Goal: Information Seeking & Learning: Learn about a topic

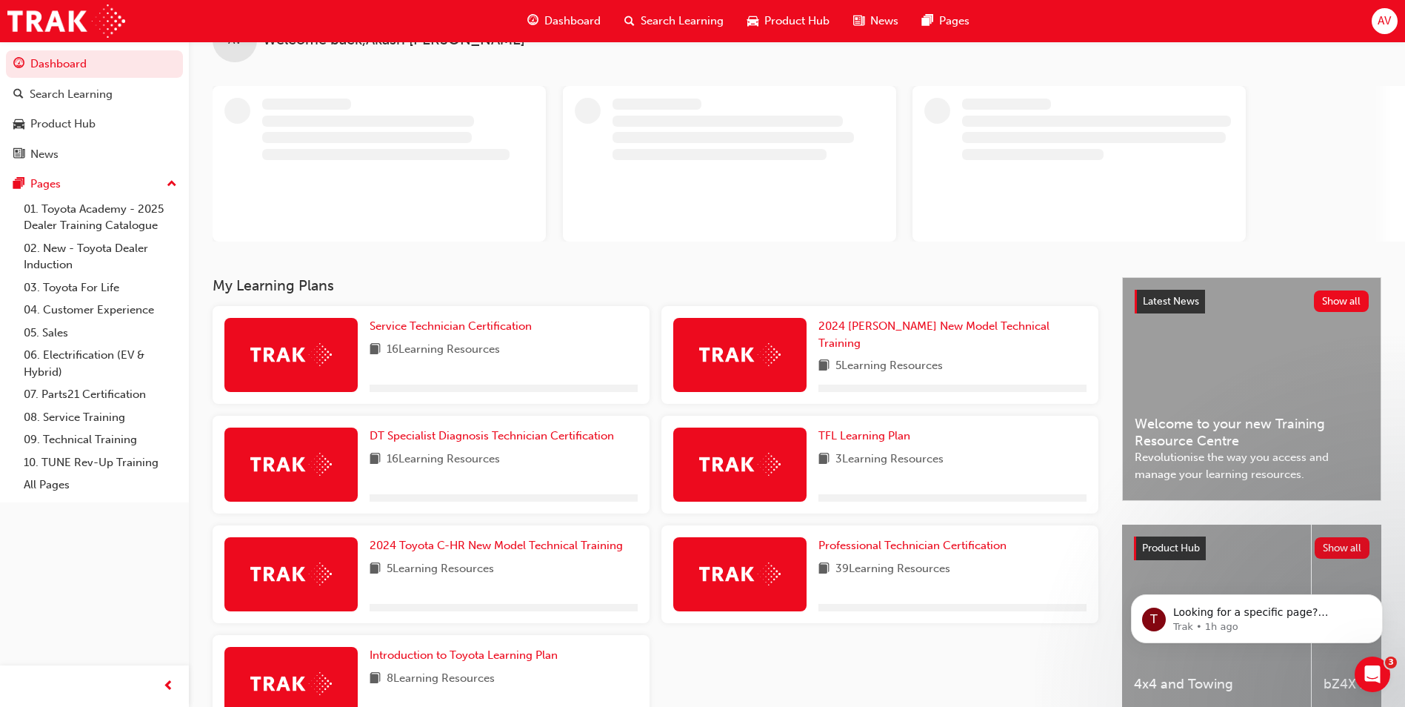
scroll to position [74, 0]
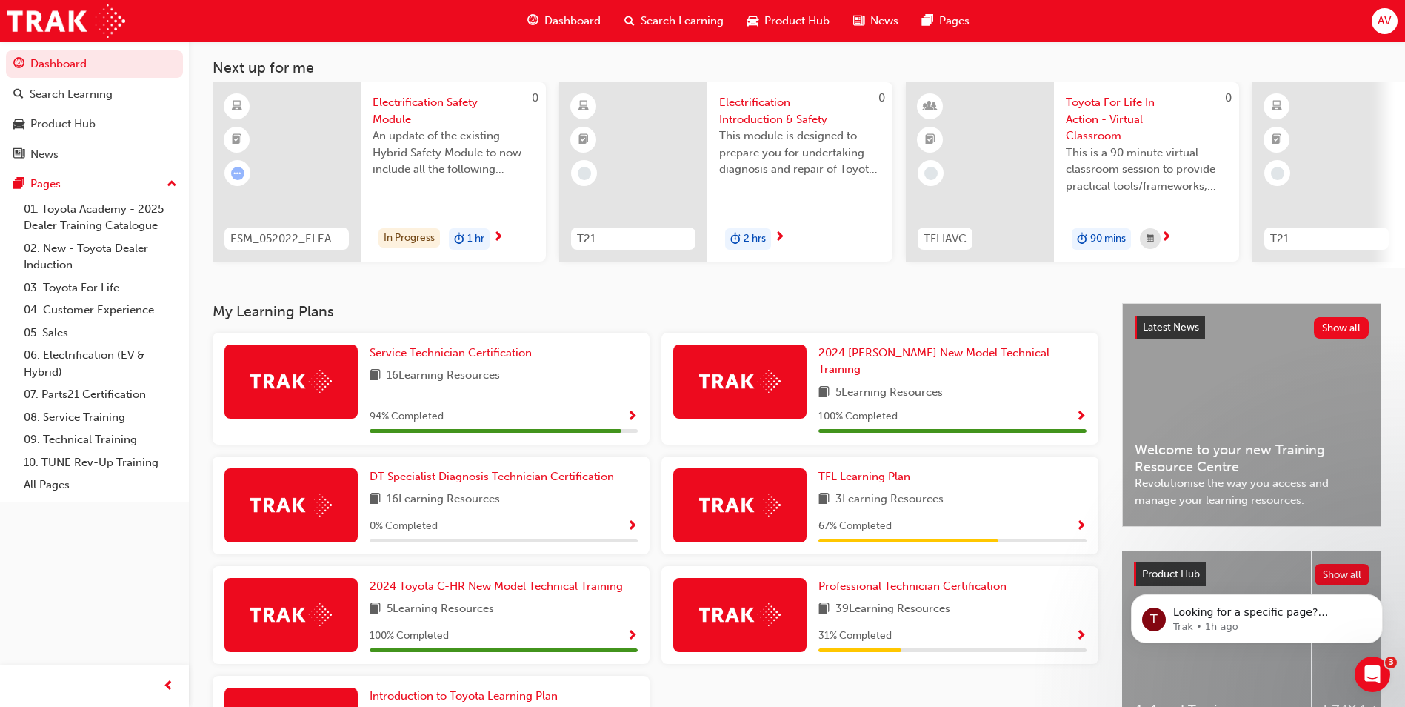
click at [883, 579] on span "Professional Technician Certification" at bounding box center [913, 585] width 188 height 13
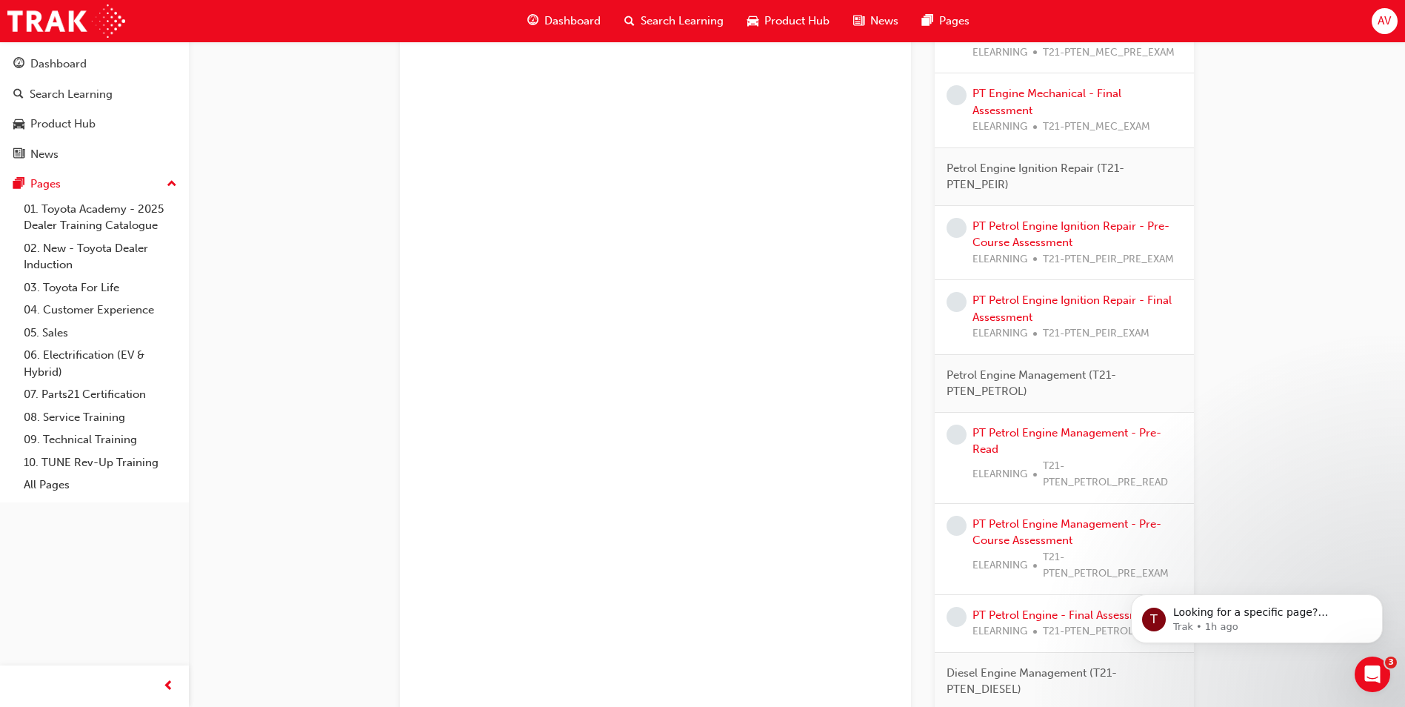
scroll to position [1185, 0]
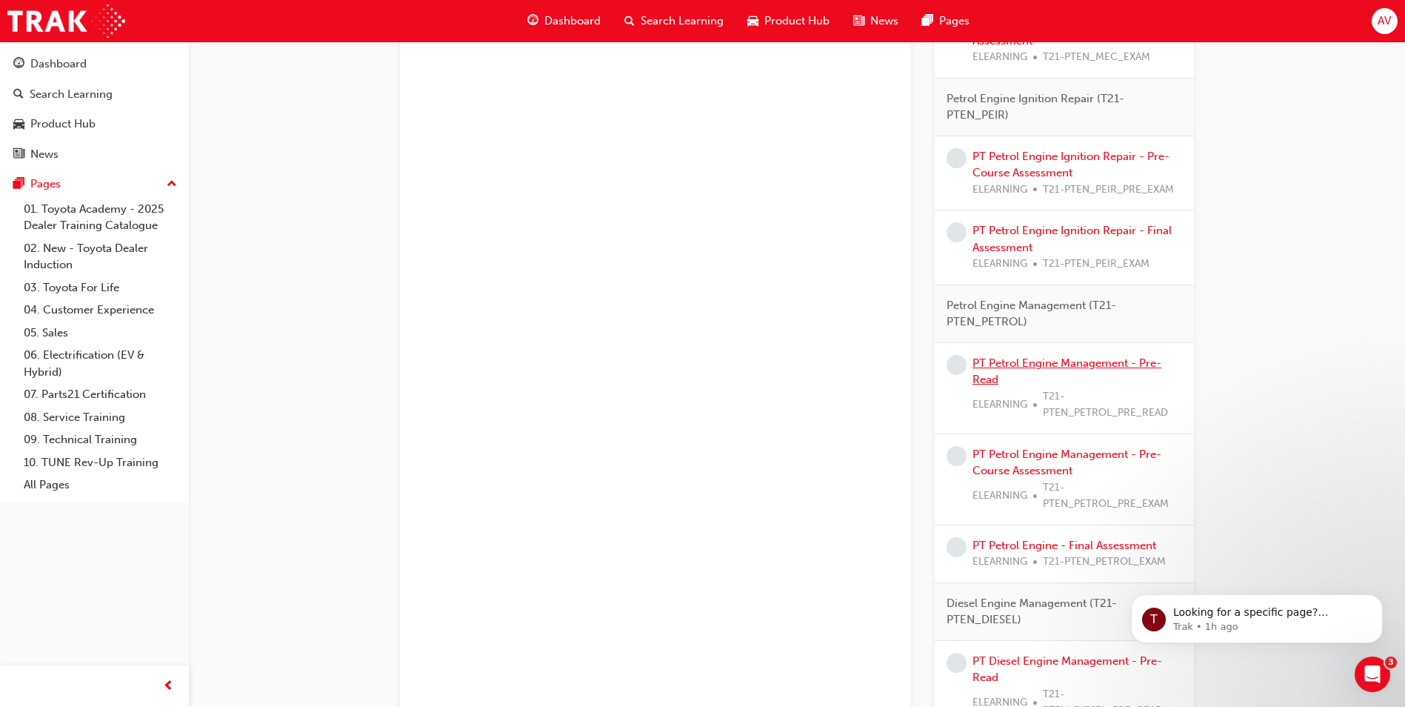
click at [1093, 362] on link "PT Petrol Engine Management - Pre-Read" at bounding box center [1067, 371] width 189 height 30
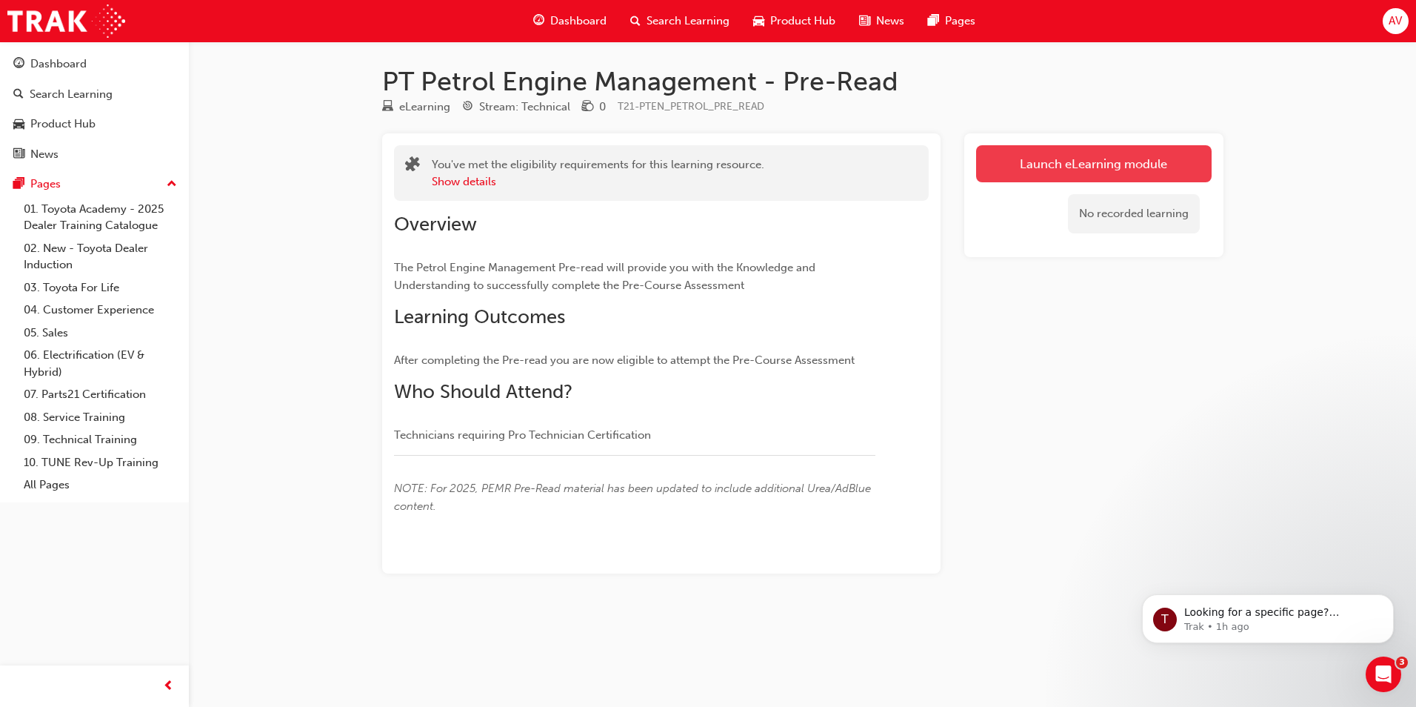
click at [1026, 164] on link "Launch eLearning module" at bounding box center [1094, 163] width 236 height 37
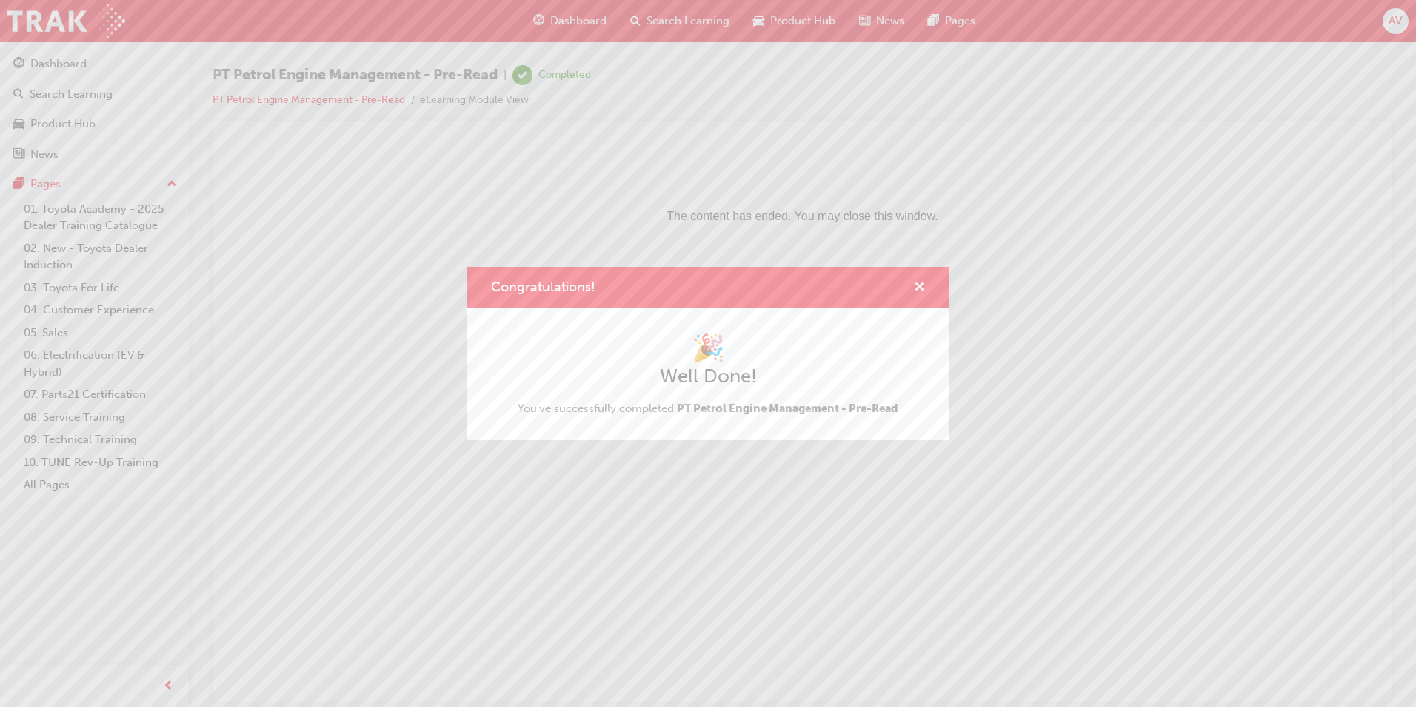
click at [911, 280] on div "Congratulations!" at bounding box center [913, 288] width 23 height 19
click at [924, 284] on span "cross-icon" at bounding box center [919, 288] width 11 height 13
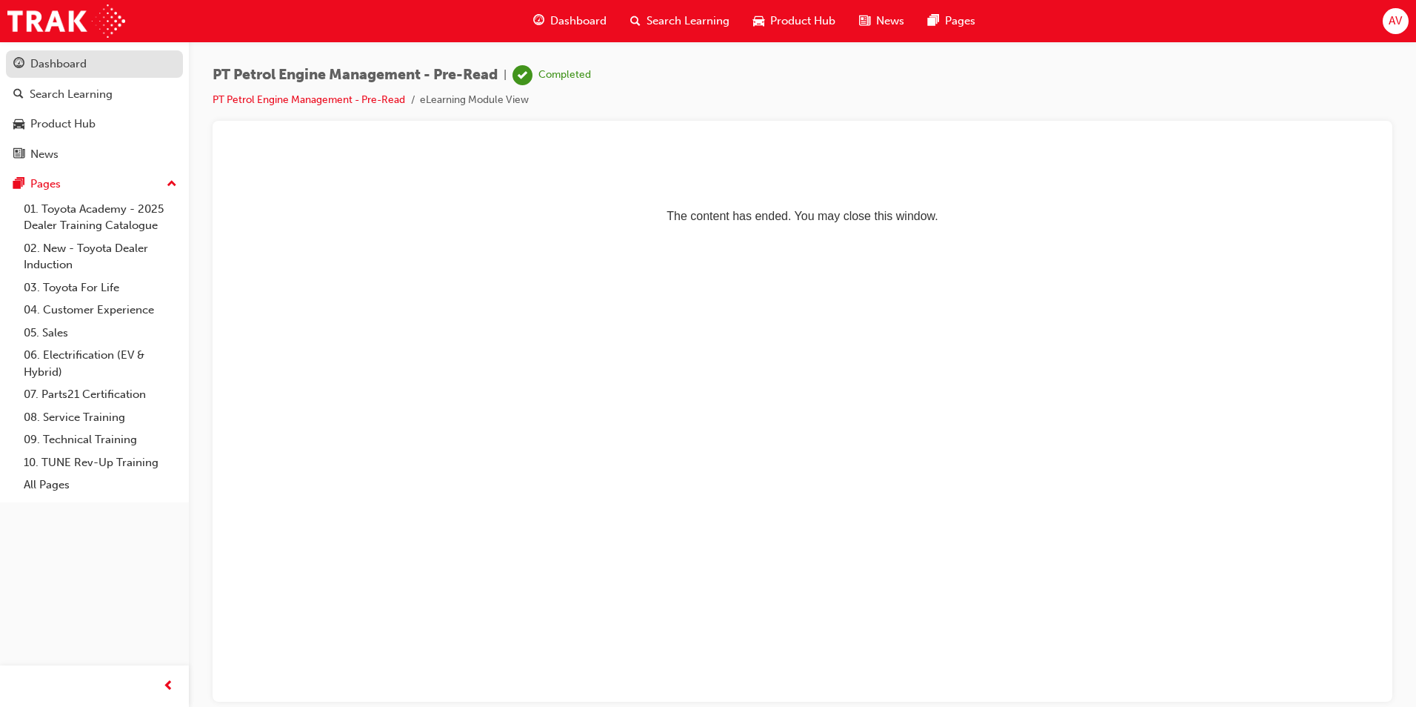
click at [49, 66] on div "Dashboard" at bounding box center [58, 64] width 56 height 17
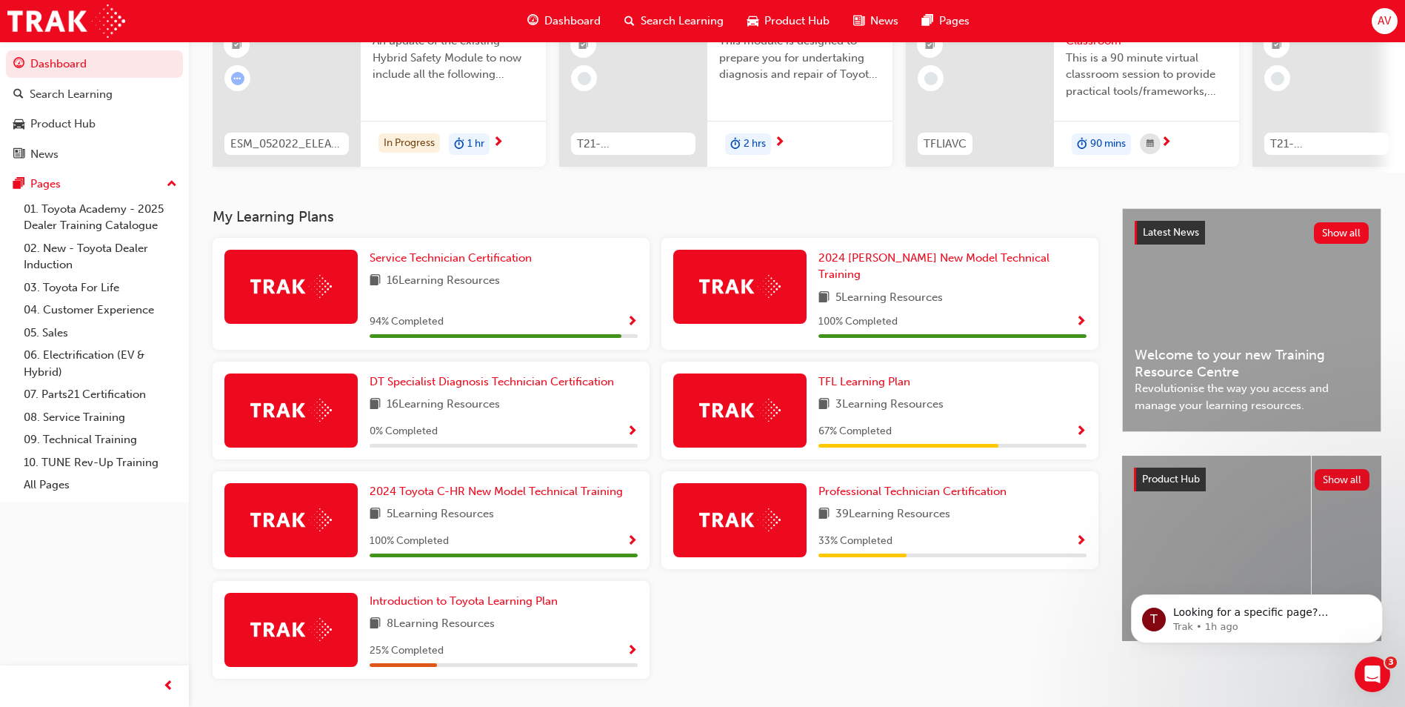
scroll to position [205, 0]
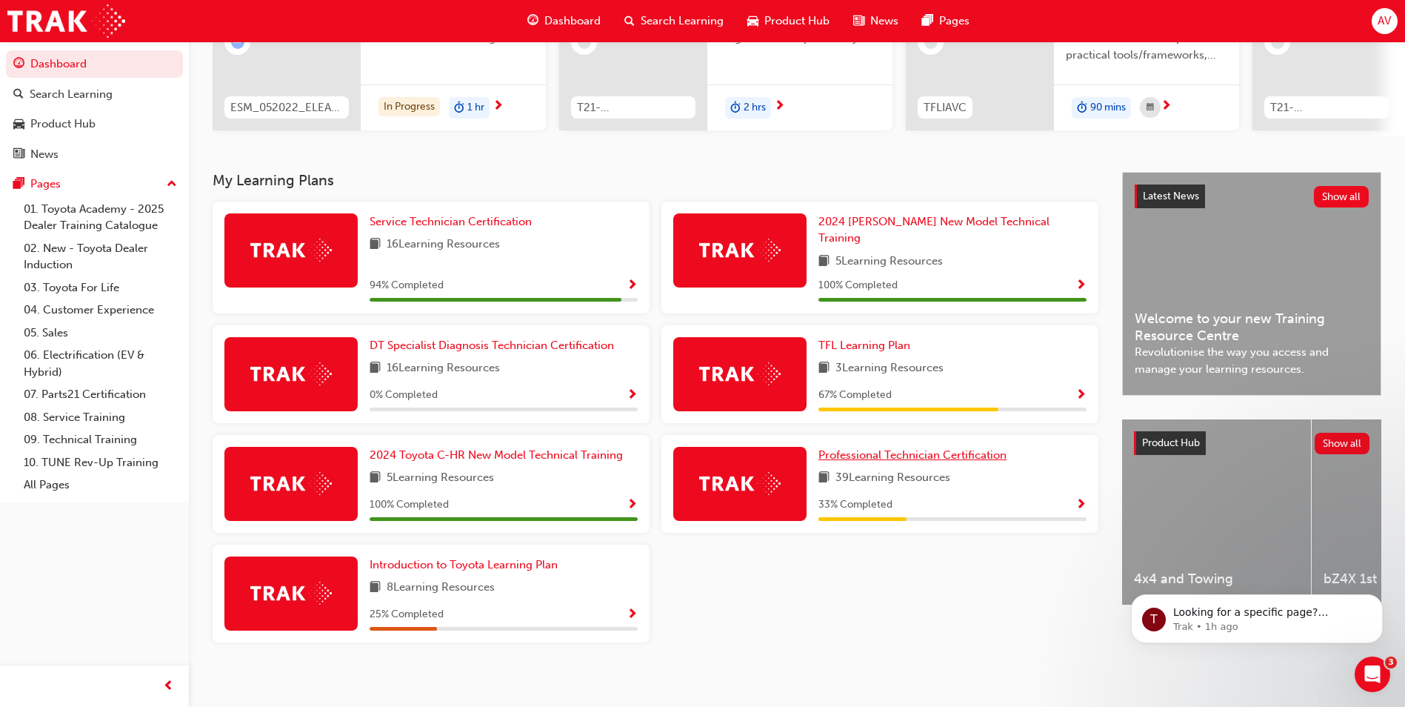
click at [899, 448] on span "Professional Technician Certification" at bounding box center [913, 454] width 188 height 13
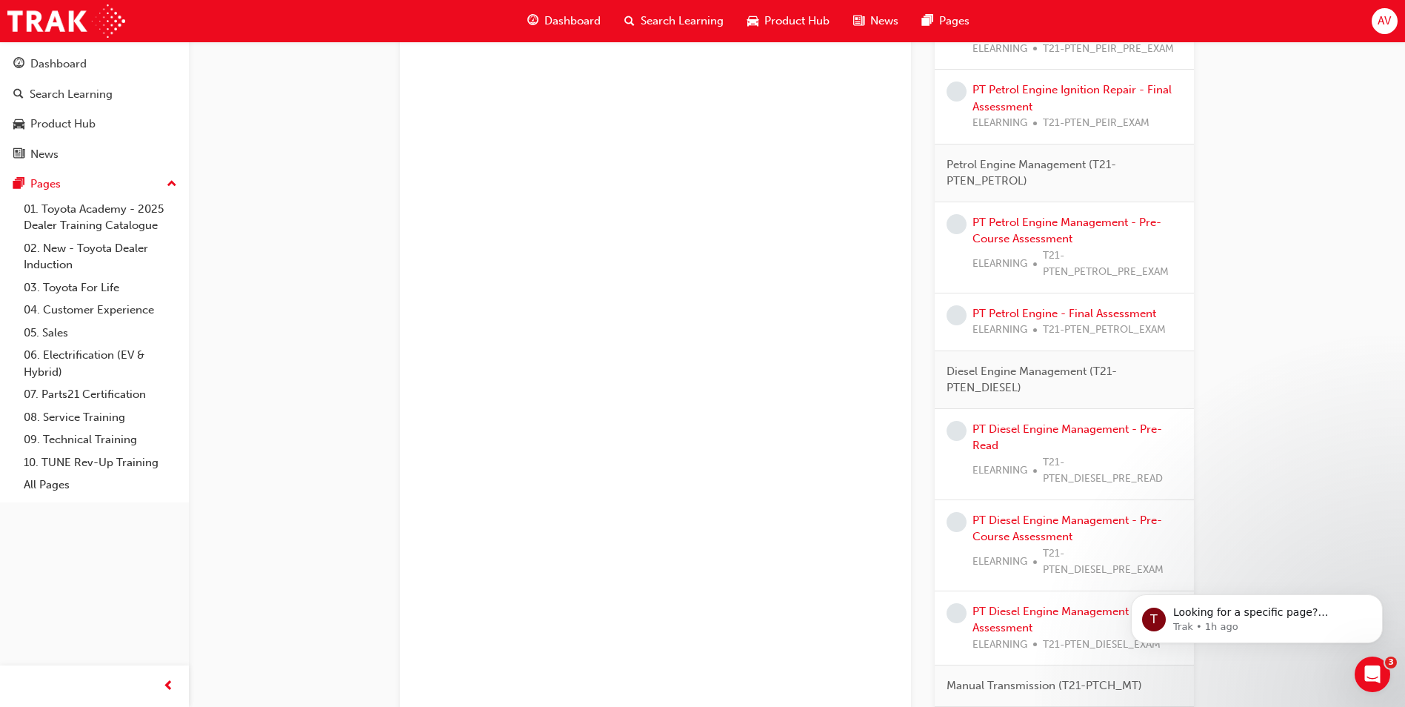
scroll to position [1333, 0]
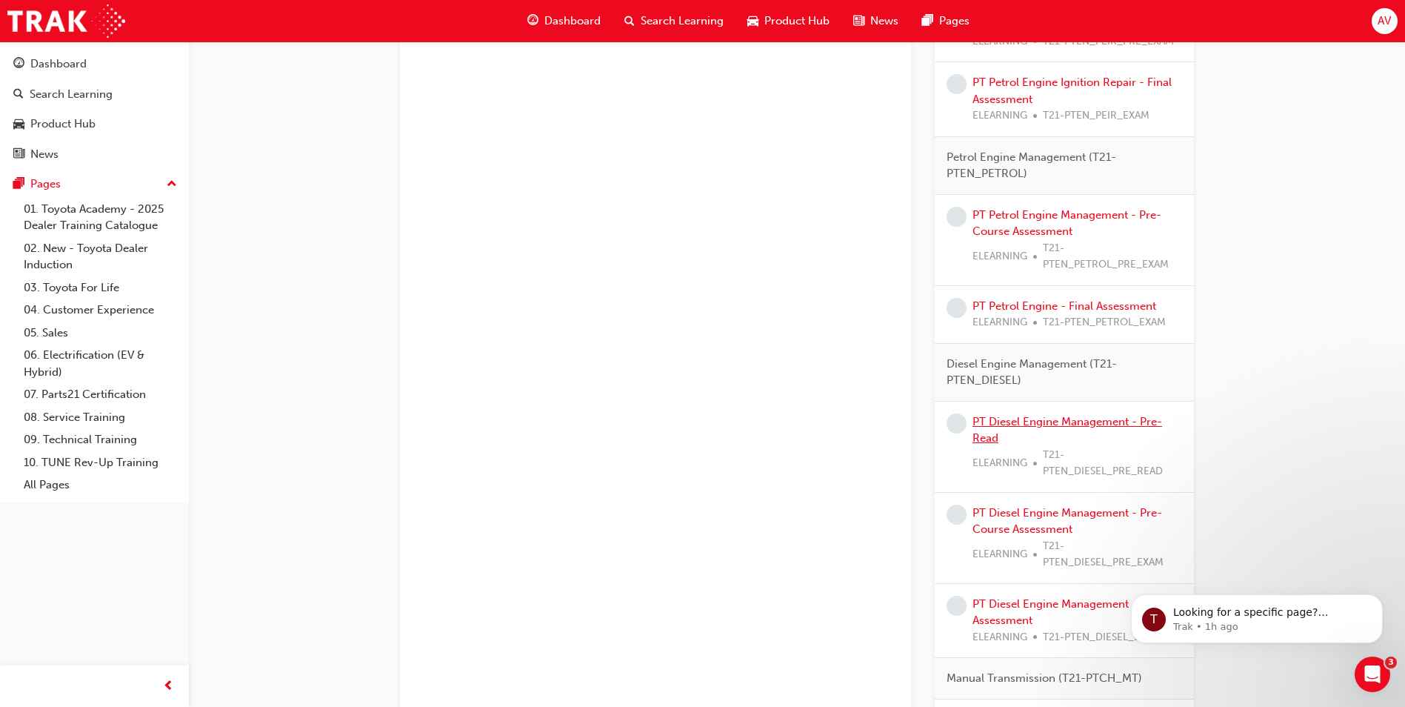
click at [1042, 416] on link "PT Diesel Engine Management - Pre-Read" at bounding box center [1068, 430] width 190 height 30
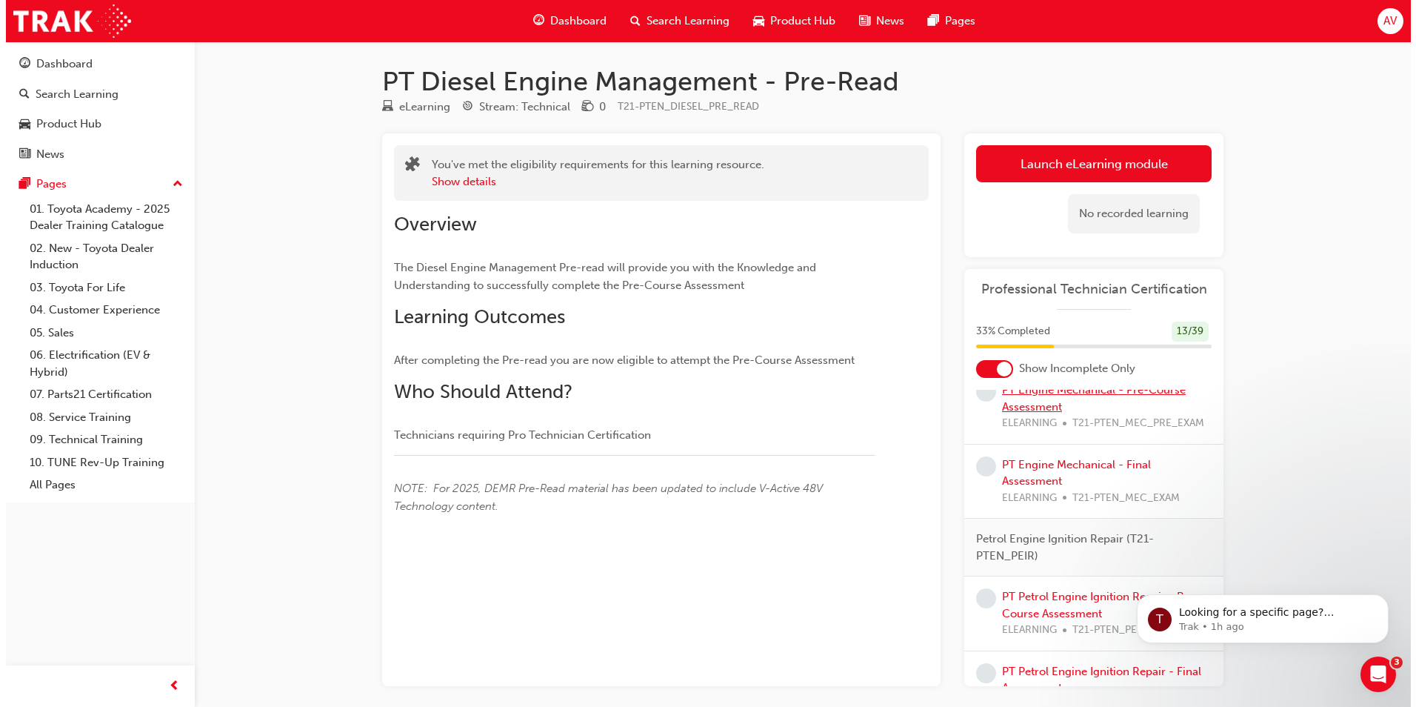
scroll to position [963, 0]
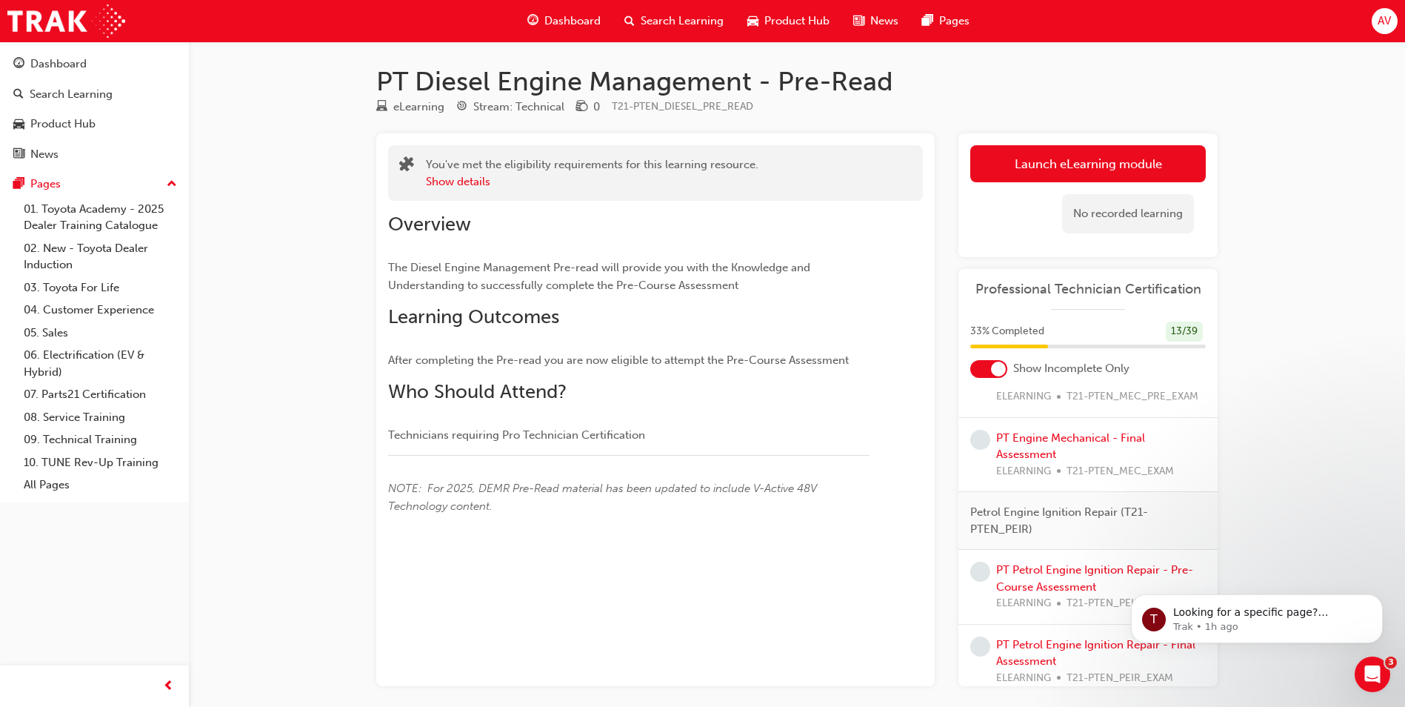
click at [1012, 161] on link "Launch eLearning module" at bounding box center [1088, 163] width 236 height 37
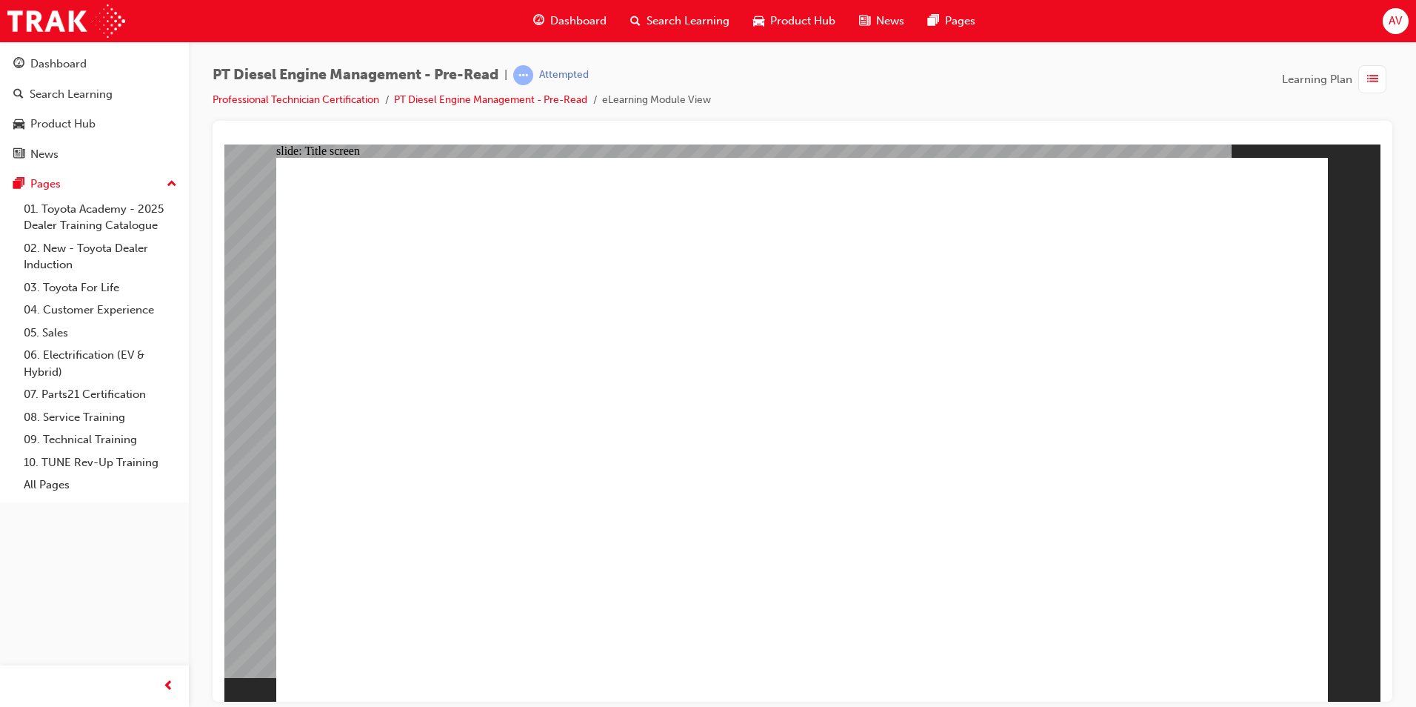
drag, startPoint x: 608, startPoint y: 570, endPoint x: 603, endPoint y: 579, distance: 10.9
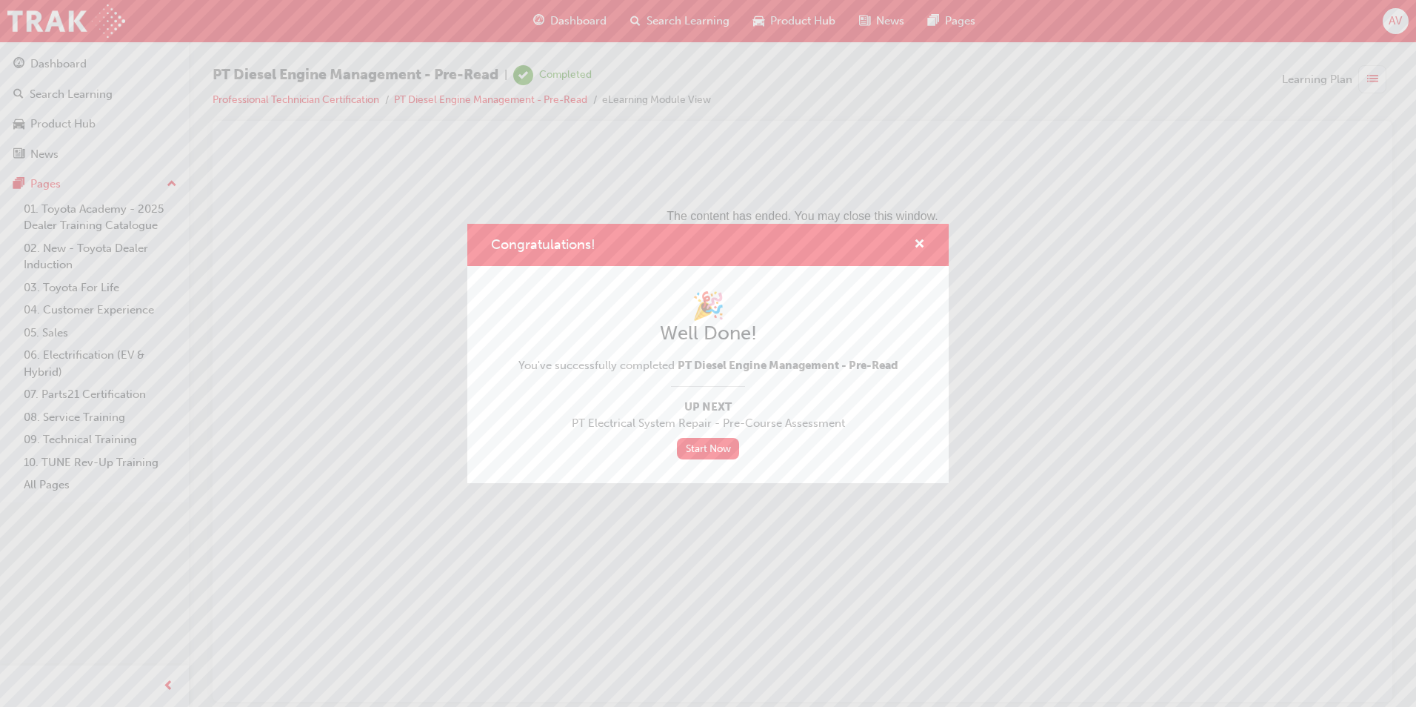
click at [53, 66] on div "Congratulations! 🎉 Well Done! You've successfully completed PT Diesel Engine Ma…" at bounding box center [708, 353] width 1416 height 707
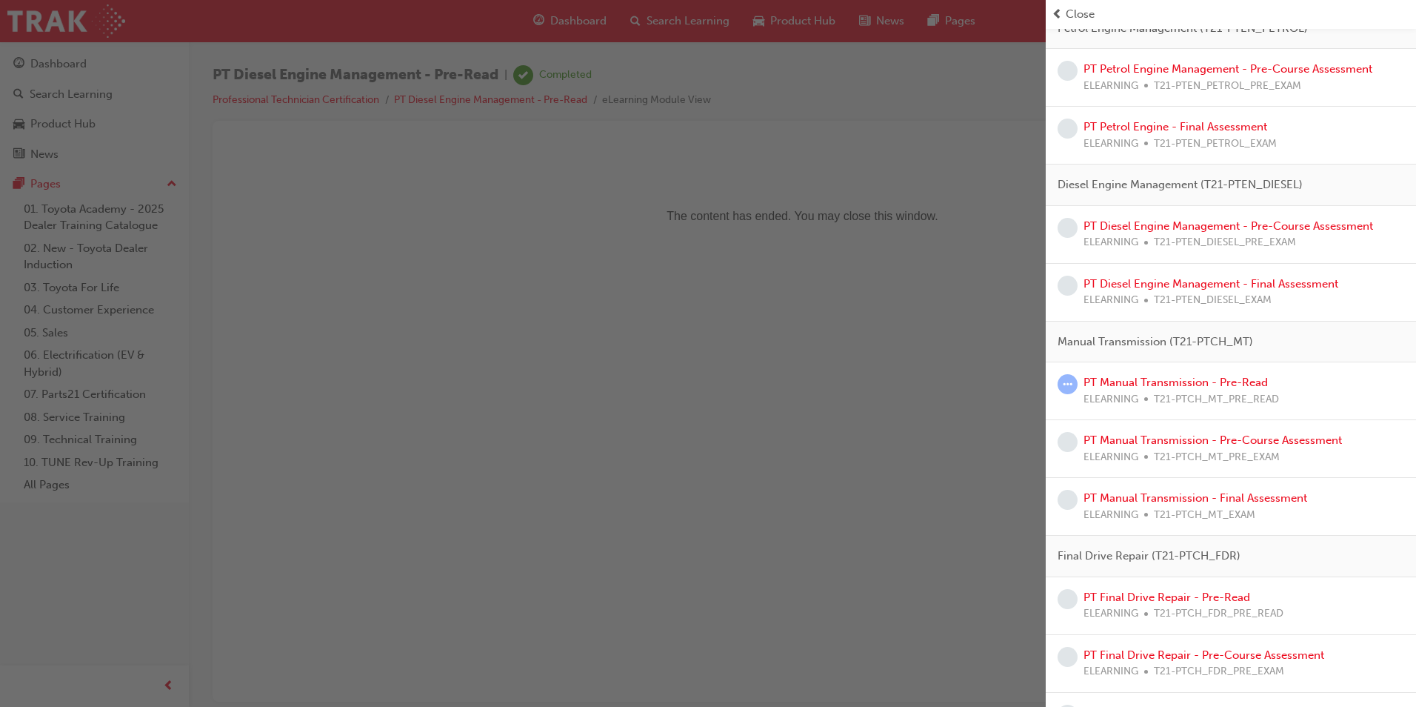
scroll to position [1259, 0]
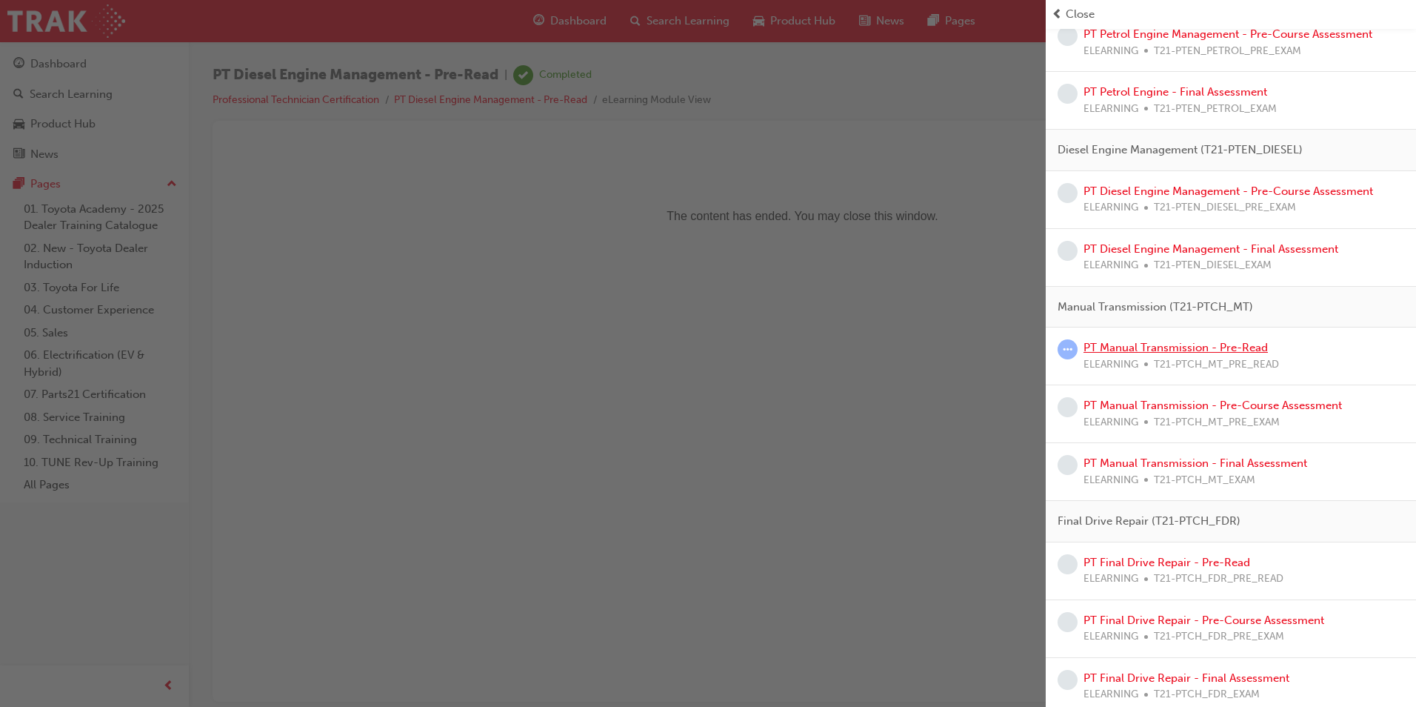
click at [1180, 345] on link "PT Manual Transmission - Pre-Read" at bounding box center [1176, 347] width 184 height 13
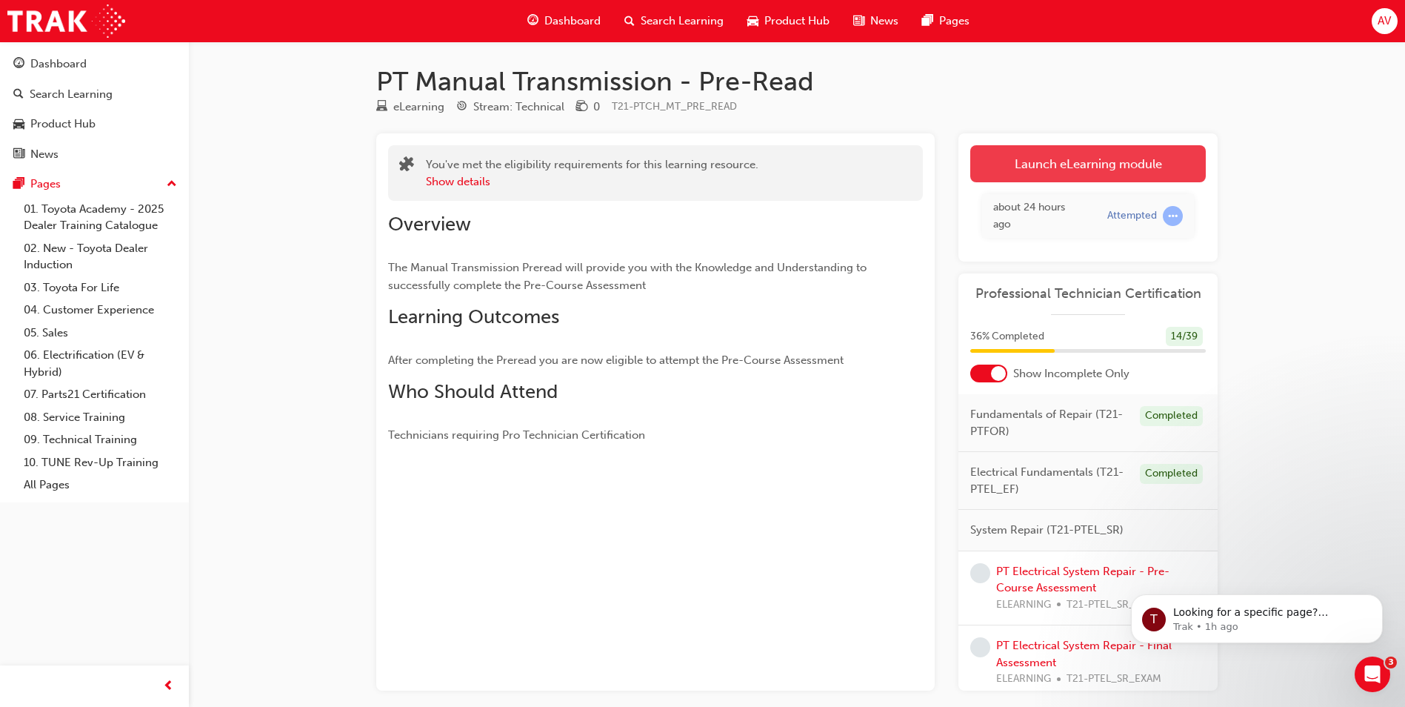
click at [1077, 173] on link "Launch eLearning module" at bounding box center [1088, 163] width 236 height 37
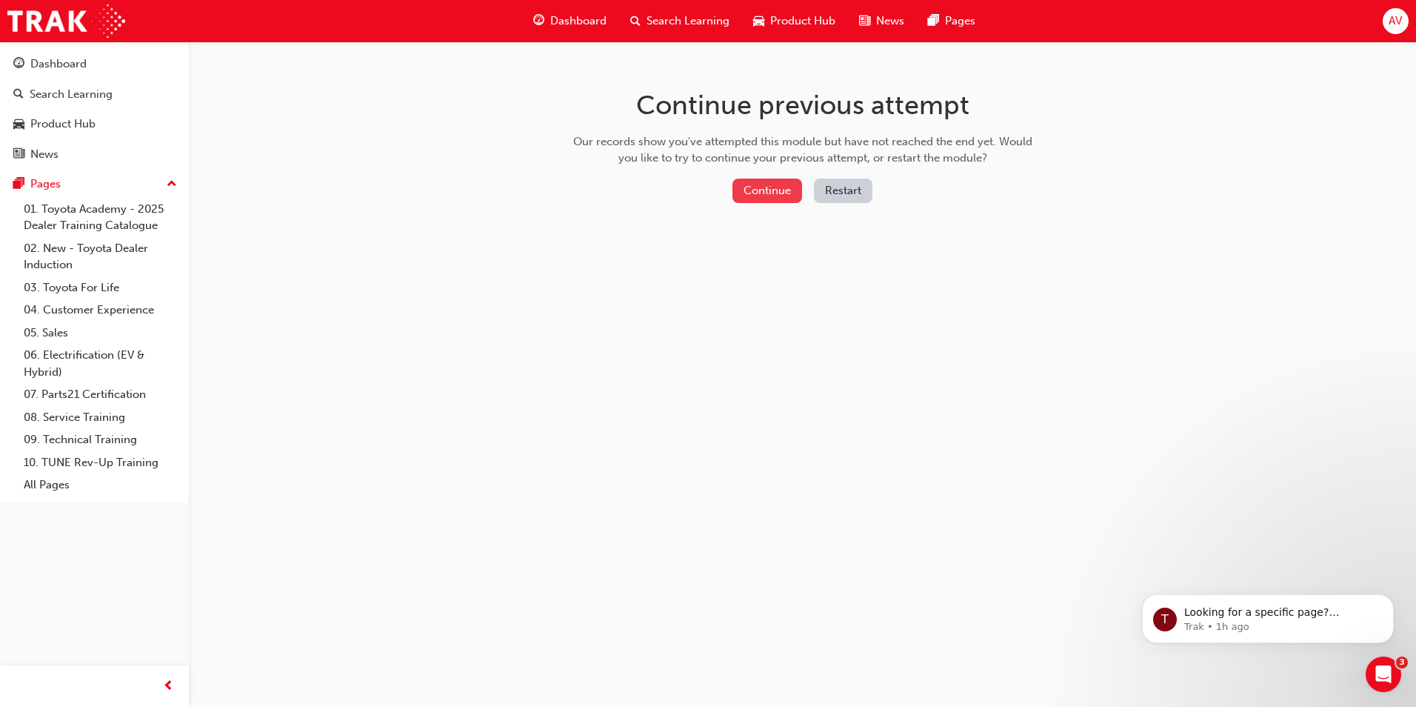
click at [776, 182] on button "Continue" at bounding box center [768, 191] width 70 height 24
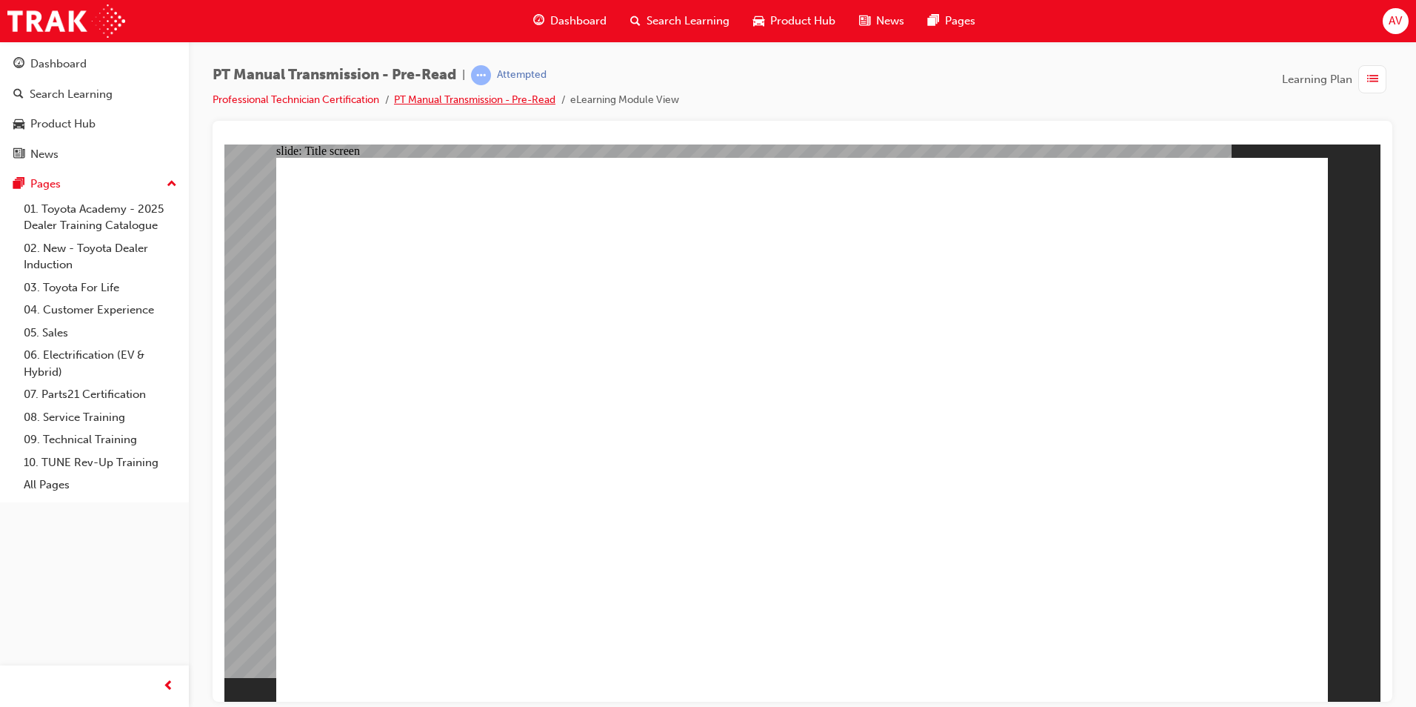
click at [477, 98] on link "PT Manual Transmission - Pre-Read" at bounding box center [474, 99] width 161 height 13
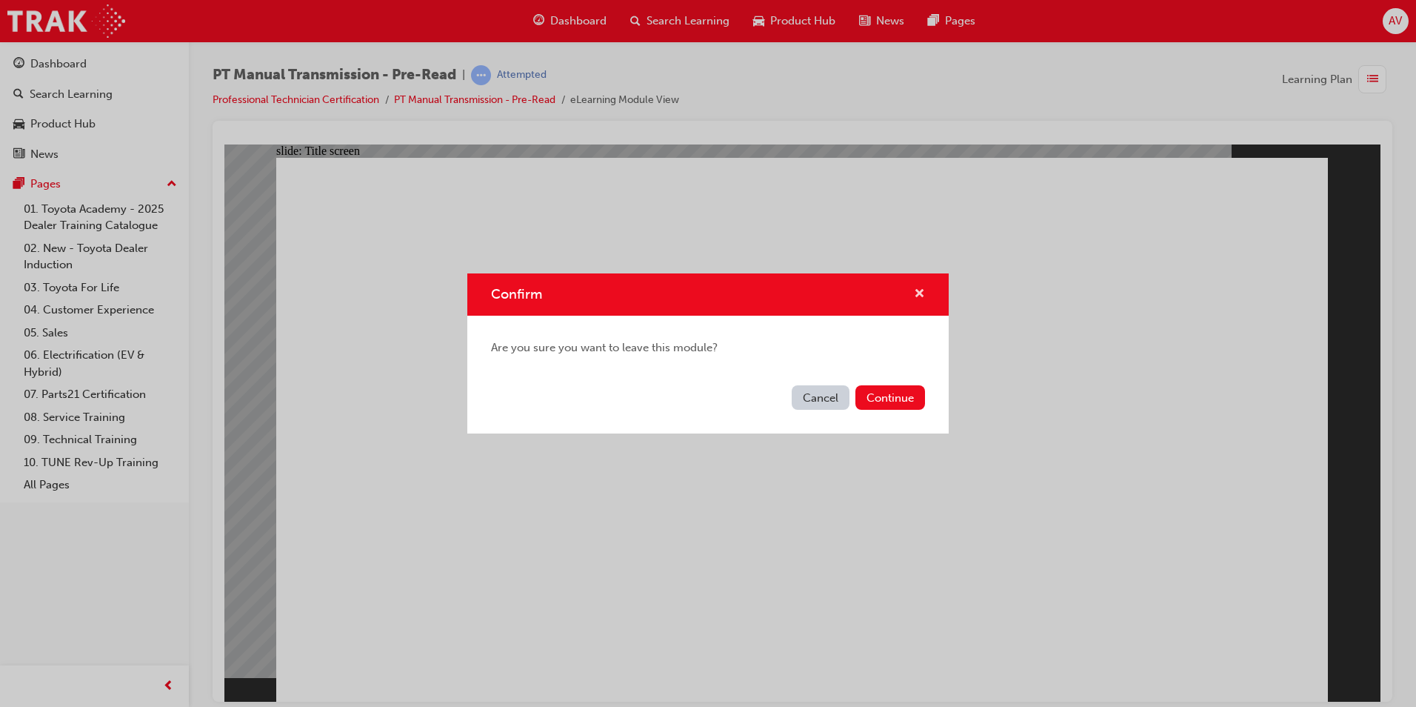
click at [919, 295] on span "cross-icon" at bounding box center [919, 294] width 11 height 13
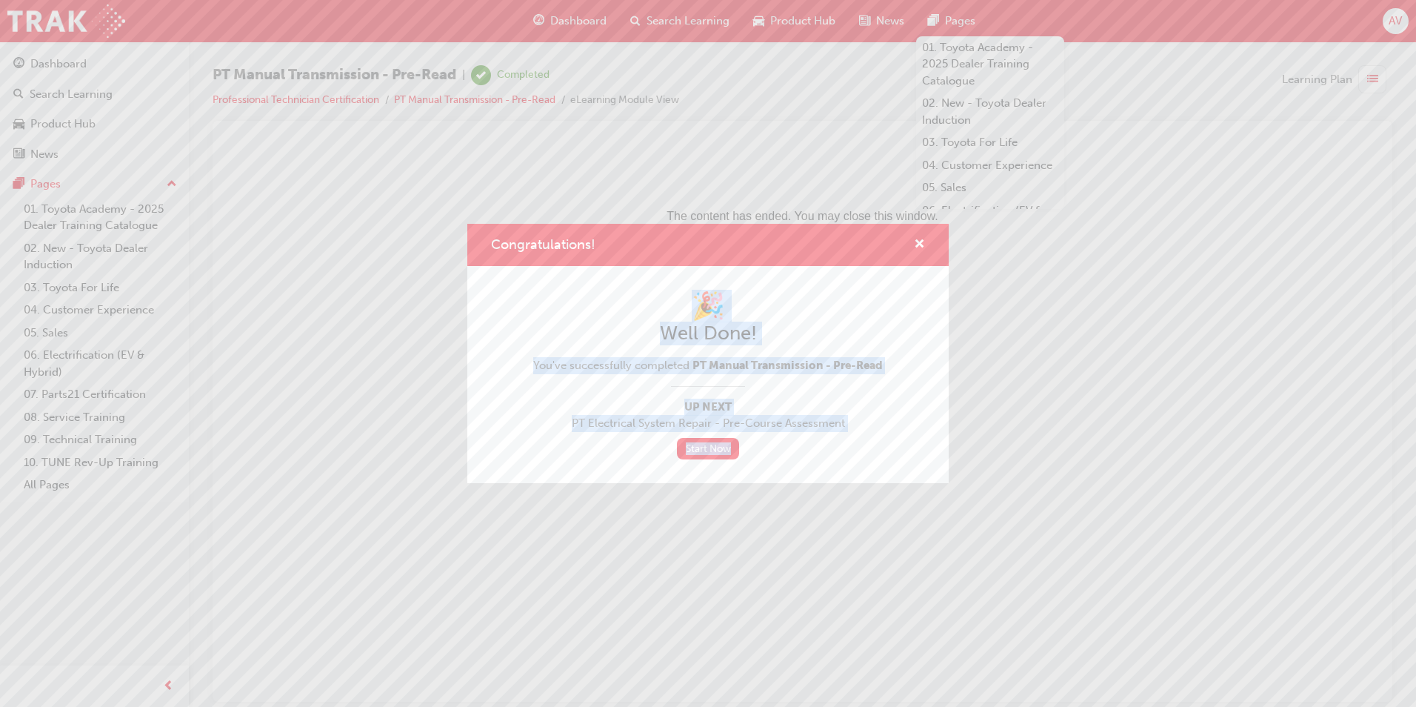
drag, startPoint x: 699, startPoint y: 267, endPoint x: 959, endPoint y: 550, distance: 384.3
click at [959, 550] on div "Congratulations! 🎉 Well Done! You've successfully completed PT Manual Transmiss…" at bounding box center [708, 353] width 1416 height 707
drag, startPoint x: 959, startPoint y: 550, endPoint x: 879, endPoint y: 556, distance: 80.3
click at [879, 556] on div "Congratulations! 🎉 Well Done! You've successfully completed PT Manual Transmiss…" at bounding box center [708, 353] width 1416 height 707
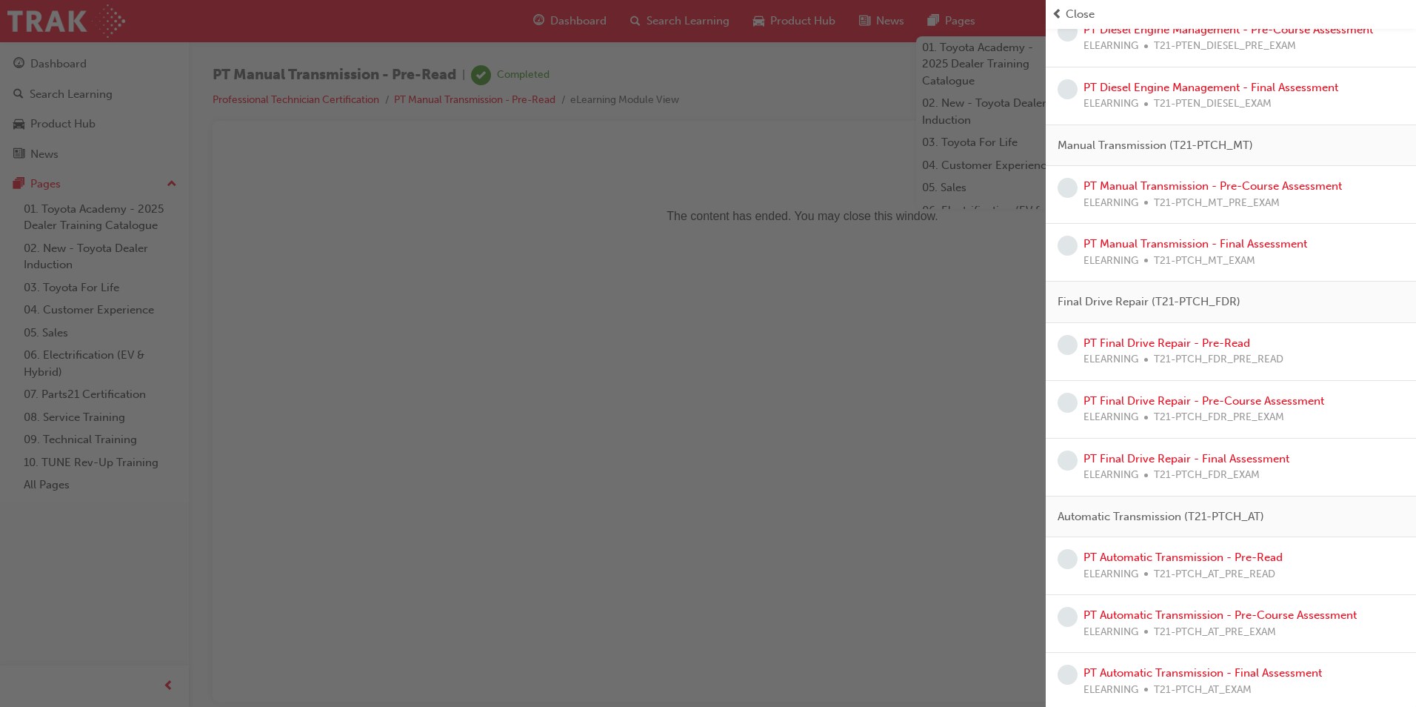
scroll to position [1425, 0]
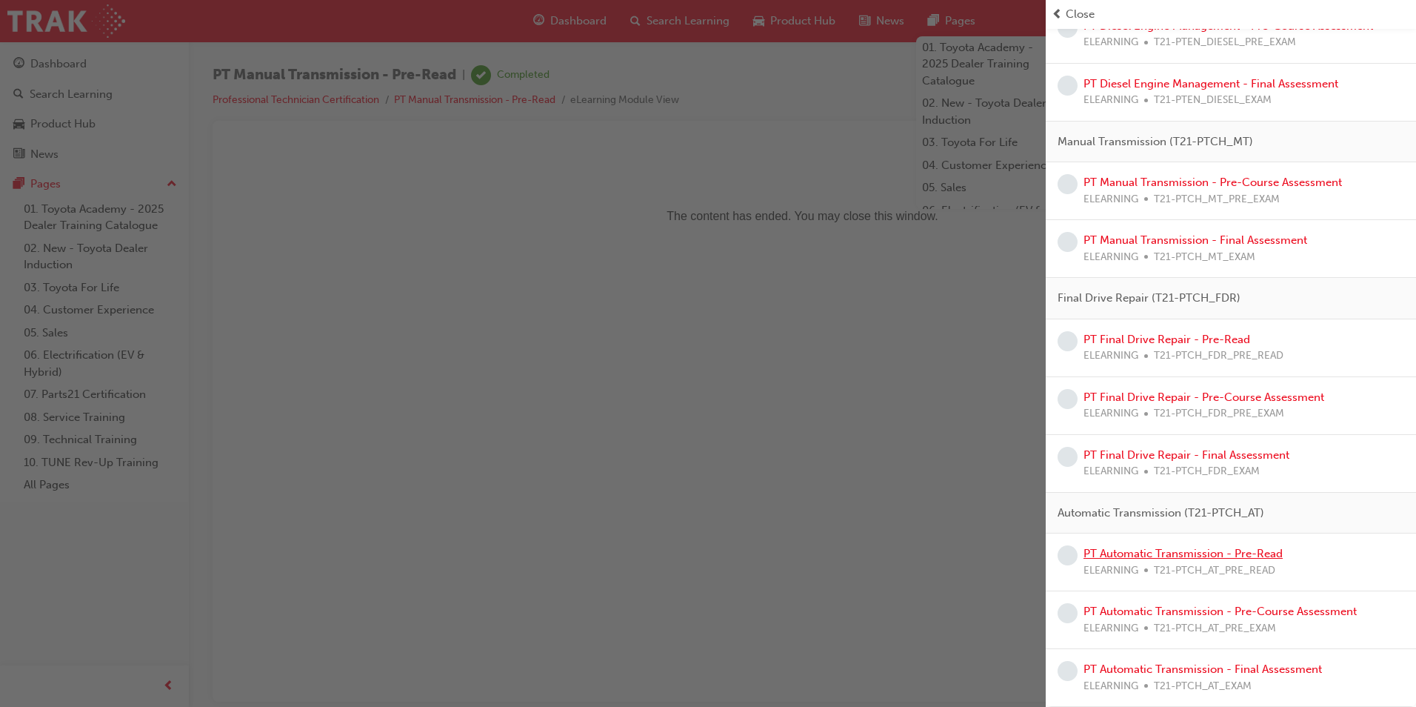
click at [1189, 549] on link "PT Automatic Transmission - Pre-Read" at bounding box center [1183, 553] width 199 height 13
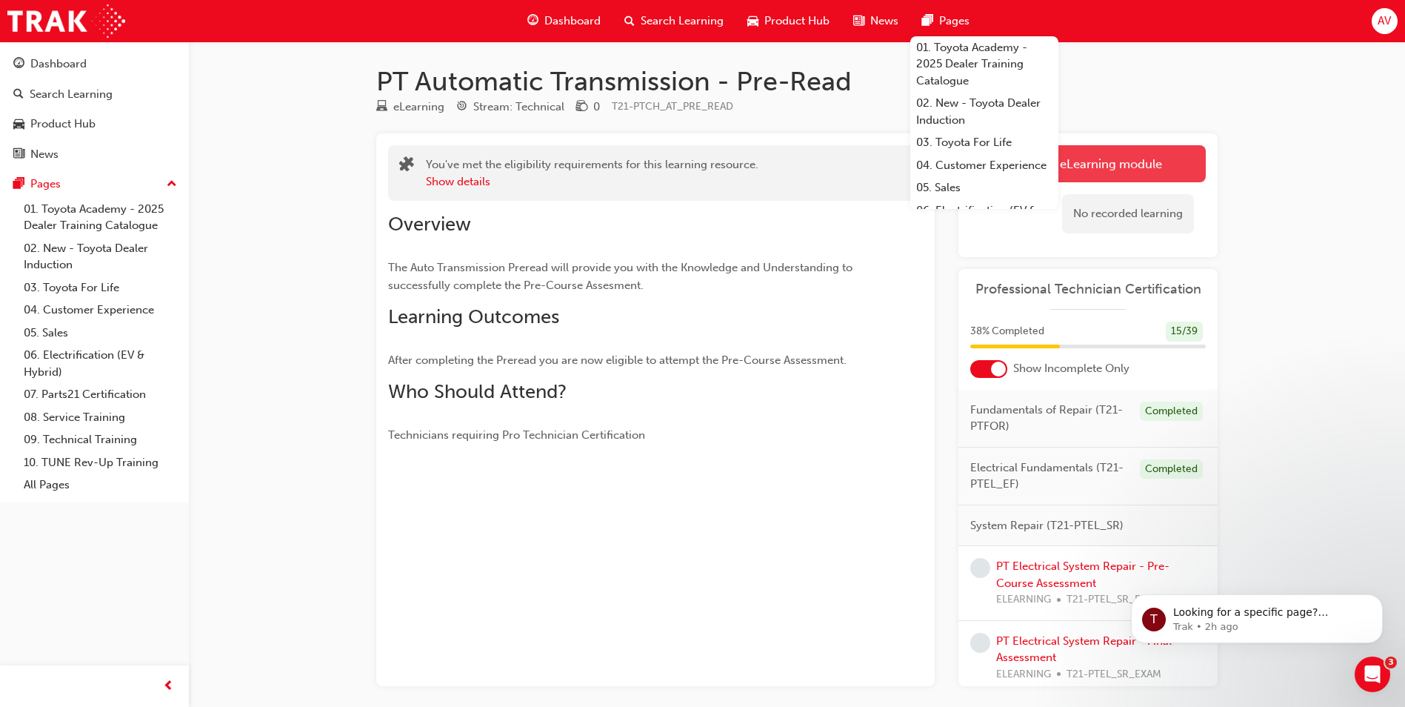
click at [1126, 163] on link "Launch eLearning module" at bounding box center [1088, 163] width 236 height 37
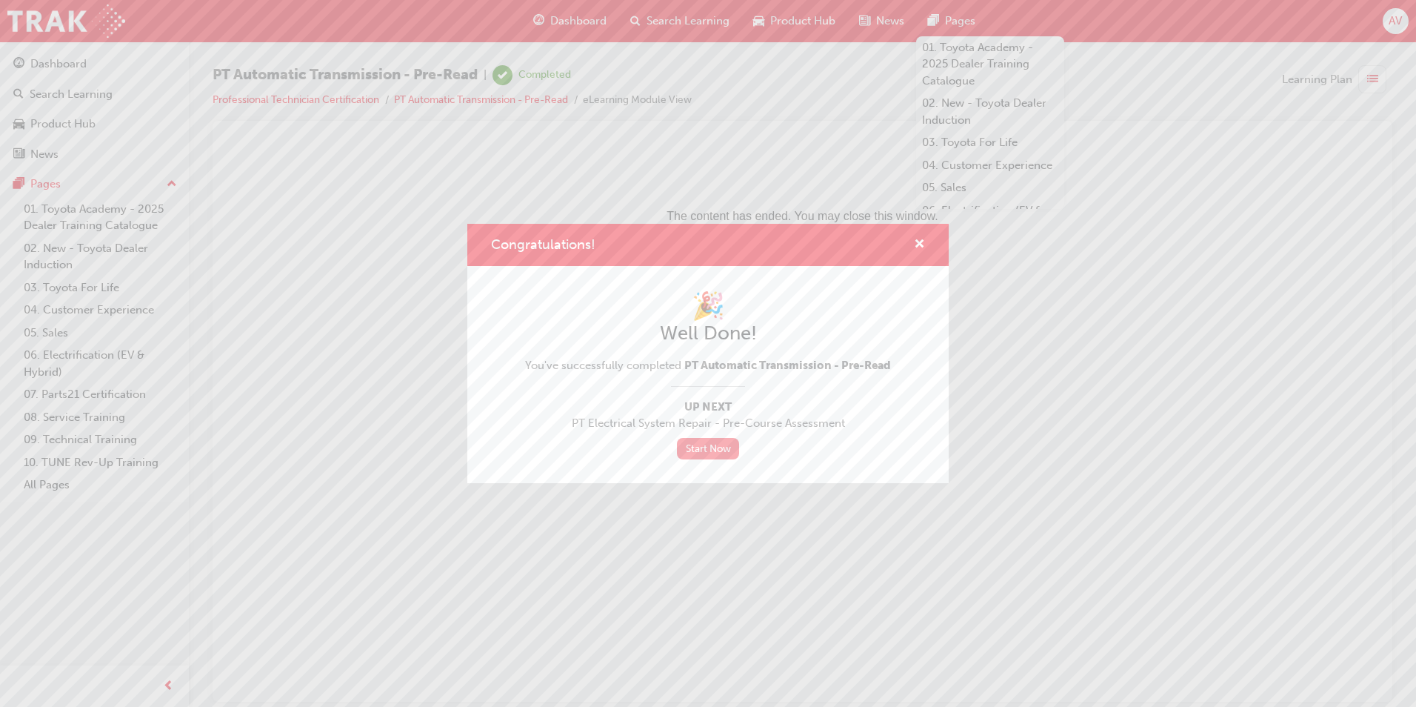
click at [707, 447] on link "Start Now" at bounding box center [708, 448] width 62 height 21
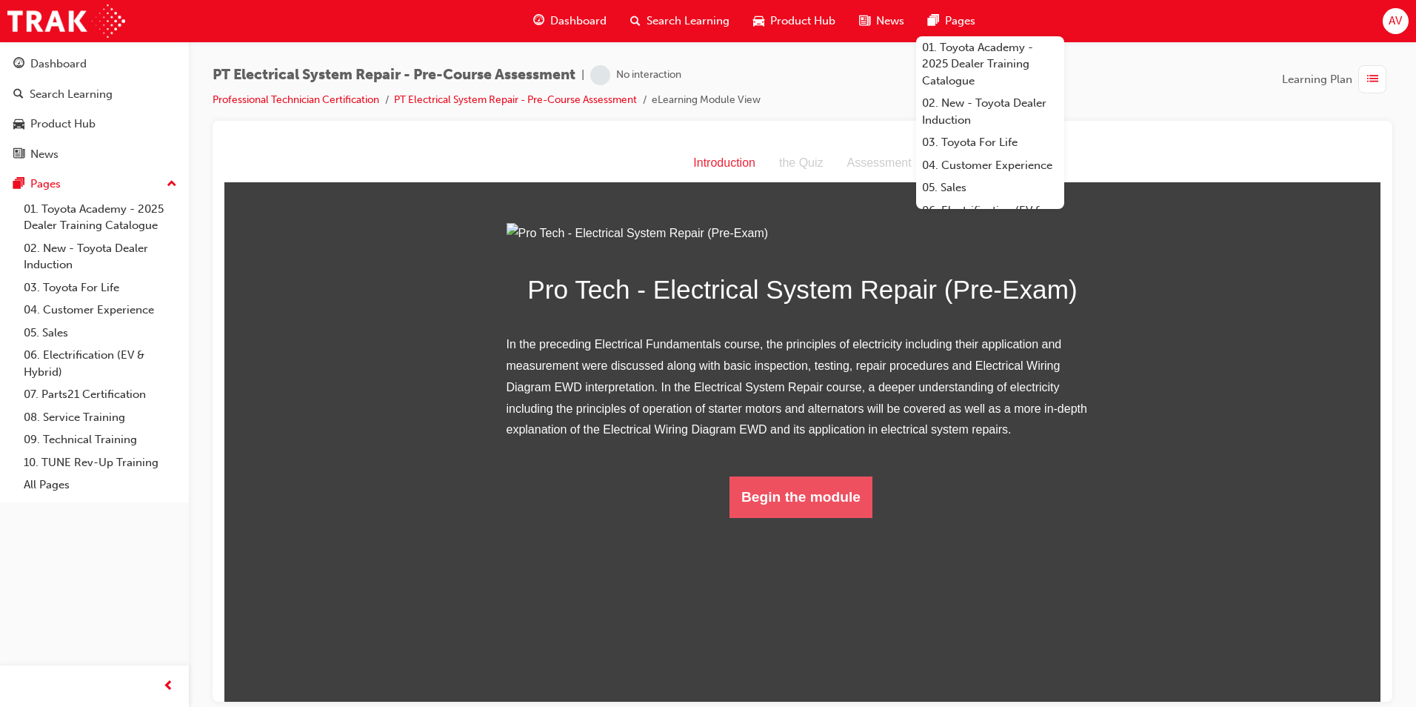
click at [828, 517] on button "Begin the module" at bounding box center [801, 496] width 143 height 41
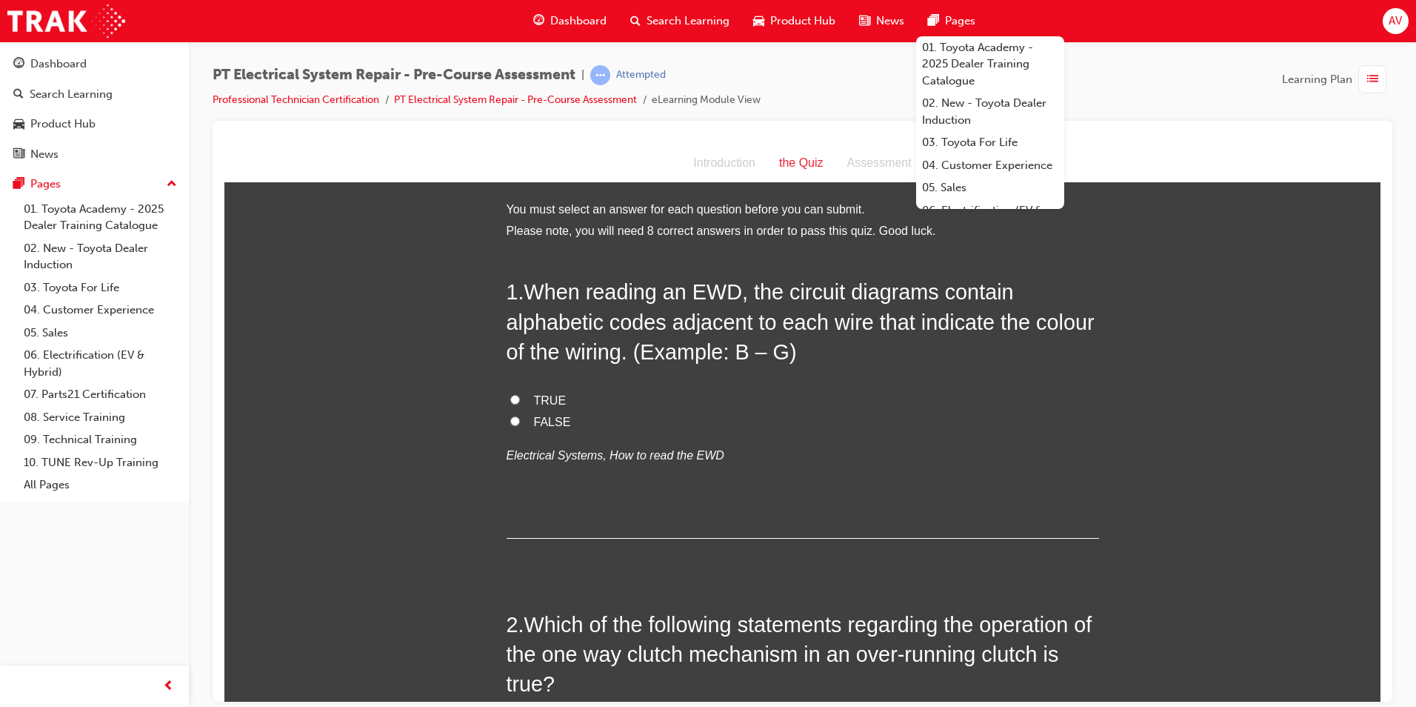
click at [547, 399] on span "TRUE" at bounding box center [550, 399] width 33 height 13
click at [520, 399] on input "TRUE" at bounding box center [515, 399] width 10 height 10
radio input "true"
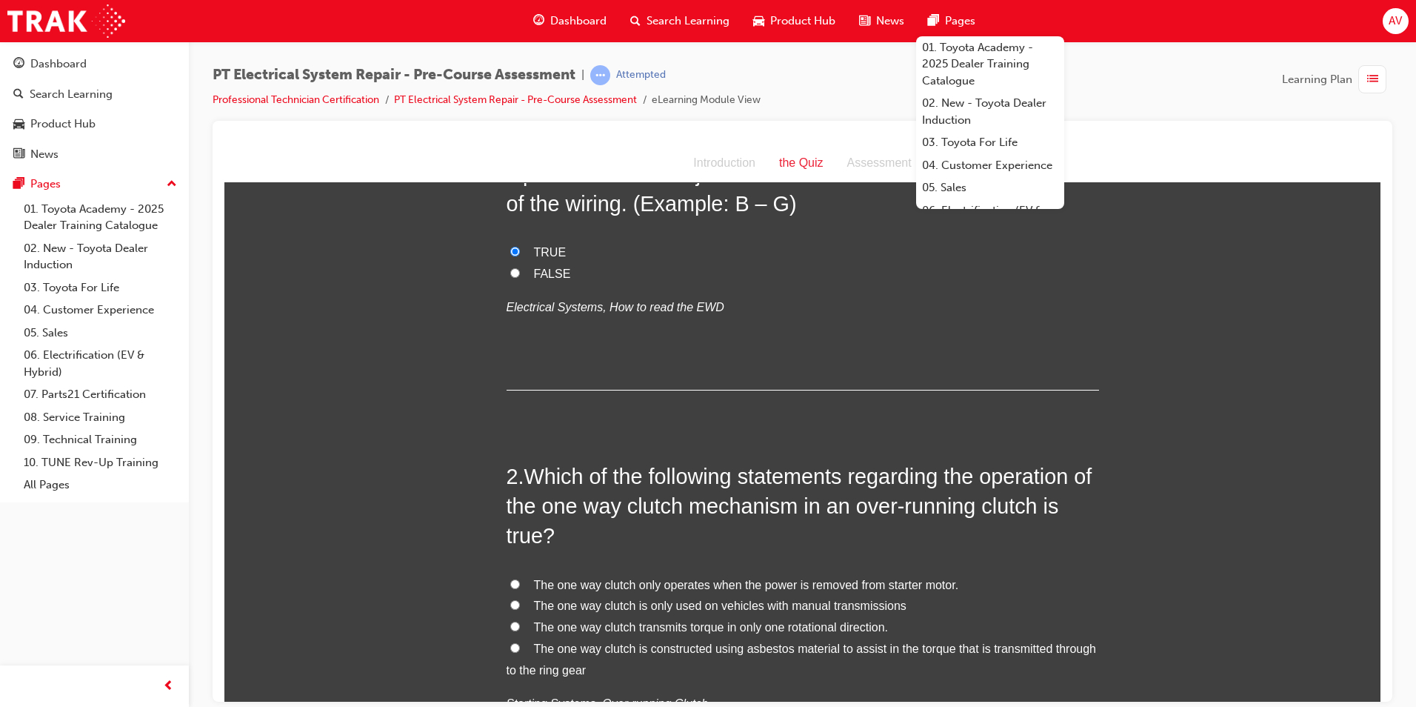
scroll to position [222, 0]
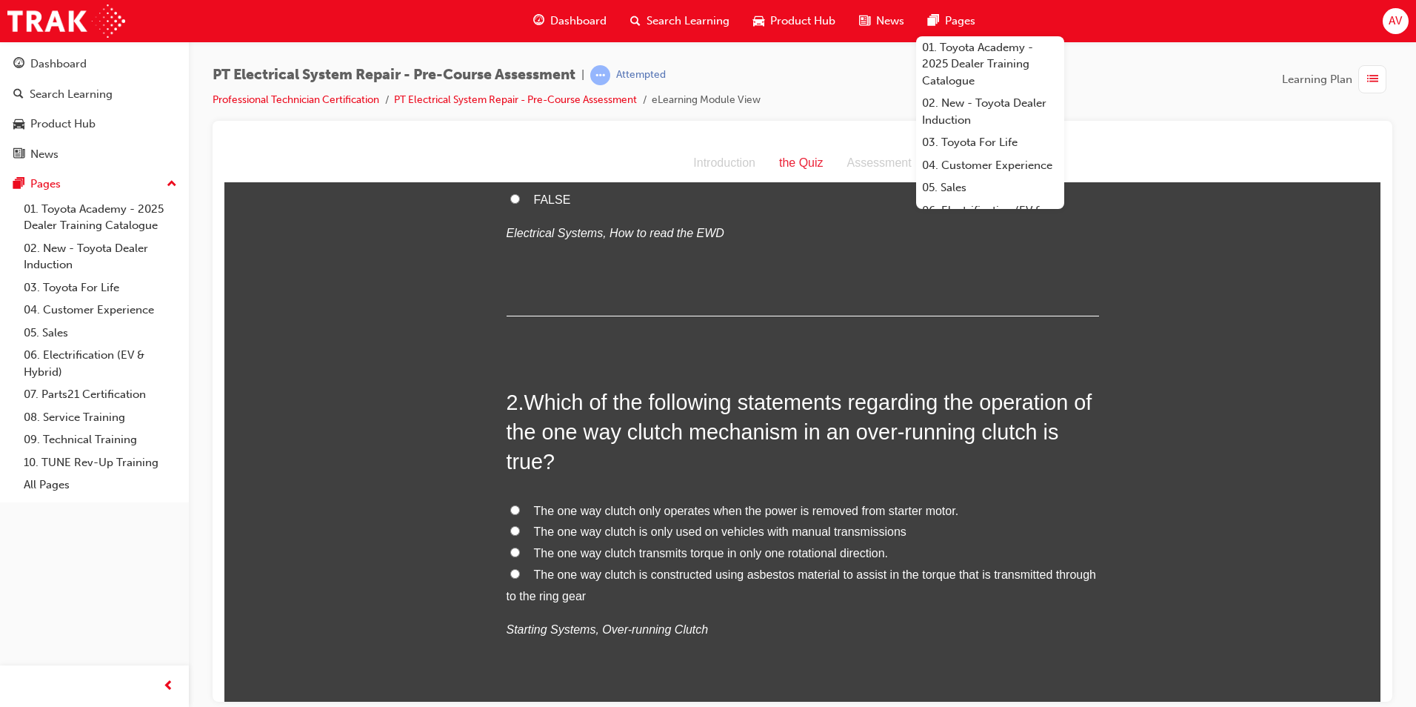
click at [512, 574] on input "The one way clutch is constructed using asbestos material to assist in the torq…" at bounding box center [515, 573] width 10 height 10
radio input "true"
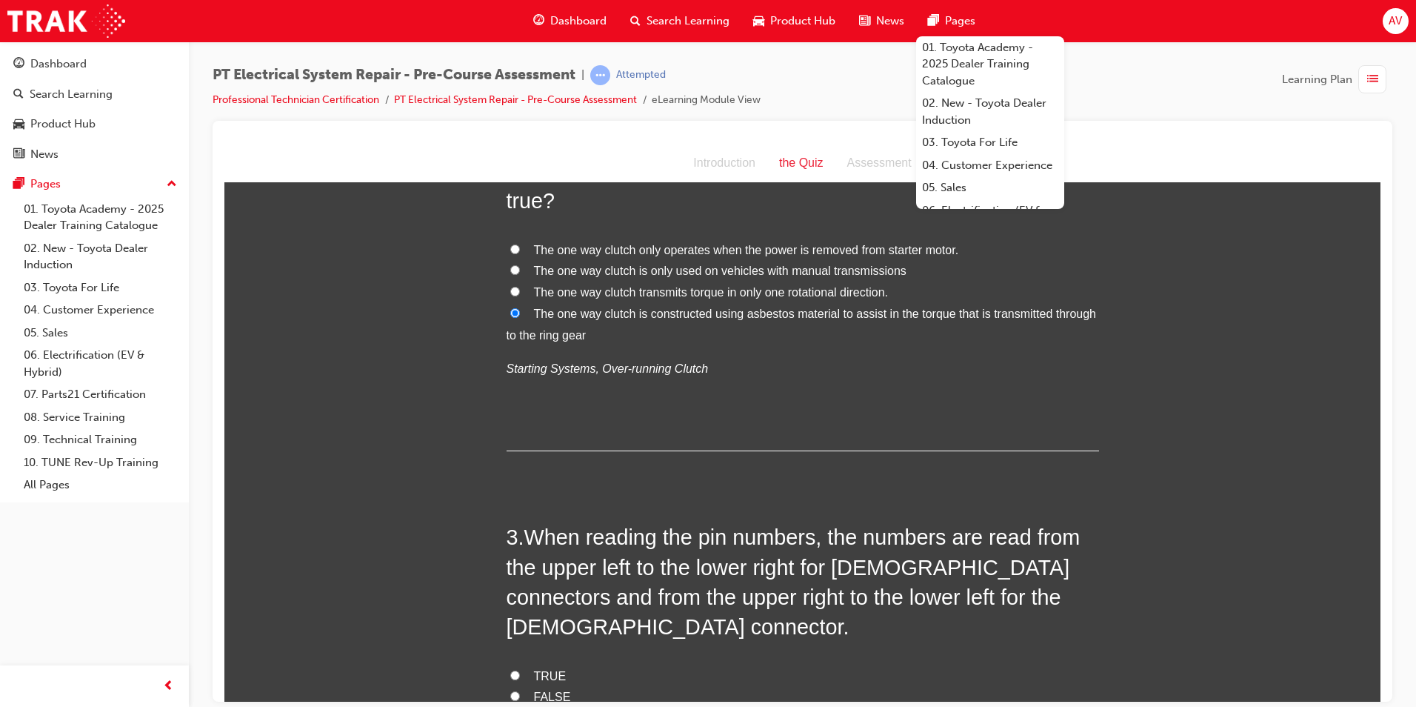
scroll to position [519, 0]
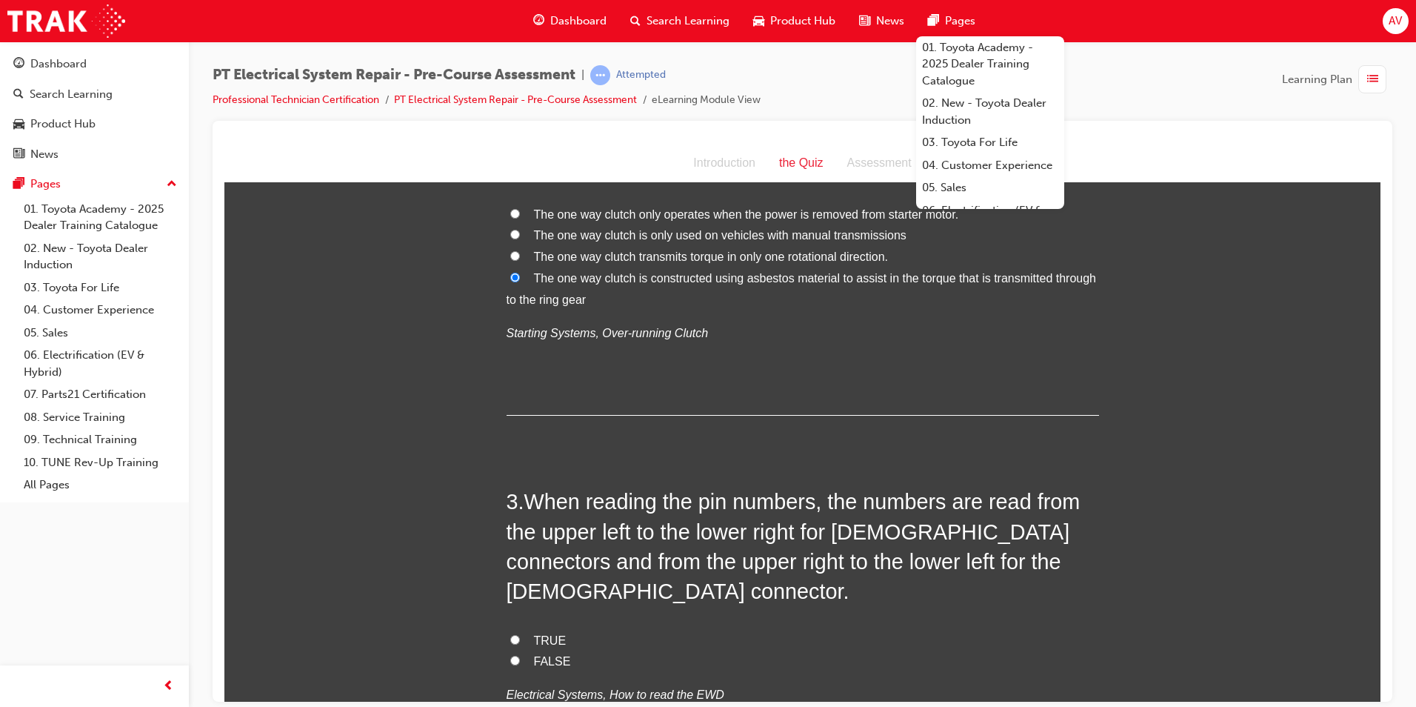
drag, startPoint x: 505, startPoint y: 606, endPoint x: 516, endPoint y: 606, distance: 10.4
click at [510, 634] on input "TRUE" at bounding box center [515, 639] width 10 height 10
radio input "true"
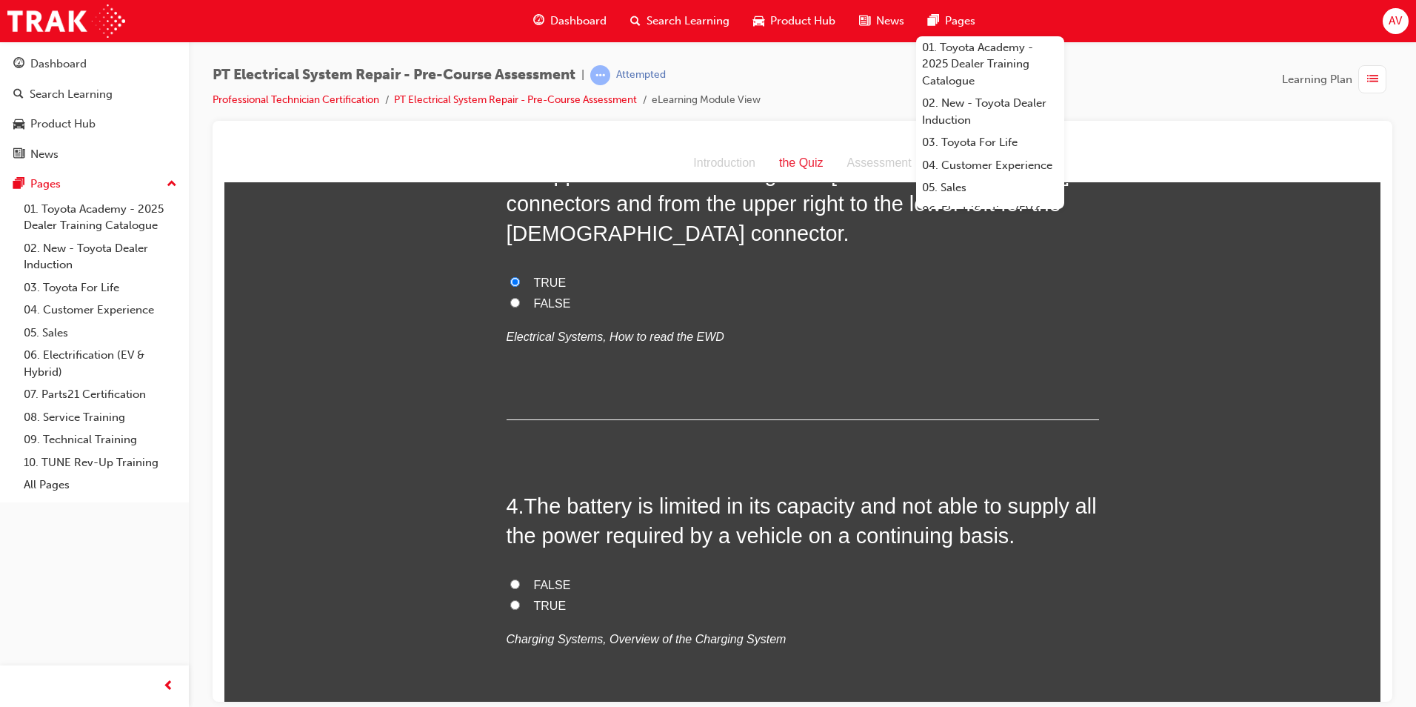
scroll to position [889, 0]
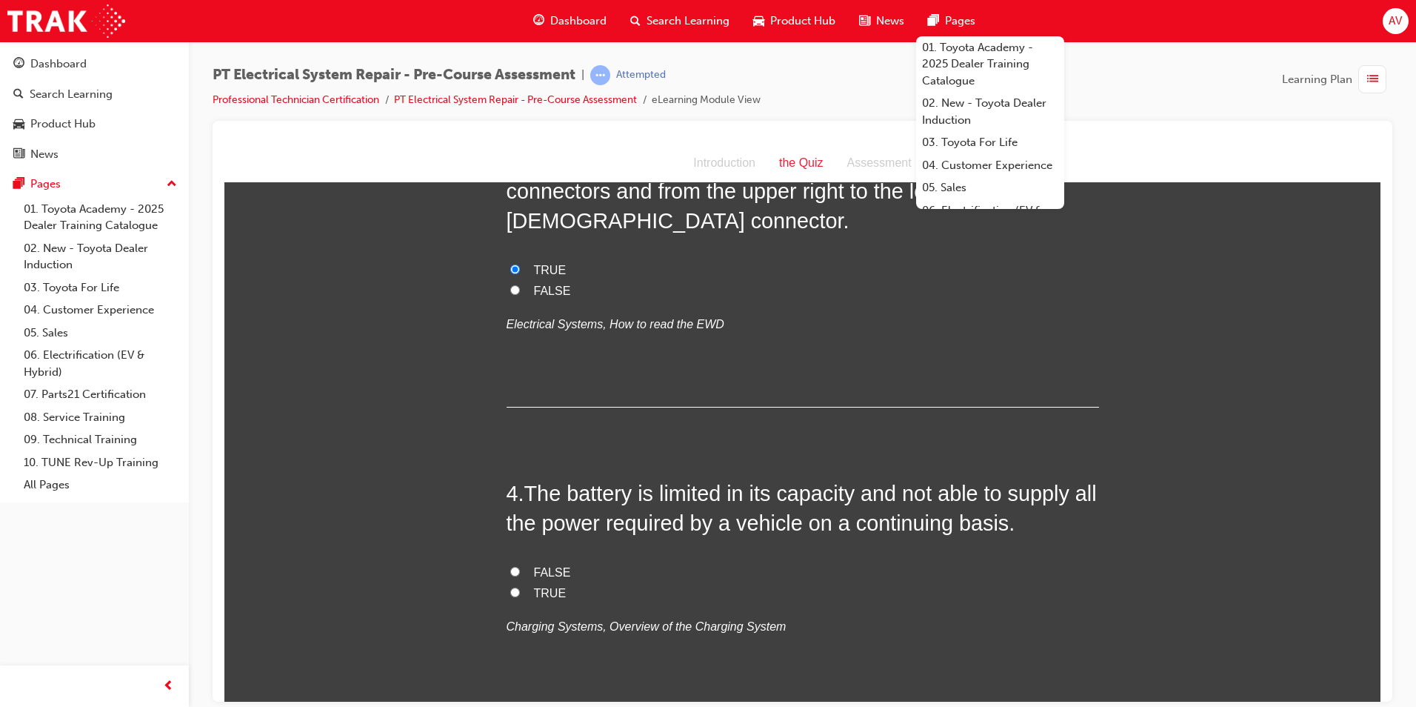
click at [510, 566] on input "FALSE" at bounding box center [515, 571] width 10 height 10
radio input "true"
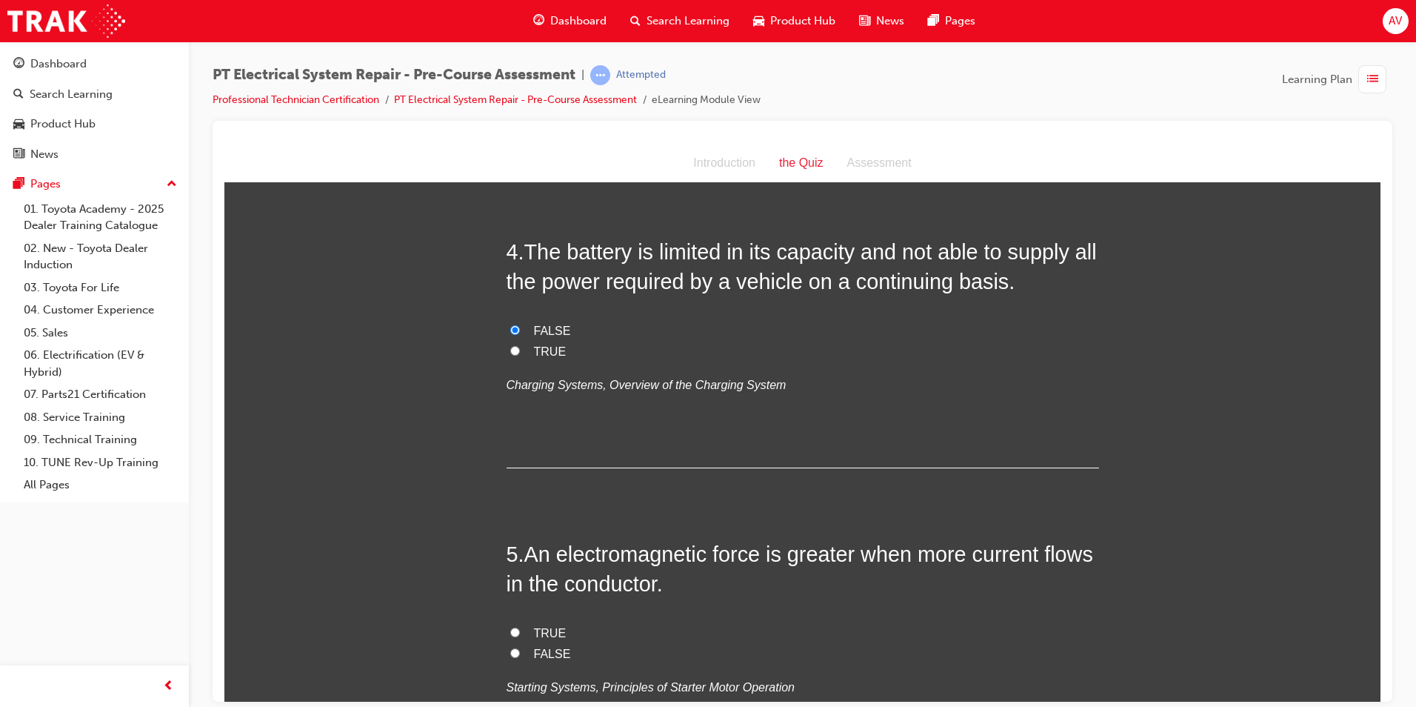
scroll to position [1185, 0]
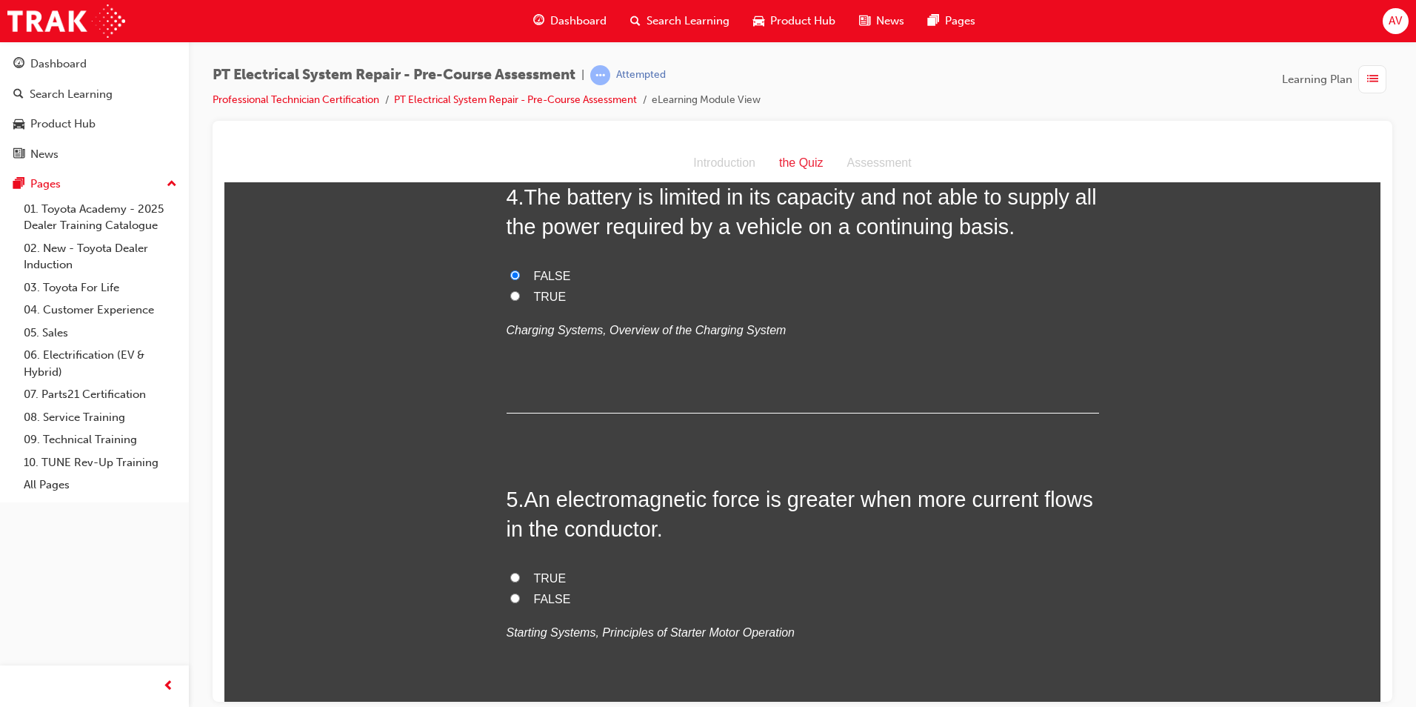
click at [510, 572] on input "TRUE" at bounding box center [515, 577] width 10 height 10
radio input "true"
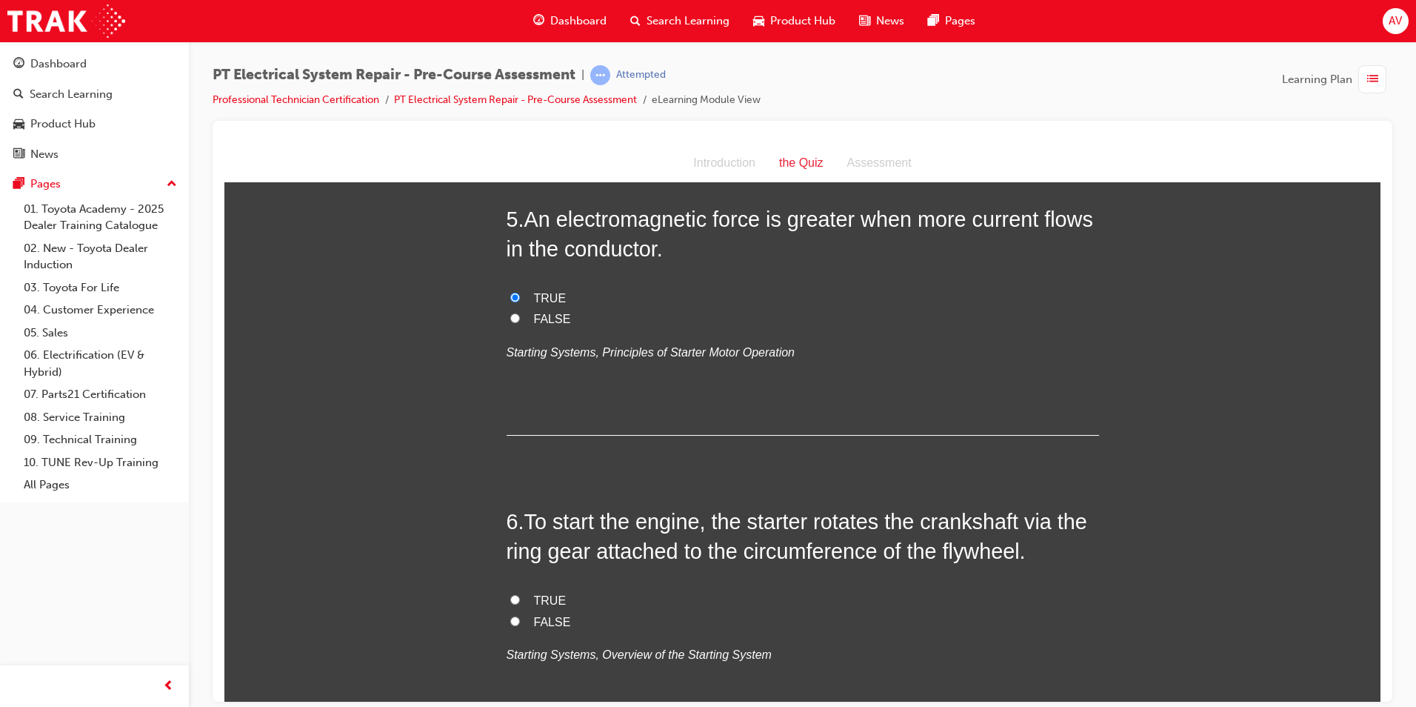
scroll to position [1482, 0]
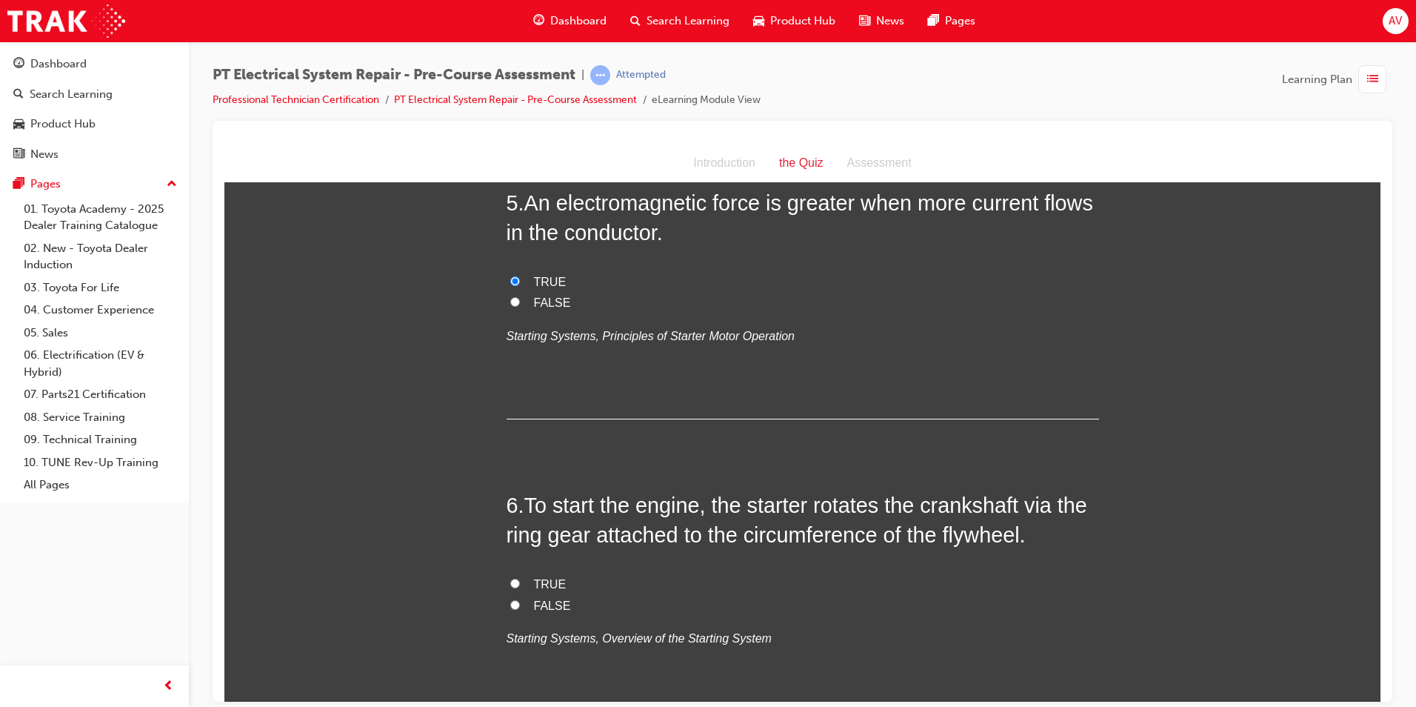
click at [510, 599] on input "FALSE" at bounding box center [515, 604] width 10 height 10
radio input "true"
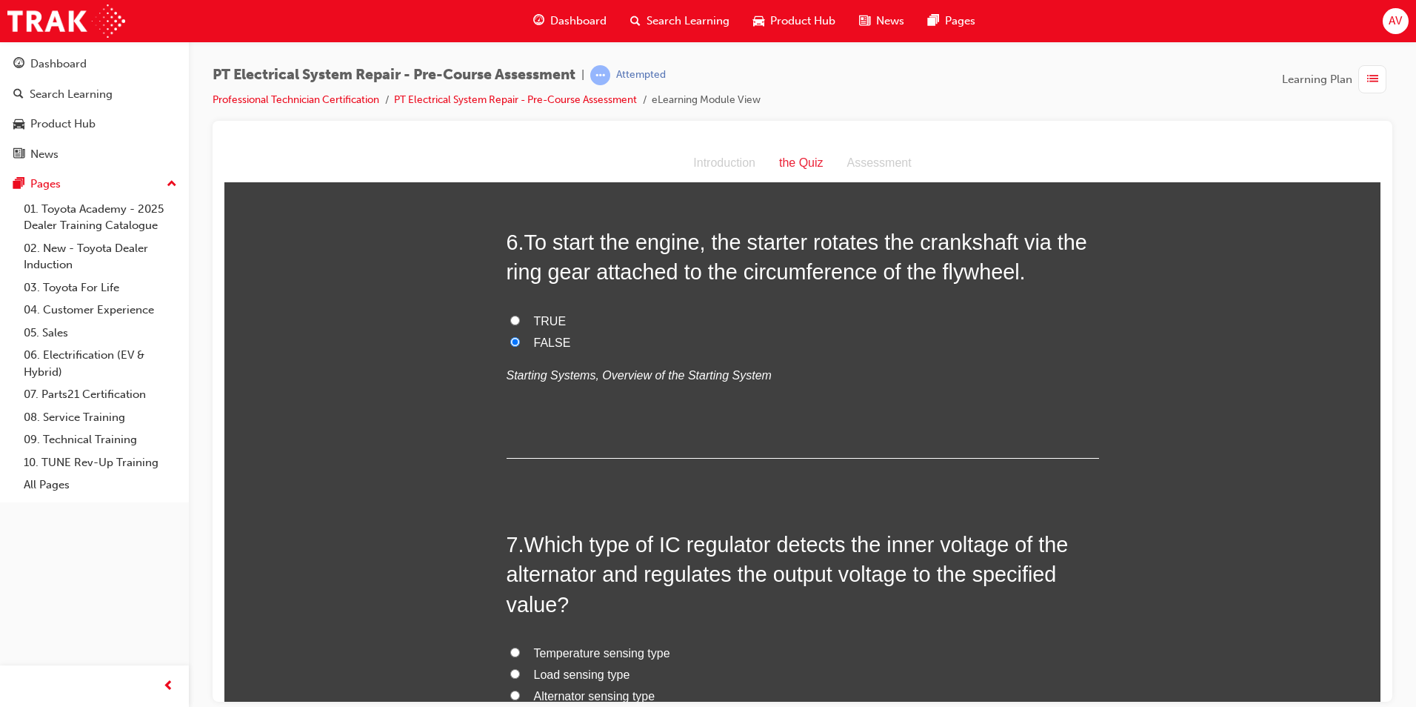
scroll to position [1778, 0]
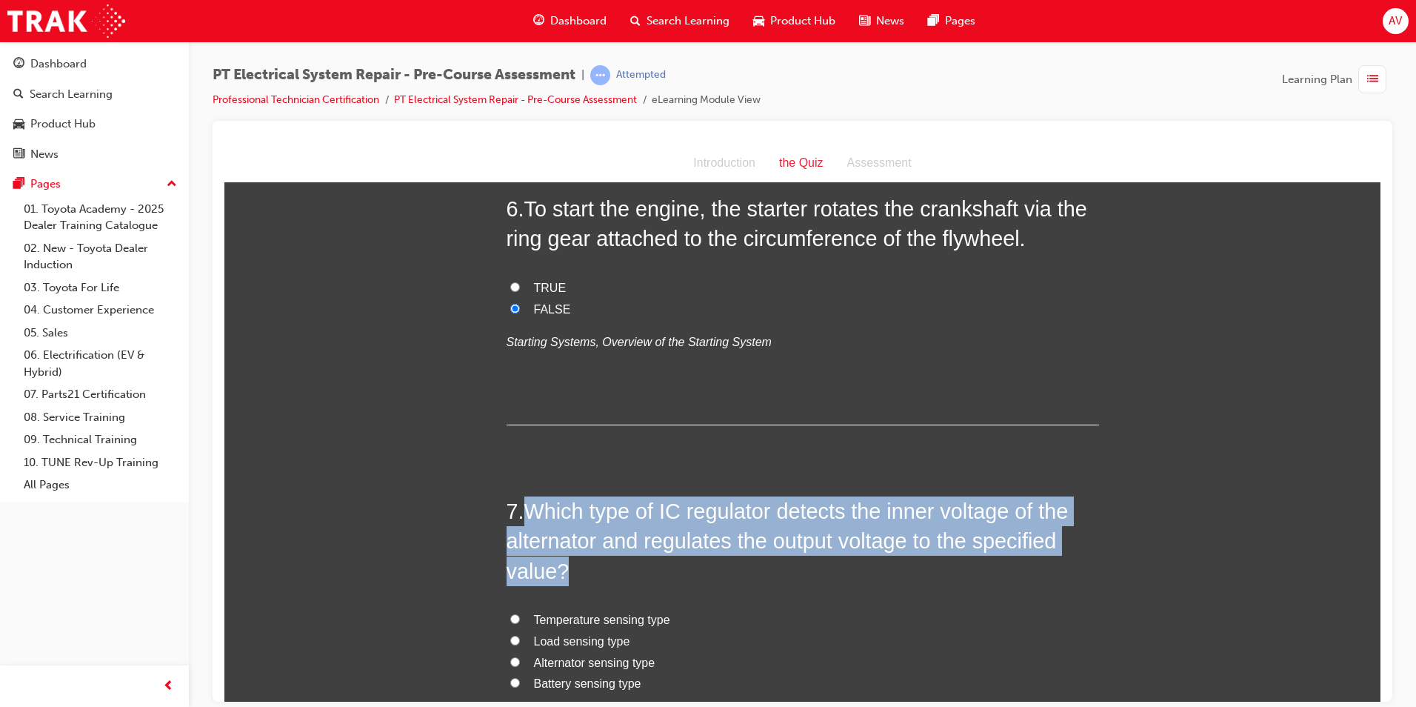
drag, startPoint x: 519, startPoint y: 482, endPoint x: 559, endPoint y: 535, distance: 66.7
click at [559, 535] on h2 "7 . Which type of IC regulator detects the inner voltage of the alternator and …" at bounding box center [803, 541] width 593 height 90
copy h2 "Which type of IC regulator detects the inner voltage of the alternator and regu…"
click at [513, 656] on input "Alternator sensing type" at bounding box center [515, 661] width 10 height 10
radio input "true"
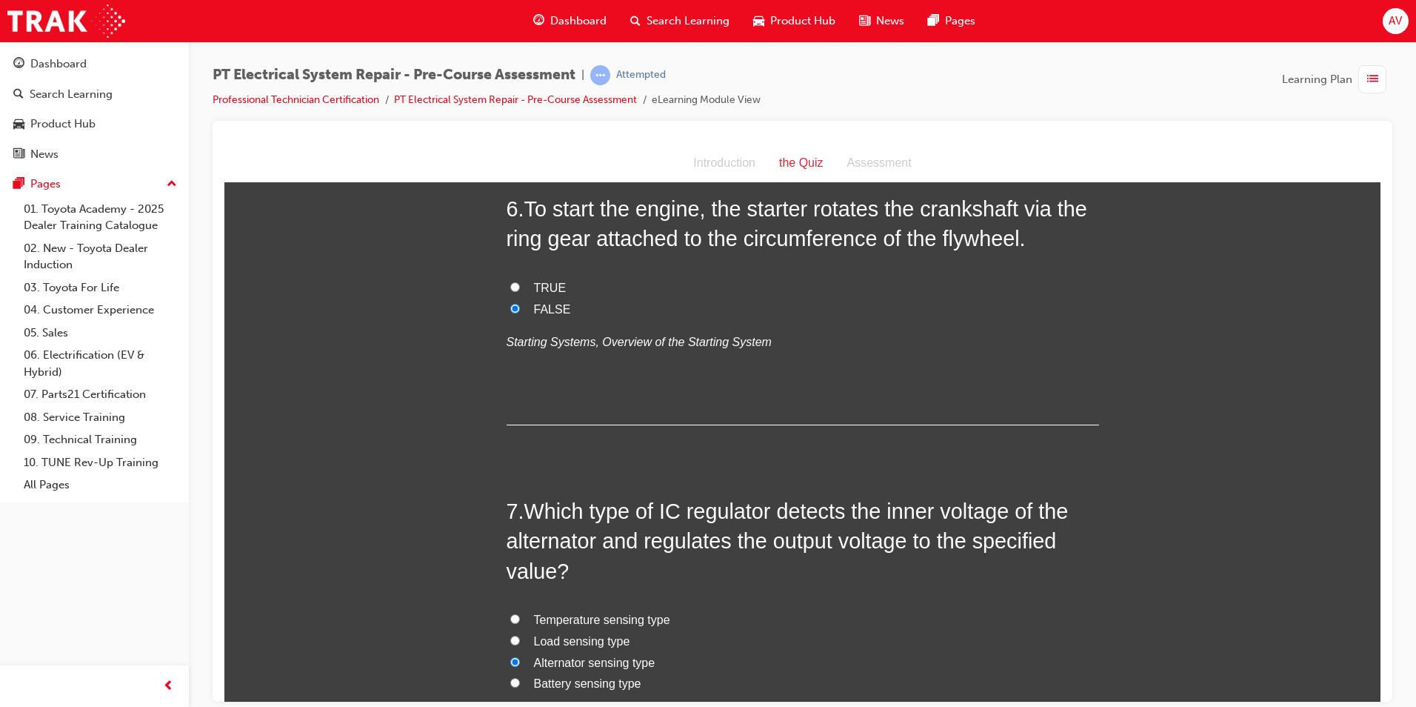
click at [795, 630] on label "Load sensing type" at bounding box center [803, 640] width 593 height 21
click at [520, 635] on input "Load sensing type" at bounding box center [515, 640] width 10 height 10
radio input "true"
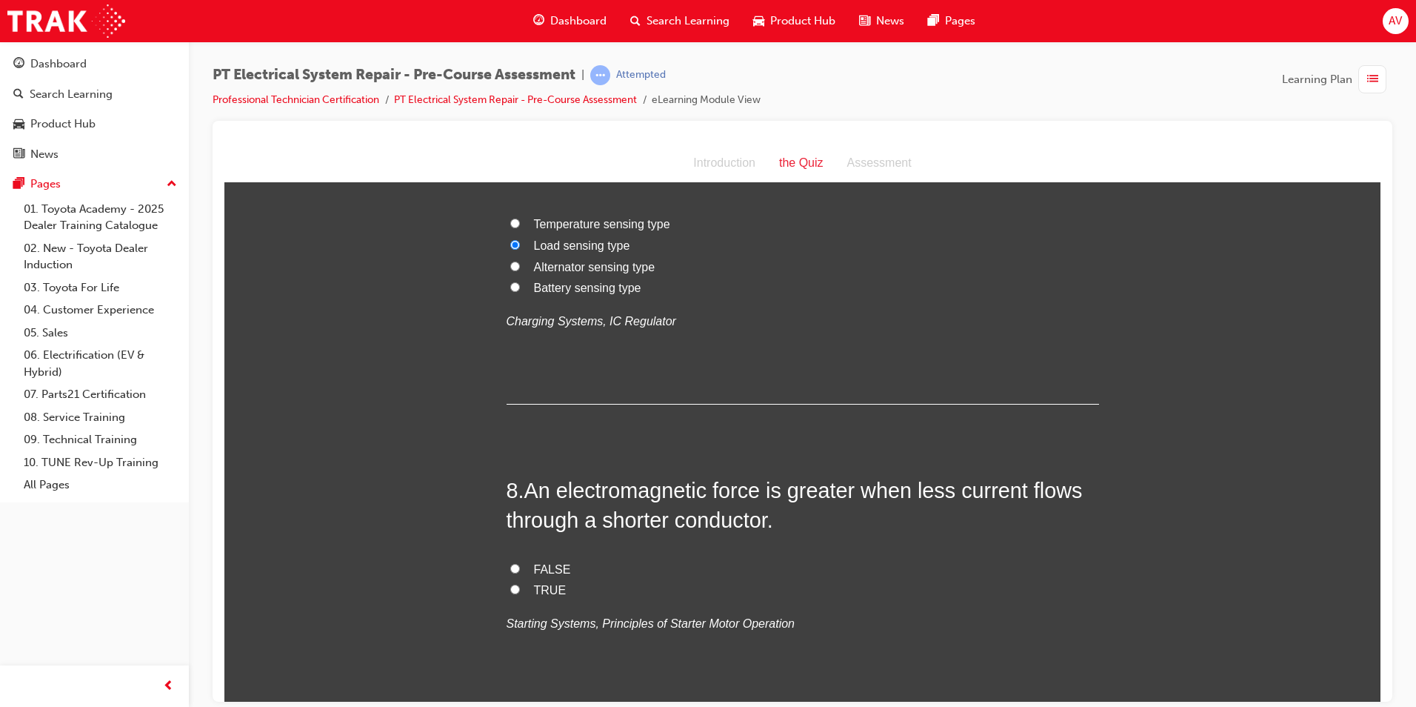
scroll to position [2222, 0]
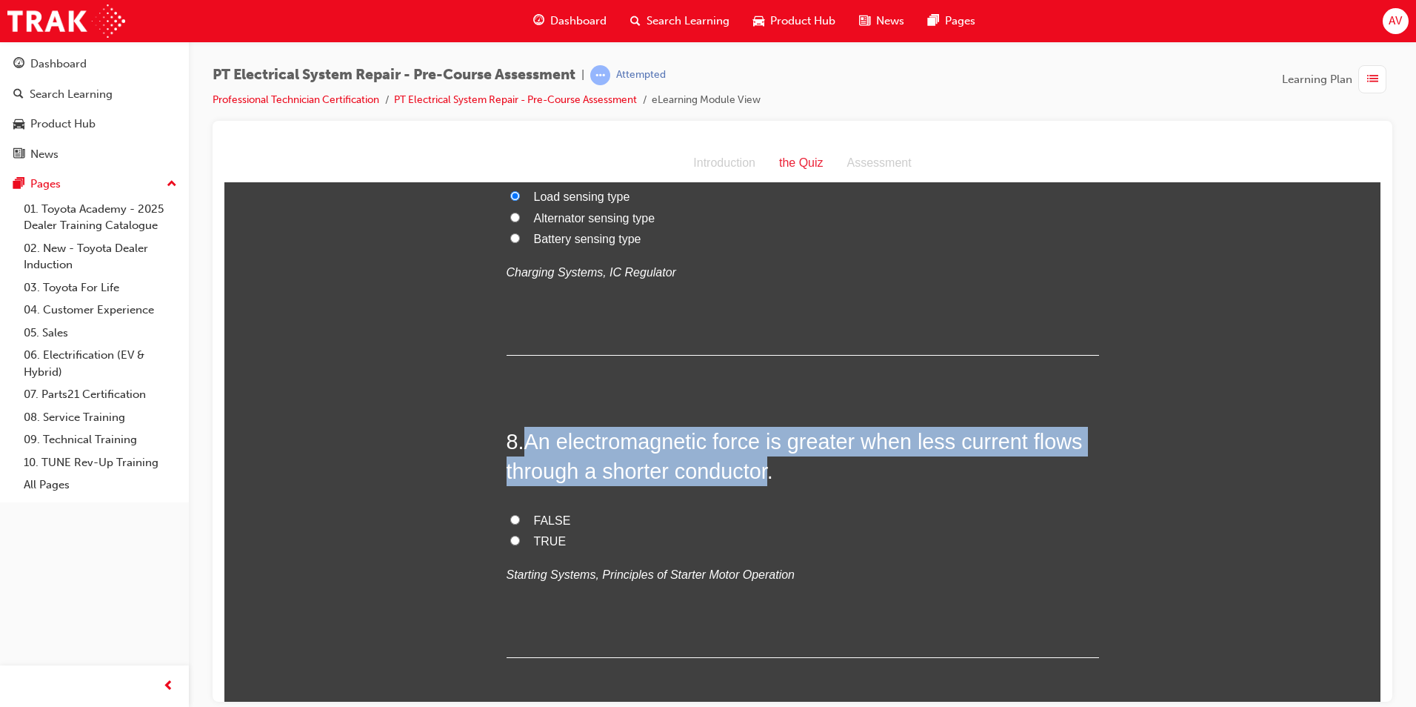
drag, startPoint x: 525, startPoint y: 406, endPoint x: 771, endPoint y: 444, distance: 249.0
click at [771, 444] on span "An electromagnetic force is greater when less current flows through a shorter c…" at bounding box center [795, 455] width 576 height 53
copy span "An electromagnetic force is greater when less current flows through a shorter c…"
click at [513, 514] on input "FALSE" at bounding box center [515, 519] width 10 height 10
radio input "true"
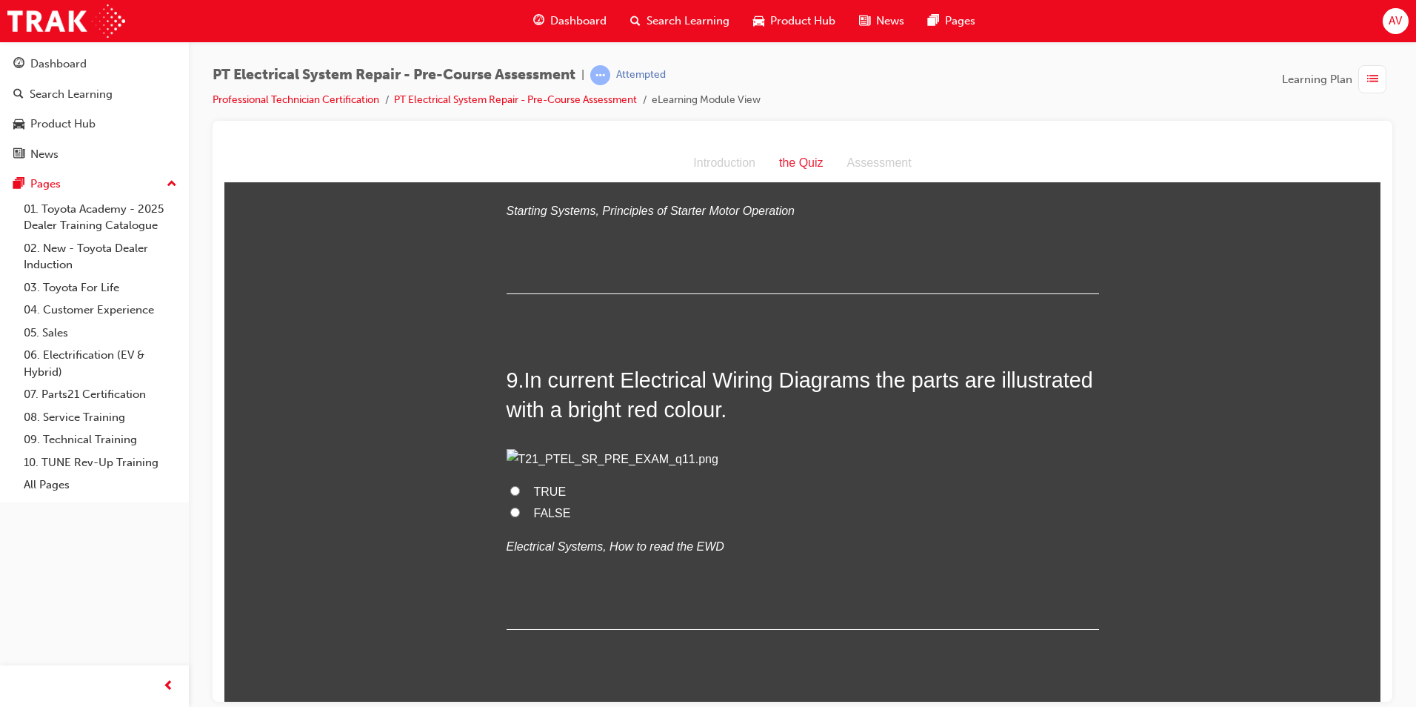
scroll to position [2593, 0]
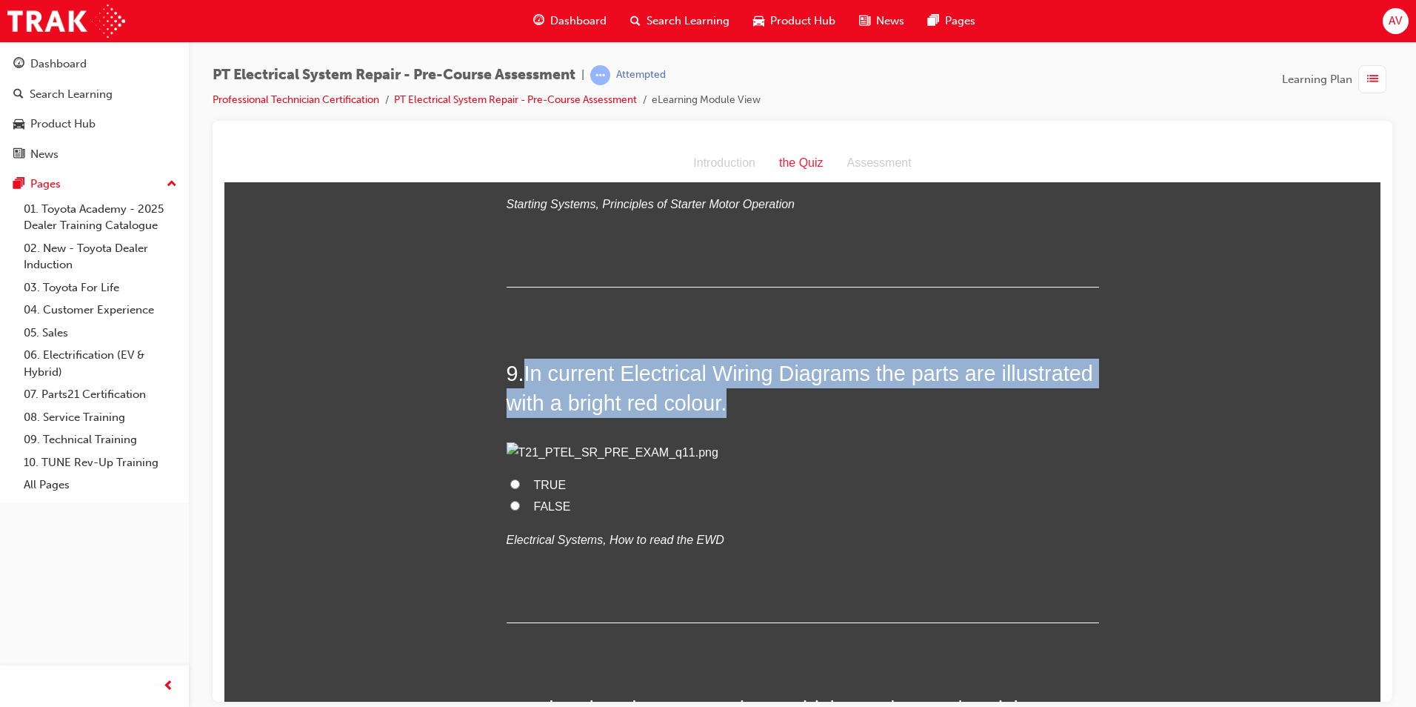
drag, startPoint x: 523, startPoint y: 343, endPoint x: 782, endPoint y: 387, distance: 262.2
click at [782, 387] on div "9 . In current Electrical Wiring Diagrams the parts are illustrated with a brig…" at bounding box center [803, 490] width 593 height 264
copy span "In current Electrical Wiring Diagrams the parts are illustrated with a bright r…"
click at [513, 510] on input "FALSE" at bounding box center [515, 505] width 10 height 10
radio input "true"
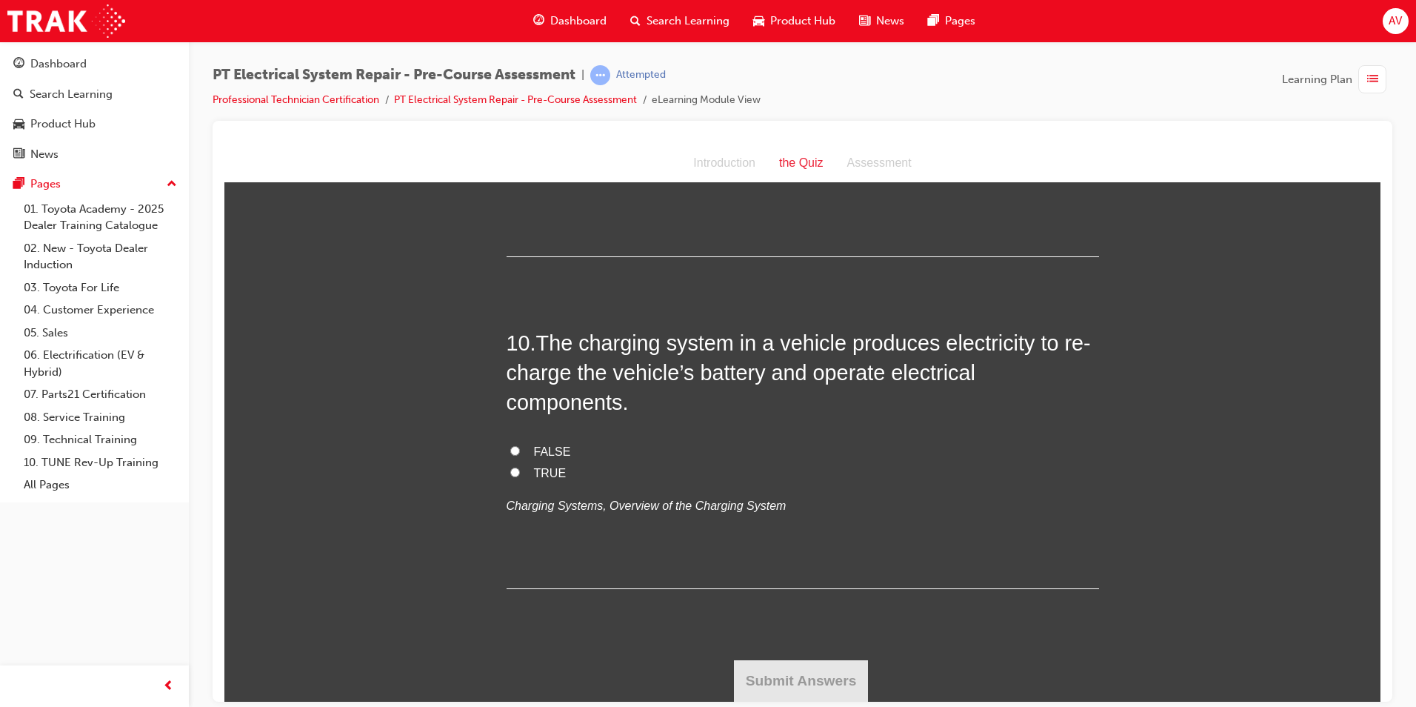
scroll to position [3023, 0]
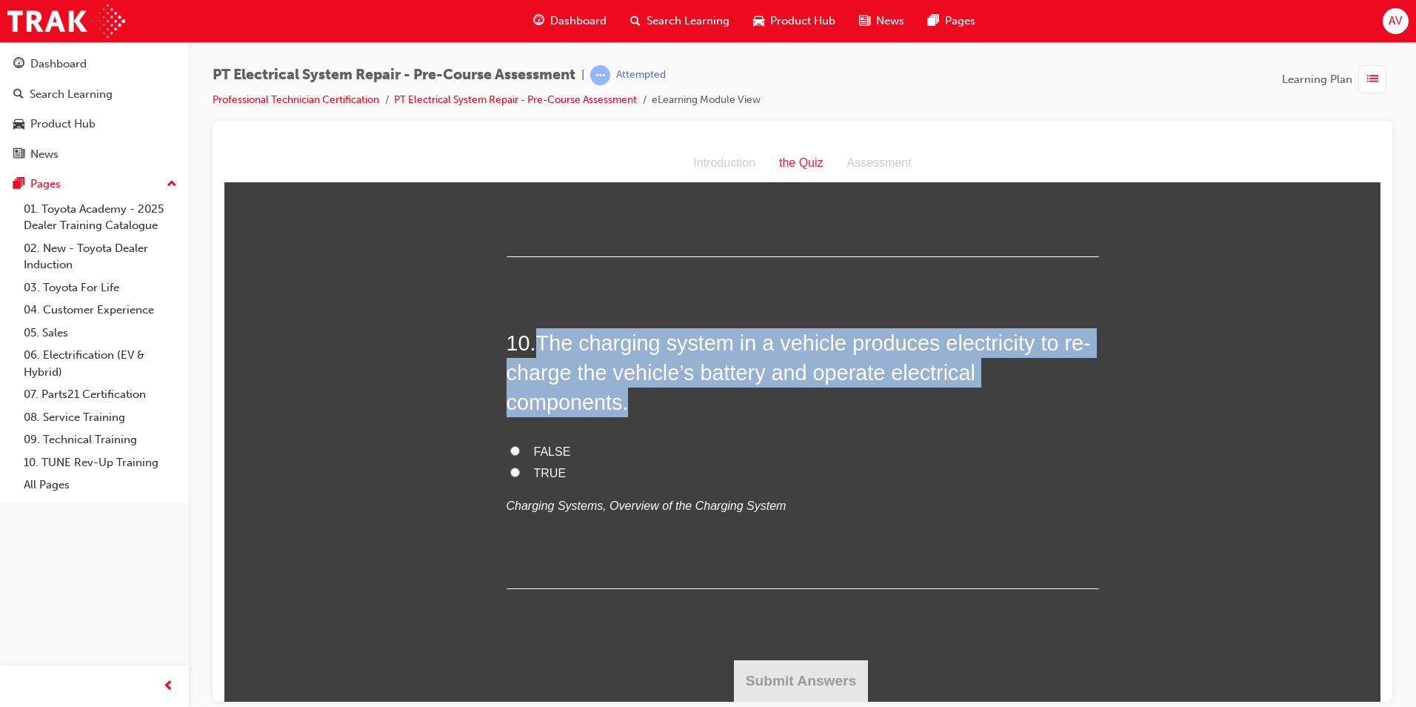
drag, startPoint x: 535, startPoint y: 338, endPoint x: 628, endPoint y: 410, distance: 118.3
click at [628, 410] on h2 "10 . The charging system in a vehicle produces electricity to re-charge the veh…" at bounding box center [803, 372] width 593 height 90
copy span "The charging system in a vehicle produces electricity to re-charge the vehicle’…"
click at [510, 470] on input "TRUE" at bounding box center [515, 472] width 10 height 10
radio input "true"
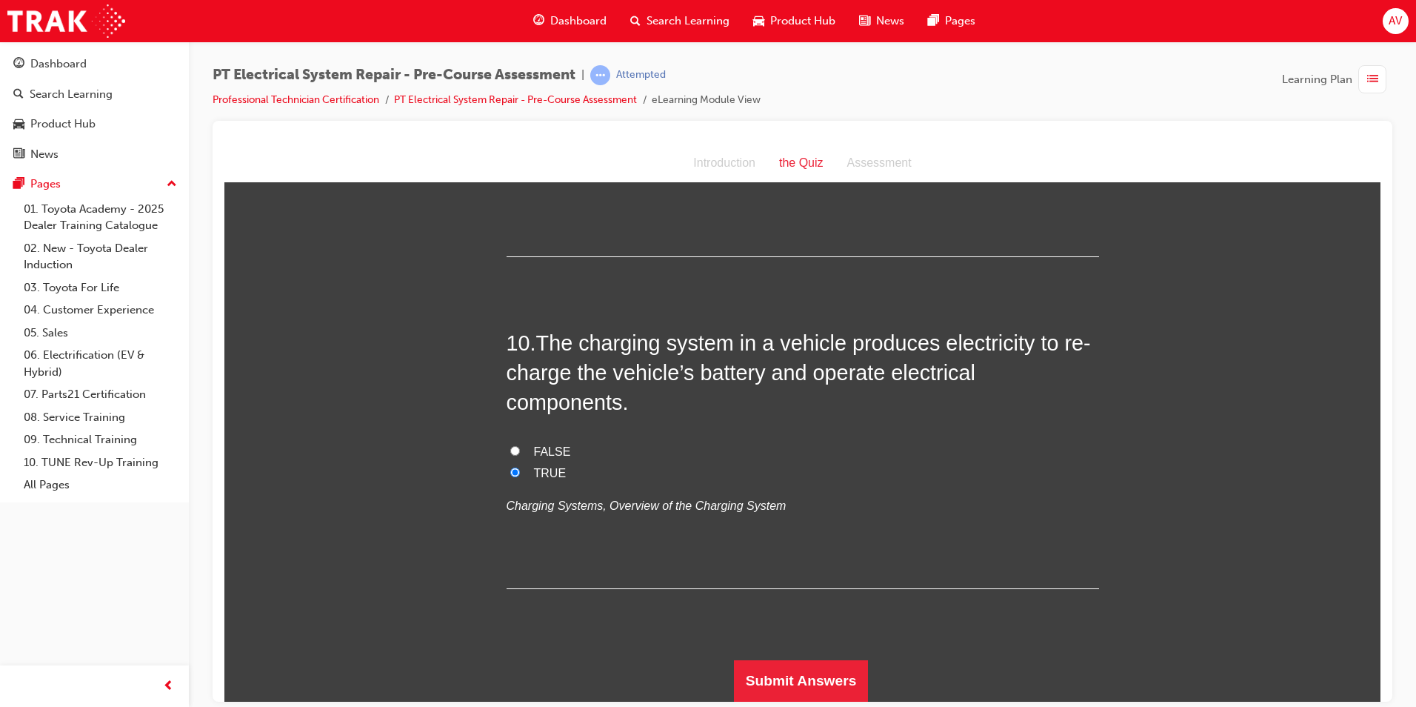
click at [792, 672] on button "Submit Answers" at bounding box center [801, 679] width 135 height 41
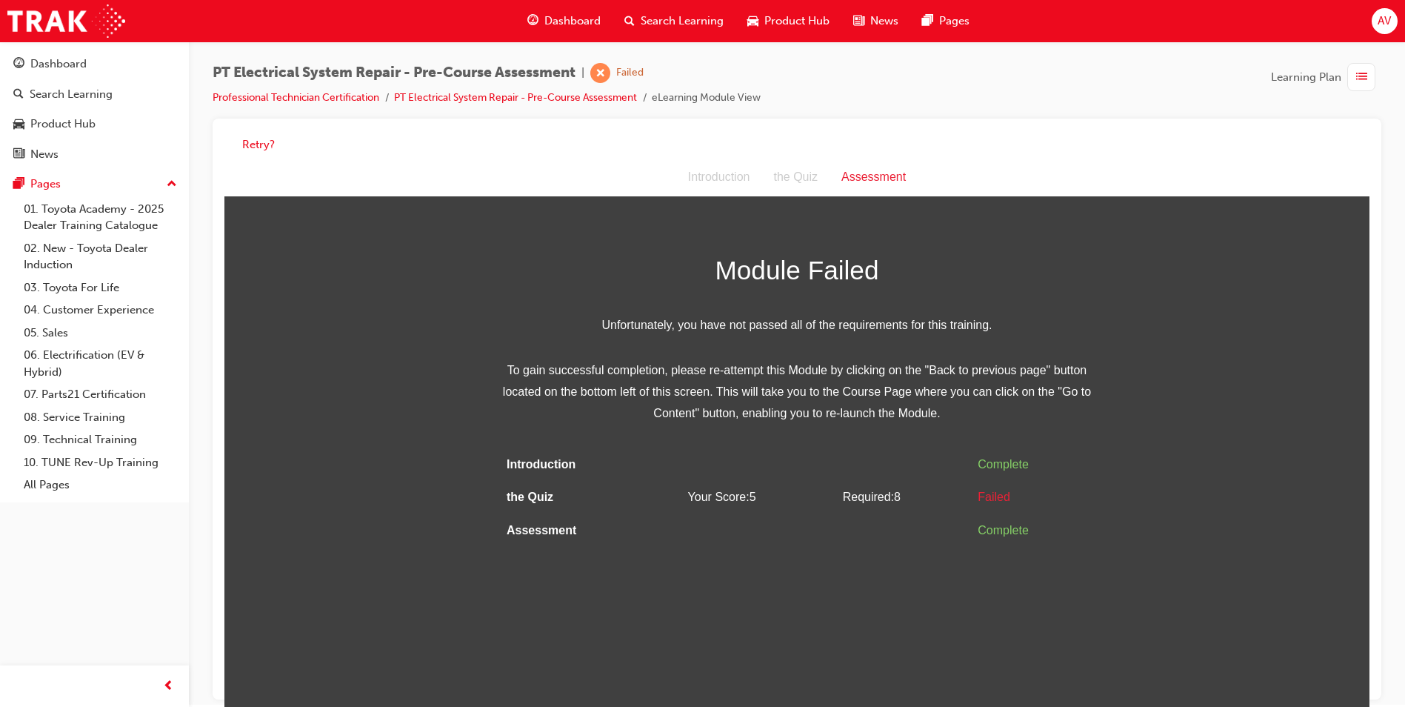
scroll to position [0, 0]
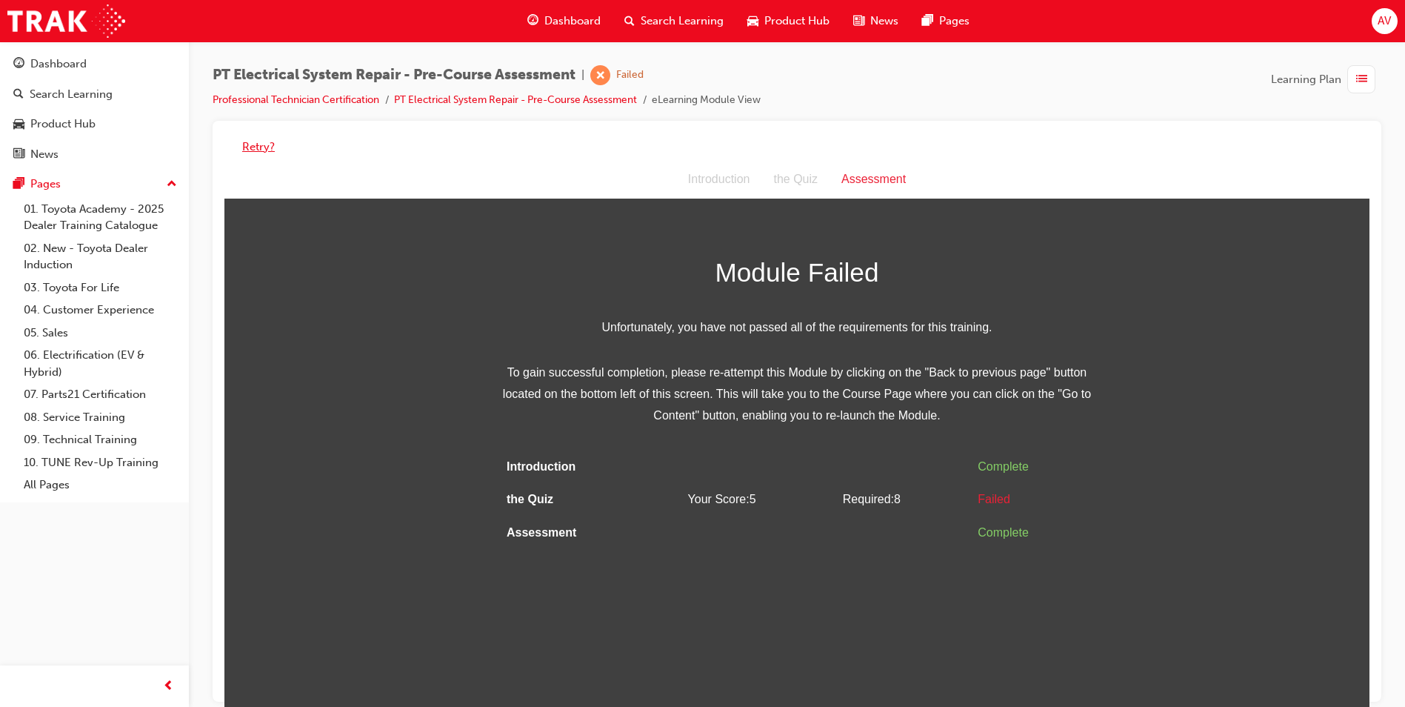
click at [260, 147] on button "Retry?" at bounding box center [258, 147] width 33 height 17
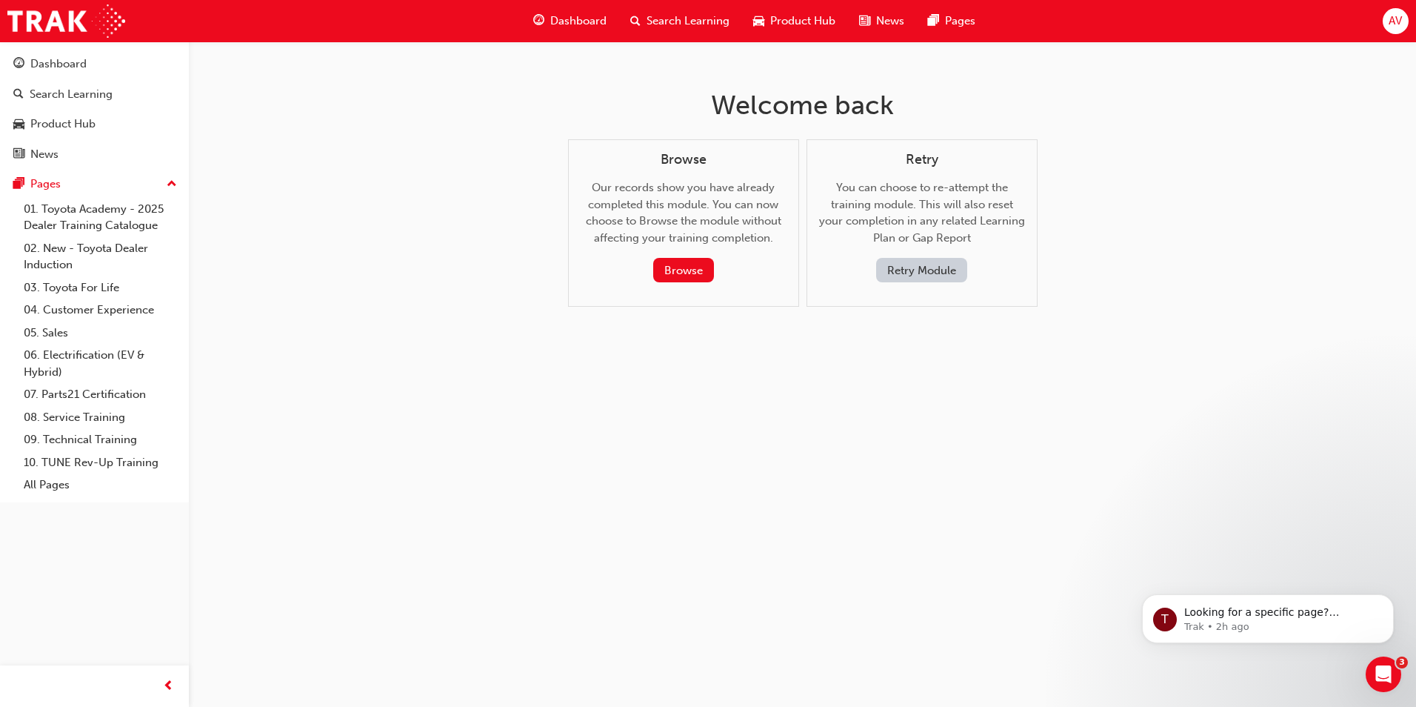
click at [908, 272] on button "Retry Module" at bounding box center [921, 270] width 91 height 24
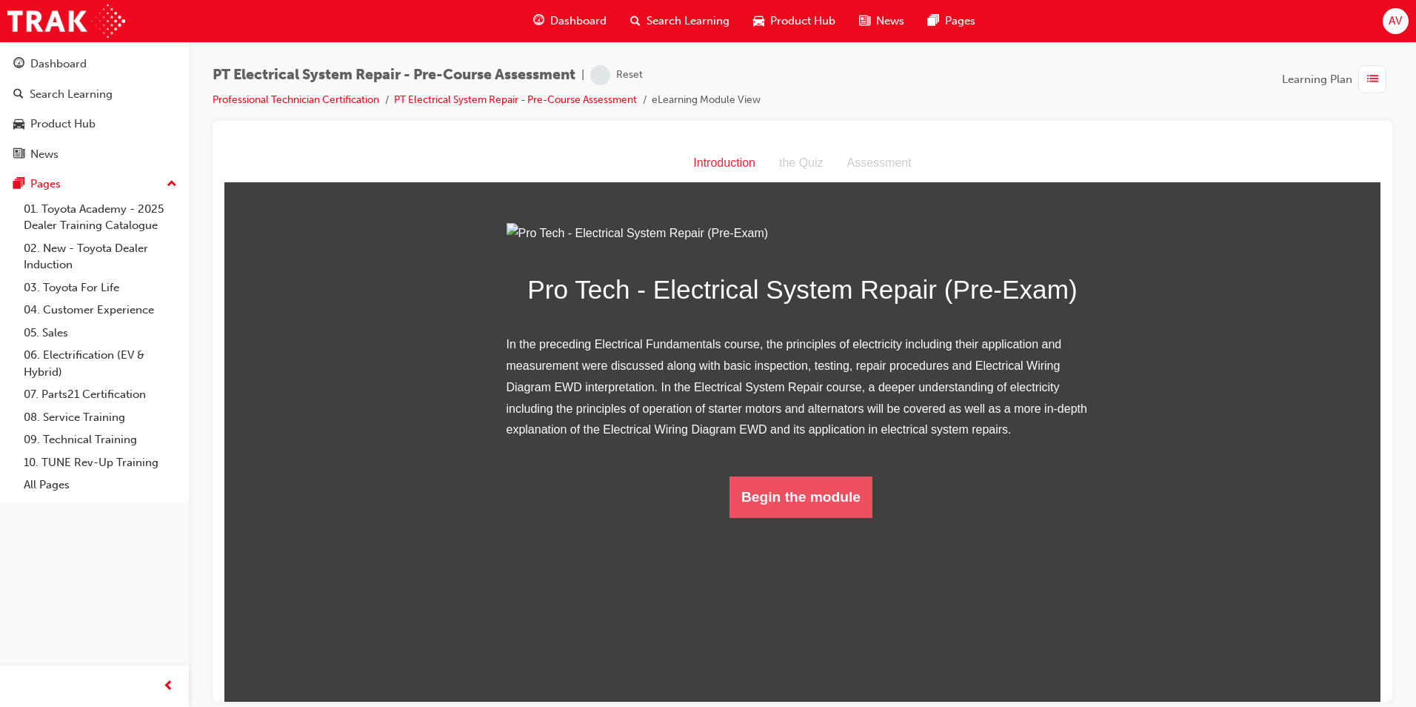
click at [784, 517] on button "Begin the module" at bounding box center [801, 496] width 143 height 41
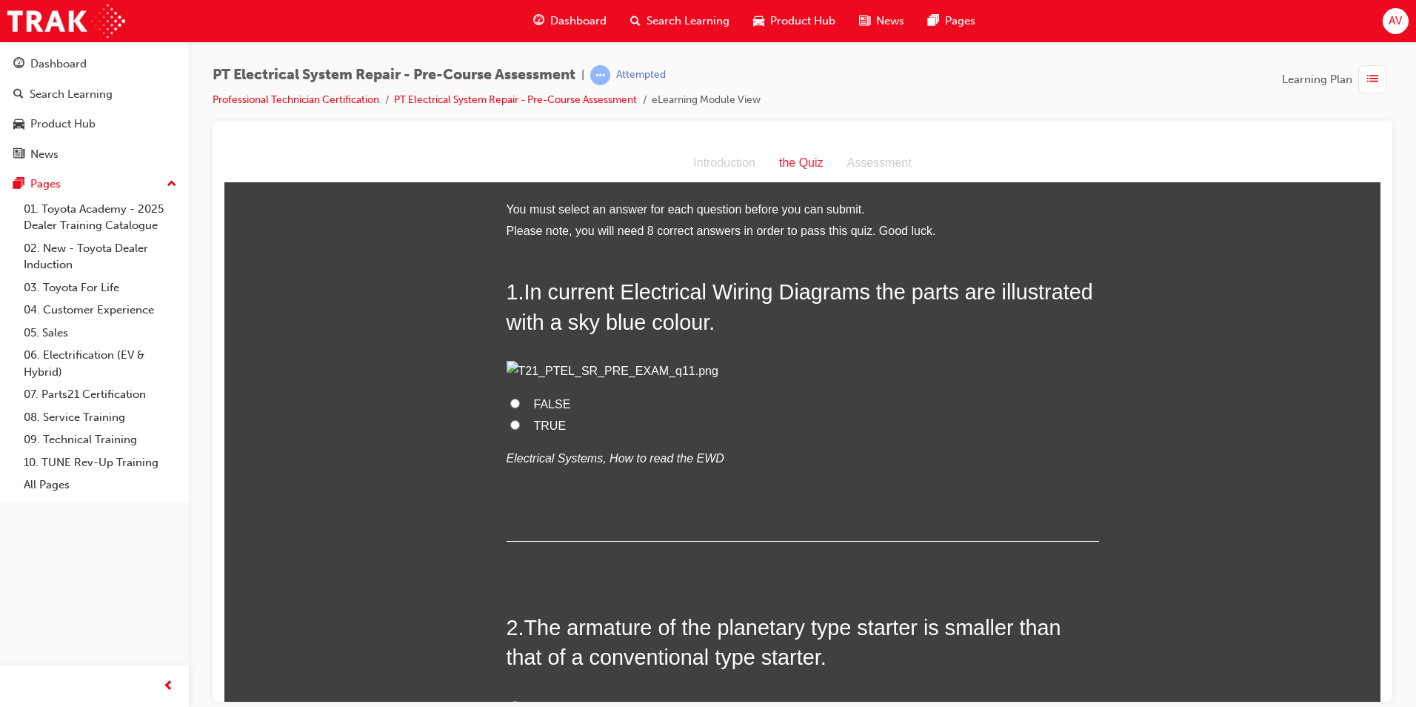
click at [510, 407] on input "FALSE" at bounding box center [515, 403] width 10 height 10
radio input "true"
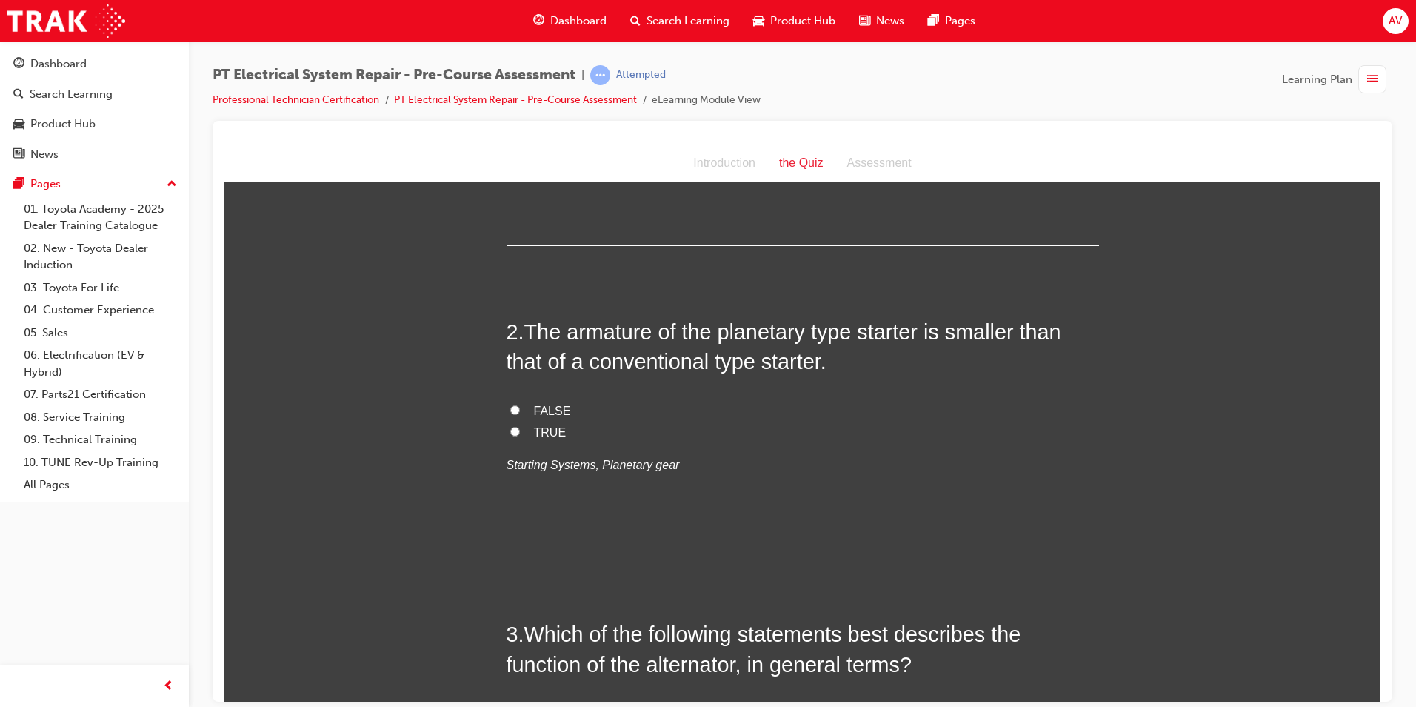
scroll to position [296, 0]
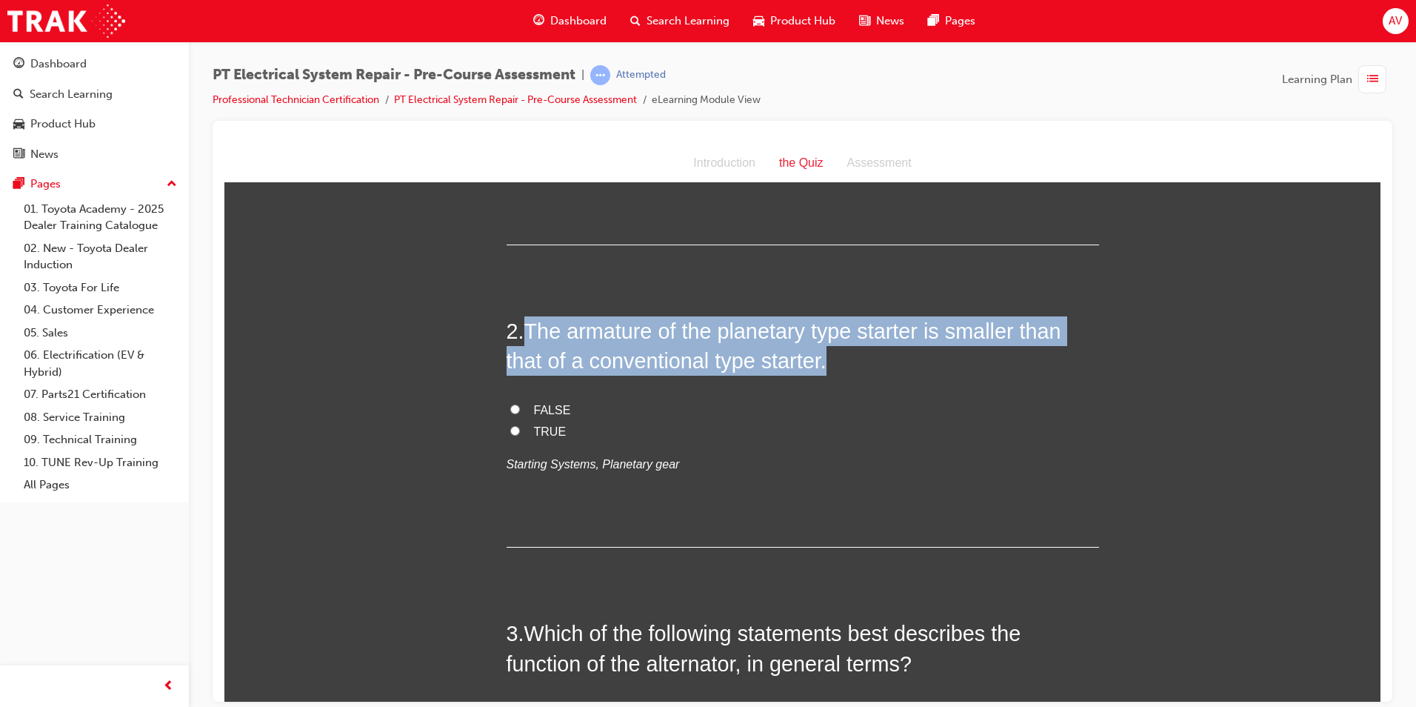
drag, startPoint x: 539, startPoint y: 430, endPoint x: 830, endPoint y: 461, distance: 292.7
click at [830, 376] on h2 "2 . The armature of the planetary type starter is smaller than that of a conven…" at bounding box center [803, 346] width 593 height 60
copy span "The armature of the planetary type starter is smaller than that of a convention…"
click at [510, 435] on input "TRUE" at bounding box center [515, 430] width 10 height 10
radio input "true"
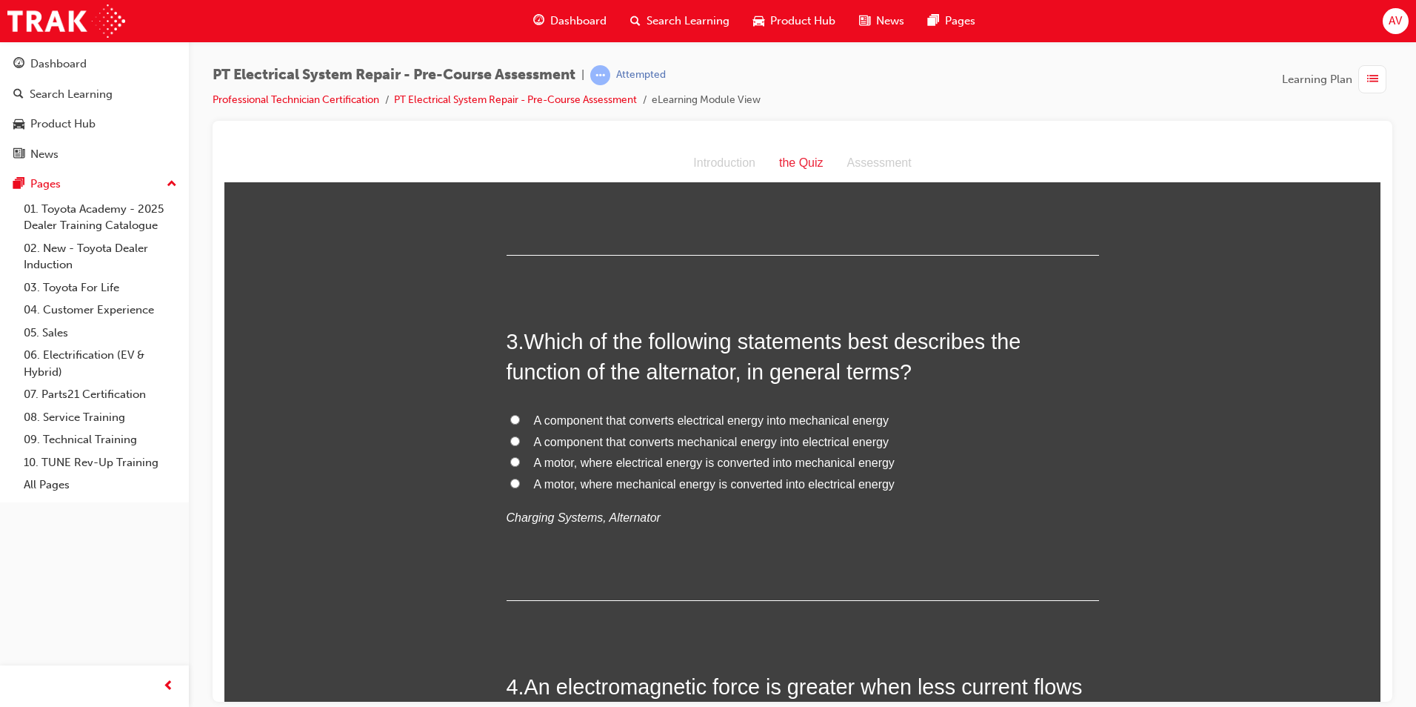
scroll to position [593, 0]
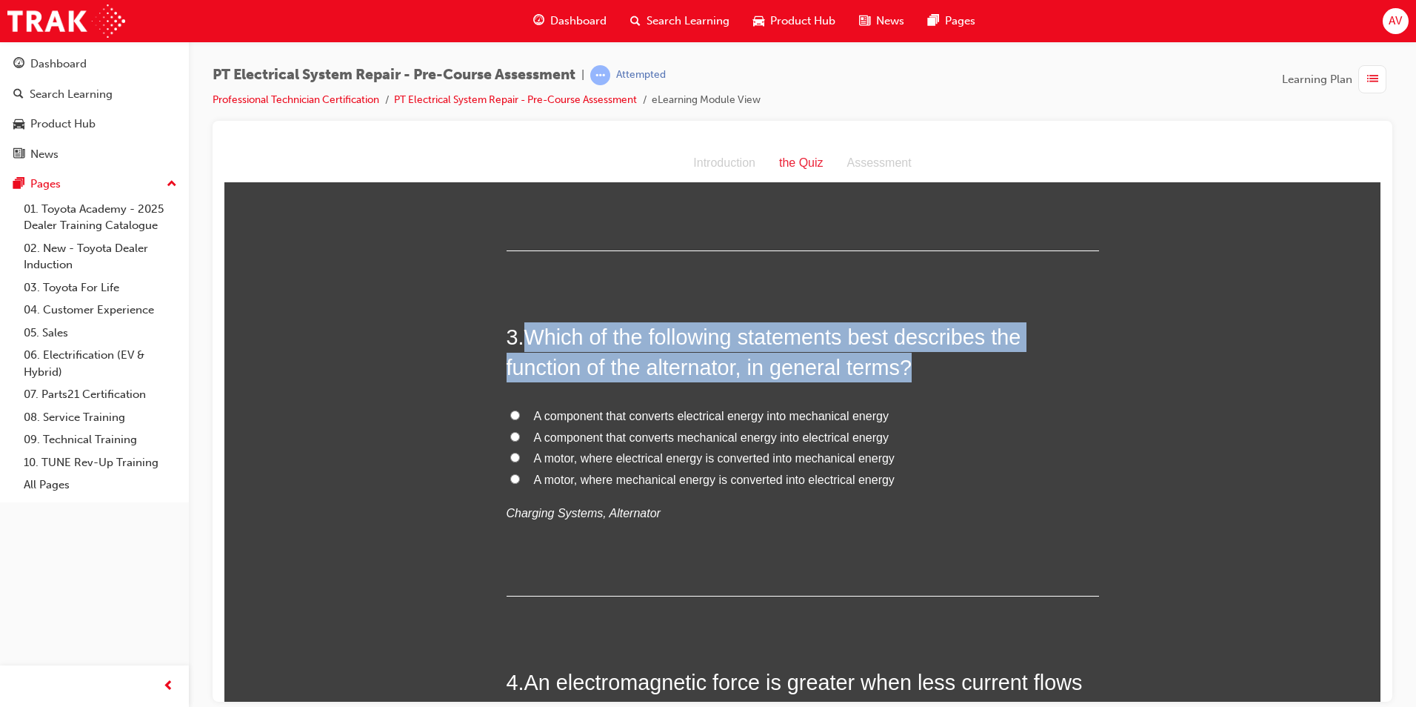
drag, startPoint x: 522, startPoint y: 427, endPoint x: 914, endPoint y: 456, distance: 393.0
click at [914, 378] on span "Which of the following statements best describes the function of the alternator…" at bounding box center [764, 350] width 515 height 53
copy span "Which of the following statements best describes the function of the alternator…"
click at [510, 441] on input "A component that converts mechanical energy into electrical energy" at bounding box center [515, 436] width 10 height 10
radio input "true"
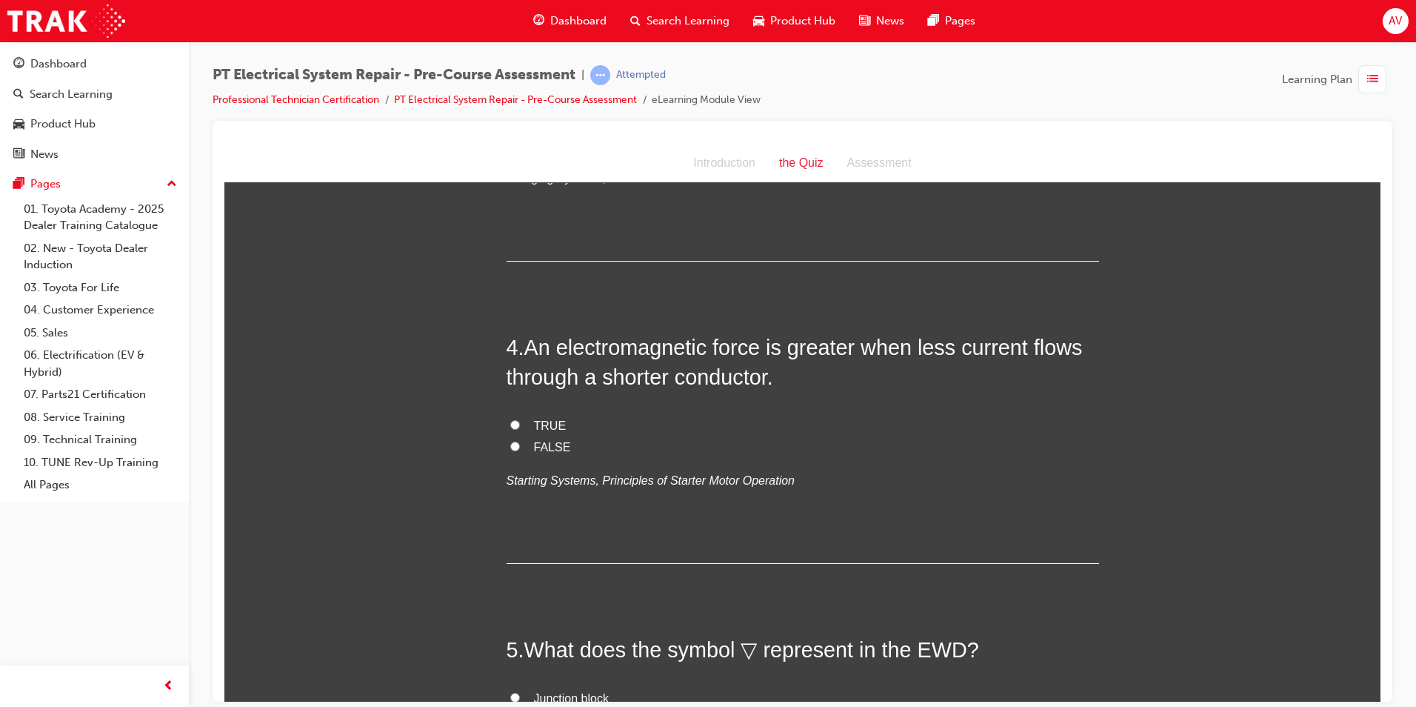
scroll to position [963, 0]
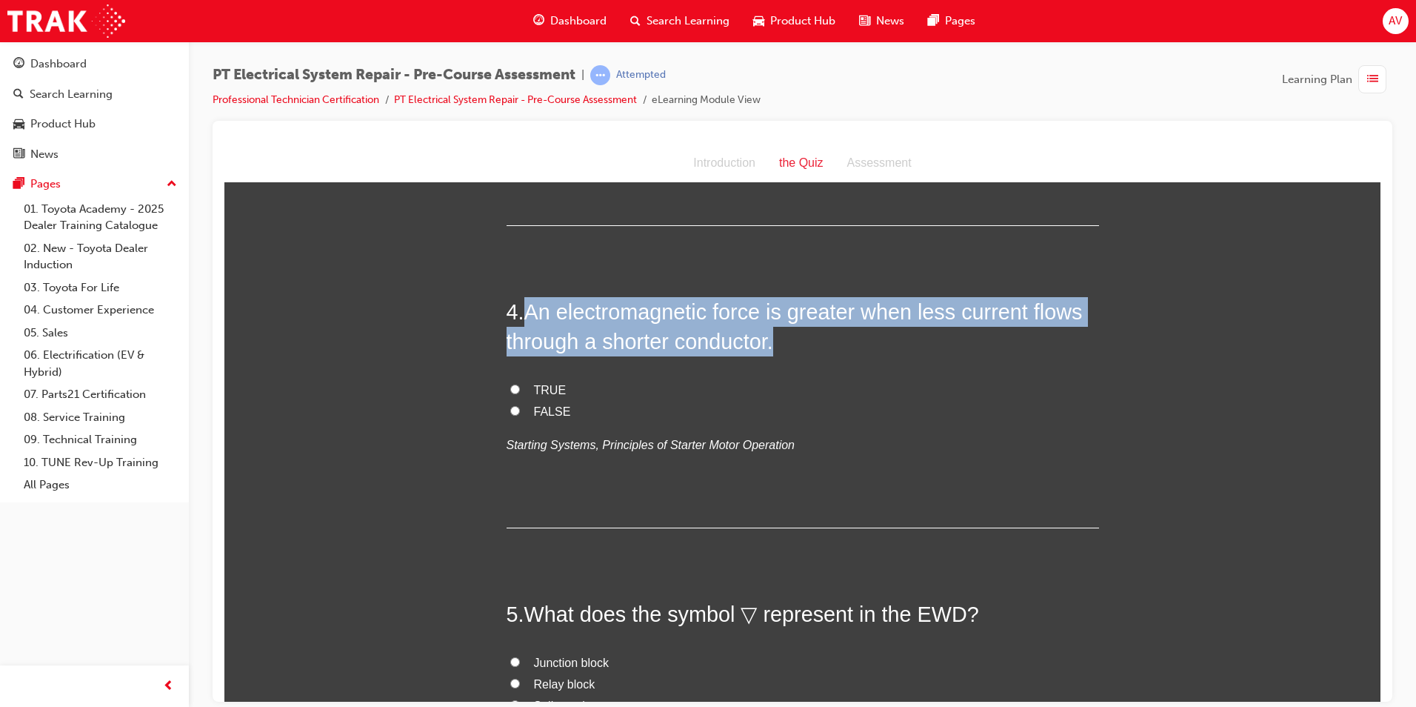
drag, startPoint x: 526, startPoint y: 401, endPoint x: 772, endPoint y: 434, distance: 248.2
click at [772, 353] on span "An electromagnetic force is greater when less current flows through a shorter c…" at bounding box center [795, 325] width 576 height 53
copy span "An electromagnetic force is greater when less current flows through a shorter c…"
click at [510, 415] on input "FALSE" at bounding box center [515, 410] width 10 height 10
radio input "true"
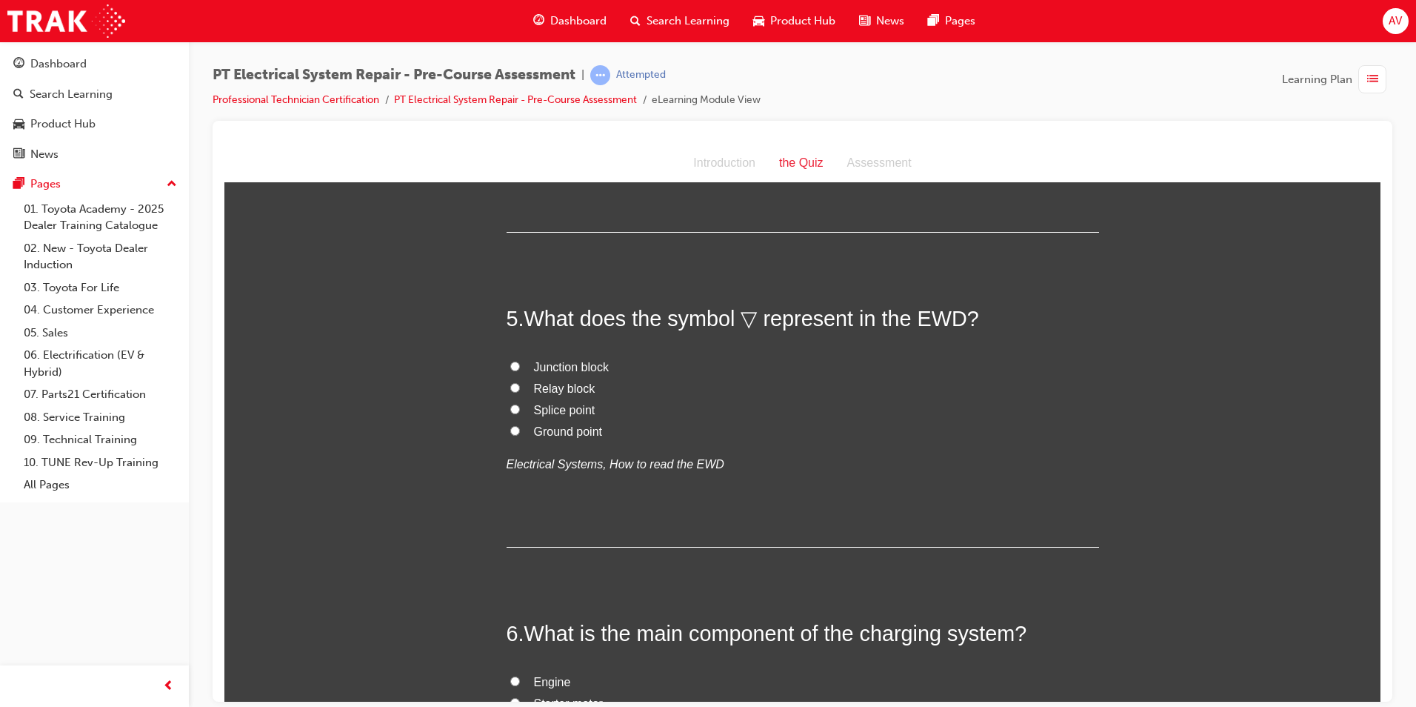
scroll to position [1259, 0]
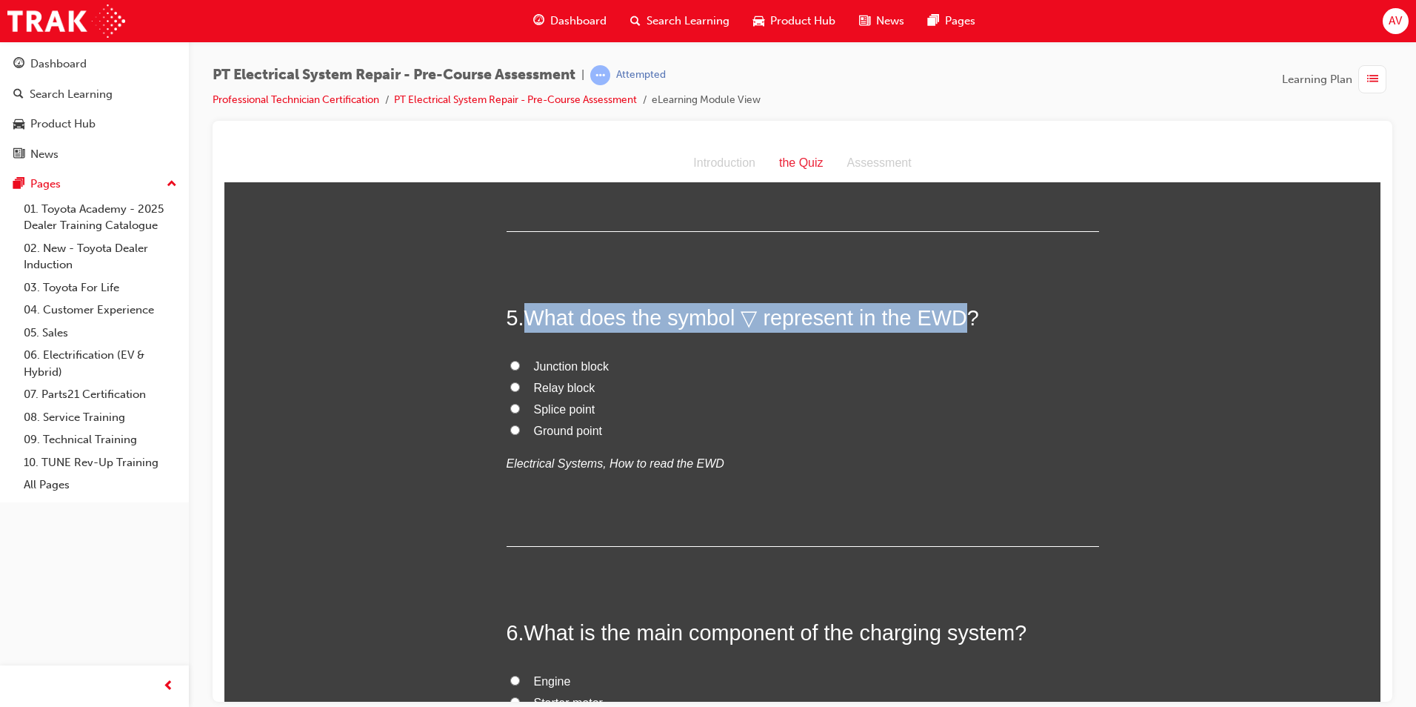
drag, startPoint x: 523, startPoint y: 408, endPoint x: 961, endPoint y: 417, distance: 437.9
click at [961, 329] on span "What does the symbol ▽ represent in the EWD?" at bounding box center [751, 317] width 455 height 24
copy span "What does the symbol ▽ represent in the EWD"
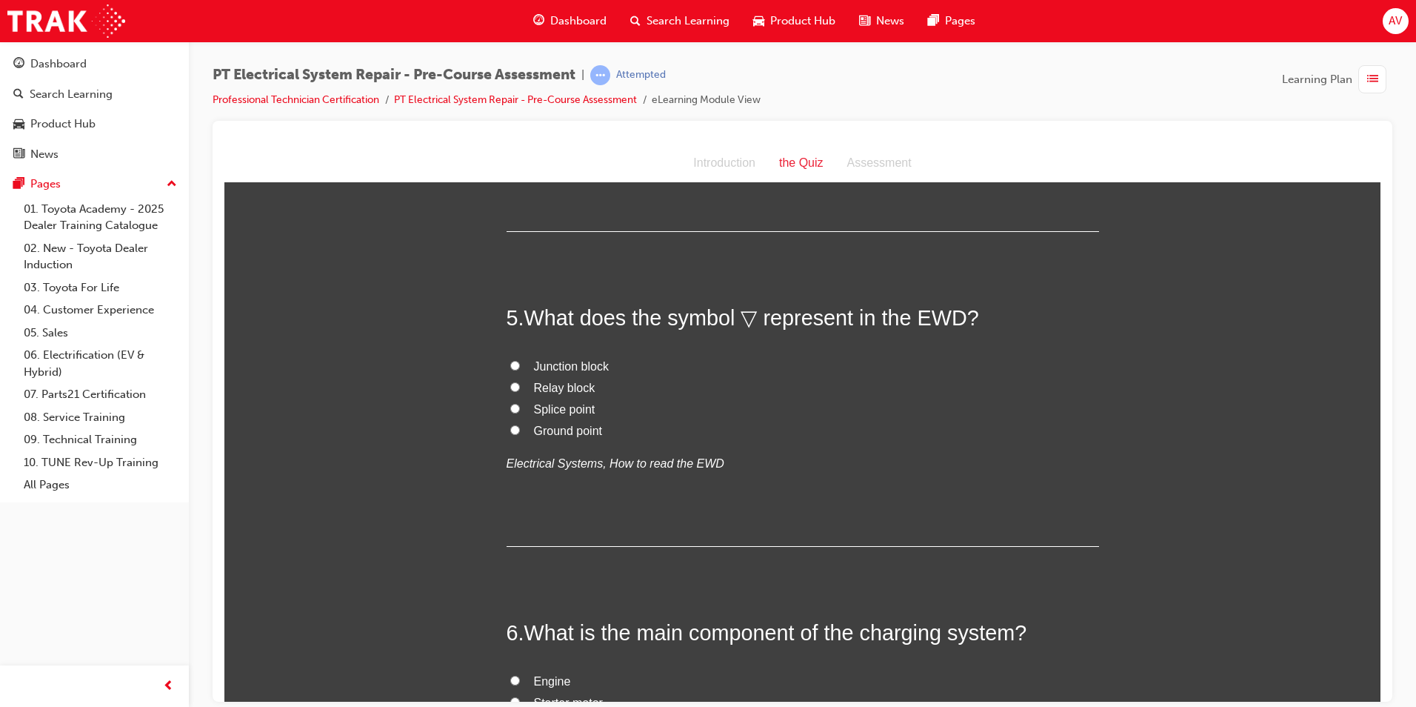
click at [736, 433] on div "5 . What does the symbol ▽ represent in the EWD? [GEOGRAPHIC_DATA] [GEOGRAPHIC_…" at bounding box center [803, 424] width 593 height 244
drag, startPoint x: 739, startPoint y: 414, endPoint x: 880, endPoint y: 416, distance: 141.5
click at [880, 329] on span "What does the symbol ▽ represent in the EWD?" at bounding box center [751, 317] width 455 height 24
drag, startPoint x: 670, startPoint y: 411, endPoint x: 964, endPoint y: 411, distance: 294.1
click at [962, 329] on span "What does the symbol ▽ represent in the EWD?" at bounding box center [751, 317] width 455 height 24
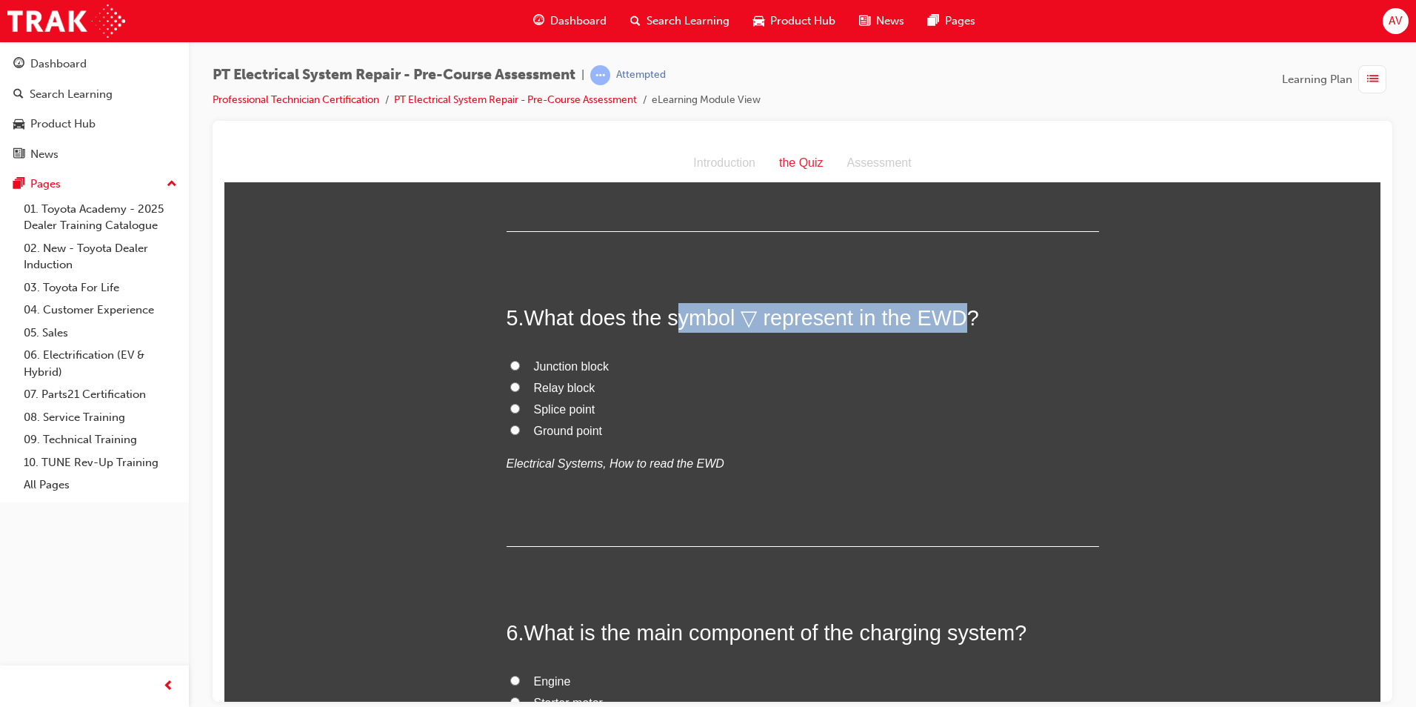
click at [965, 329] on span "What does the symbol ▽ represent in the EWD?" at bounding box center [751, 317] width 455 height 24
drag, startPoint x: 778, startPoint y: 482, endPoint x: 707, endPoint y: 438, distance: 82.8
click at [772, 399] on label "Relay block" at bounding box center [803, 387] width 593 height 21
click at [520, 391] on input "Relay block" at bounding box center [515, 387] width 10 height 10
radio input "true"
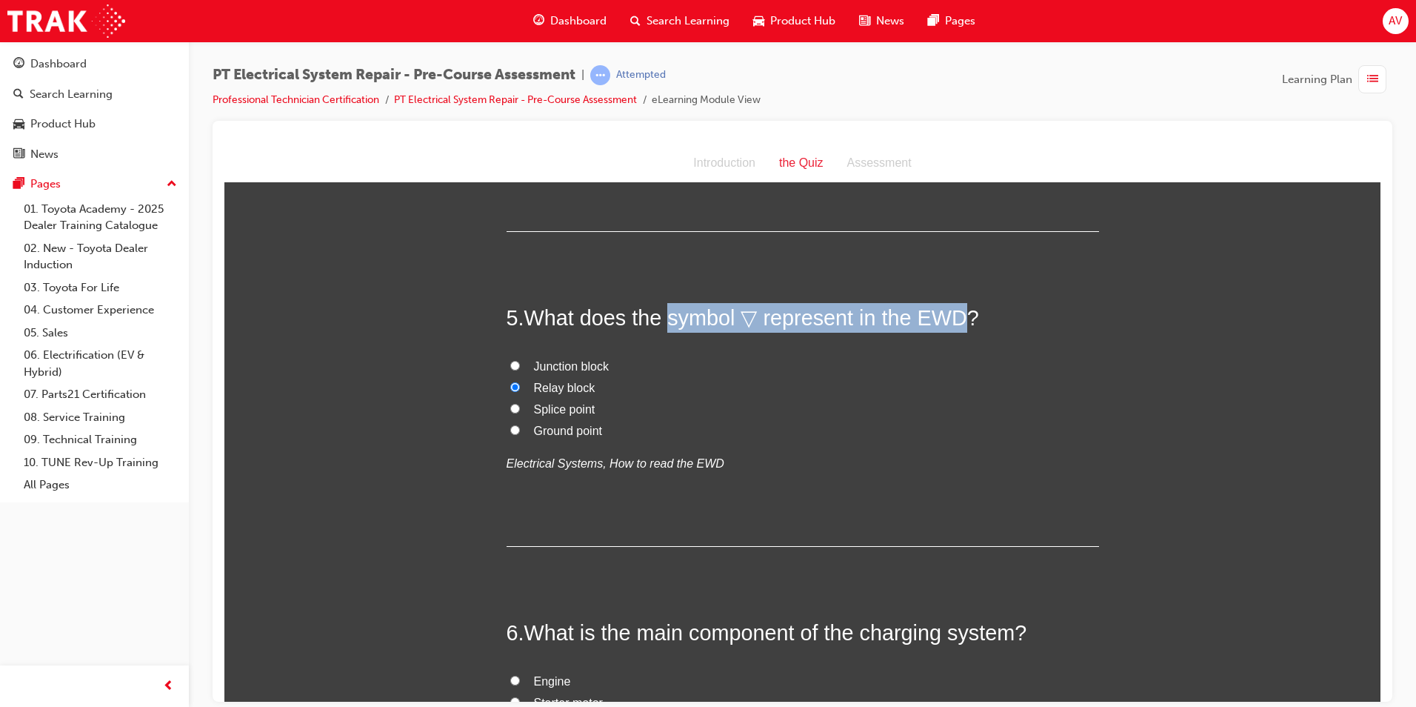
drag, startPoint x: 664, startPoint y: 410, endPoint x: 952, endPoint y: 409, distance: 288.2
click at [952, 329] on span "What does the symbol ▽ represent in the EWD?" at bounding box center [751, 317] width 455 height 24
copy span "symbol ▽ represent in the EWD"
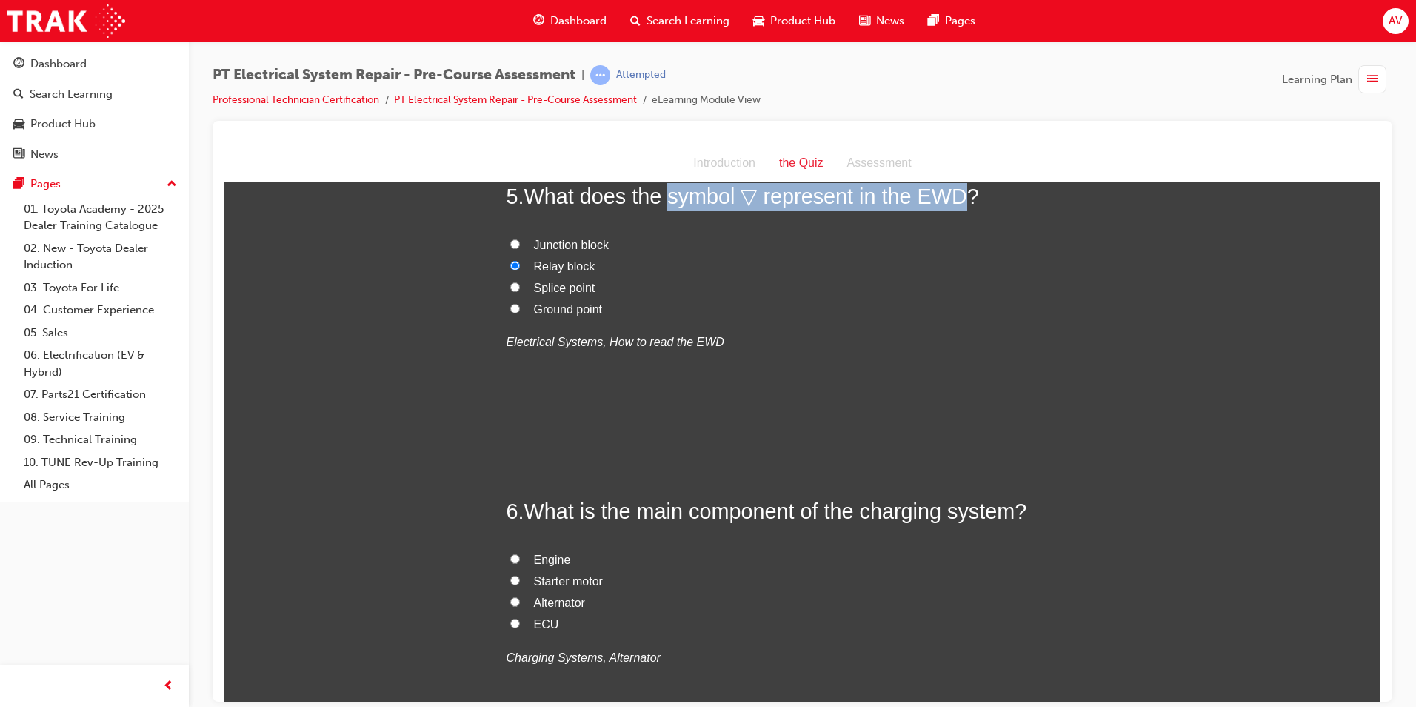
scroll to position [1408, 0]
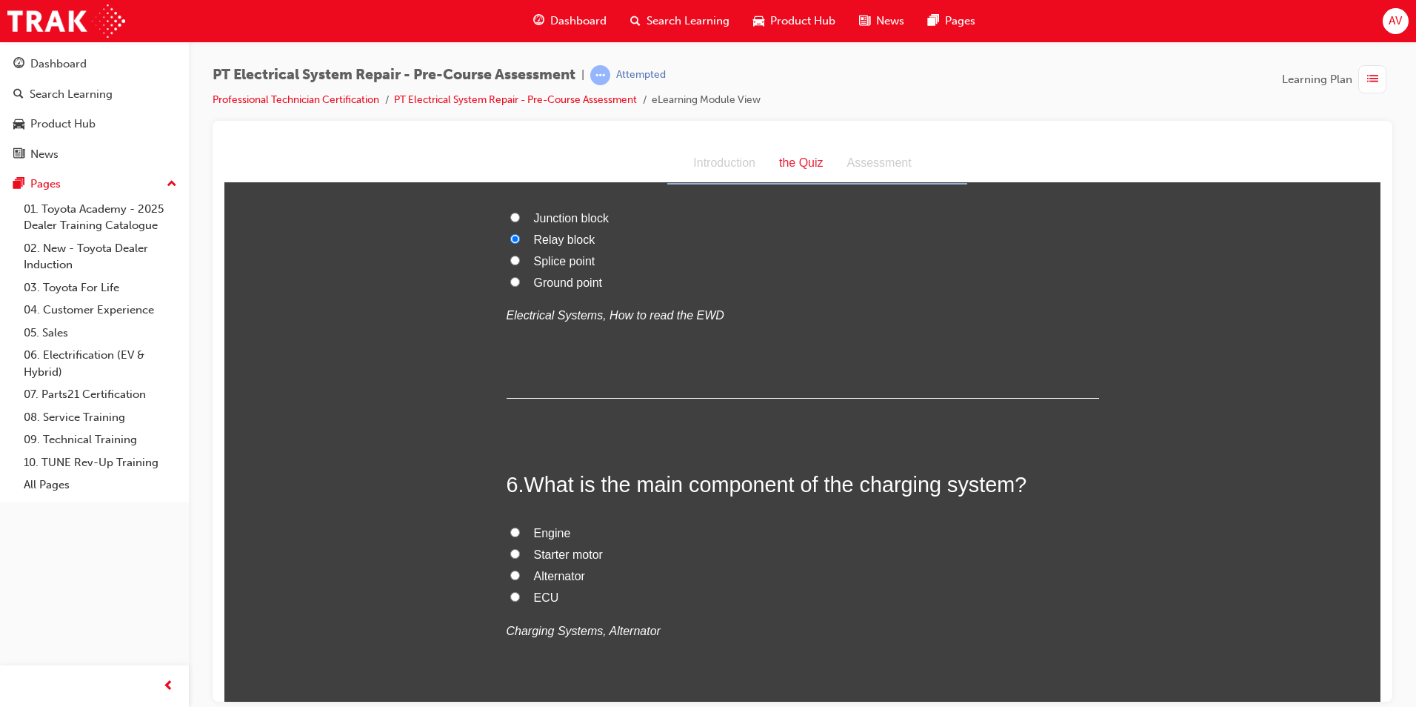
click at [510, 286] on input "Ground point" at bounding box center [515, 281] width 10 height 10
radio input "true"
click at [419, 353] on div "You must select an answer for each question before you can submit. Please note,…" at bounding box center [802, 465] width 1156 height 3349
click at [510, 264] on input "Splice point" at bounding box center [515, 260] width 10 height 10
radio input "true"
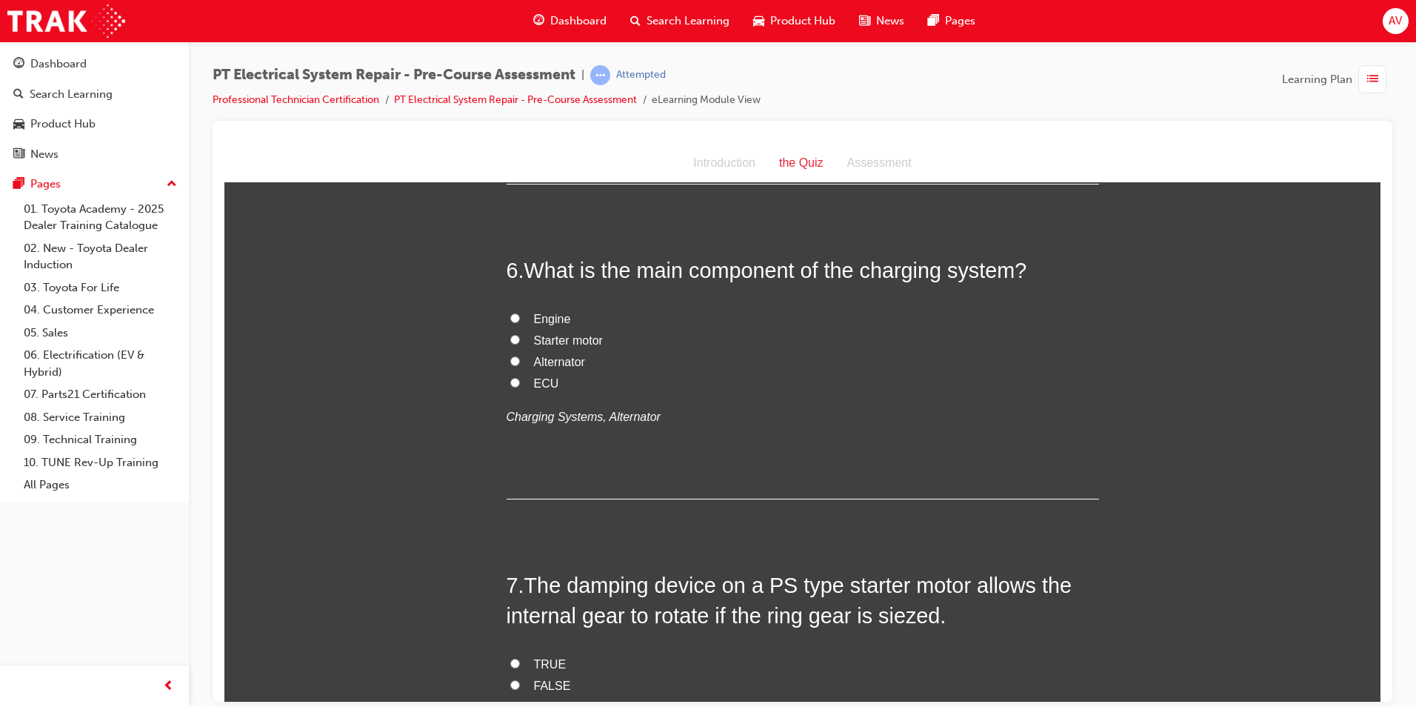
scroll to position [1630, 0]
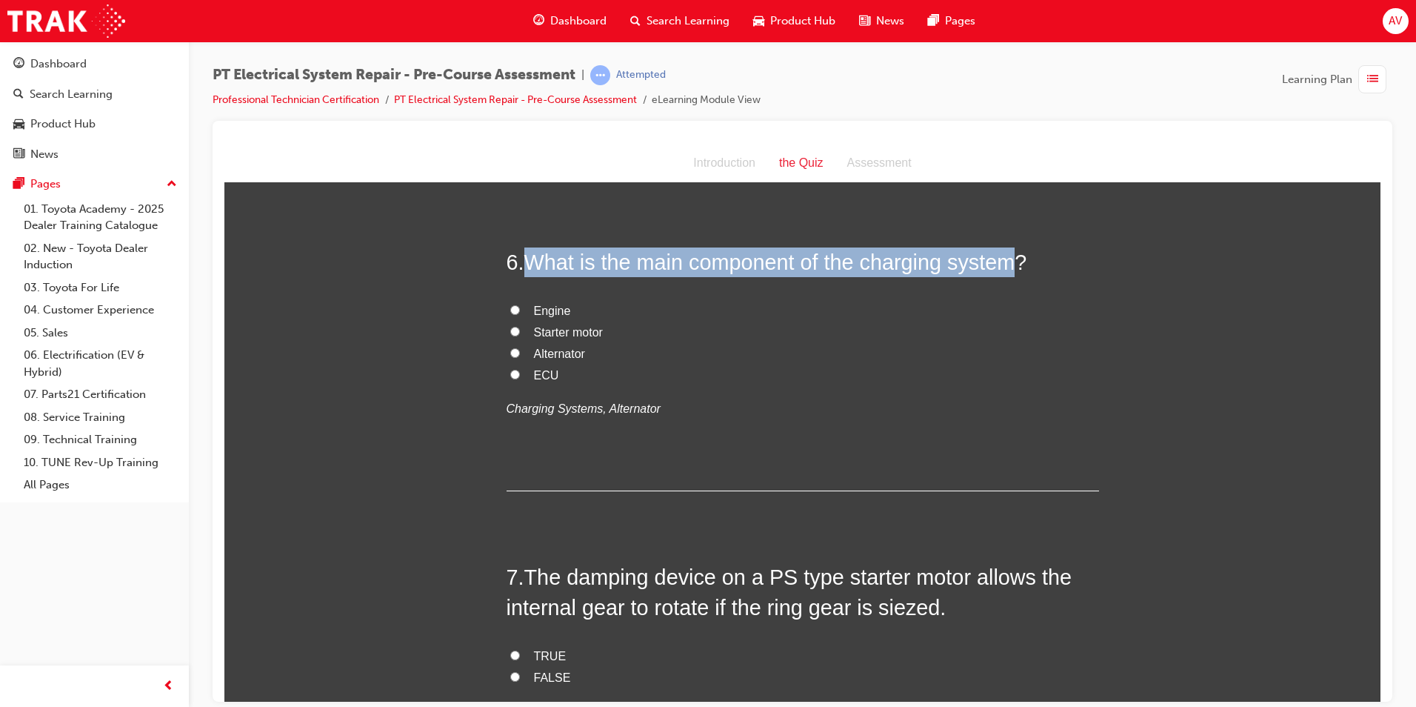
drag, startPoint x: 527, startPoint y: 349, endPoint x: 1015, endPoint y: 353, distance: 488.2
click at [1015, 273] on span "What is the main component of the charging system?" at bounding box center [775, 262] width 503 height 24
copy span "What is the main component of the charging system"
click at [510, 357] on input "Alternator" at bounding box center [515, 352] width 10 height 10
radio input "true"
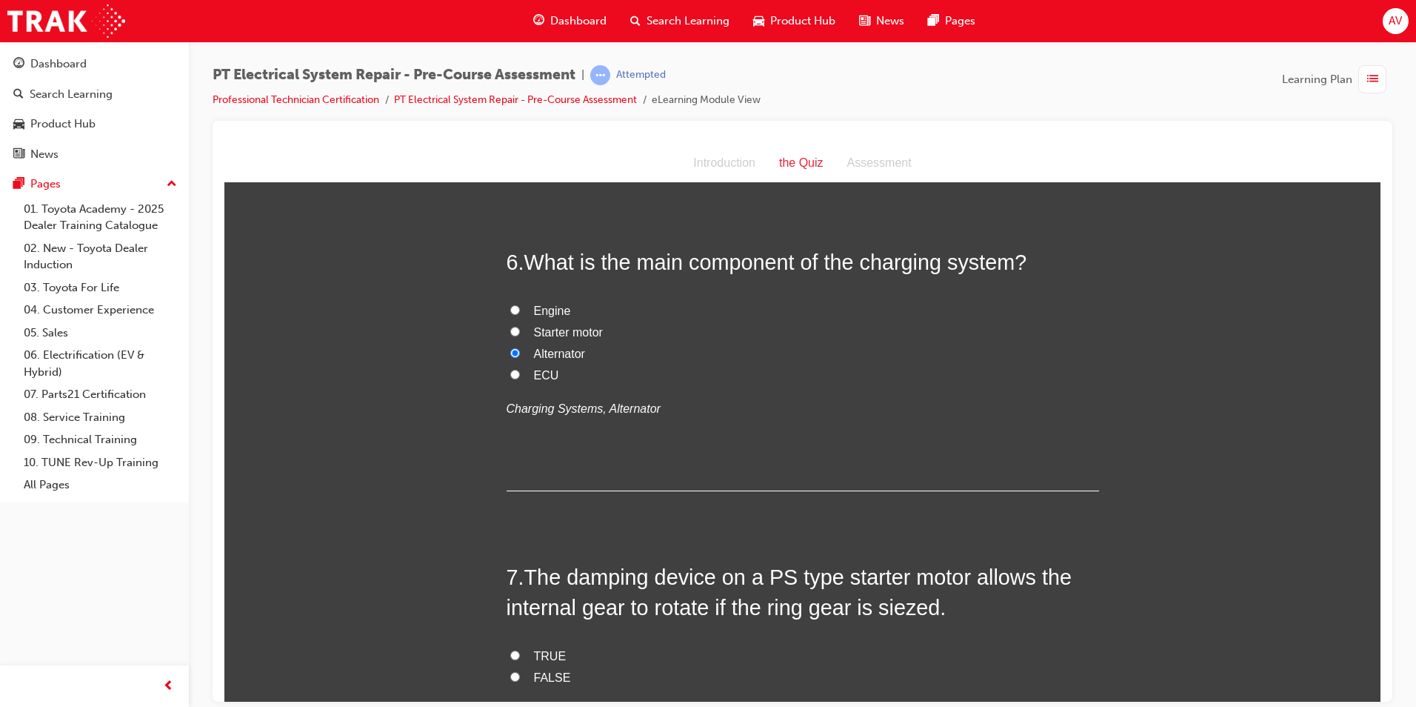
click at [458, 437] on div "You must select an answer for each question before you can submit. Please note,…" at bounding box center [802, 243] width 1156 height 3349
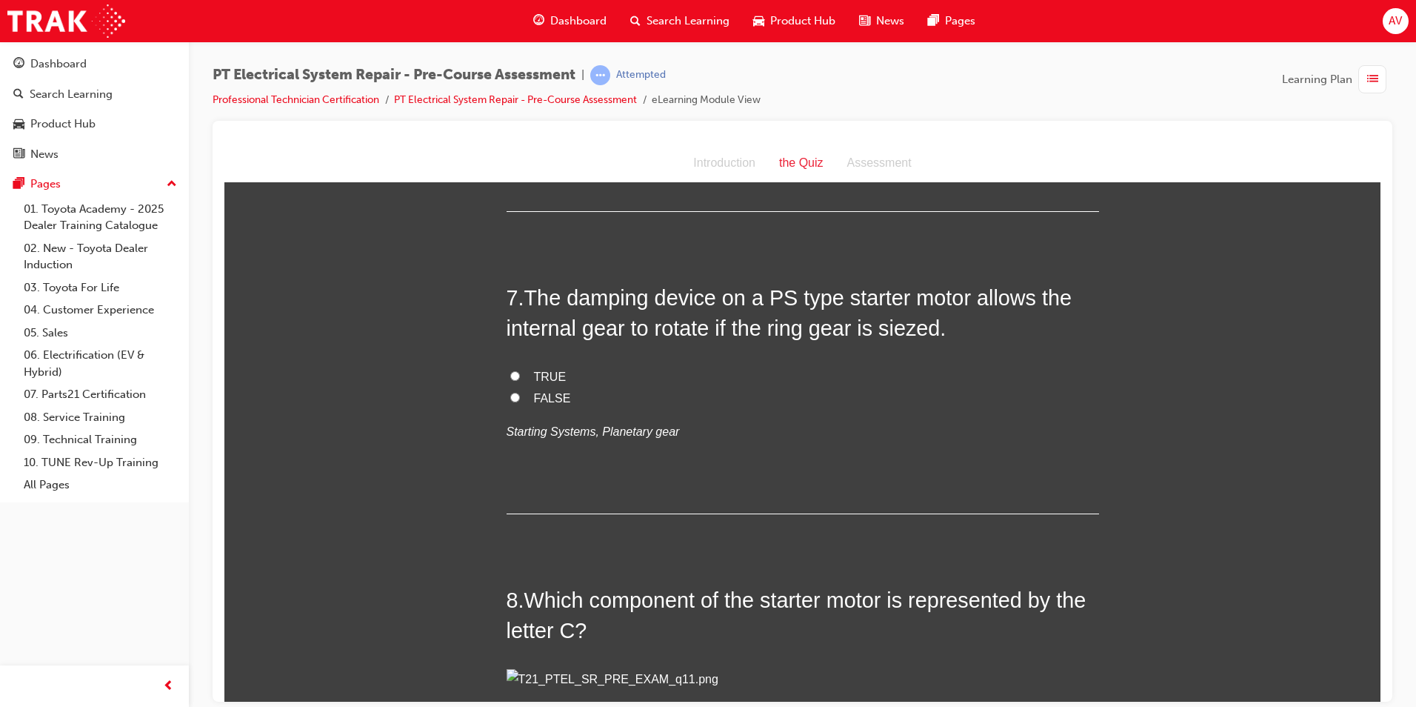
scroll to position [1926, 0]
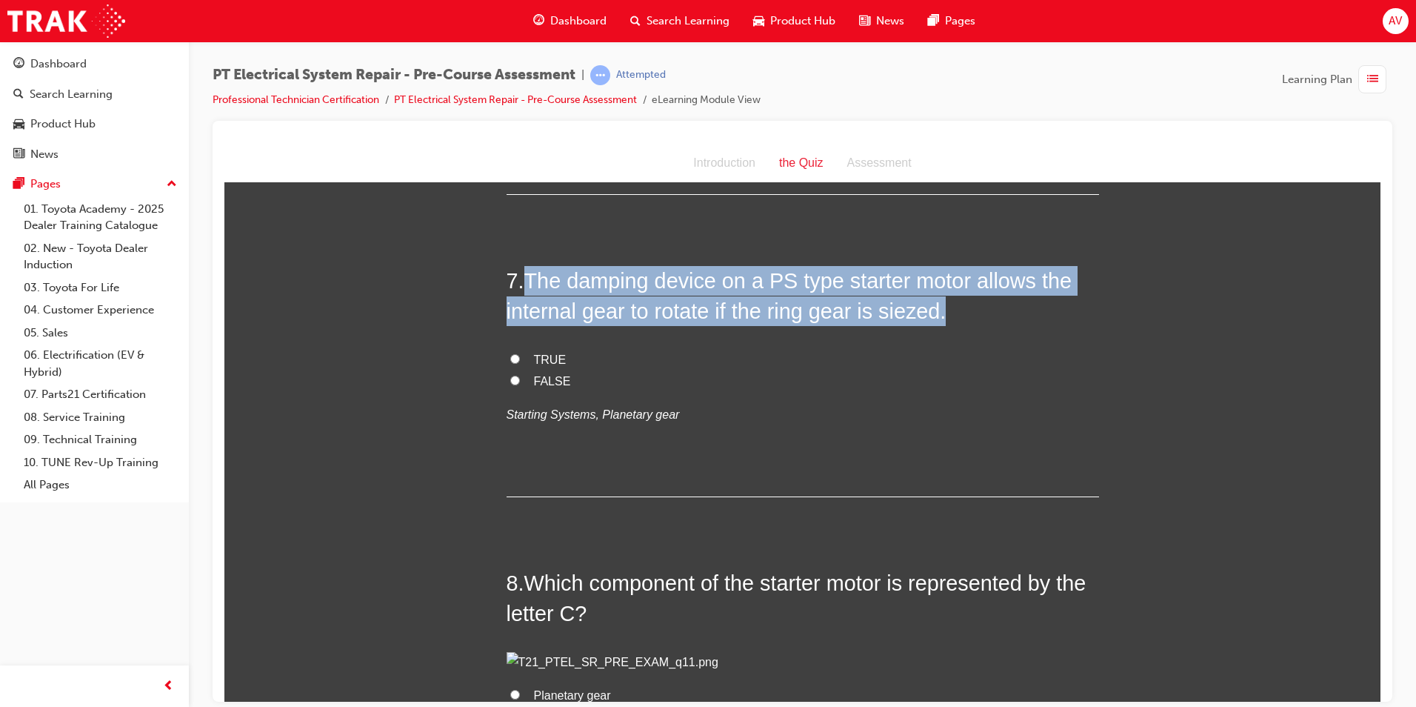
drag, startPoint x: 535, startPoint y: 376, endPoint x: 945, endPoint y: 410, distance: 411.0
click at [945, 325] on h2 "7 . The damping device on a PS type starter motor allows the internal gear to r…" at bounding box center [803, 295] width 593 height 60
click at [510, 363] on input "TRUE" at bounding box center [515, 358] width 10 height 10
radio input "true"
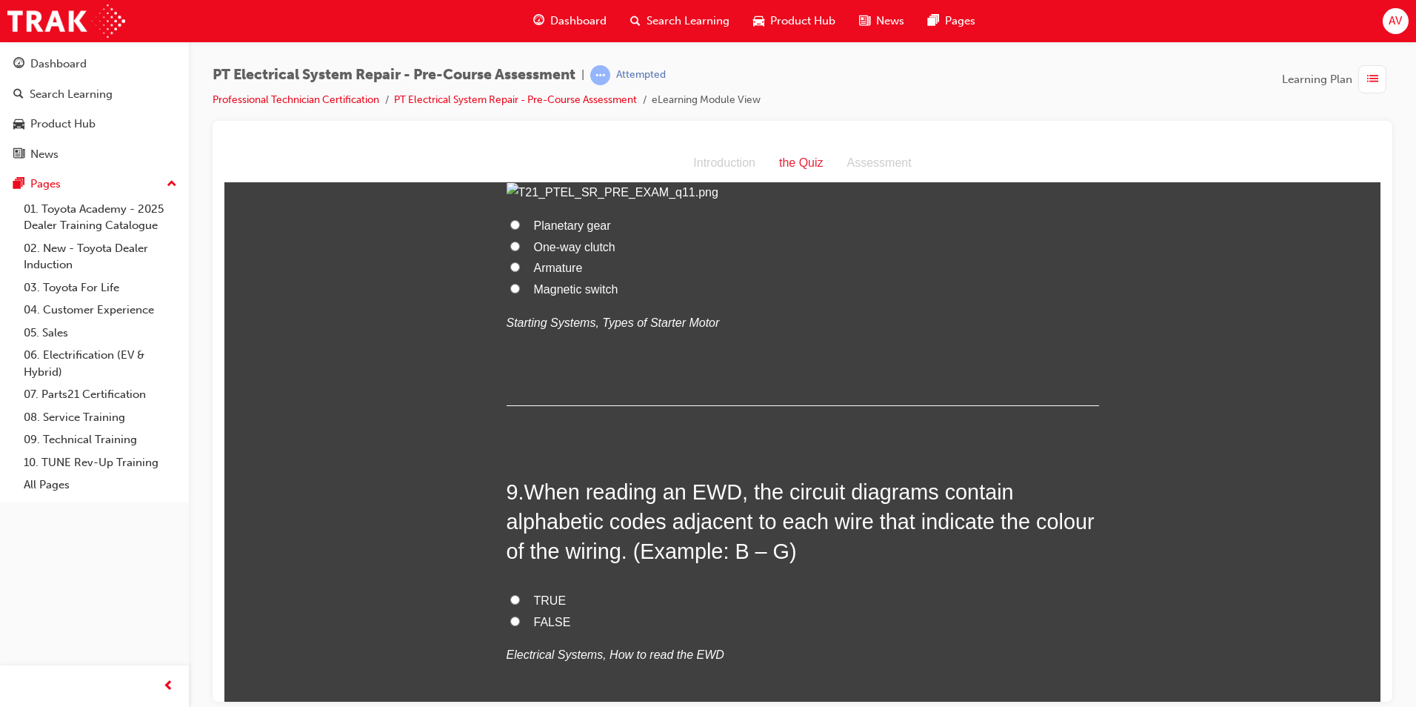
scroll to position [2371, 0]
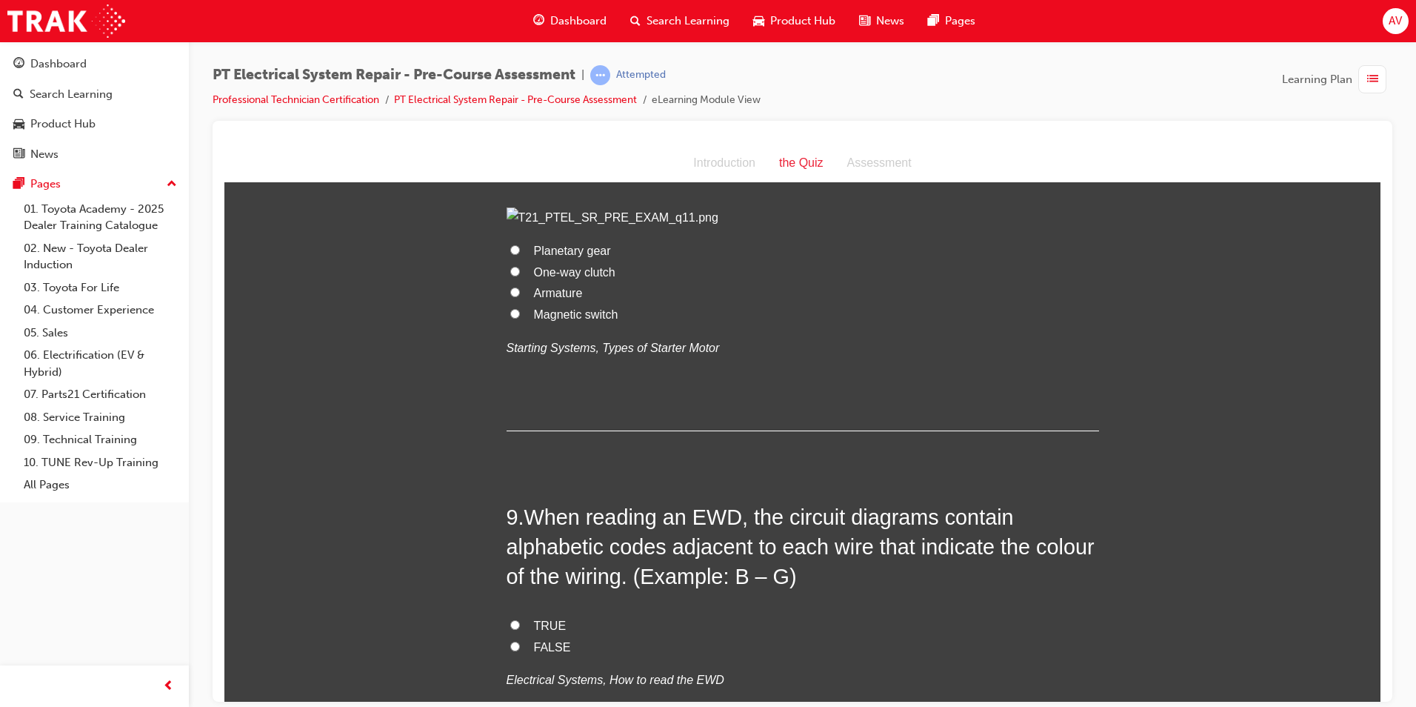
drag, startPoint x: 587, startPoint y: 233, endPoint x: 887, endPoint y: 236, distance: 300.0
click at [887, 179] on span "Which component of the starter motor is represented by the letter C?" at bounding box center [797, 152] width 580 height 53
click at [510, 296] on input "Armature" at bounding box center [515, 292] width 10 height 10
radio input "true"
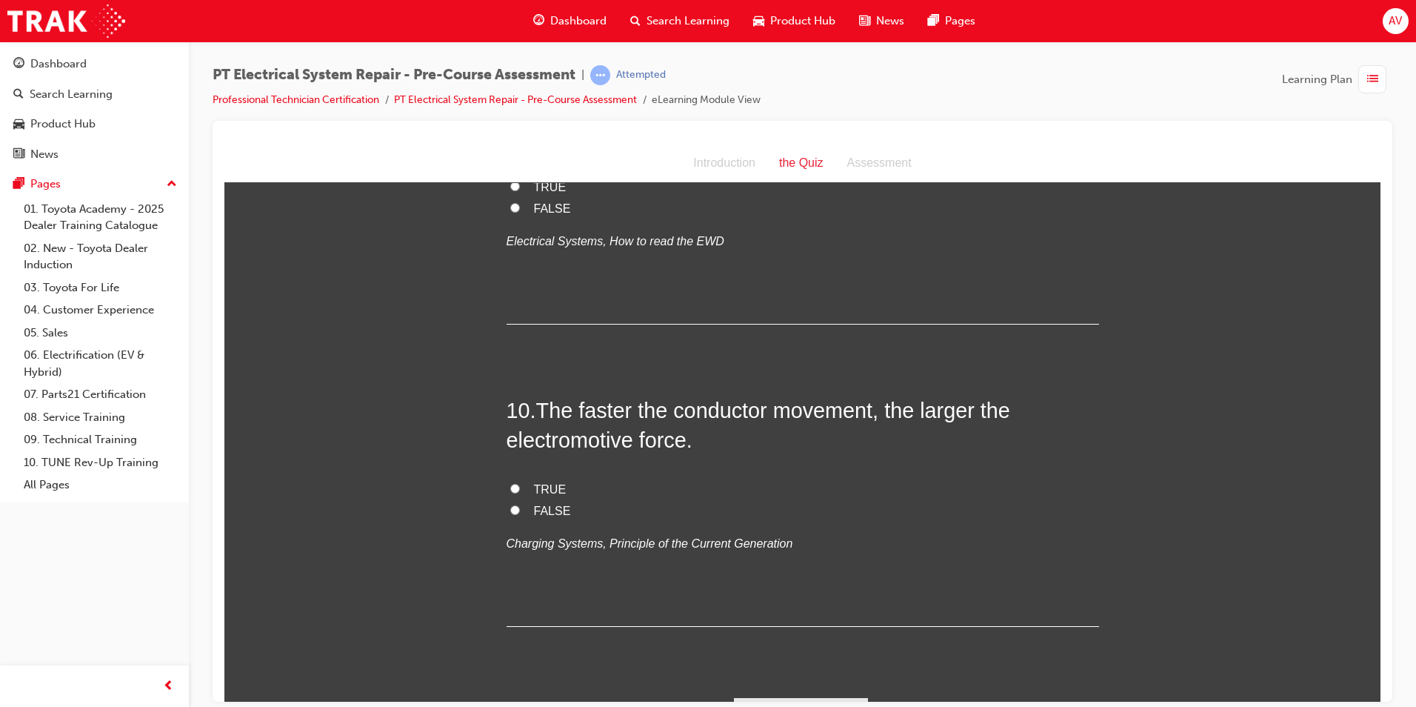
scroll to position [2815, 0]
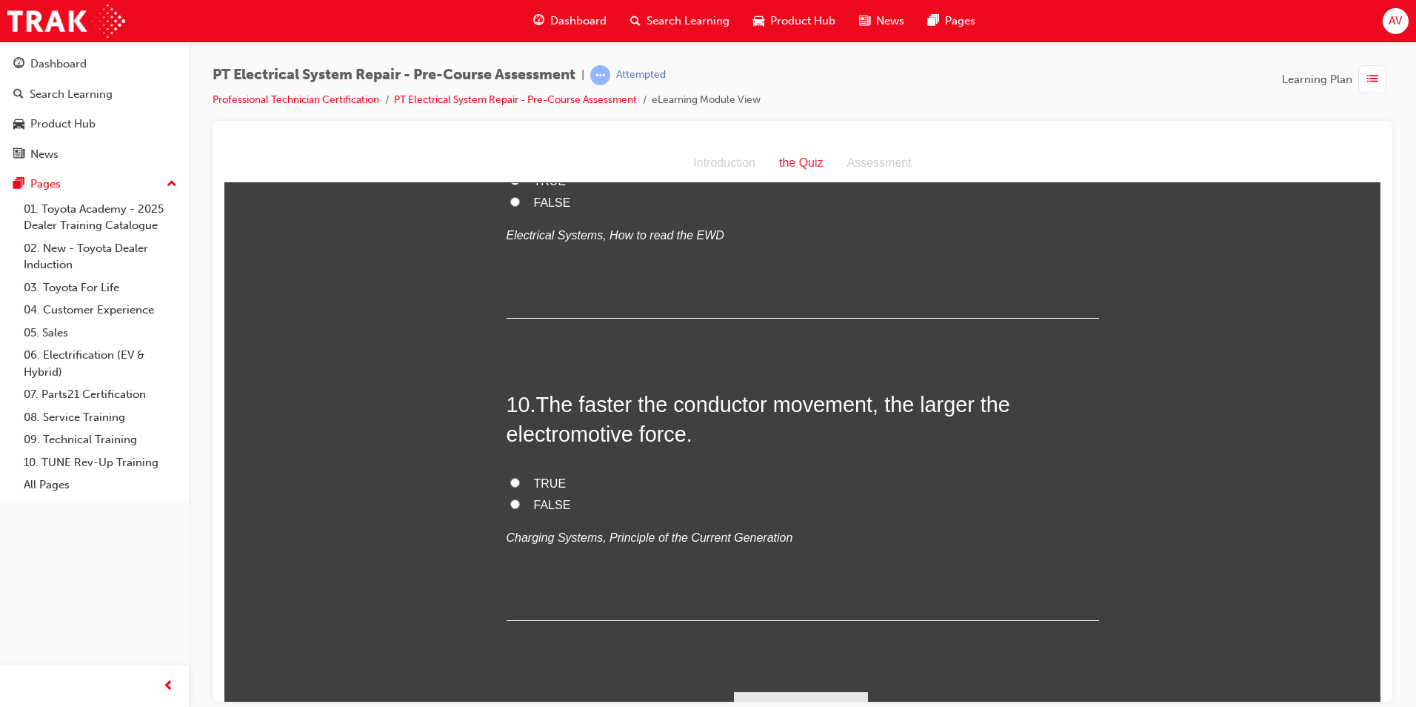
drag, startPoint x: 522, startPoint y: 389, endPoint x: 795, endPoint y: 462, distance: 282.1
click at [795, 147] on h2 "9 . When reading an EWD, the circuit diagrams contain alphabetic codes adjacent…" at bounding box center [803, 102] width 593 height 90
click at [511, 184] on input "TRUE" at bounding box center [515, 180] width 10 height 10
radio input "true"
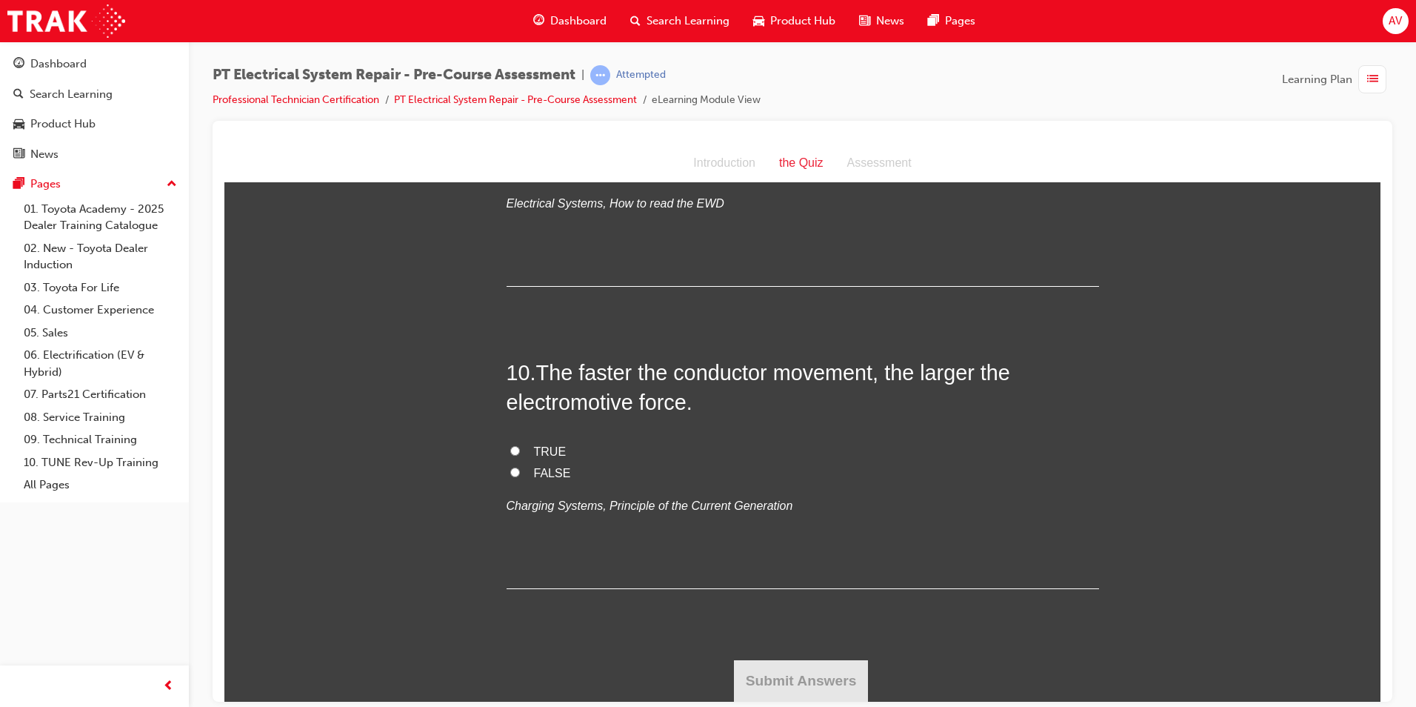
scroll to position [3111, 0]
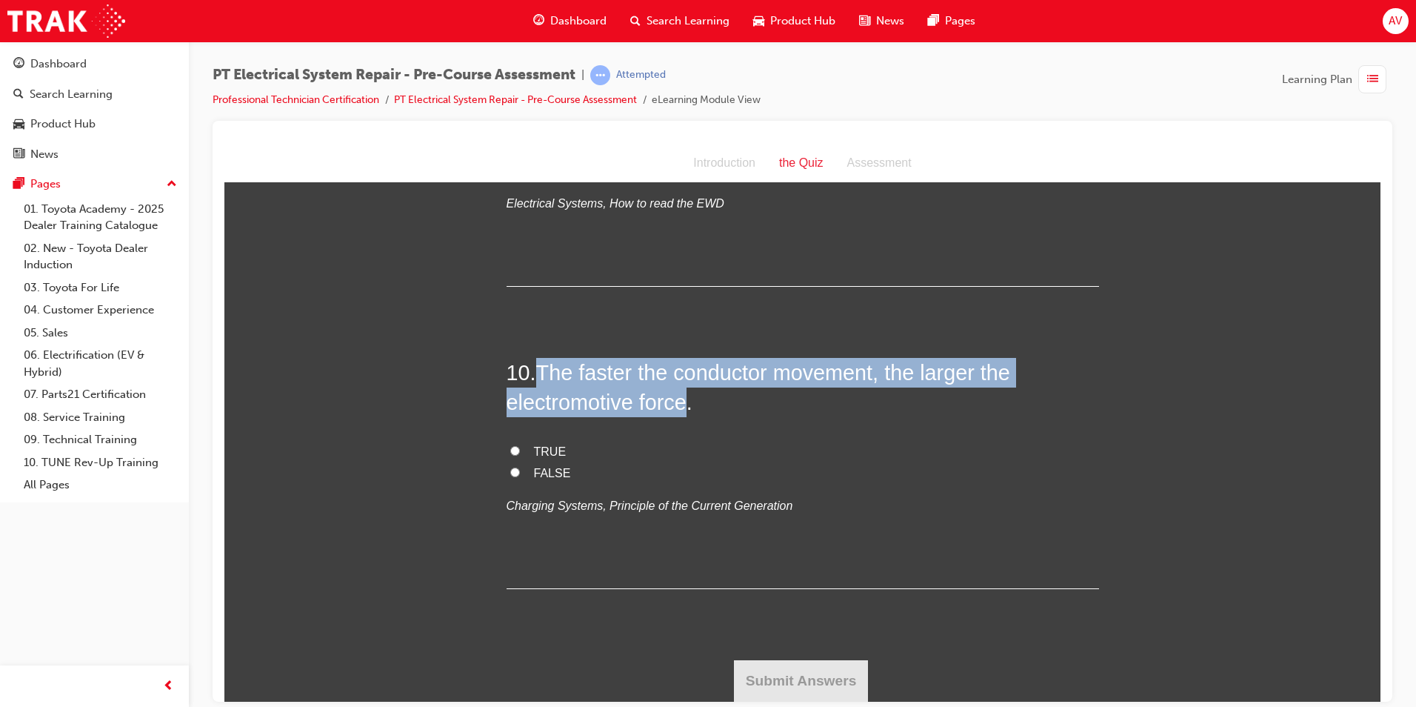
drag, startPoint x: 540, startPoint y: 431, endPoint x: 686, endPoint y: 462, distance: 149.2
click at [686, 413] on span "The faster the conductor movement, the larger the electromotive force." at bounding box center [759, 386] width 504 height 53
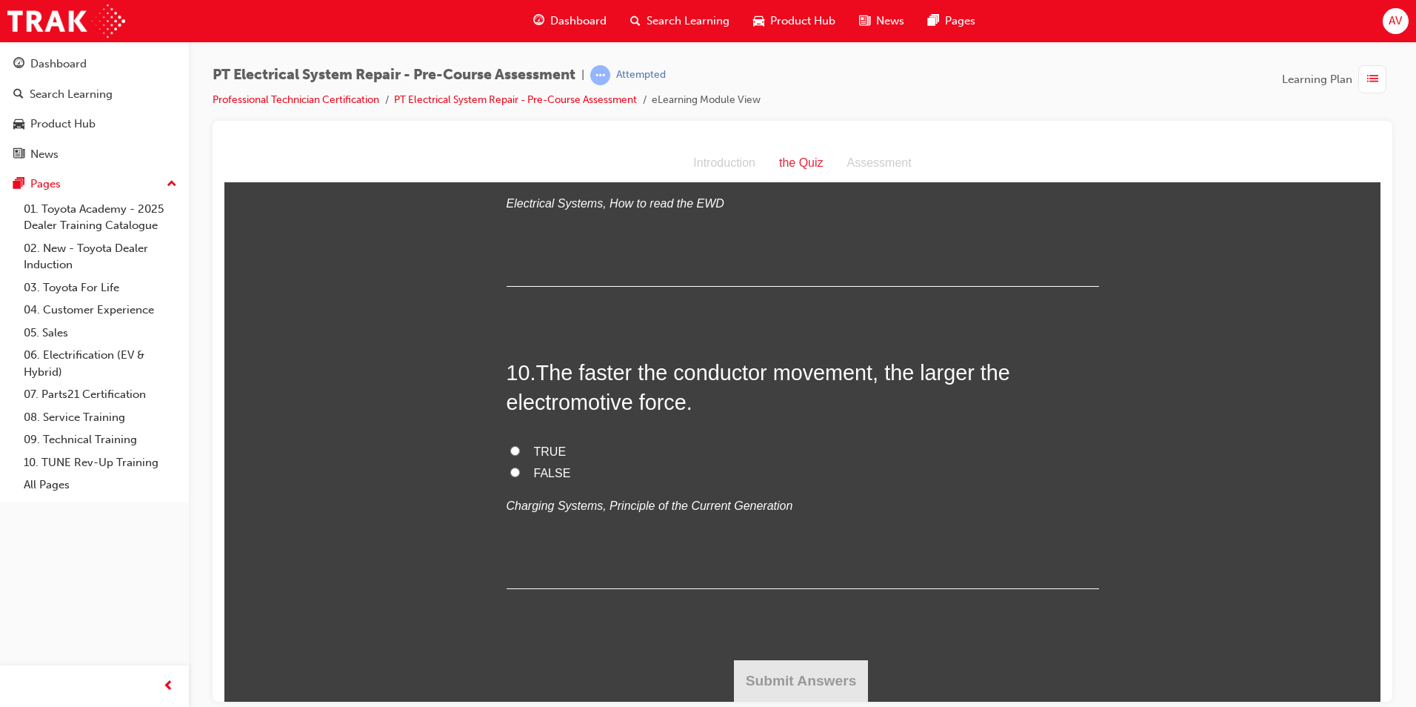
click at [514, 462] on label "TRUE" at bounding box center [803, 451] width 593 height 21
click at [514, 455] on input "TRUE" at bounding box center [515, 450] width 10 height 10
radio input "true"
drag, startPoint x: 393, startPoint y: 525, endPoint x: 410, endPoint y: 522, distance: 17.3
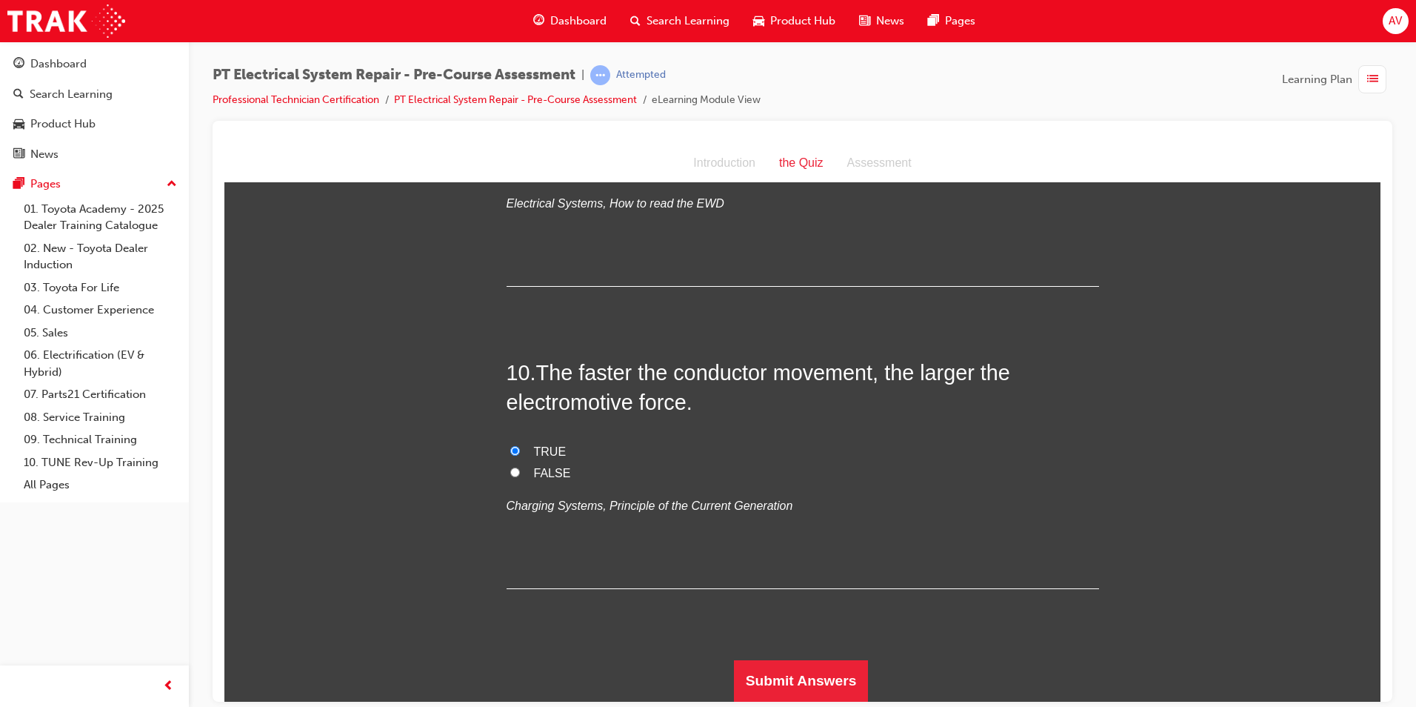
scroll to position [3170, 0]
click at [757, 665] on button "Submit Answers" at bounding box center [801, 679] width 135 height 41
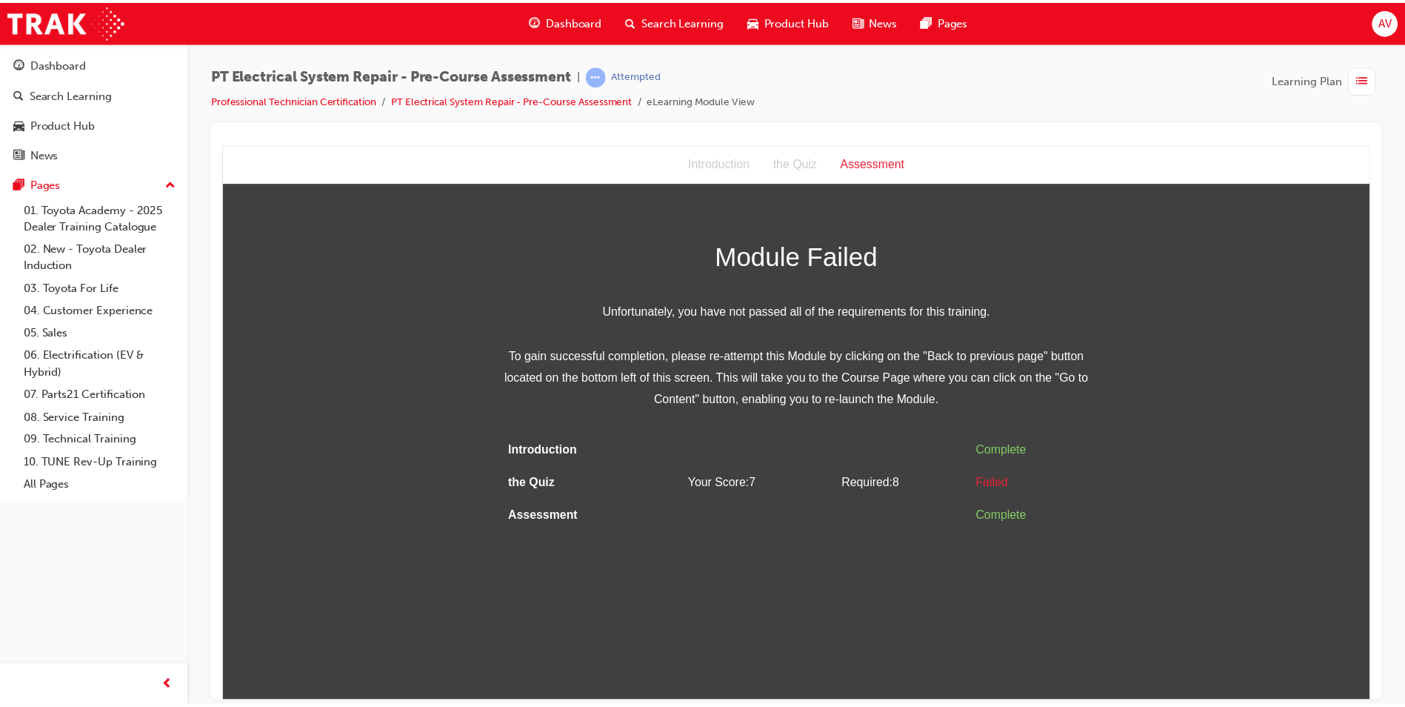
scroll to position [0, 0]
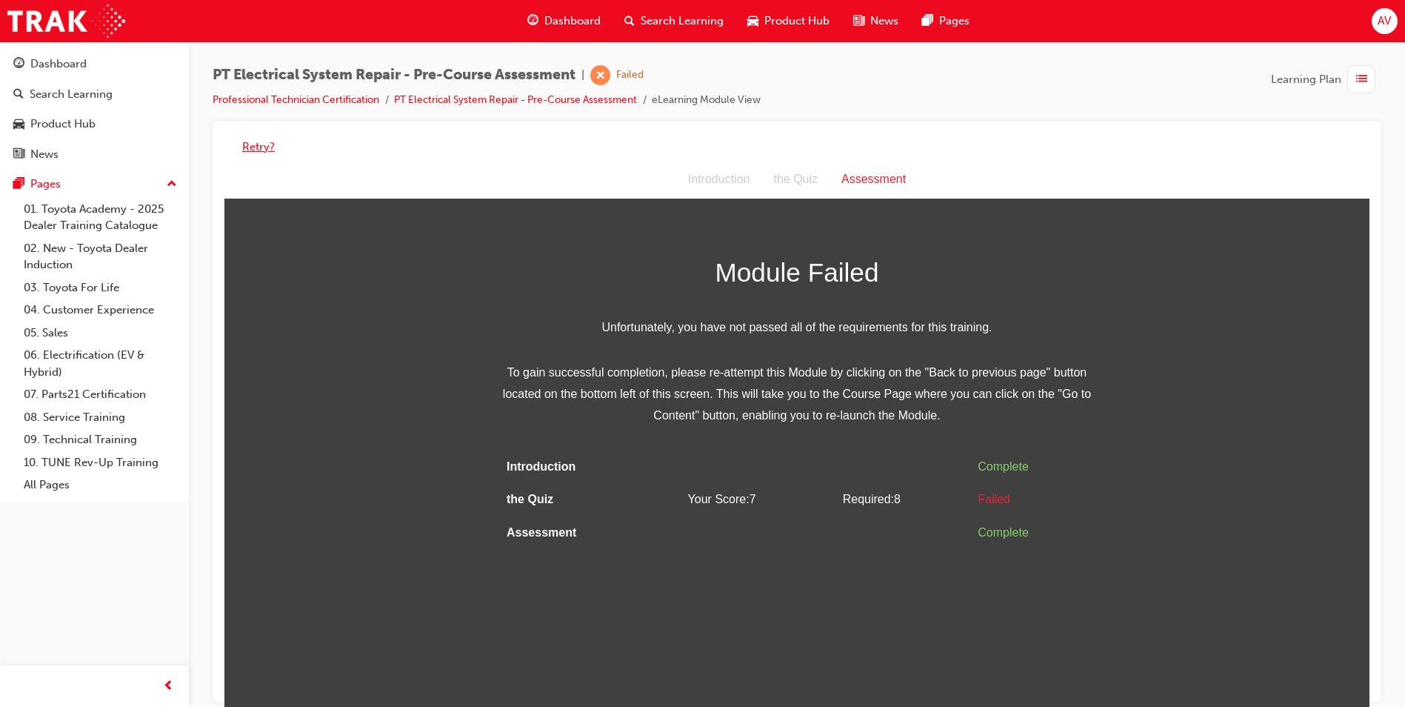
click at [252, 149] on button "Retry?" at bounding box center [258, 147] width 33 height 17
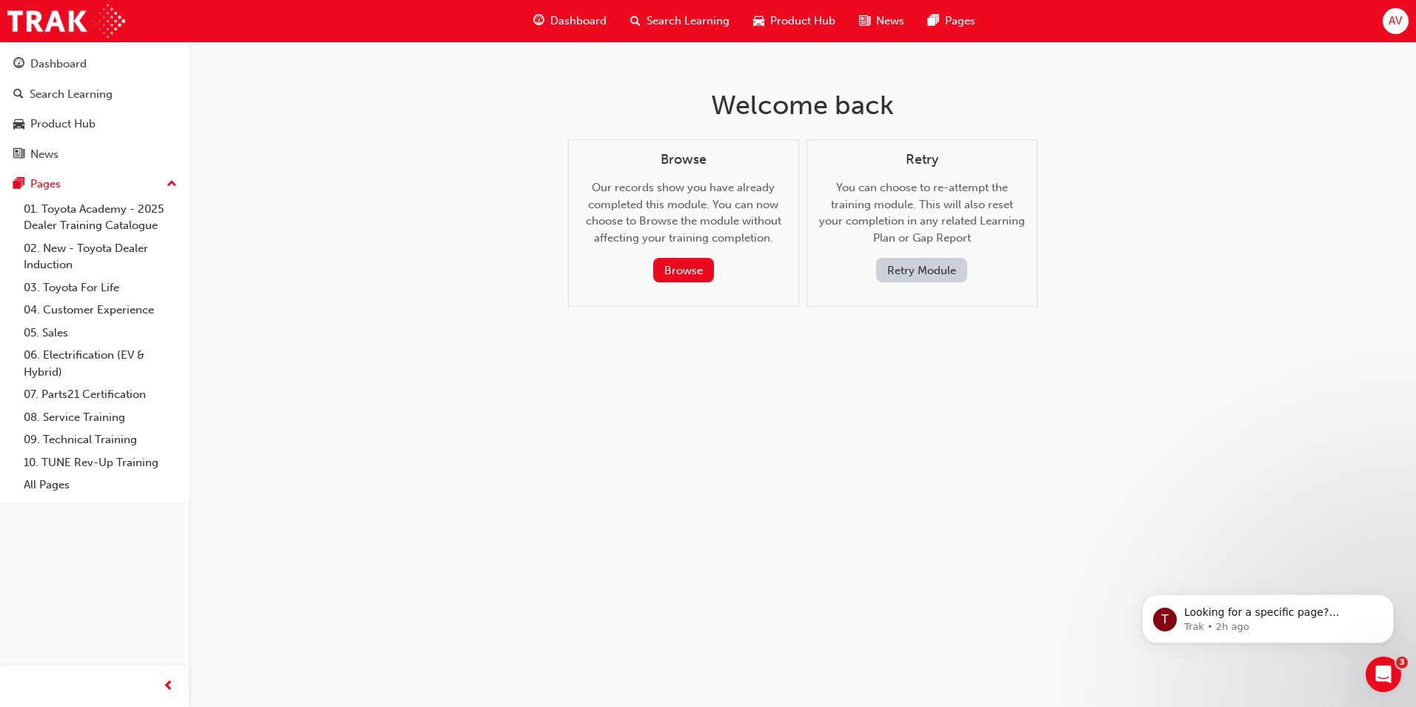
click at [905, 274] on button "Retry Module" at bounding box center [921, 270] width 91 height 24
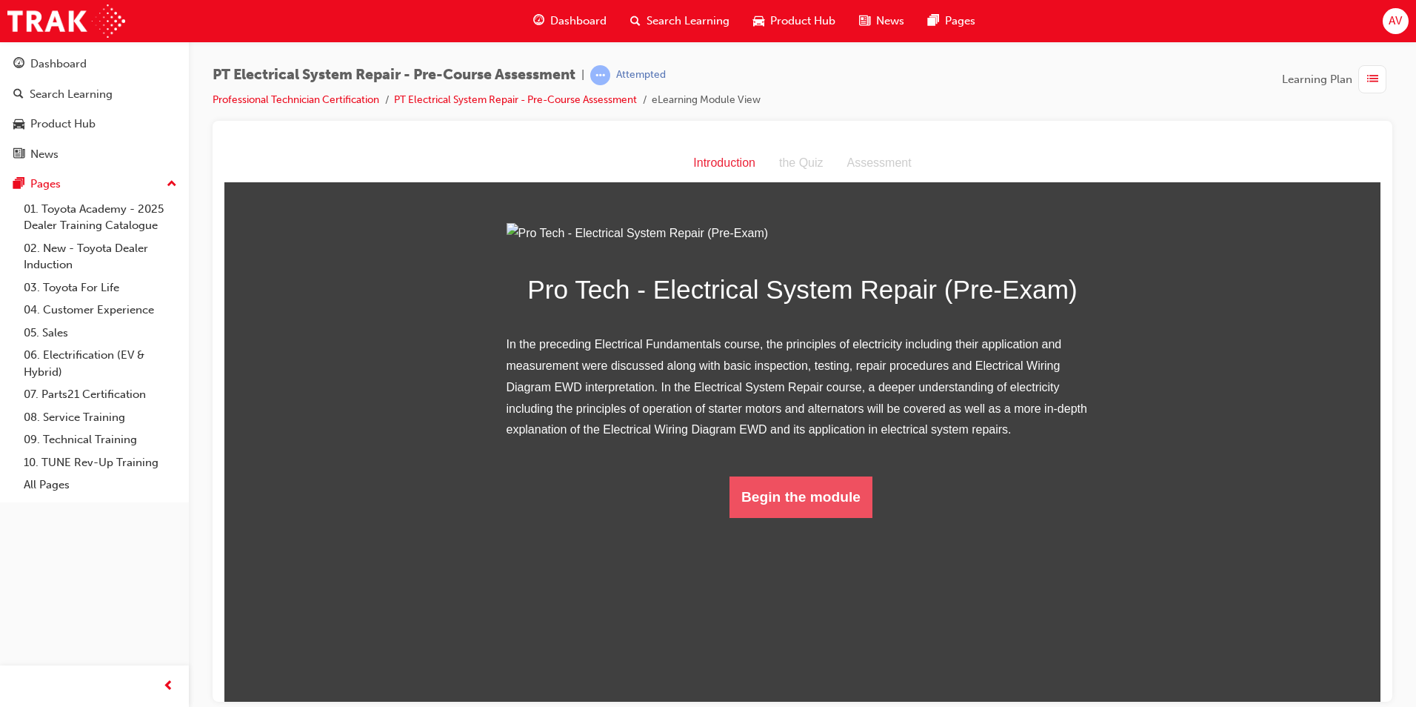
click at [809, 517] on button "Begin the module" at bounding box center [801, 496] width 143 height 41
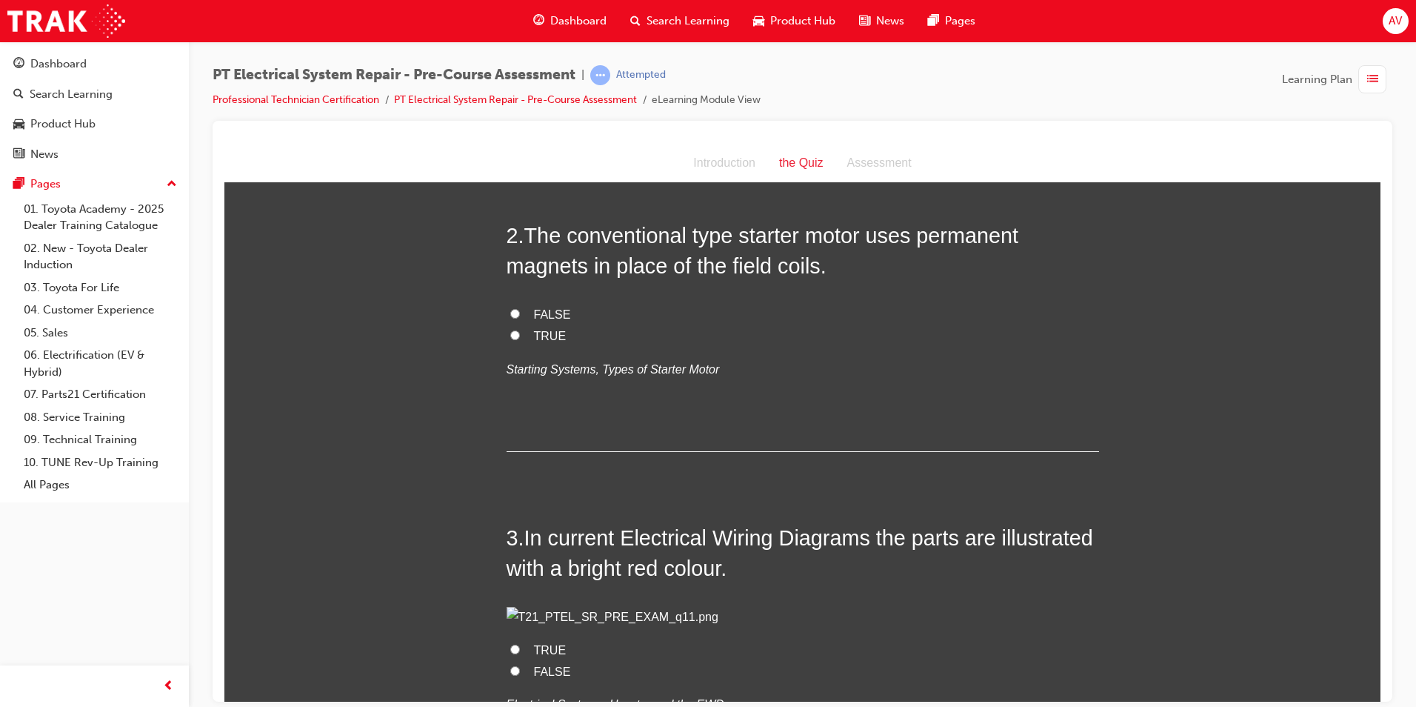
scroll to position [519, 0]
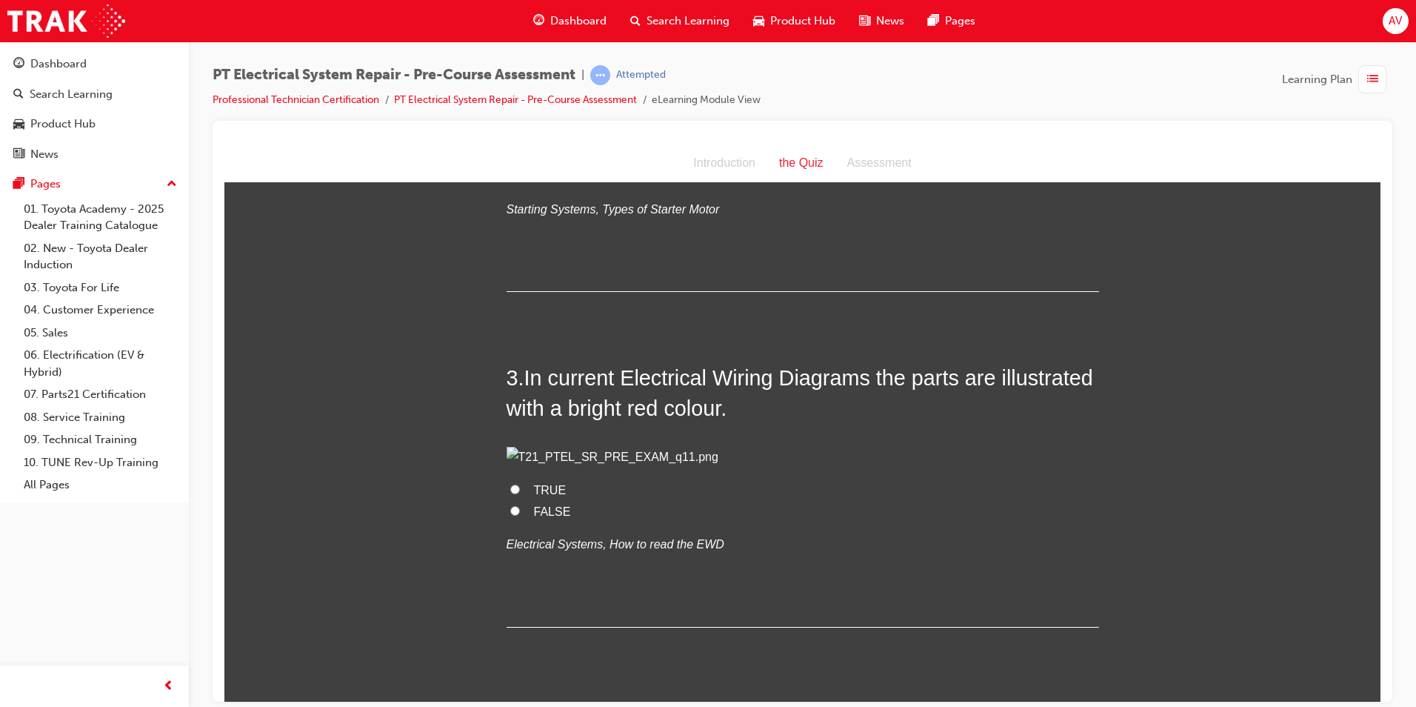
click at [509, 522] on label "FALSE" at bounding box center [803, 511] width 593 height 21
click at [510, 515] on input "FALSE" at bounding box center [515, 510] width 10 height 10
radio input "true"
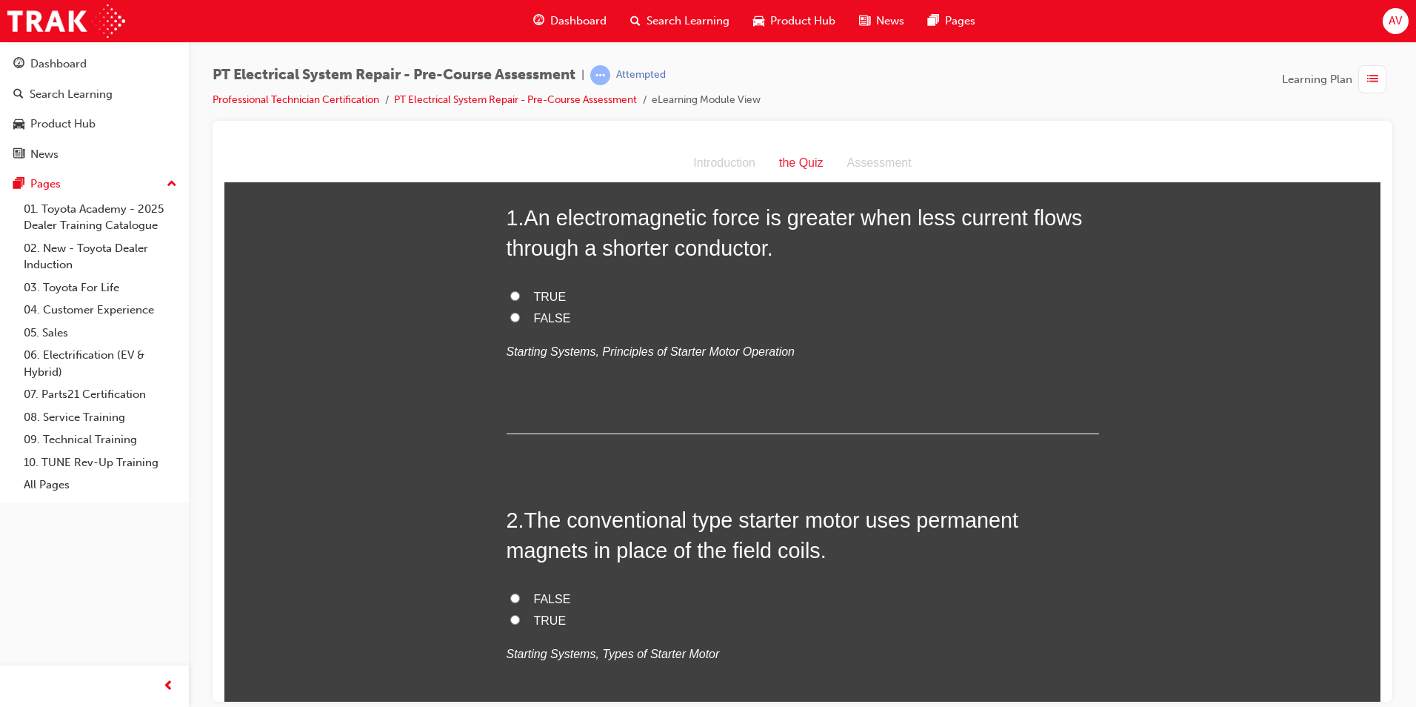
scroll to position [0, 0]
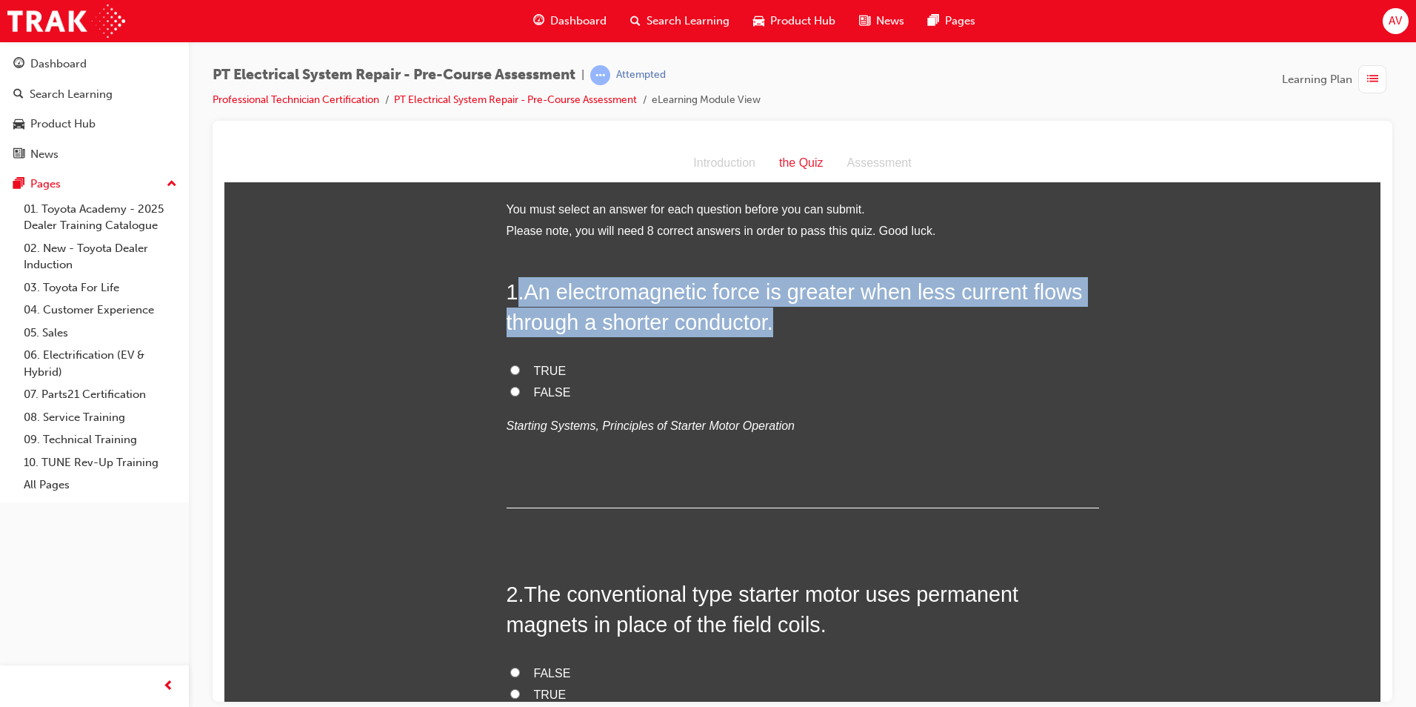
drag, startPoint x: 515, startPoint y: 295, endPoint x: 773, endPoint y: 331, distance: 260.3
click at [773, 331] on h2 "1 . An electromagnetic force is greater when less current flows through a short…" at bounding box center [803, 306] width 593 height 60
click at [510, 390] on input "FALSE" at bounding box center [515, 391] width 10 height 10
radio input "true"
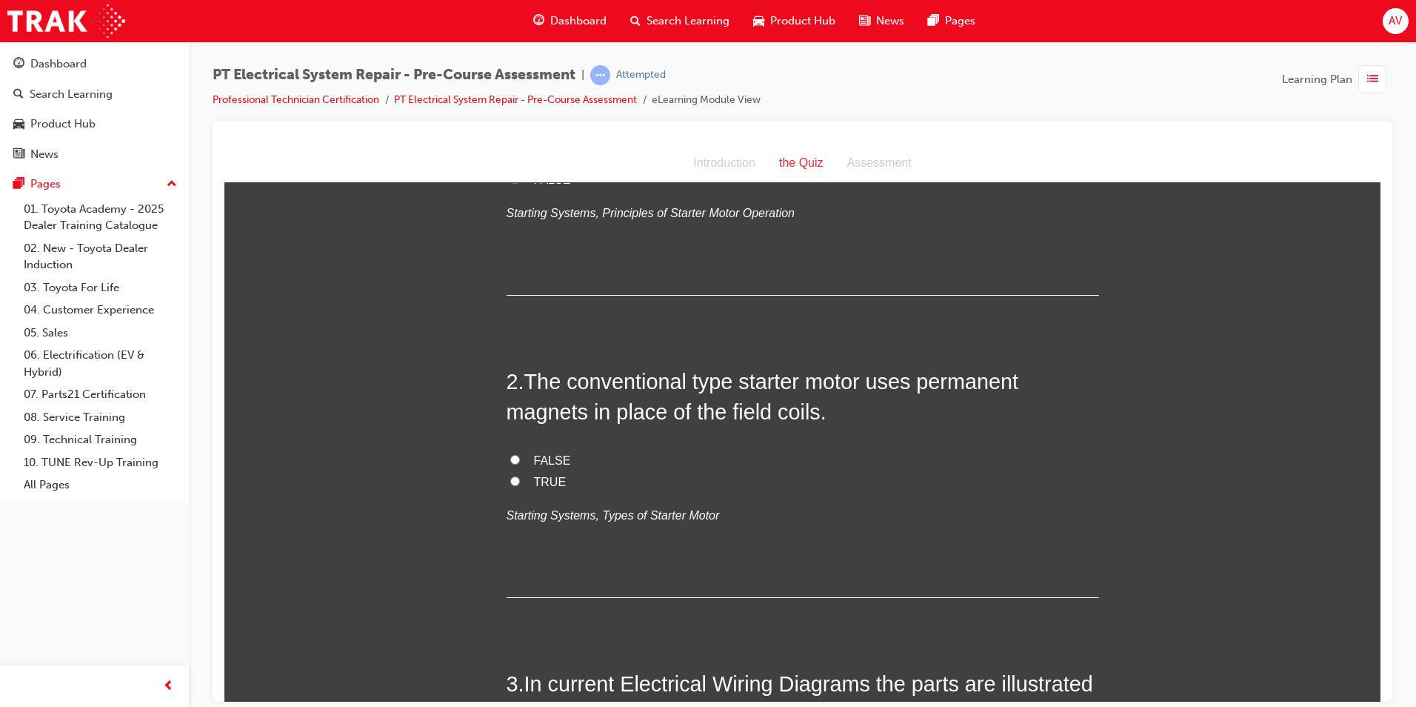
scroll to position [222, 0]
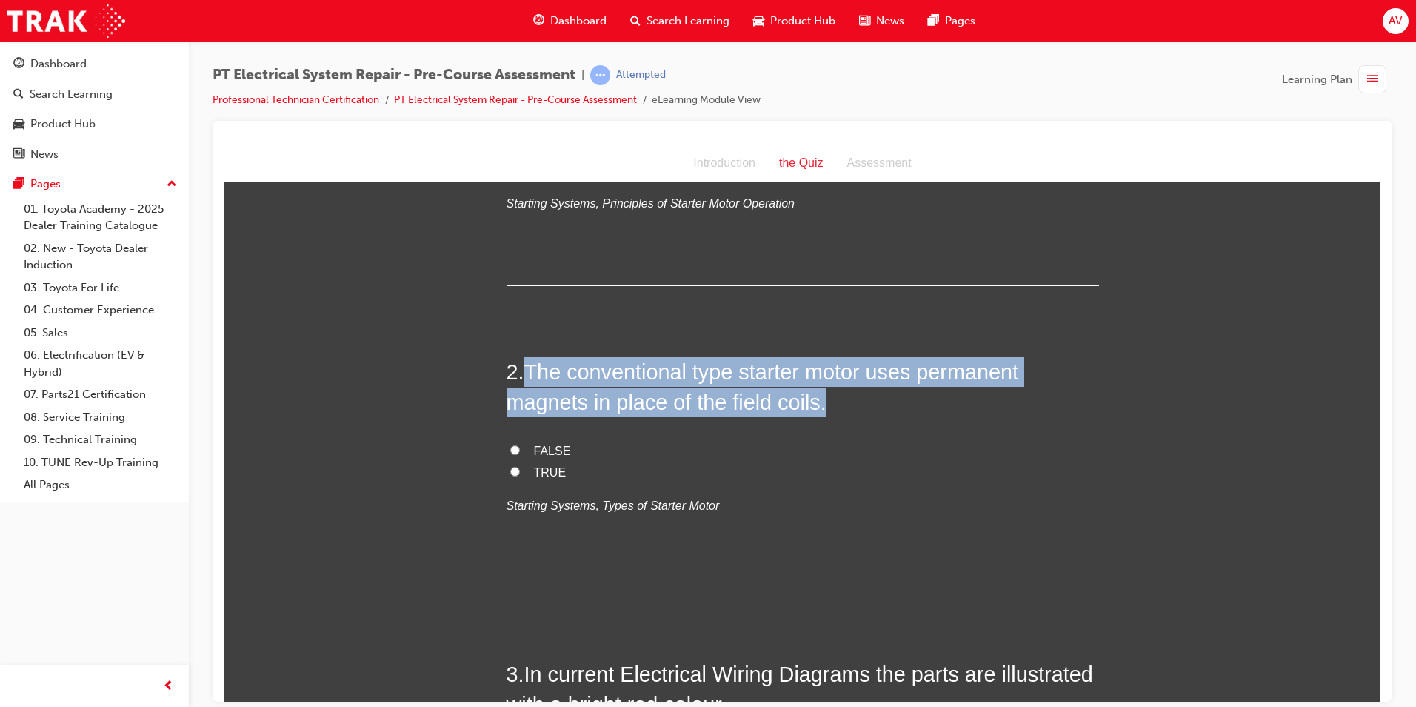
drag, startPoint x: 524, startPoint y: 372, endPoint x: 825, endPoint y: 399, distance: 301.3
click at [825, 399] on h2 "2 . The conventional type starter motor uses permanent magnets in place of the …" at bounding box center [803, 386] width 593 height 60
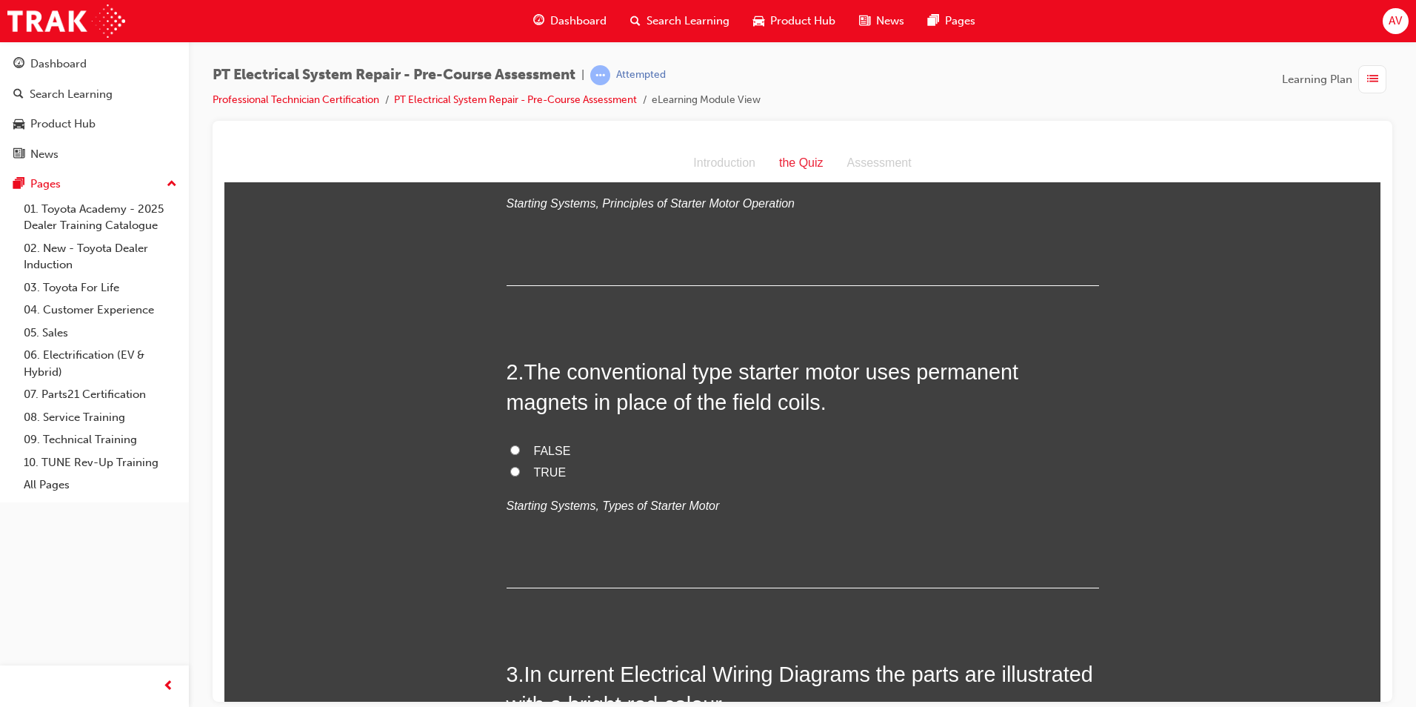
click at [514, 444] on label "FALSE" at bounding box center [803, 450] width 593 height 21
click at [514, 444] on input "FALSE" at bounding box center [515, 449] width 10 height 10
radio input "true"
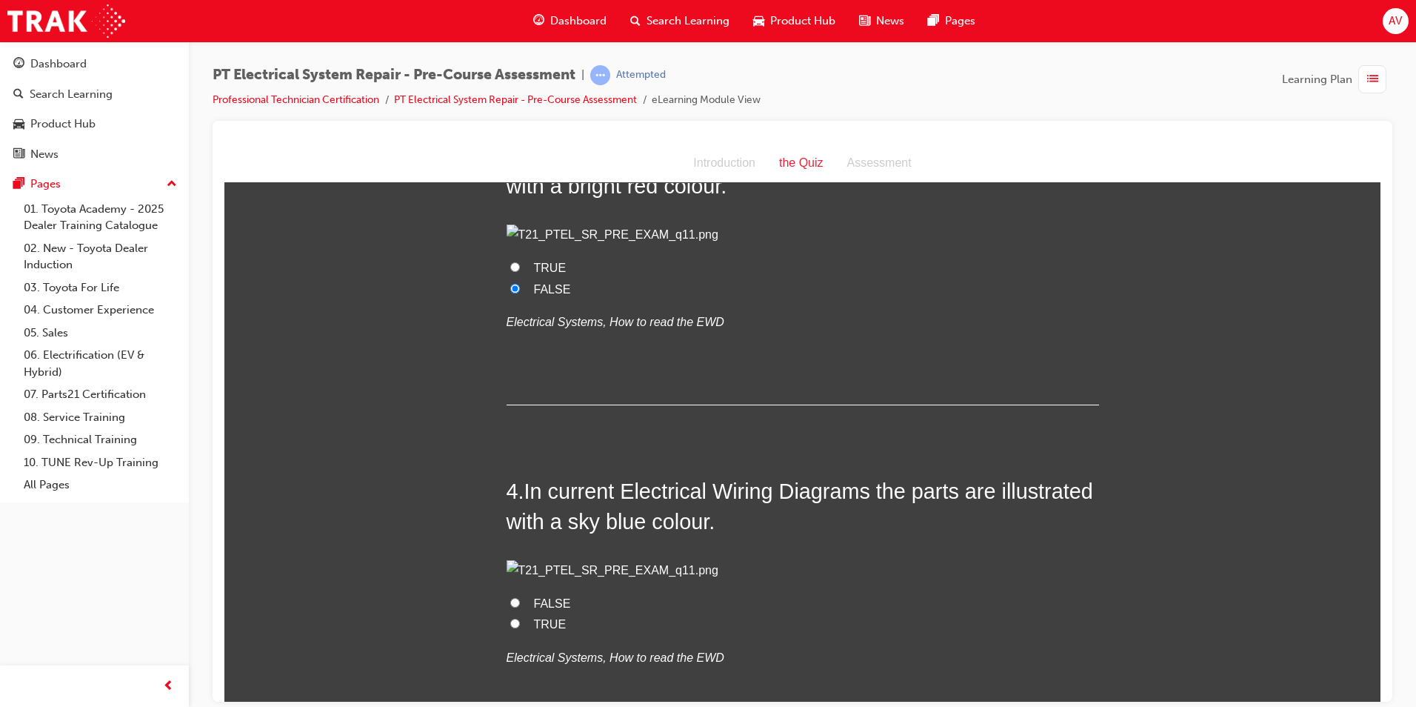
scroll to position [667, 0]
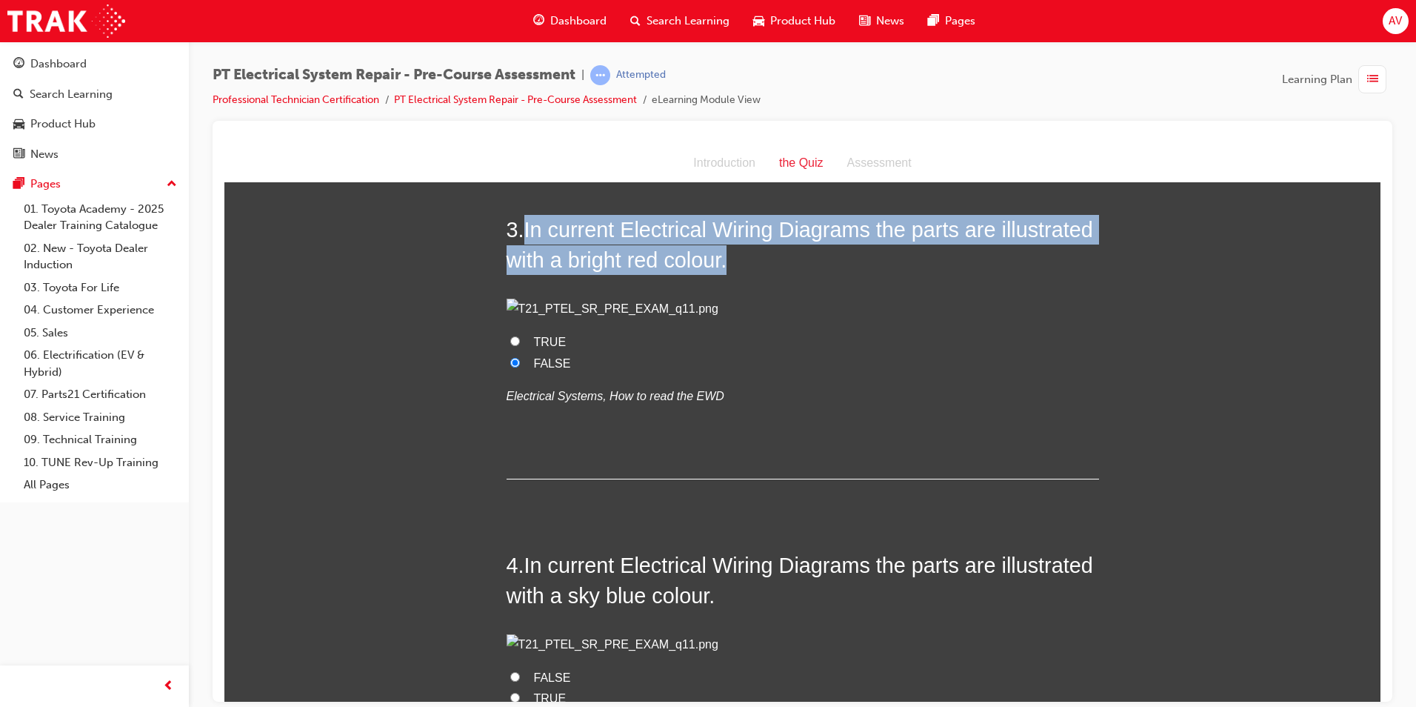
drag, startPoint x: 519, startPoint y: 230, endPoint x: 752, endPoint y: 343, distance: 258.8
click at [752, 343] on div "3 . In current Electrical Wiring Diagrams the parts are illustrated with a brig…" at bounding box center [803, 346] width 593 height 264
click at [765, 319] on p at bounding box center [803, 308] width 593 height 21
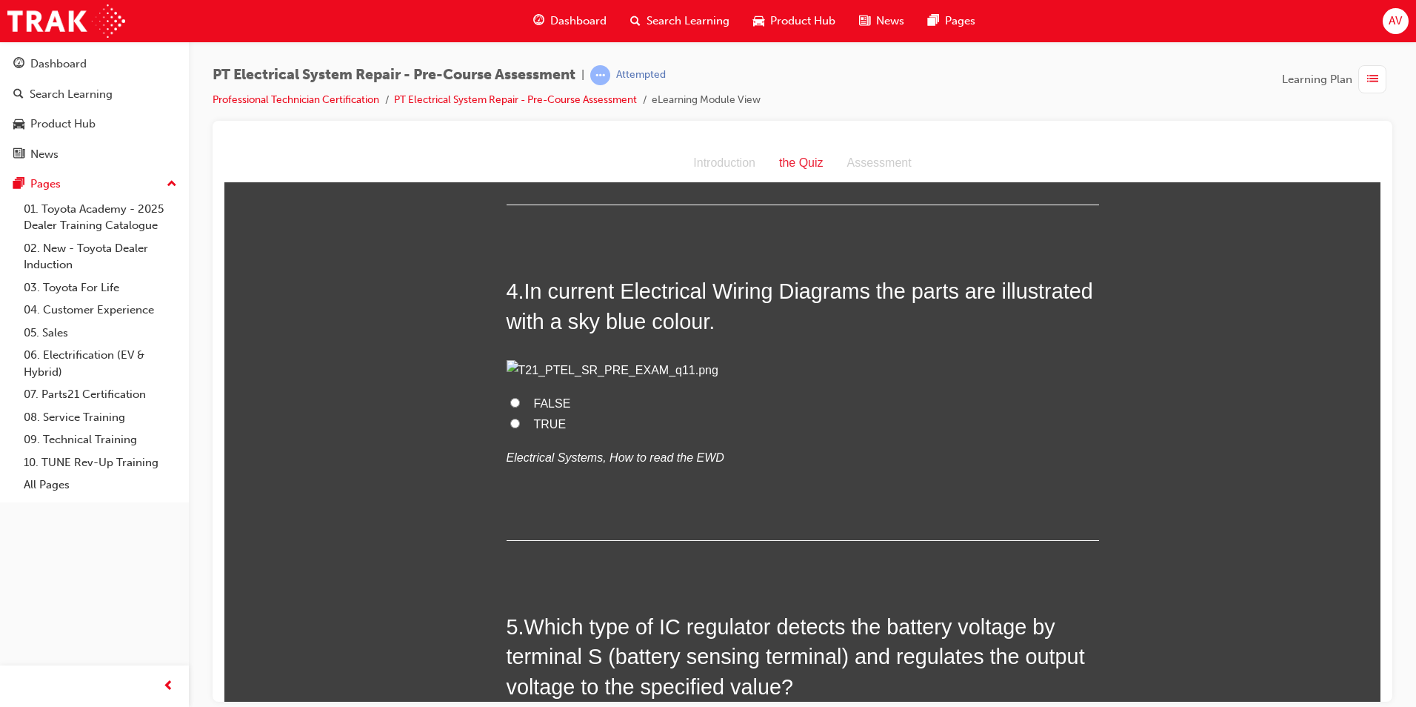
scroll to position [963, 0]
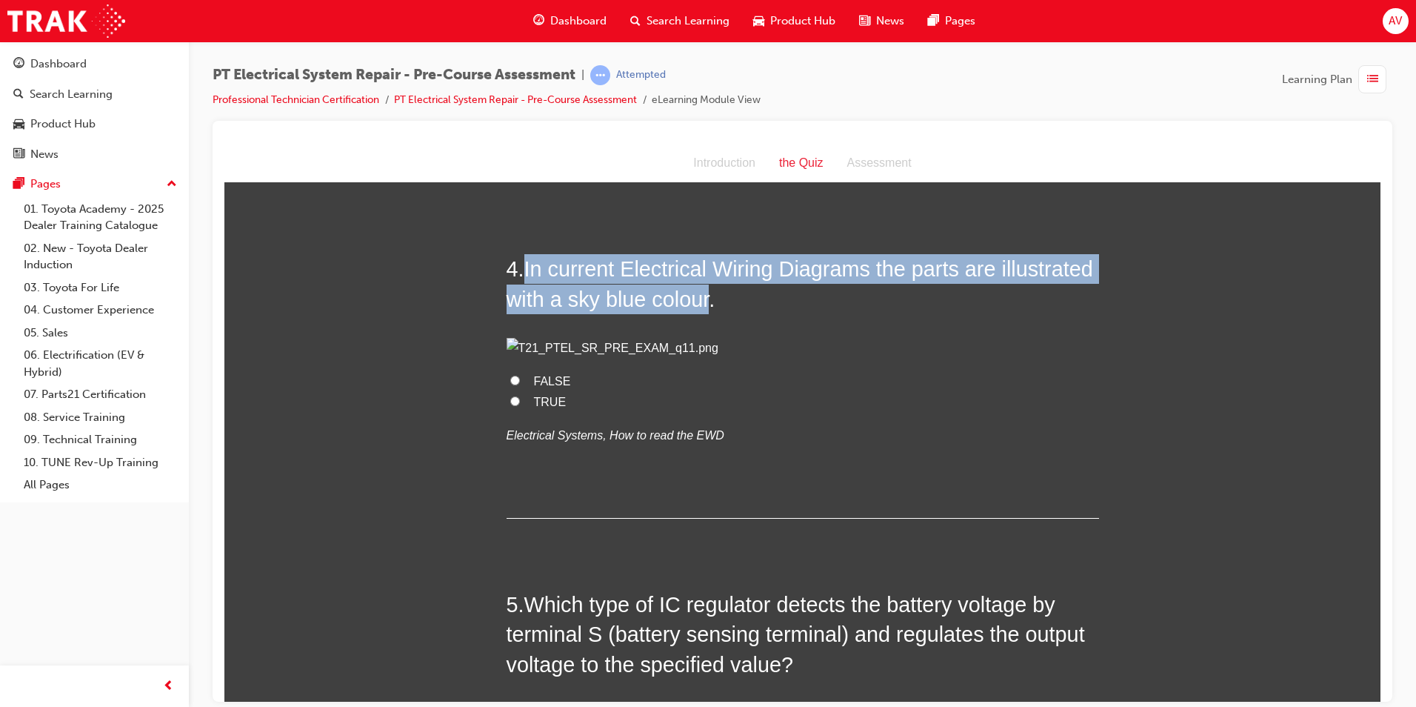
drag, startPoint x: 520, startPoint y: 359, endPoint x: 801, endPoint y: 399, distance: 283.5
click at [801, 313] on h2 "4 . In current Electrical Wiring Diagrams the parts are illustrated with a sky …" at bounding box center [803, 283] width 593 height 60
click at [510, 384] on input "FALSE" at bounding box center [515, 380] width 10 height 10
radio input "true"
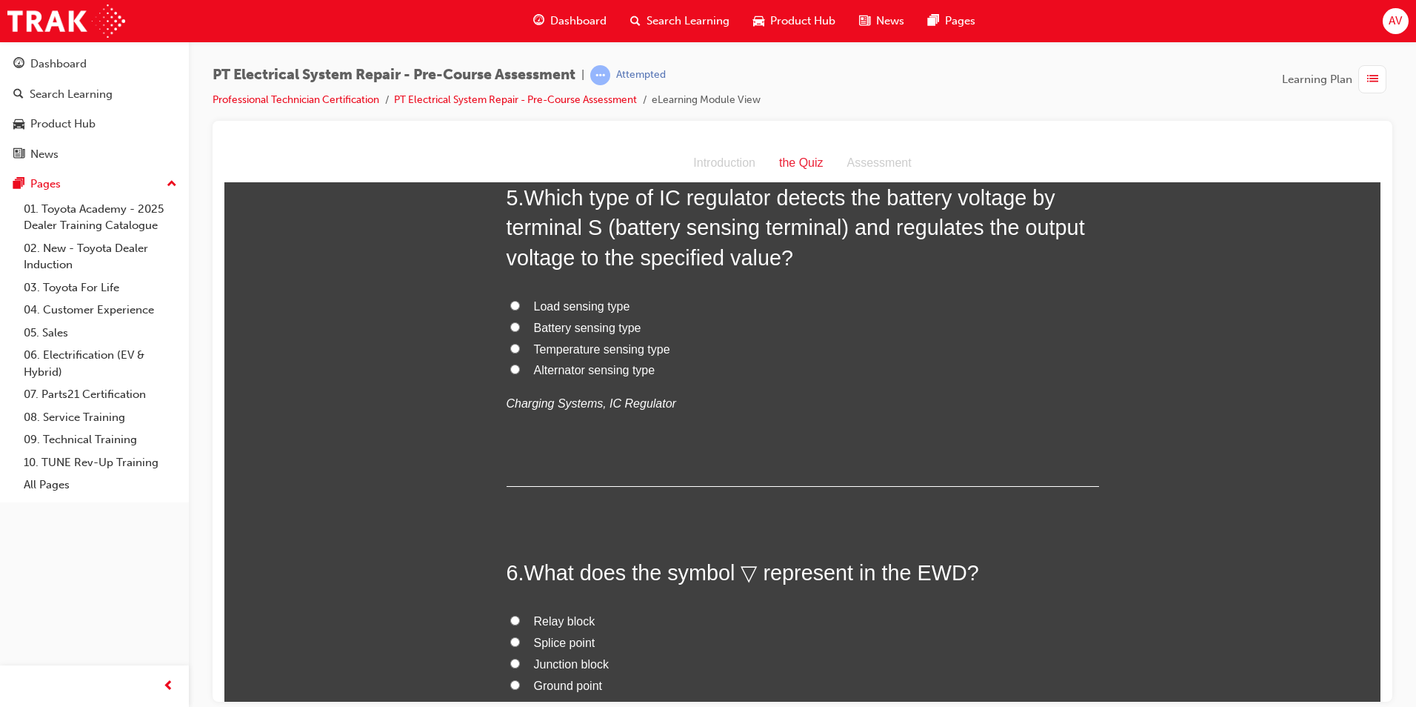
scroll to position [1408, 0]
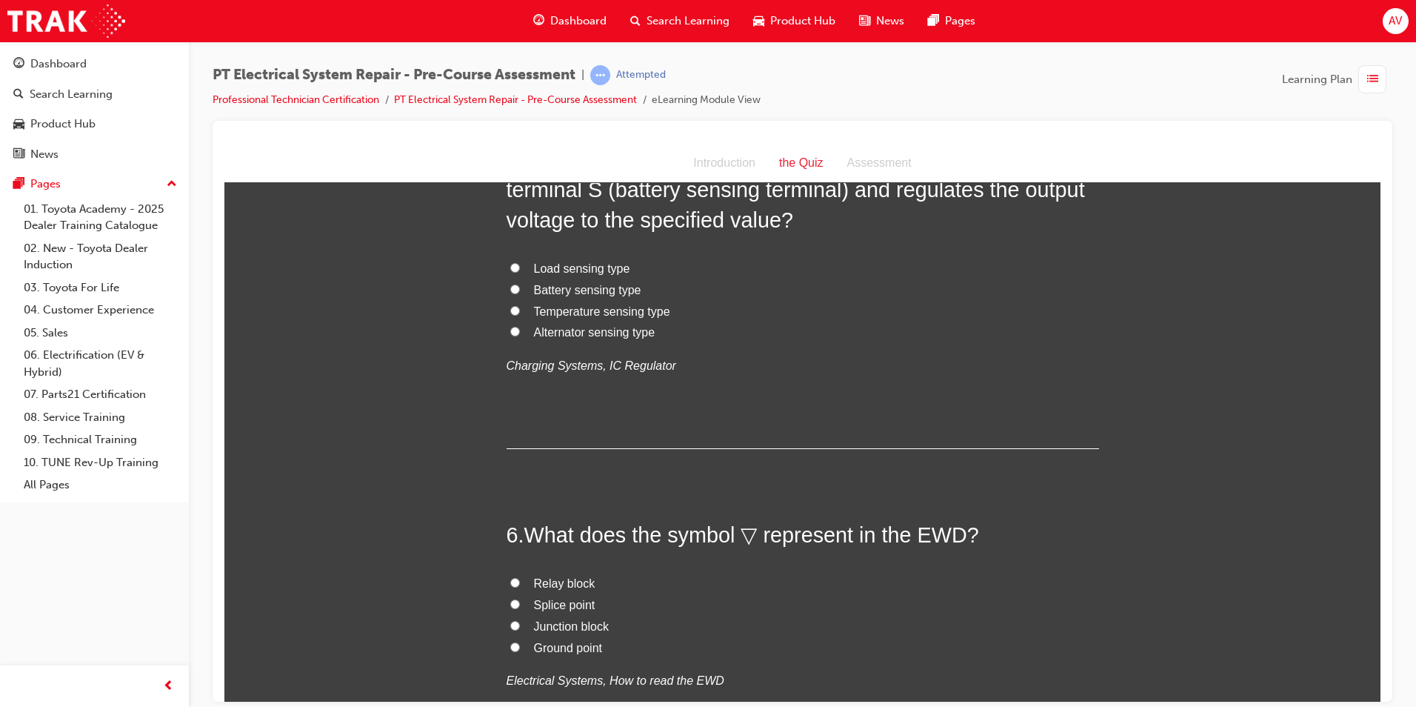
click at [510, 336] on input "Alternator sensing type" at bounding box center [515, 331] width 10 height 10
radio input "true"
click at [448, 517] on div "You must select an answer for each question before you can submit. Please note,…" at bounding box center [802, 482] width 1156 height 3383
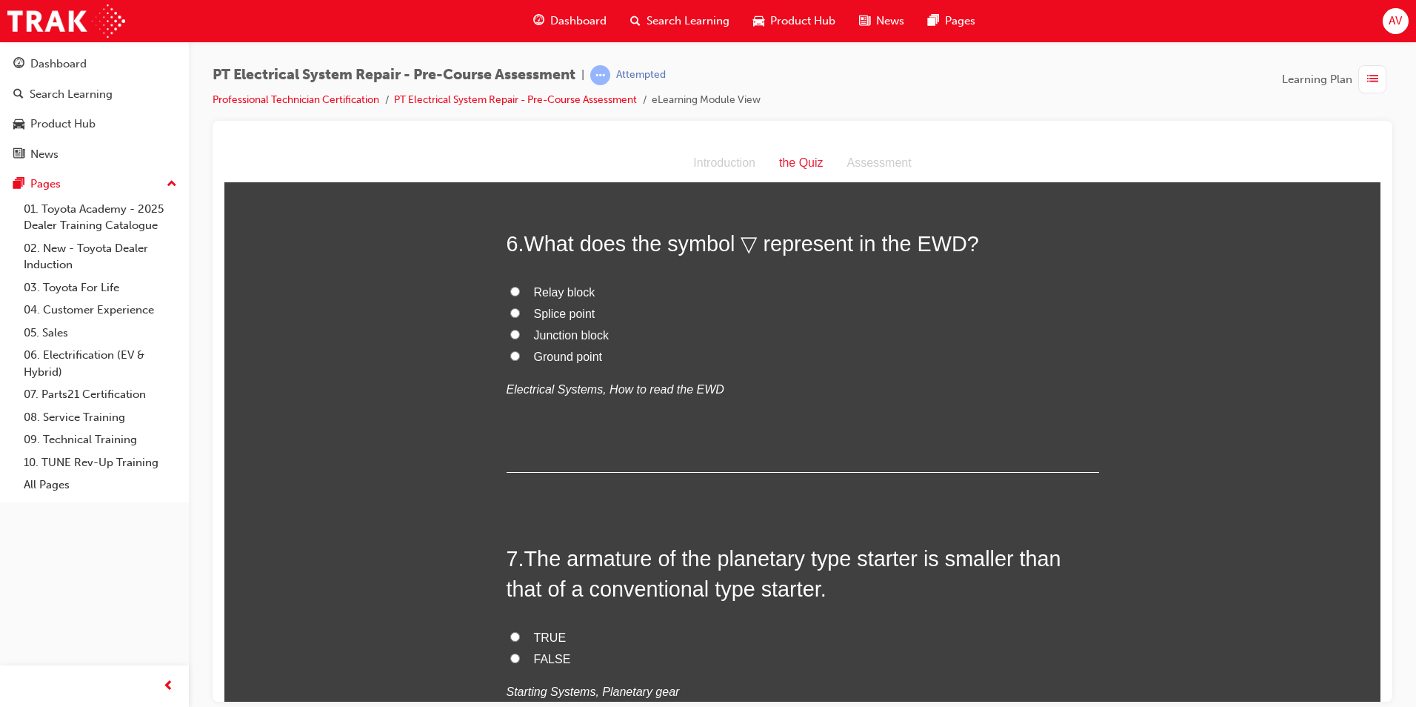
scroll to position [1704, 0]
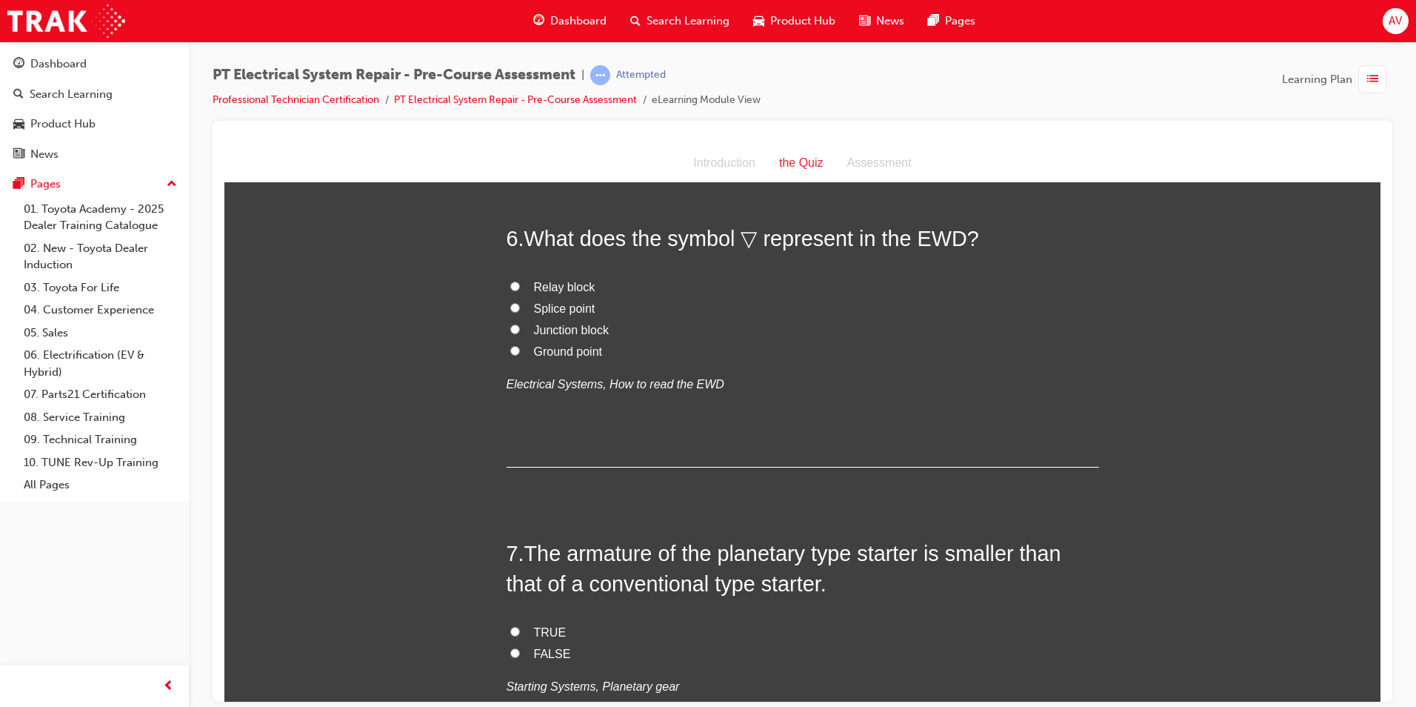
click at [510, 333] on input "Junction block" at bounding box center [515, 329] width 10 height 10
radio input "true"
drag, startPoint x: 513, startPoint y: 476, endPoint x: 493, endPoint y: 477, distance: 20.1
click at [511, 290] on input "Relay block" at bounding box center [515, 286] width 10 height 10
radio input "true"
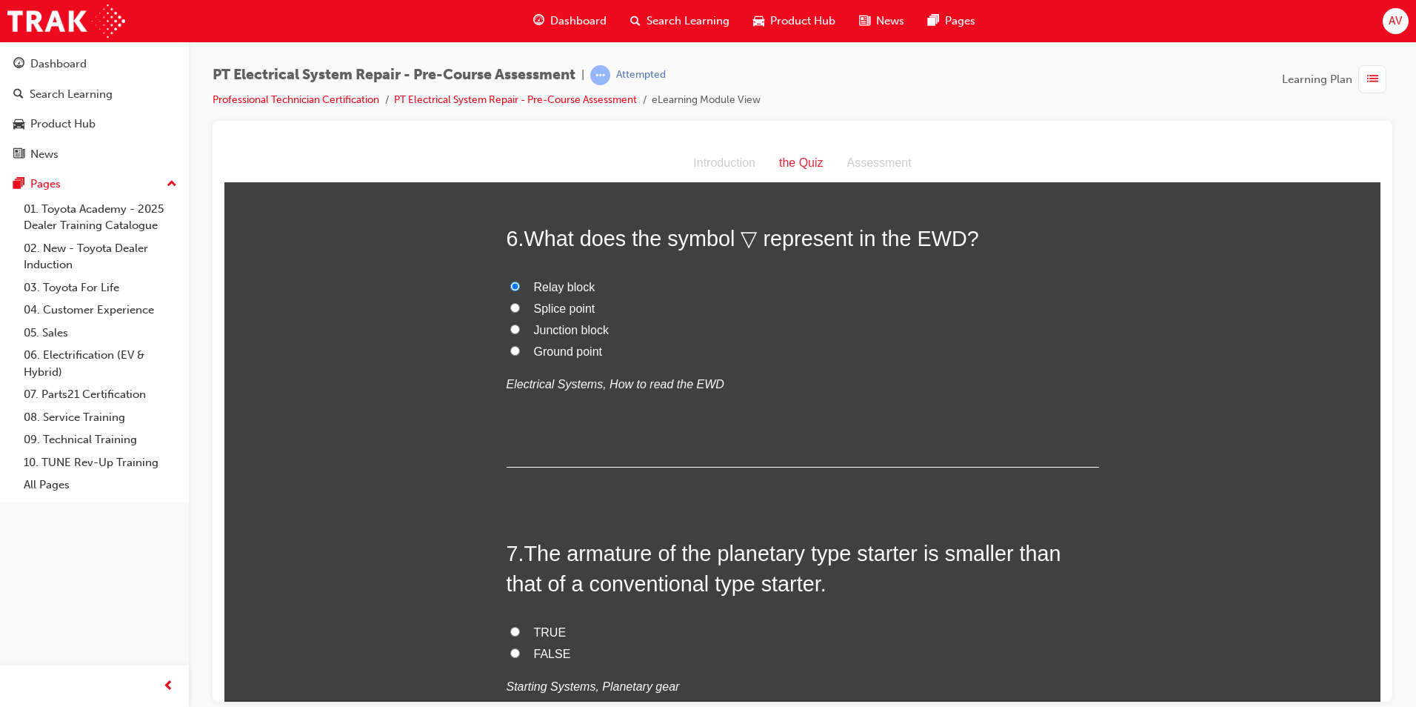
click at [466, 488] on div "You must select an answer for each question before you can submit. Please note,…" at bounding box center [802, 186] width 1156 height 3383
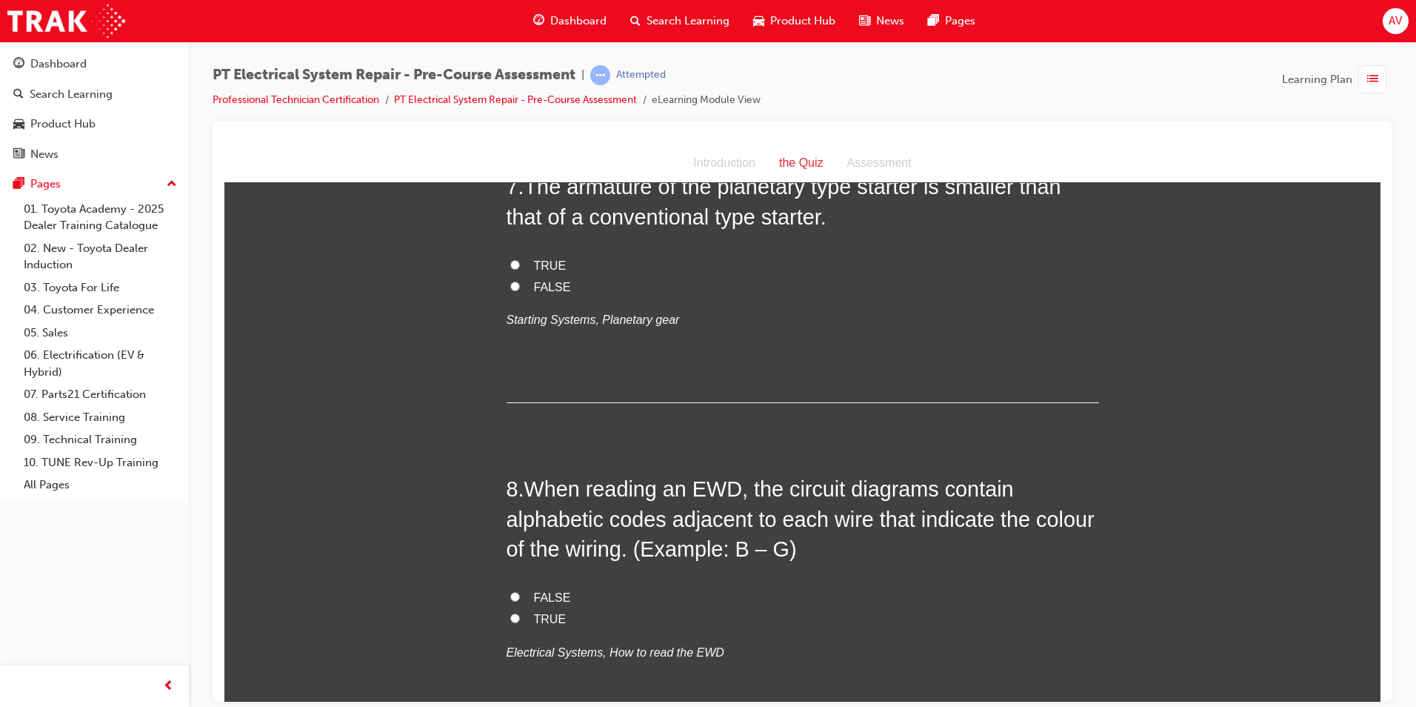
scroll to position [2074, 0]
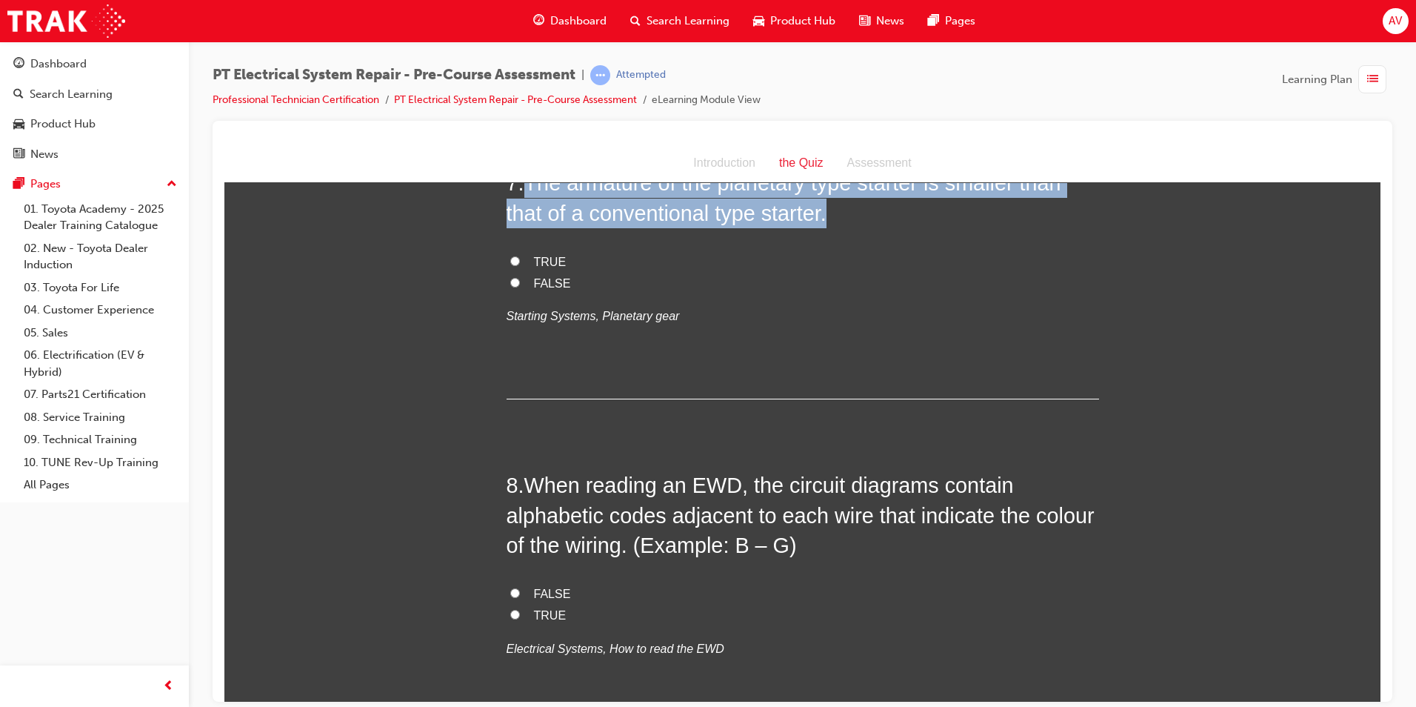
drag, startPoint x: 524, startPoint y: 367, endPoint x: 825, endPoint y: 405, distance: 303.1
click at [825, 224] on span "The armature of the planetary type starter is smaller than that of a convention…" at bounding box center [784, 196] width 555 height 53
click at [510, 265] on input "TRUE" at bounding box center [515, 261] width 10 height 10
radio input "true"
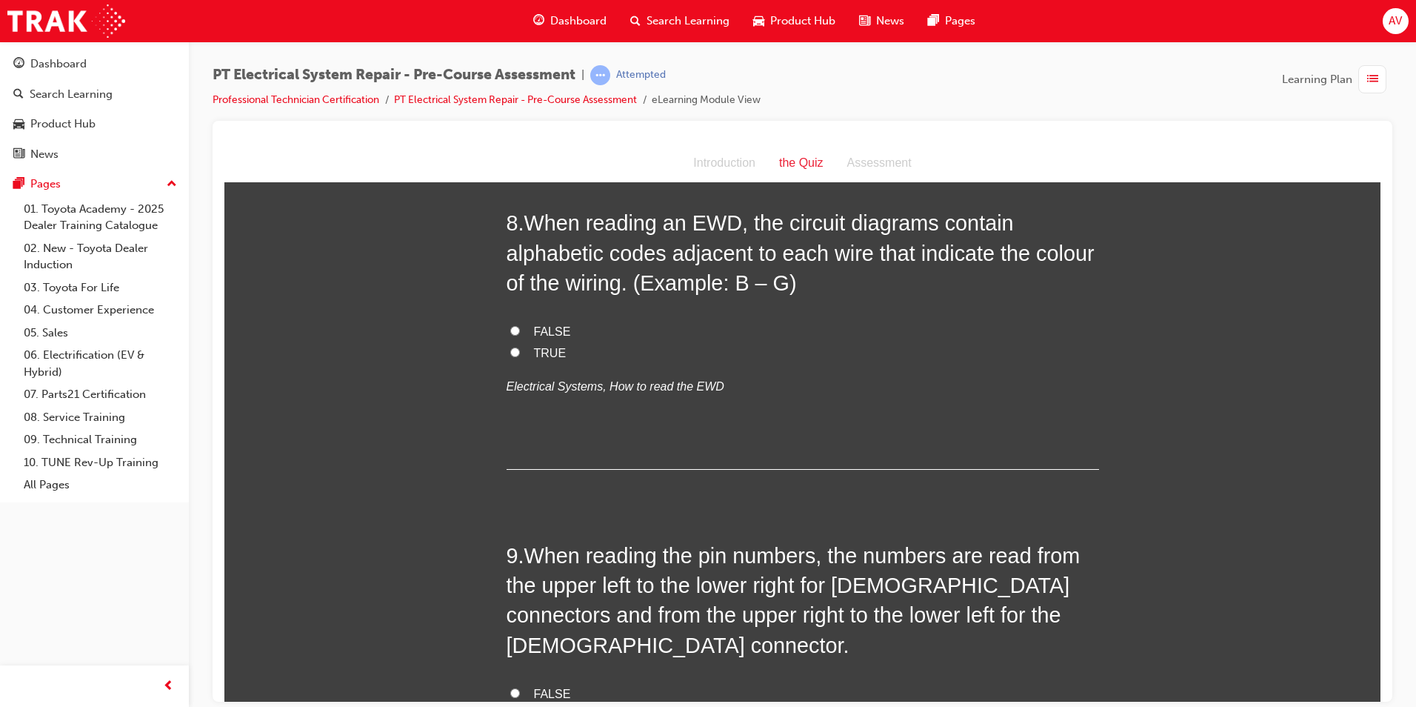
scroll to position [2371, 0]
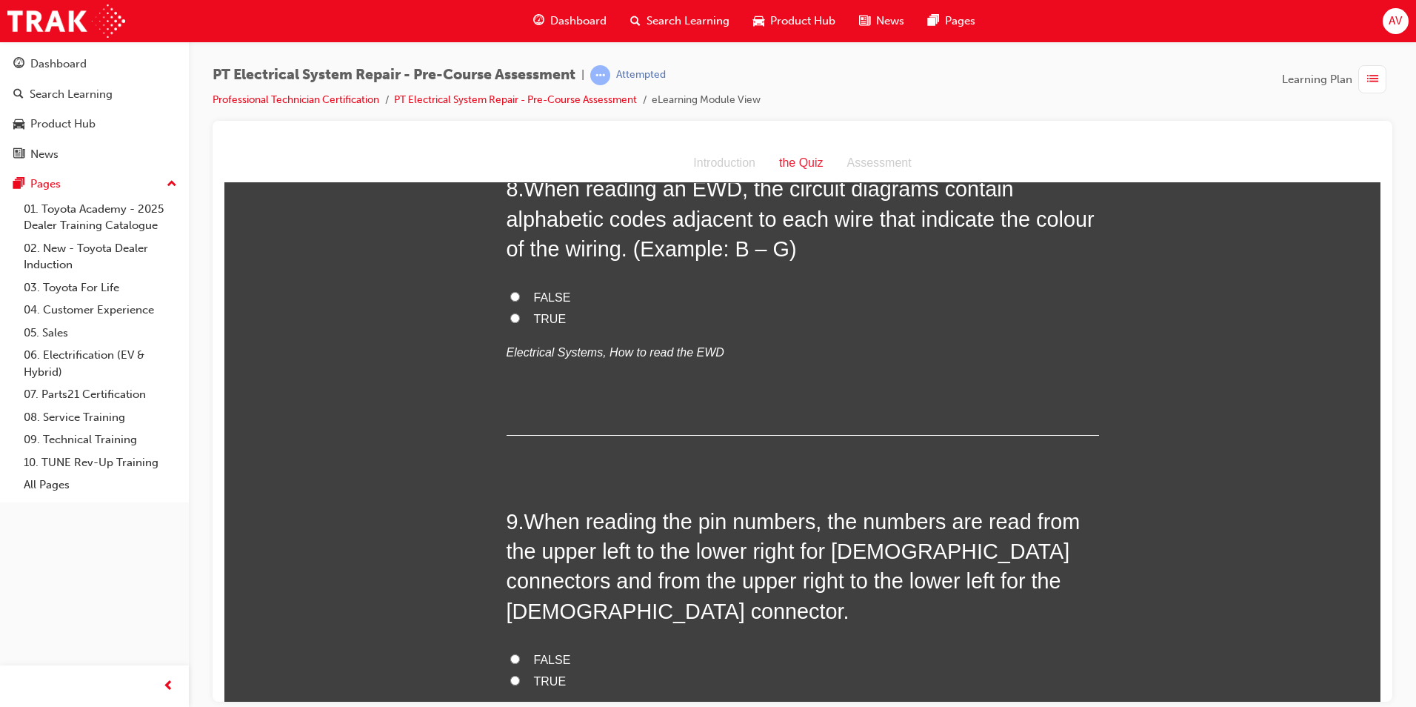
click at [510, 322] on input "TRUE" at bounding box center [515, 318] width 10 height 10
radio input "true"
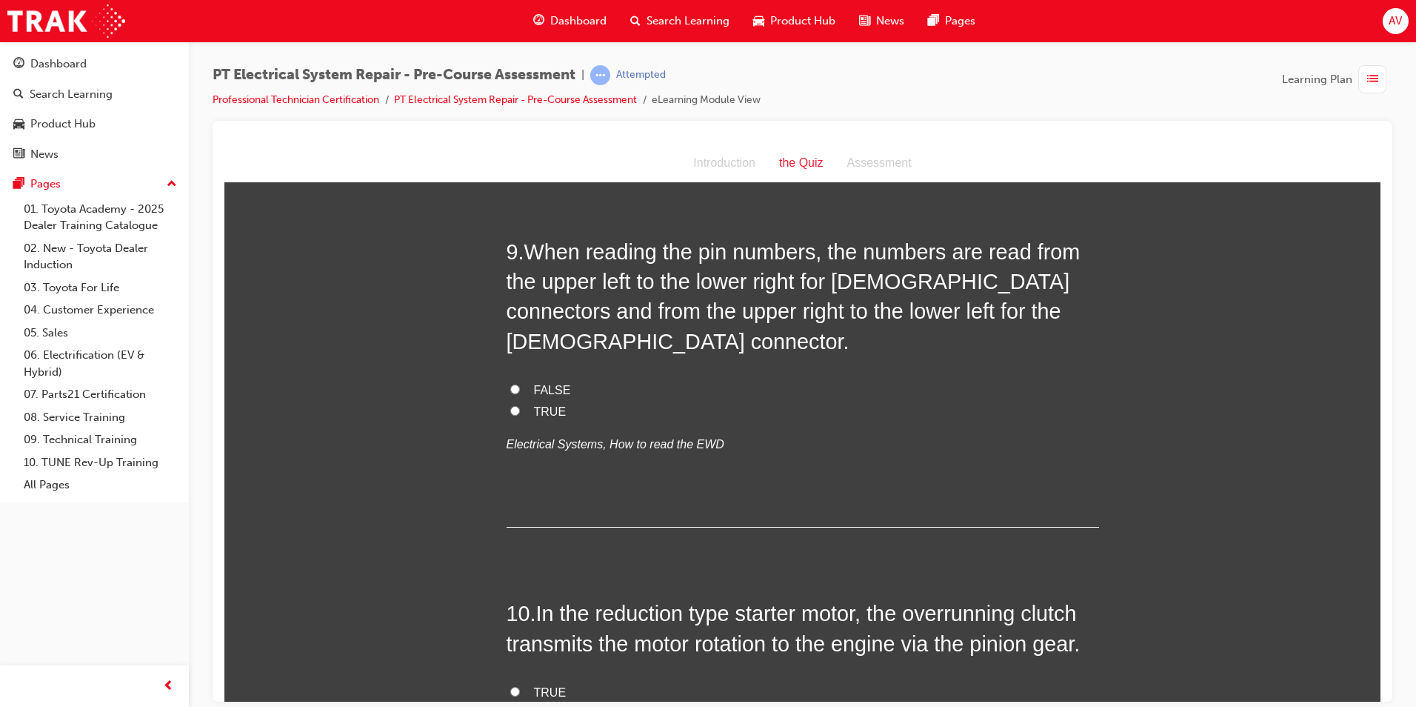
scroll to position [2667, 0]
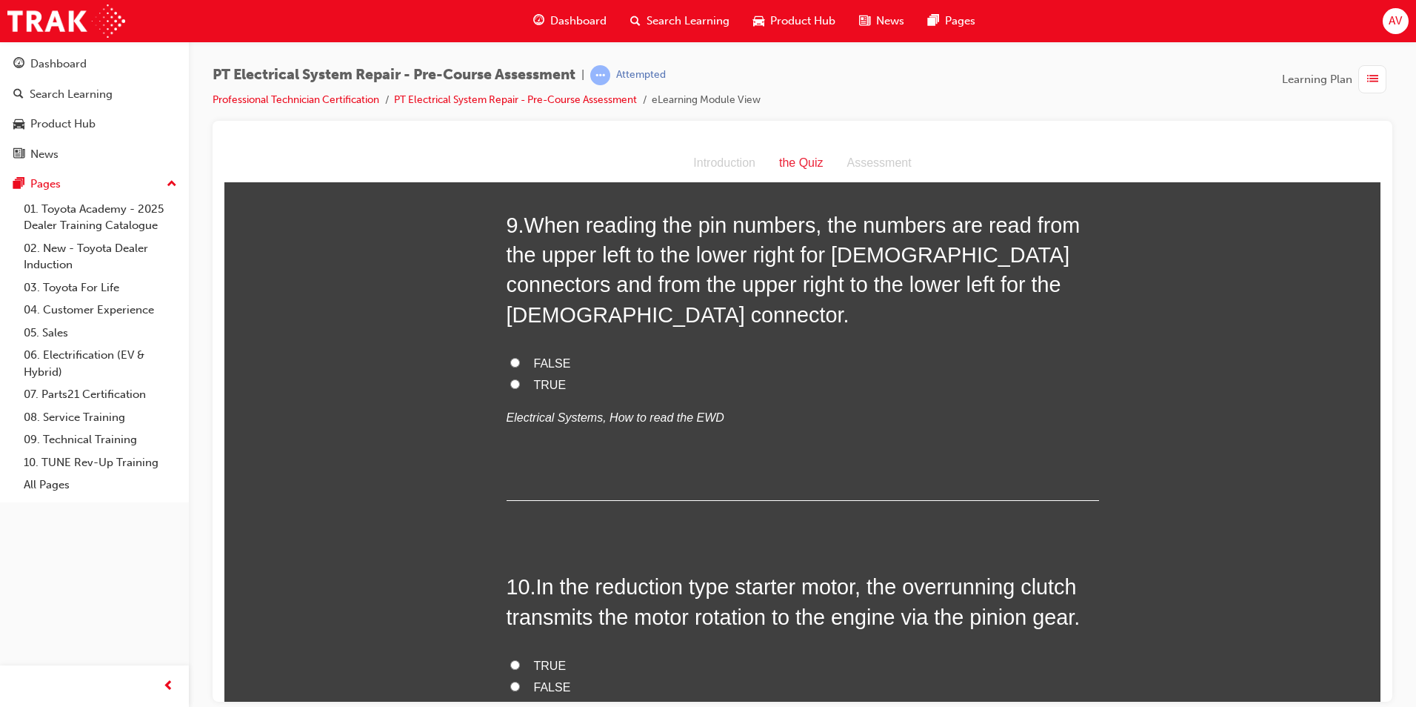
click at [510, 388] on input "TRUE" at bounding box center [515, 384] width 10 height 10
radio input "true"
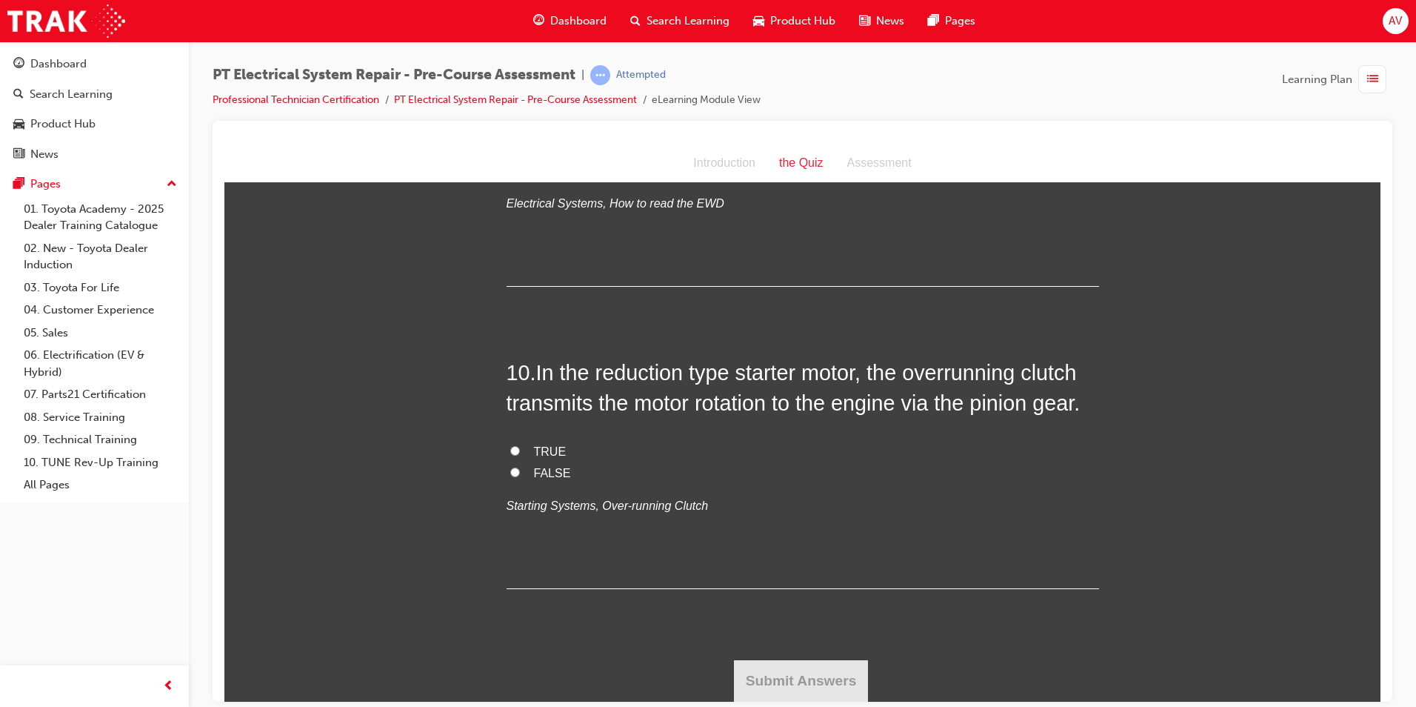
scroll to position [3037, 0]
click at [510, 476] on input "FALSE" at bounding box center [515, 472] width 10 height 10
radio input "true"
click at [771, 685] on button "Submit Answers" at bounding box center [801, 679] width 135 height 41
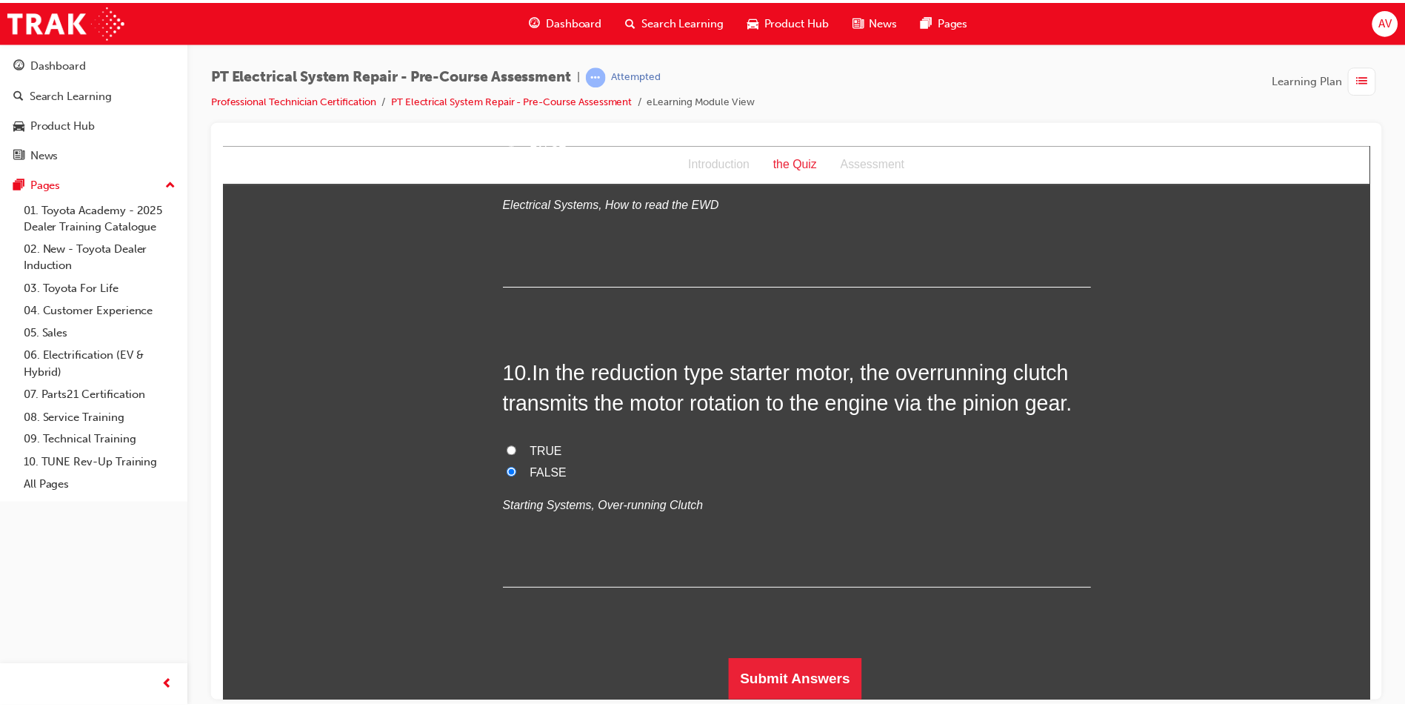
scroll to position [0, 0]
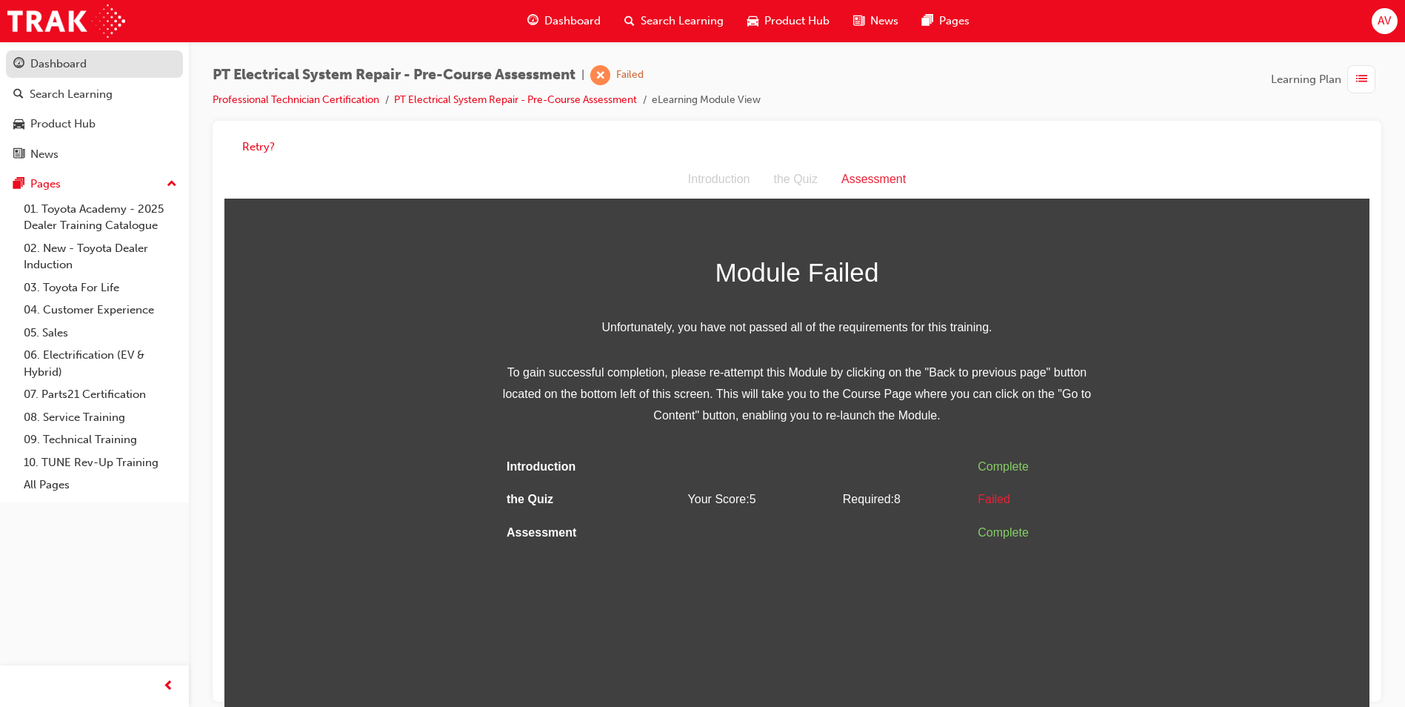
click at [54, 65] on div "Dashboard" at bounding box center [58, 64] width 56 height 17
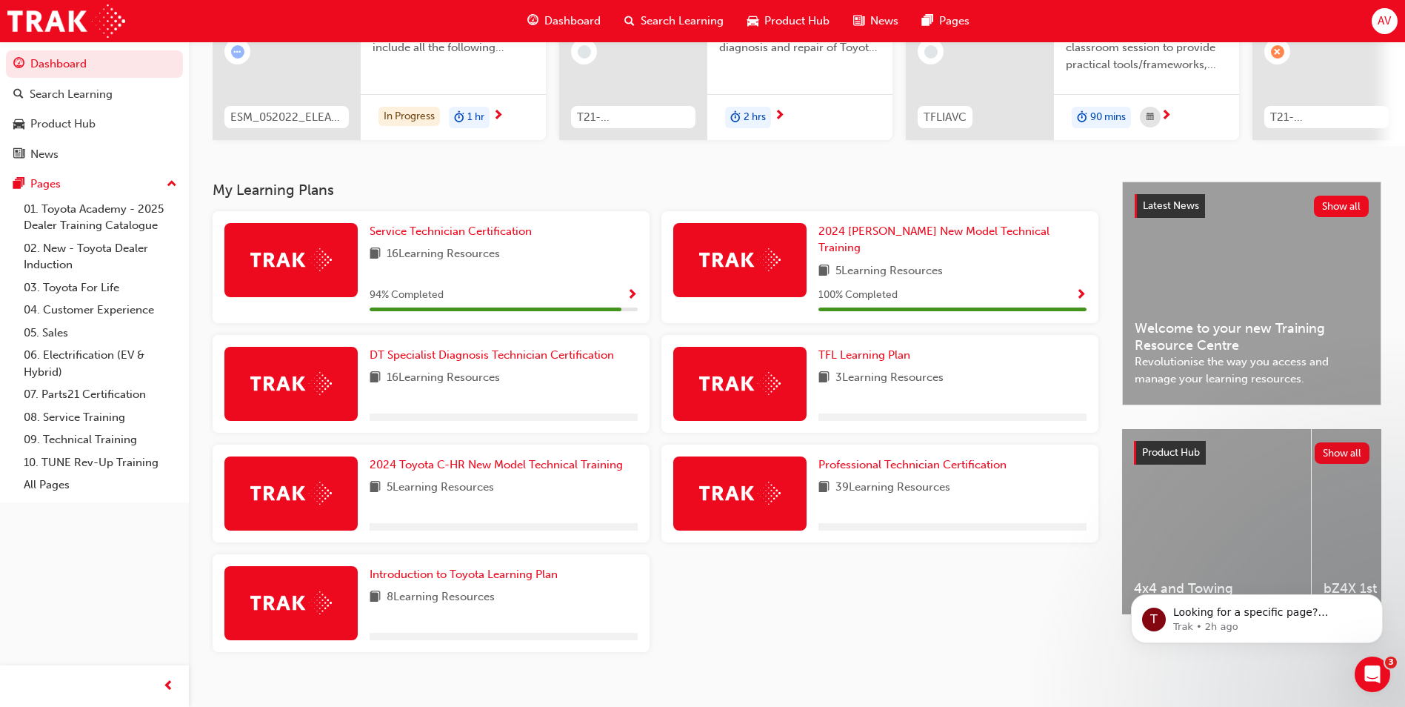
scroll to position [205, 0]
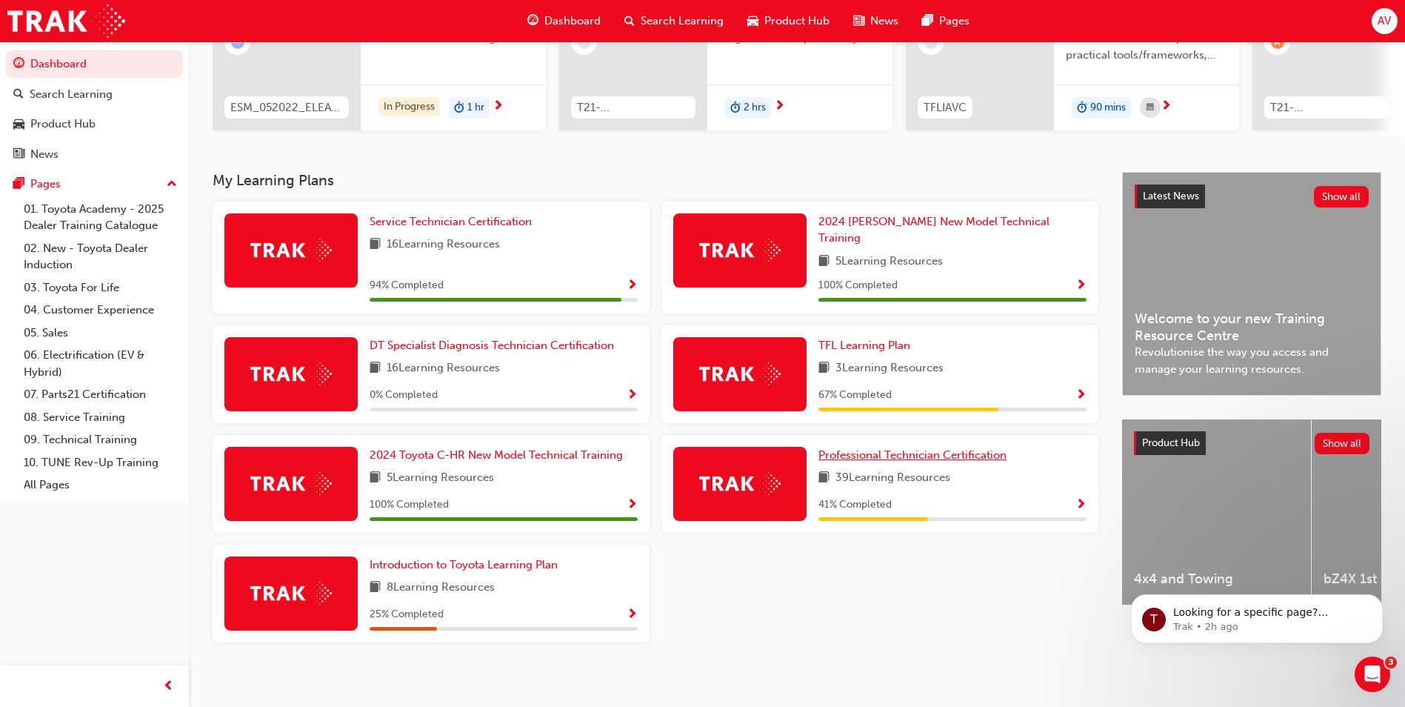
click at [906, 448] on span "Professional Technician Certification" at bounding box center [913, 454] width 188 height 13
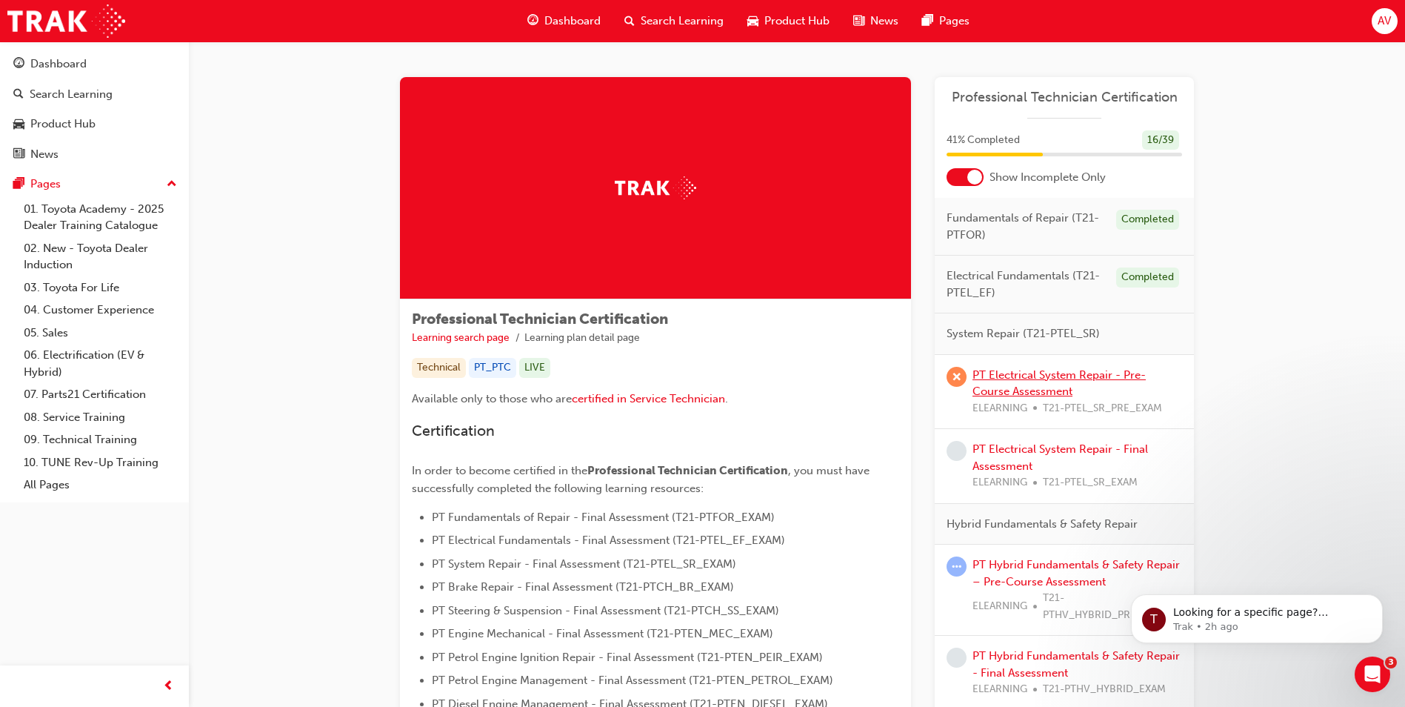
click at [1101, 376] on link "PT Electrical System Repair - Pre-Course Assessment" at bounding box center [1059, 383] width 173 height 30
click at [1125, 450] on link "PT Electrical System Repair - Final Assessment" at bounding box center [1061, 457] width 176 height 30
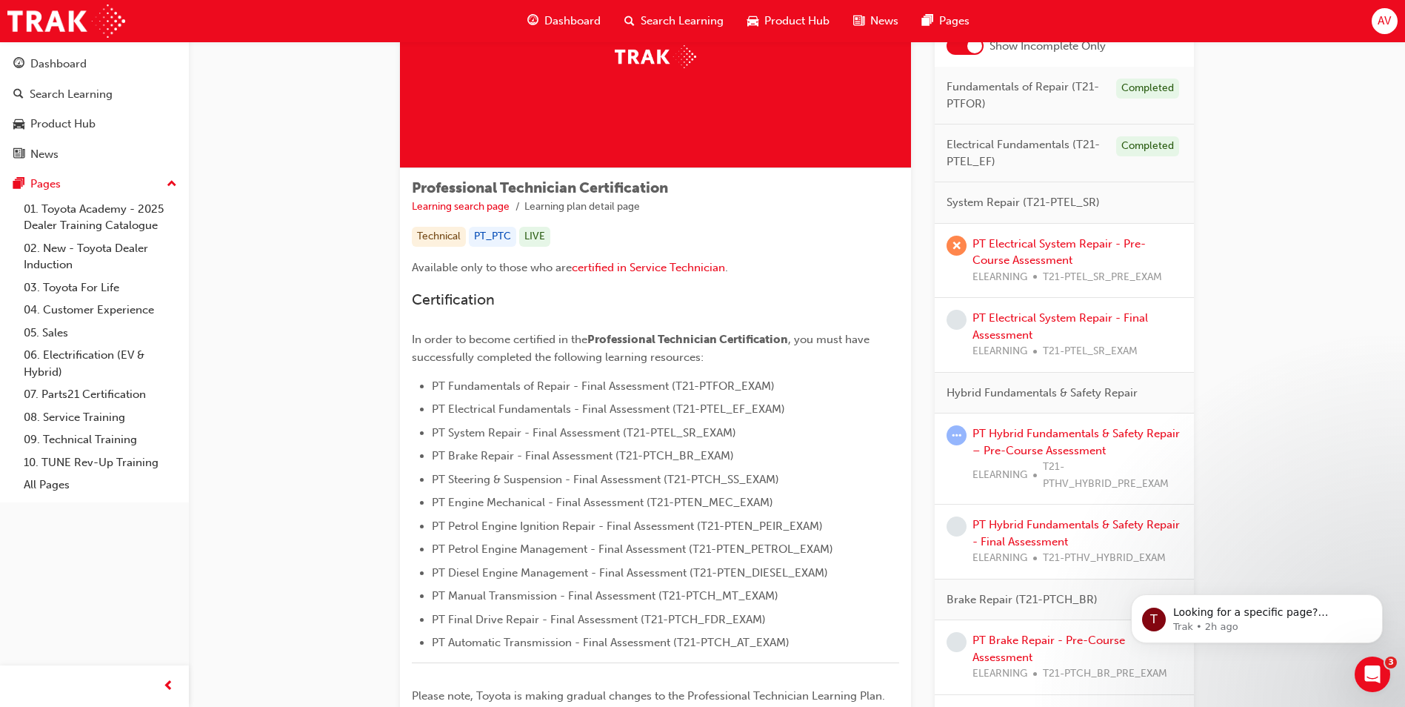
scroll to position [148, 0]
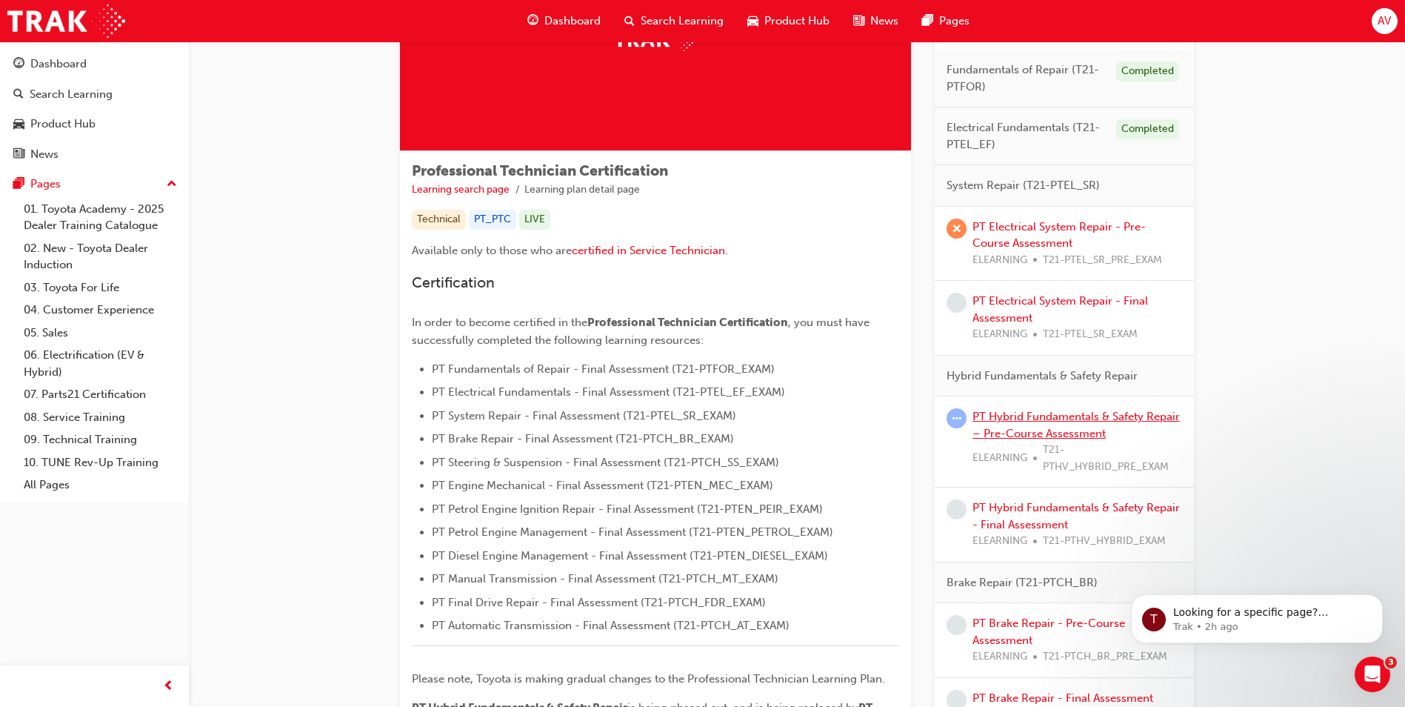
click at [1098, 413] on link "PT Hybrid Fundamentals & Safety Repair – Pre-Course Assessment" at bounding box center [1076, 425] width 207 height 30
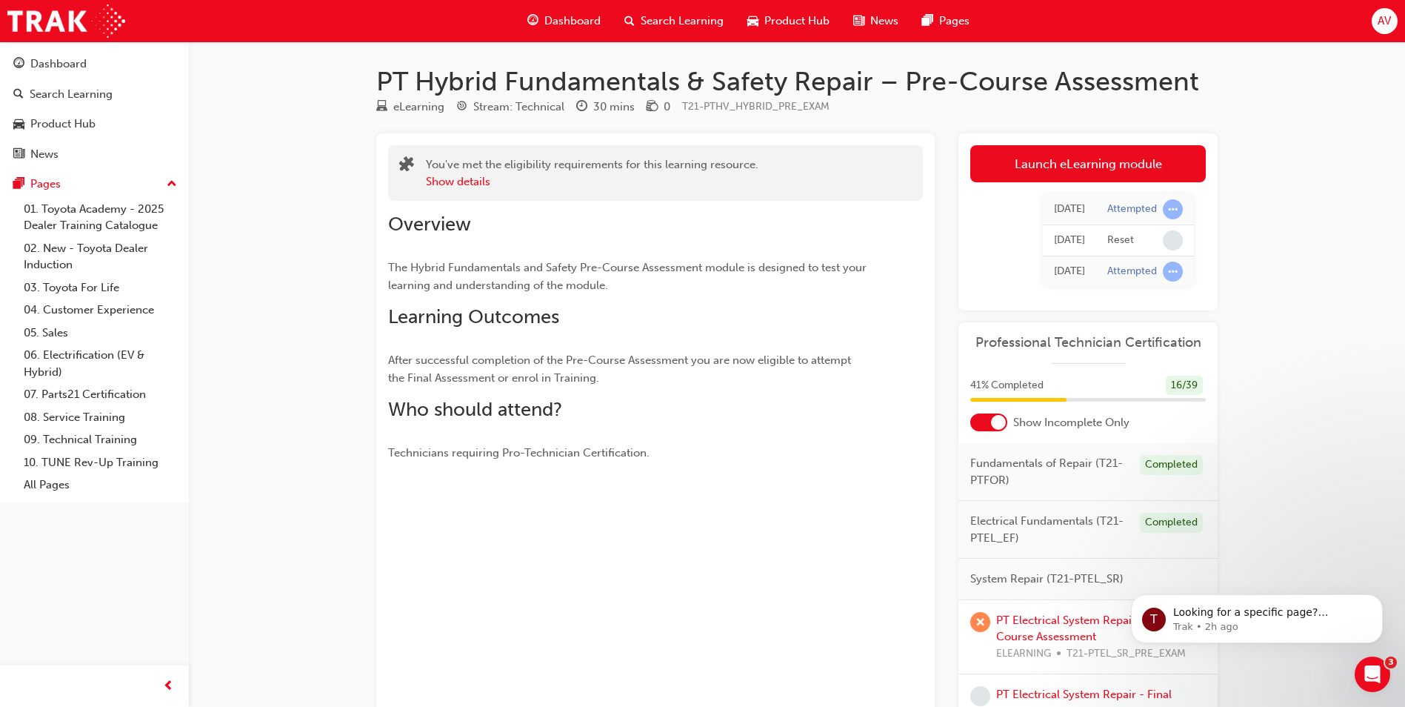
scroll to position [74, 0]
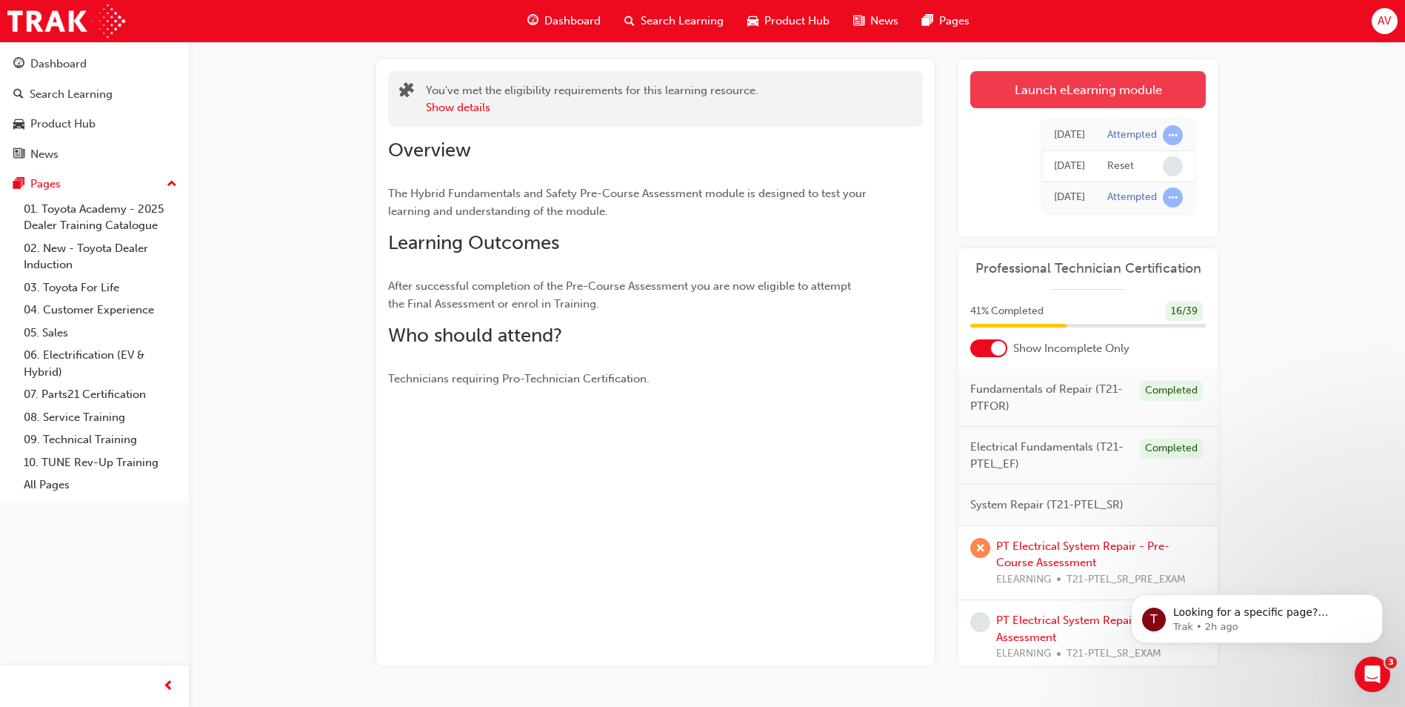
click at [1117, 93] on link "Launch eLearning module" at bounding box center [1088, 89] width 236 height 37
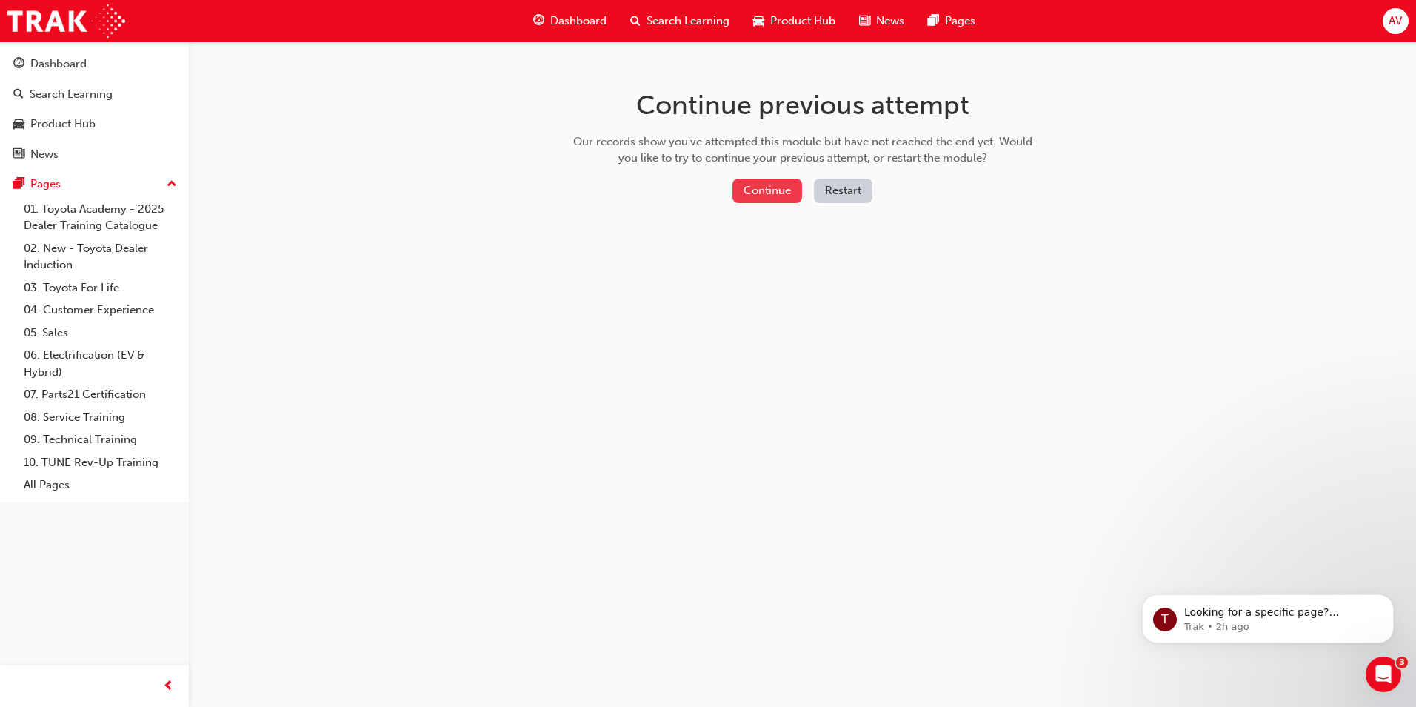
click at [772, 190] on button "Continue" at bounding box center [768, 191] width 70 height 24
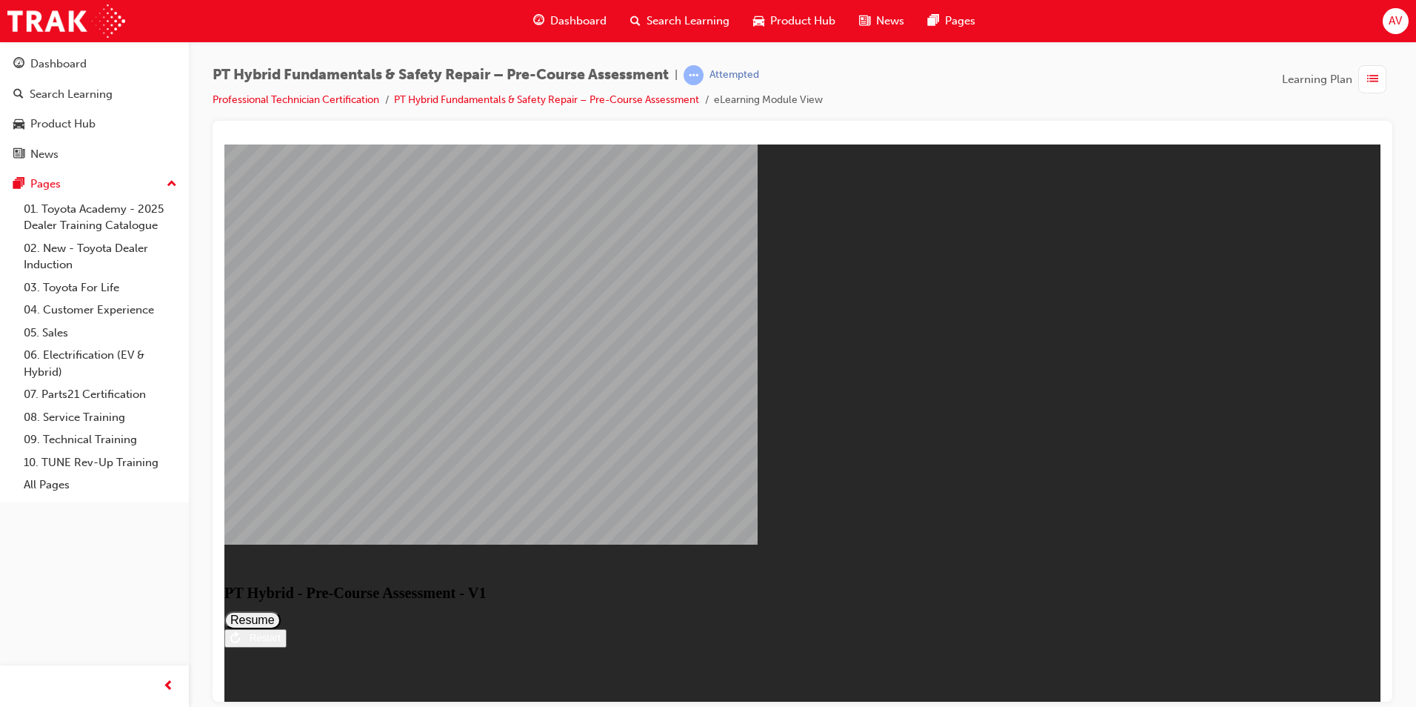
click at [281, 610] on button "Resume" at bounding box center [252, 619] width 56 height 18
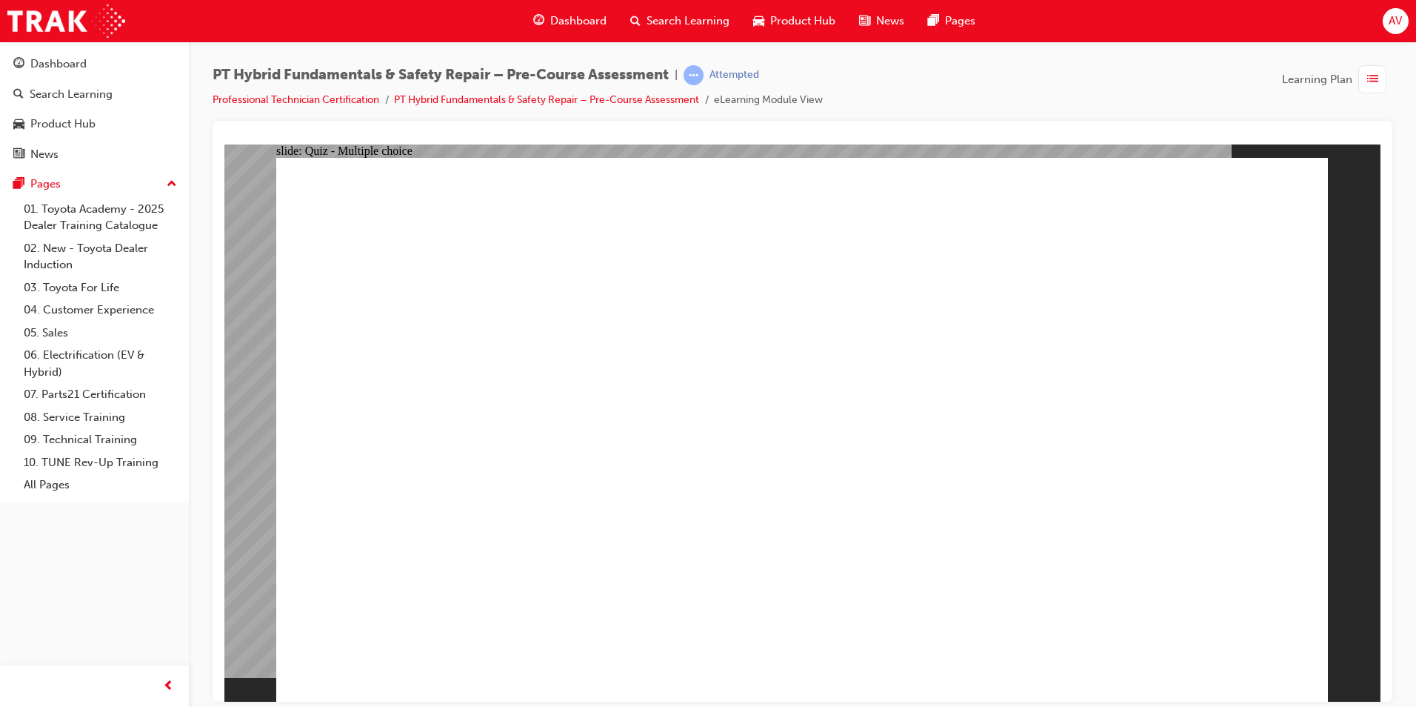
drag, startPoint x: 729, startPoint y: 605, endPoint x: 746, endPoint y: 602, distance: 17.4
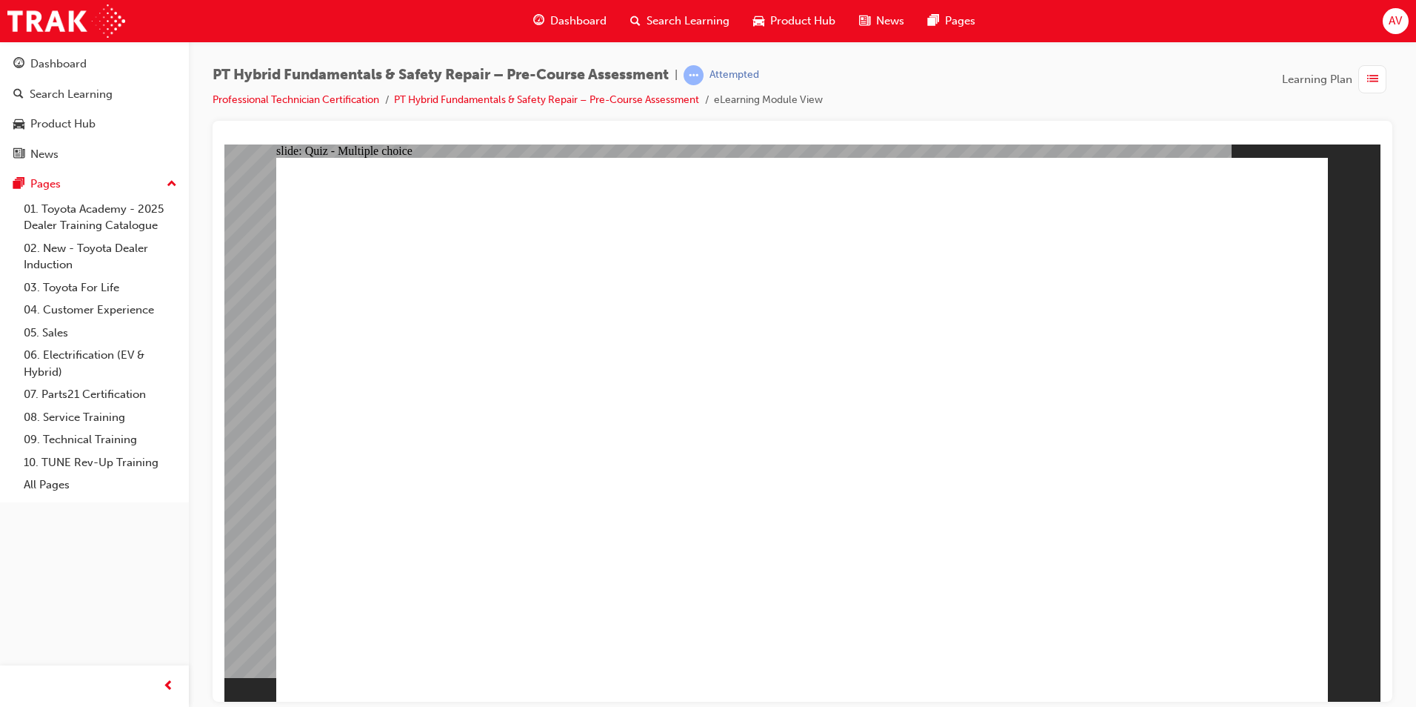
drag, startPoint x: 755, startPoint y: 548, endPoint x: 750, endPoint y: 526, distance: 22.8
drag, startPoint x: 784, startPoint y: 318, endPoint x: 780, endPoint y: 359, distance: 41.7
drag, startPoint x: 805, startPoint y: 481, endPoint x: 793, endPoint y: 468, distance: 17.3
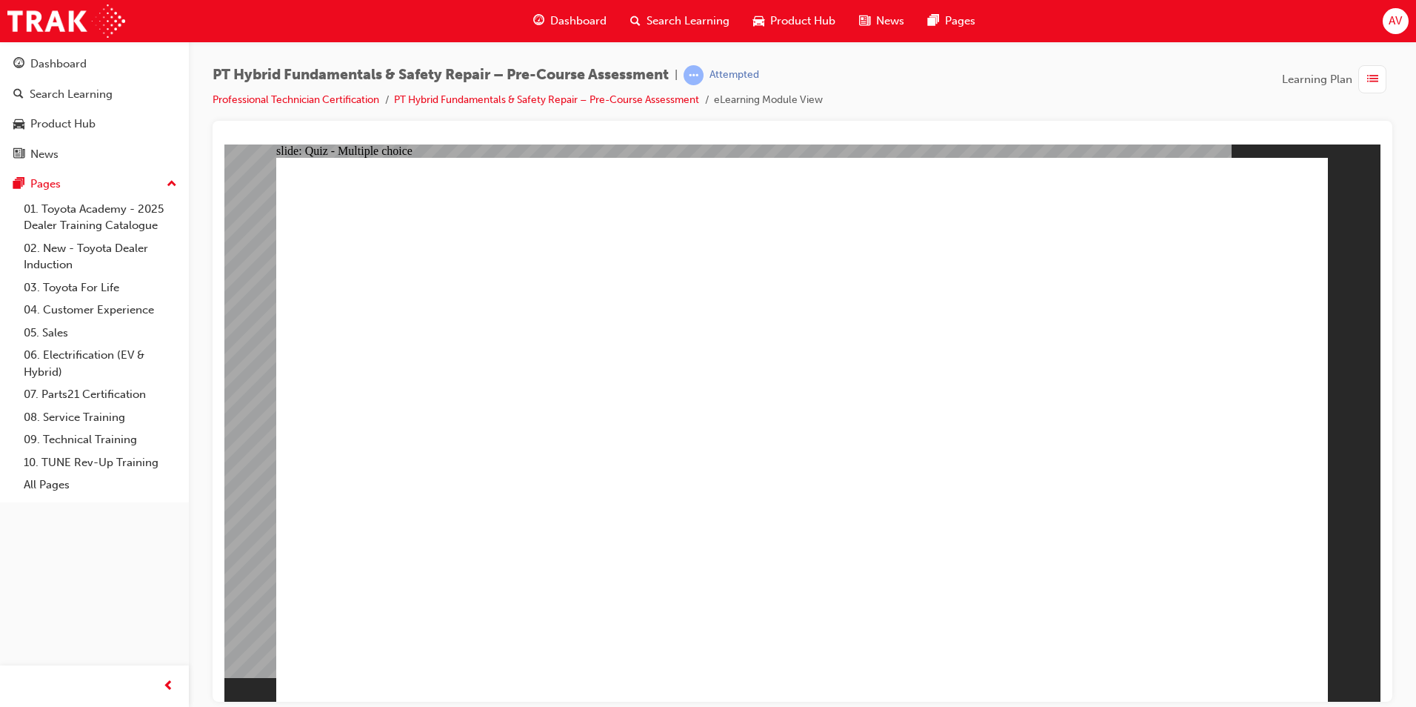
drag, startPoint x: 642, startPoint y: 481, endPoint x: 634, endPoint y: 504, distance: 24.8
drag, startPoint x: 630, startPoint y: 536, endPoint x: 742, endPoint y: 531, distance: 111.2
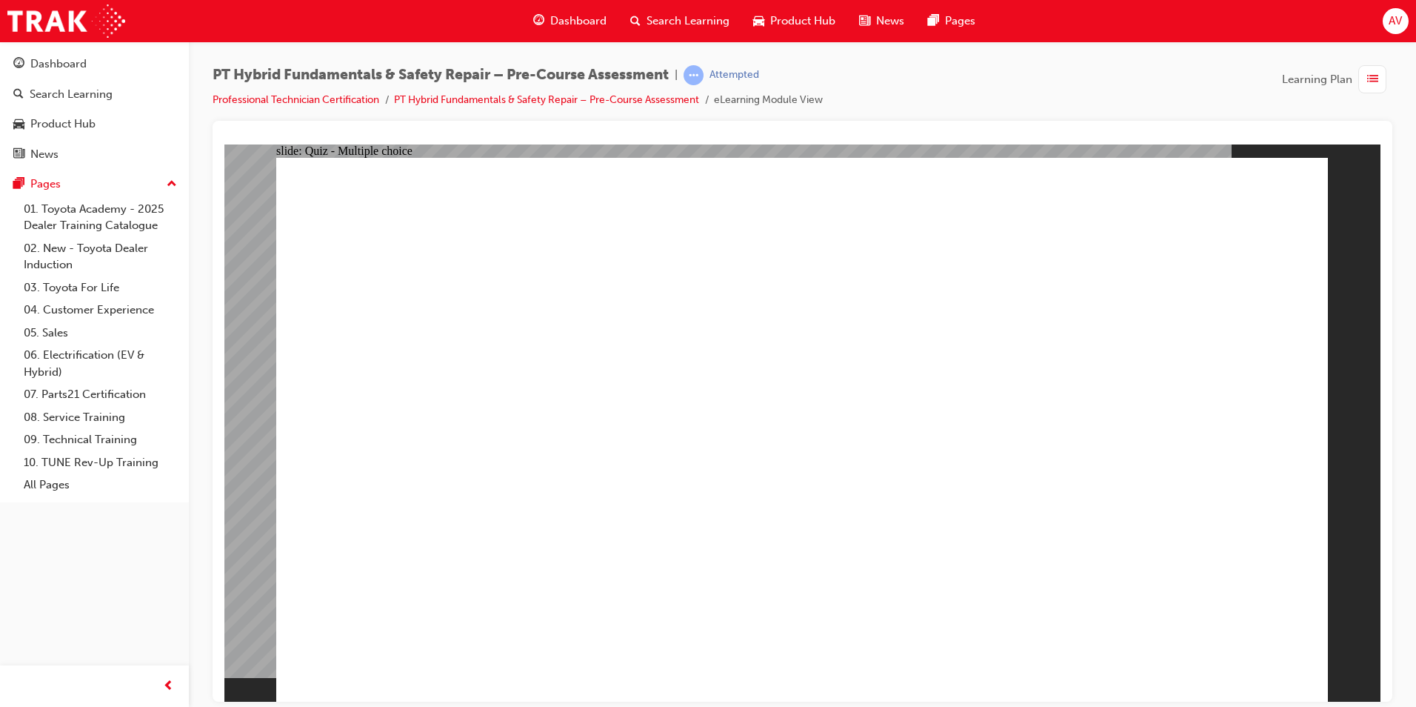
click at [56, 59] on div "Dashboard" at bounding box center [58, 64] width 56 height 17
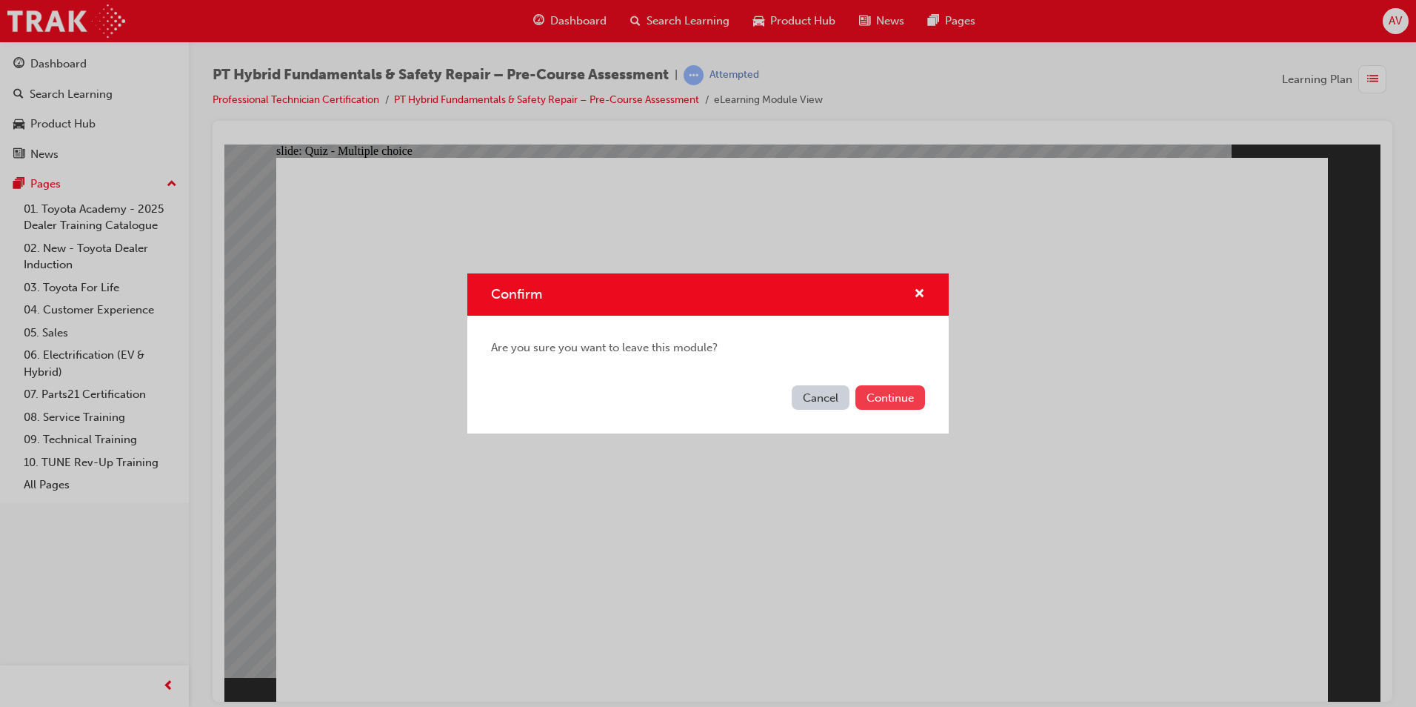
click at [901, 396] on button "Continue" at bounding box center [891, 397] width 70 height 24
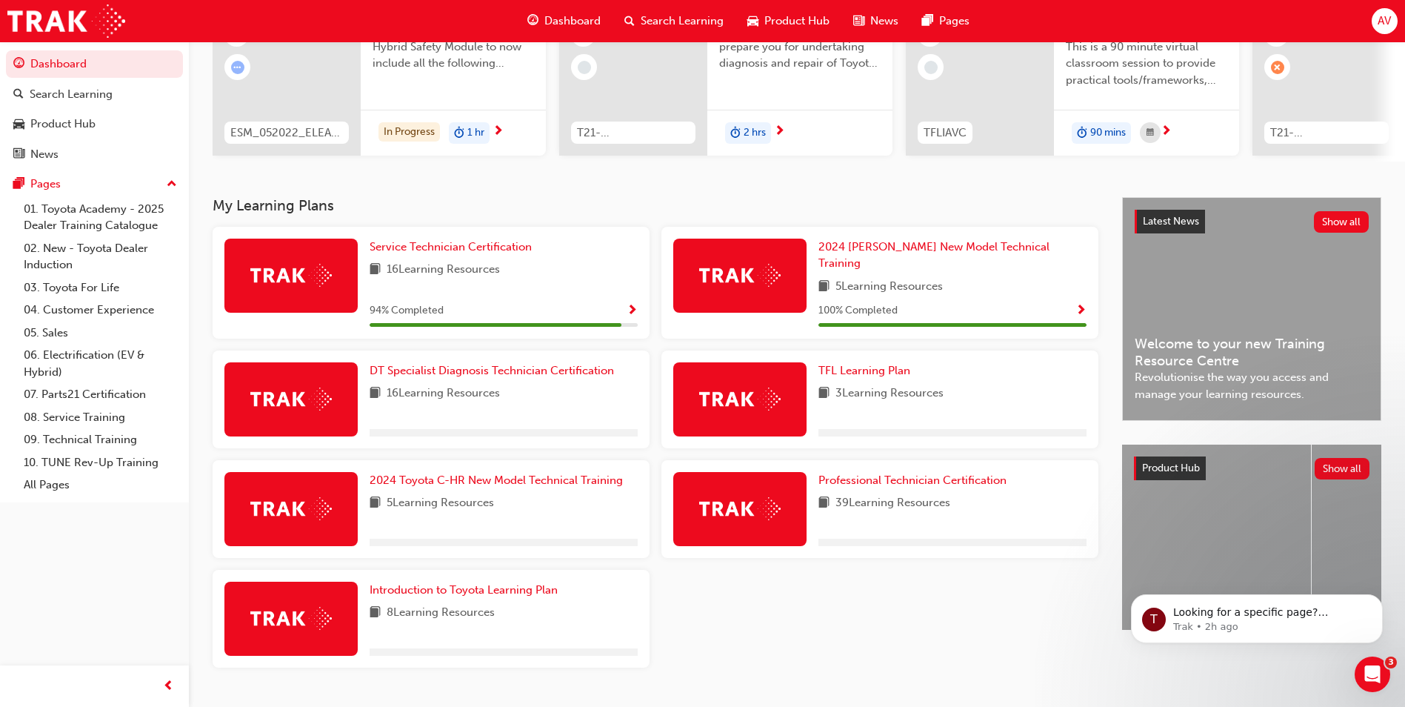
scroll to position [205, 0]
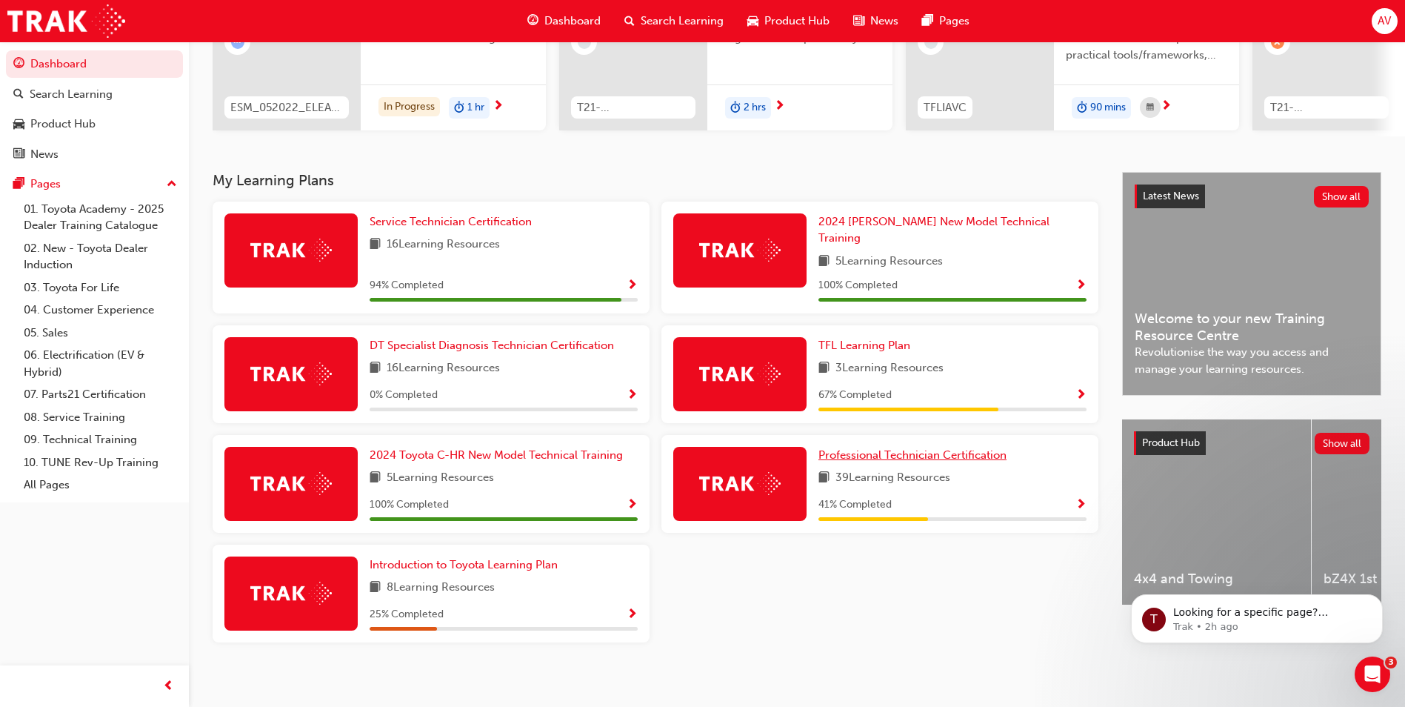
click at [918, 448] on span "Professional Technician Certification" at bounding box center [913, 454] width 188 height 13
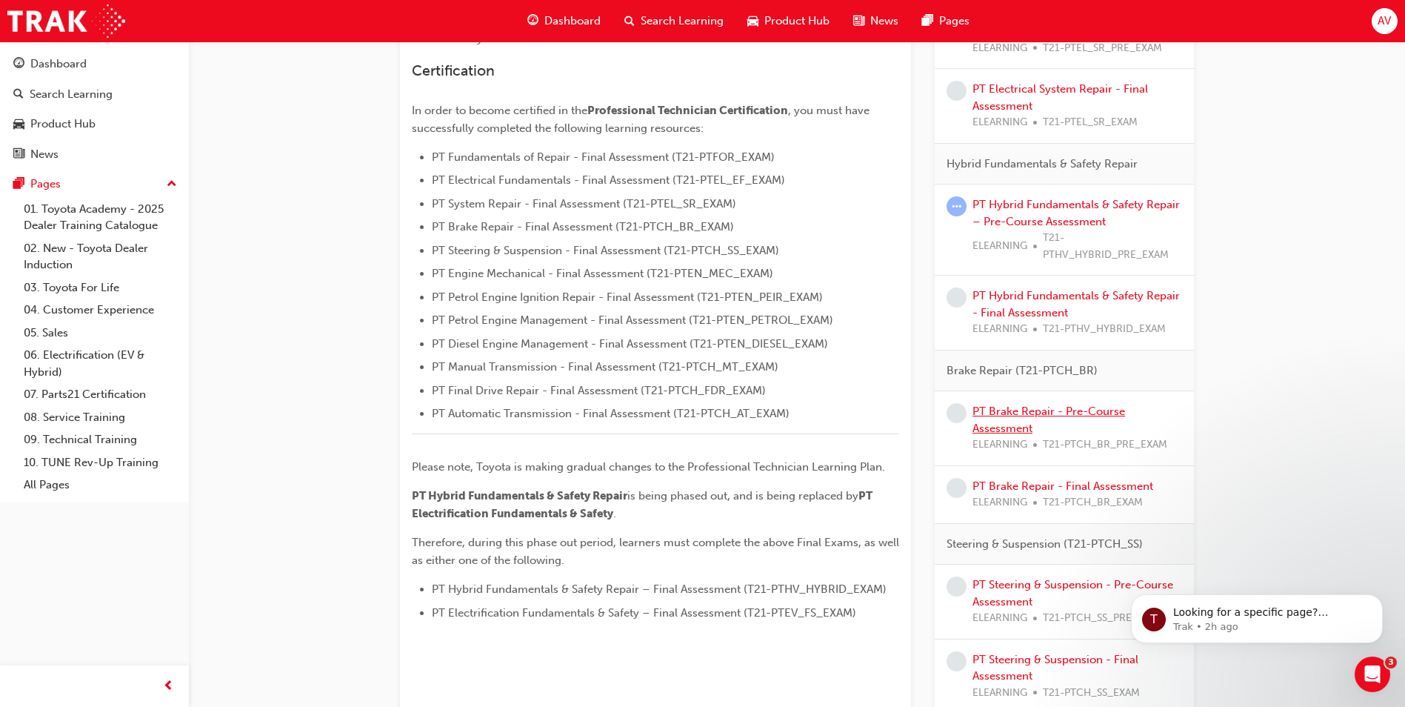
scroll to position [370, 0]
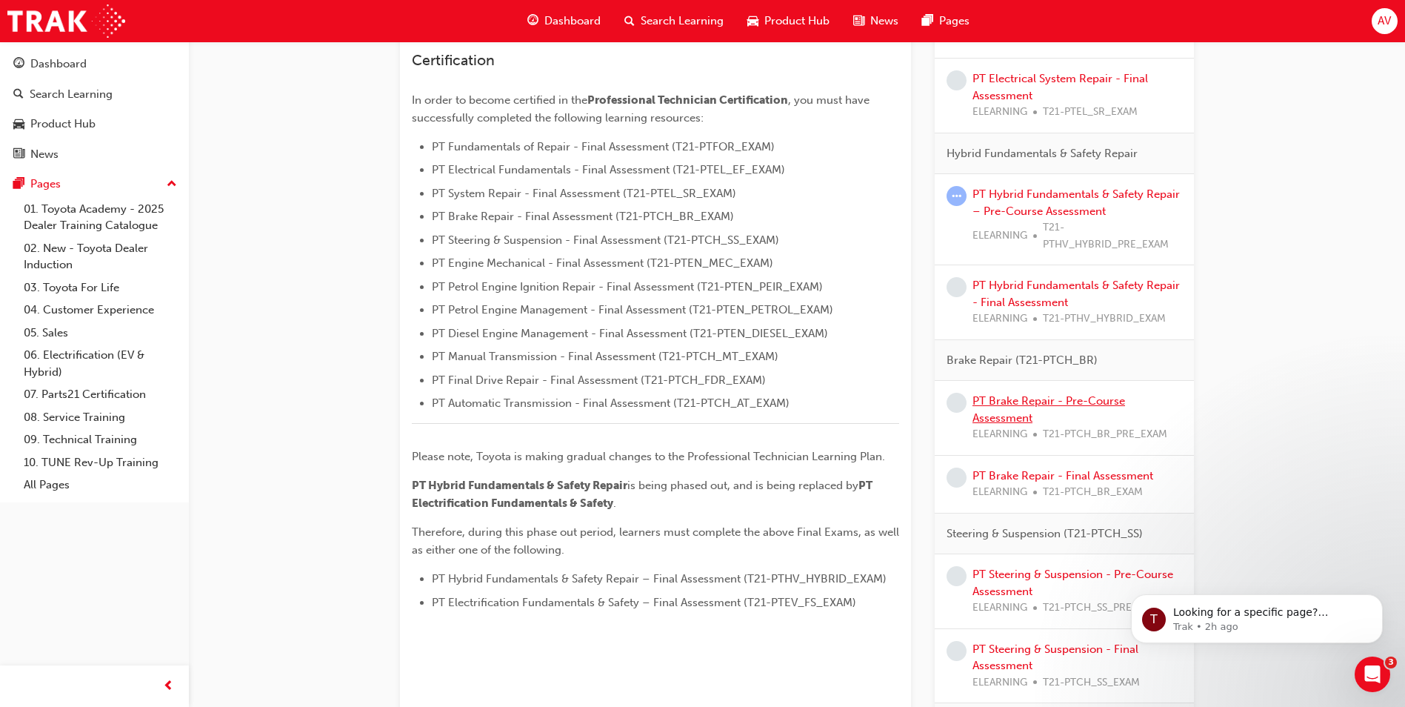
click at [1044, 399] on link "PT Brake Repair - Pre-Course Assessment" at bounding box center [1049, 409] width 153 height 30
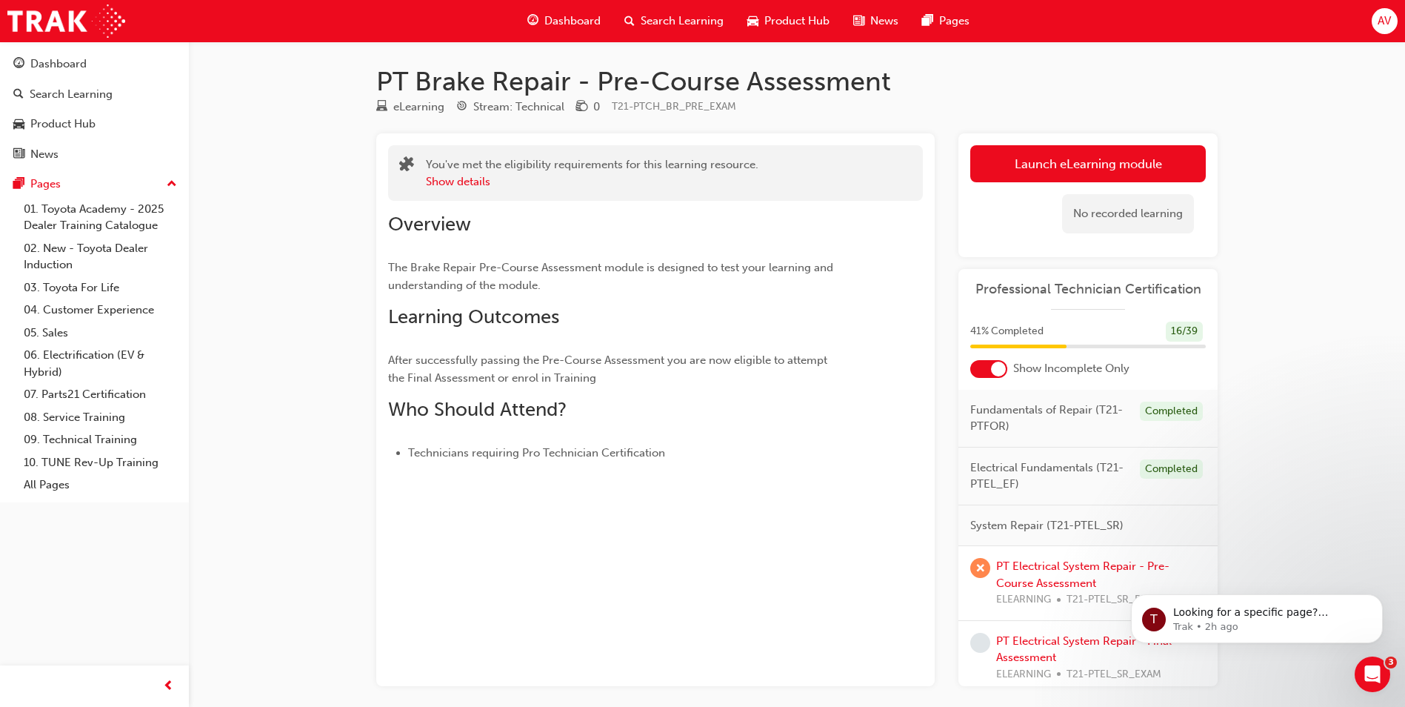
click at [1108, 160] on link "Launch eLearning module" at bounding box center [1088, 163] width 236 height 37
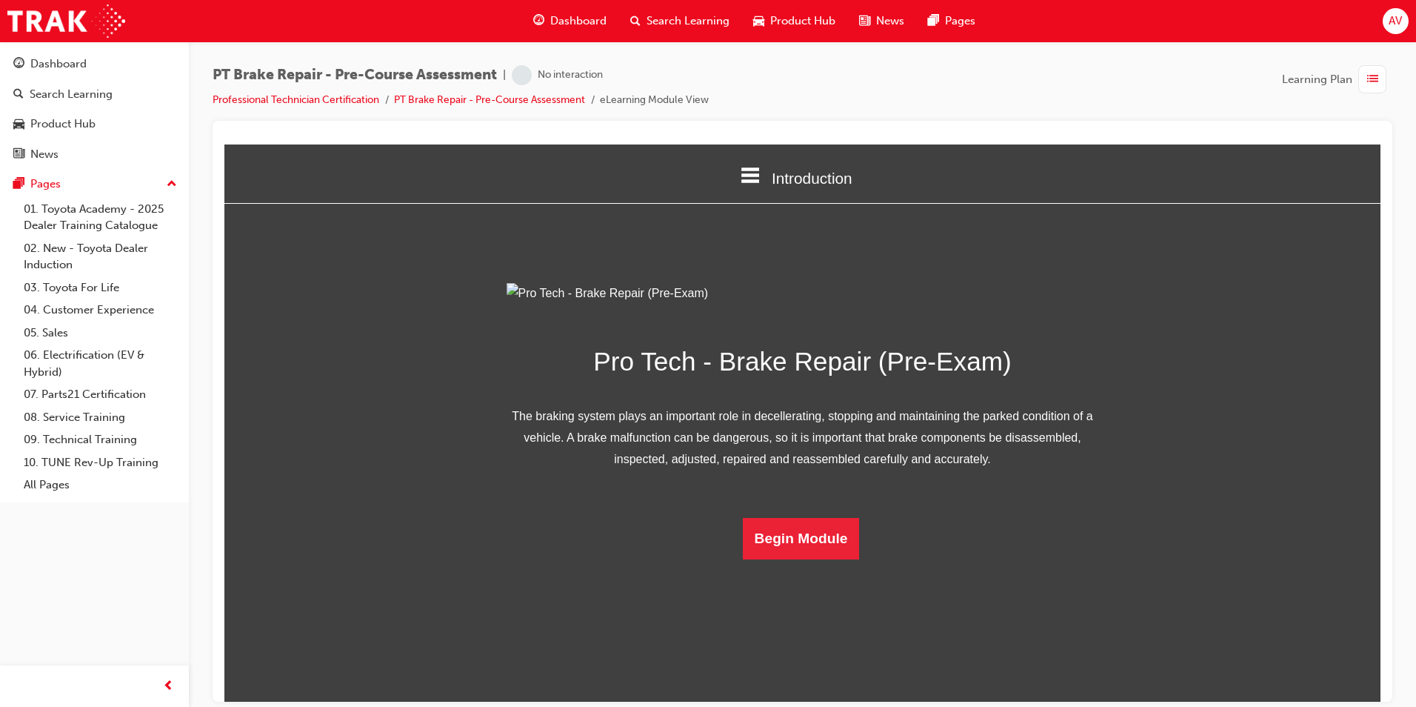
scroll to position [21, 0]
click at [778, 559] on button "Begin Module" at bounding box center [801, 537] width 117 height 41
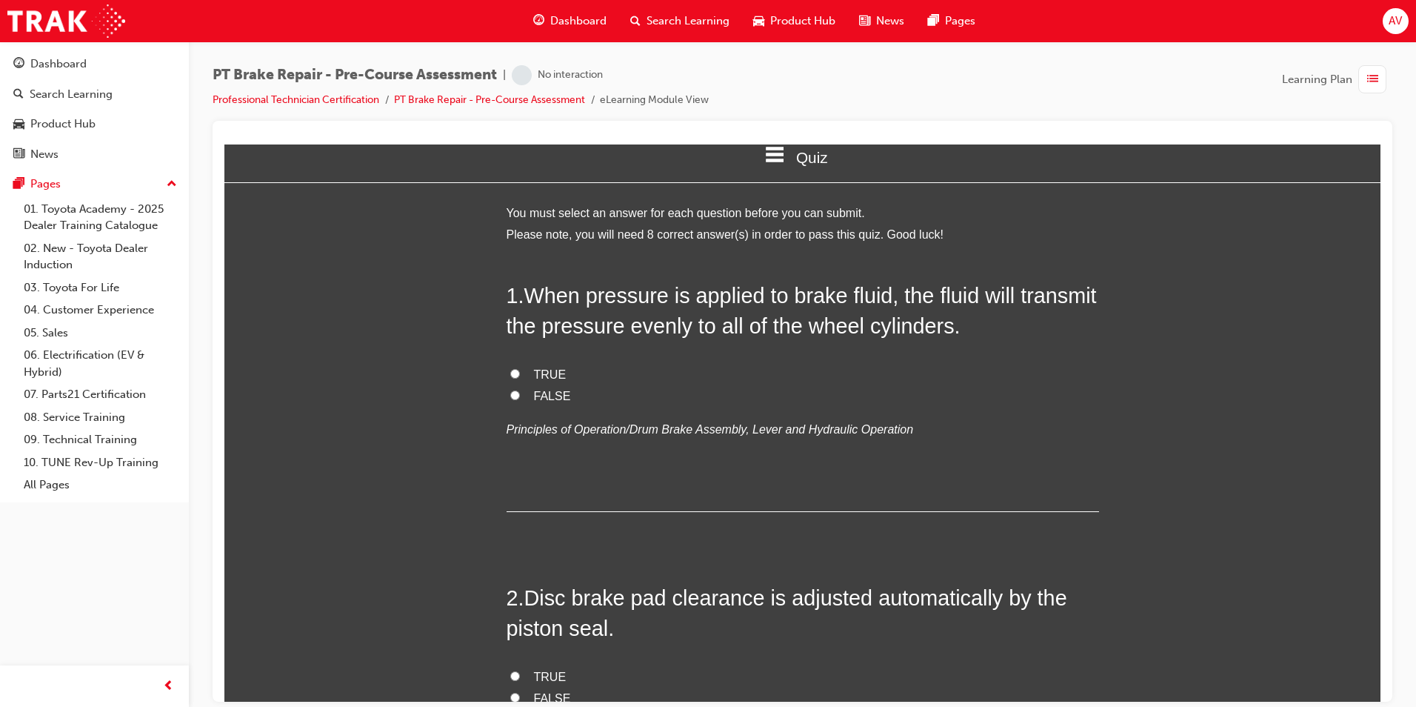
scroll to position [0, 0]
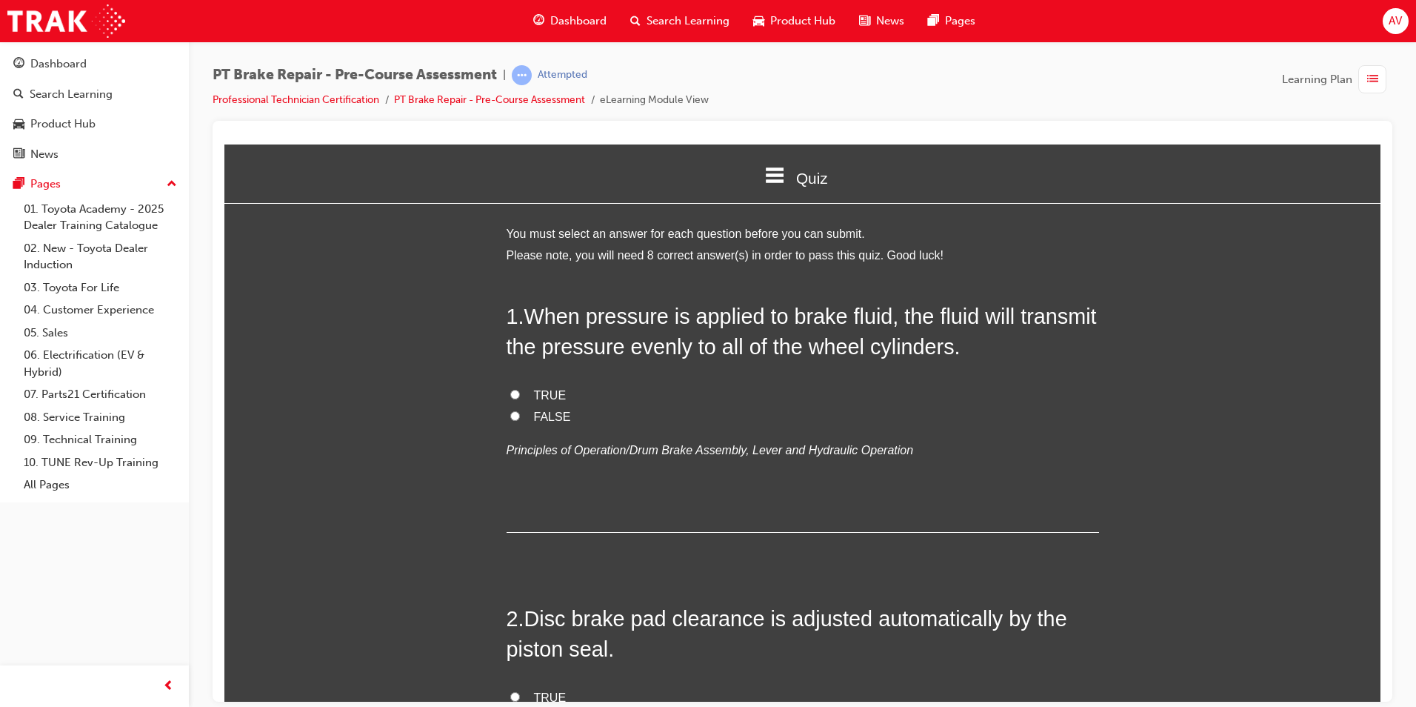
click at [510, 387] on label "TRUE" at bounding box center [803, 394] width 593 height 21
click at [510, 389] on input "TRUE" at bounding box center [515, 394] width 10 height 10
radio input "true"
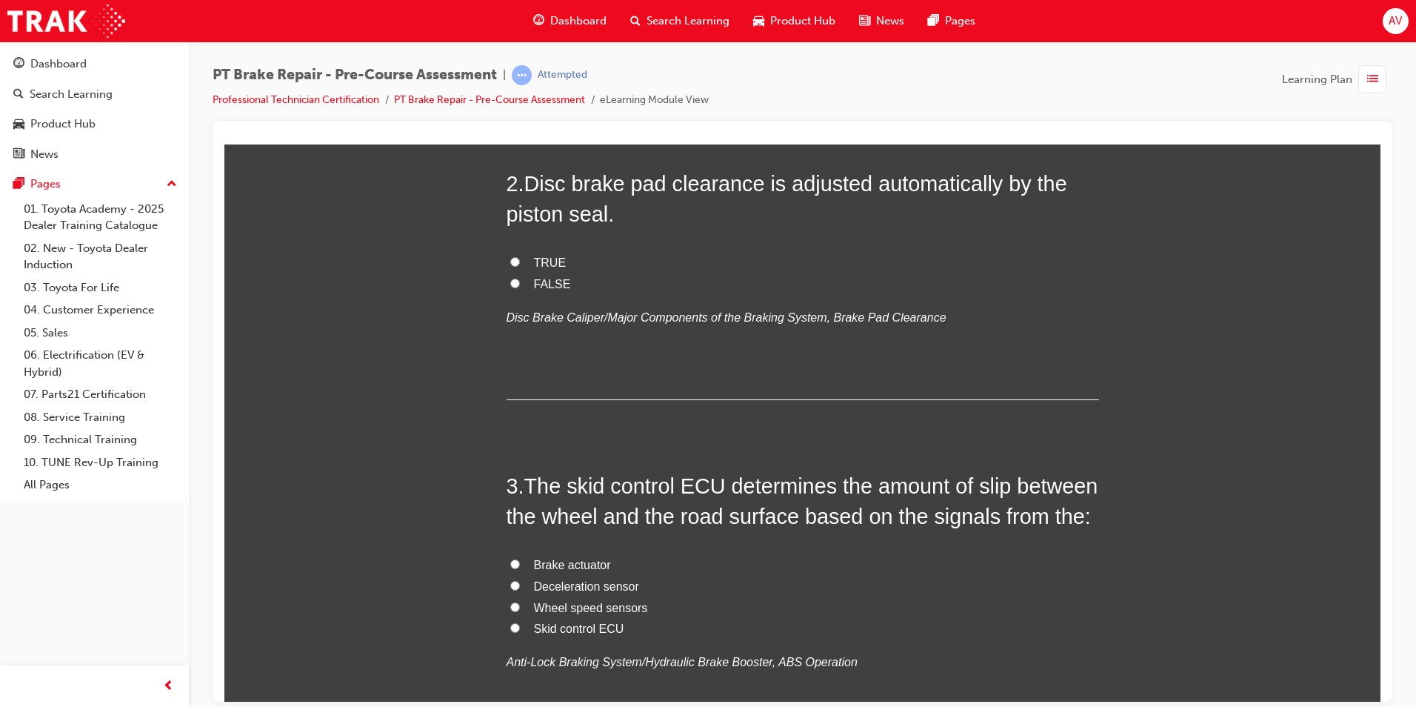
scroll to position [444, 0]
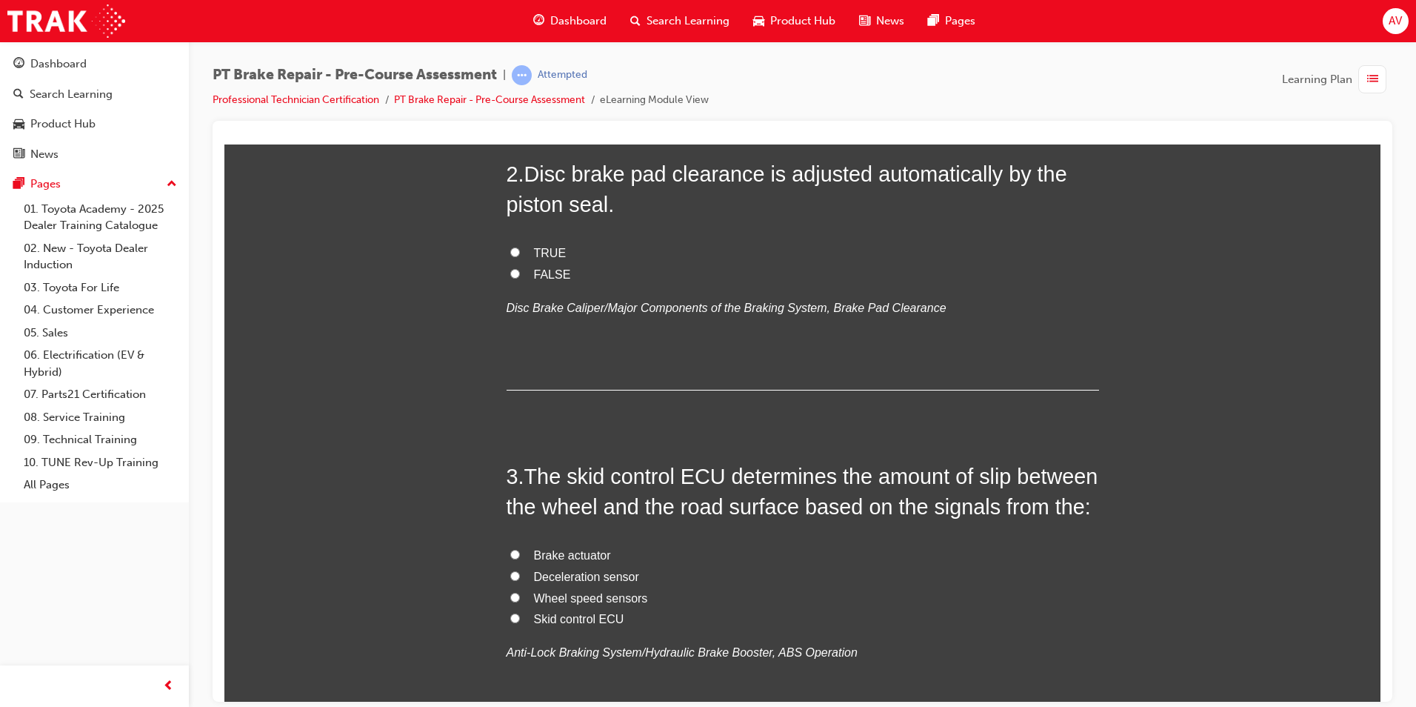
click at [510, 616] on input "Skid control ECU" at bounding box center [515, 618] width 10 height 10
radio input "true"
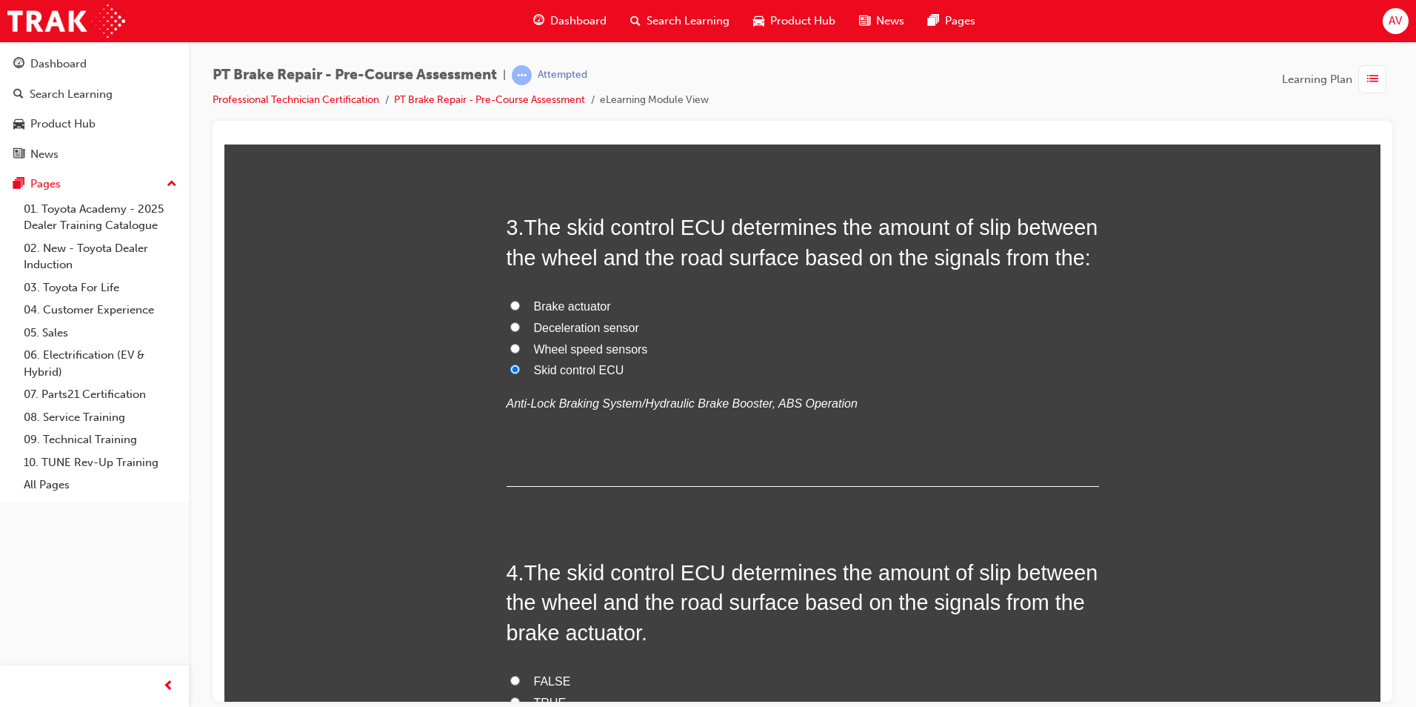
scroll to position [741, 0]
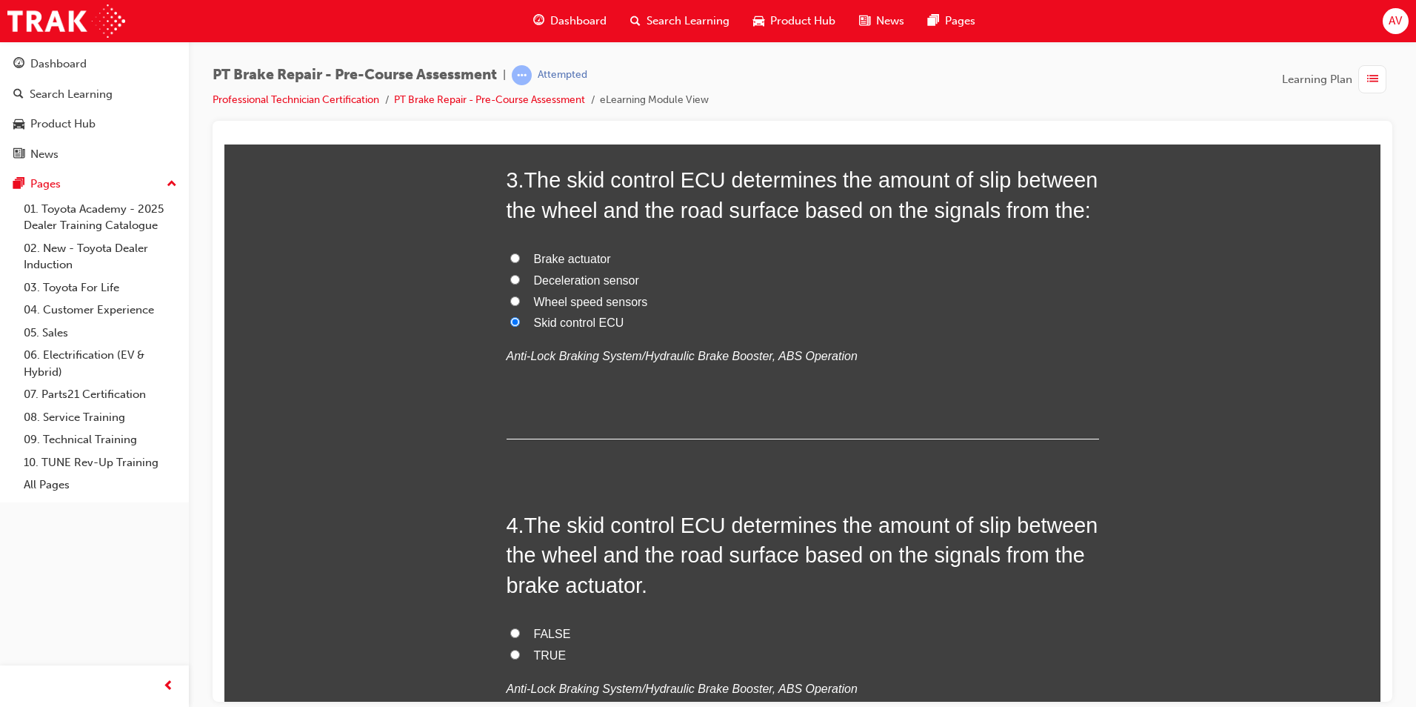
click at [510, 651] on input "TRUE" at bounding box center [515, 654] width 10 height 10
radio input "true"
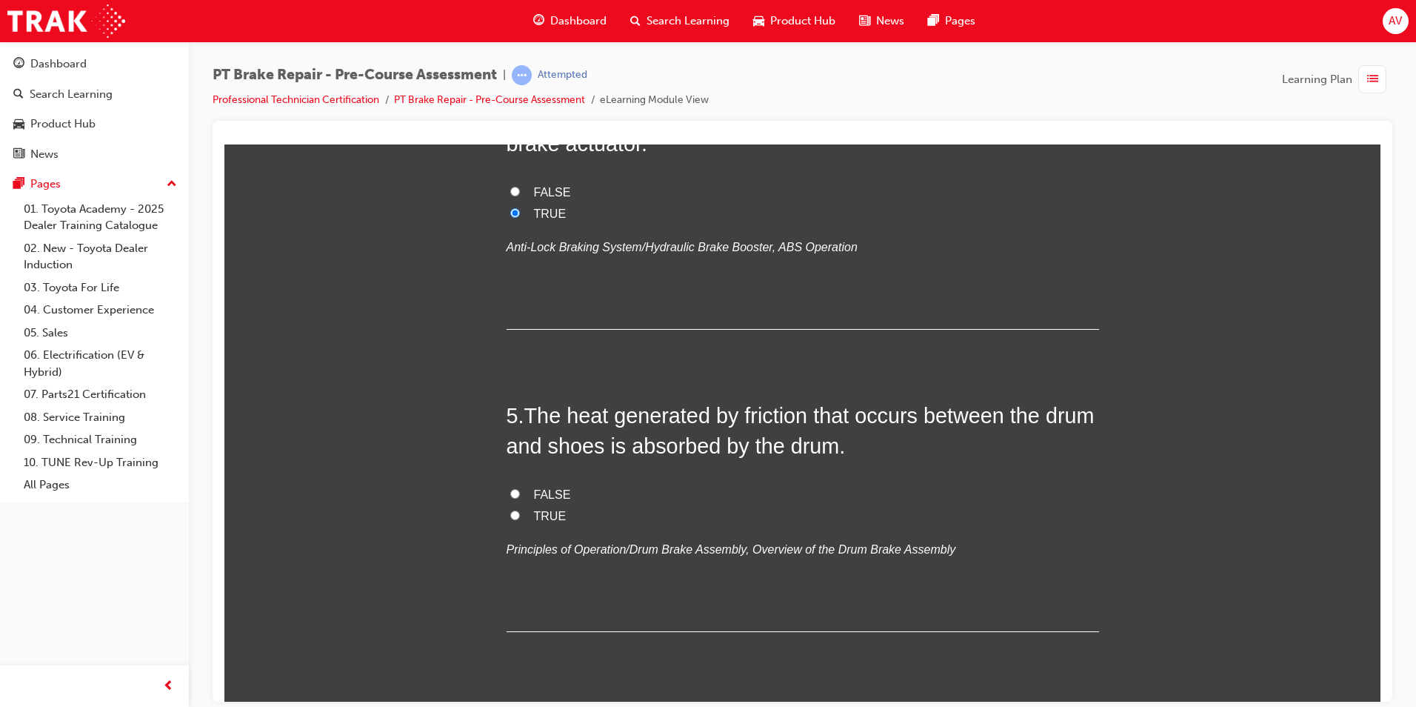
scroll to position [1185, 0]
click at [514, 490] on label "FALSE" at bounding box center [803, 491] width 593 height 21
click at [514, 490] on input "FALSE" at bounding box center [515, 490] width 10 height 10
radio input "true"
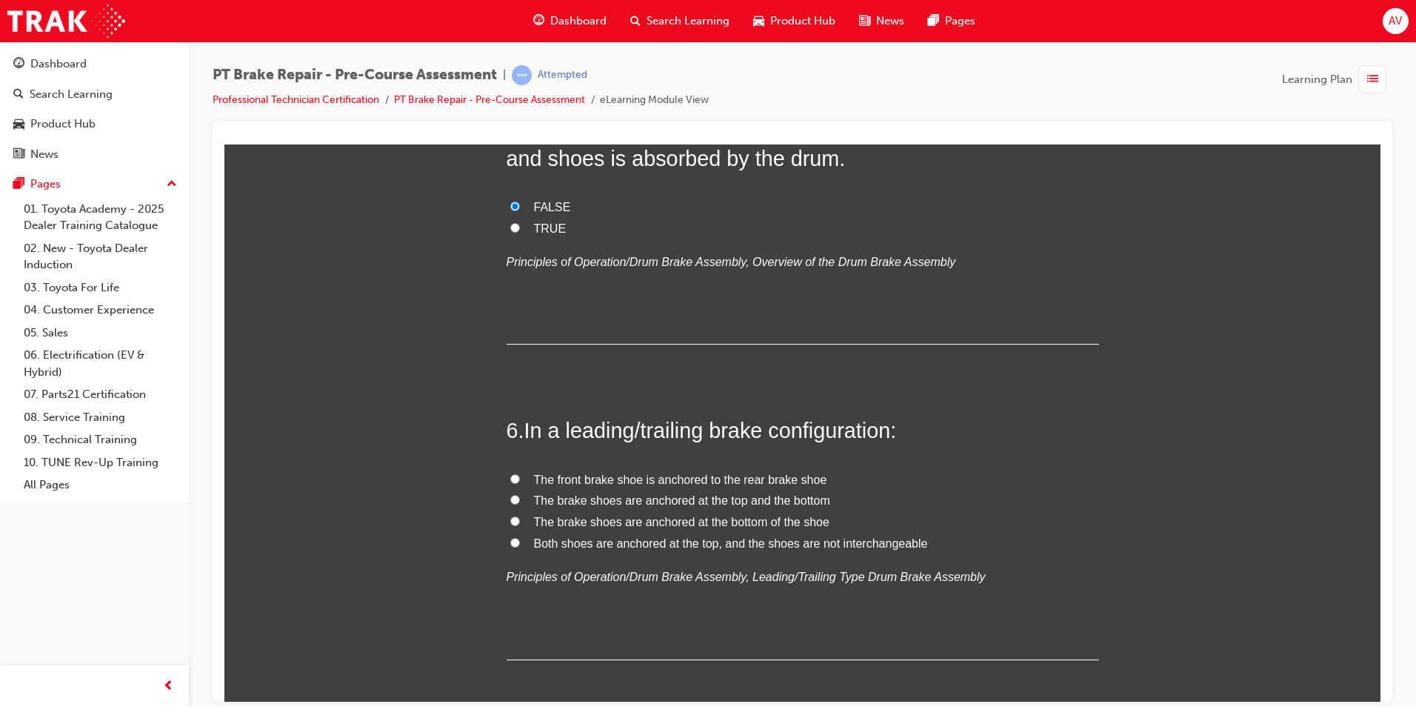
scroll to position [1482, 0]
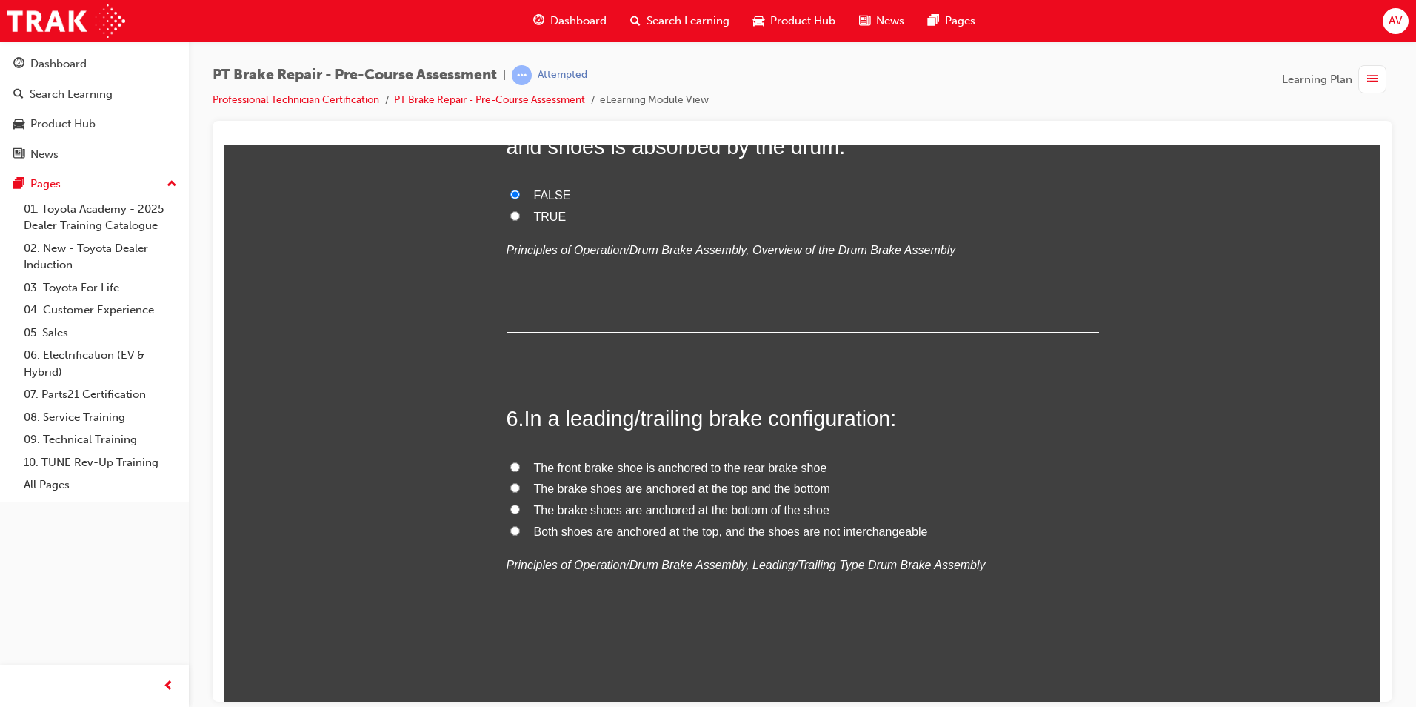
click at [510, 525] on input "Both shoes are anchored at the top, and the shoes are not interchangeable" at bounding box center [515, 530] width 10 height 10
radio input "true"
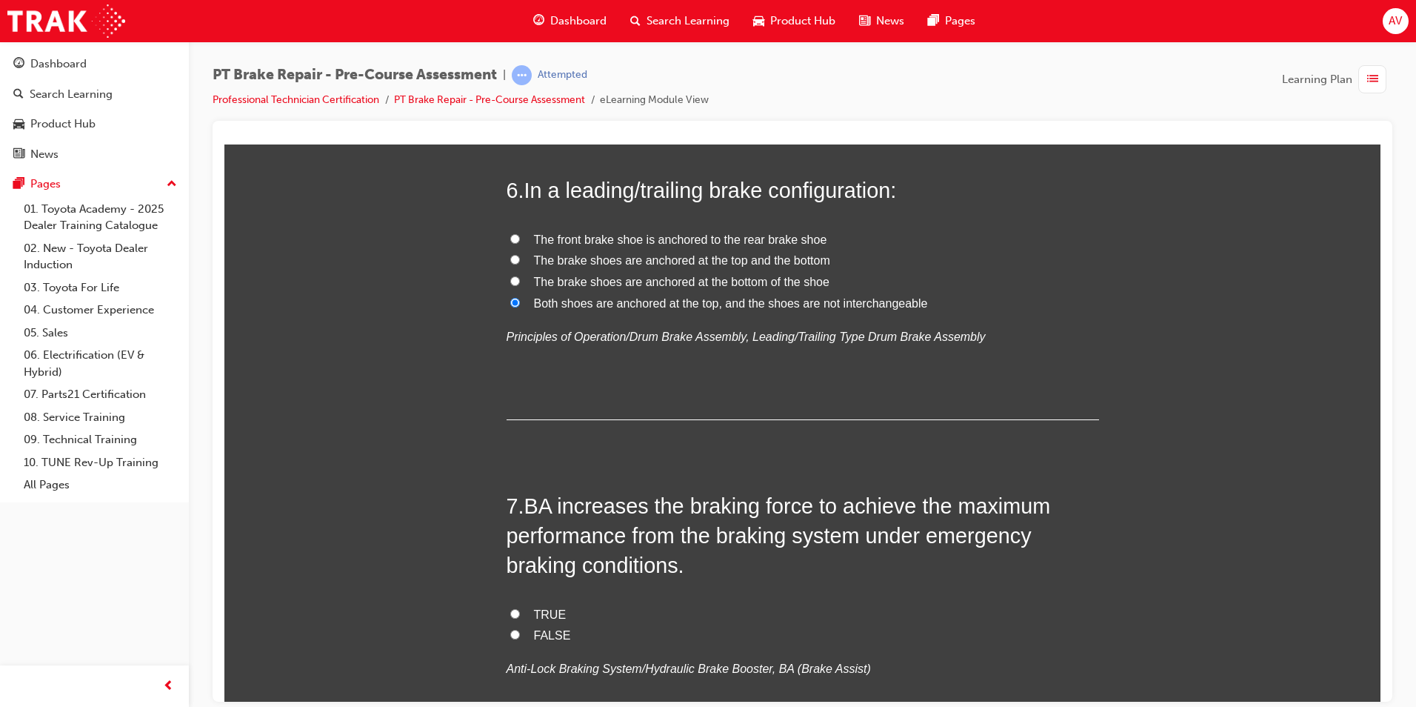
scroll to position [1778, 0]
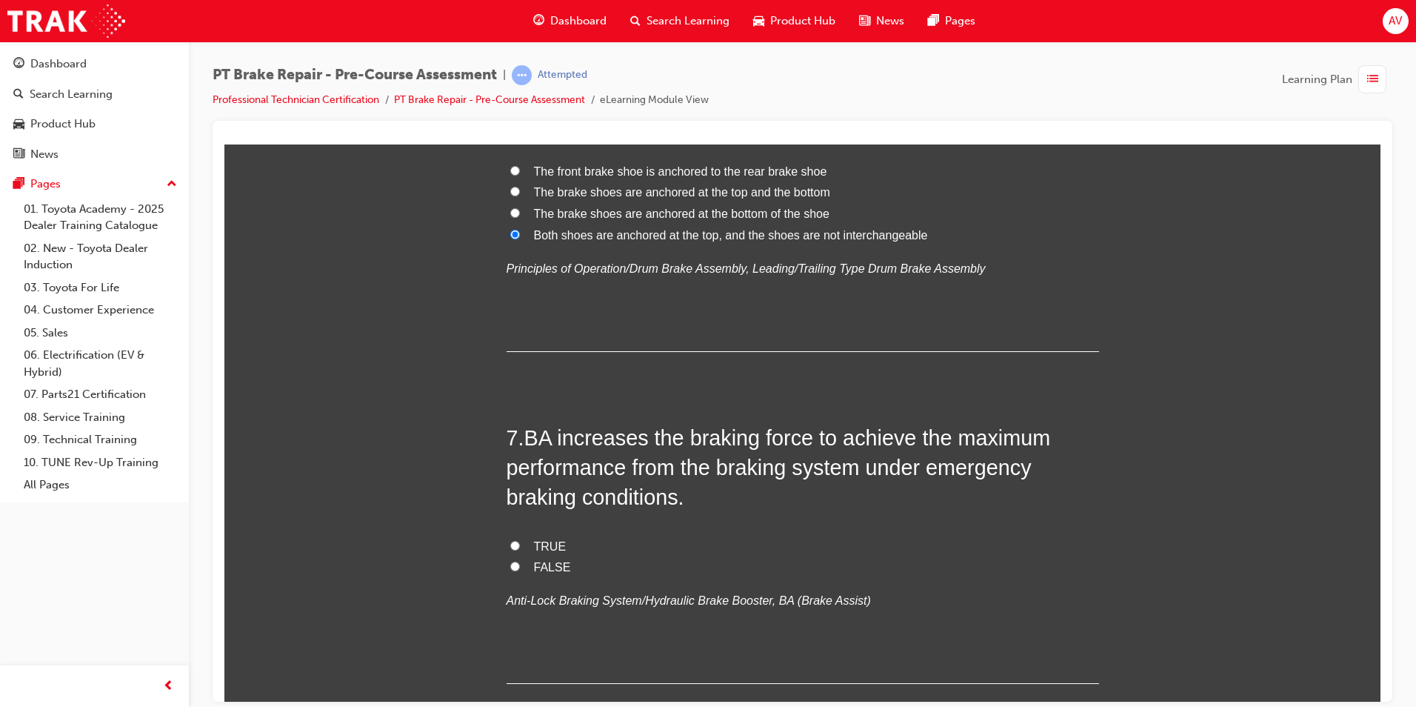
click at [510, 544] on input "TRUE" at bounding box center [515, 545] width 10 height 10
radio input "true"
click at [450, 527] on div "You must select an answer for each question before you can submit. Please note,…" at bounding box center [802, 95] width 1156 height 3300
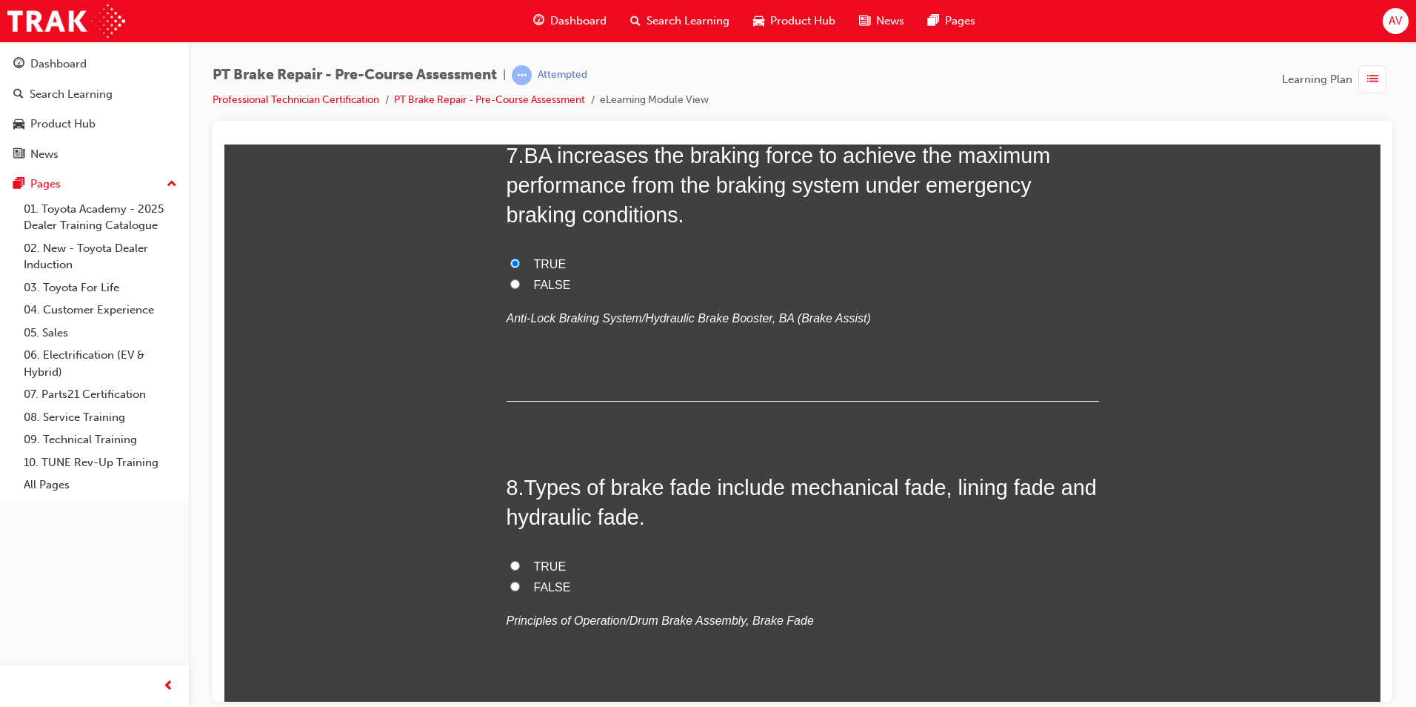
scroll to position [2074, 0]
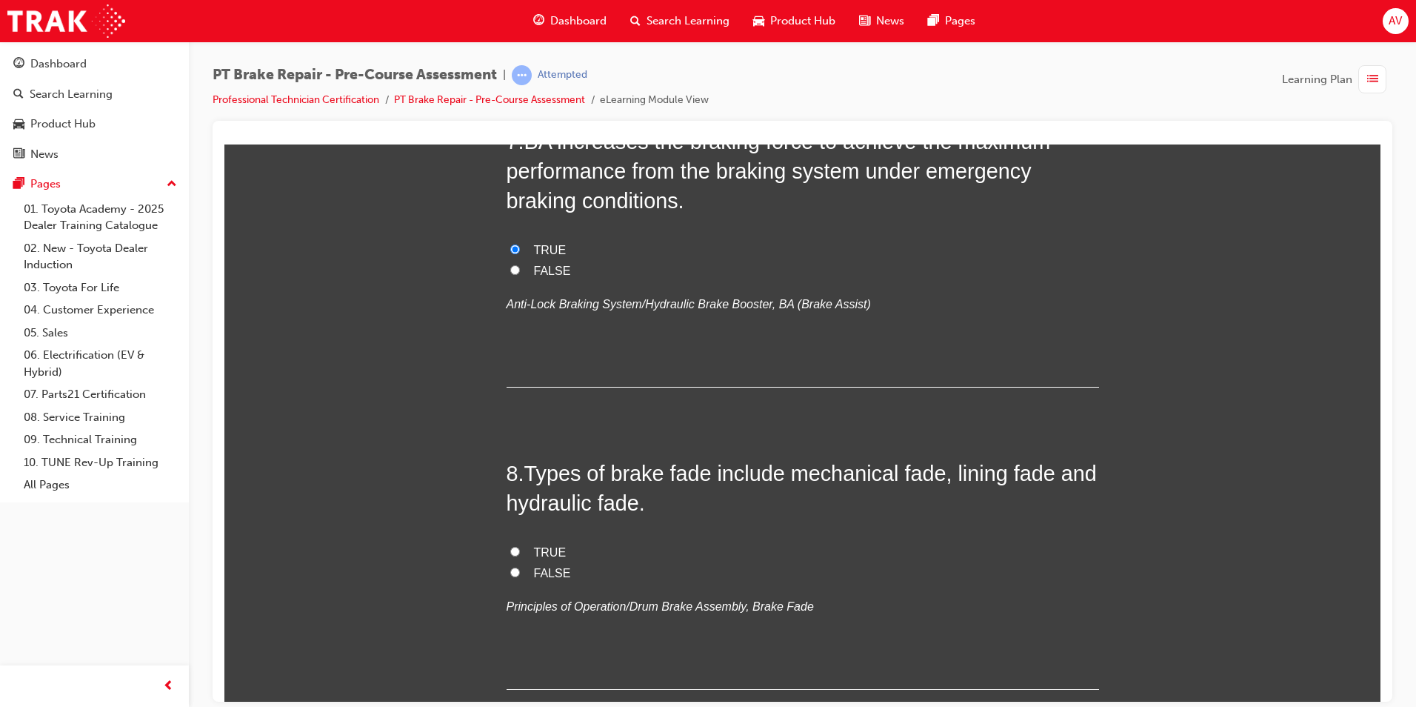
click at [510, 547] on input "TRUE" at bounding box center [515, 551] width 10 height 10
radio input "true"
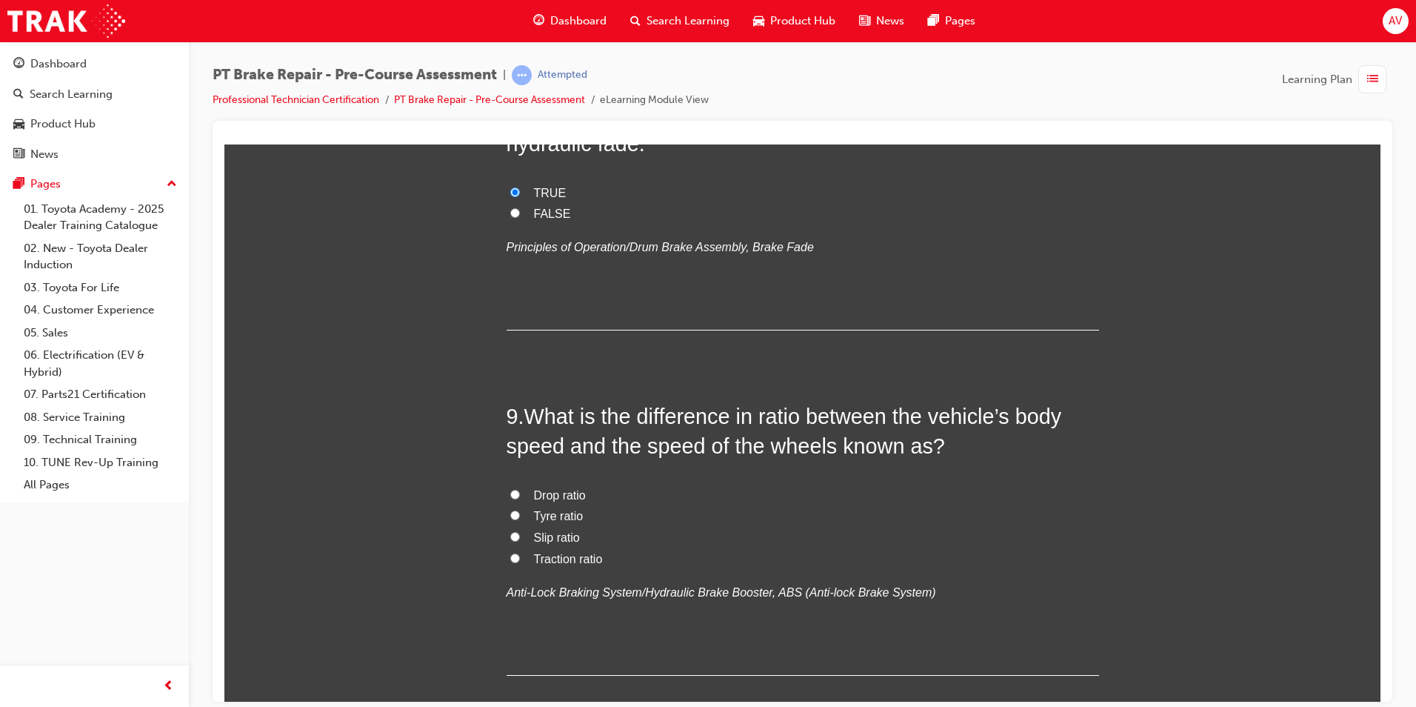
scroll to position [2445, 0]
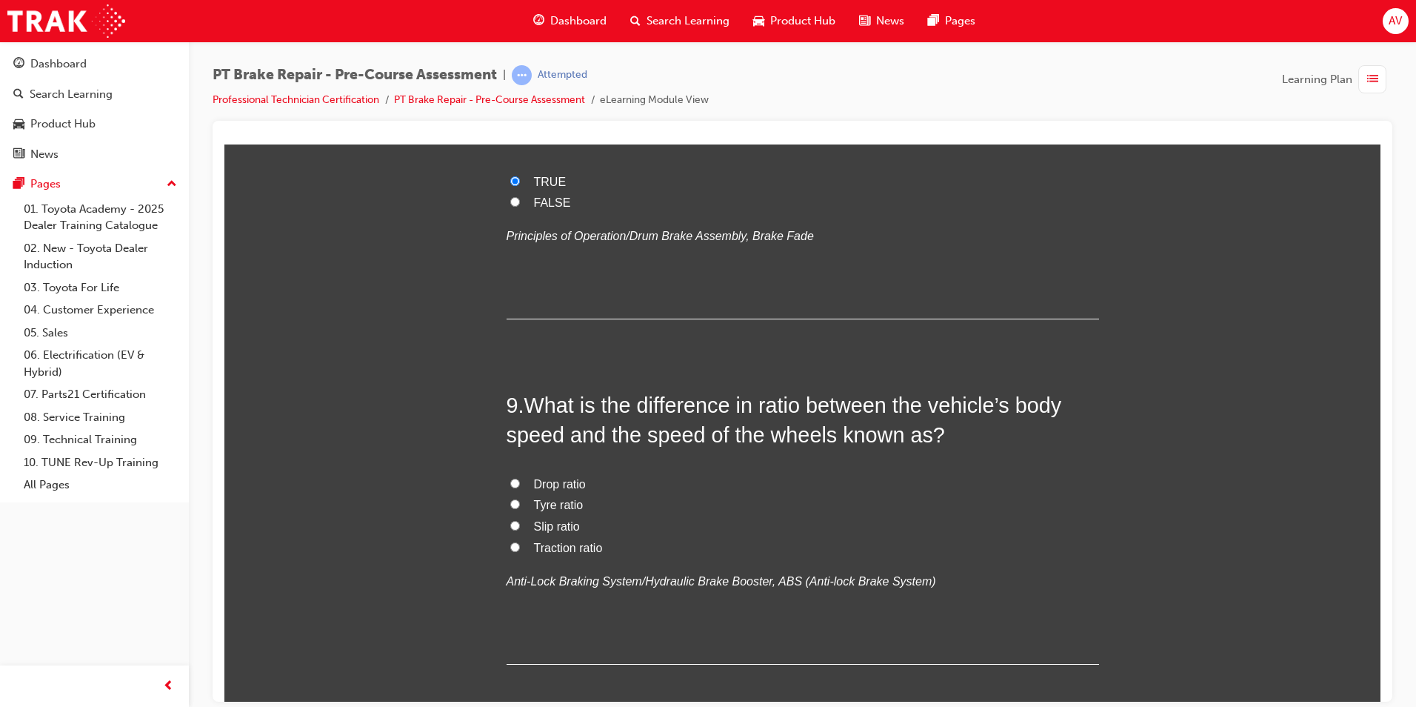
click at [510, 545] on input "Traction ratio" at bounding box center [515, 547] width 10 height 10
radio input "true"
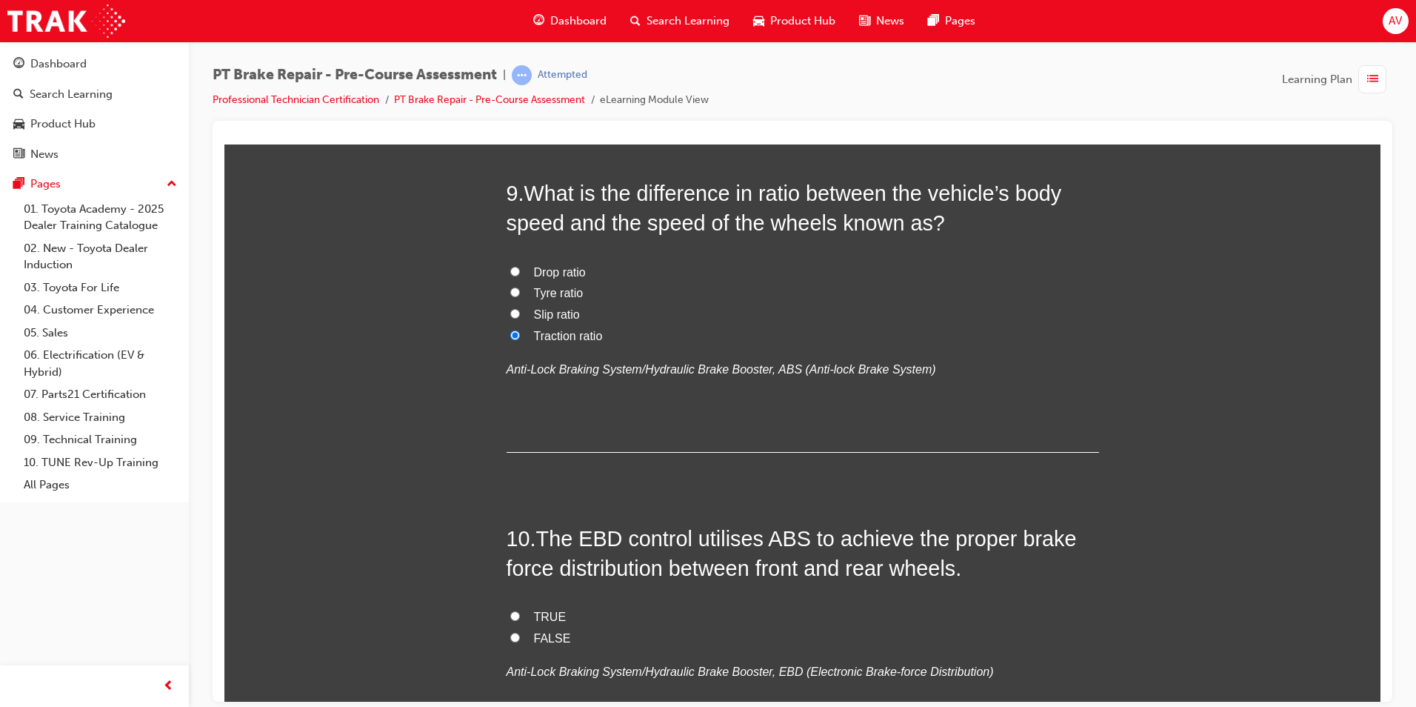
scroll to position [2741, 0]
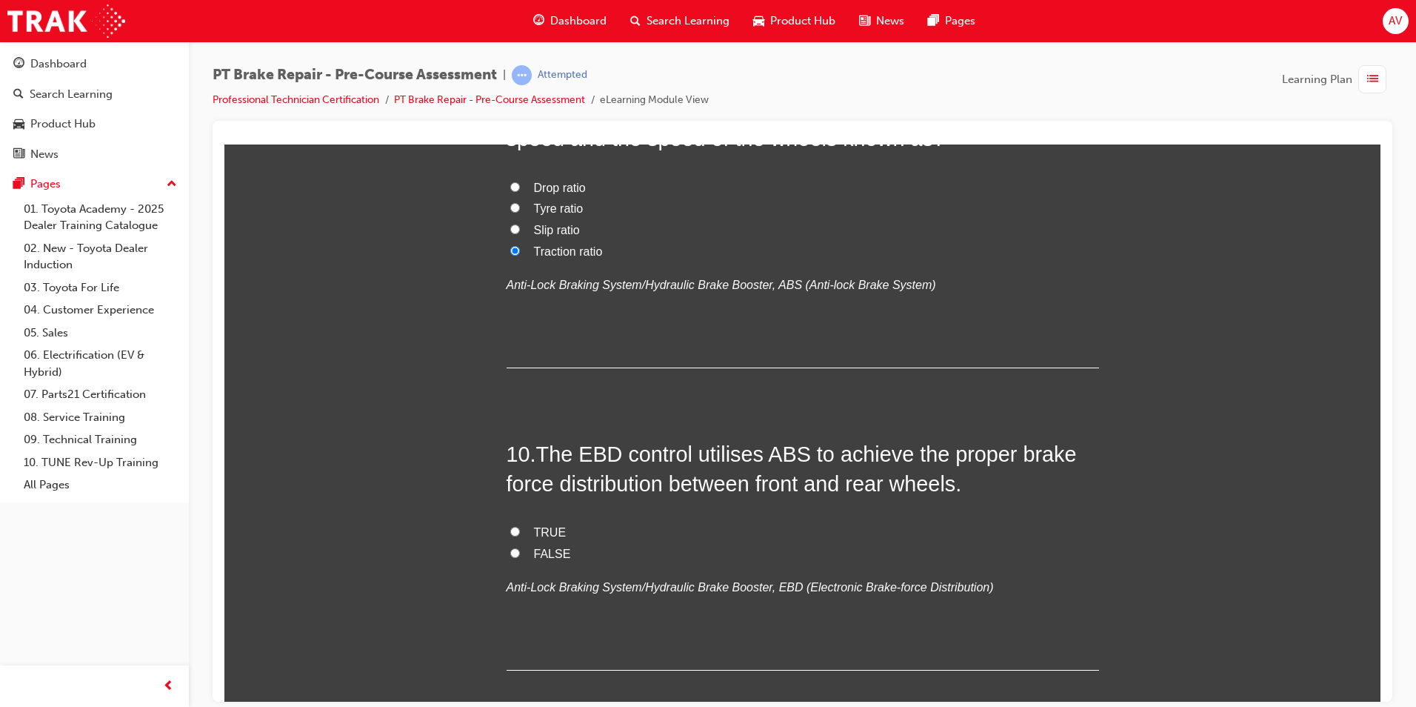
click at [507, 530] on label "TRUE" at bounding box center [803, 532] width 593 height 21
click at [510, 530] on input "TRUE" at bounding box center [515, 531] width 10 height 10
radio input "true"
click at [510, 550] on input "FALSE" at bounding box center [515, 552] width 10 height 10
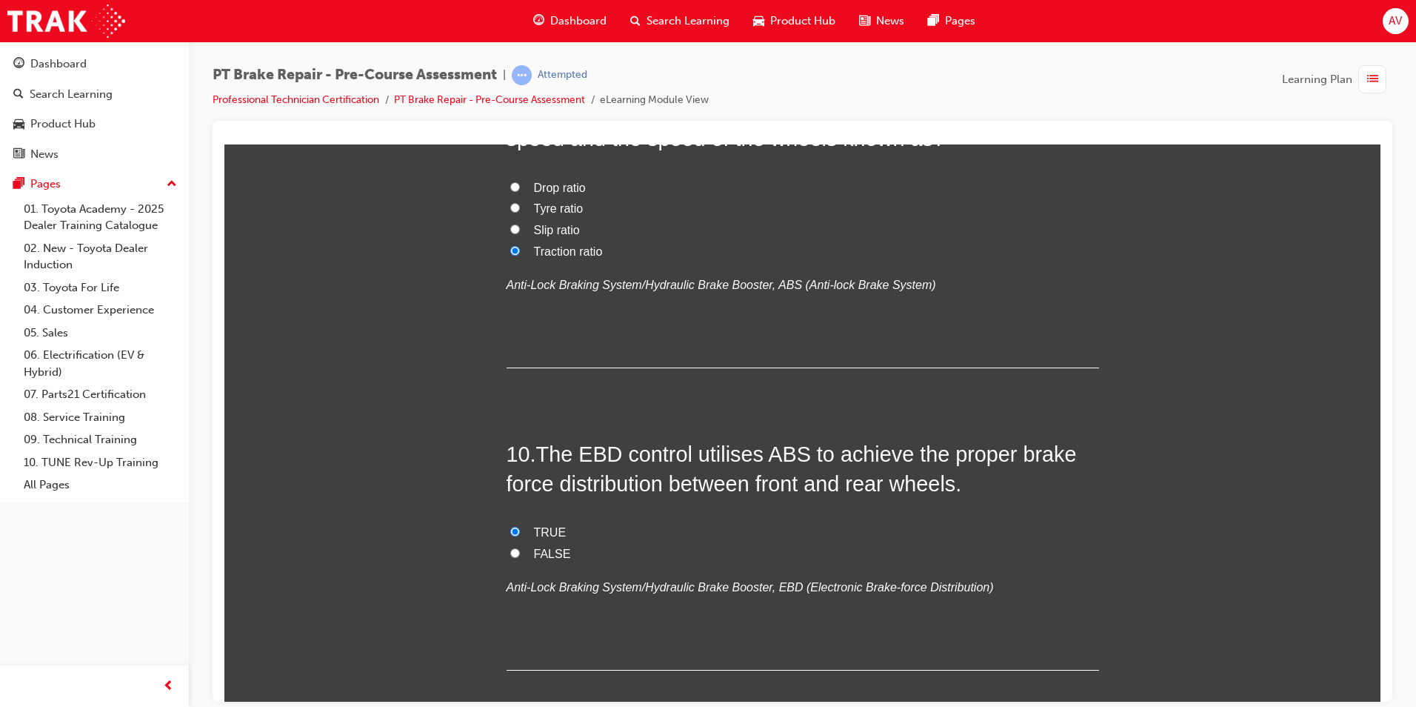
radio input "true"
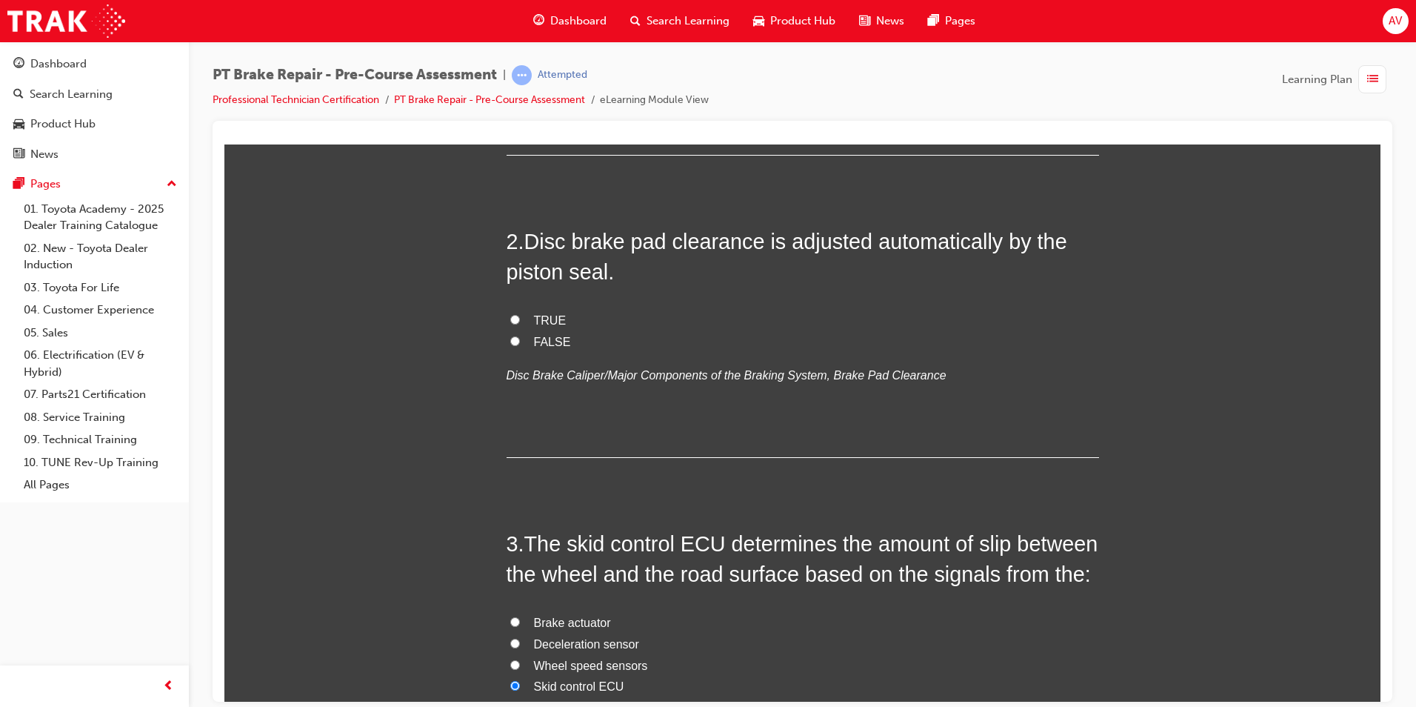
scroll to position [303, 0]
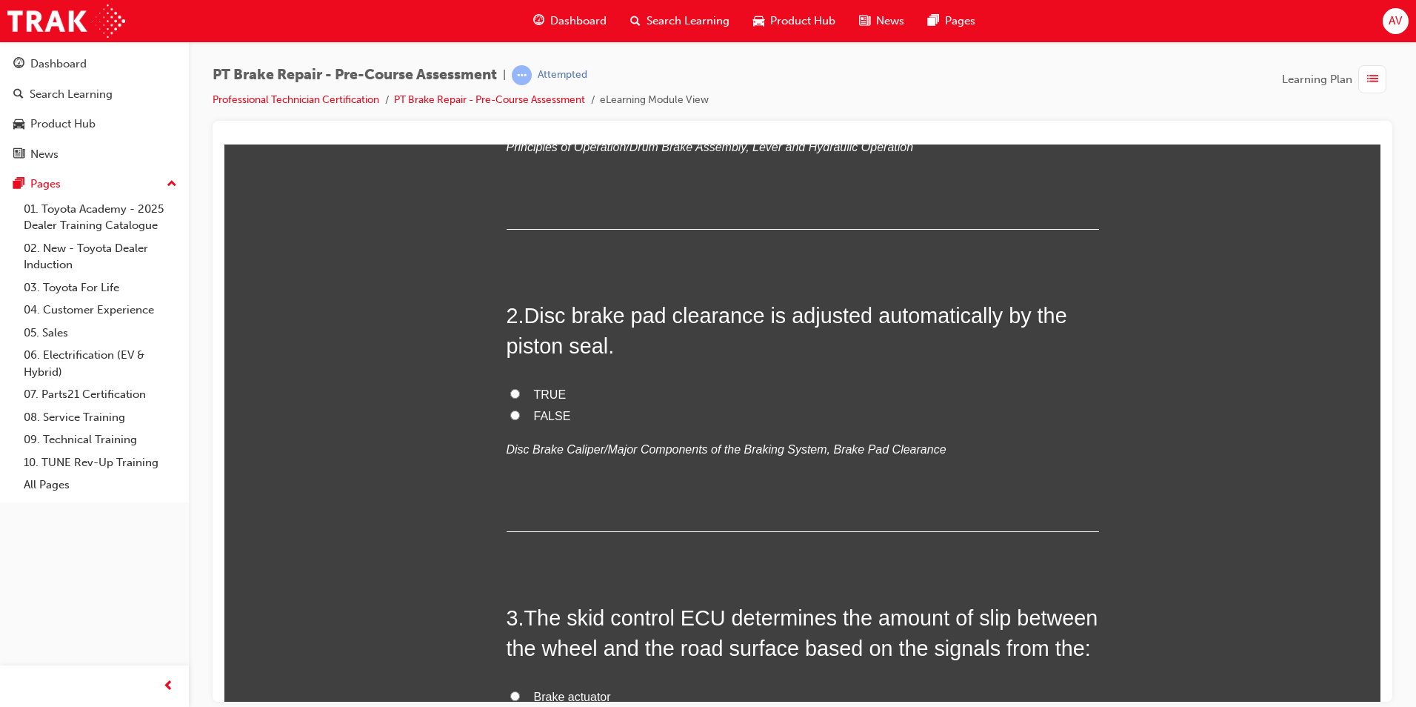
click at [512, 391] on input "TRUE" at bounding box center [515, 393] width 10 height 10
radio input "true"
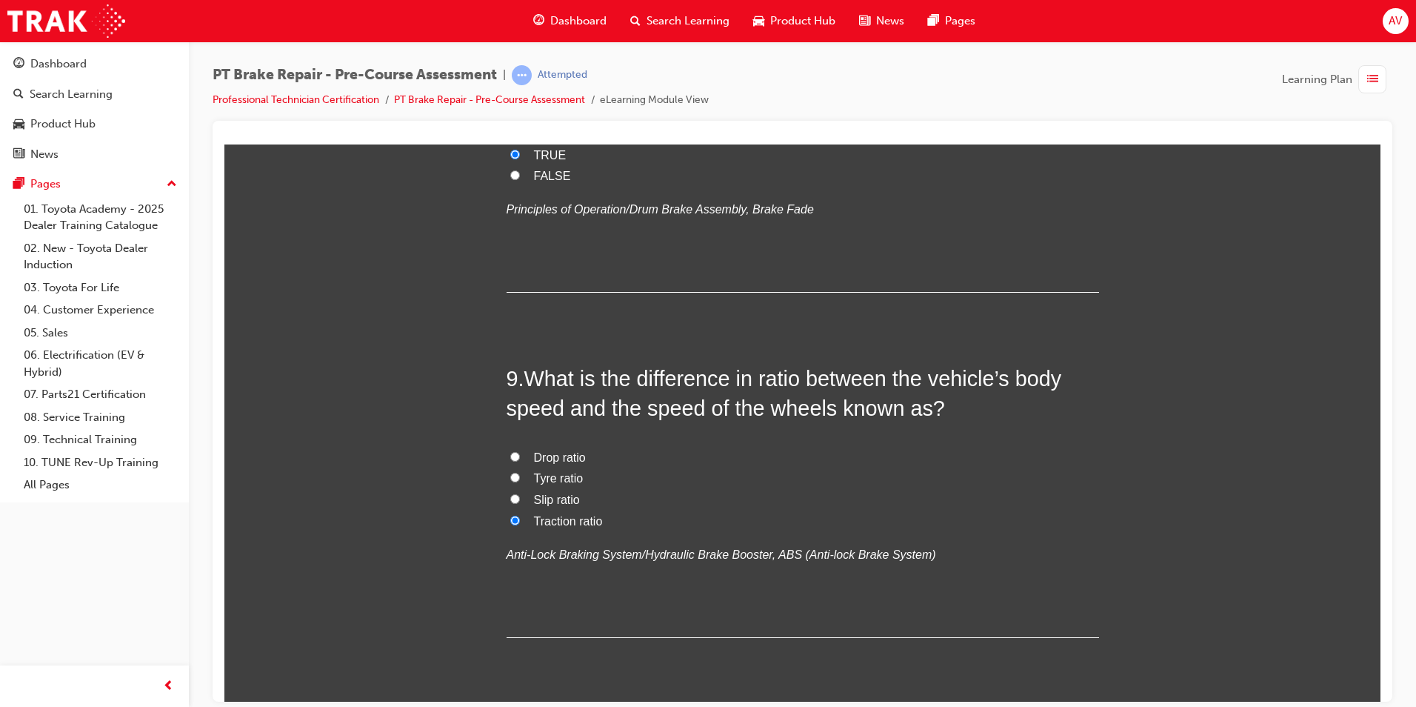
scroll to position [2822, 0]
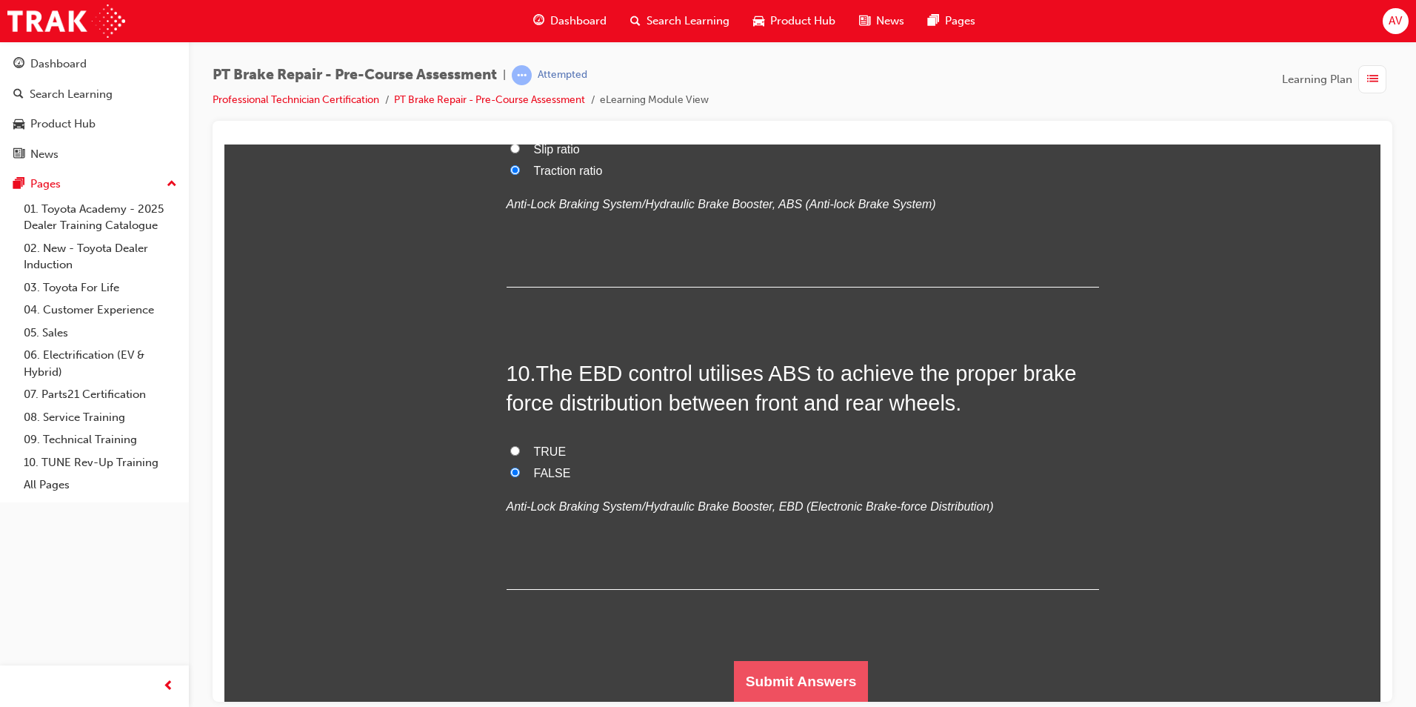
click at [775, 665] on button "Submit Answers" at bounding box center [801, 680] width 135 height 41
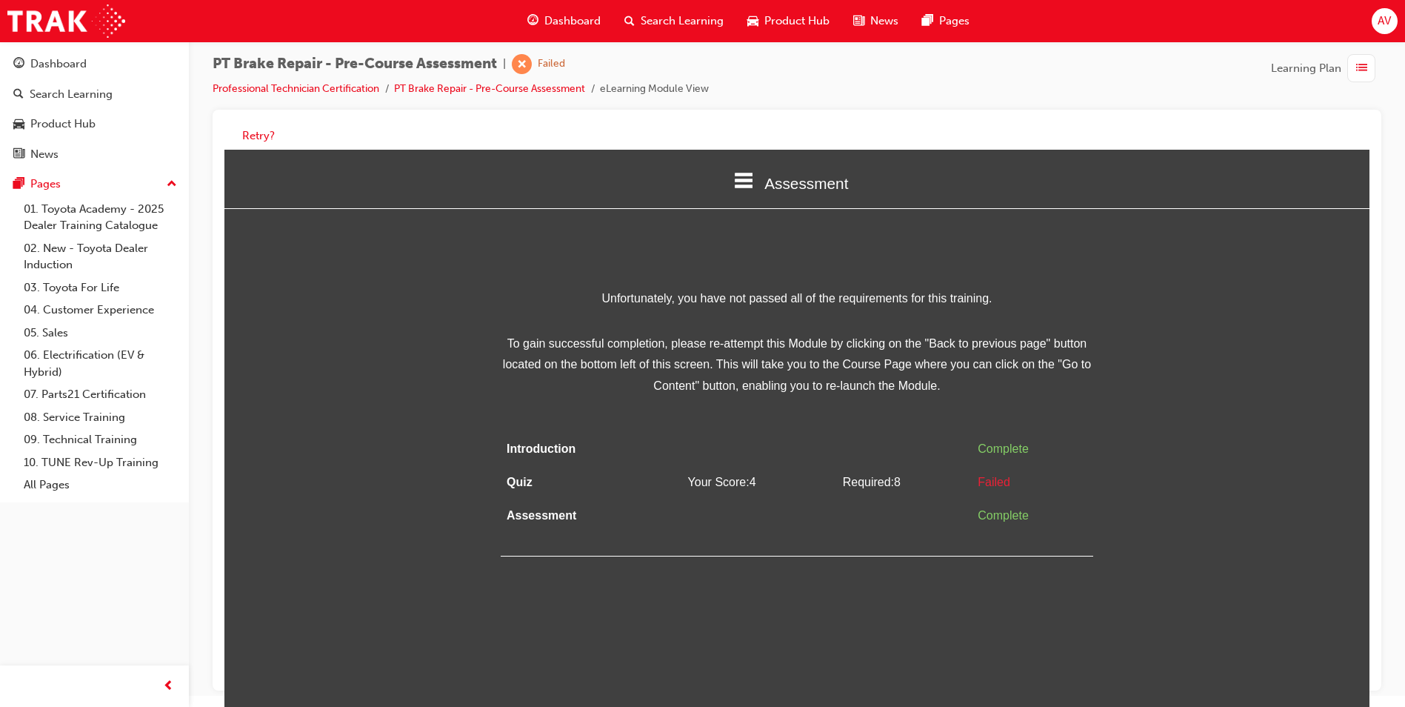
scroll to position [0, 0]
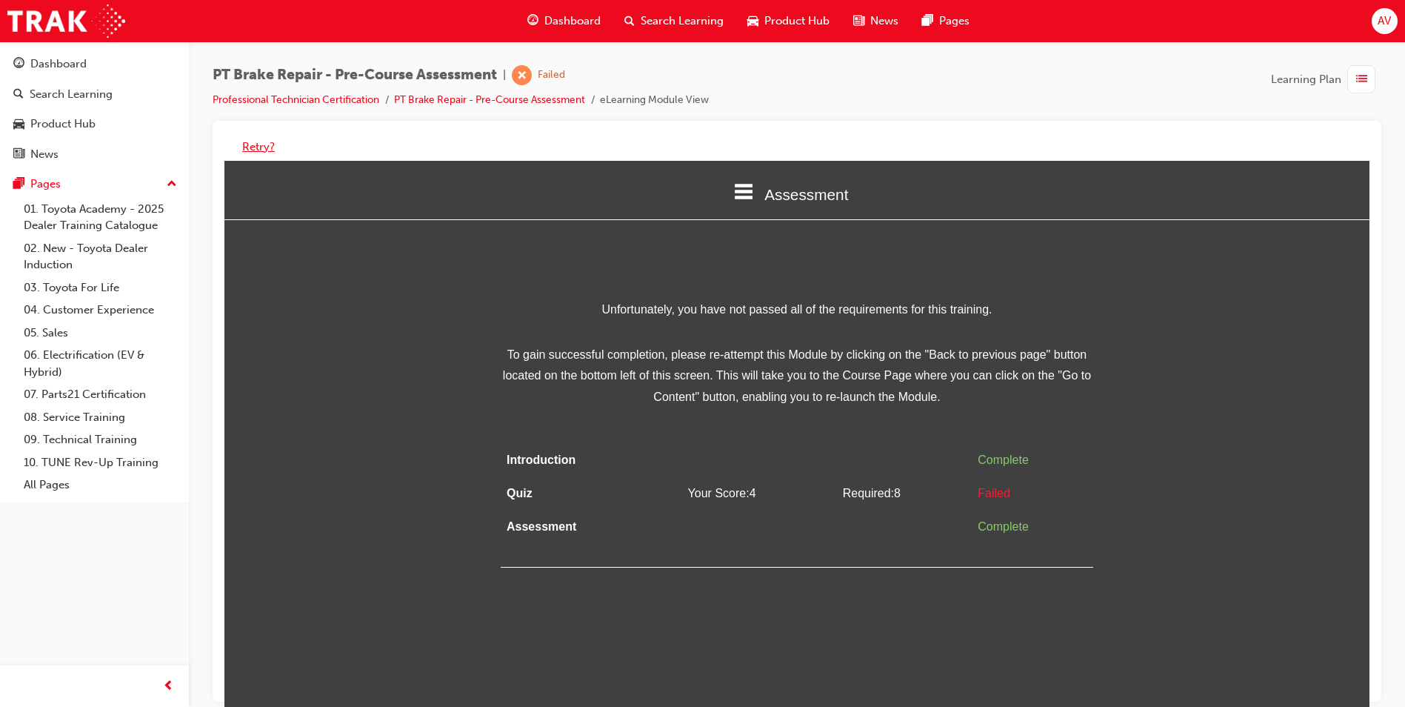
click at [259, 139] on button "Retry?" at bounding box center [258, 147] width 33 height 17
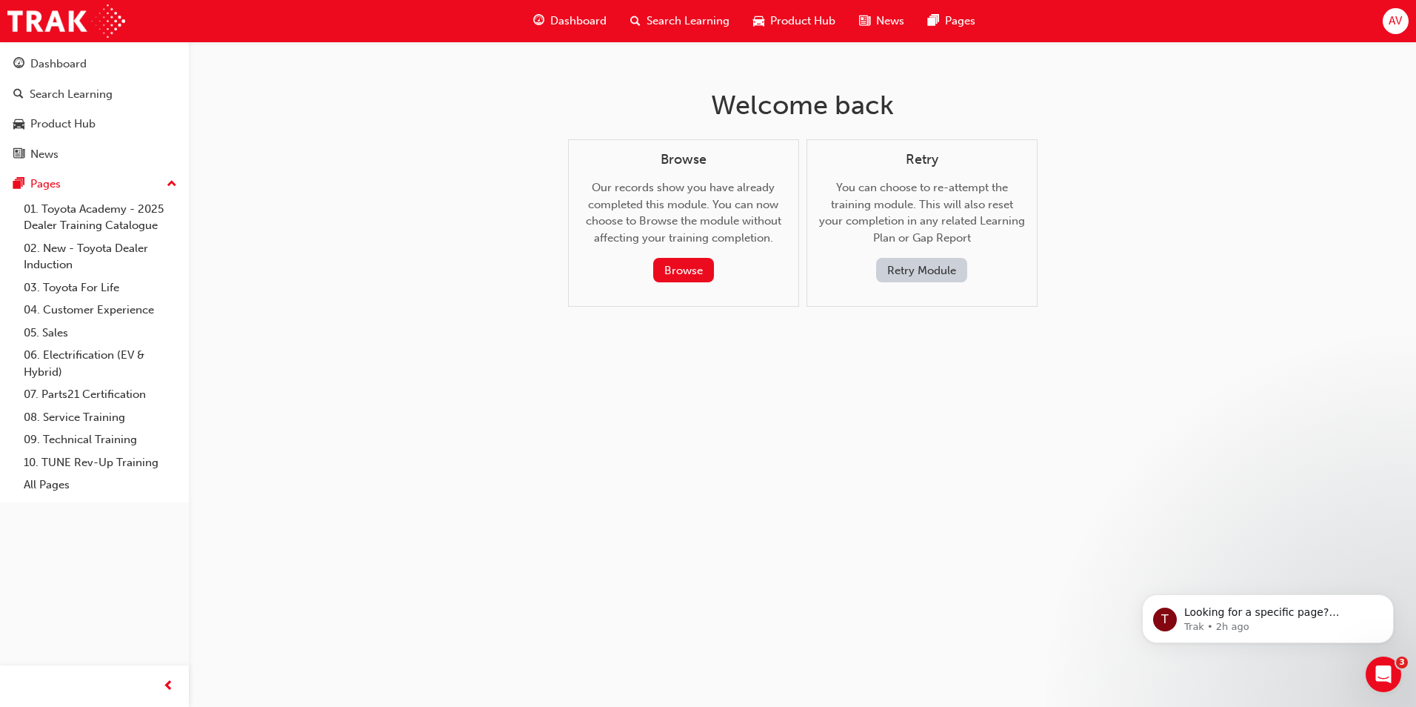
click at [913, 276] on button "Retry Module" at bounding box center [921, 270] width 91 height 24
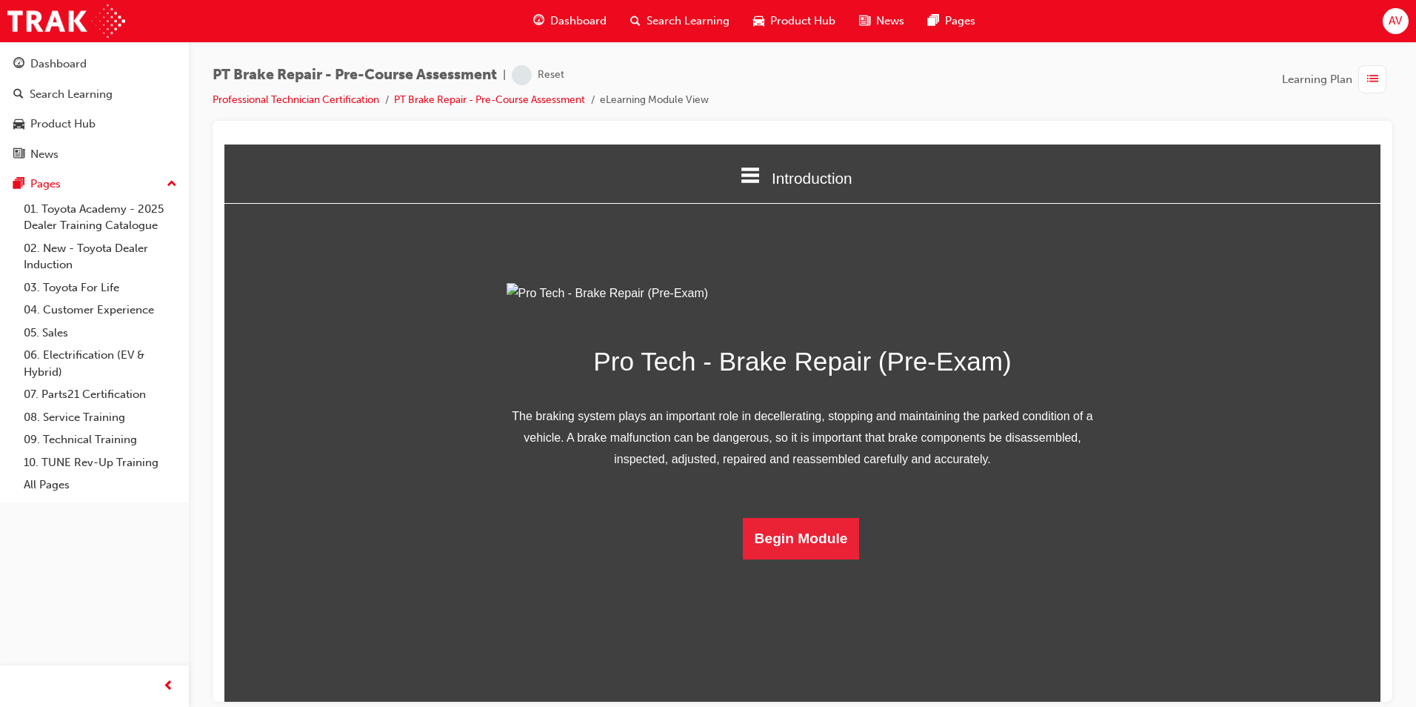
scroll to position [21, 0]
click at [799, 559] on button "Begin Module" at bounding box center [801, 537] width 117 height 41
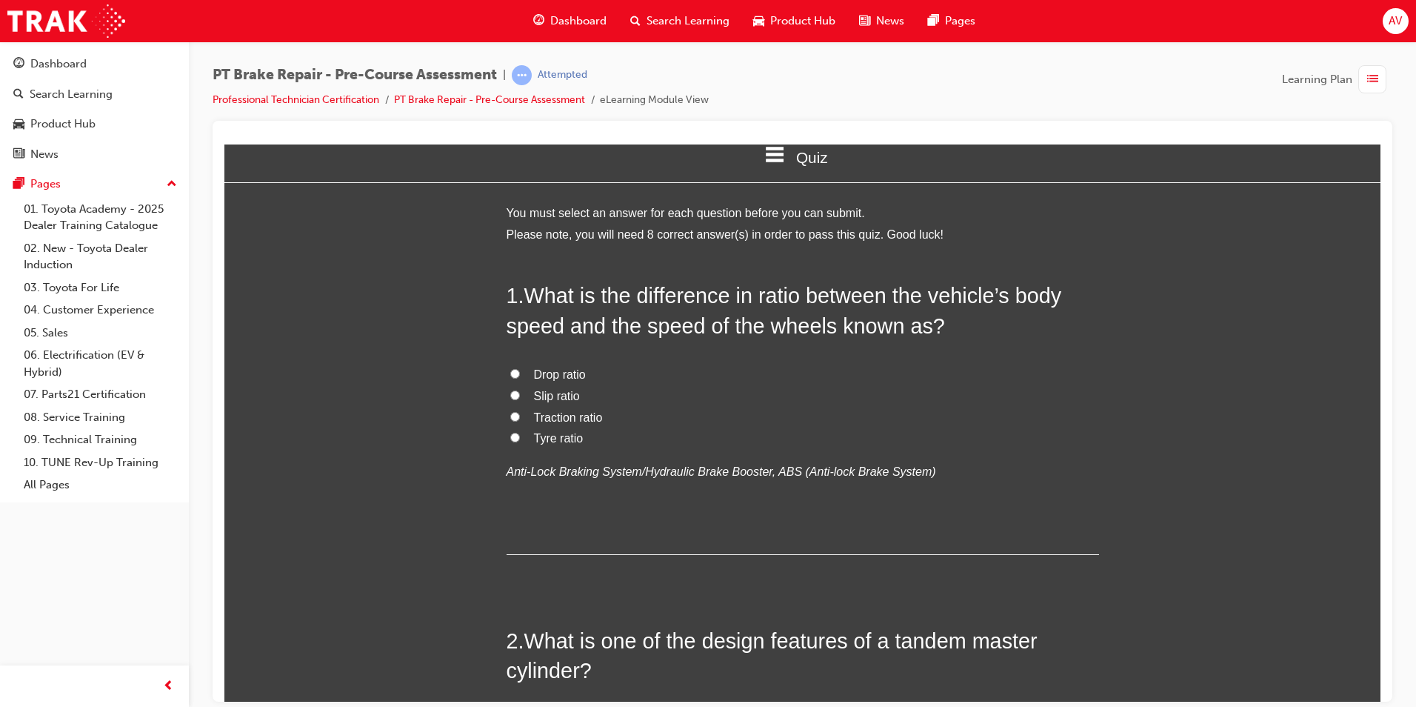
scroll to position [0, 0]
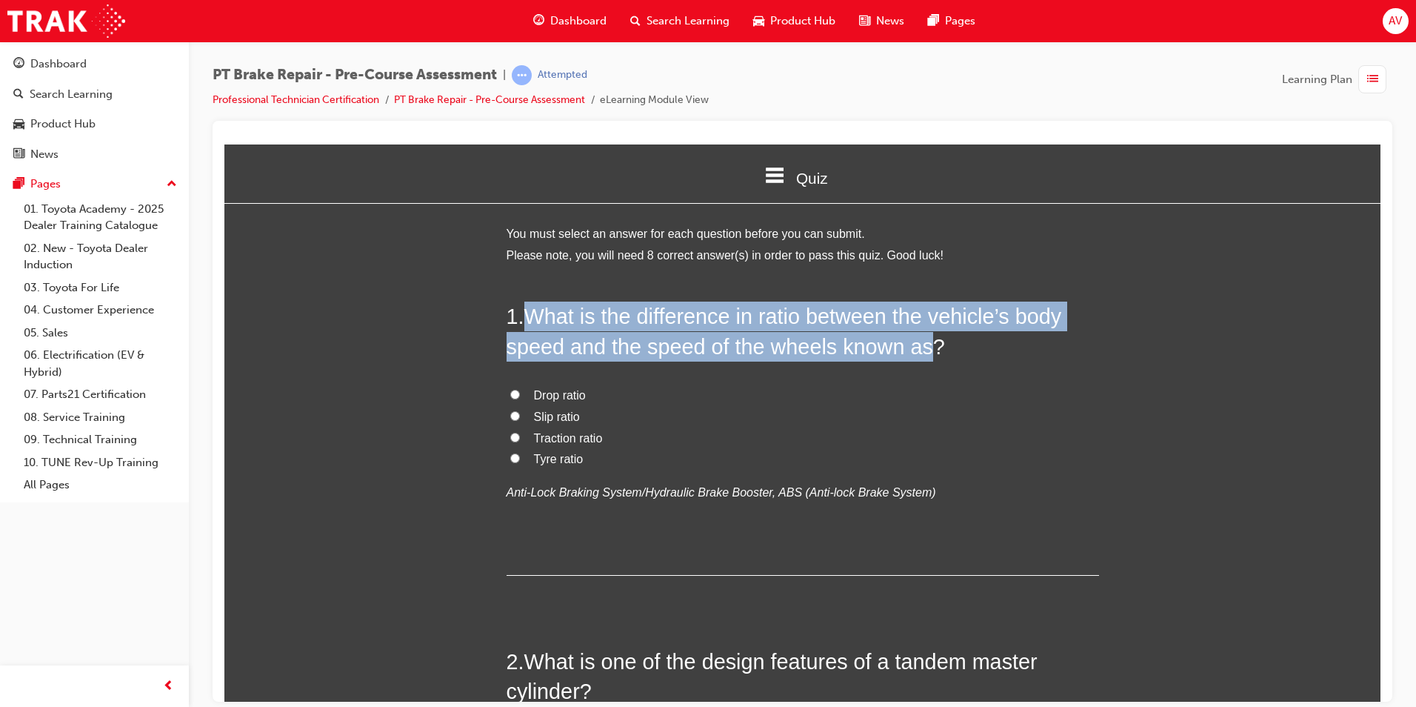
drag, startPoint x: 527, startPoint y: 312, endPoint x: 917, endPoint y: 347, distance: 392.0
click at [917, 347] on span "What is the difference in ratio between the vehicle’s body speed and the speed …" at bounding box center [785, 330] width 556 height 53
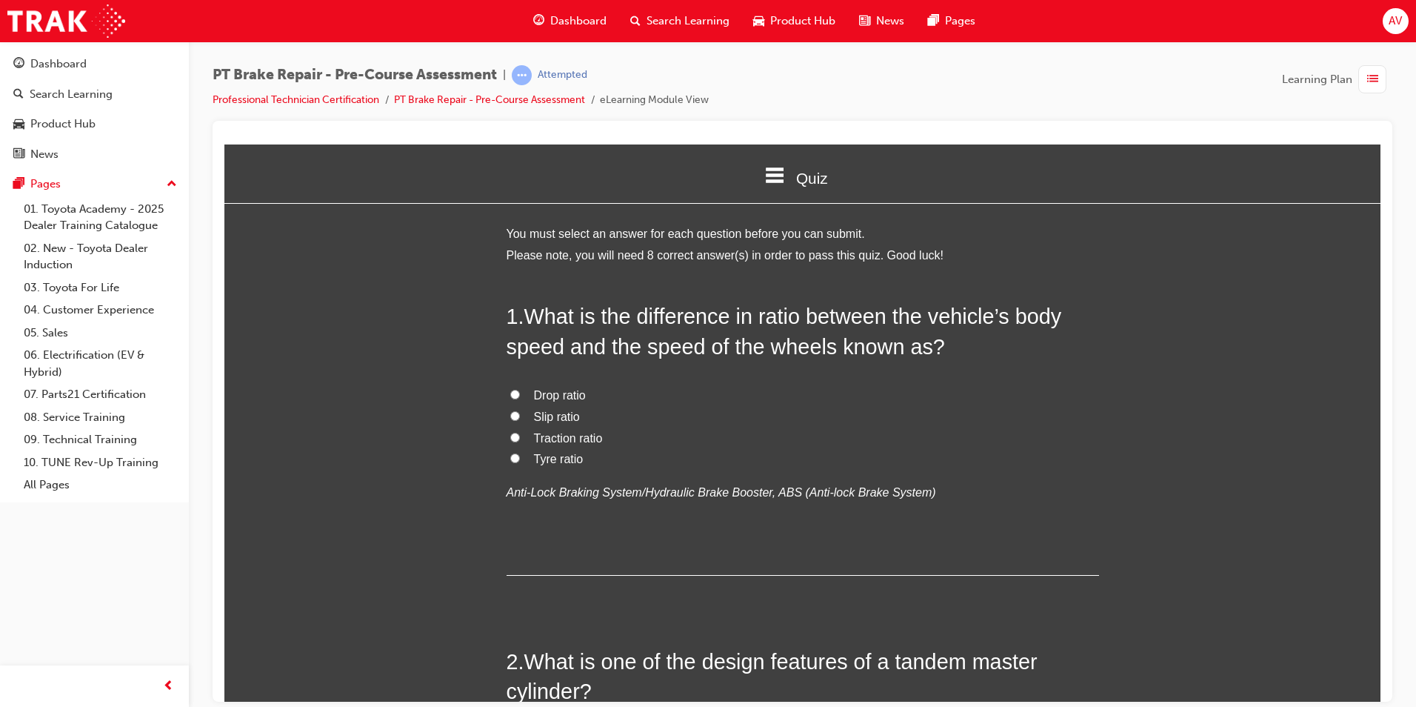
click at [628, 411] on label "Slip ratio" at bounding box center [803, 416] width 593 height 21
click at [520, 411] on input "Slip ratio" at bounding box center [515, 415] width 10 height 10
radio input "true"
click at [510, 433] on input "Traction ratio" at bounding box center [515, 437] width 10 height 10
radio input "true"
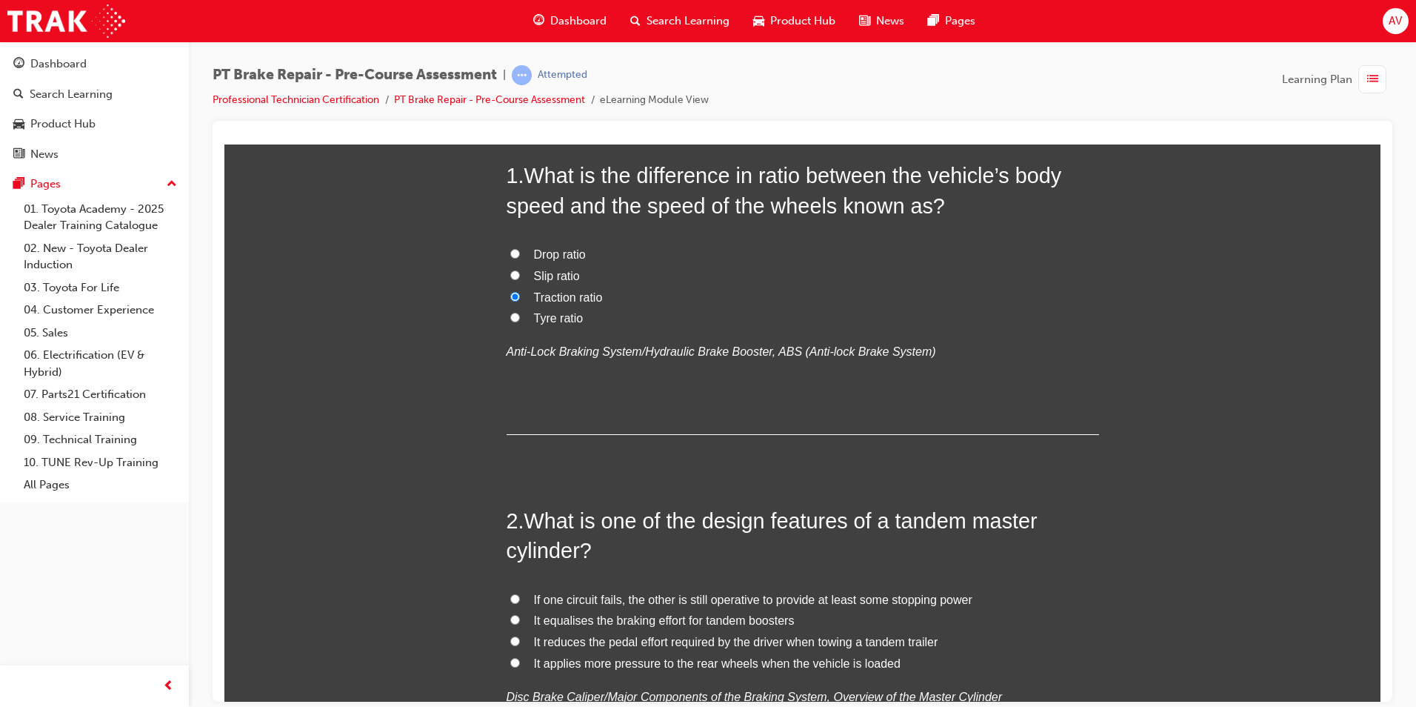
scroll to position [222, 0]
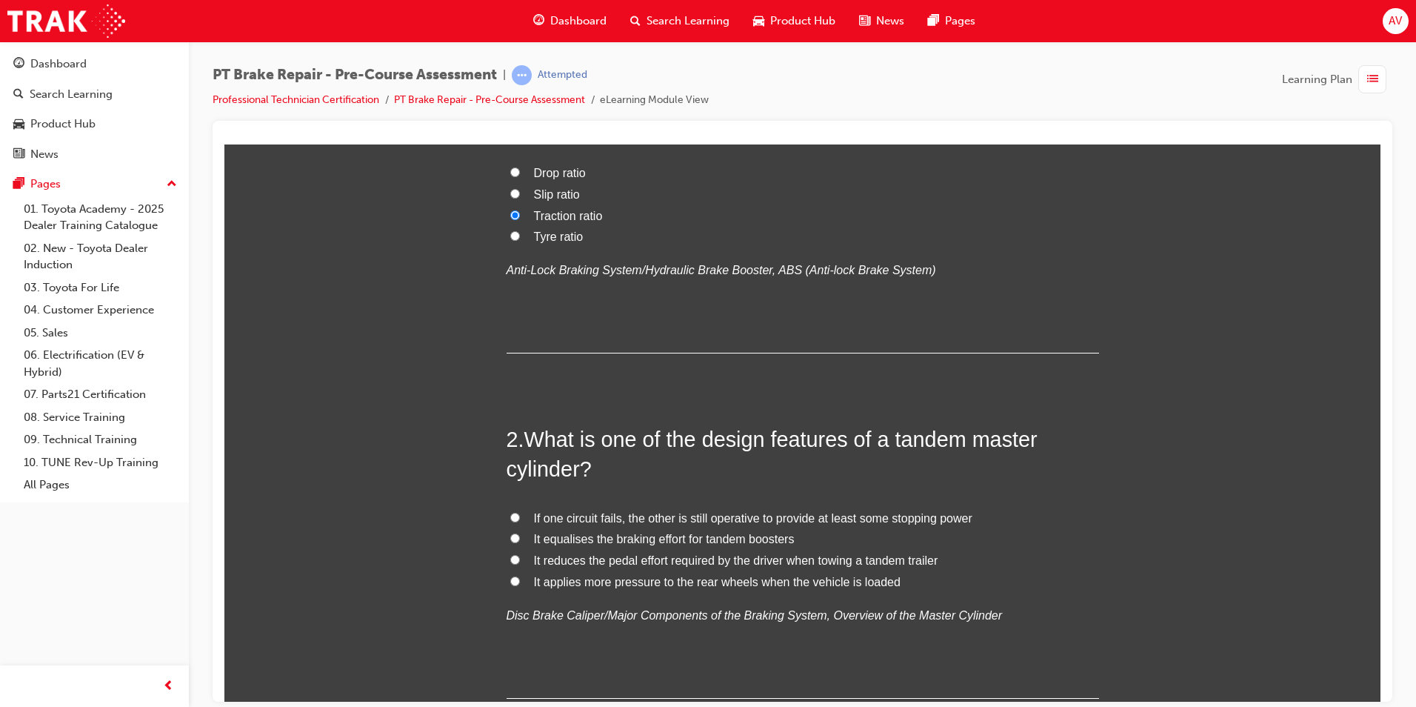
click at [512, 562] on input "It reduces the pedal effort required by the driver when towing a tandem trailer" at bounding box center [515, 559] width 10 height 10
radio input "true"
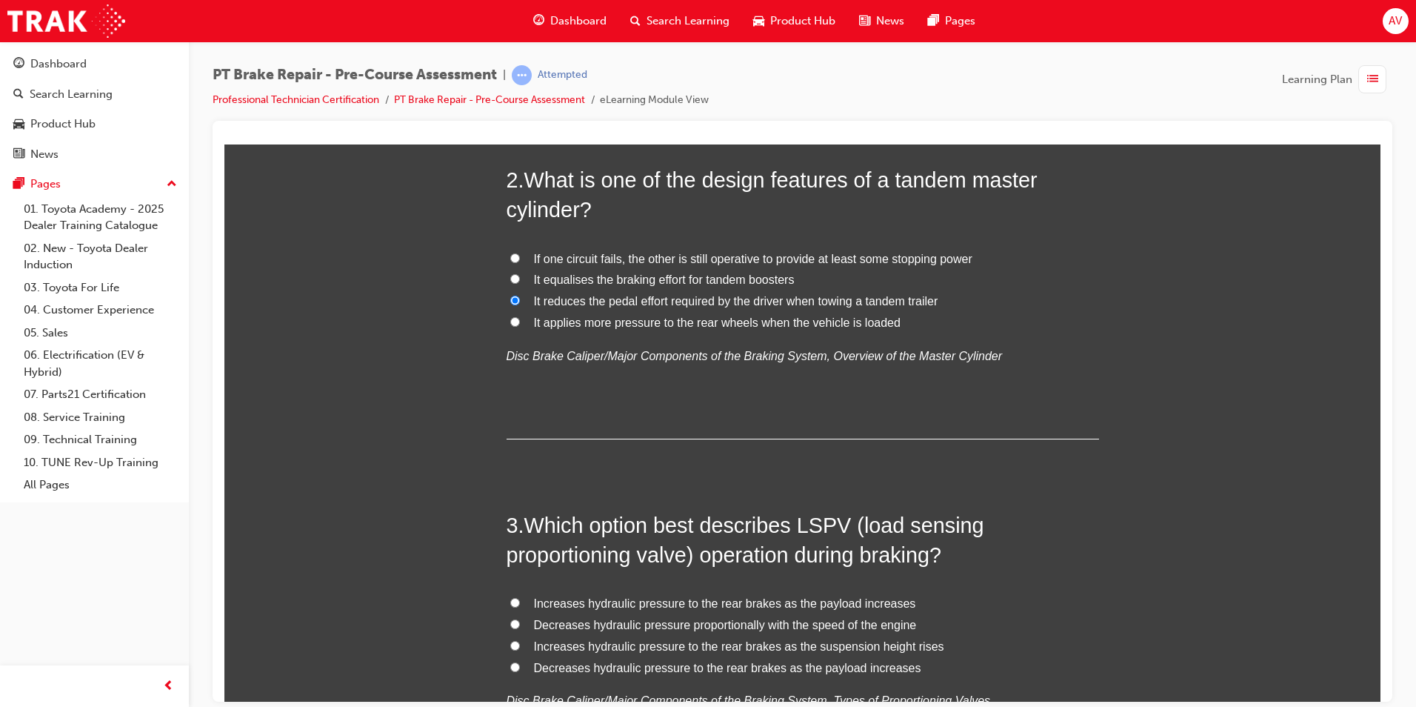
scroll to position [519, 0]
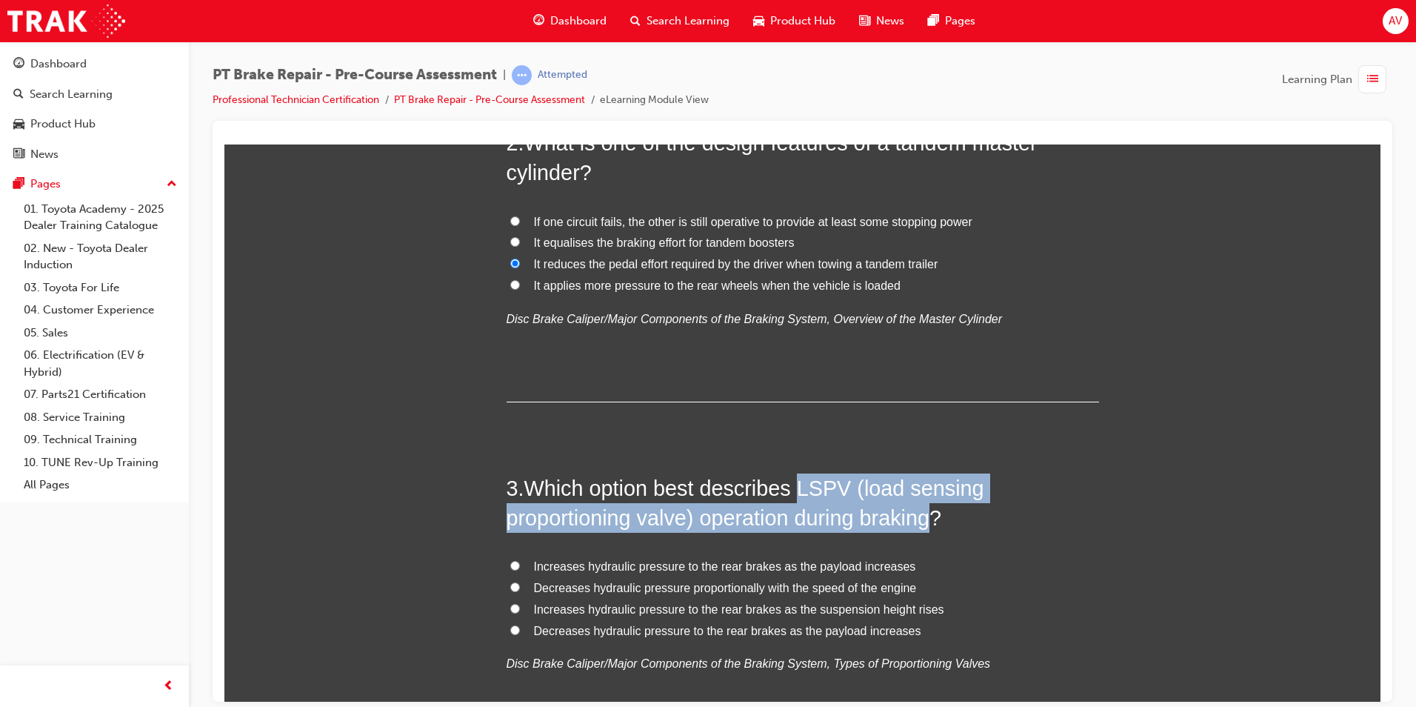
drag, startPoint x: 793, startPoint y: 488, endPoint x: 930, endPoint y: 522, distance: 140.5
click at [930, 522] on span "Which option best describes LSPV (load sensing proportioning valve) operation d…" at bounding box center [746, 502] width 478 height 53
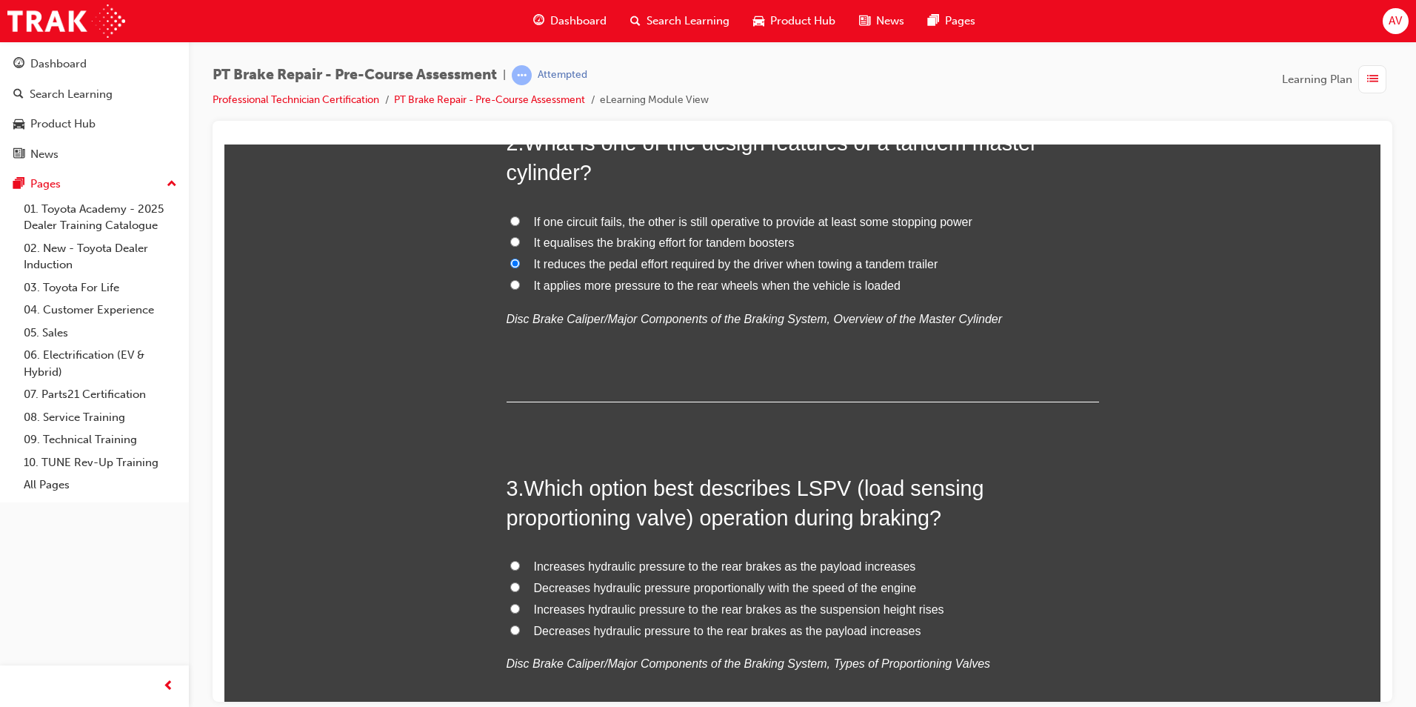
click at [785, 629] on span "Decreases hydraulic pressure to the rear brakes as the payload increases" at bounding box center [727, 630] width 387 height 13
click at [520, 629] on input "Decreases hydraulic pressure to the rear brakes as the payload increases" at bounding box center [515, 630] width 10 height 10
radio input "true"
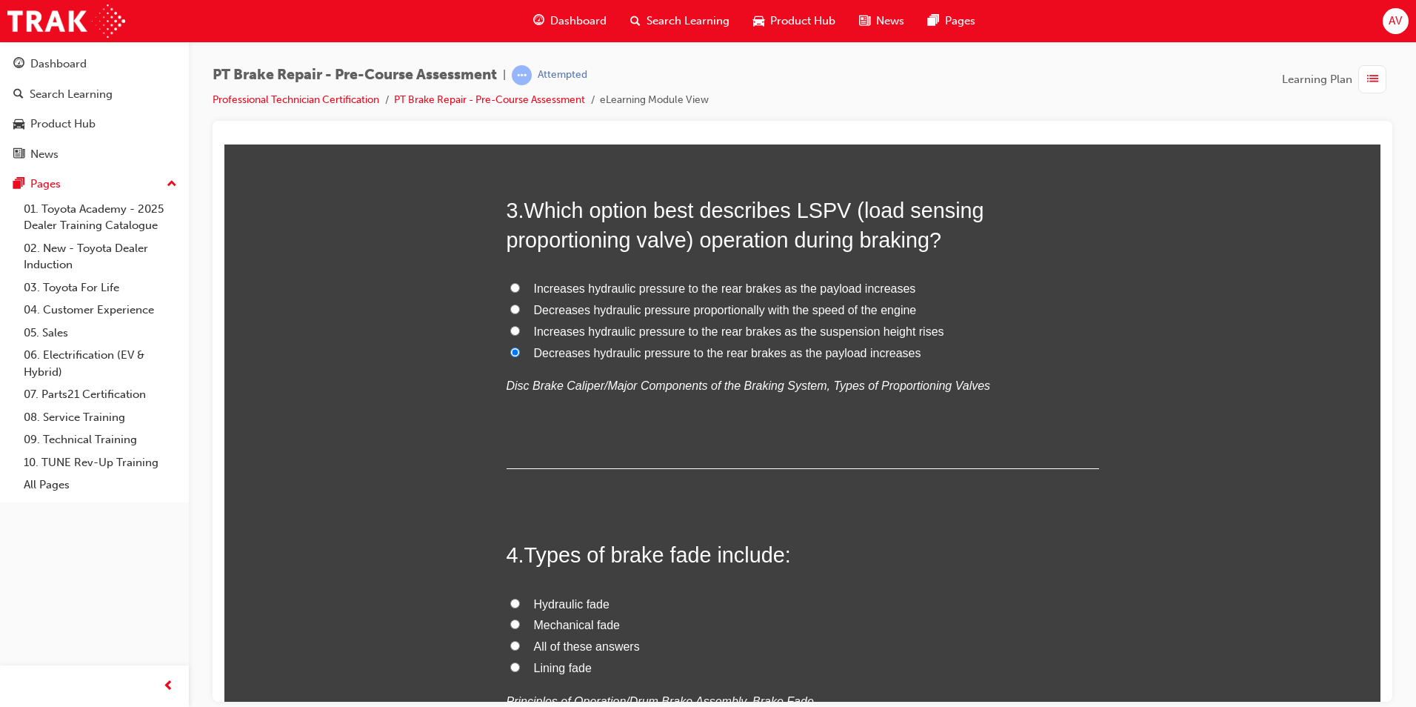
scroll to position [889, 0]
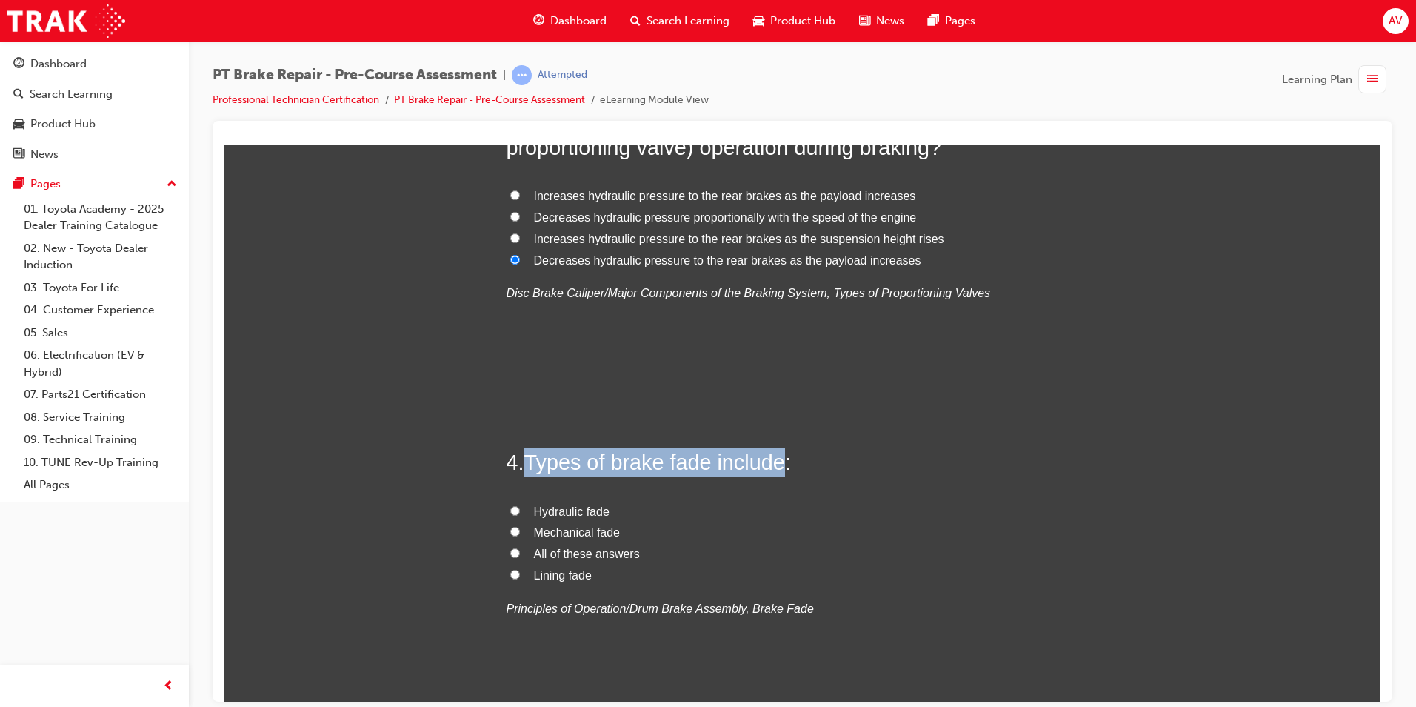
drag, startPoint x: 524, startPoint y: 460, endPoint x: 777, endPoint y: 460, distance: 252.6
click at [777, 460] on span "Types of brake fade include:" at bounding box center [657, 462] width 267 height 24
click at [665, 484] on div "4 . Types of brake fade include: Hydraulic fade Mechanical fade All of these an…" at bounding box center [803, 569] width 593 height 244
click at [510, 530] on input "Mechanical fade" at bounding box center [515, 531] width 10 height 10
radio input "true"
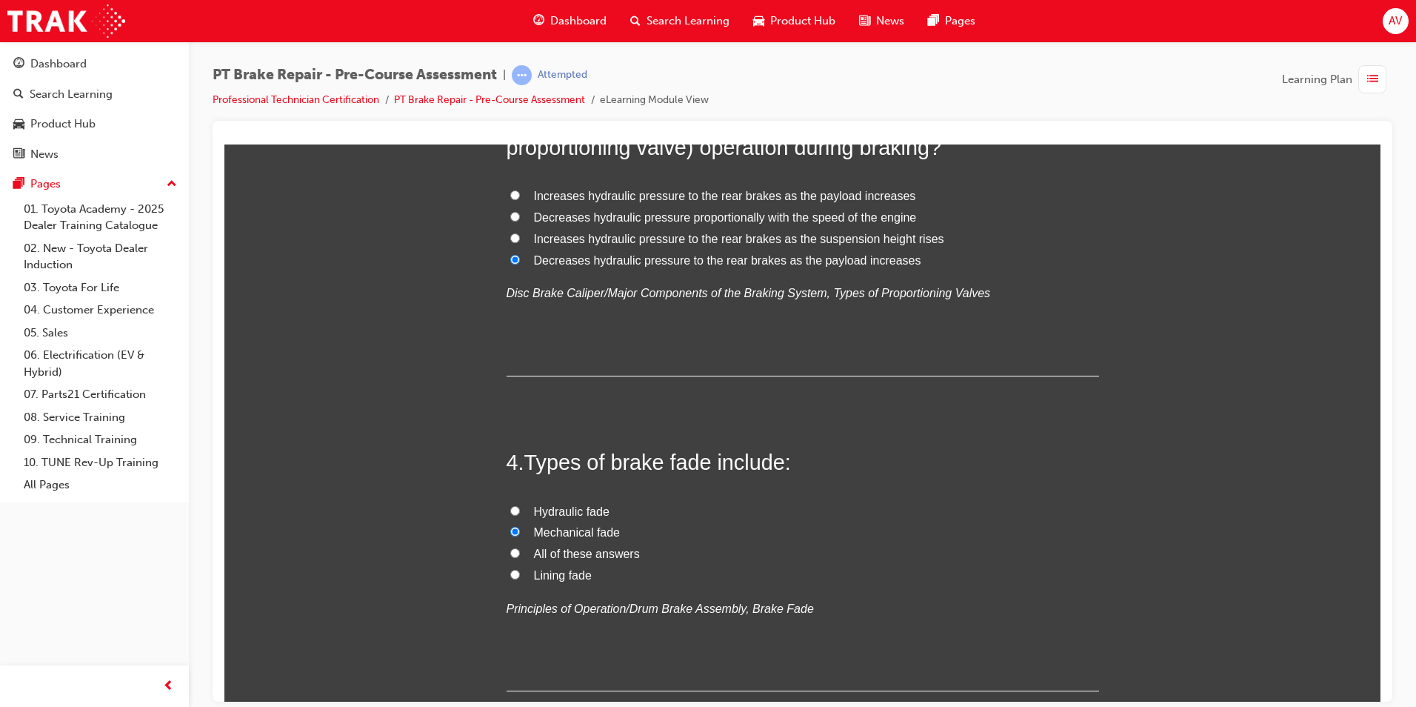
drag, startPoint x: 336, startPoint y: 479, endPoint x: 347, endPoint y: 475, distance: 11.0
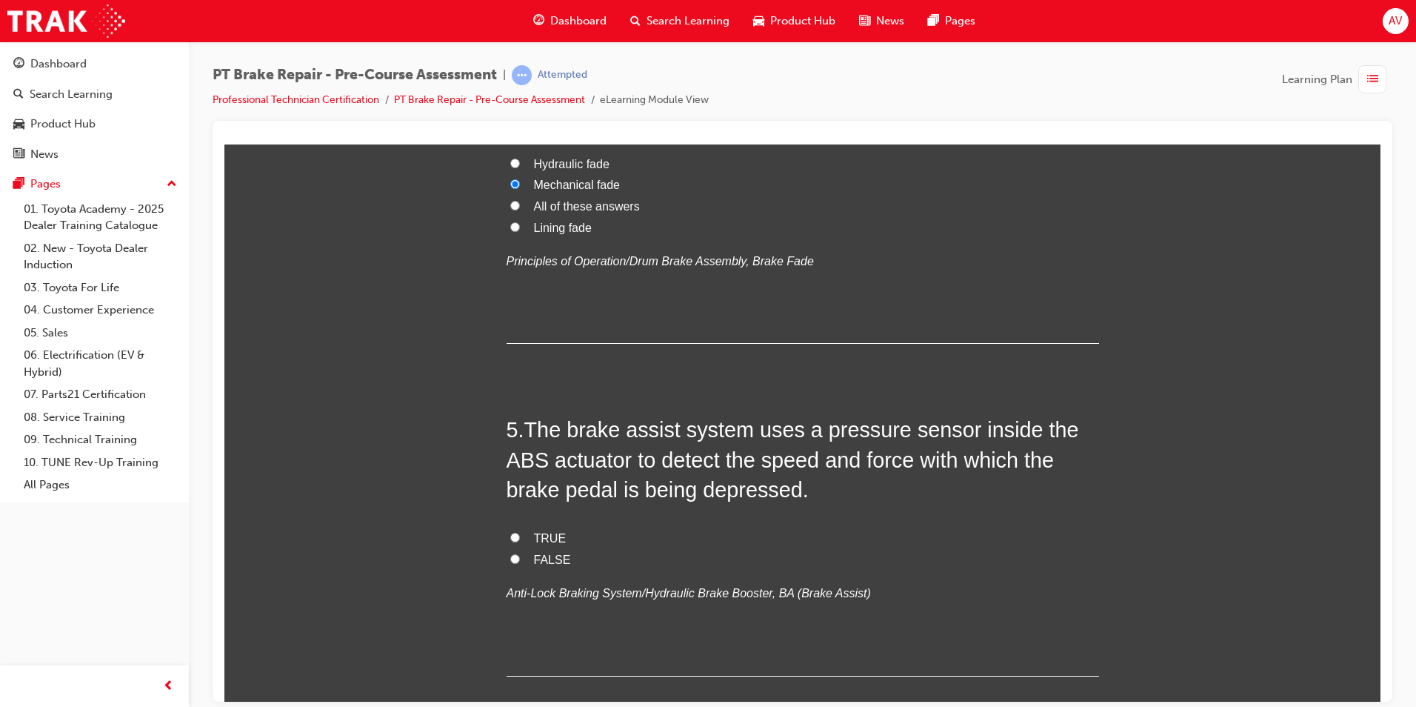
scroll to position [1333, 0]
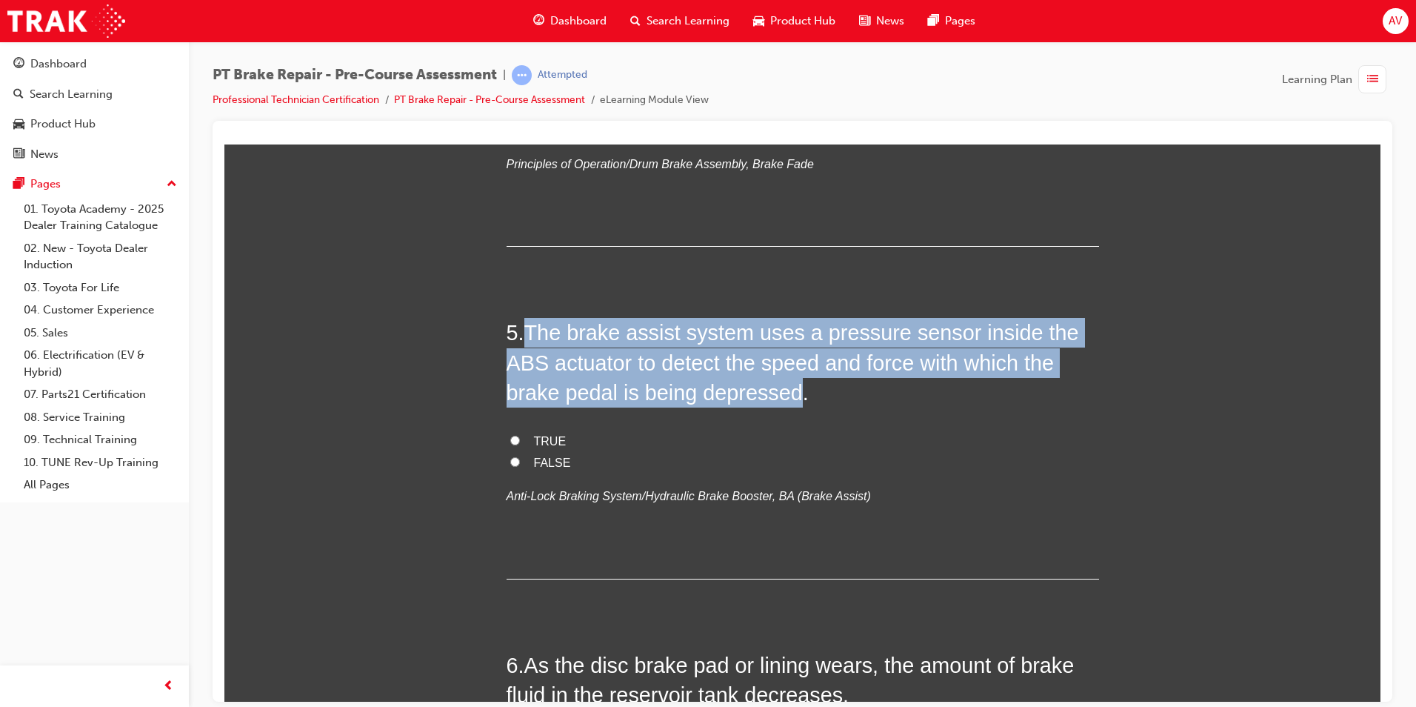
drag, startPoint x: 527, startPoint y: 333, endPoint x: 788, endPoint y: 400, distance: 270.1
click at [788, 400] on span "The brake assist system uses a pressure sensor inside the ABS actuator to detec…" at bounding box center [793, 362] width 573 height 84
click at [510, 437] on input "TRUE" at bounding box center [515, 440] width 10 height 10
radio input "true"
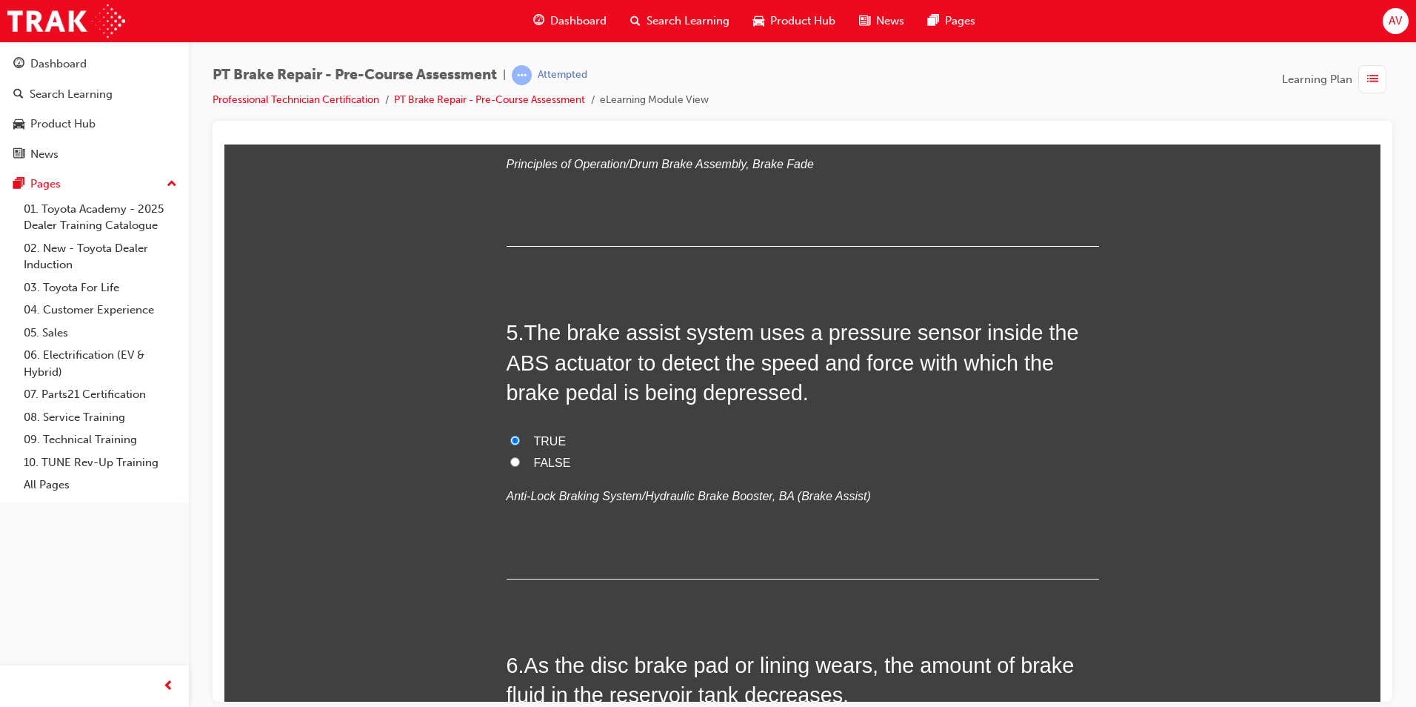
click at [428, 452] on div "You must select an answer for each question before you can submit. Please note,…" at bounding box center [802, 574] width 1156 height 3368
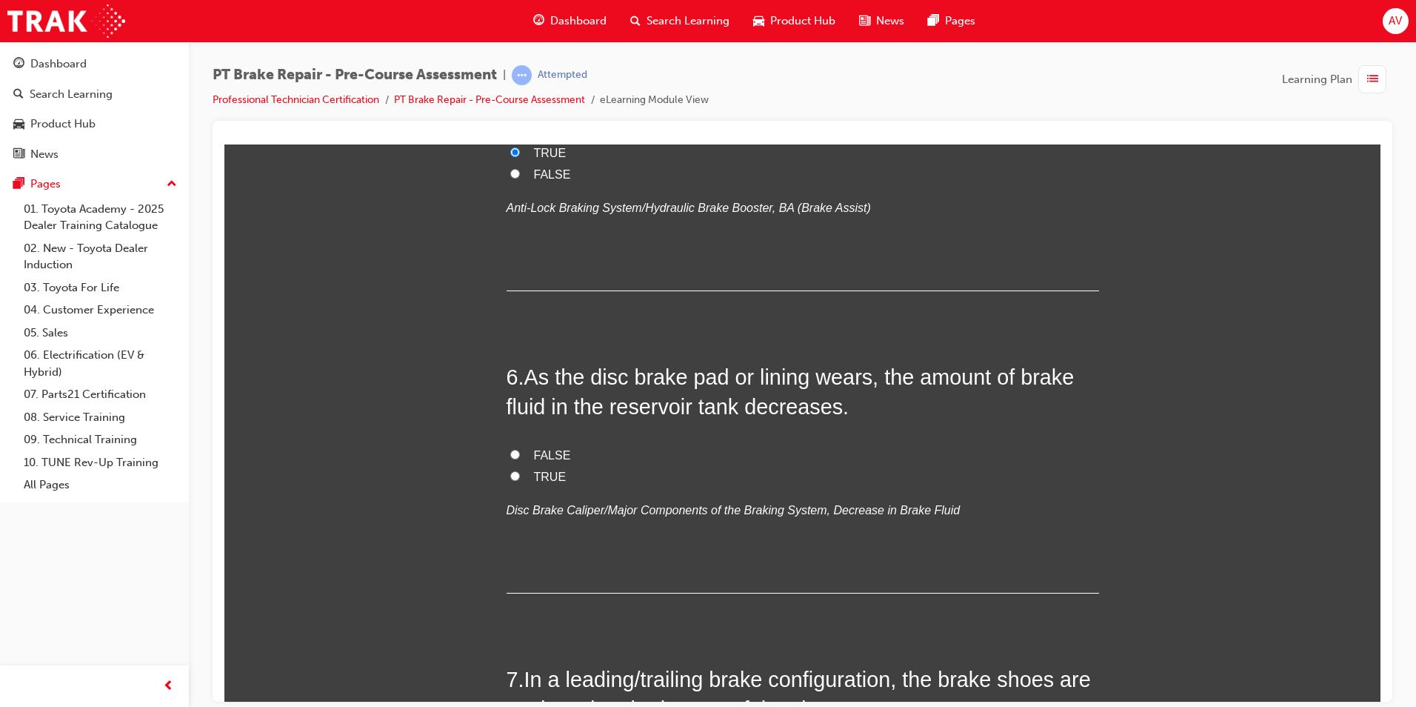
scroll to position [1630, 0]
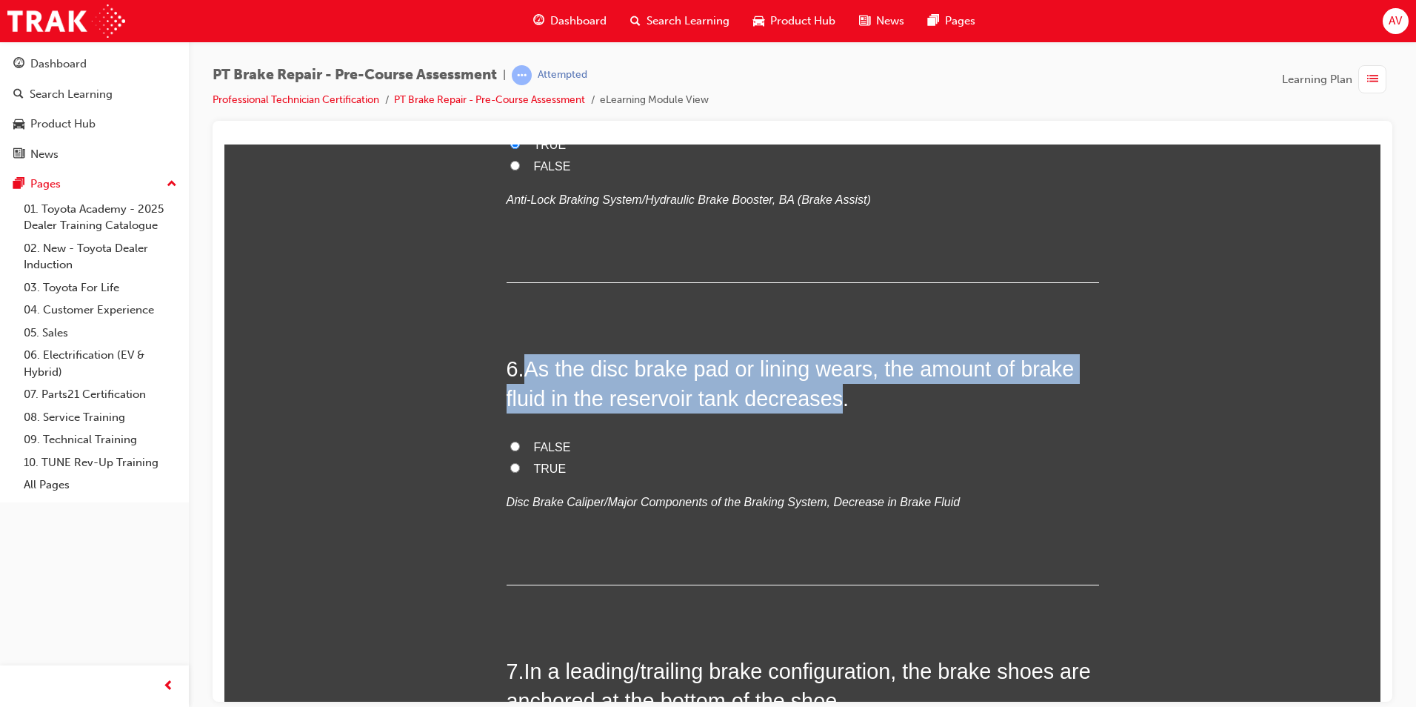
drag, startPoint x: 528, startPoint y: 366, endPoint x: 833, endPoint y: 404, distance: 307.6
click at [833, 404] on span "As the disc brake pad or lining wears, the amount of brake fluid in the reservo…" at bounding box center [791, 382] width 568 height 53
drag, startPoint x: 507, startPoint y: 467, endPoint x: 480, endPoint y: 467, distance: 26.7
click at [510, 467] on input "TRUE" at bounding box center [515, 467] width 10 height 10
radio input "true"
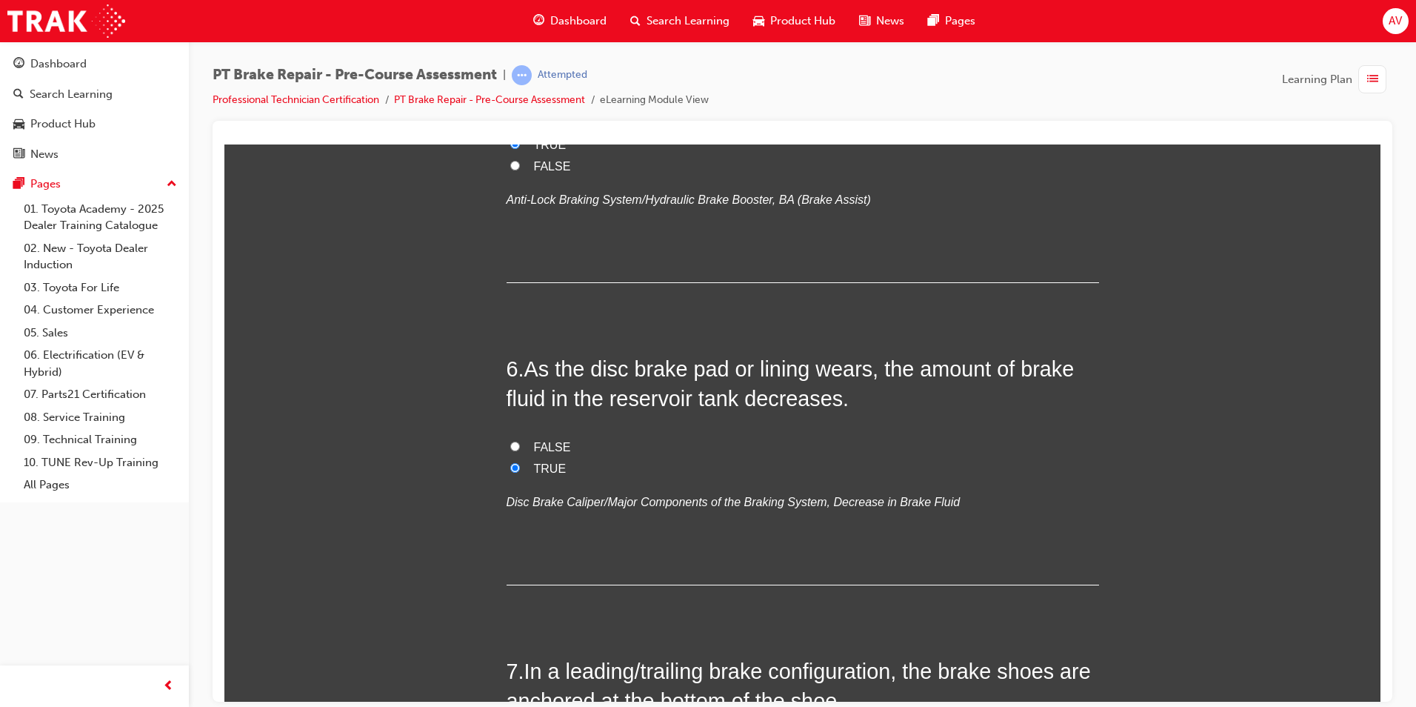
click at [464, 475] on div "You must select an answer for each question before you can submit. Please note,…" at bounding box center [802, 277] width 1156 height 3368
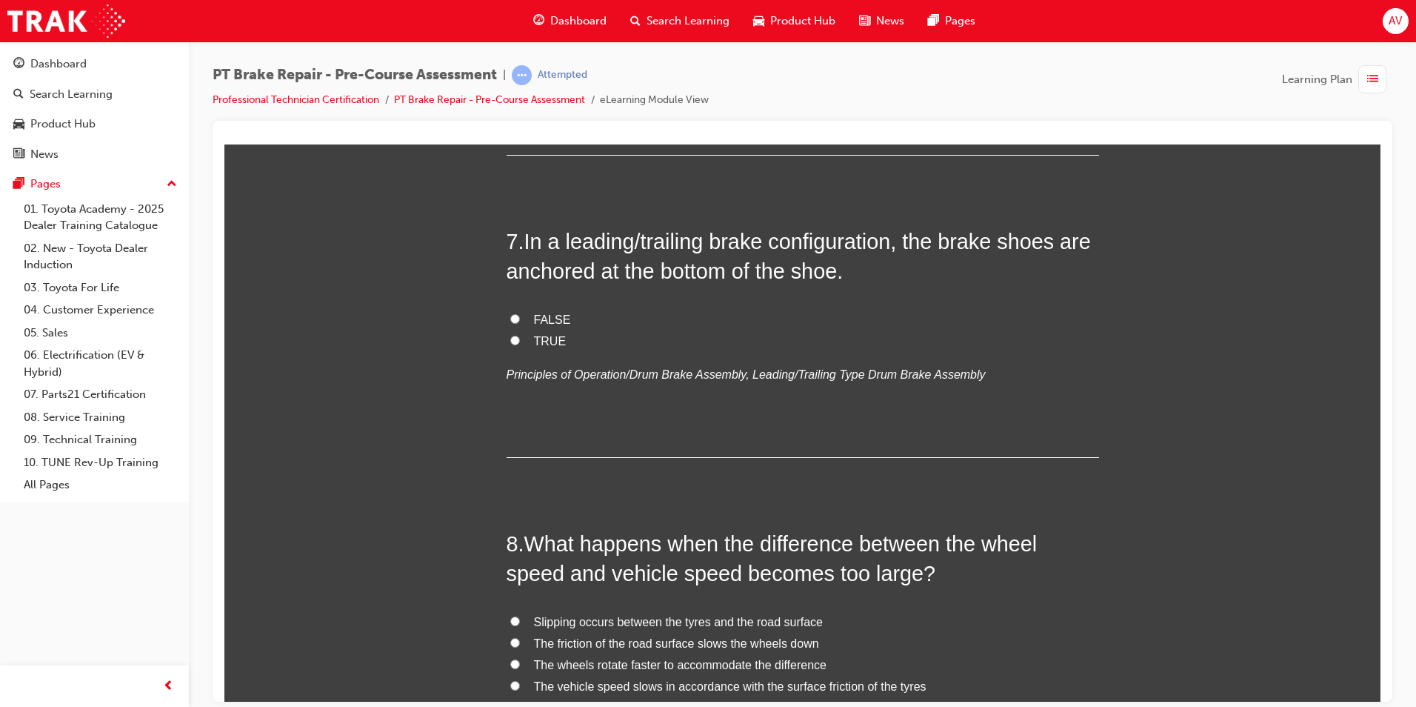
scroll to position [2074, 0]
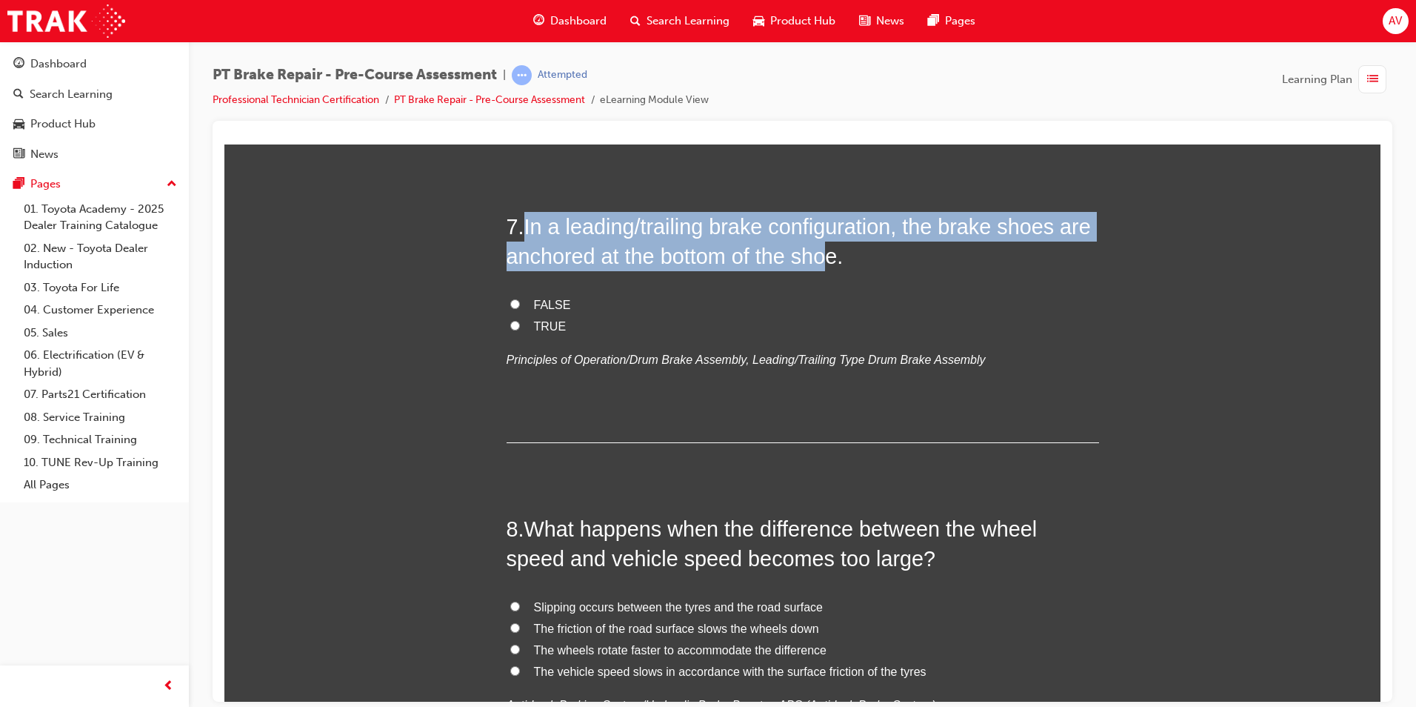
drag, startPoint x: 520, startPoint y: 227, endPoint x: 824, endPoint y: 267, distance: 306.4
click at [824, 267] on h2 "7 . In a leading/trailing brake configuration, the brake shoes are anchored at …" at bounding box center [803, 241] width 593 height 60
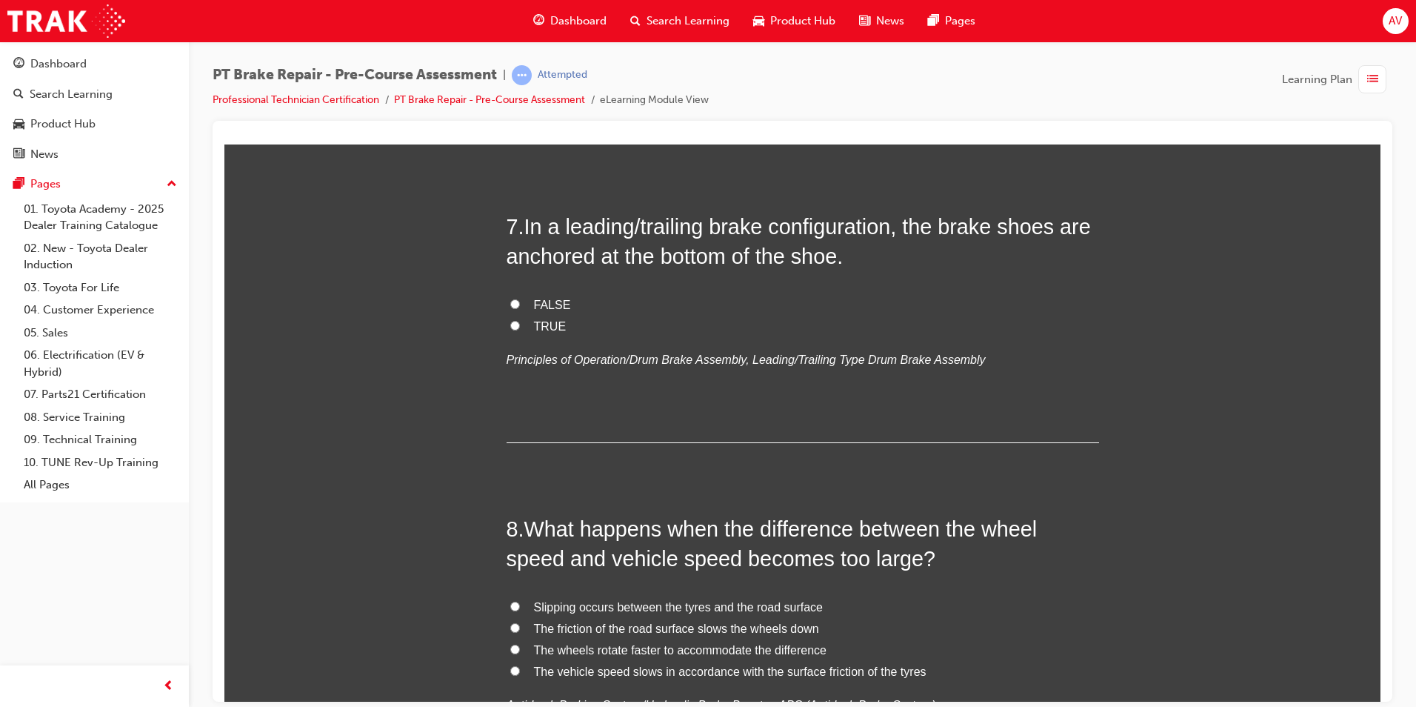
click at [758, 292] on div "7 . In a leading/trailing brake configuration, the brake shoes are anchored at …" at bounding box center [803, 326] width 593 height 231
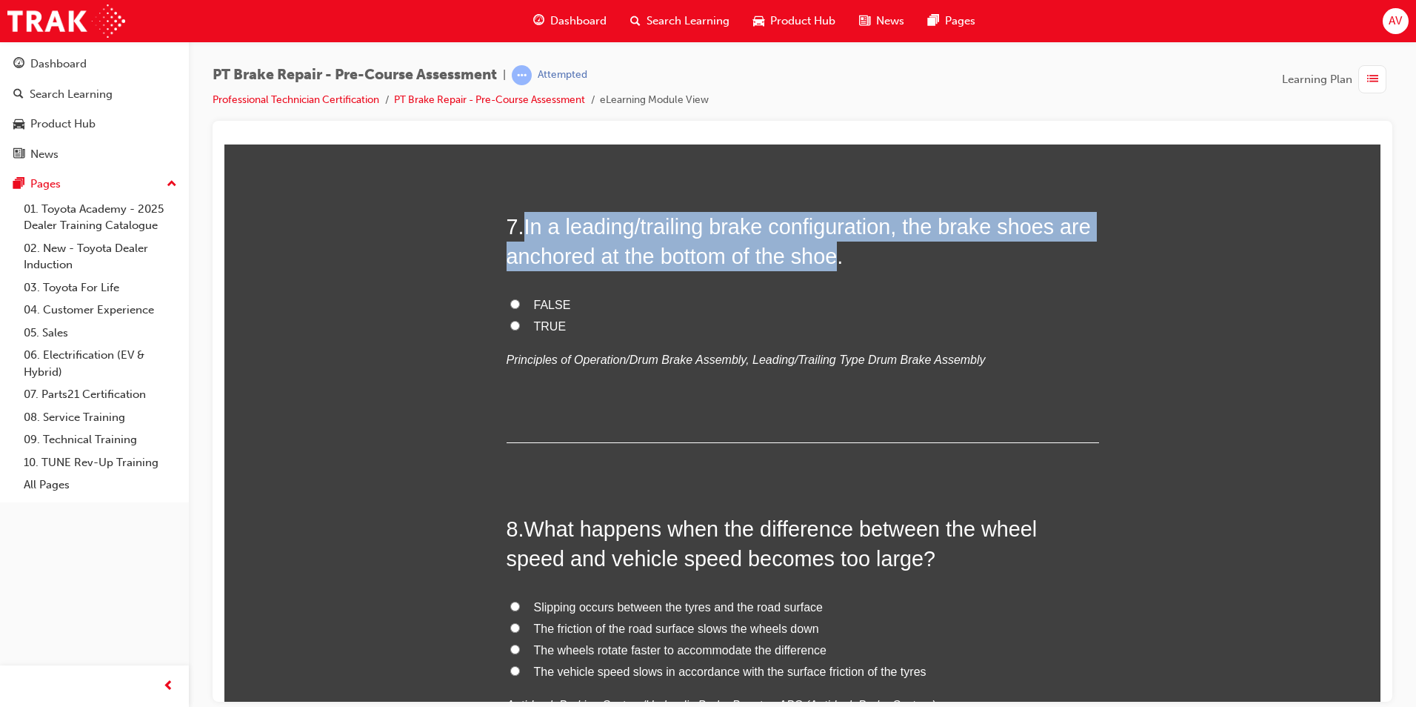
drag, startPoint x: 522, startPoint y: 226, endPoint x: 830, endPoint y: 261, distance: 310.1
click at [830, 261] on span "In a leading/trailing brake configuration, the brake shoes are anchored at the …" at bounding box center [799, 240] width 585 height 53
click at [510, 306] on input "FALSE" at bounding box center [515, 304] width 10 height 10
radio input "true"
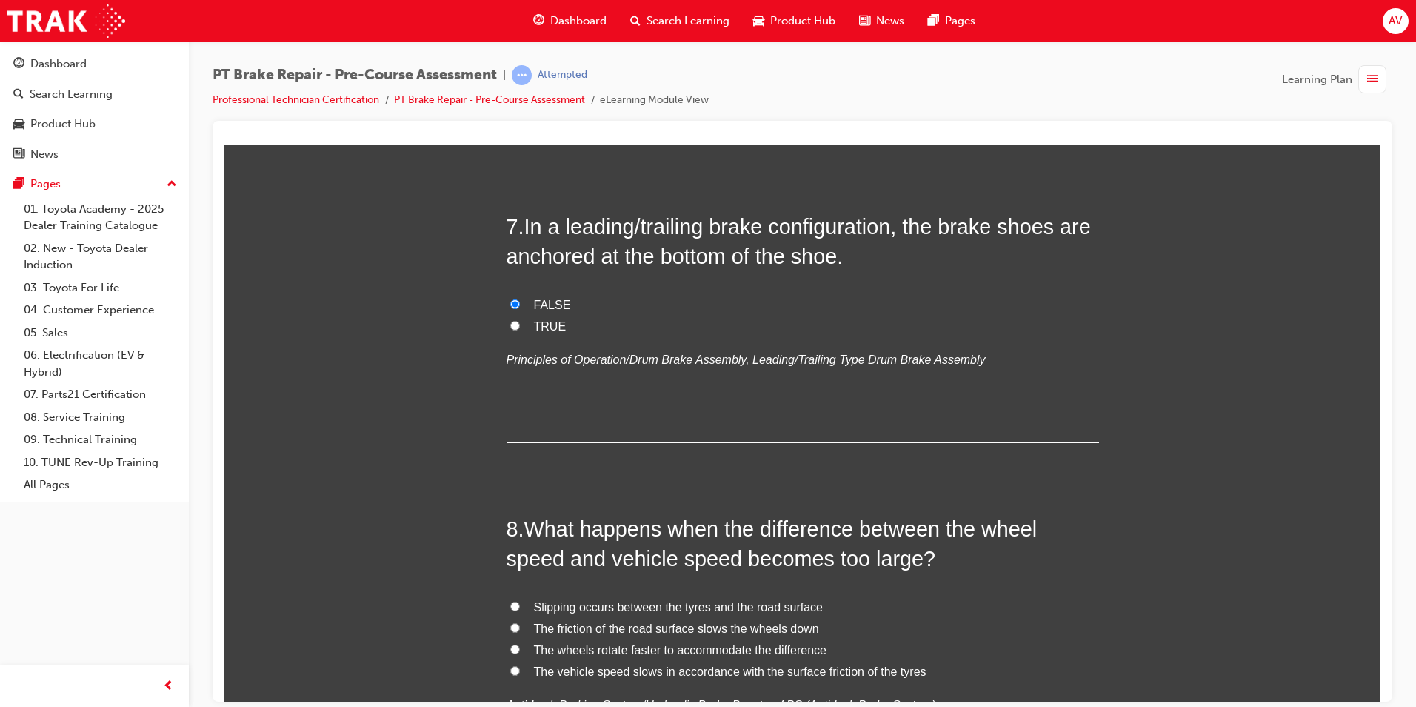
drag, startPoint x: 442, startPoint y: 355, endPoint x: 450, endPoint y: 353, distance: 9.0
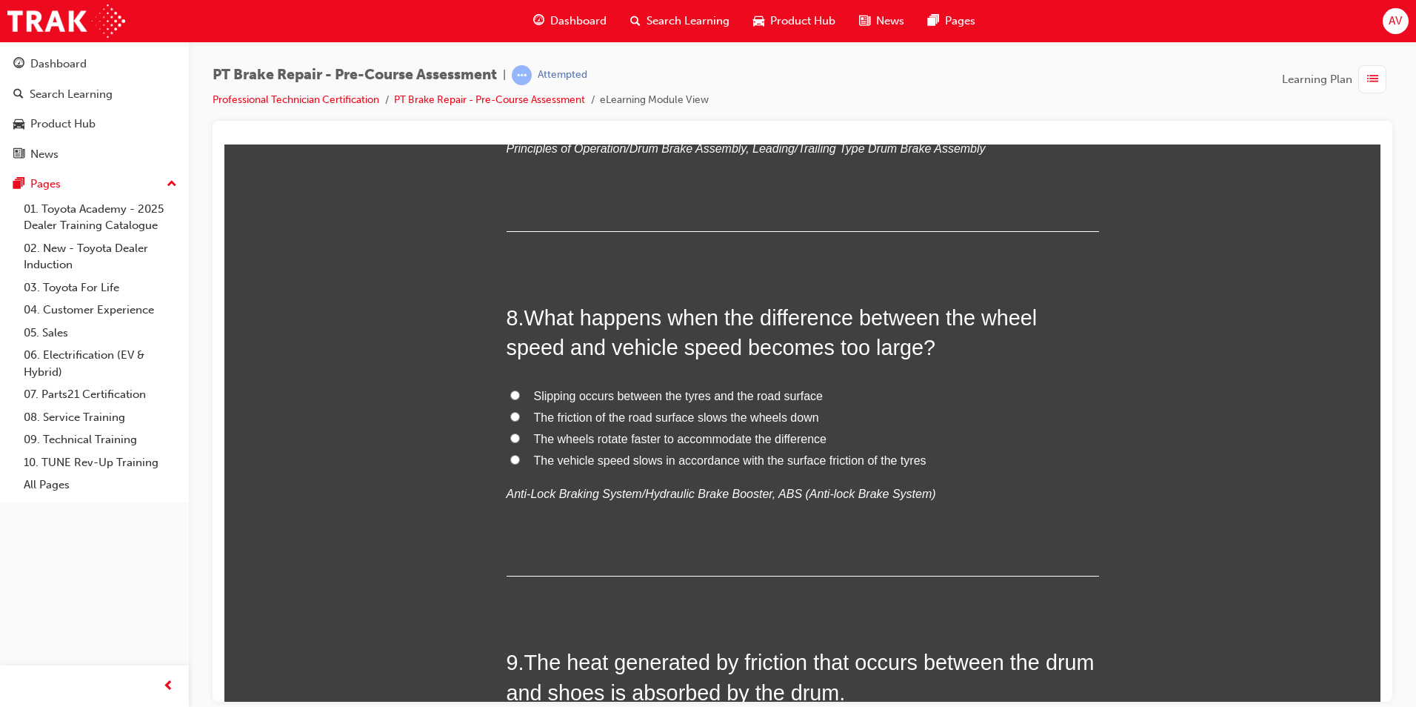
scroll to position [2297, 0]
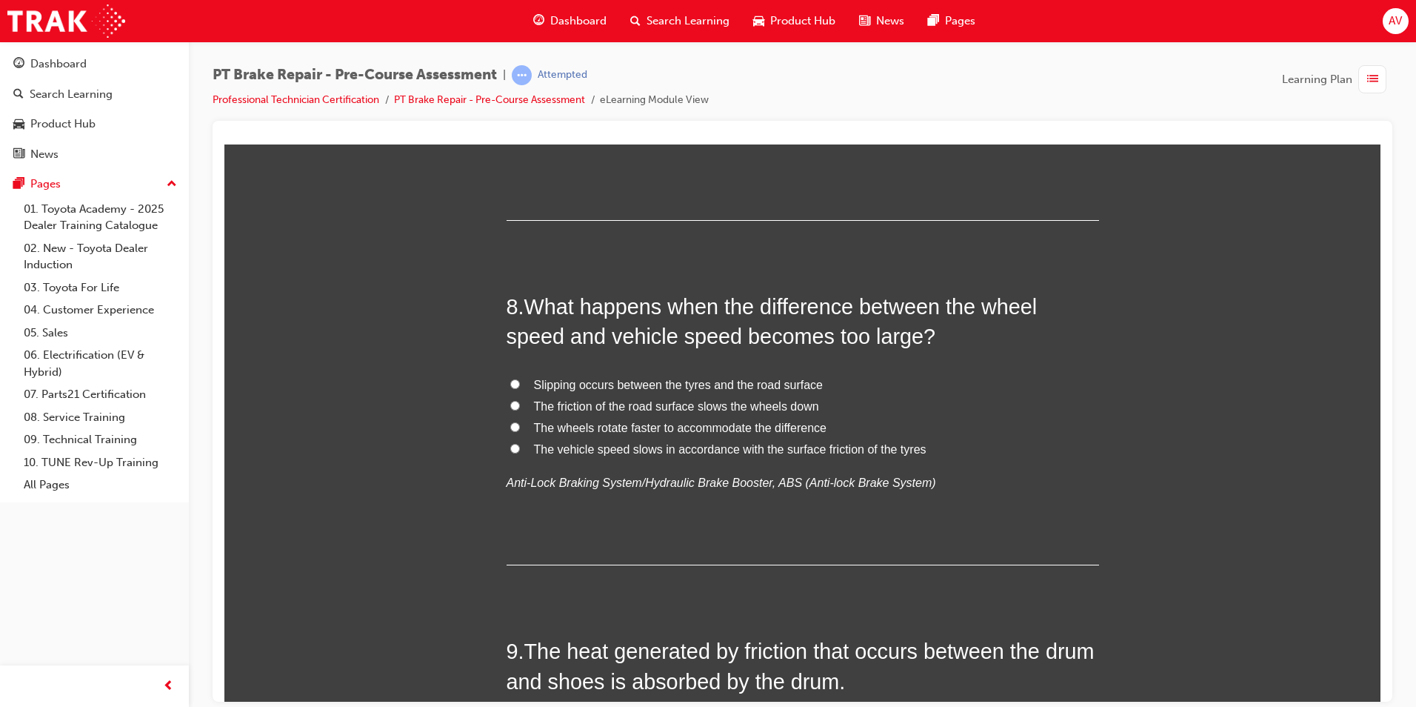
click at [512, 444] on input "The vehicle speed slows in accordance with the surface friction of the tyres" at bounding box center [515, 448] width 10 height 10
radio input "true"
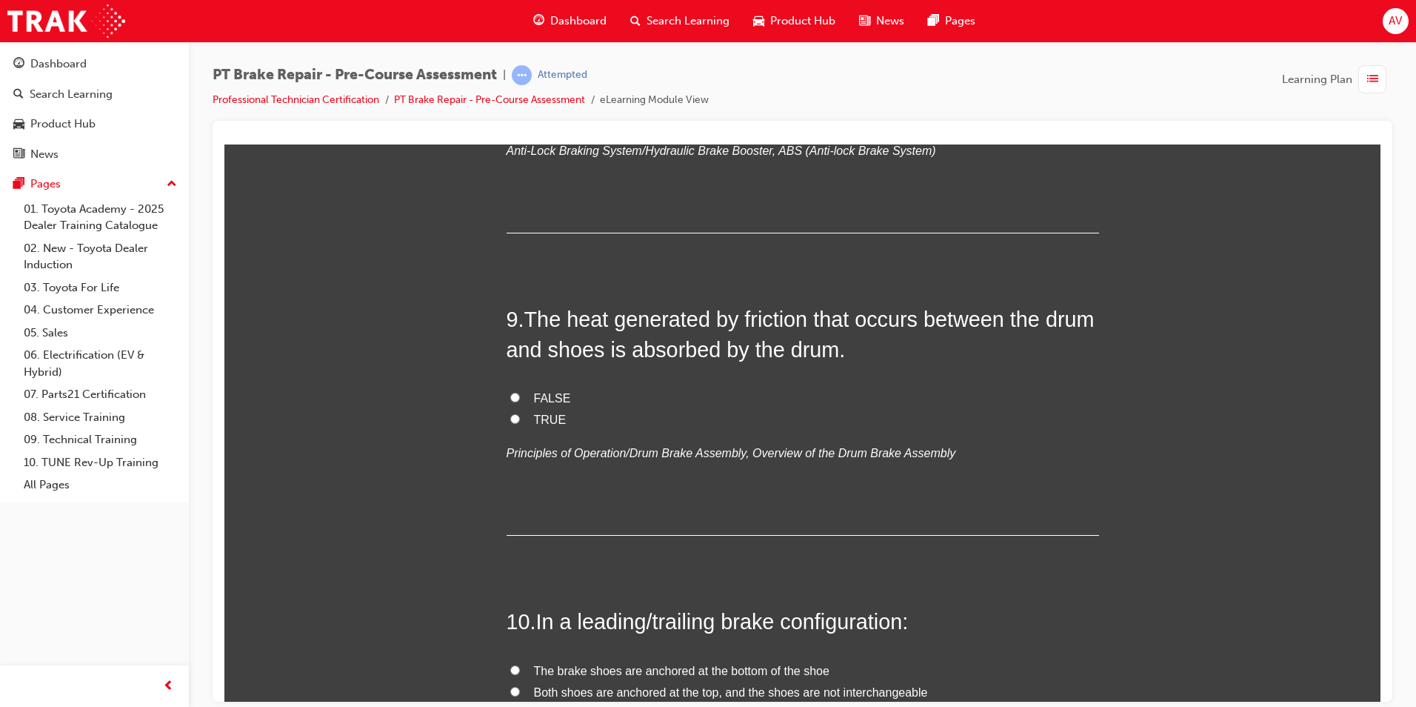
scroll to position [2667, 0]
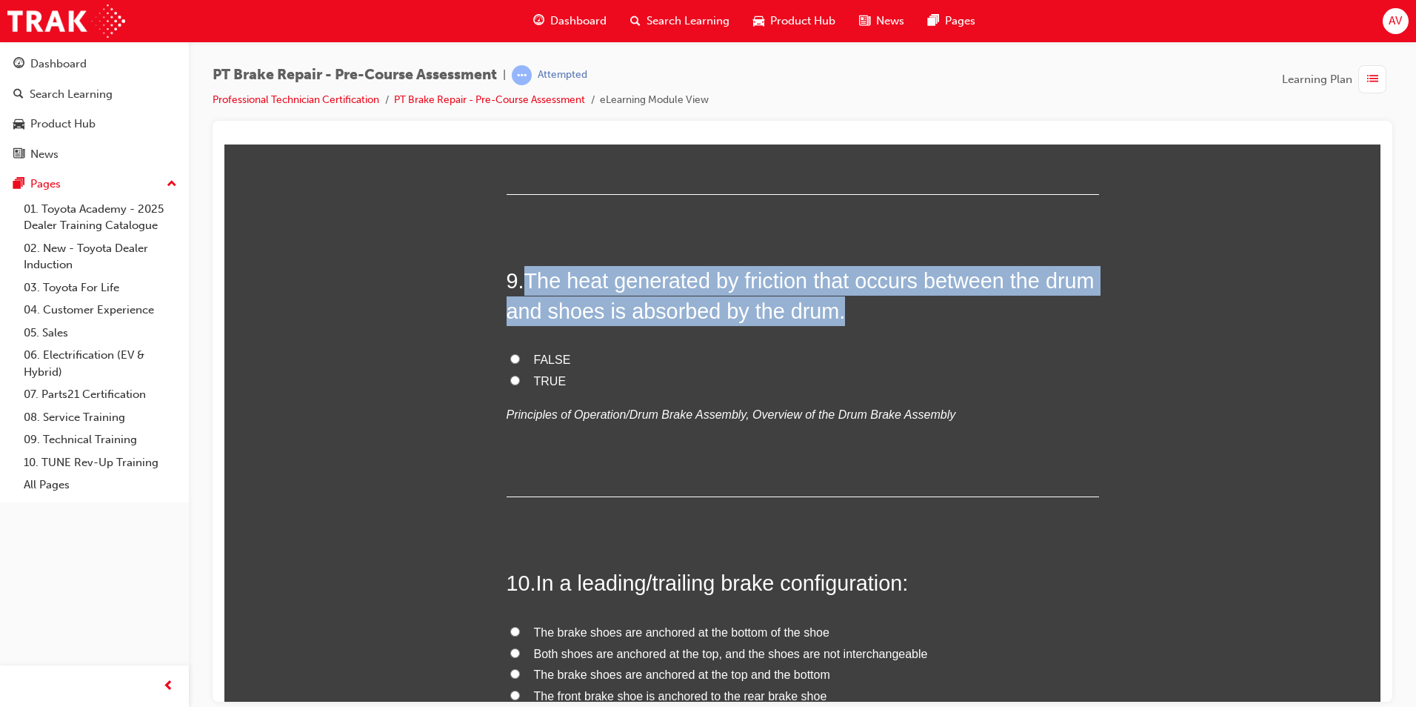
drag, startPoint x: 522, startPoint y: 267, endPoint x: 922, endPoint y: 309, distance: 402.2
click at [922, 309] on h2 "9 . The heat generated by friction that occurs between the drum and shoes is ab…" at bounding box center [803, 295] width 593 height 60
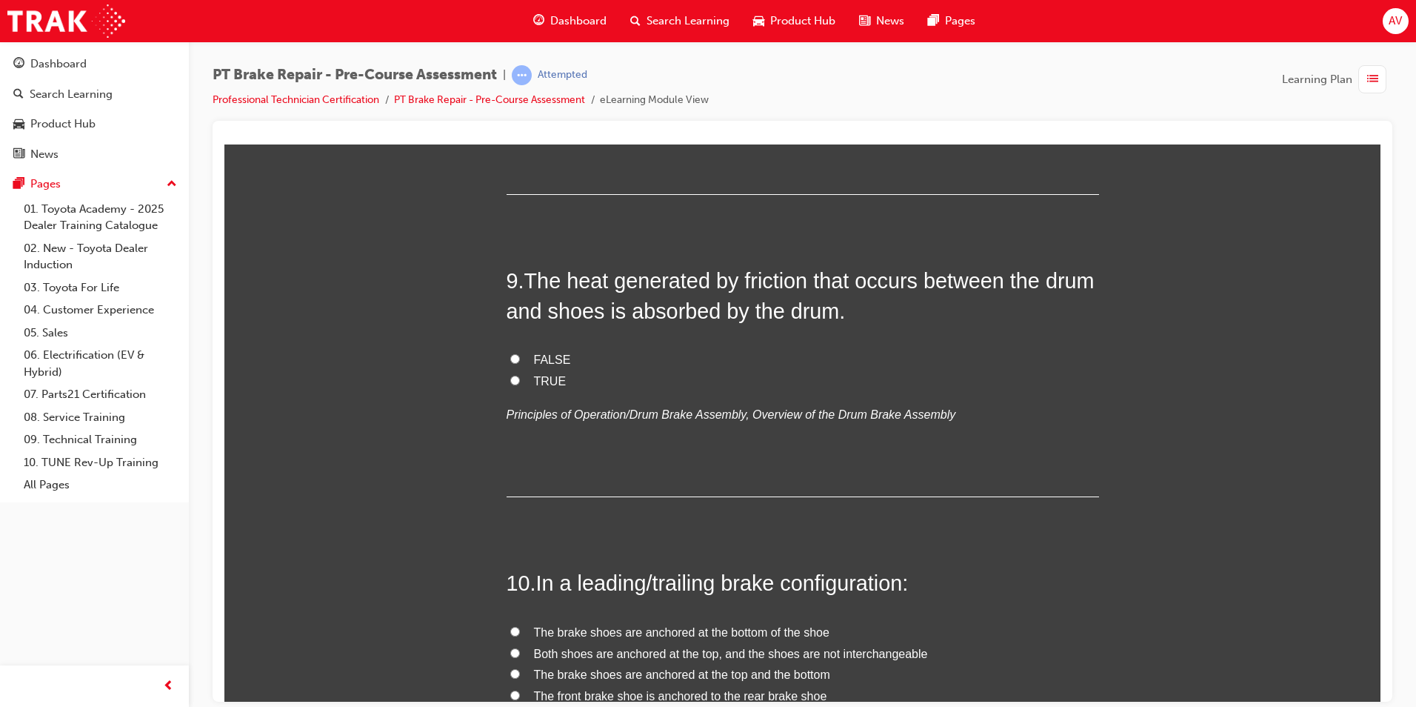
click at [597, 357] on label "FALSE" at bounding box center [803, 359] width 593 height 21
click at [520, 357] on input "FALSE" at bounding box center [515, 358] width 10 height 10
radio input "true"
click at [510, 377] on input "TRUE" at bounding box center [515, 380] width 10 height 10
radio input "true"
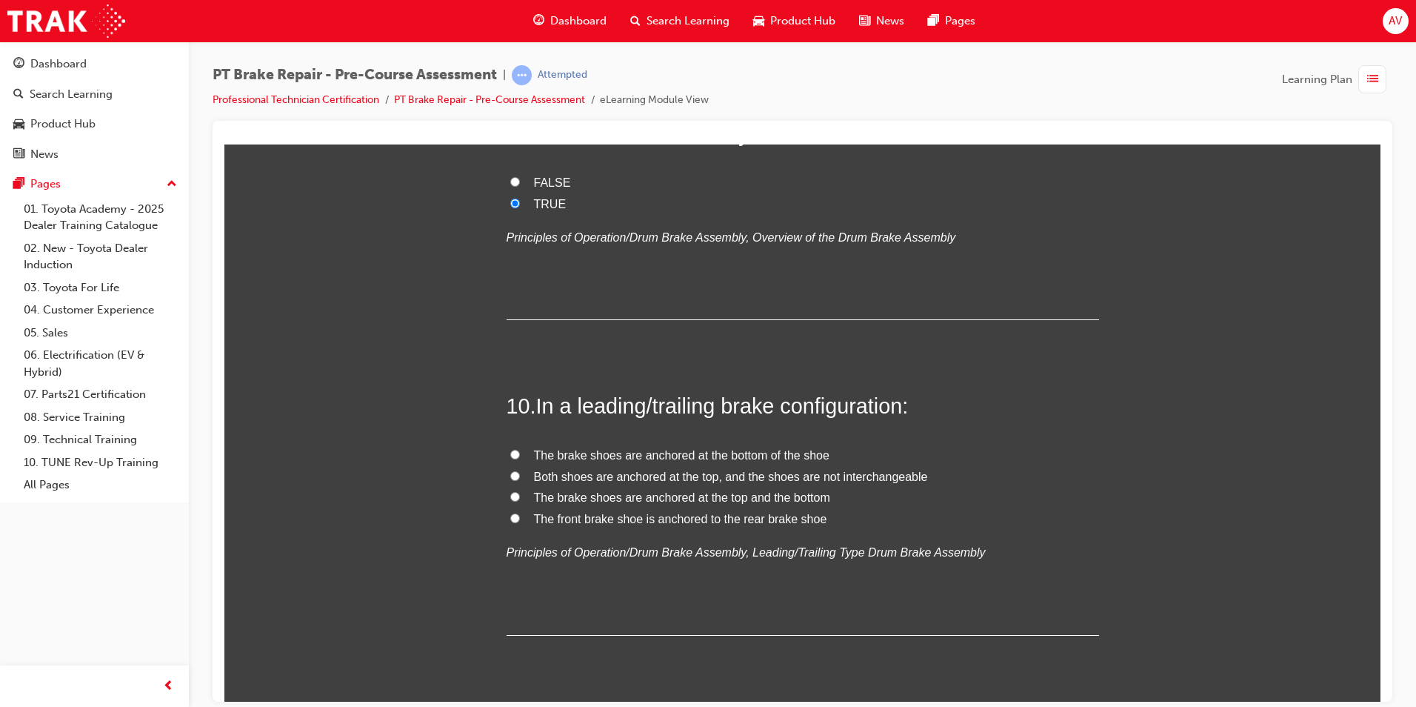
scroll to position [2889, 0]
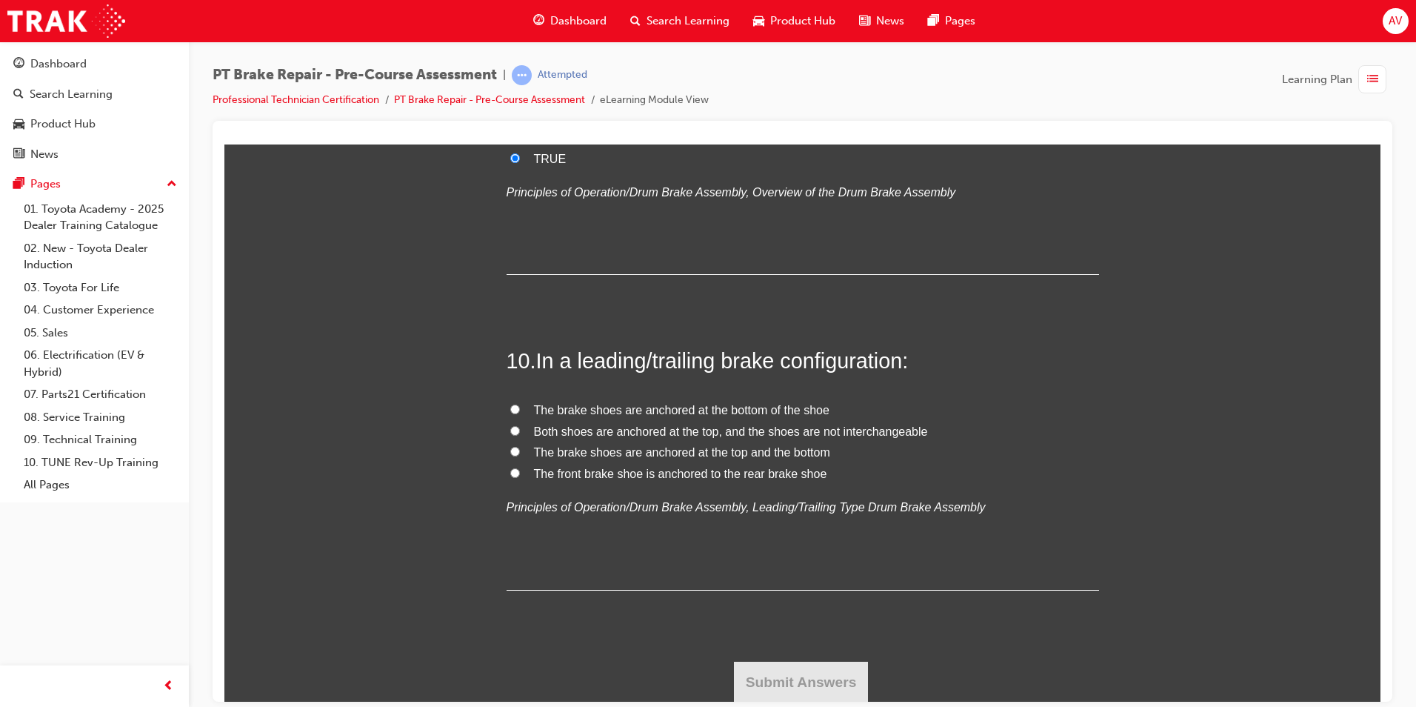
click at [510, 429] on input "Both shoes are anchored at the top, and the shoes are not interchangeable" at bounding box center [515, 430] width 10 height 10
radio input "true"
click at [759, 692] on button "Submit Answers" at bounding box center [801, 681] width 135 height 41
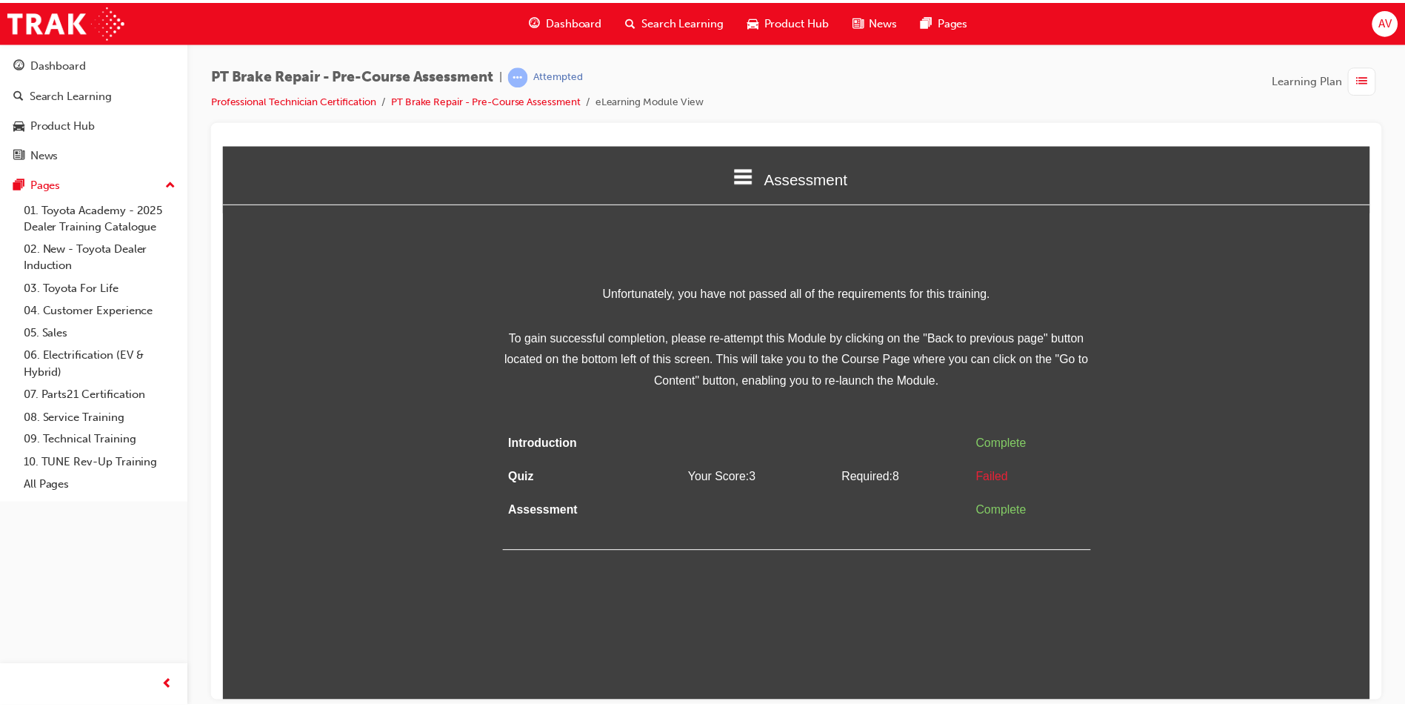
scroll to position [0, 0]
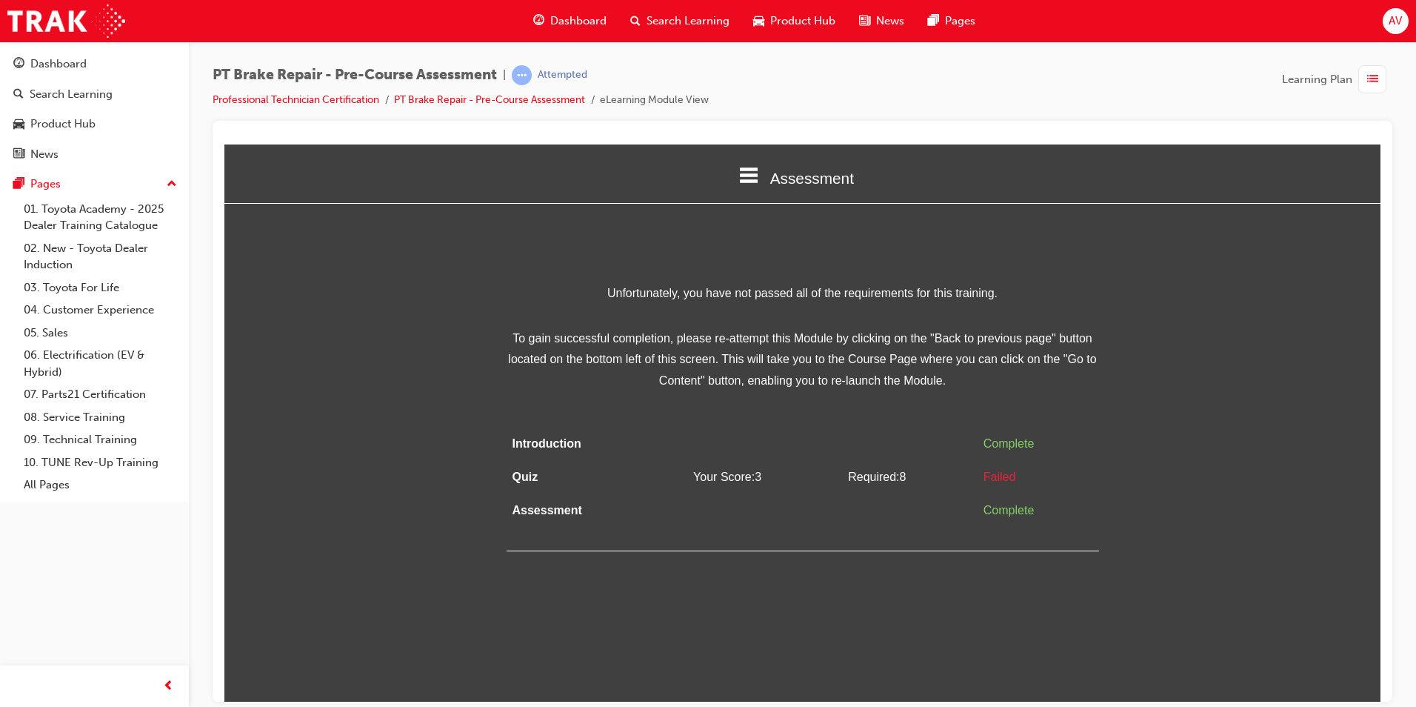
click at [705, 665] on html "Assessment Introduction Quiz Assessment Unfortunately, you have not passed all …" at bounding box center [802, 422] width 1156 height 557
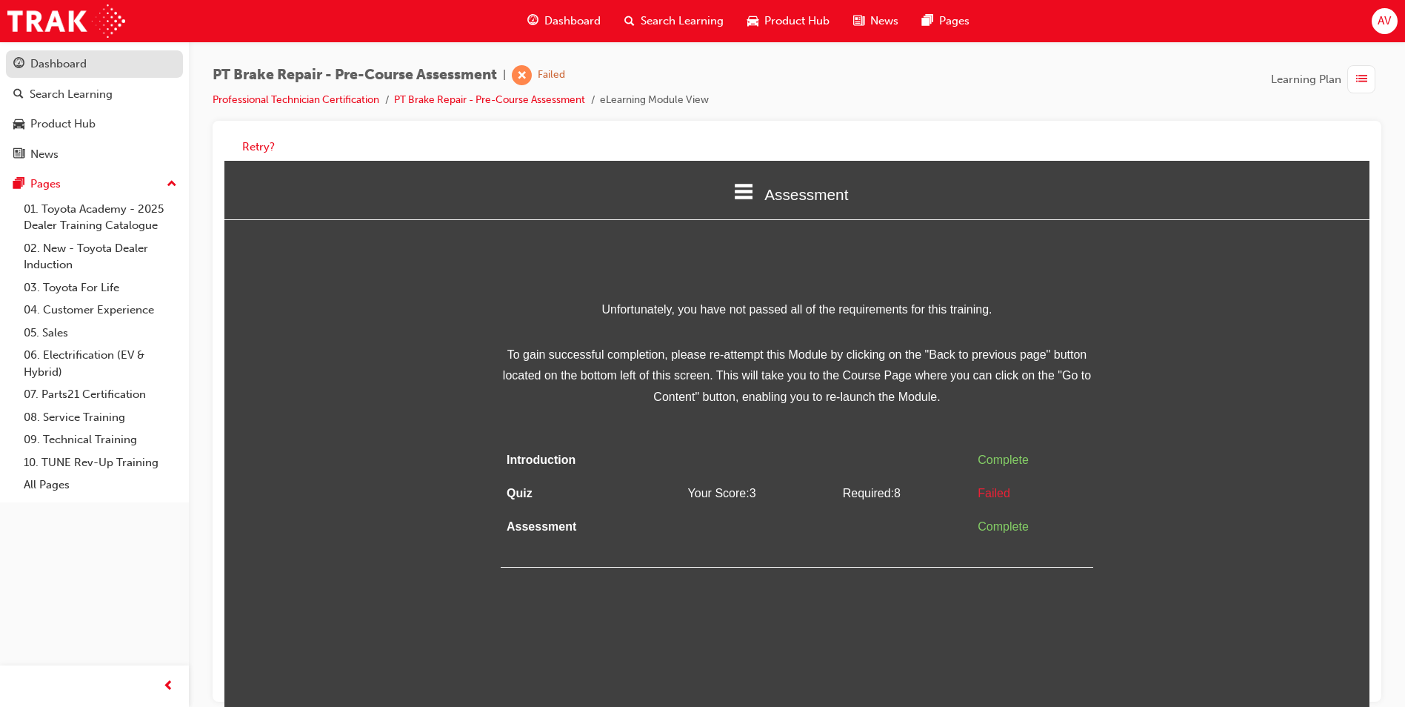
click at [59, 60] on div "Dashboard" at bounding box center [58, 64] width 56 height 17
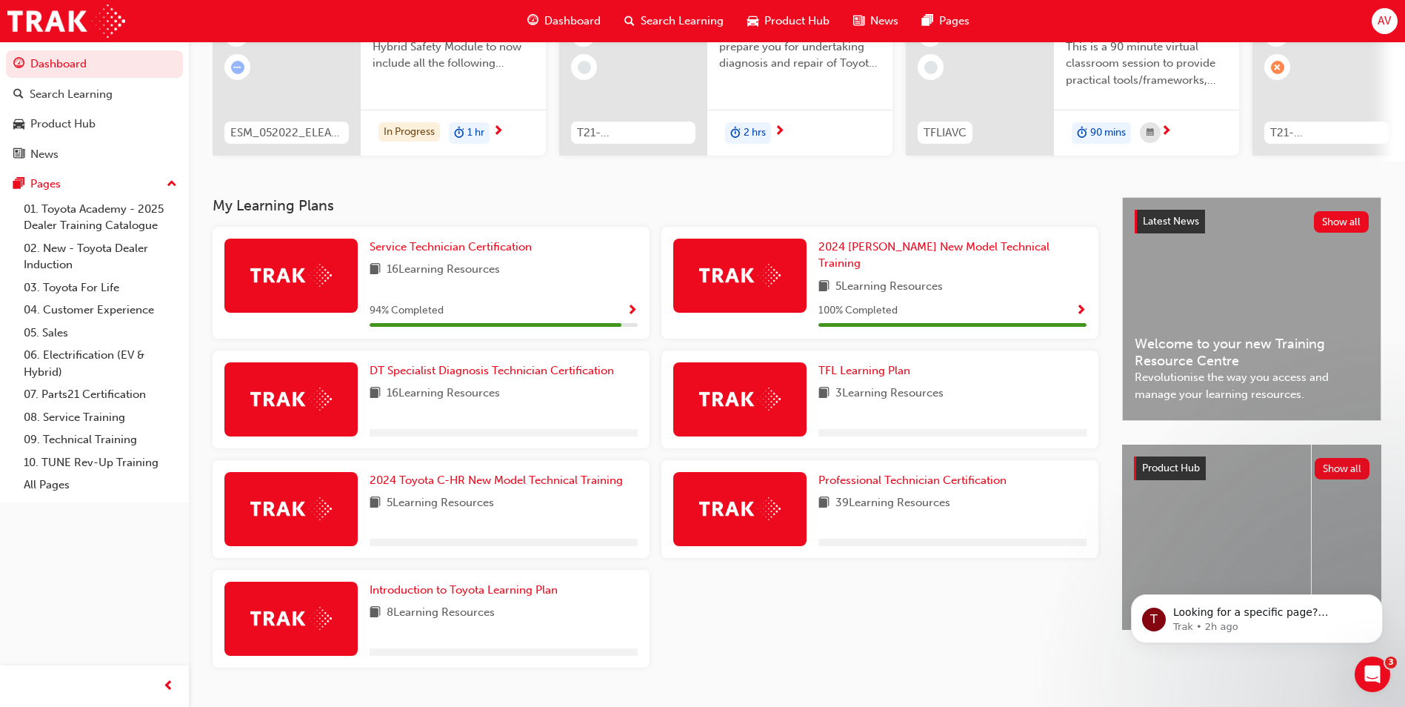
scroll to position [205, 0]
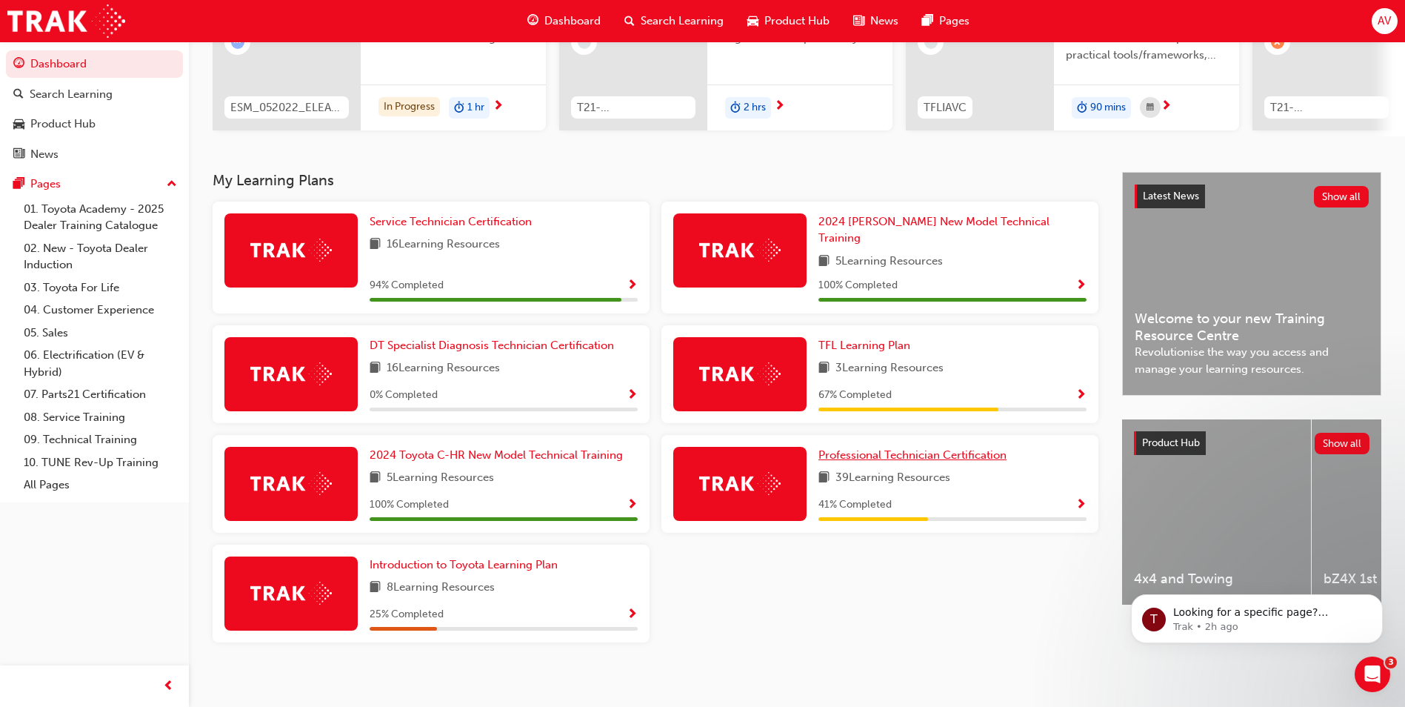
click at [956, 450] on span "Professional Technician Certification" at bounding box center [913, 454] width 188 height 13
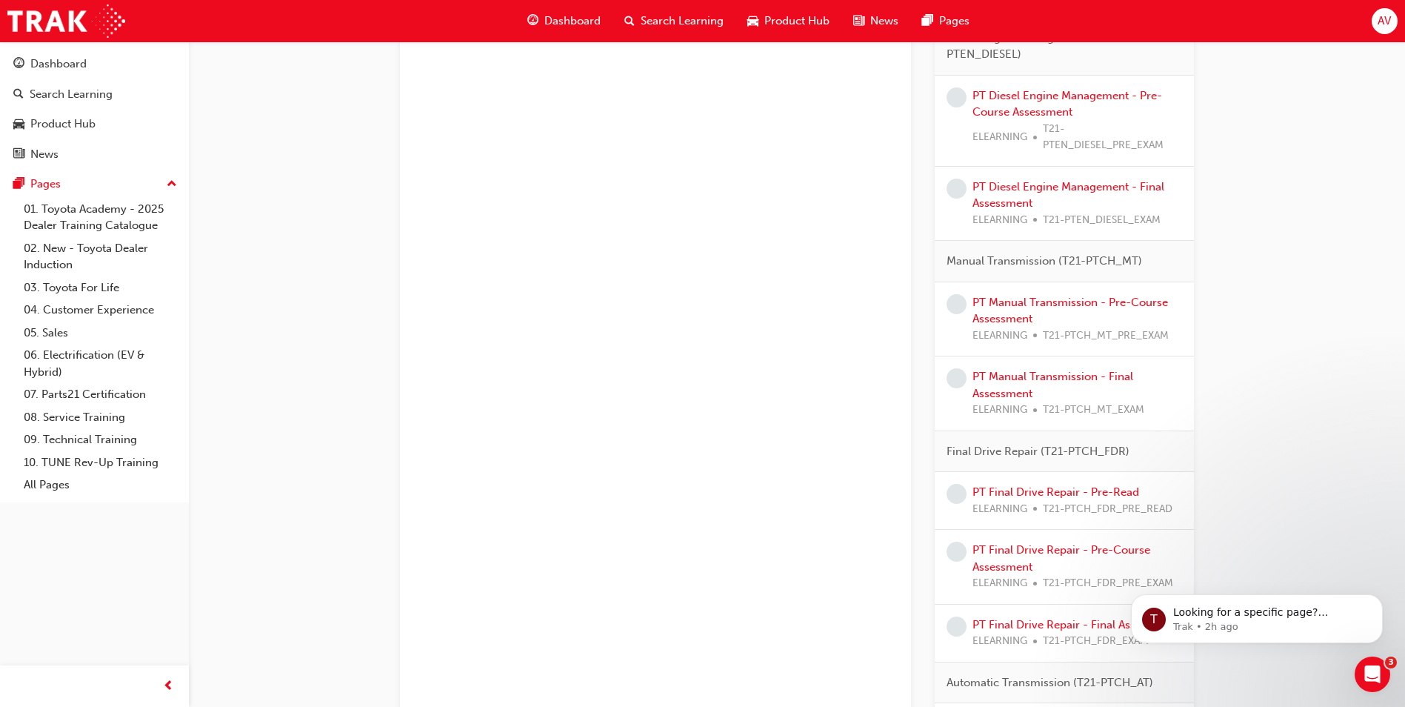
scroll to position [1913, 0]
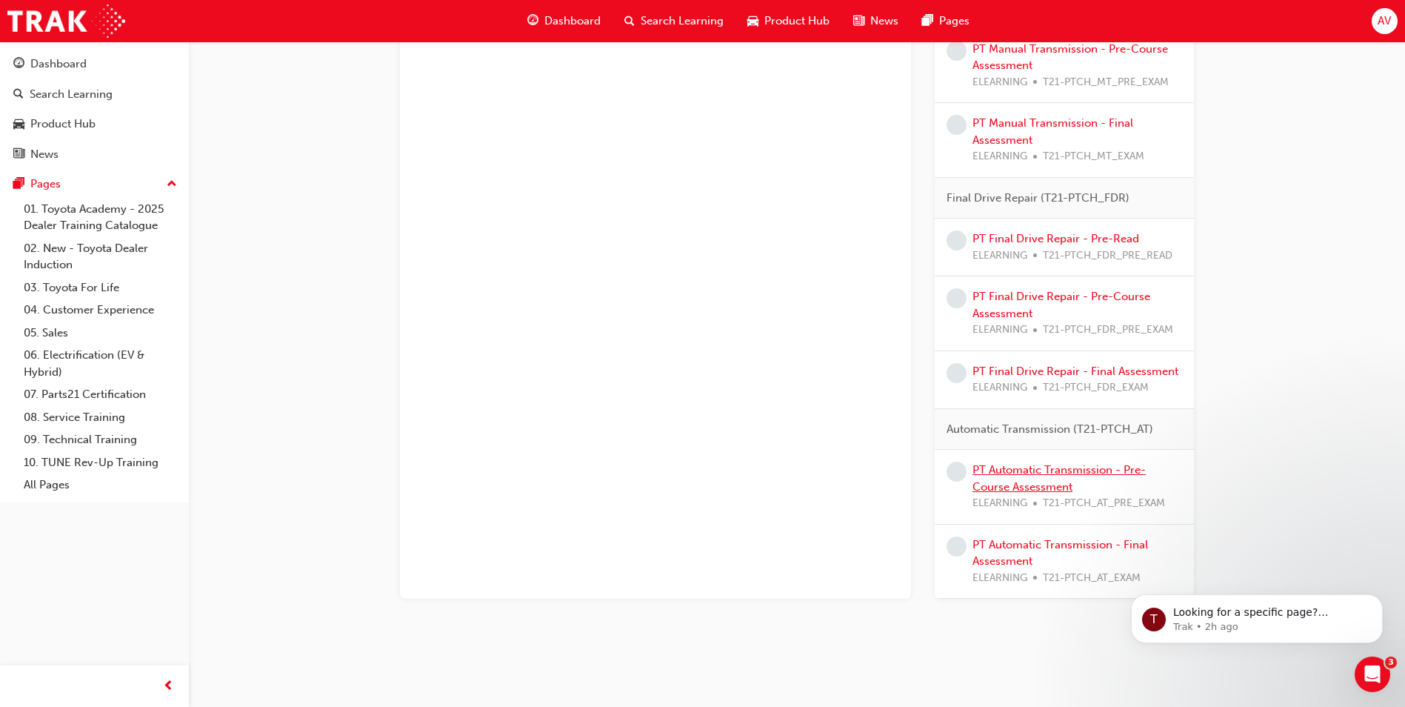
click at [1070, 469] on link "PT Automatic Transmission - Pre-Course Assessment" at bounding box center [1059, 478] width 173 height 30
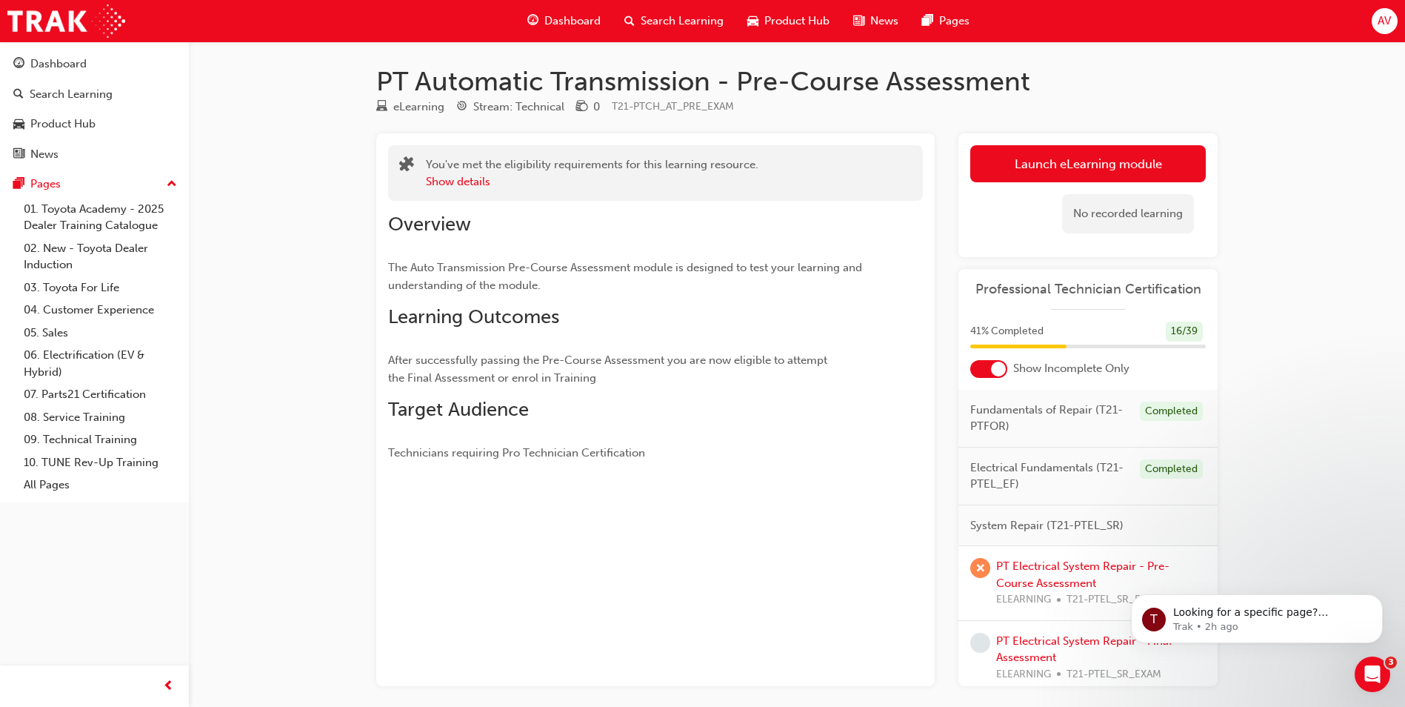
click at [1068, 149] on link "Launch eLearning module" at bounding box center [1088, 163] width 236 height 37
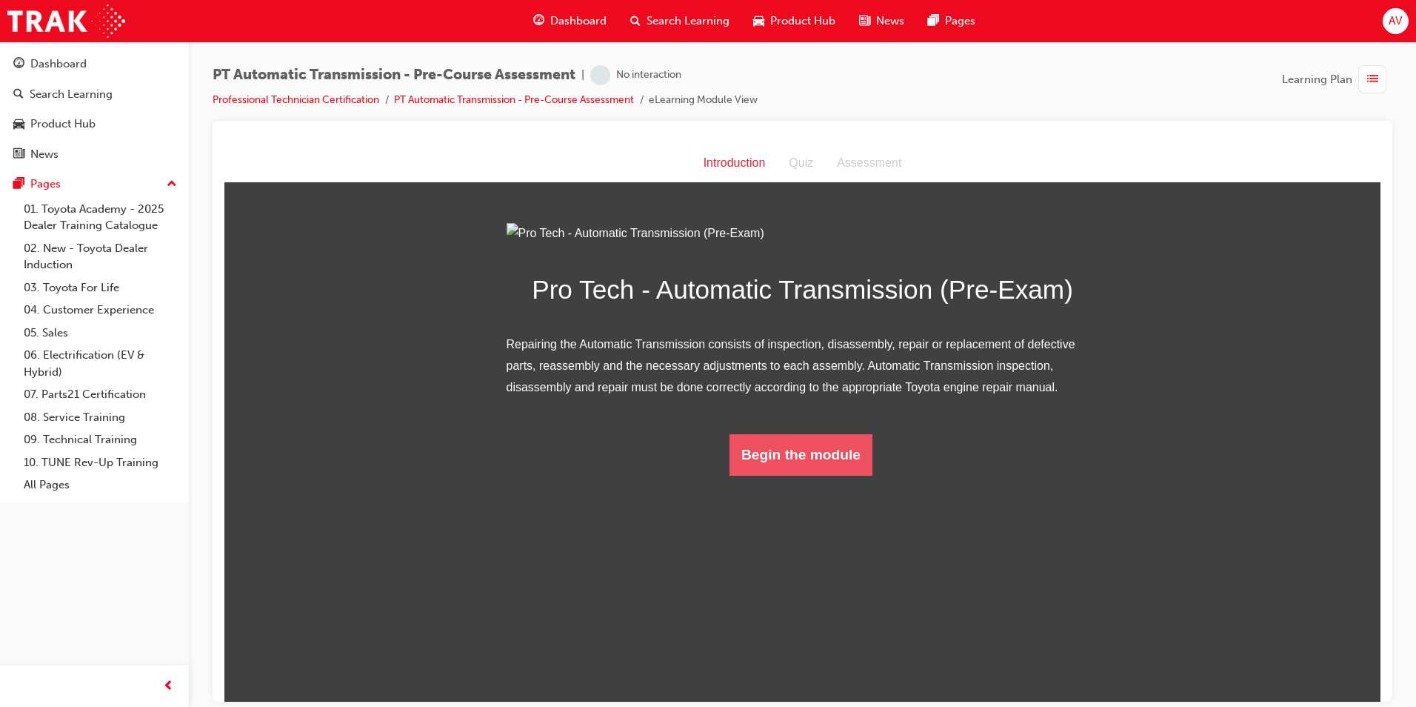
click at [814, 475] on button "Begin the module" at bounding box center [801, 453] width 143 height 41
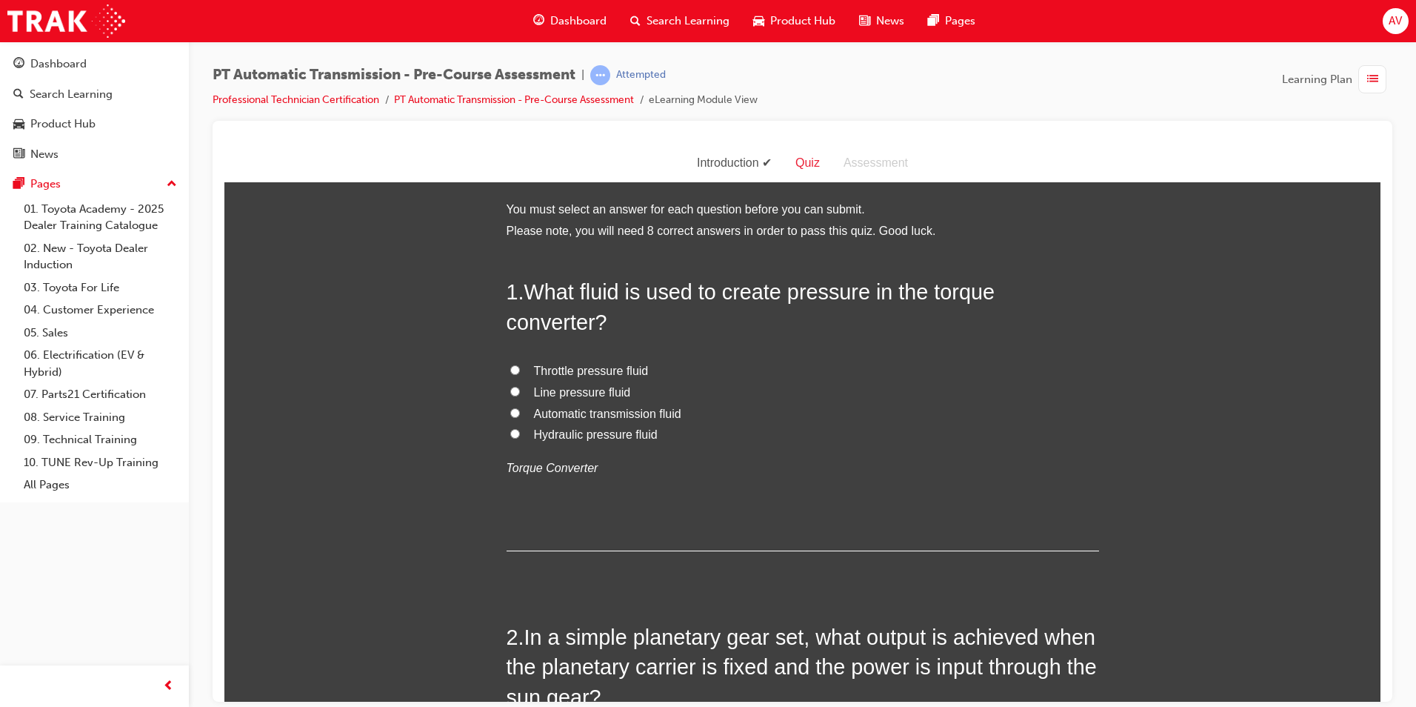
click at [510, 433] on input "Hydraulic pressure fluid" at bounding box center [515, 433] width 10 height 10
radio input "true"
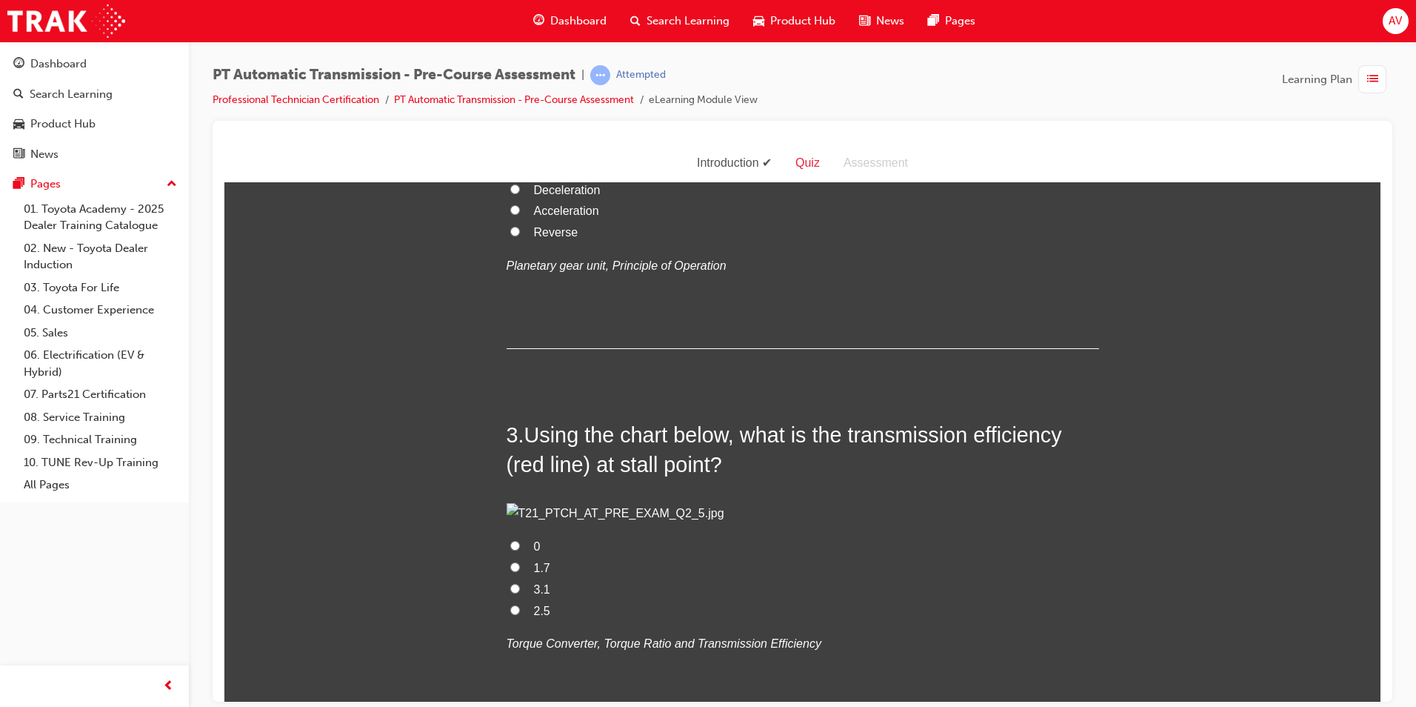
scroll to position [667, 0]
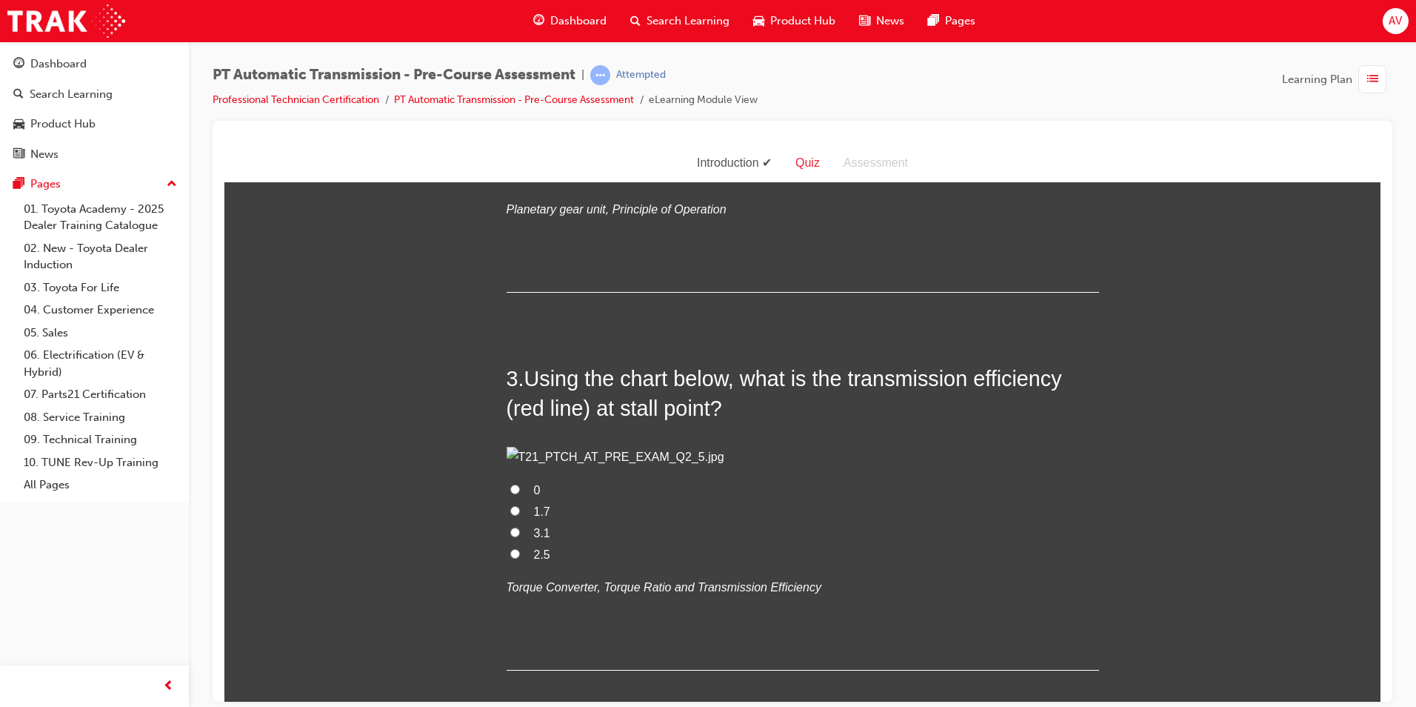
click at [510, 116] on input "Direct connection" at bounding box center [515, 111] width 10 height 10
radio input "true"
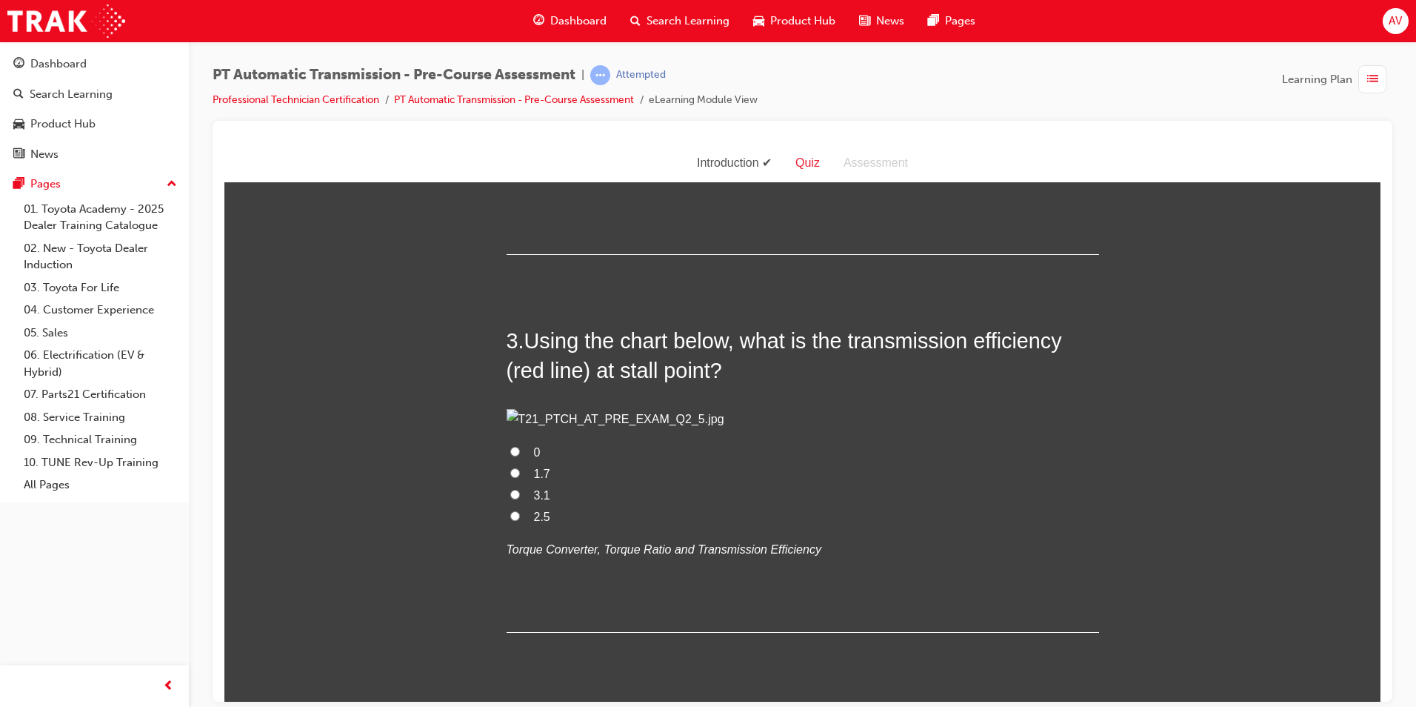
scroll to position [741, 0]
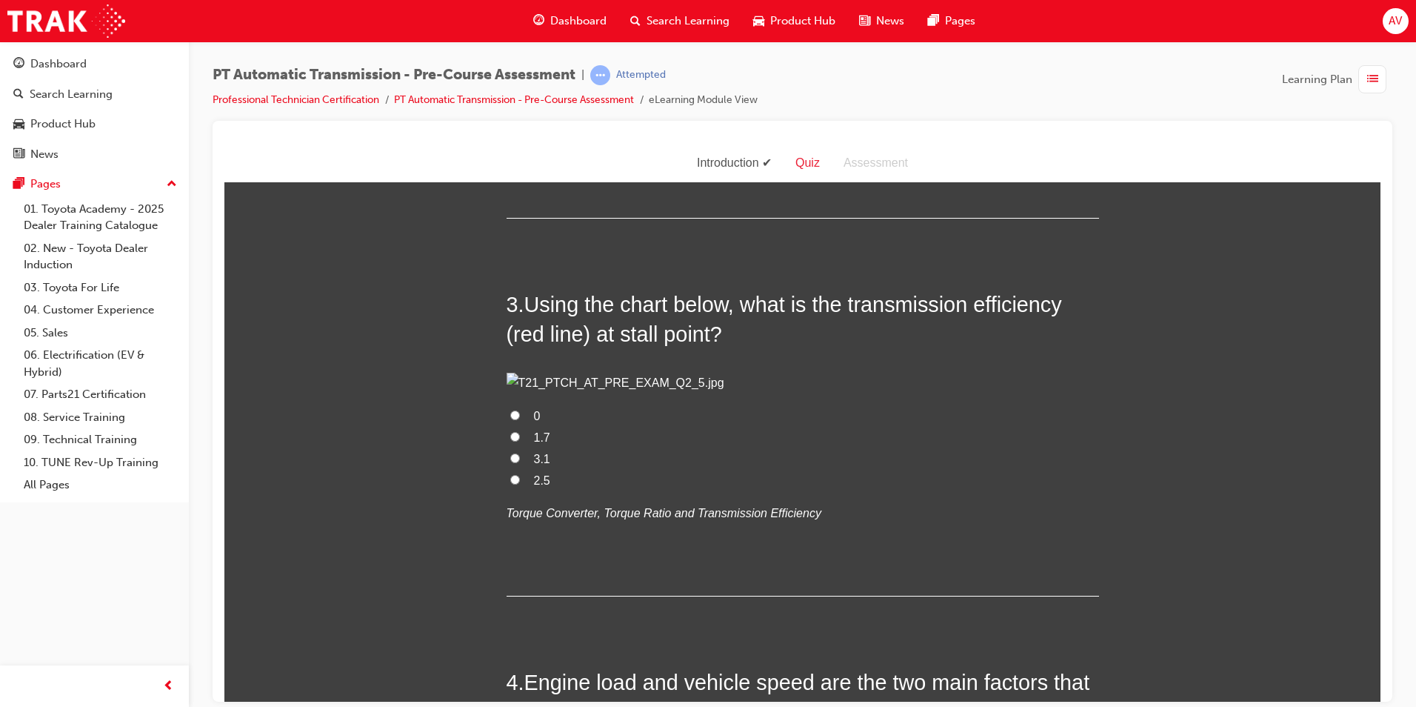
click at [511, 84] on input "Acceleration" at bounding box center [515, 79] width 10 height 10
radio input "true"
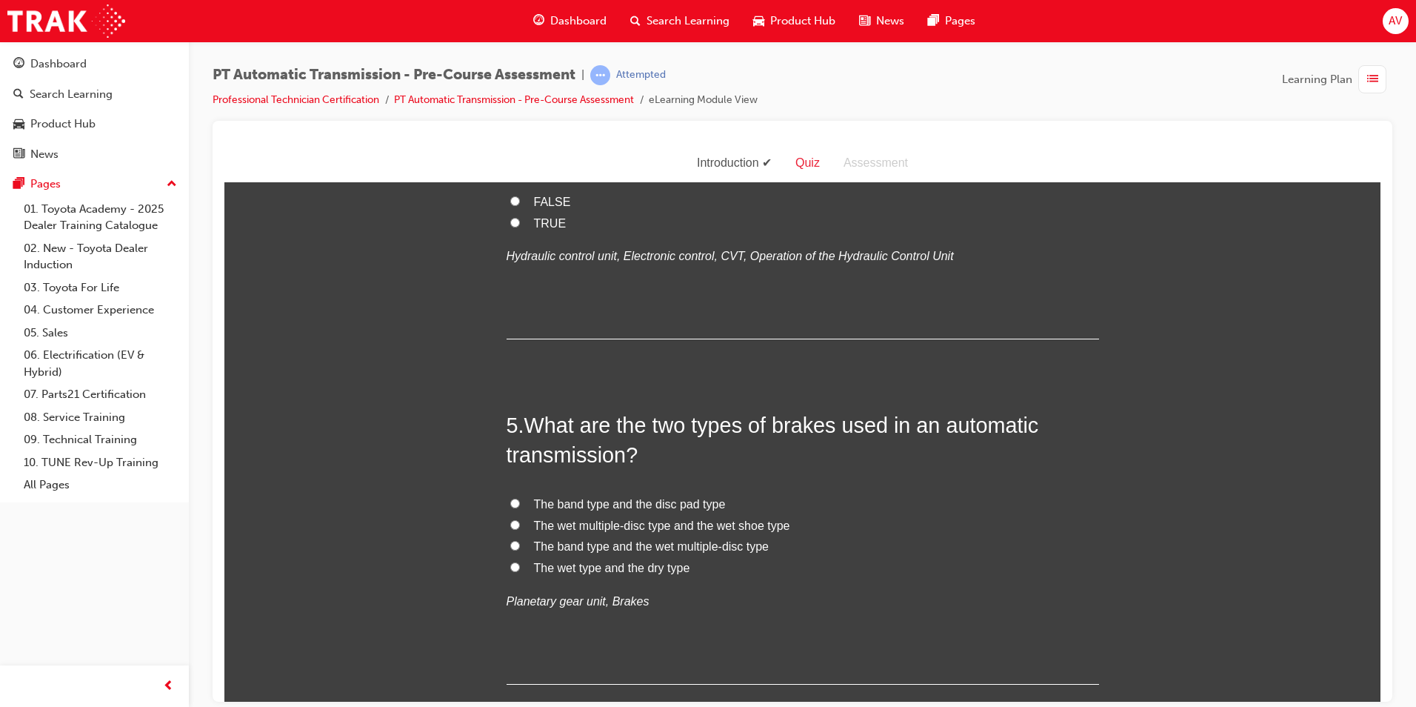
scroll to position [1333, 0]
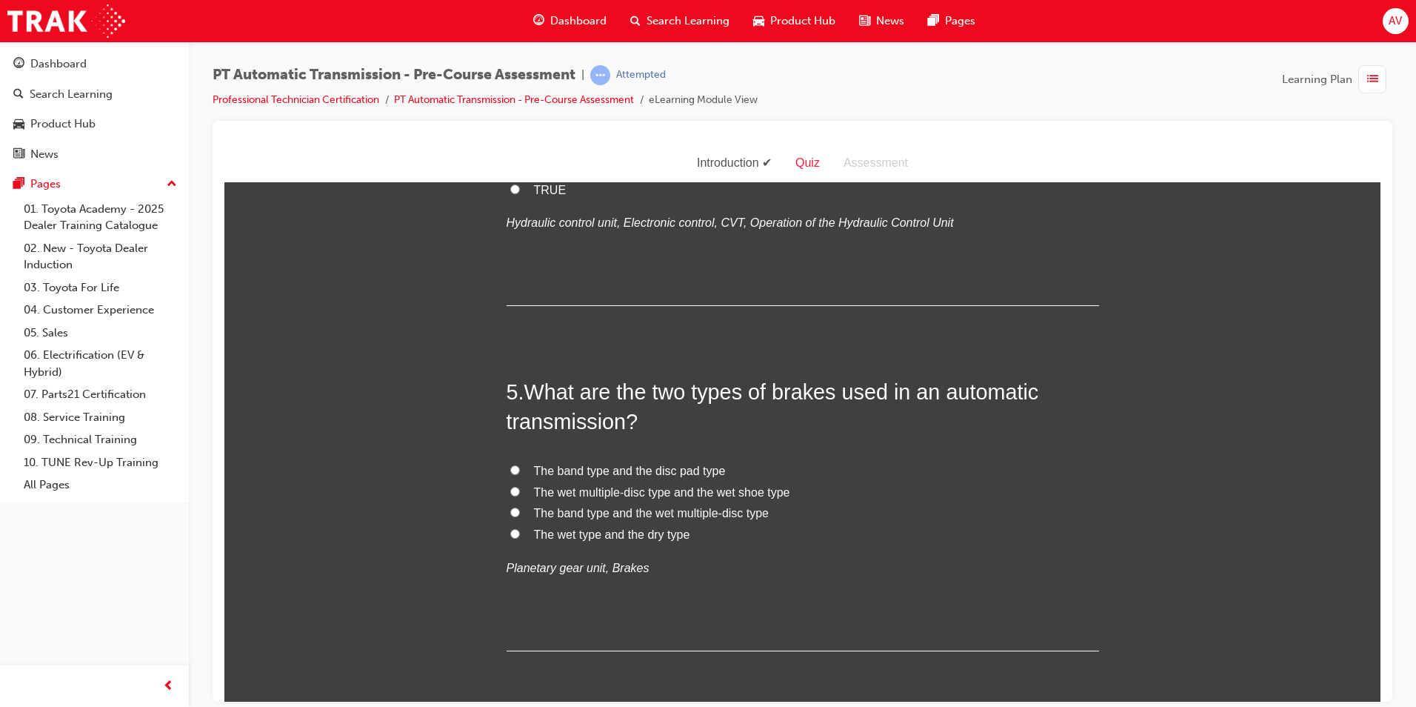
radio input "true"
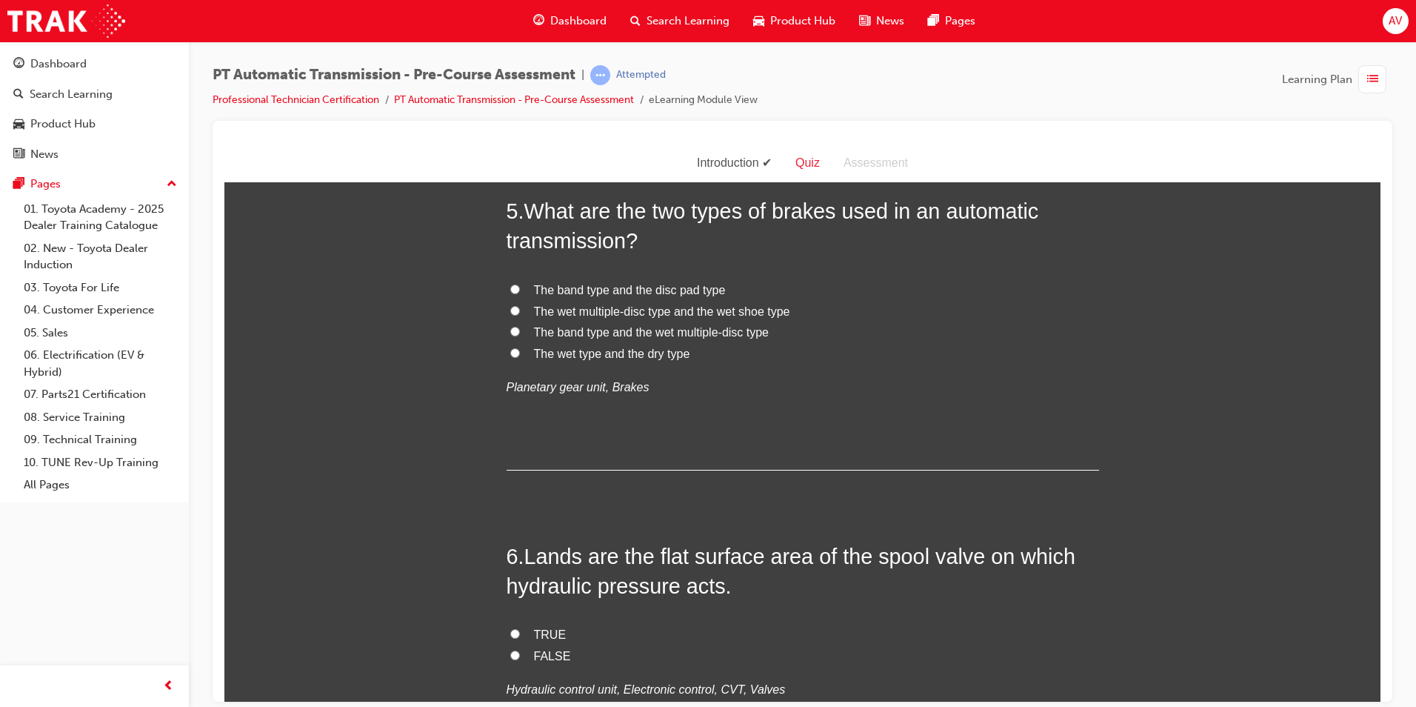
scroll to position [1556, 0]
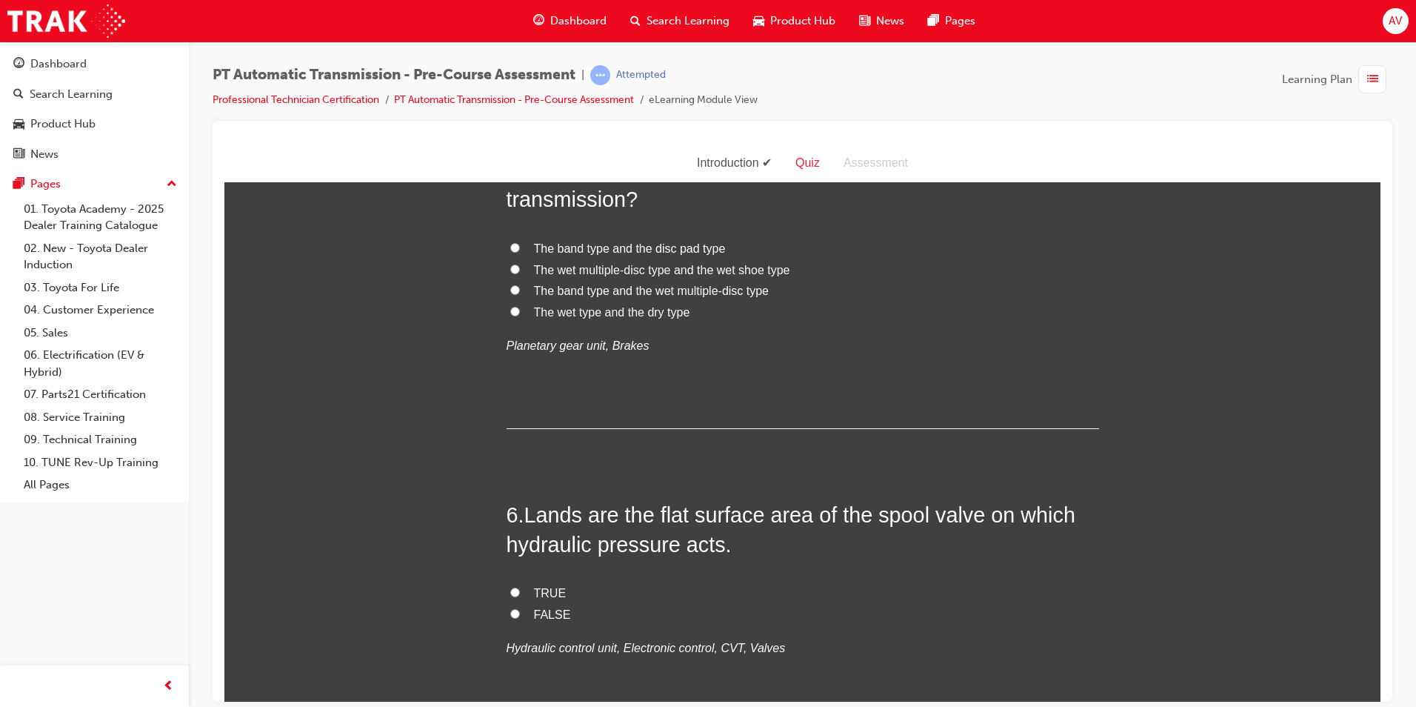
radio input "true"
click at [442, 604] on div "You must select an answer for each question before you can submit. Please note,…" at bounding box center [802, 369] width 1156 height 3452
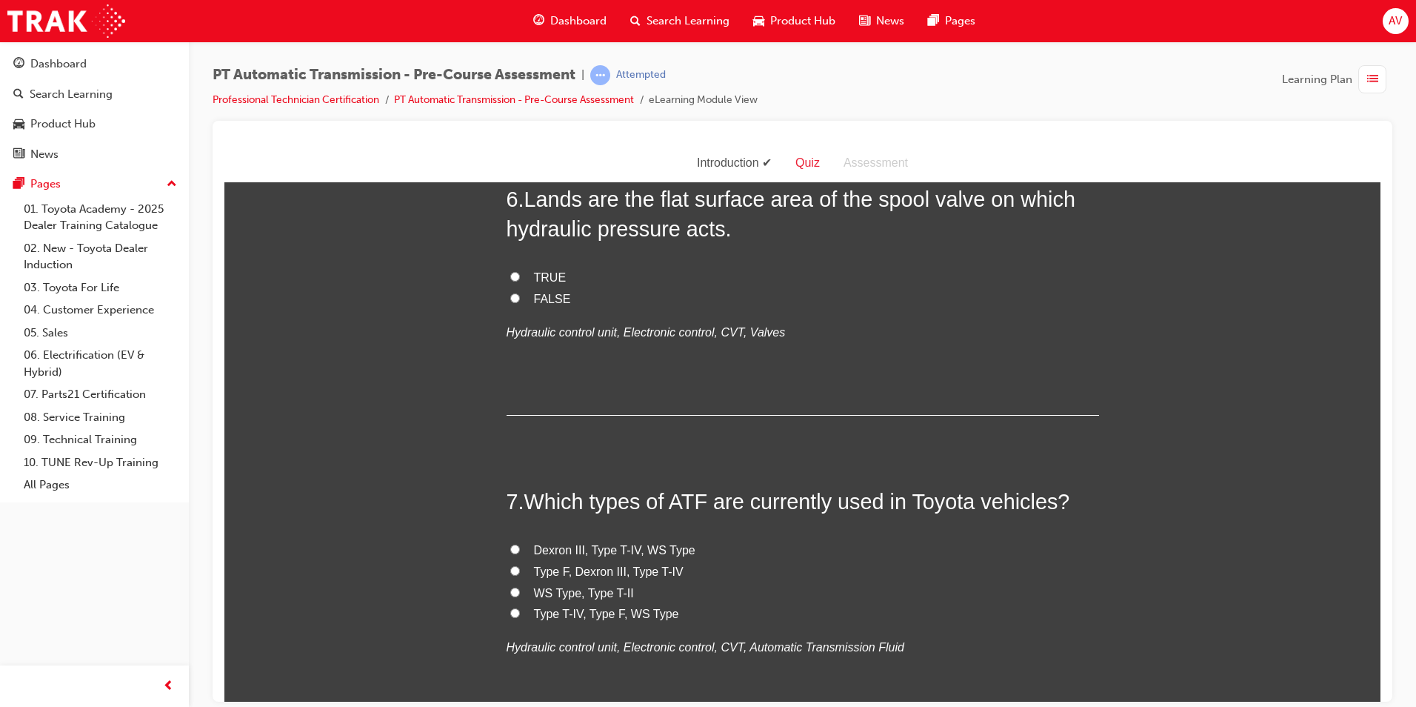
scroll to position [1926, 0]
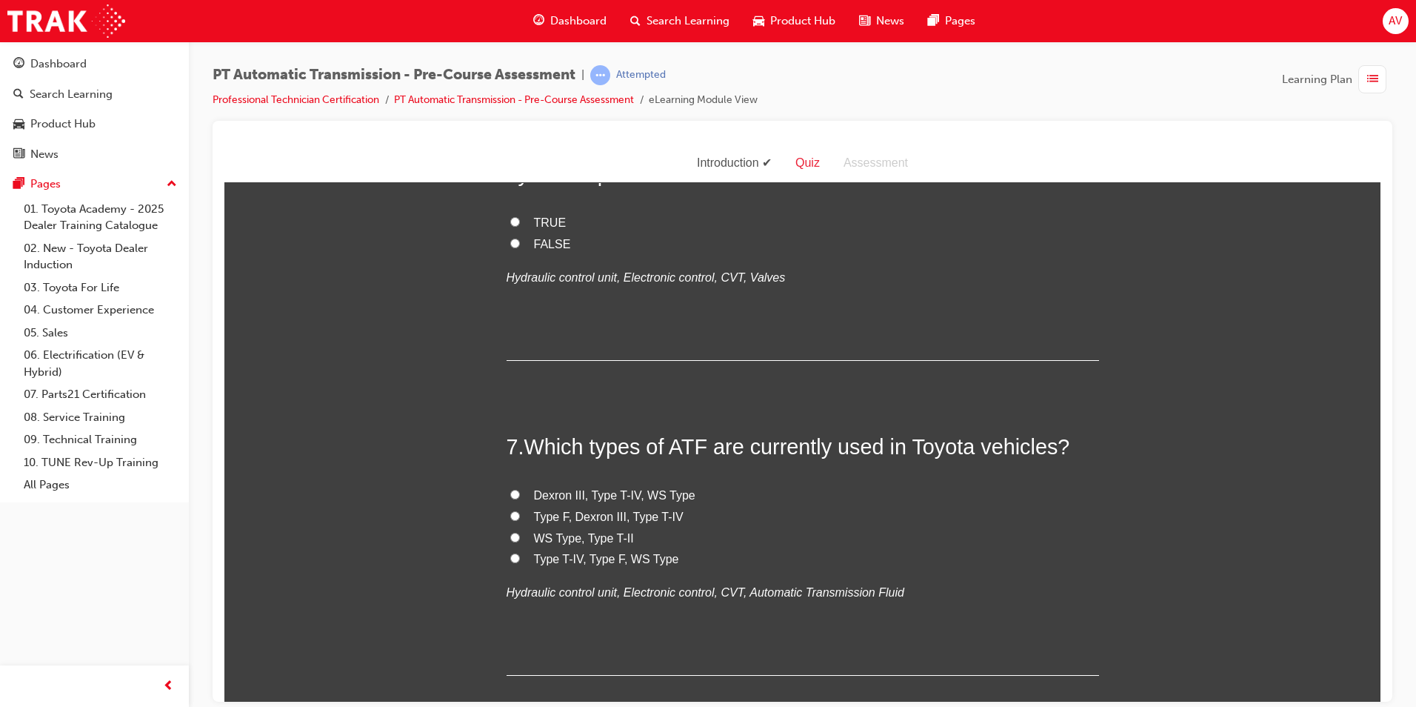
drag, startPoint x: 522, startPoint y: 476, endPoint x: 620, endPoint y: 496, distance: 100.5
radio input "true"
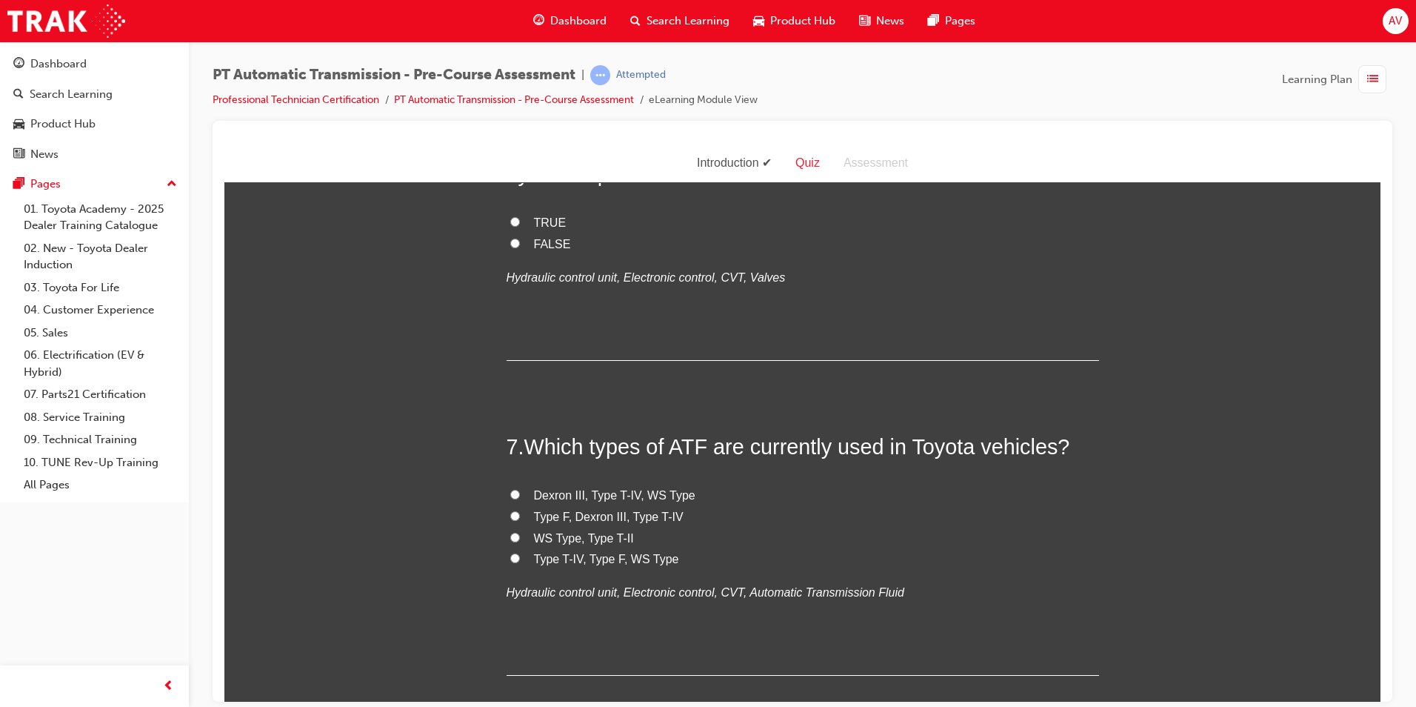
radio input "true"
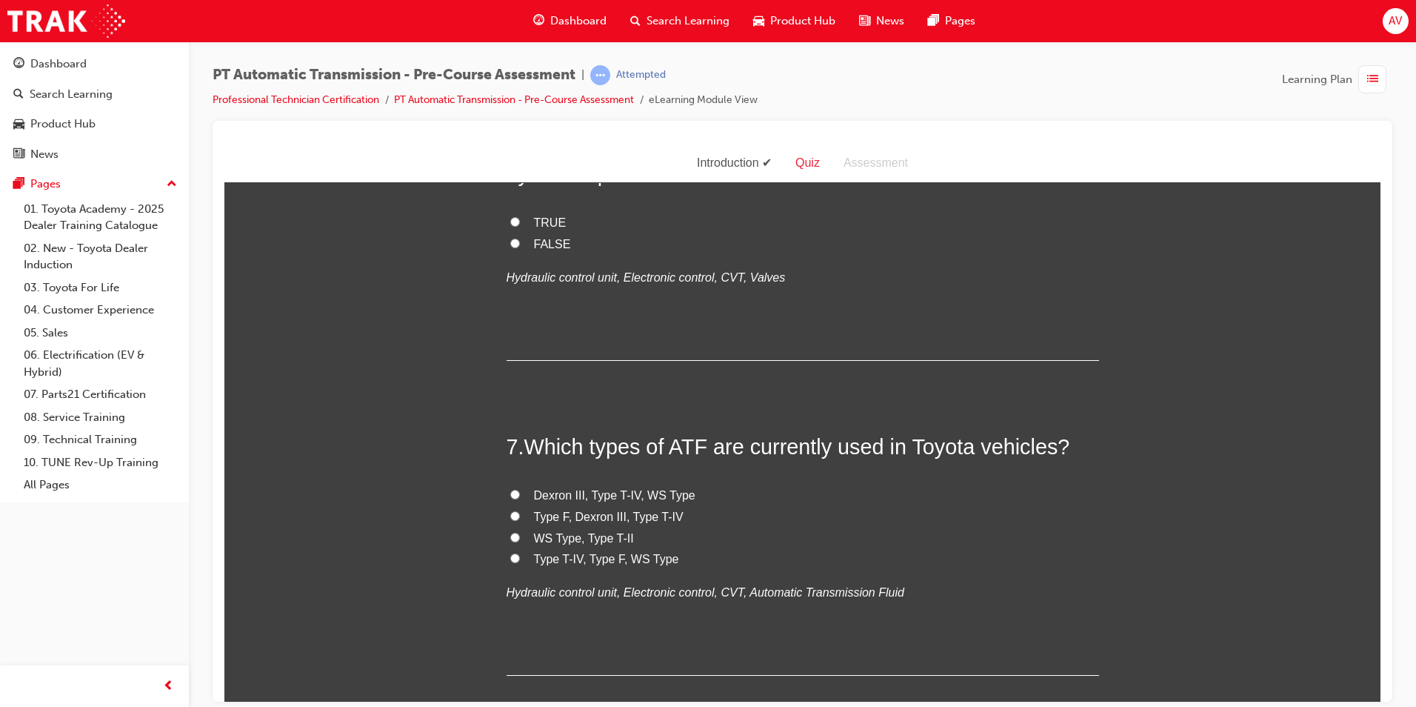
radio input "true"
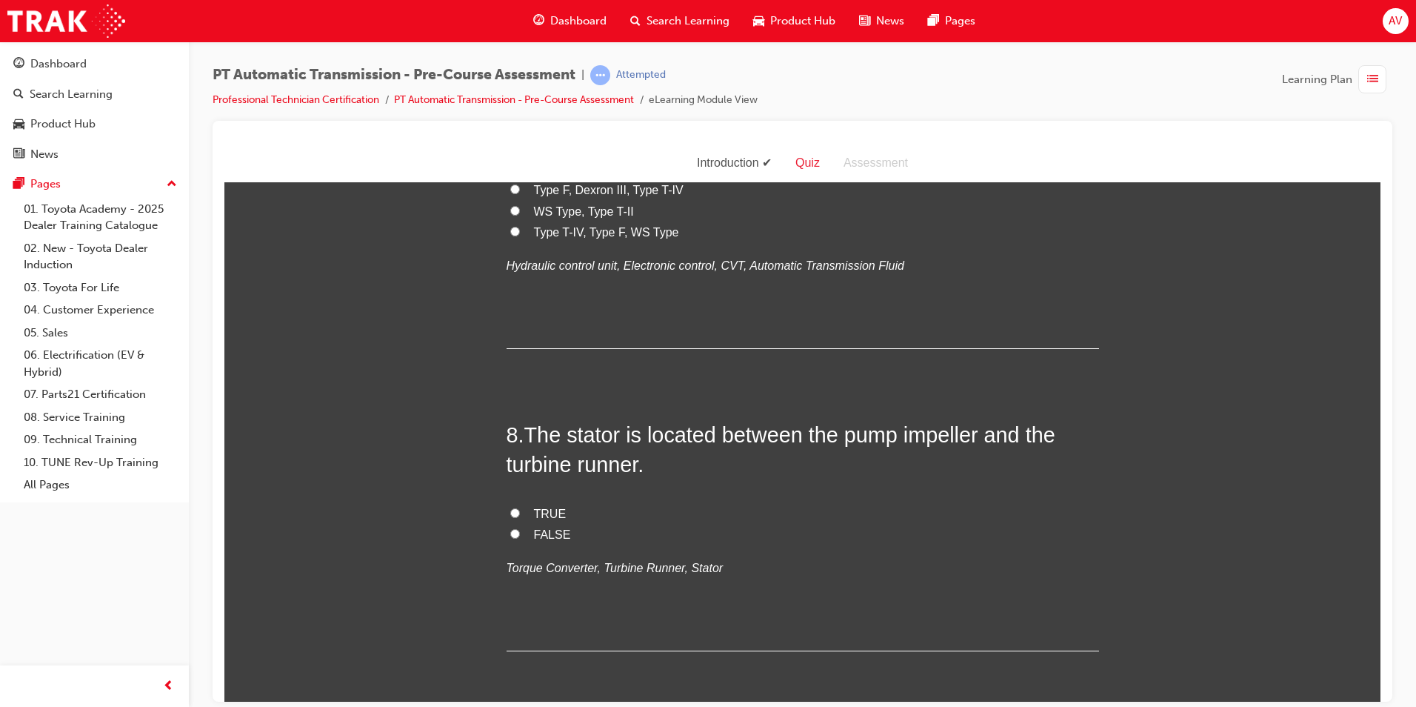
scroll to position [2297, 0]
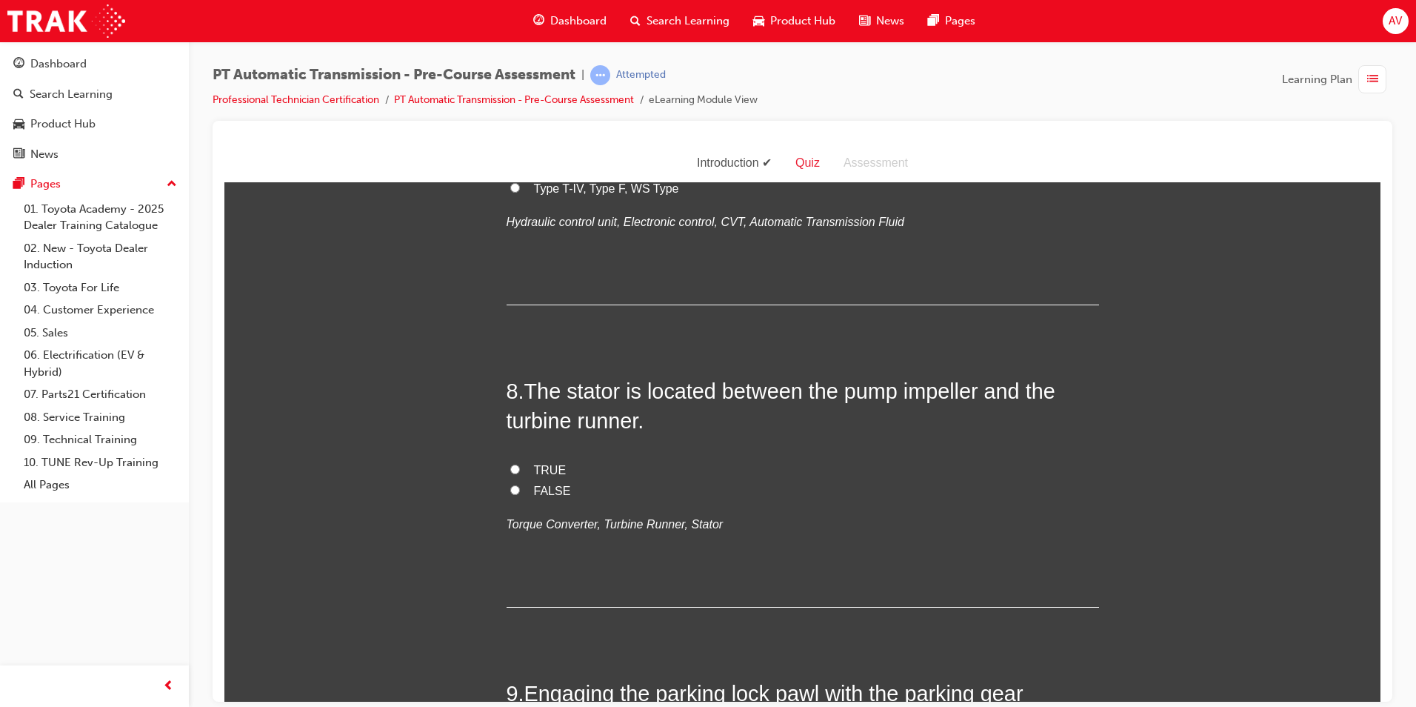
drag, startPoint x: 519, startPoint y: 446, endPoint x: 725, endPoint y: 472, distance: 208.3
radio input "true"
drag, startPoint x: 474, startPoint y: 524, endPoint x: 485, endPoint y: 516, distance: 14.2
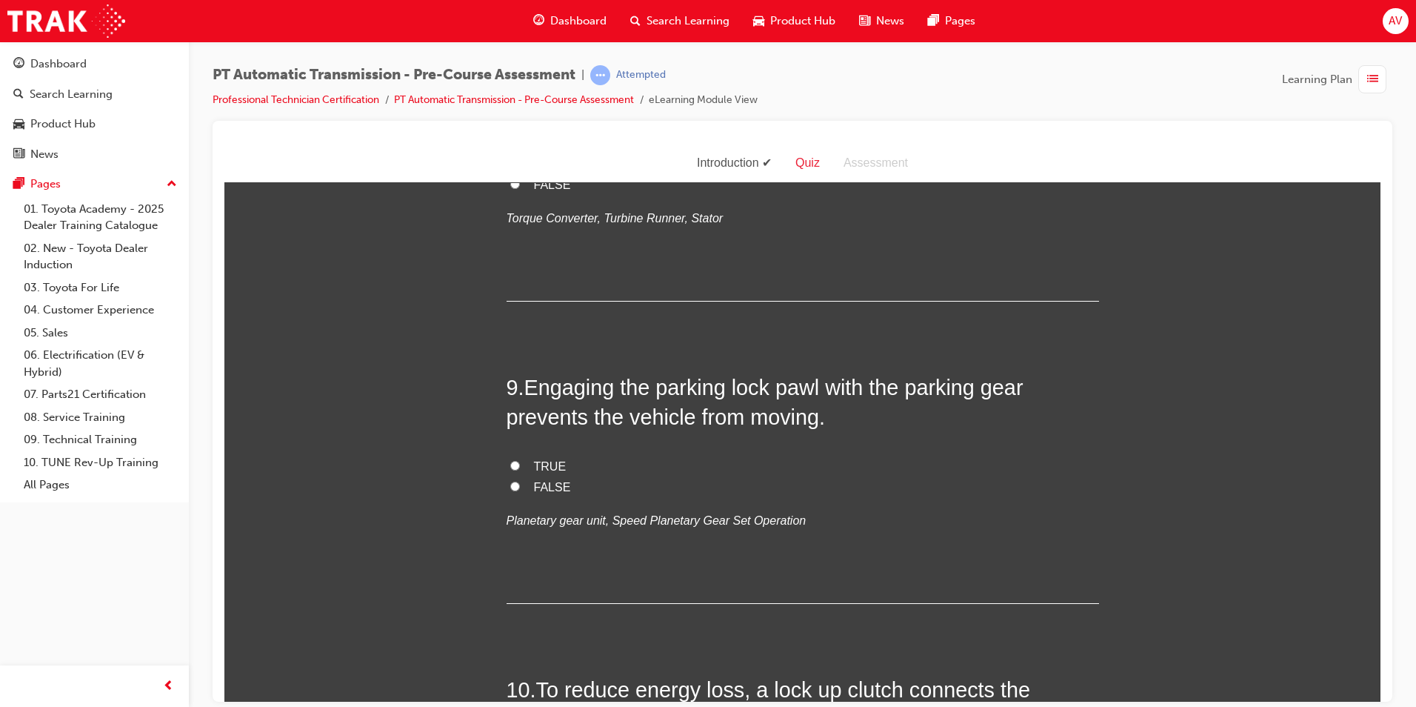
scroll to position [2667, 0]
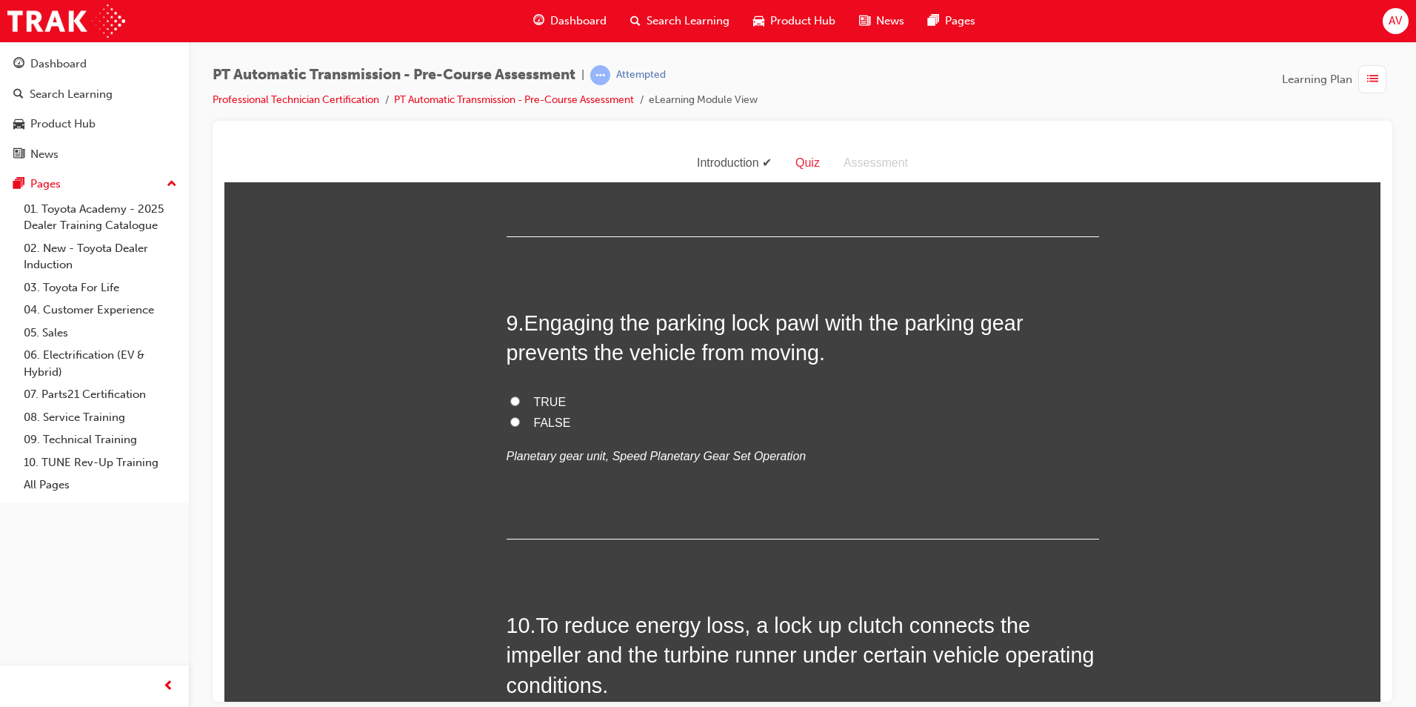
drag, startPoint x: 523, startPoint y: 368, endPoint x: 1056, endPoint y: 383, distance: 532.9
radio input "true"
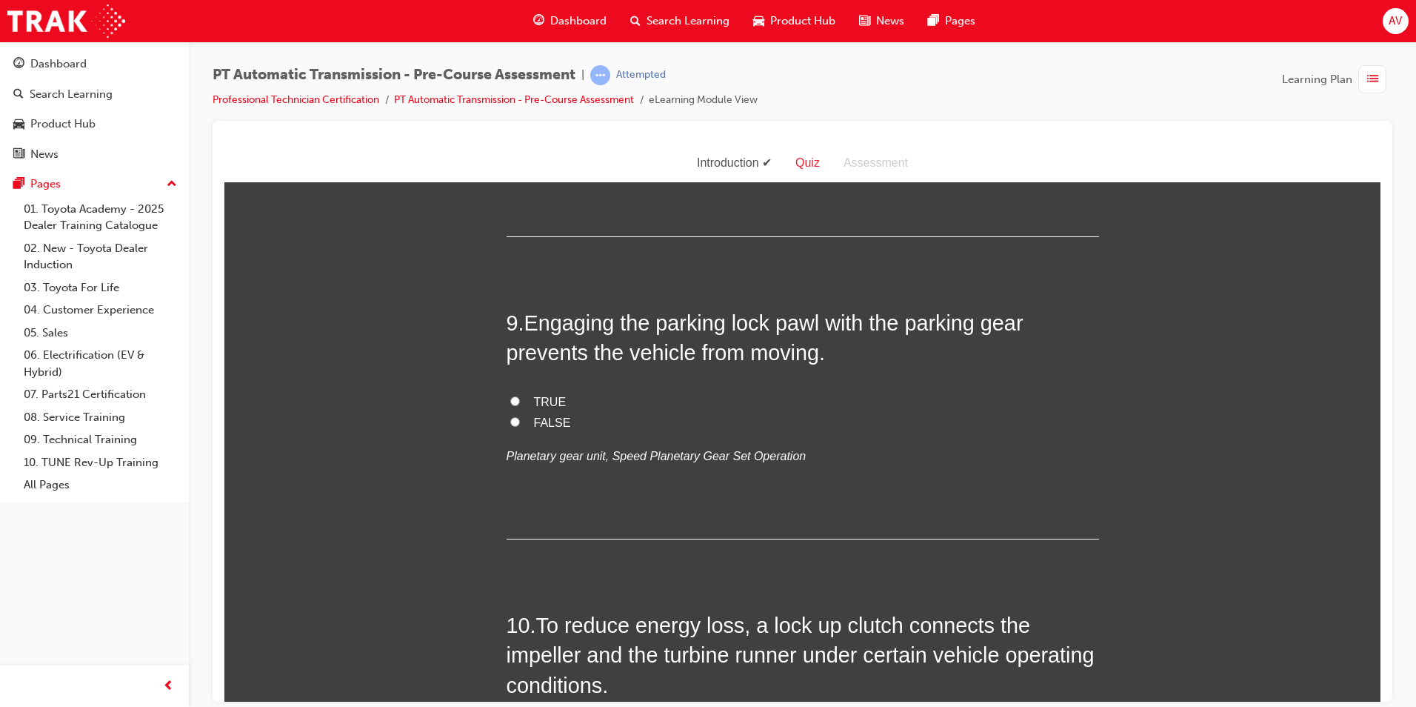
radio input "true"
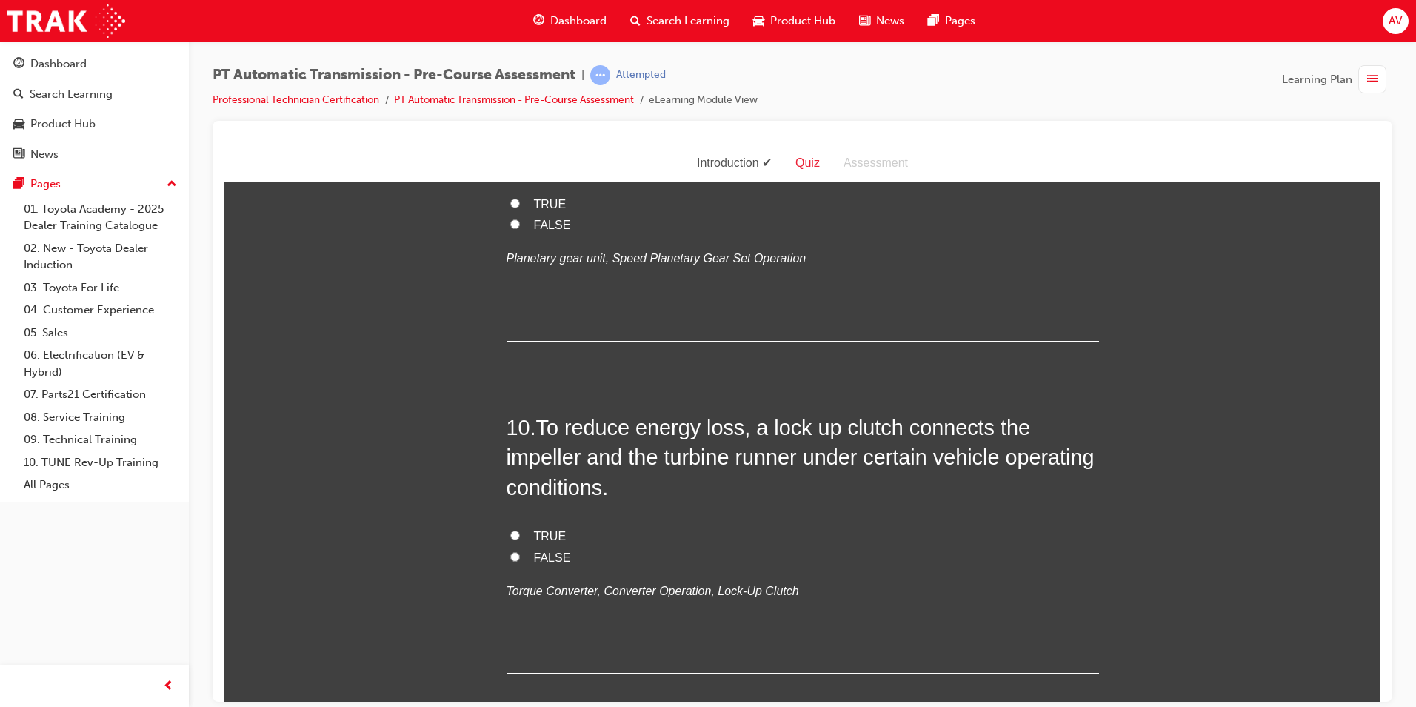
scroll to position [2889, 0]
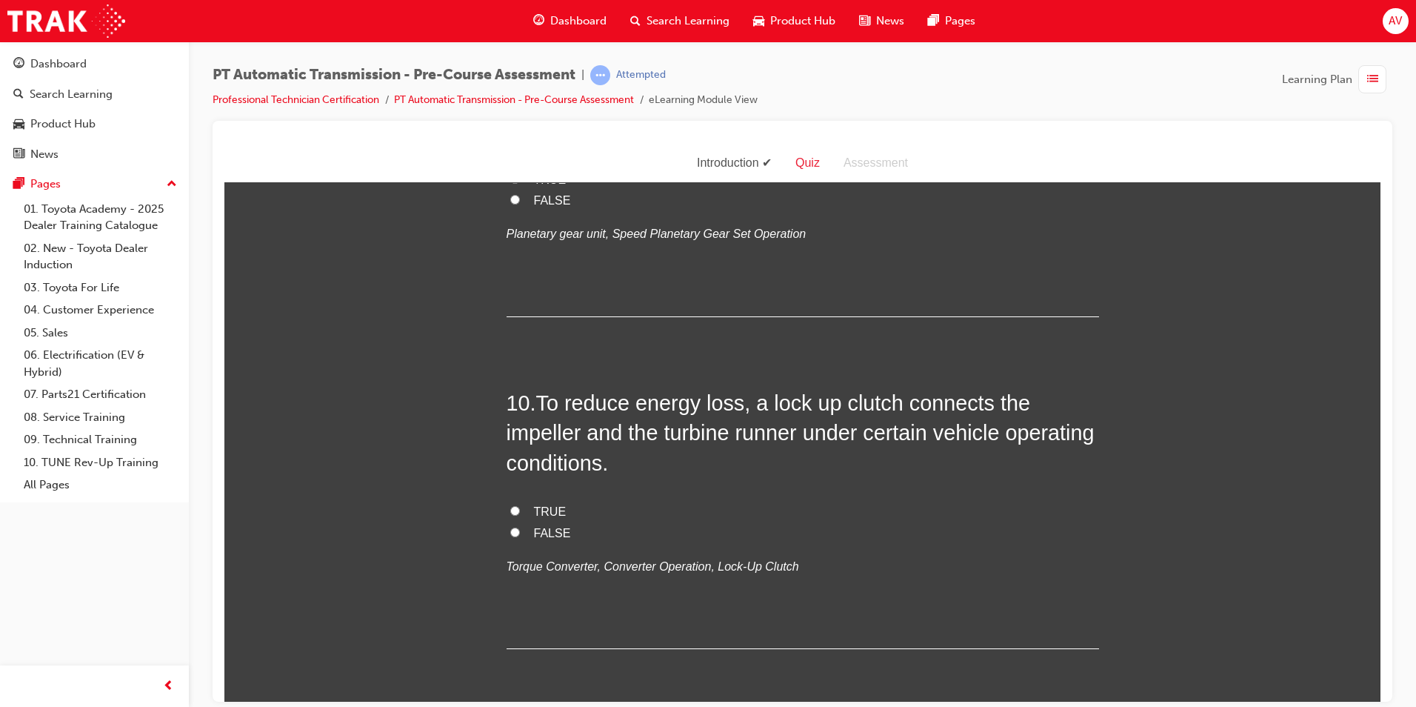
drag, startPoint x: 566, startPoint y: 464, endPoint x: 663, endPoint y: 497, distance: 102.6
radio input "true"
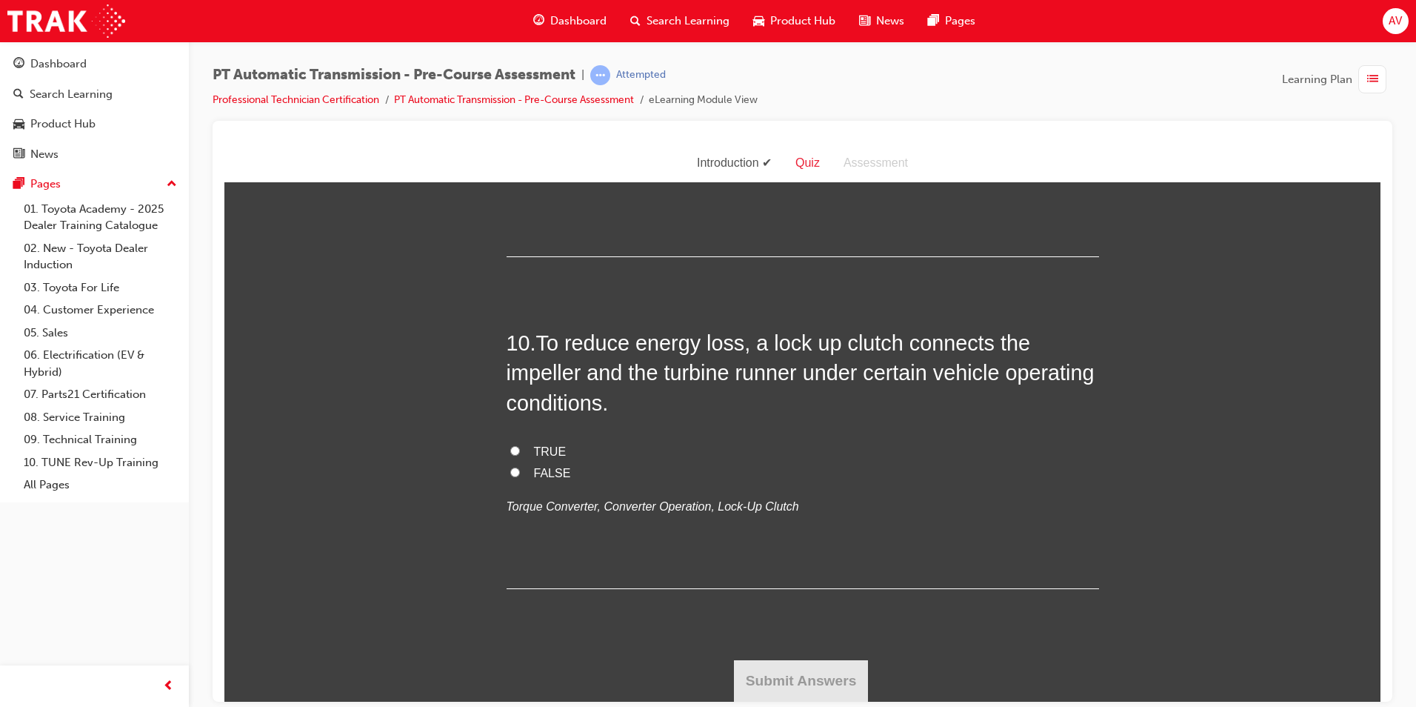
scroll to position [3260, 0]
drag, startPoint x: 524, startPoint y: 390, endPoint x: 819, endPoint y: 442, distance: 300.1
click at [819, 81] on span "Engaging the parking lock pawl with the parking gear prevents the vehicle from …" at bounding box center [765, 54] width 517 height 53
click at [511, 123] on input "TRUE" at bounding box center [515, 118] width 10 height 10
radio input "true"
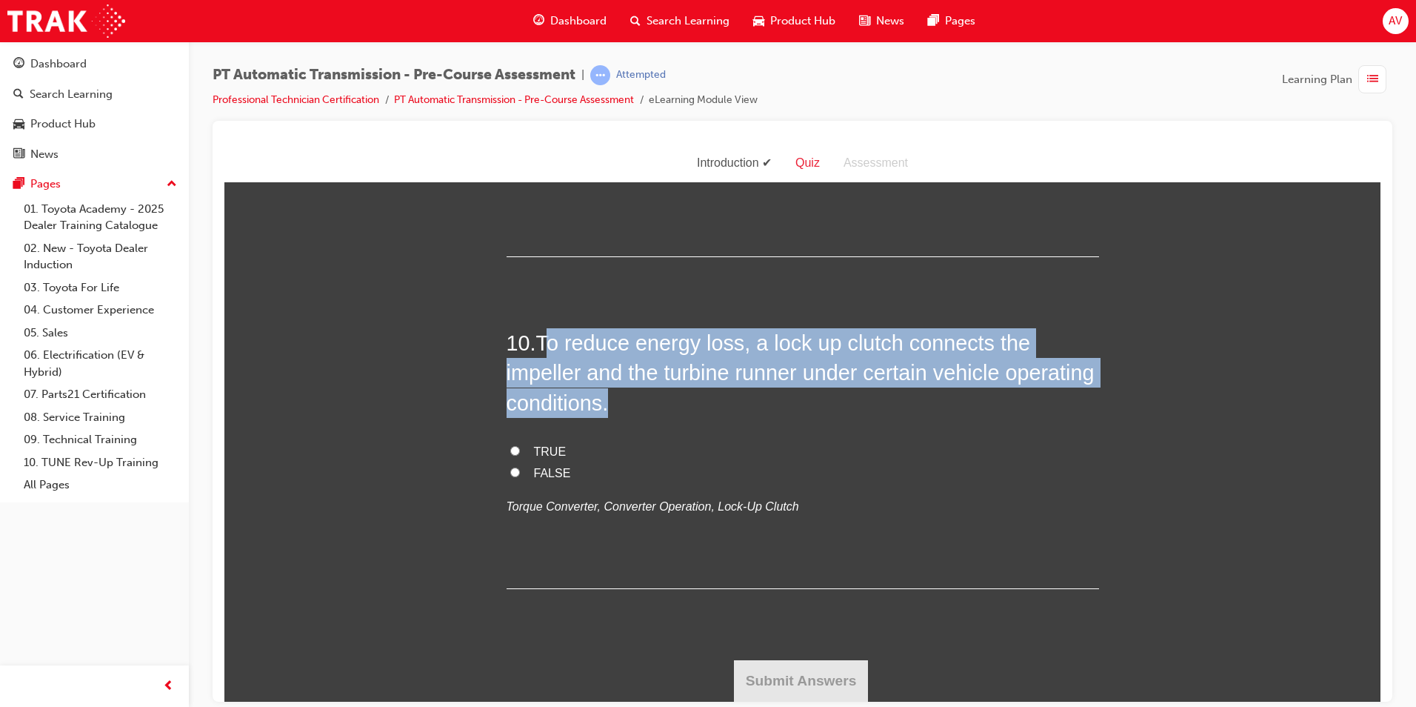
drag, startPoint x: 542, startPoint y: 340, endPoint x: 702, endPoint y: 407, distance: 173.0
click at [702, 407] on span "To reduce energy loss, a lock up clutch connects the impeller and the turbine r…" at bounding box center [801, 372] width 588 height 84
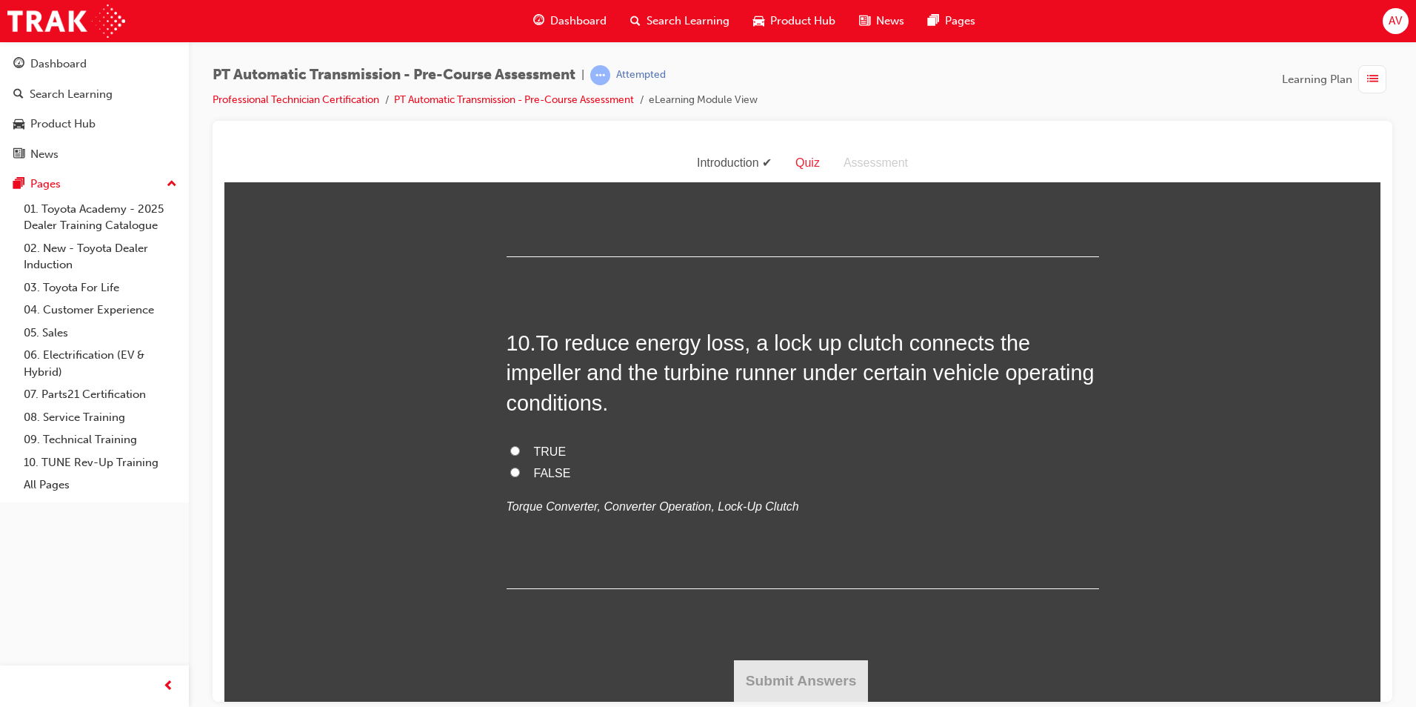
click at [515, 445] on label "TRUE" at bounding box center [803, 451] width 593 height 21
click at [515, 445] on input "TRUE" at bounding box center [515, 450] width 10 height 10
radio input "true"
click at [771, 665] on button "Submit Answers" at bounding box center [801, 679] width 135 height 41
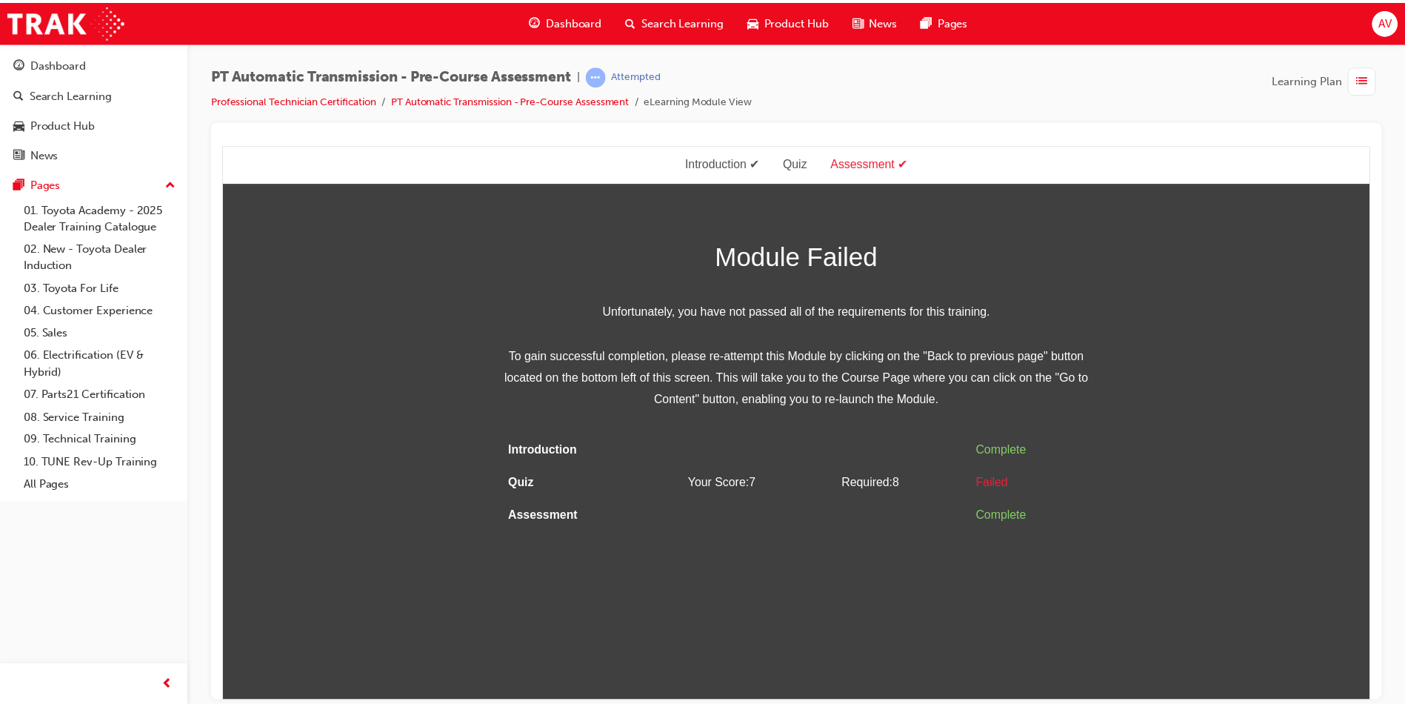
scroll to position [0, 0]
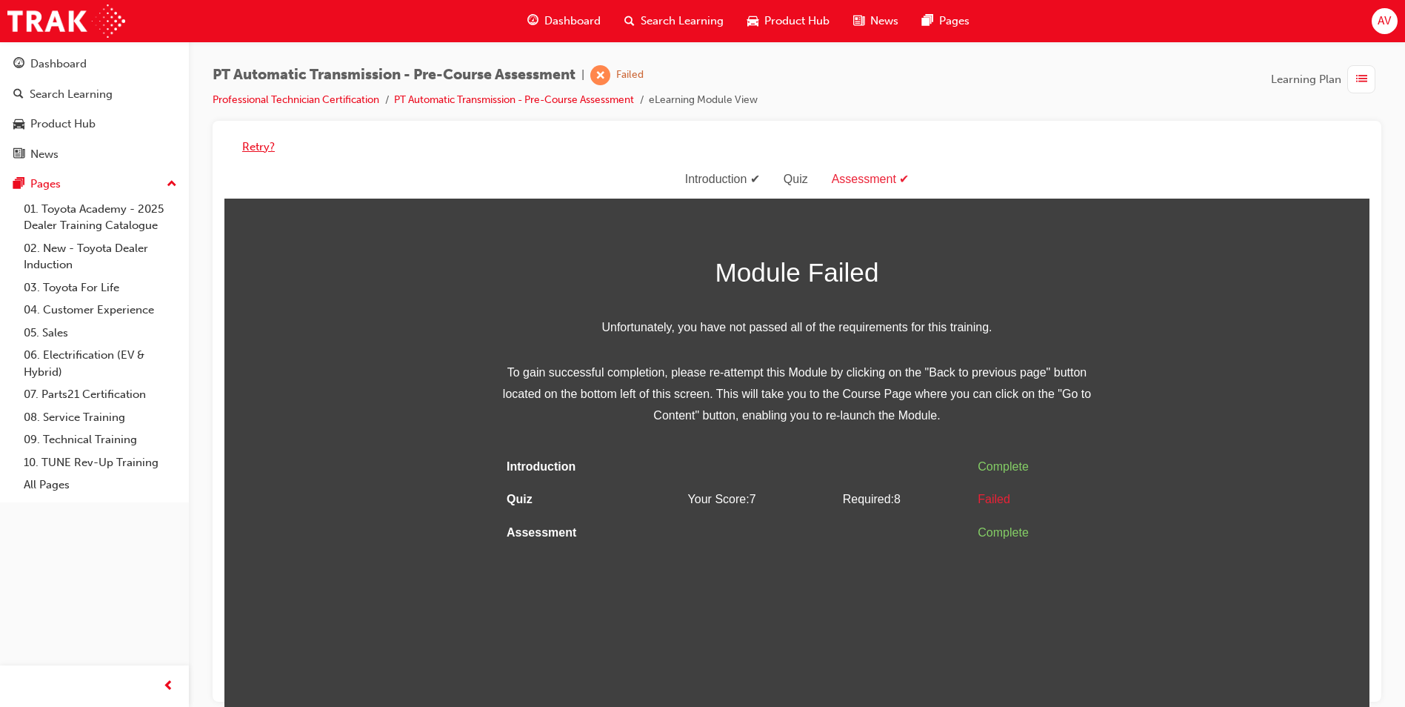
click at [265, 147] on button "Retry?" at bounding box center [258, 147] width 33 height 17
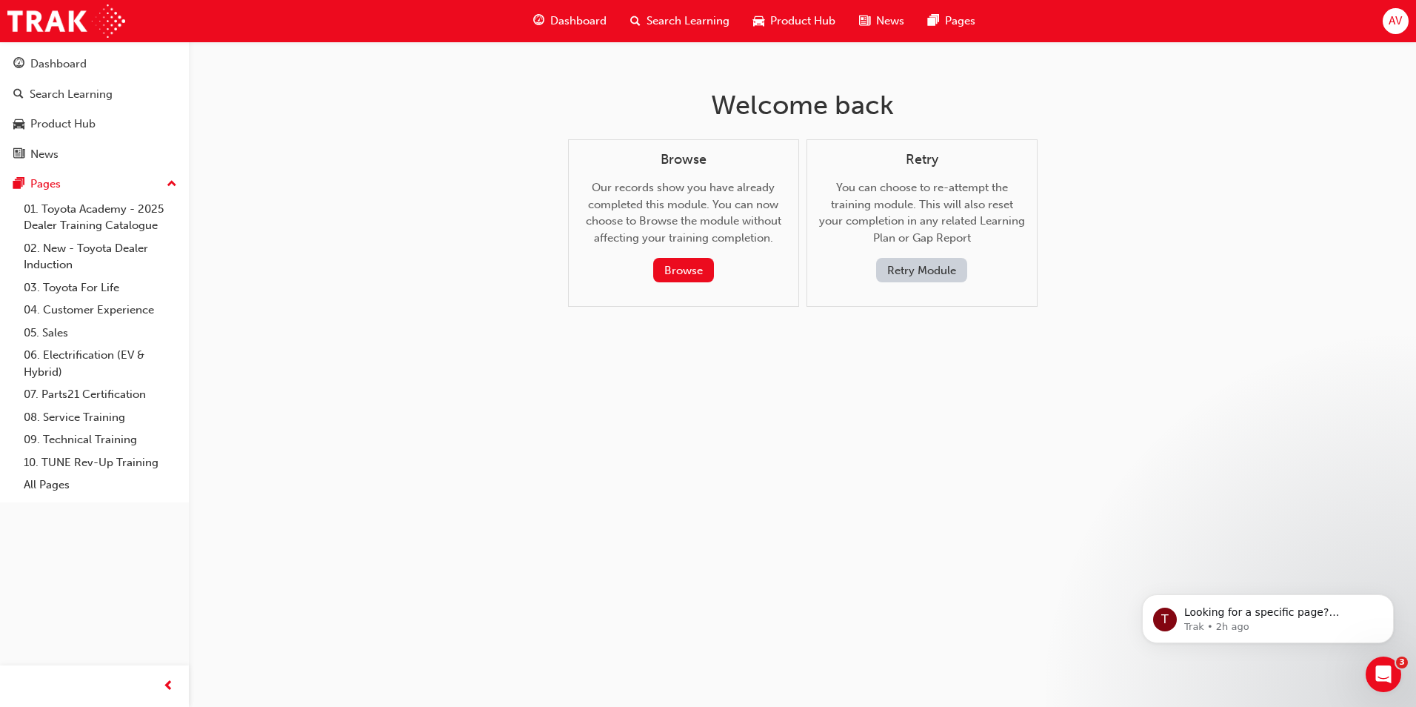
click at [910, 280] on button "Retry Module" at bounding box center [921, 270] width 91 height 24
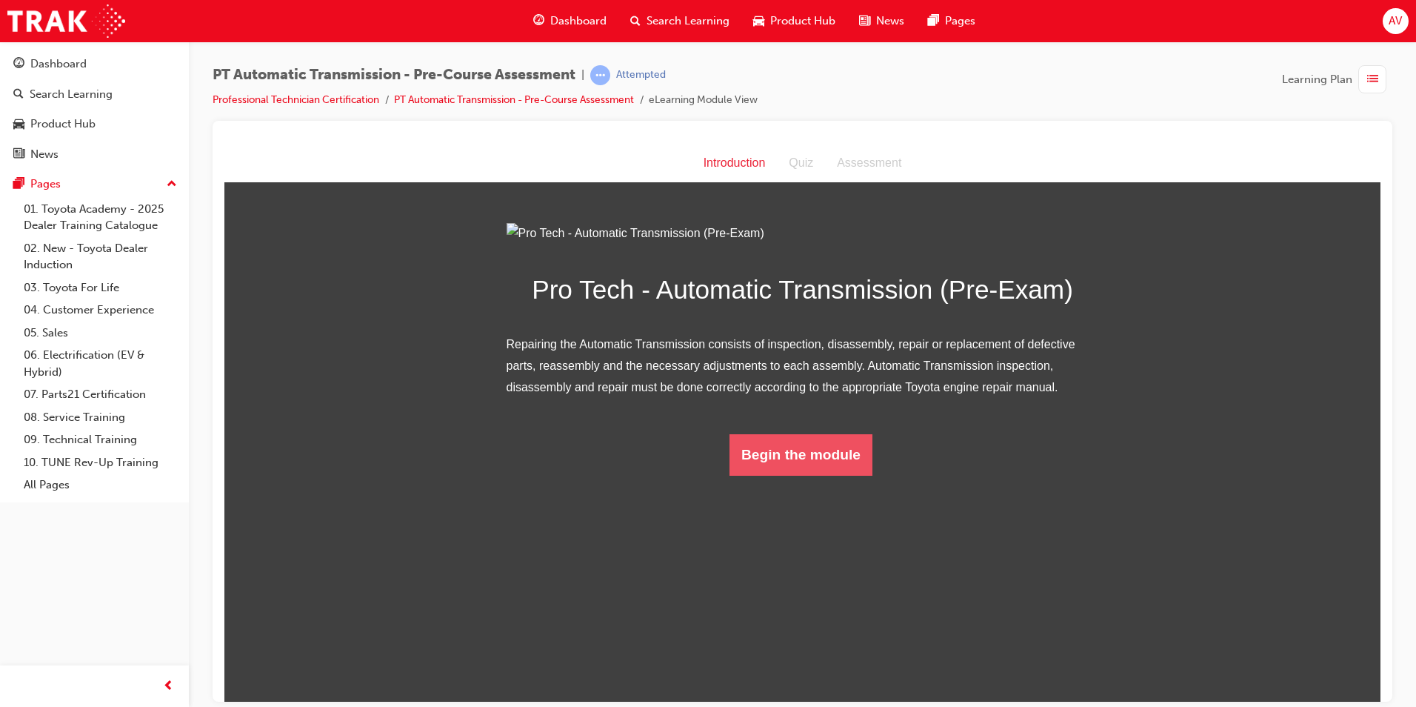
click at [782, 475] on button "Begin the module" at bounding box center [801, 453] width 143 height 41
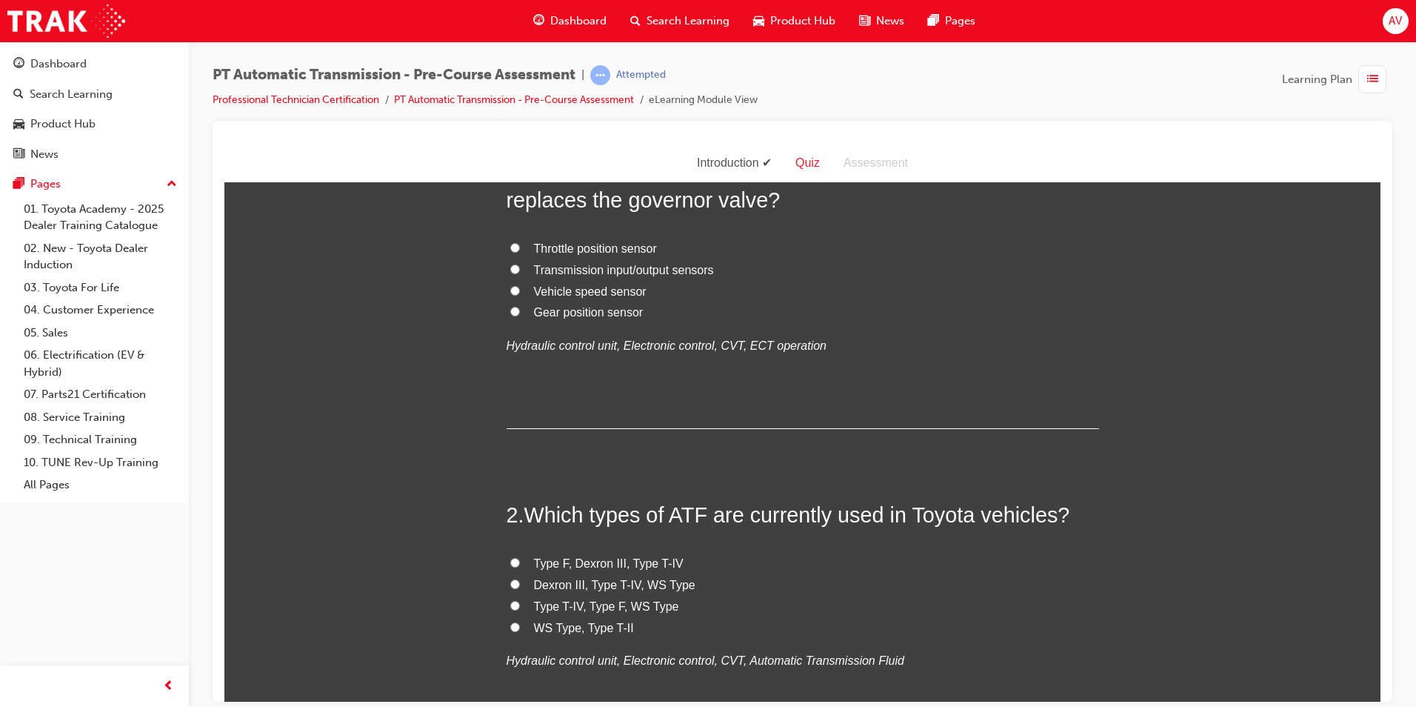
scroll to position [148, 0]
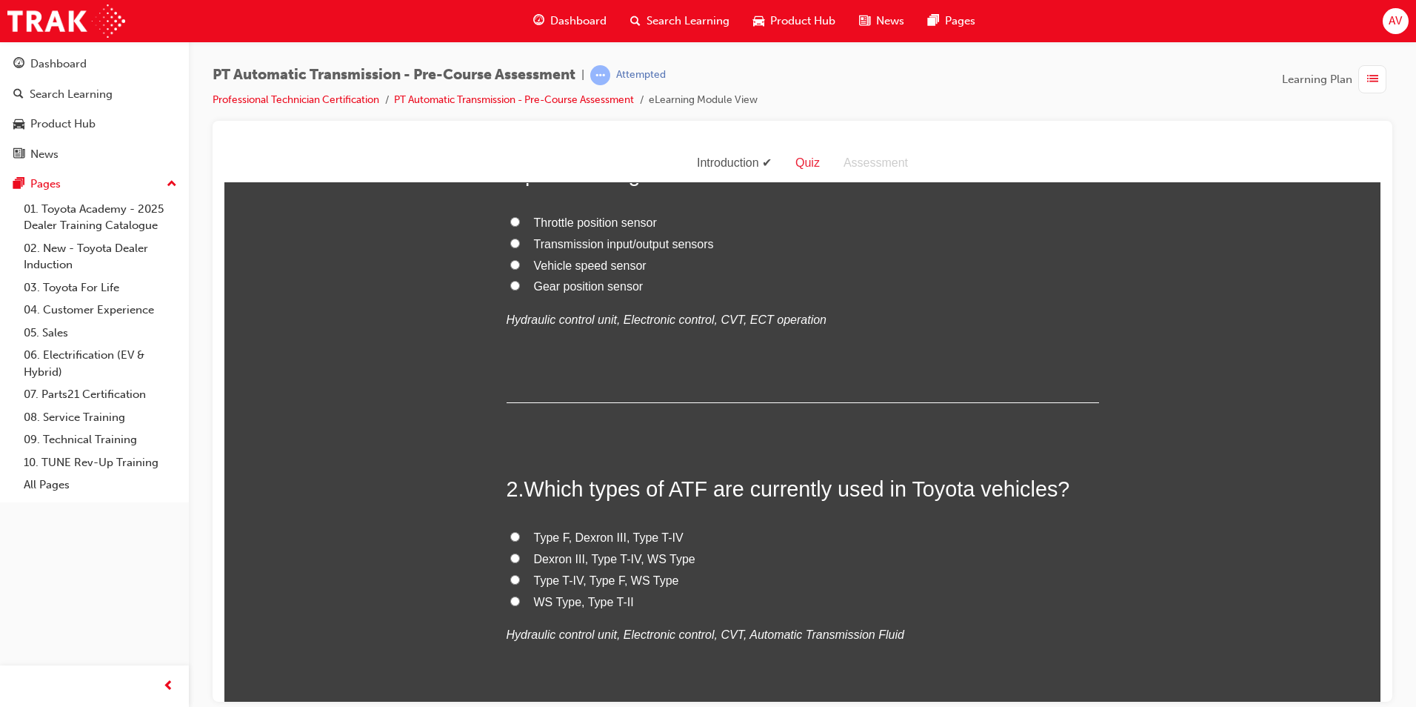
click at [510, 536] on input "Type F, Dexron III, Type T-IV" at bounding box center [515, 536] width 10 height 10
radio input "true"
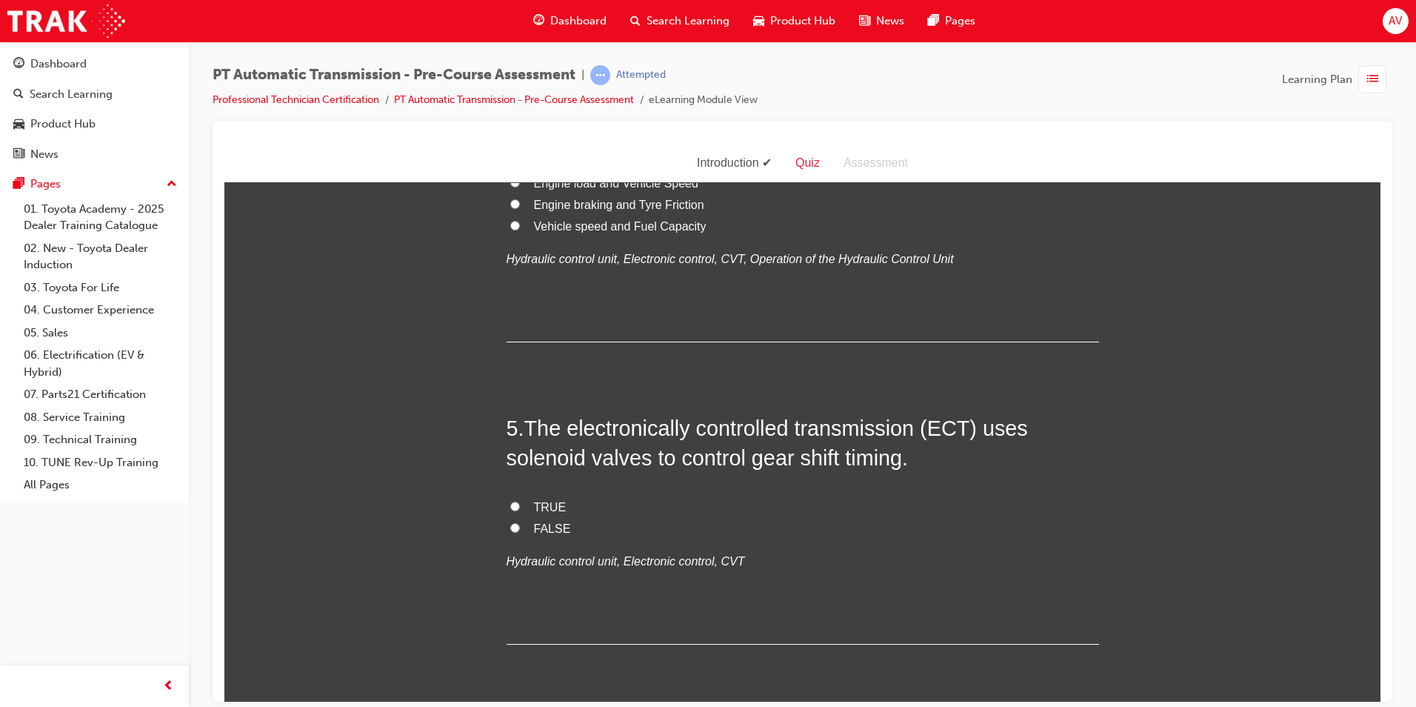
scroll to position [1185, 0]
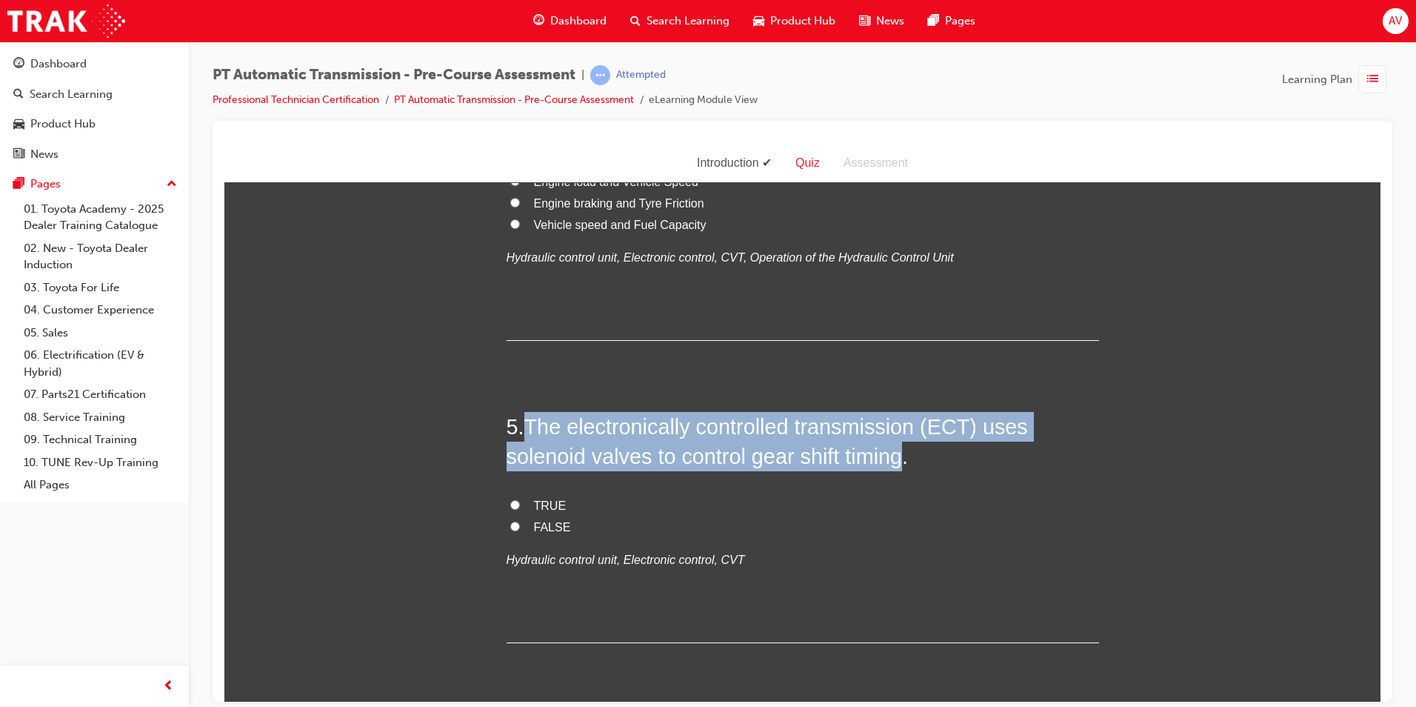
drag, startPoint x: 524, startPoint y: 421, endPoint x: 899, endPoint y: 460, distance: 377.6
click at [899, 460] on span "The electronically controlled transmission (ECT) uses solenoid valves to contro…" at bounding box center [768, 440] width 522 height 53
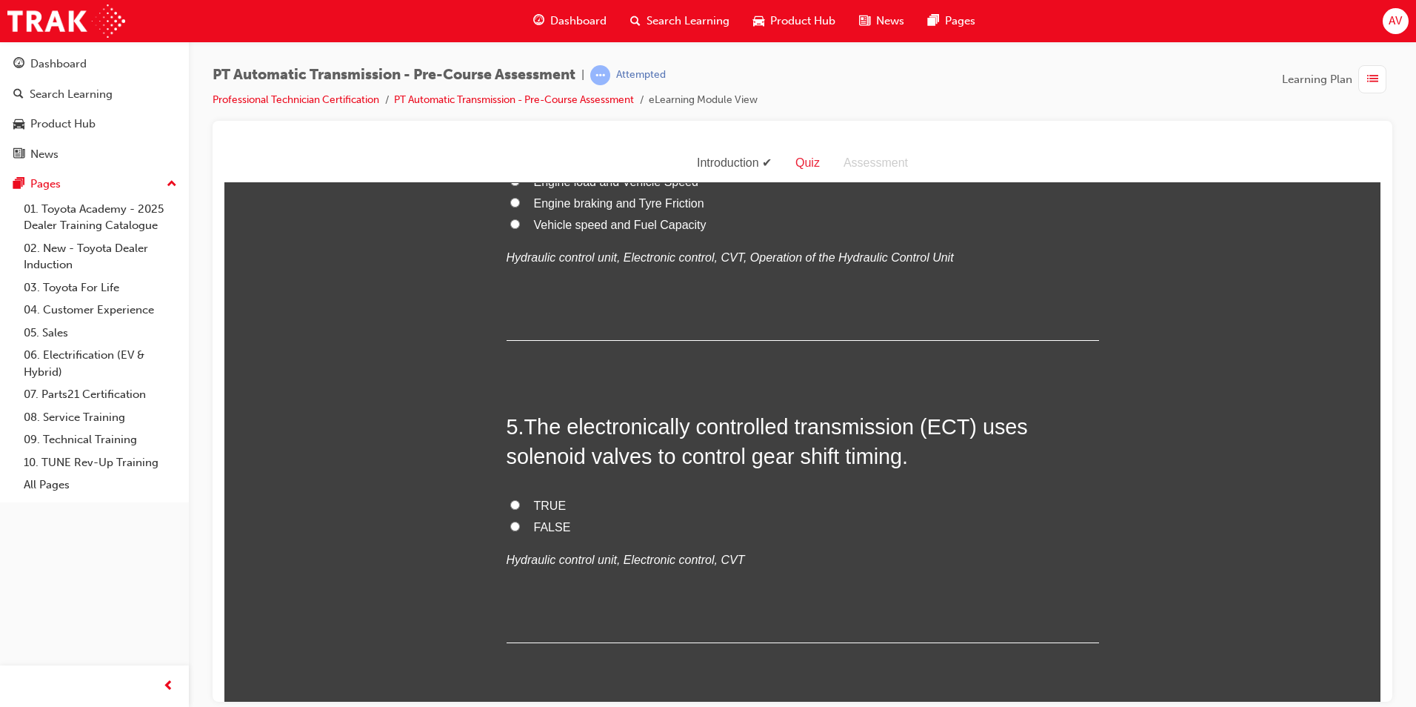
click at [512, 500] on label "TRUE" at bounding box center [803, 505] width 593 height 21
drag, startPoint x: 512, startPoint y: 500, endPoint x: 463, endPoint y: 502, distance: 48.9
click at [459, 504] on div "You must select an answer for each question before you can submit. Please note,…" at bounding box center [802, 707] width 1156 height 3389
click at [510, 502] on input "TRUE" at bounding box center [515, 504] width 10 height 10
radio input "true"
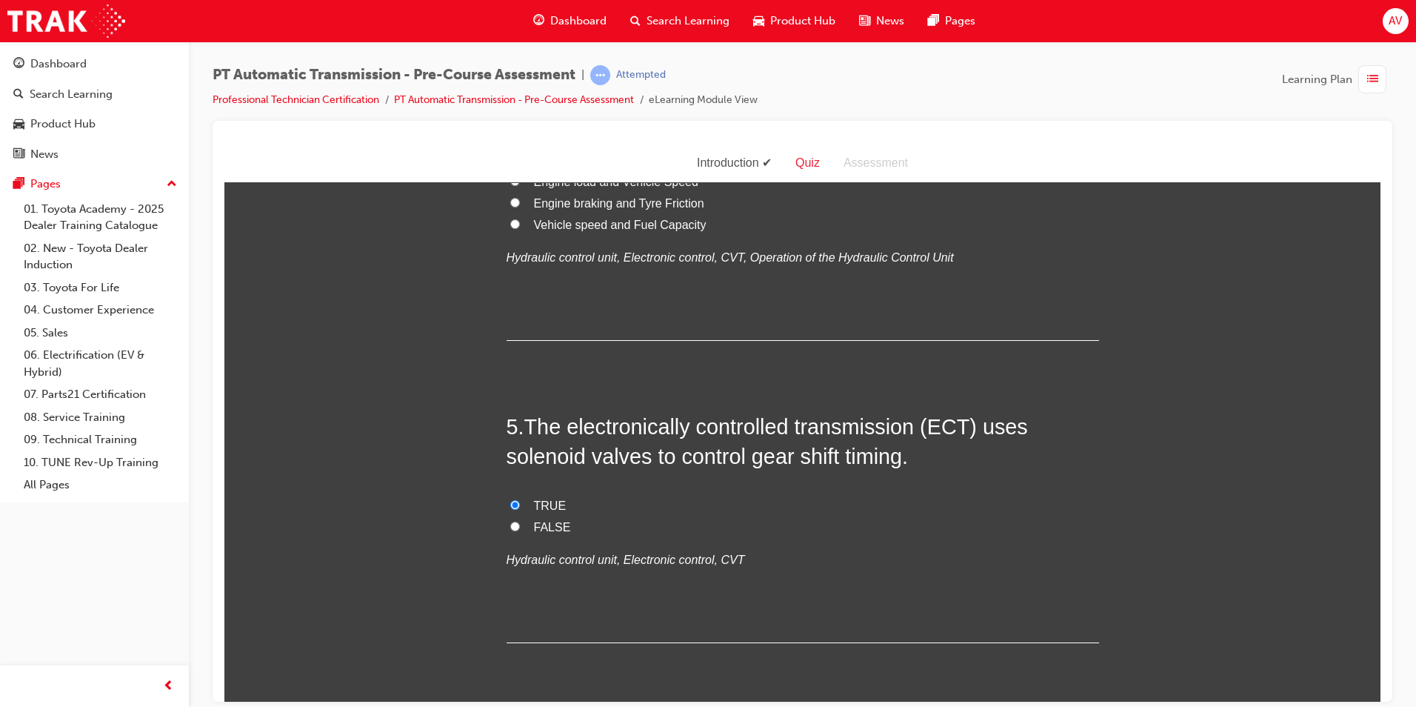
click at [471, 502] on div "You must select an answer for each question before you can submit. Please note,…" at bounding box center [802, 707] width 1156 height 3389
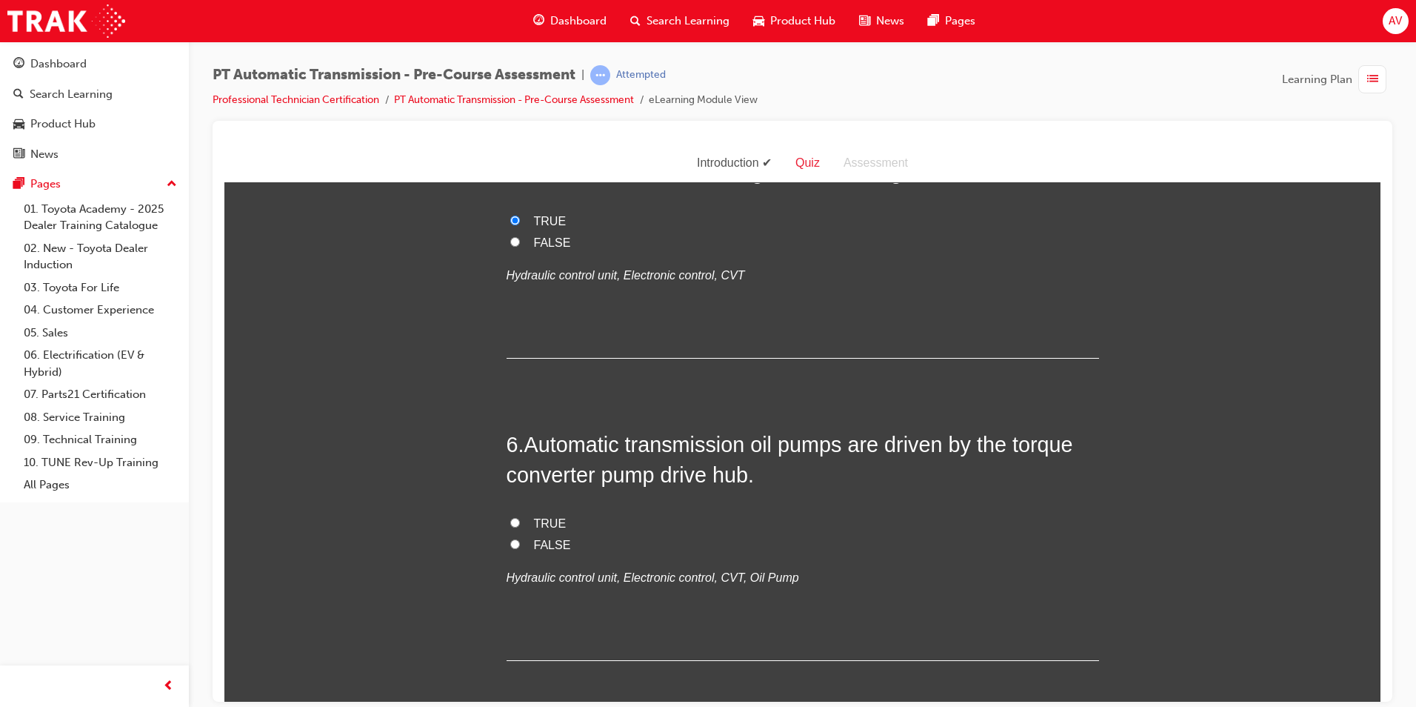
scroll to position [1482, 0]
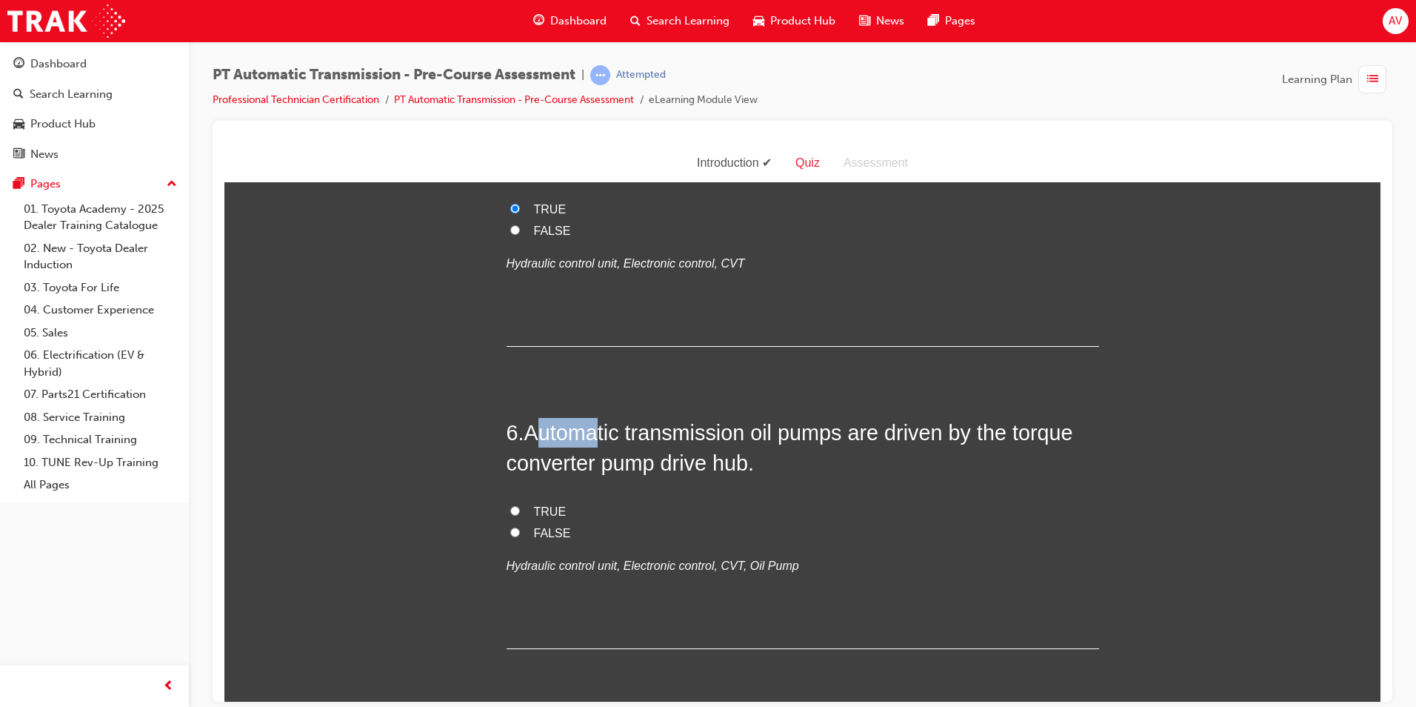
drag, startPoint x: 531, startPoint y: 432, endPoint x: 590, endPoint y: 439, distance: 58.9
click at [590, 439] on span "Automatic transmission oil pumps are driven by the torque converter pump drive …" at bounding box center [790, 446] width 567 height 53
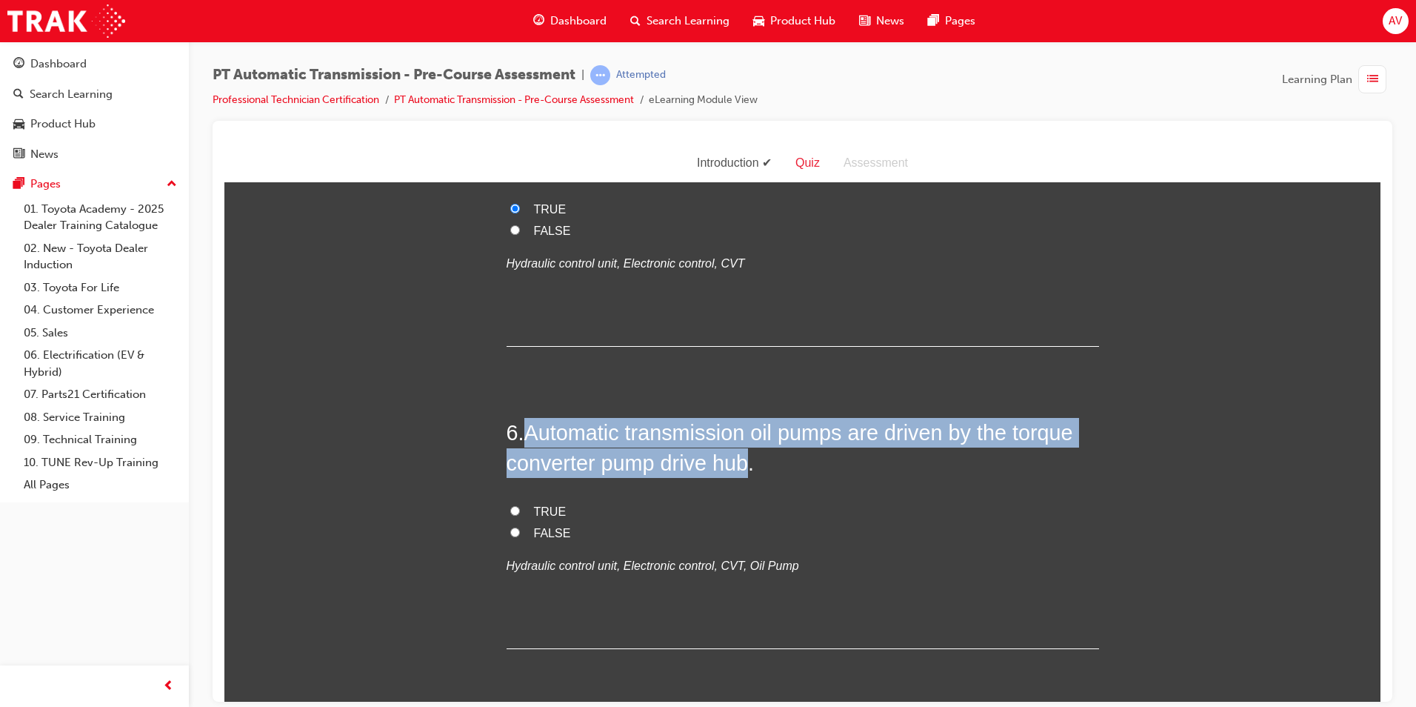
drag, startPoint x: 590, startPoint y: 439, endPoint x: 743, endPoint y: 473, distance: 157.3
click at [743, 473] on span "Automatic transmission oil pumps are driven by the torque converter pump drive …" at bounding box center [790, 446] width 567 height 53
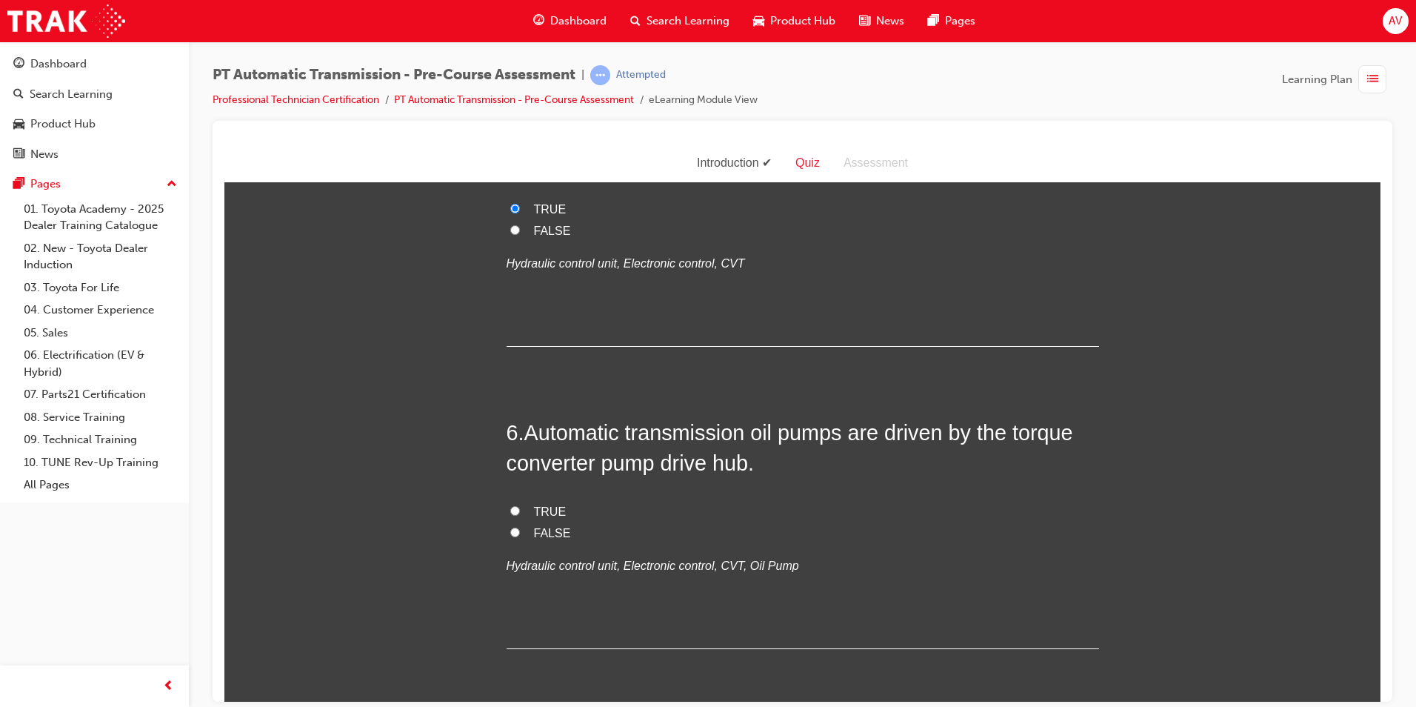
click at [959, 465] on h2 "6 . Automatic transmission oil pumps are driven by the torque converter pump dr…" at bounding box center [803, 447] width 593 height 60
click at [510, 510] on input "TRUE" at bounding box center [515, 510] width 10 height 10
radio input "true"
click at [469, 519] on div "You must select an answer for each question before you can submit. Please note,…" at bounding box center [802, 411] width 1156 height 3389
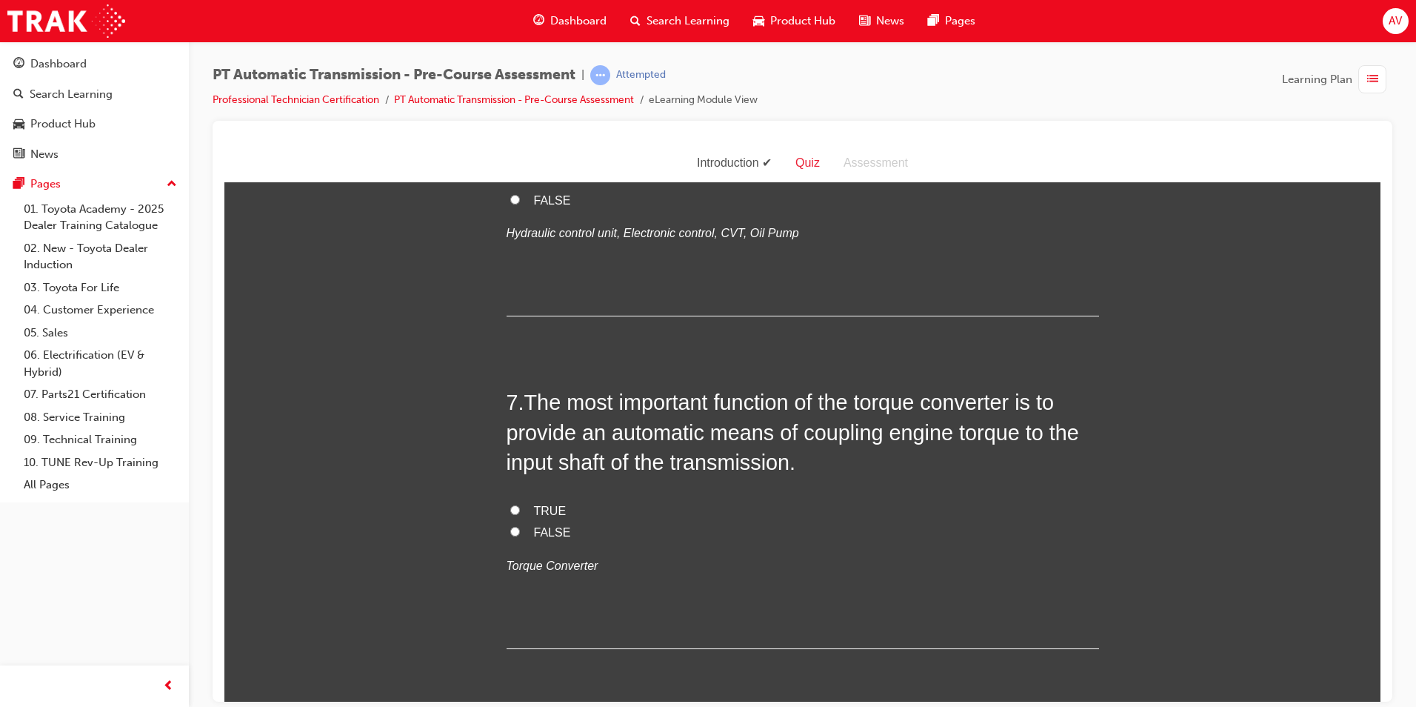
scroll to position [1852, 0]
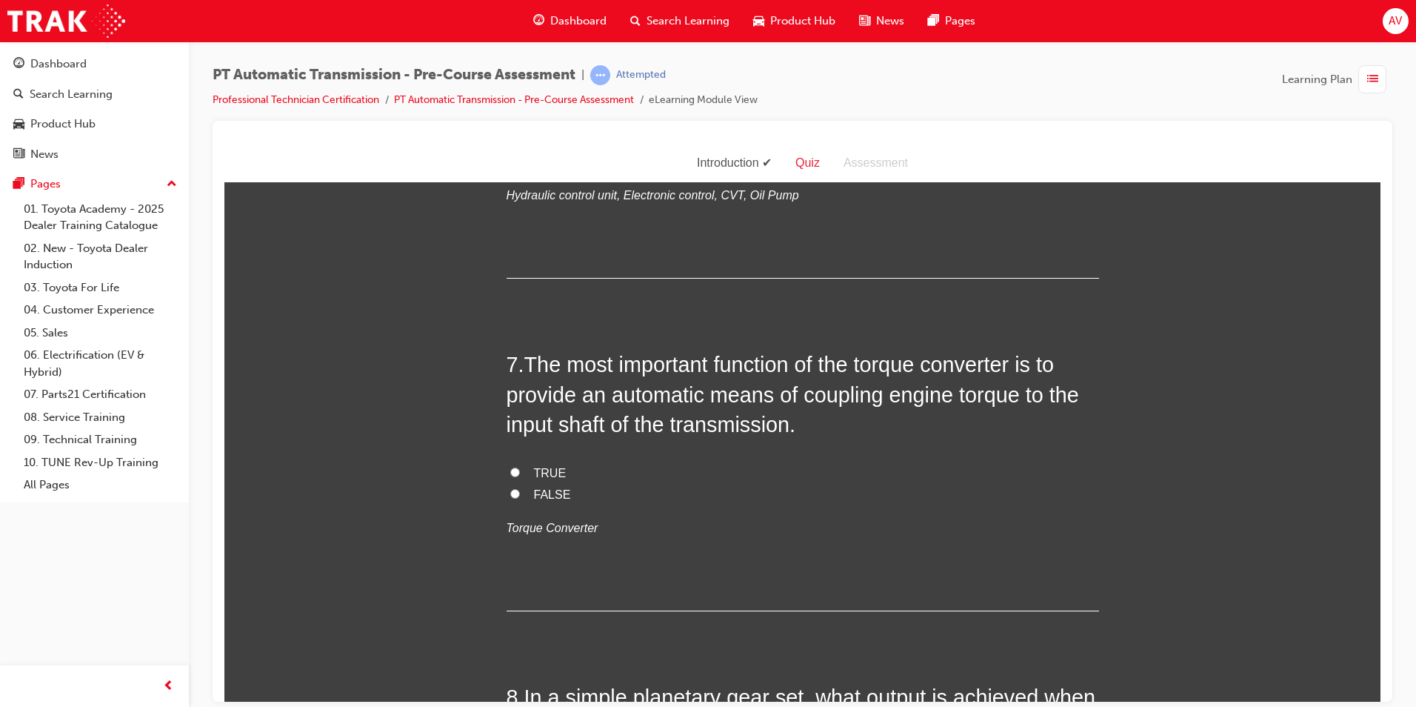
click at [511, 471] on input "TRUE" at bounding box center [515, 472] width 10 height 10
radio input "true"
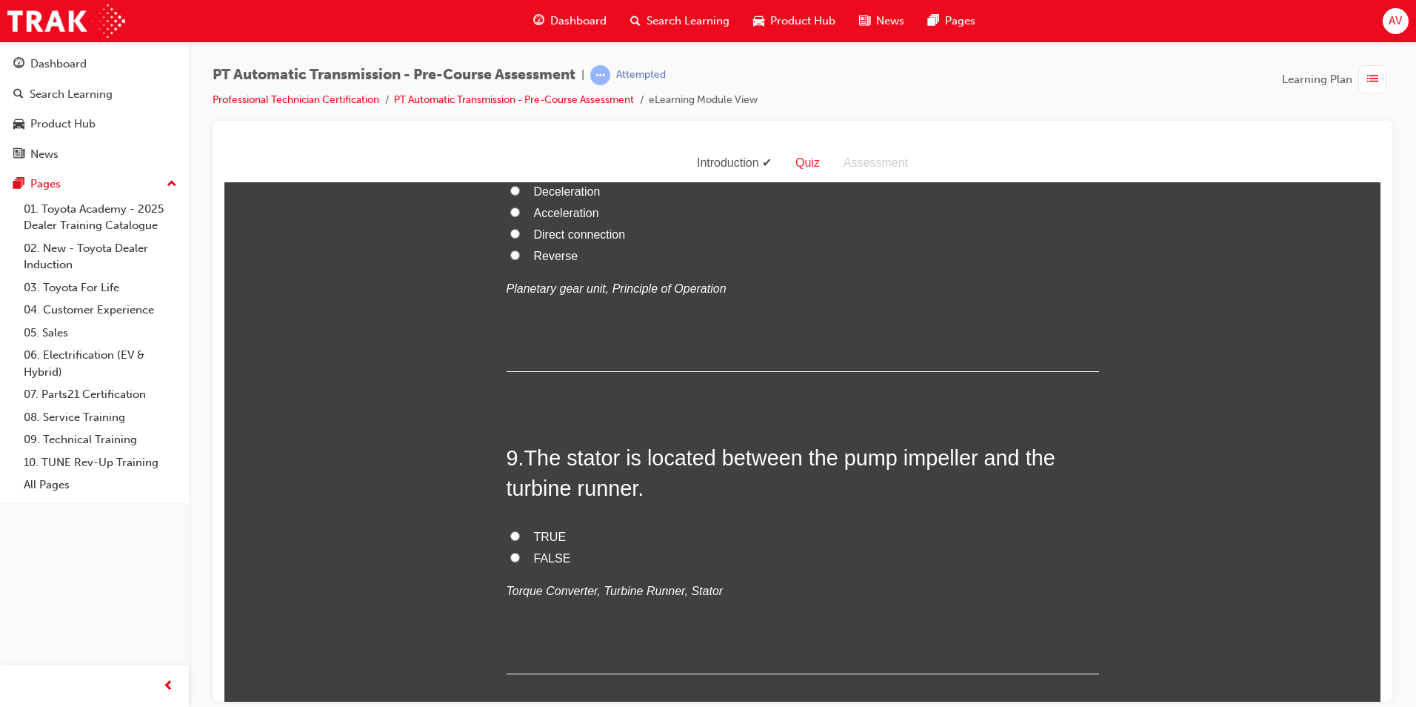
scroll to position [2519, 0]
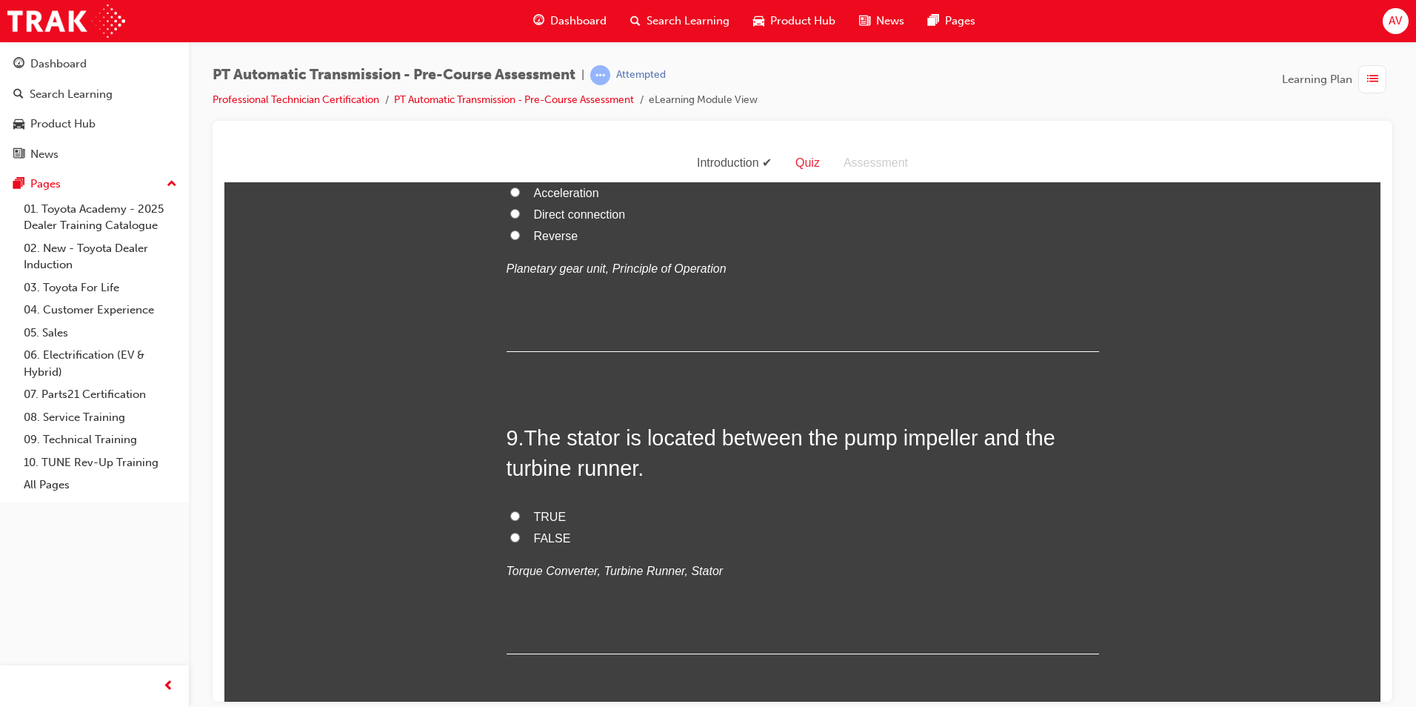
click at [513, 218] on input "Direct connection" at bounding box center [515, 213] width 10 height 10
radio input "true"
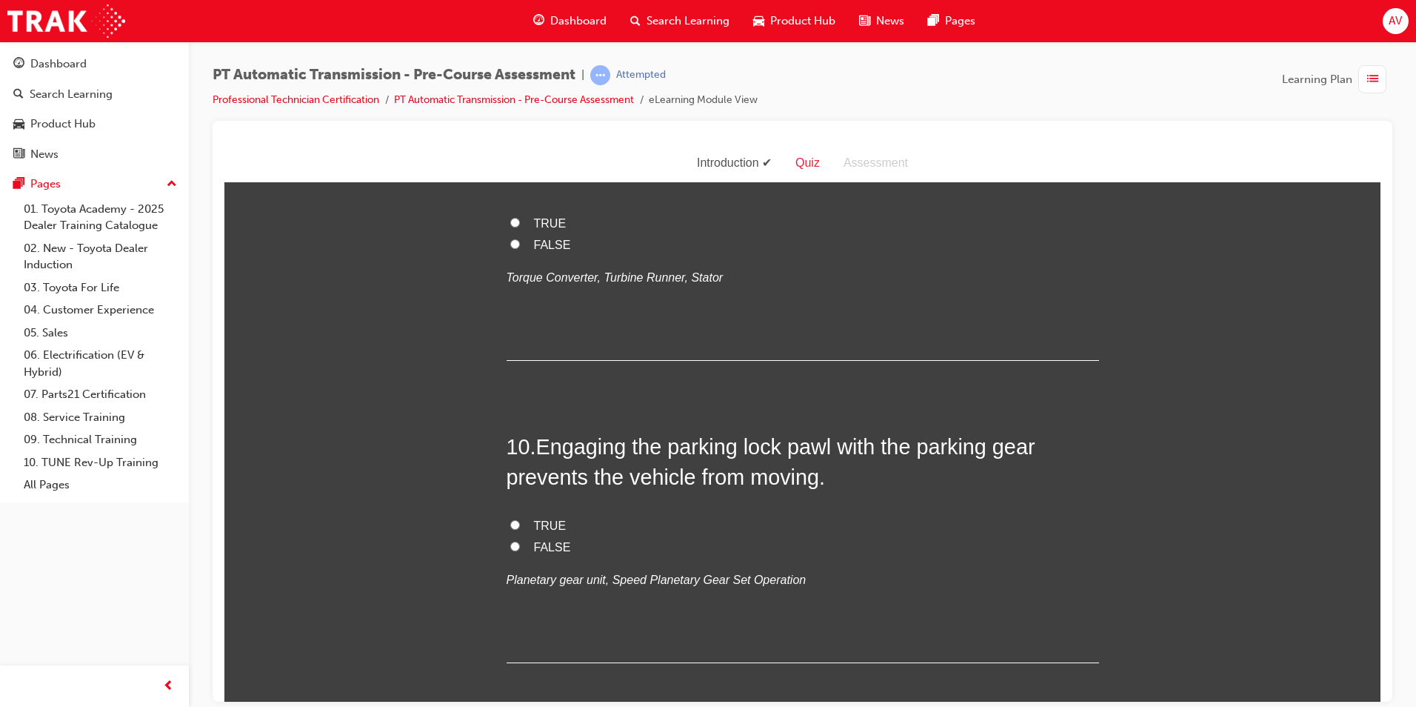
scroll to position [2815, 0]
click at [510, 224] on input "TRUE" at bounding box center [515, 219] width 10 height 10
radio input "true"
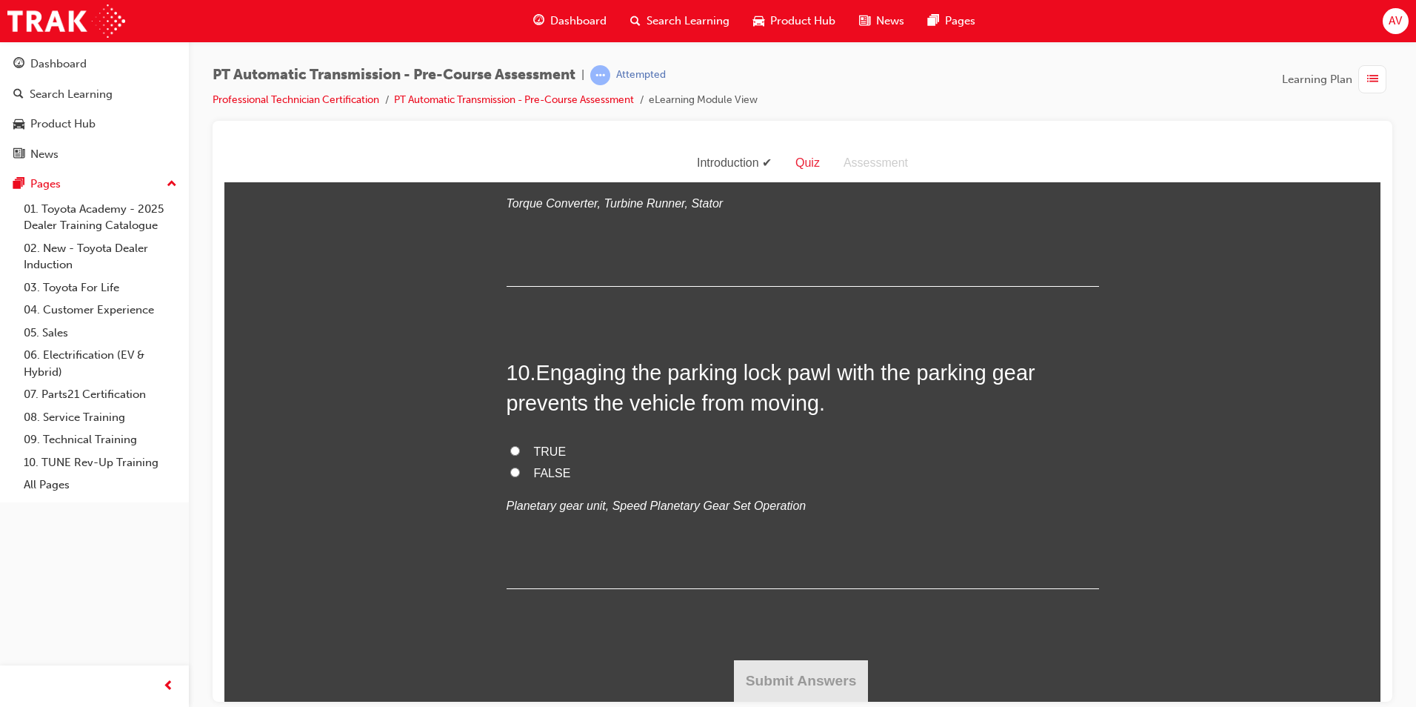
scroll to position [3186, 0]
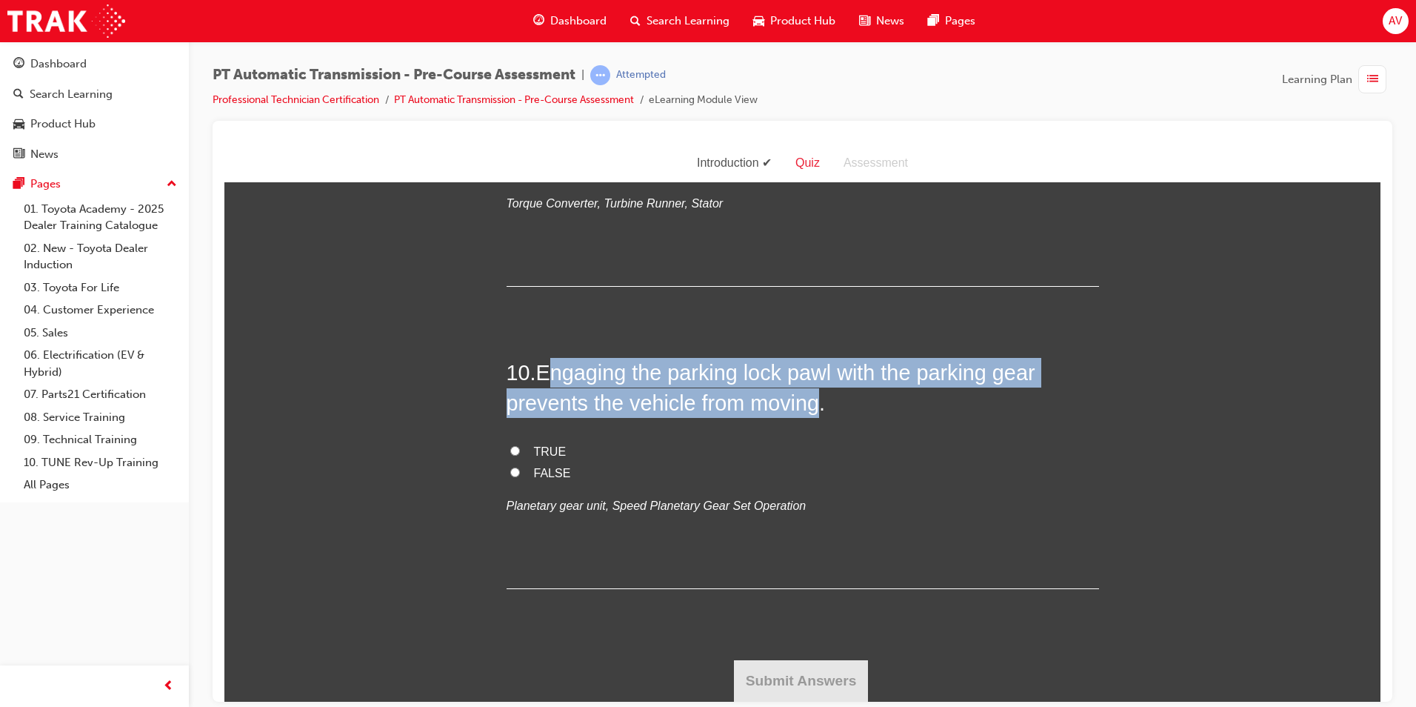
drag, startPoint x: 545, startPoint y: 382, endPoint x: 816, endPoint y: 422, distance: 274.7
click at [816, 413] on span "Engaging the parking lock pawl with the parking gear prevents the vehicle from …" at bounding box center [771, 386] width 529 height 53
click at [510, 455] on input "TRUE" at bounding box center [515, 450] width 10 height 10
radio input "true"
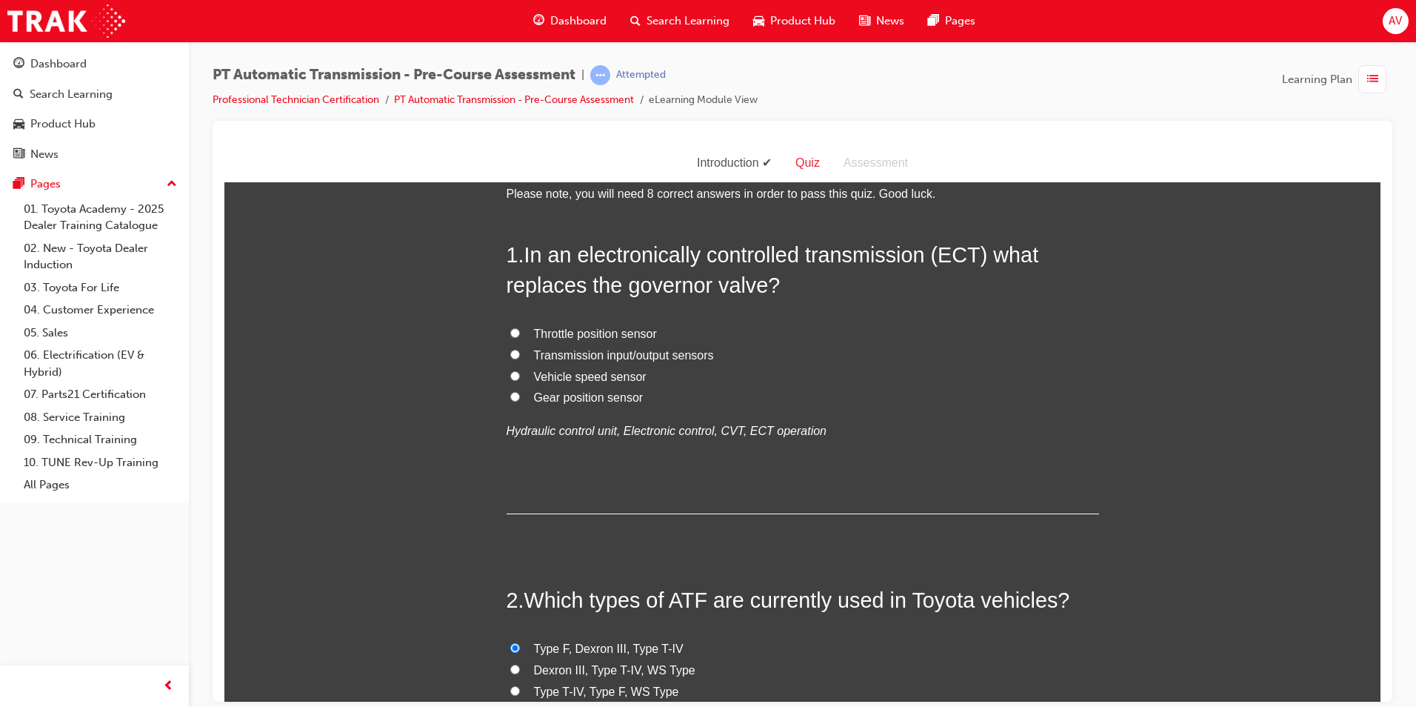
scroll to position [0, 0]
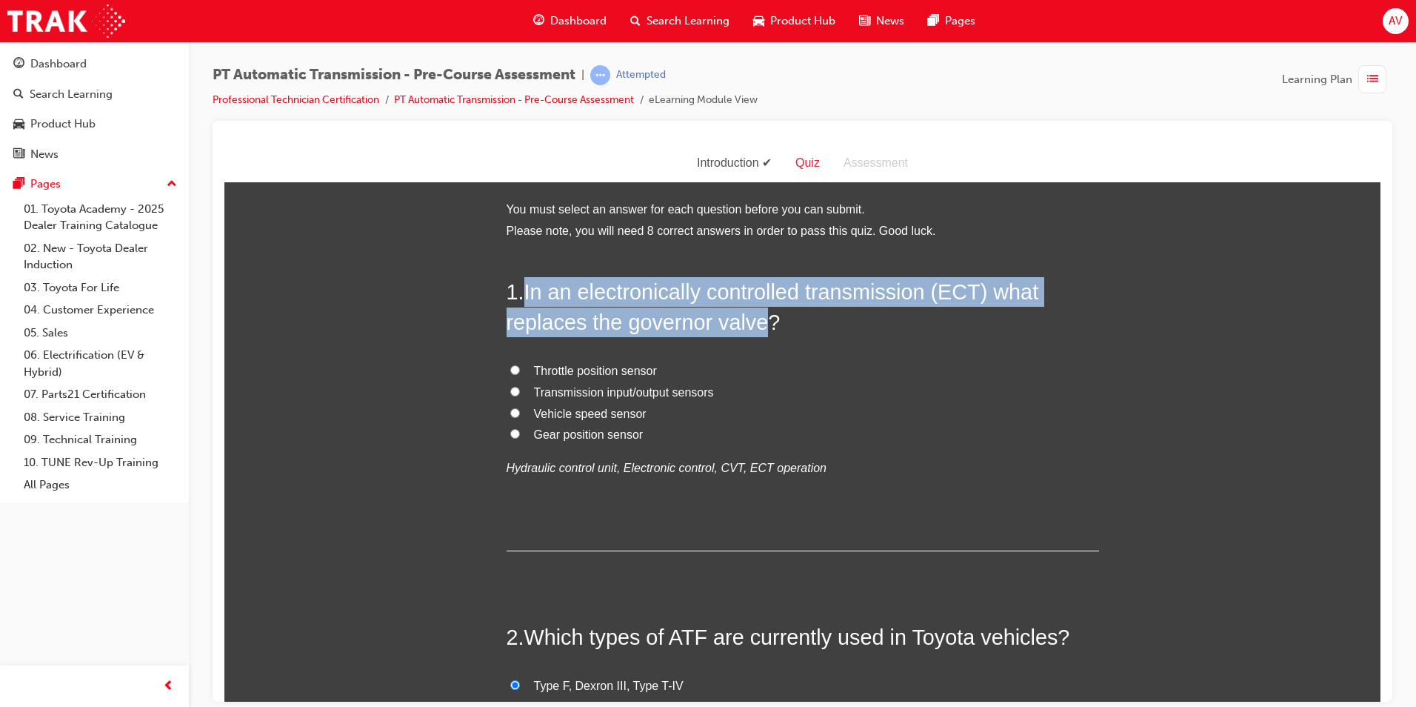
drag, startPoint x: 525, startPoint y: 287, endPoint x: 759, endPoint y: 330, distance: 238.1
click at [759, 330] on span "In an electronically controlled transmission (ECT) what replaces the governor v…" at bounding box center [773, 305] width 533 height 53
click at [512, 416] on input "Vehicle speed sensor" at bounding box center [515, 412] width 10 height 10
radio input "true"
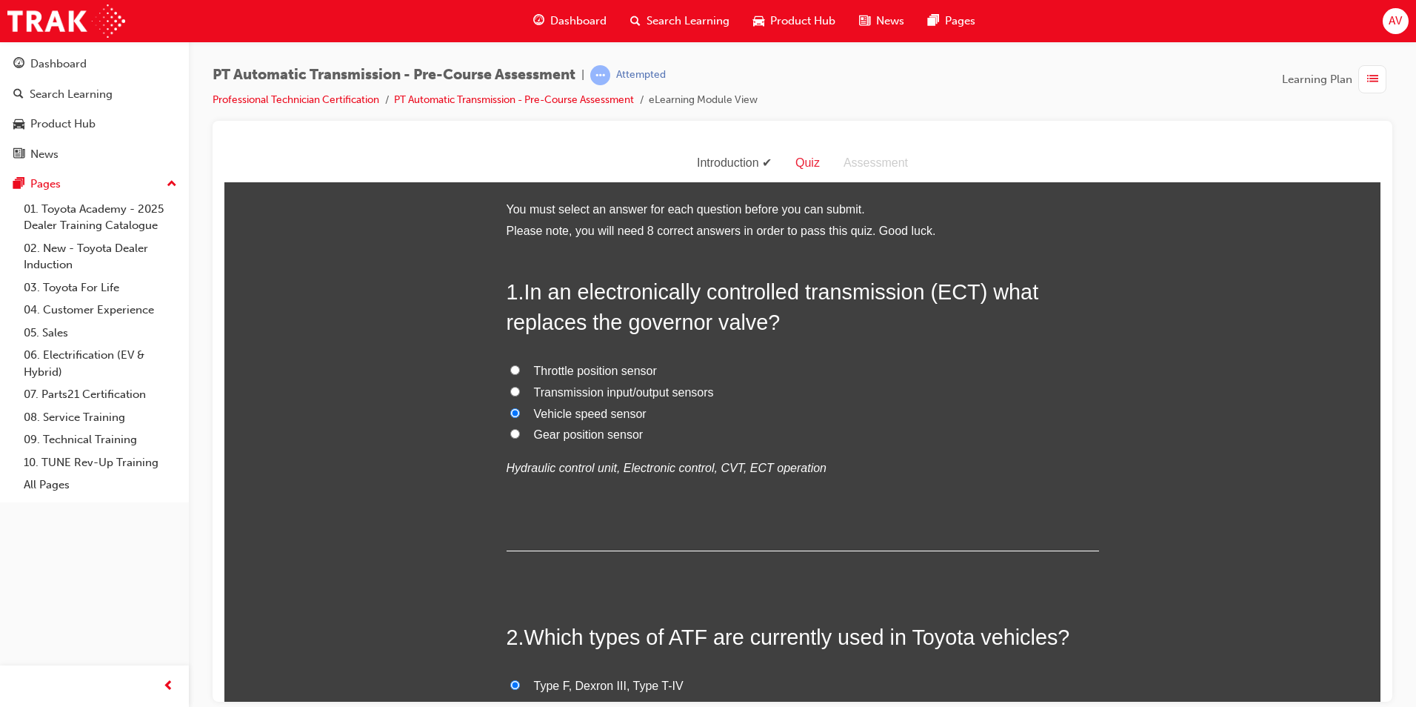
click at [550, 513] on div "1 . In an electronically controlled transmission (ECT) what replaces the govern…" at bounding box center [803, 413] width 593 height 274
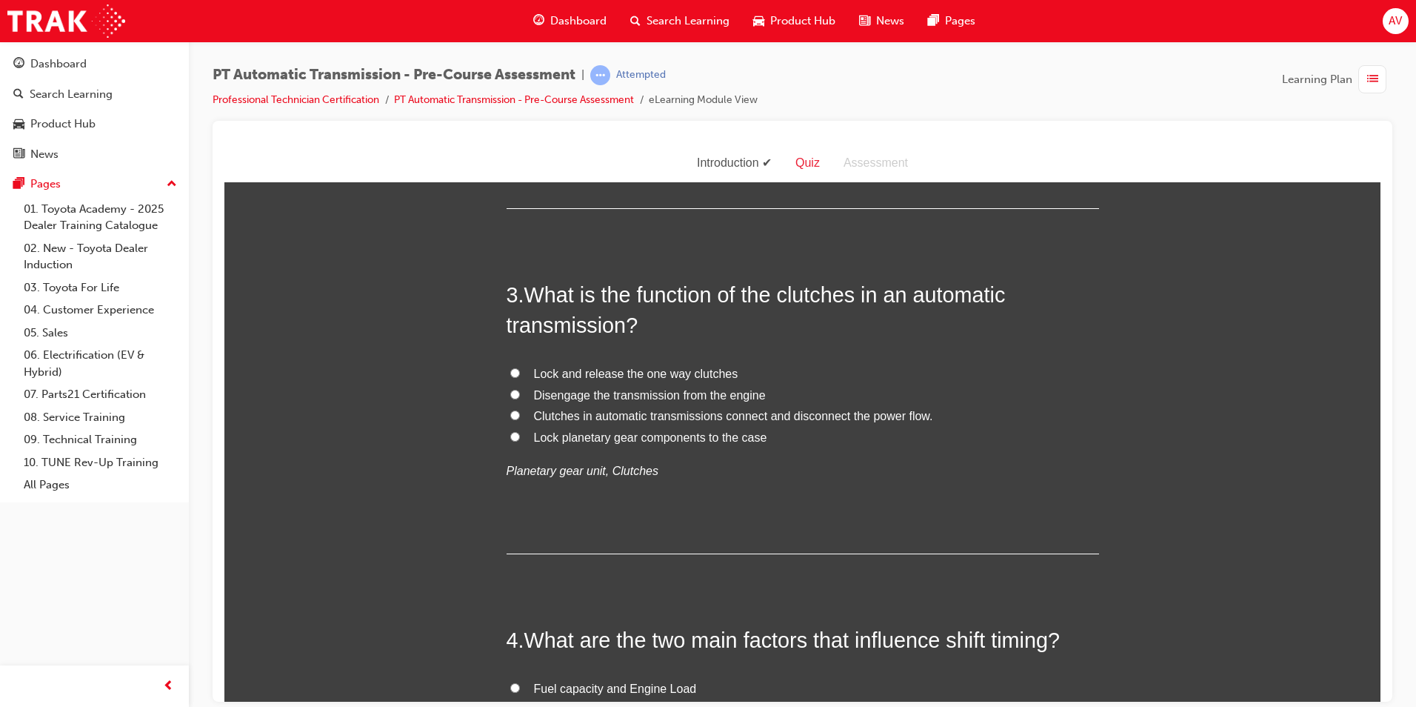
scroll to position [667, 0]
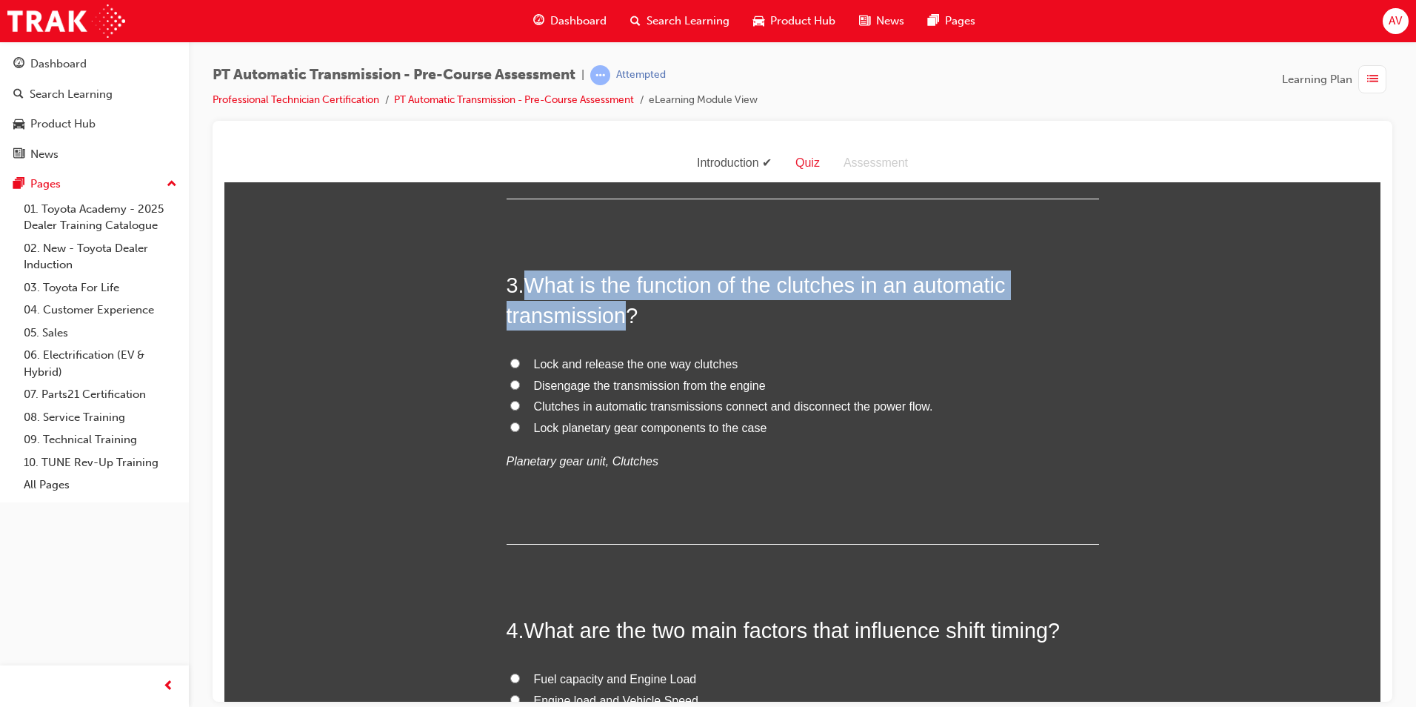
drag, startPoint x: 522, startPoint y: 278, endPoint x: 627, endPoint y: 311, distance: 110.4
click at [627, 311] on h2 "3 . What is the function of the clutches in an automatic transmission?" at bounding box center [803, 300] width 593 height 60
click at [510, 401] on input "Clutches in automatic transmissions connect and disconnect the power flow." at bounding box center [515, 405] width 10 height 10
radio input "true"
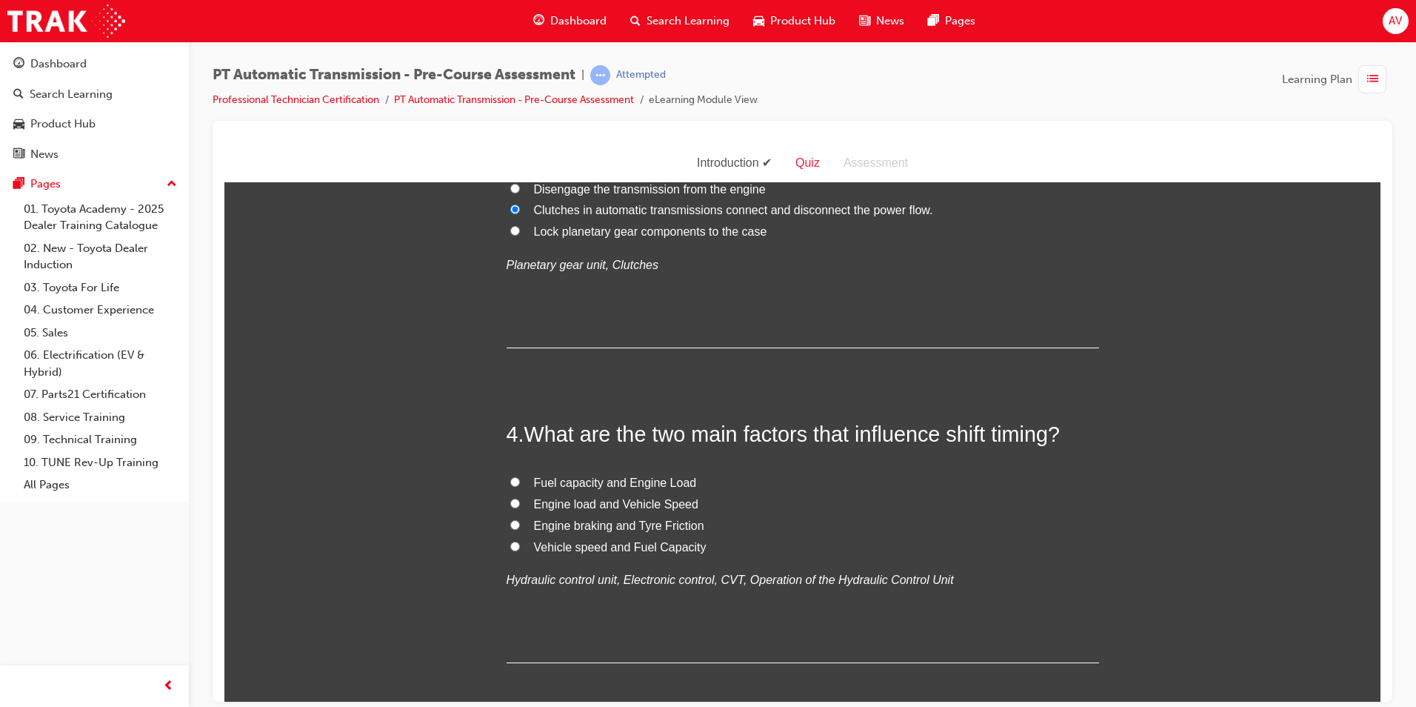
scroll to position [889, 0]
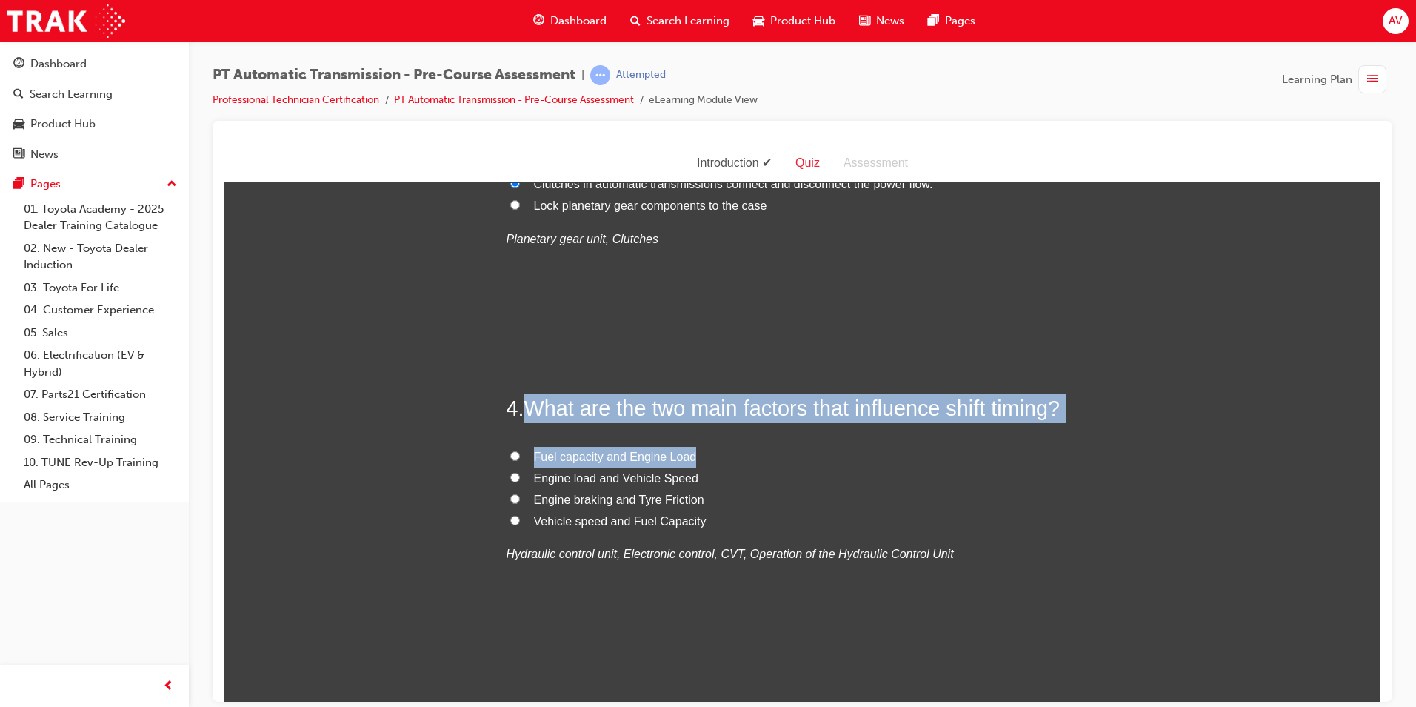
drag, startPoint x: 524, startPoint y: 402, endPoint x: 1028, endPoint y: 426, distance: 504.3
click at [1028, 426] on div "4 . What are the two main factors that influence shift timing? Fuel capacity an…" at bounding box center [803, 515] width 593 height 244
click at [512, 477] on input "Engine load and Vehicle Speed" at bounding box center [515, 477] width 10 height 10
radio input "true"
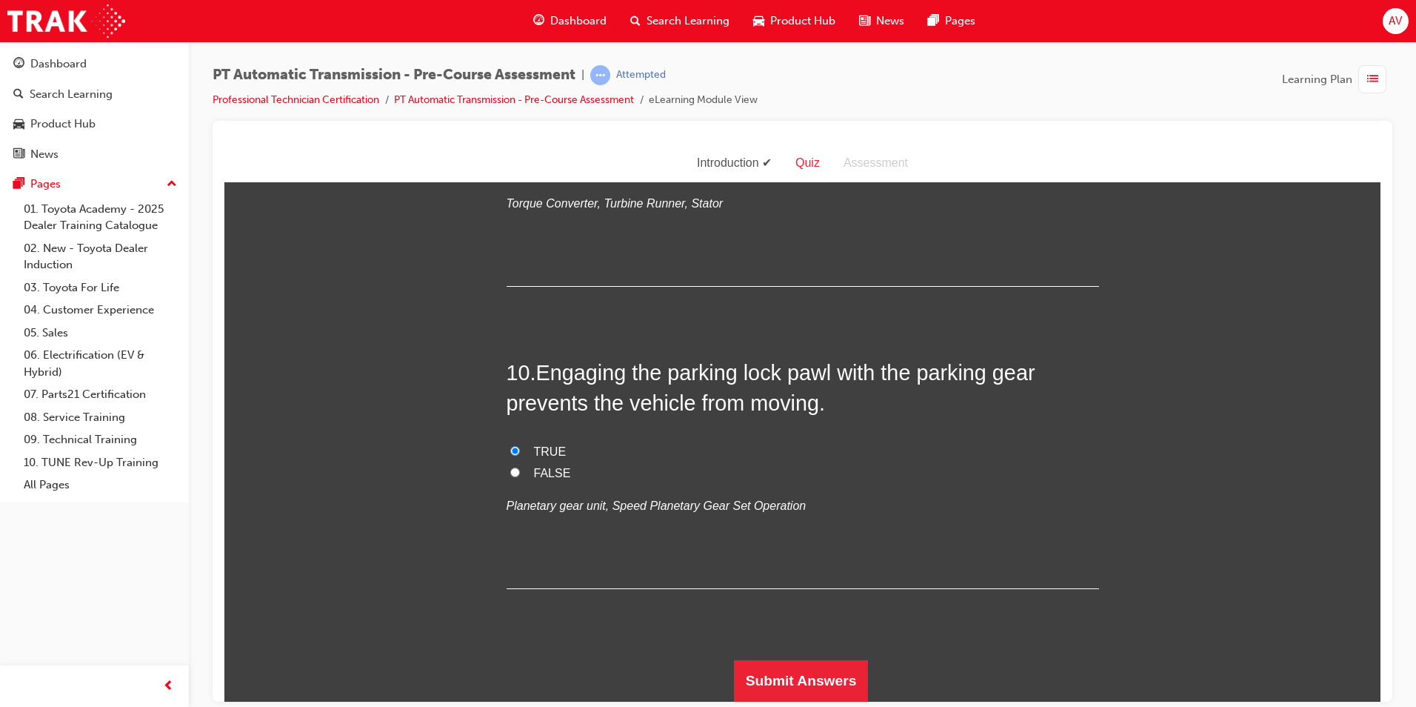
scroll to position [3196, 0]
click at [853, 671] on button "Submit Answers" at bounding box center [801, 679] width 135 height 41
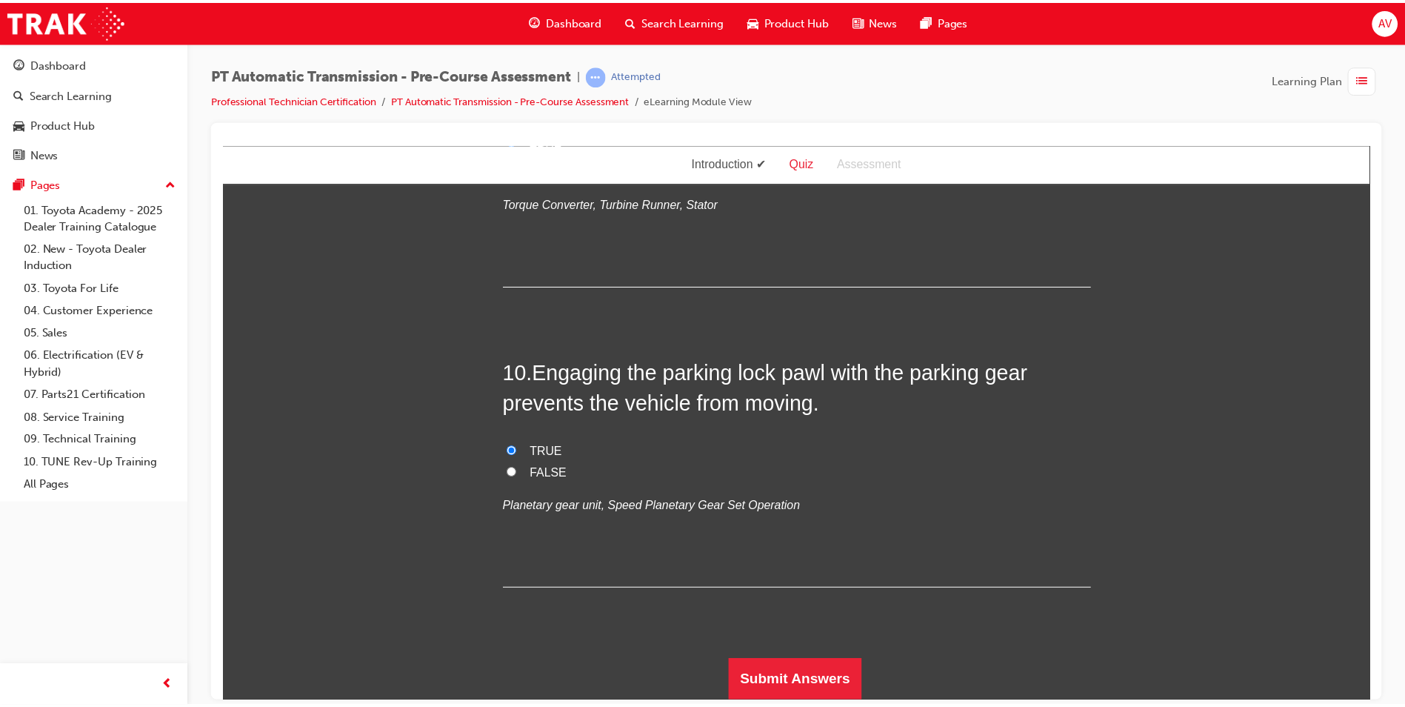
scroll to position [0, 0]
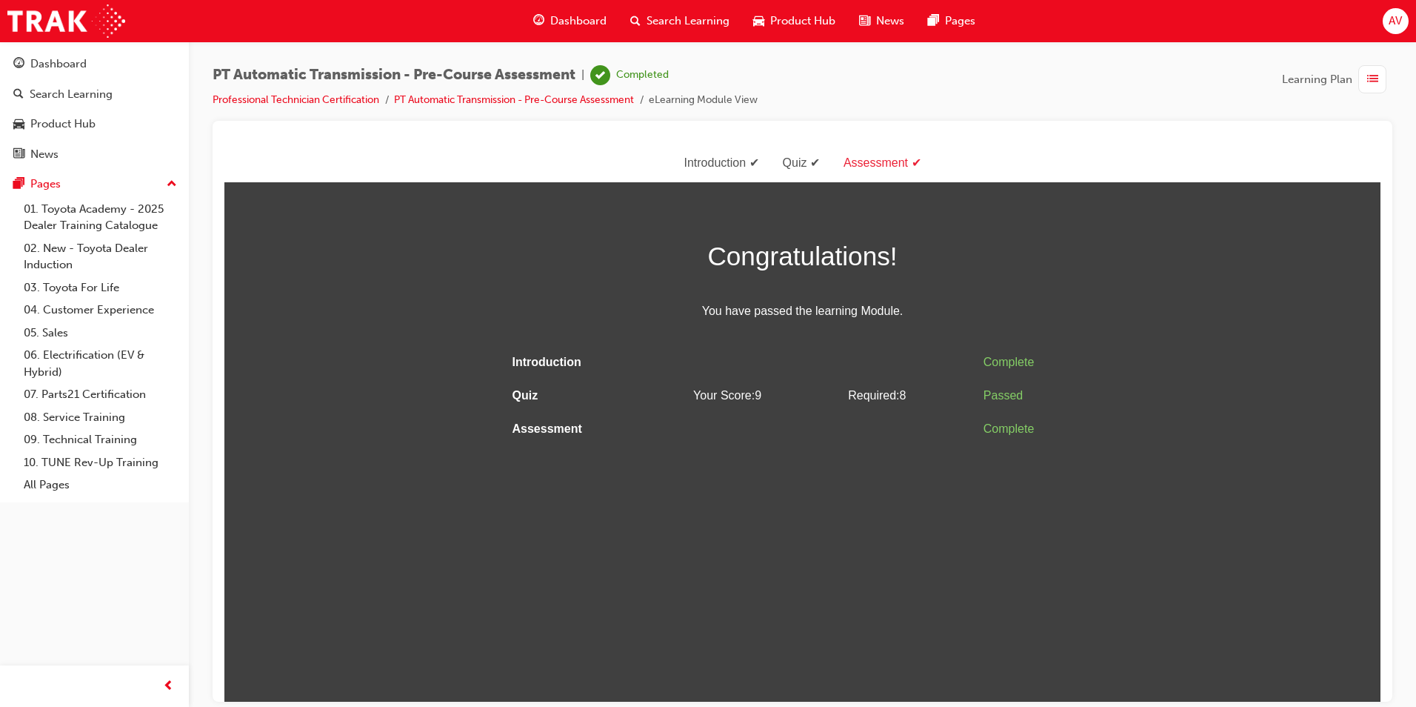
click at [804, 244] on span "Congratulations!" at bounding box center [803, 255] width 593 height 43
click at [955, 276] on div "Congratulations! You have passed the learning Module." at bounding box center [803, 277] width 593 height 87
click at [71, 66] on div "Dashboard" at bounding box center [58, 64] width 56 height 17
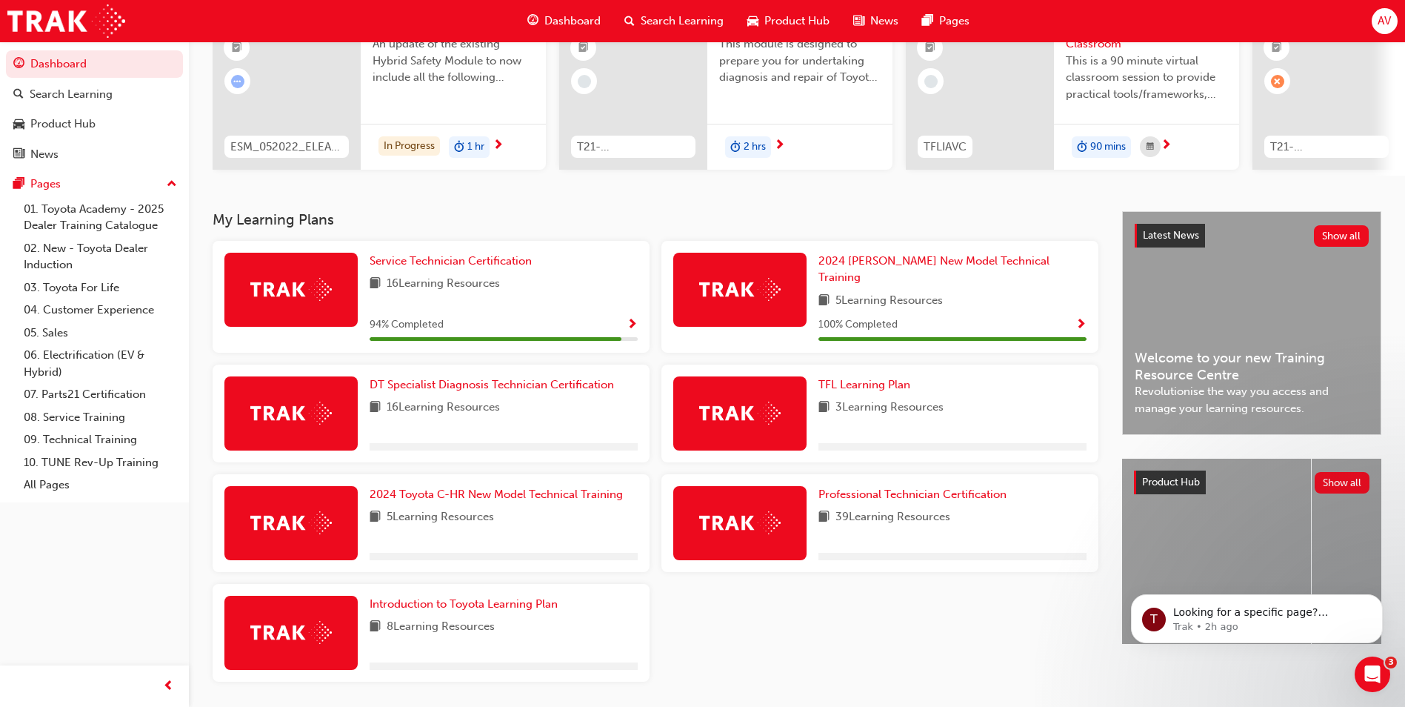
scroll to position [205, 0]
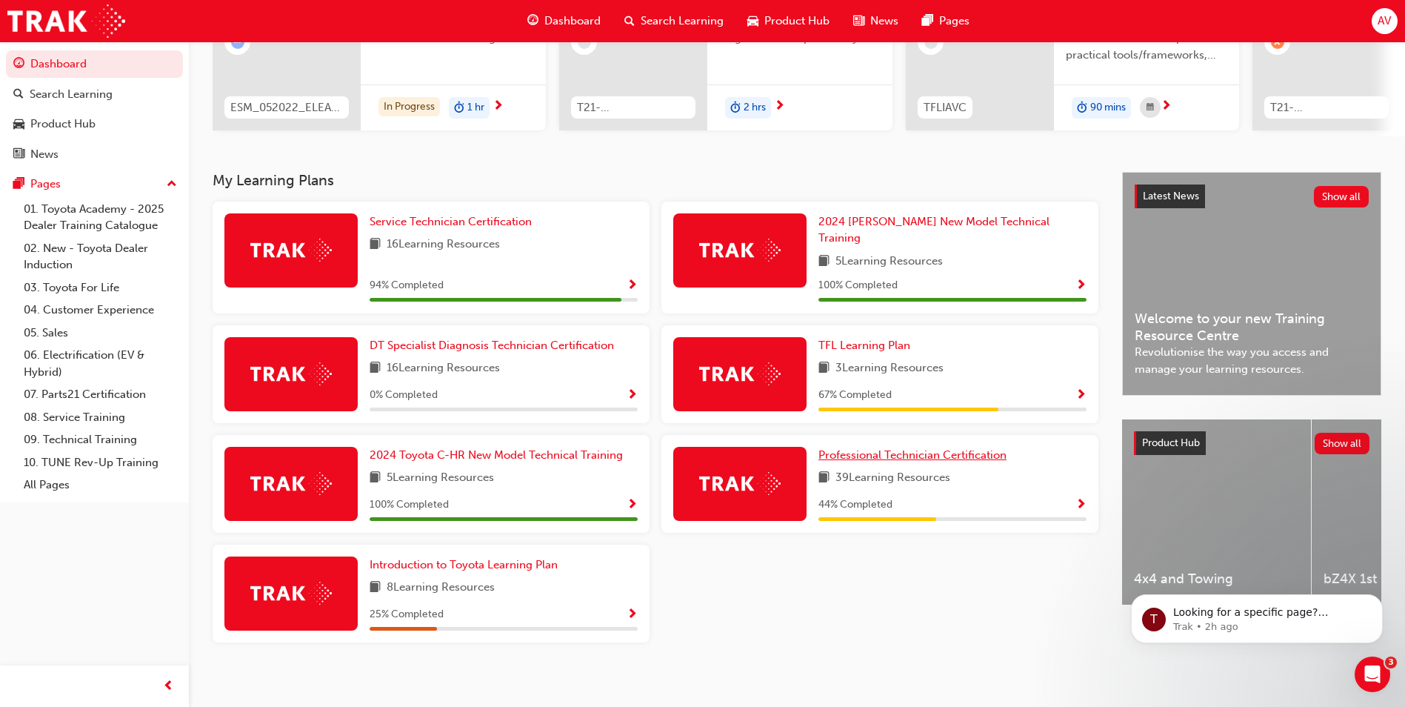
click at [907, 448] on span "Professional Technician Certification" at bounding box center [913, 454] width 188 height 13
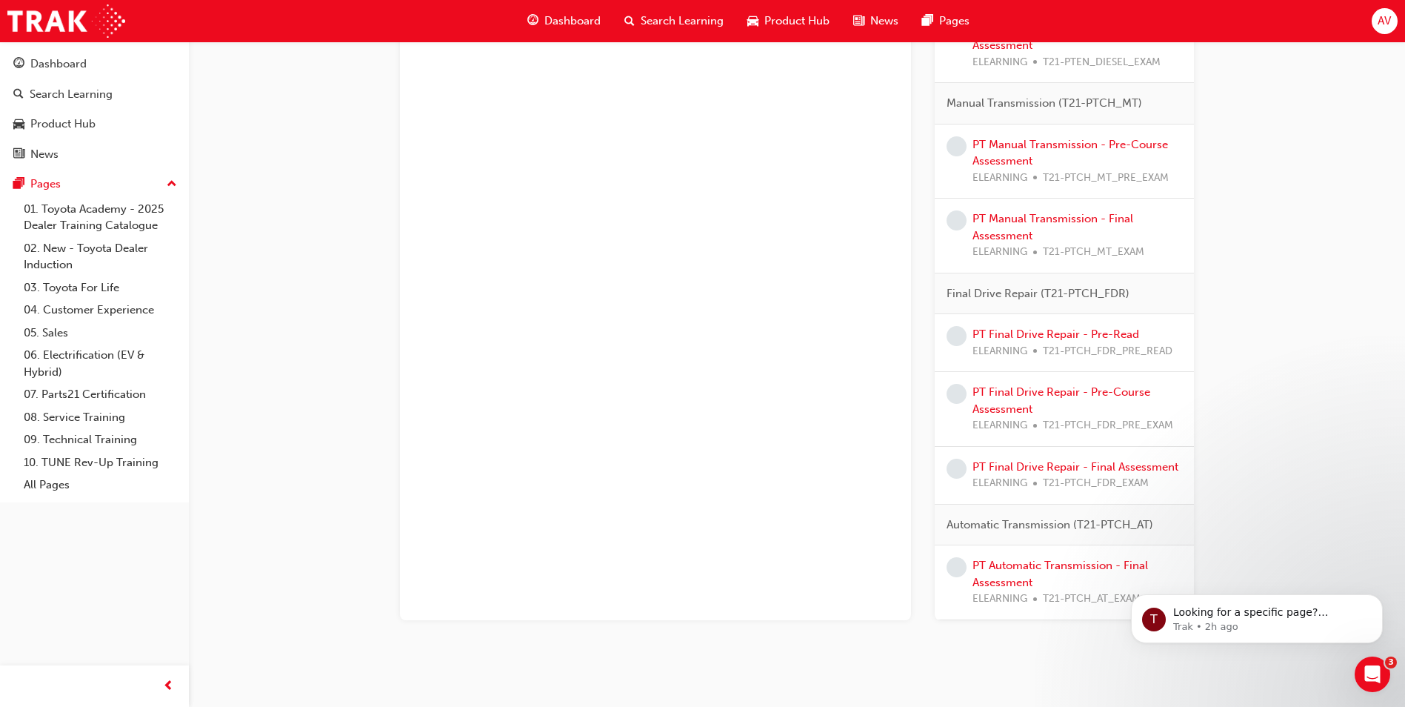
scroll to position [1839, 0]
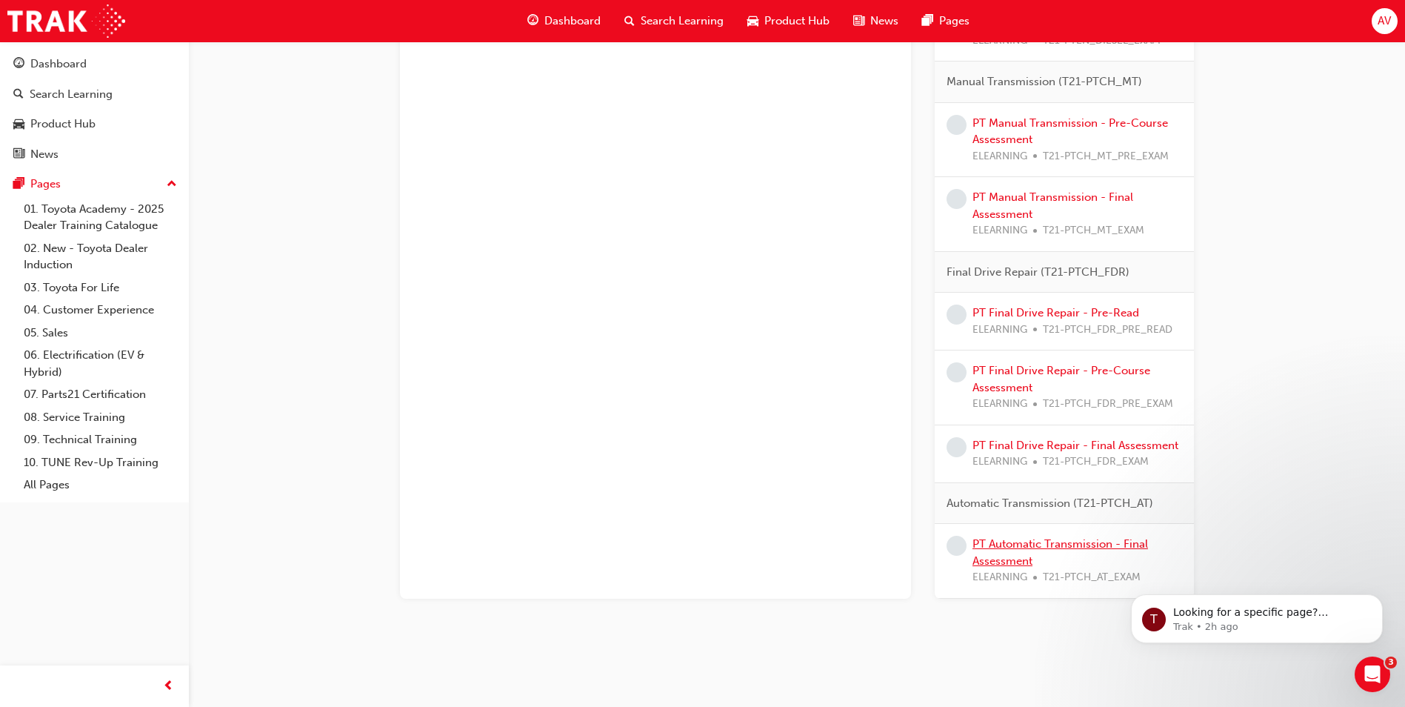
click at [1063, 538] on link "PT Automatic Transmission - Final Assessment" at bounding box center [1061, 552] width 176 height 30
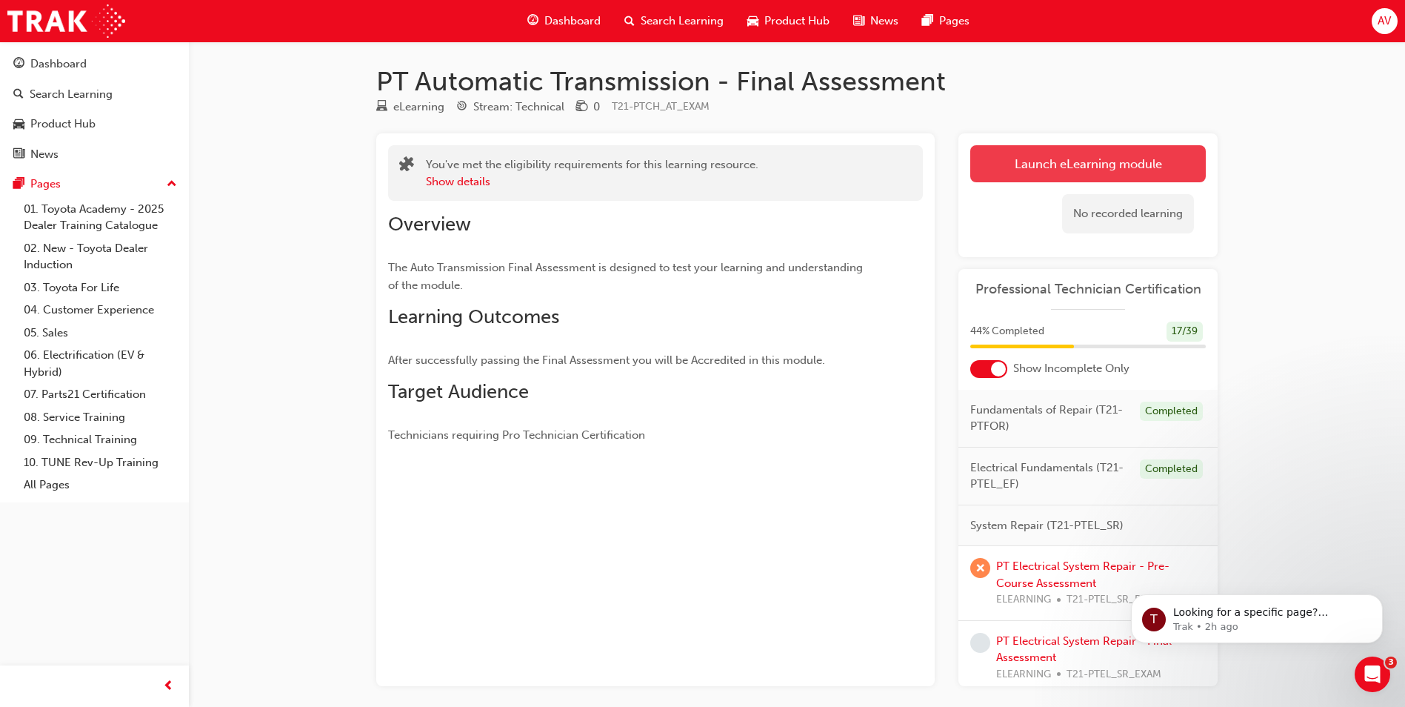
click at [1058, 159] on link "Launch eLearning module" at bounding box center [1088, 163] width 236 height 37
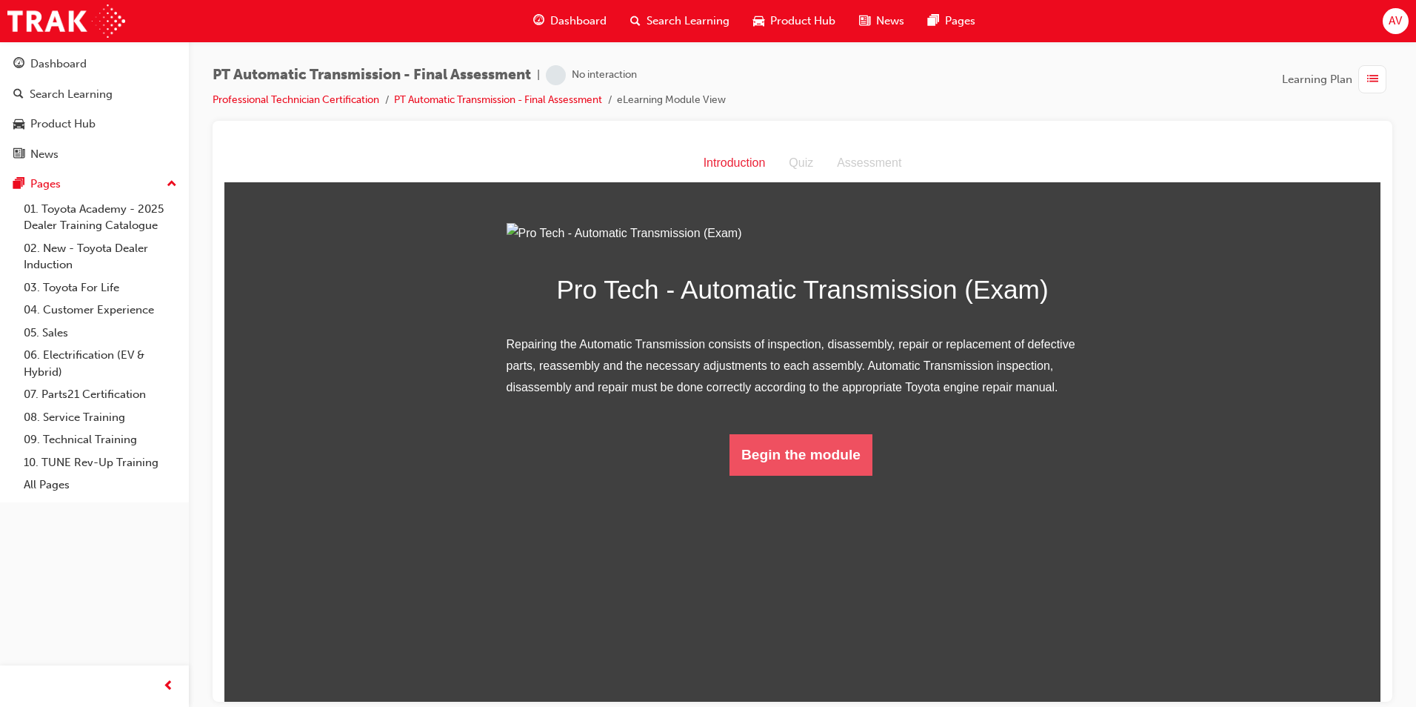
click at [840, 475] on button "Begin the module" at bounding box center [801, 453] width 143 height 41
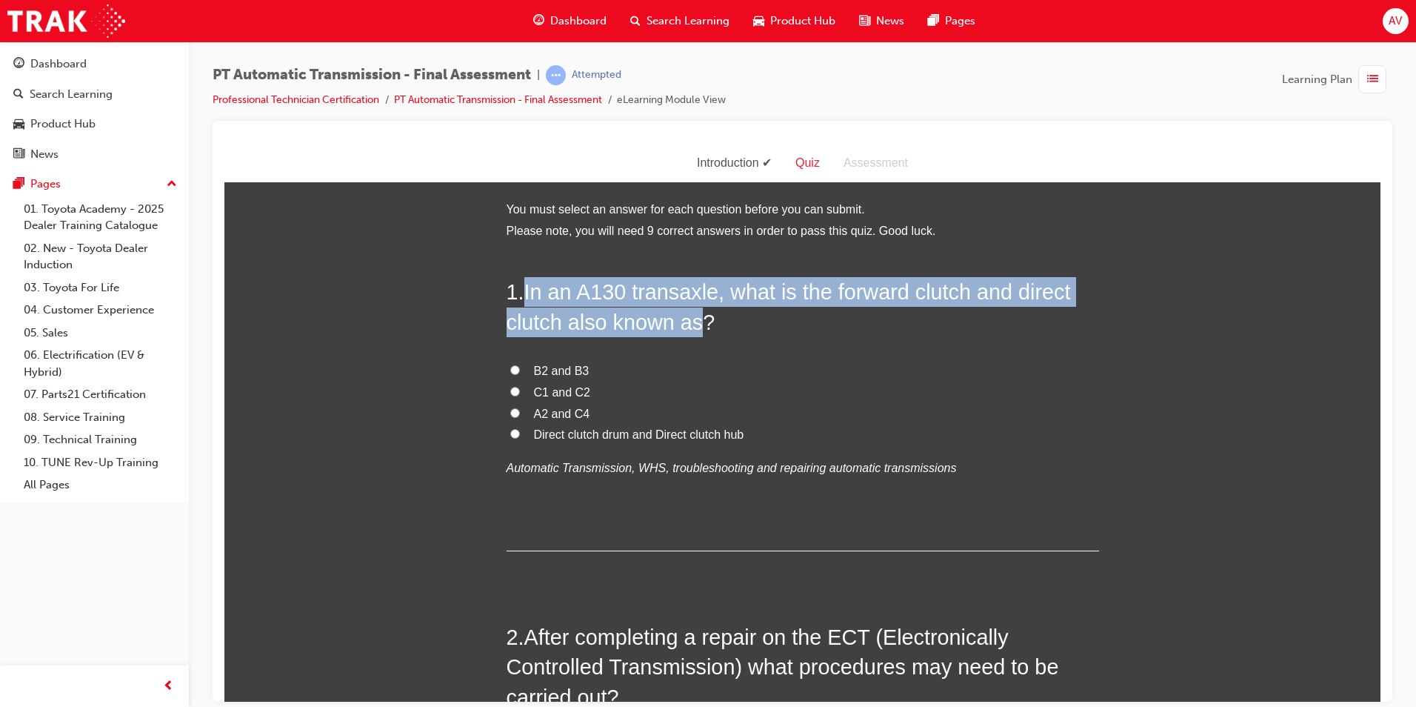
drag, startPoint x: 524, startPoint y: 288, endPoint x: 693, endPoint y: 319, distance: 171.6
click at [693, 319] on span "In an A130 transaxle, what is the forward clutch and direct clutch also known a…" at bounding box center [789, 305] width 565 height 53
click at [510, 393] on input "C1 and C2" at bounding box center [515, 391] width 10 height 10
radio input "true"
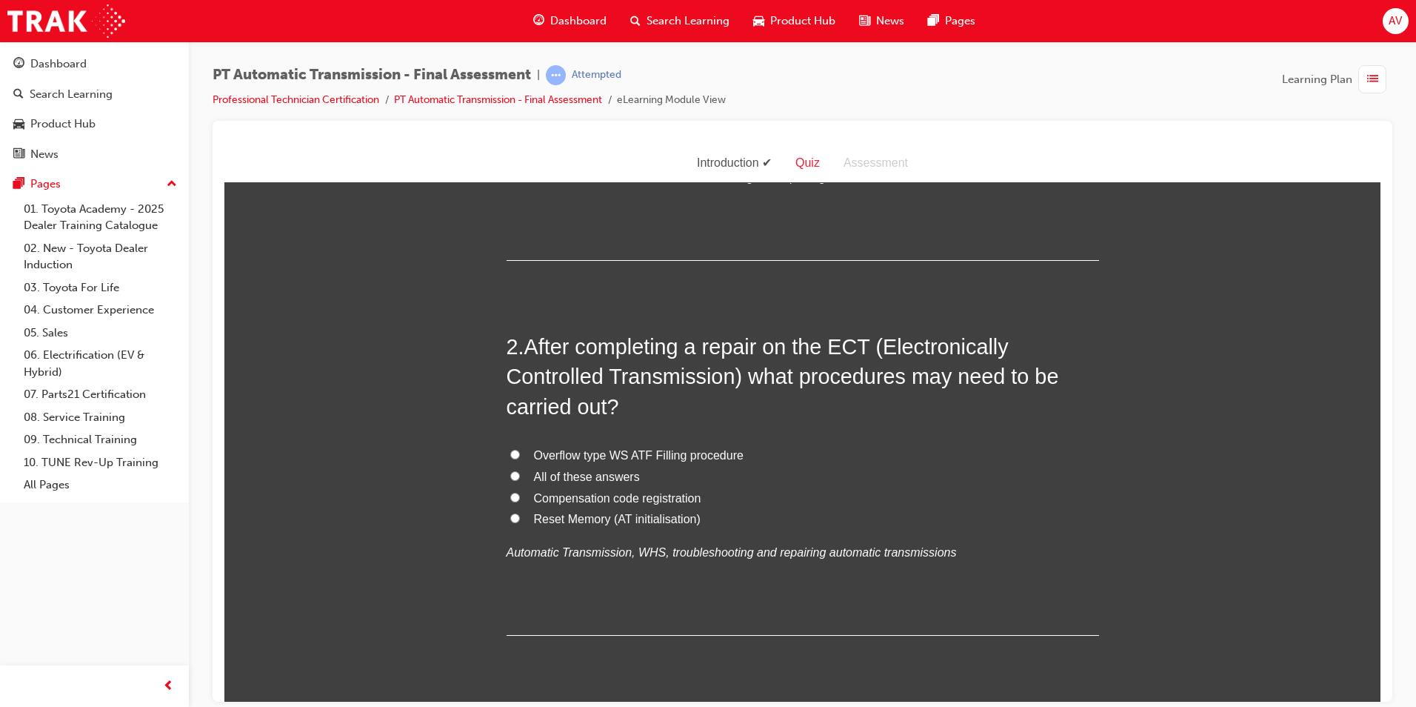
scroll to position [296, 0]
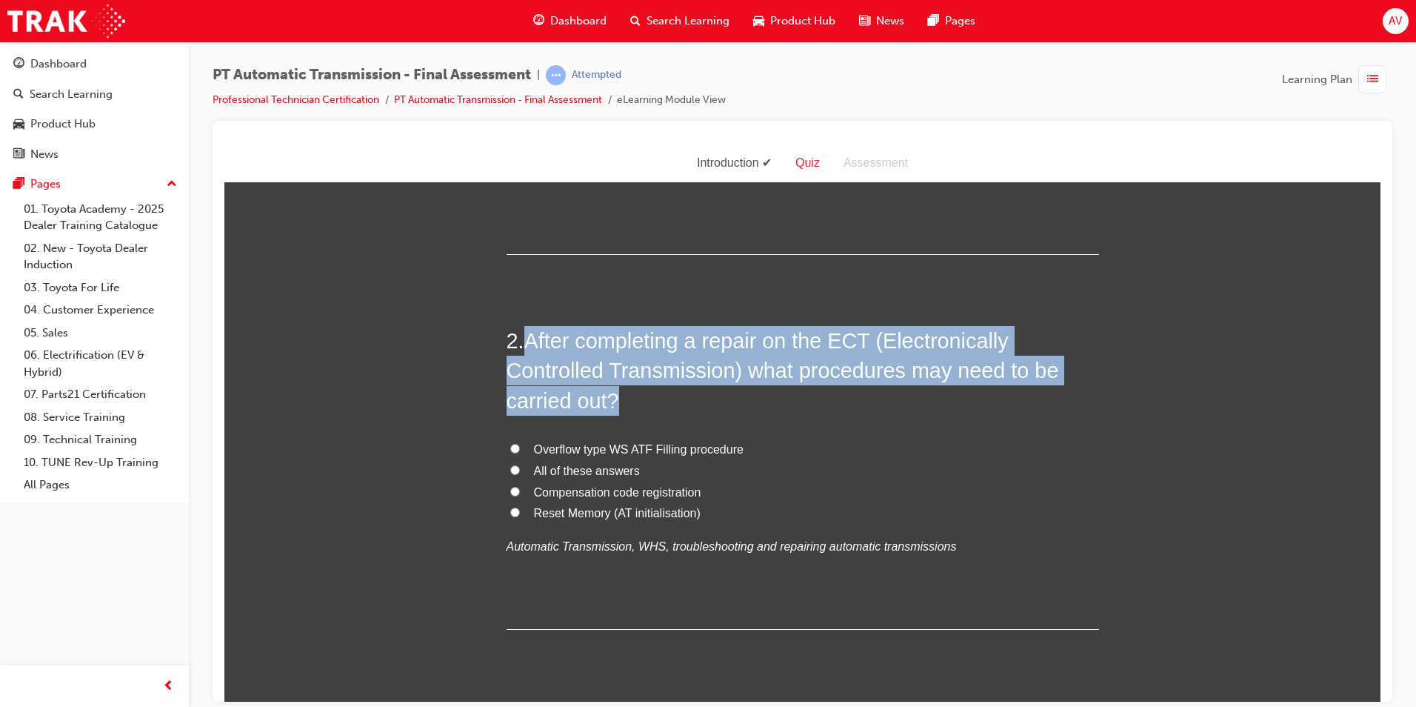
drag, startPoint x: 524, startPoint y: 336, endPoint x: 616, endPoint y: 401, distance: 112.0
click at [616, 401] on span "After completing a repair on the ECT (Electronically Controlled Transmission) w…" at bounding box center [783, 370] width 553 height 84
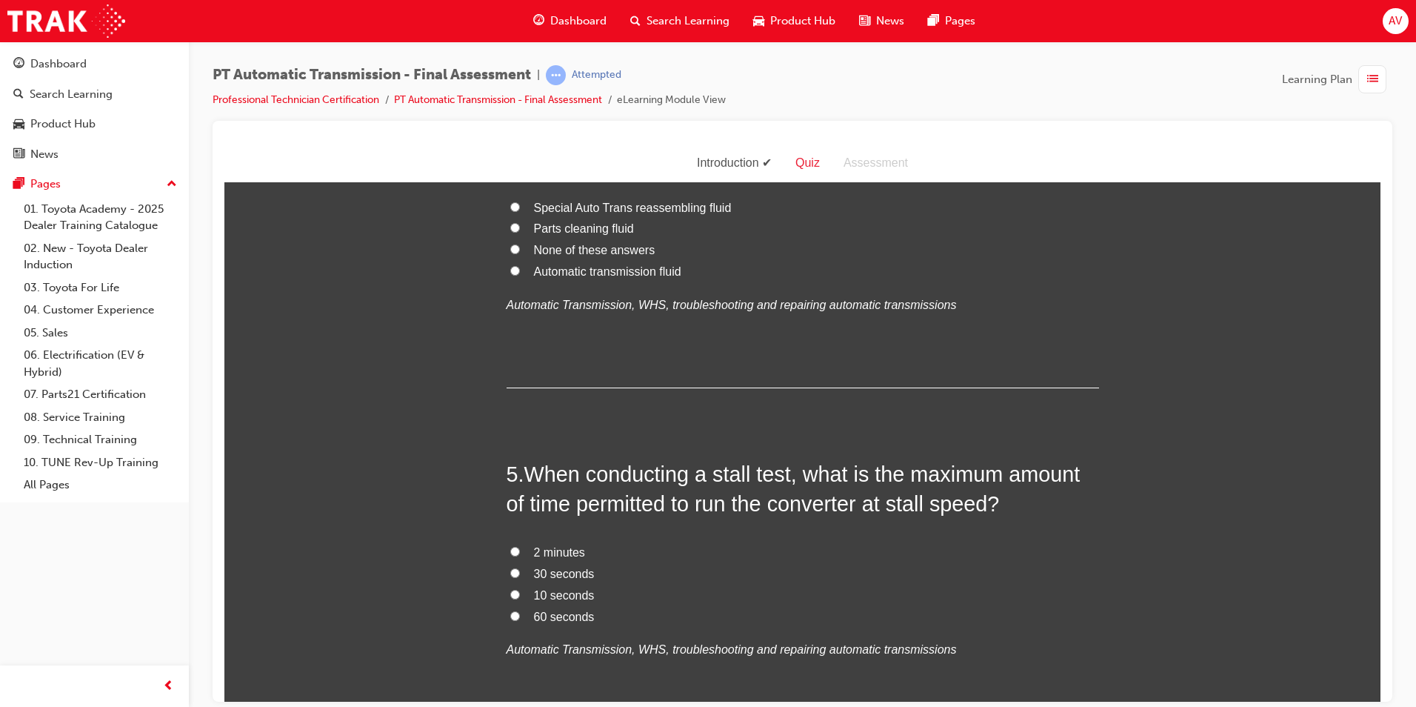
scroll to position [1259, 0]
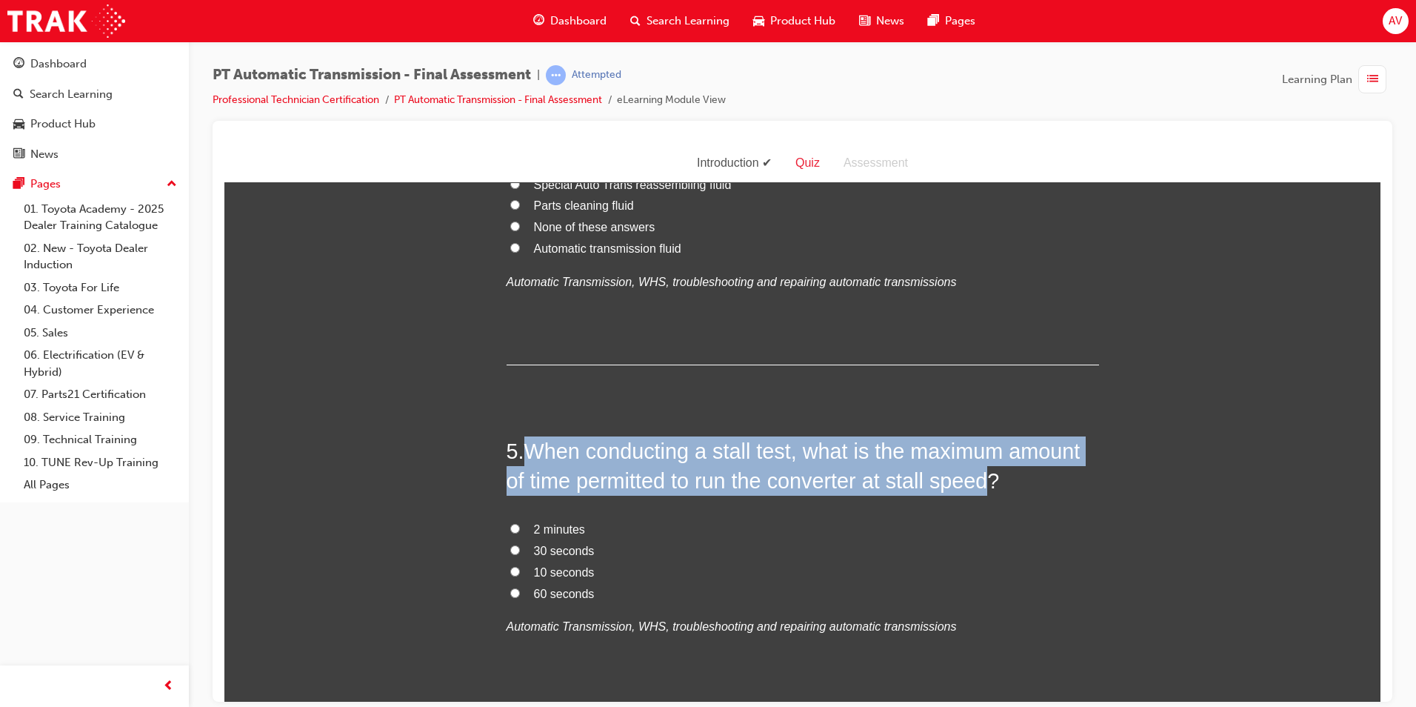
drag, startPoint x: 522, startPoint y: 444, endPoint x: 985, endPoint y: 478, distance: 463.5
click at [985, 478] on span "When conducting a stall test, what is the maximum amount of time permitted to r…" at bounding box center [794, 465] width 574 height 53
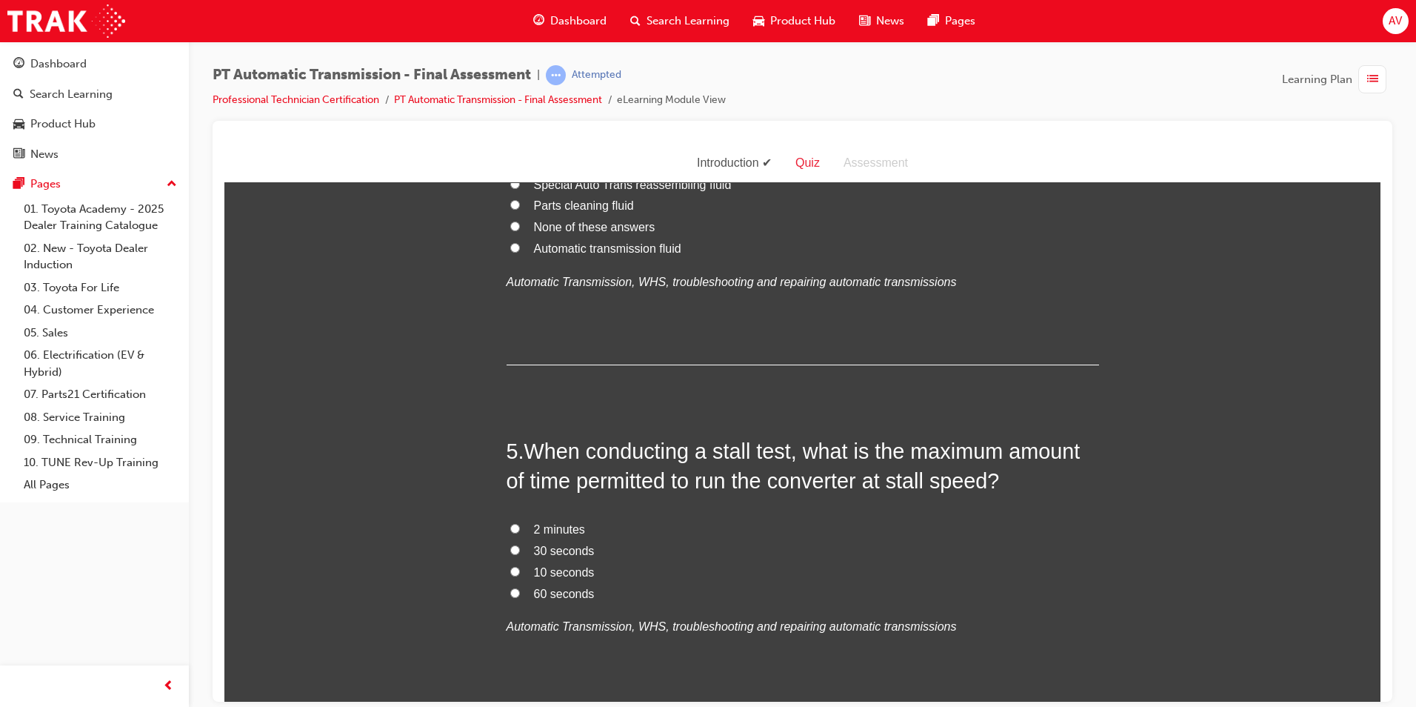
click at [656, 558] on label "30 seconds" at bounding box center [803, 550] width 593 height 21
click at [520, 554] on input "30 seconds" at bounding box center [515, 550] width 10 height 10
radio input "true"
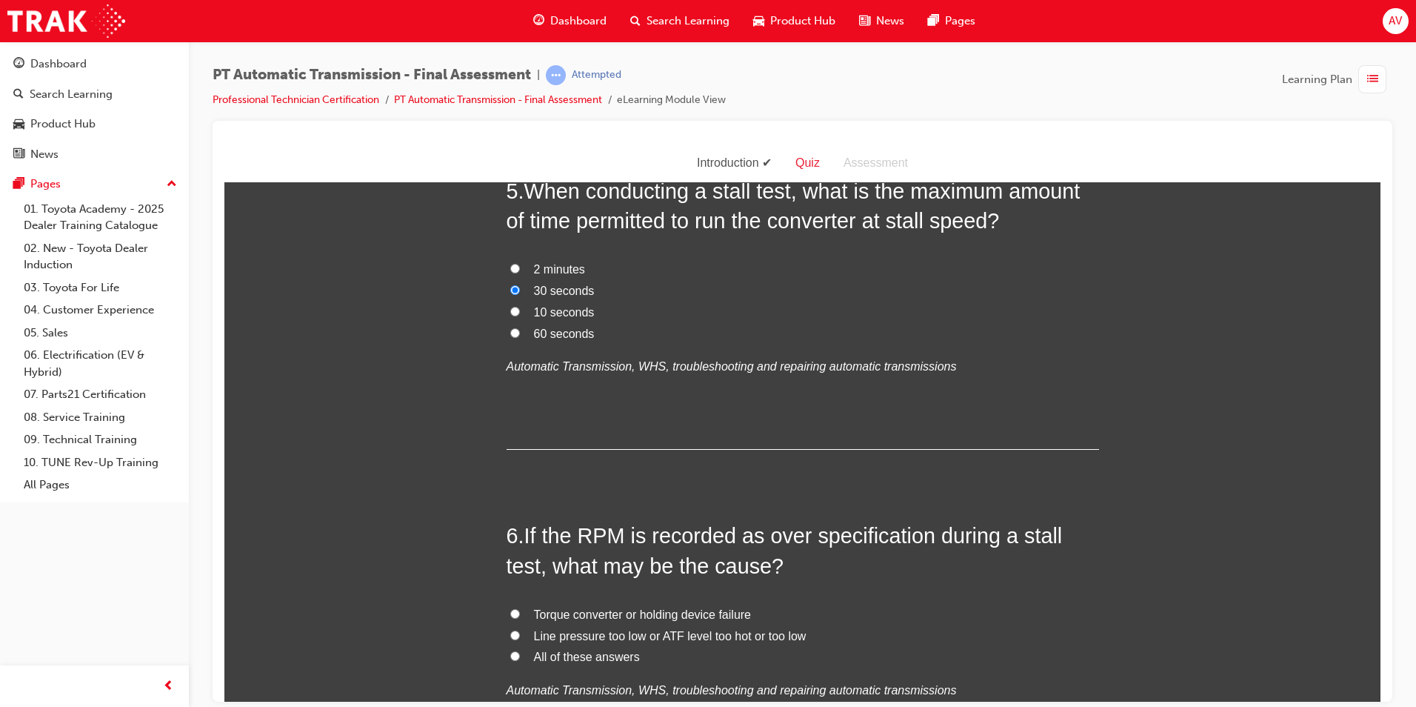
scroll to position [1556, 0]
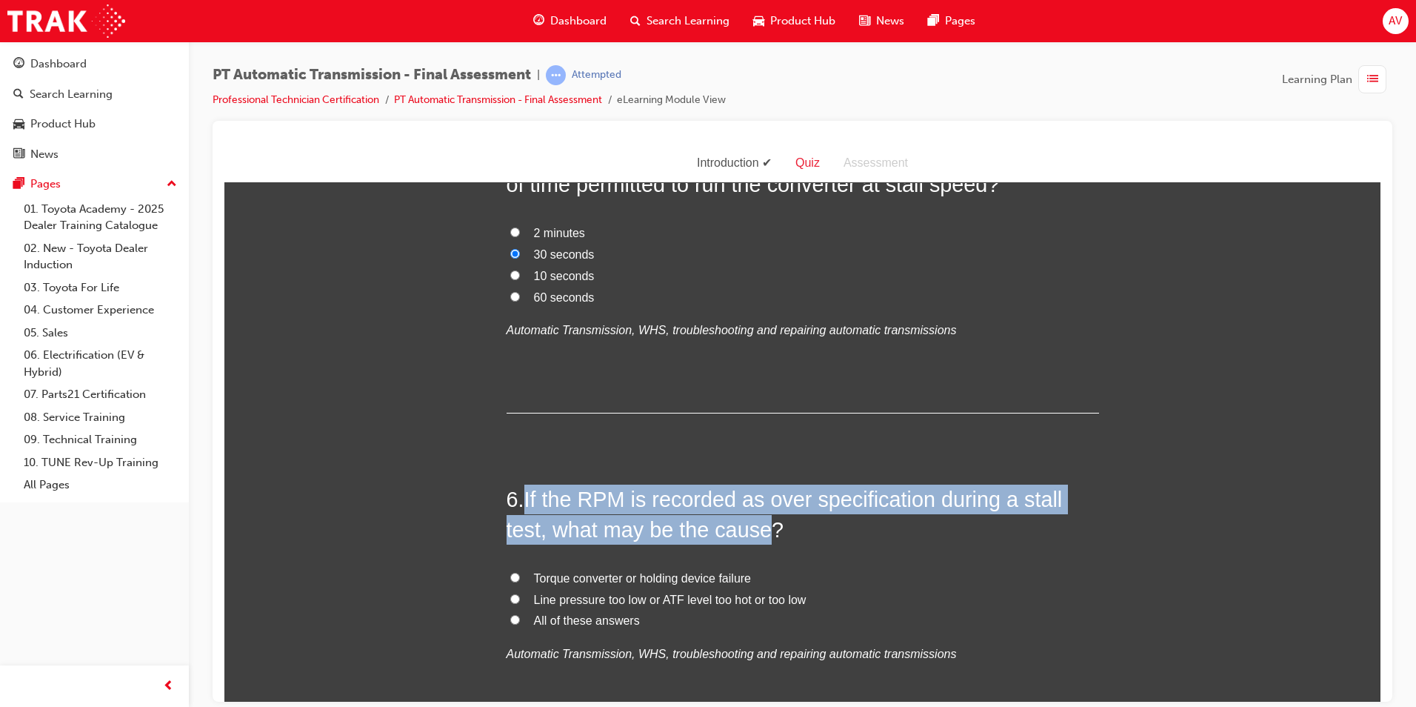
drag, startPoint x: 523, startPoint y: 496, endPoint x: 757, endPoint y: 526, distance: 236.1
click at [757, 526] on span "If the RPM is recorded as over specification during a stall test, what may be t…" at bounding box center [785, 513] width 556 height 53
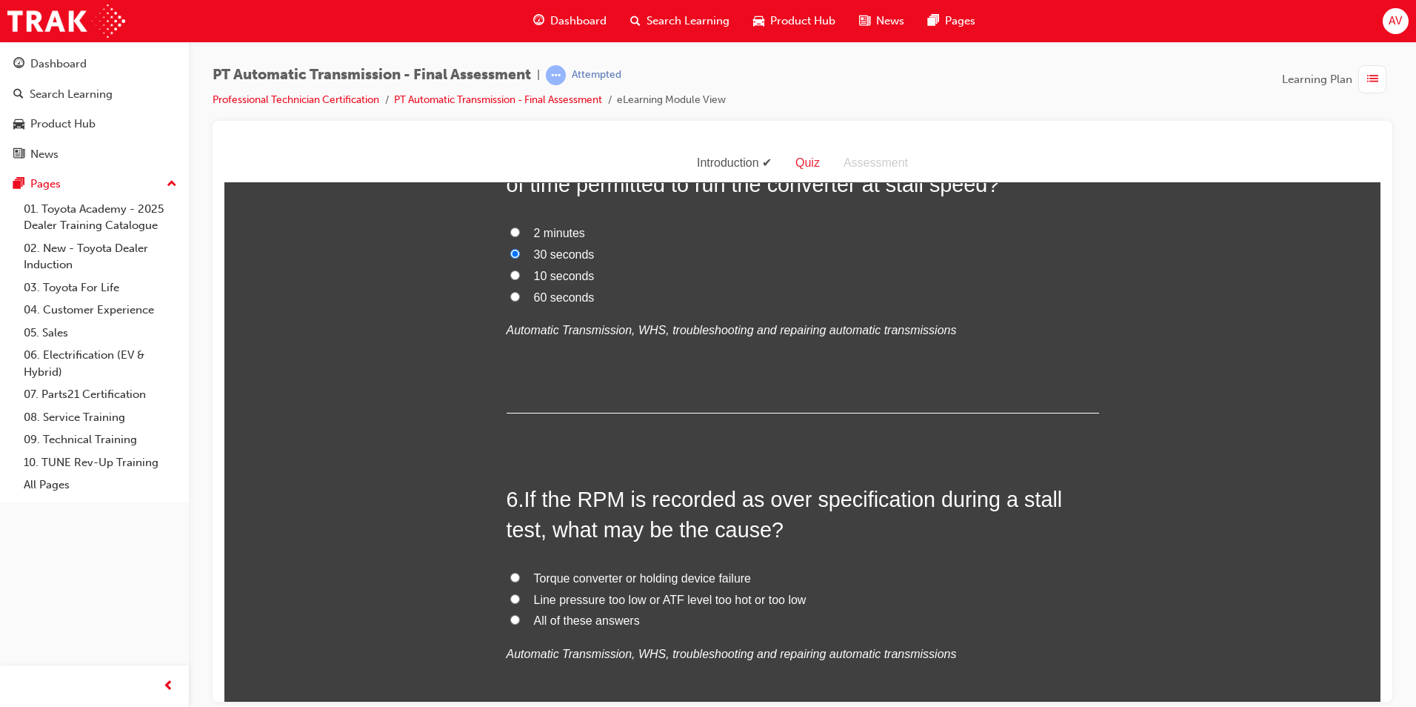
click at [869, 573] on label "Torque converter or holding device failure" at bounding box center [803, 577] width 593 height 21
click at [520, 573] on input "Torque converter or holding device failure" at bounding box center [515, 577] width 10 height 10
radio input "true"
click at [510, 596] on input "Line pressure too low or ATF level too hot or too low" at bounding box center [515, 598] width 10 height 10
radio input "true"
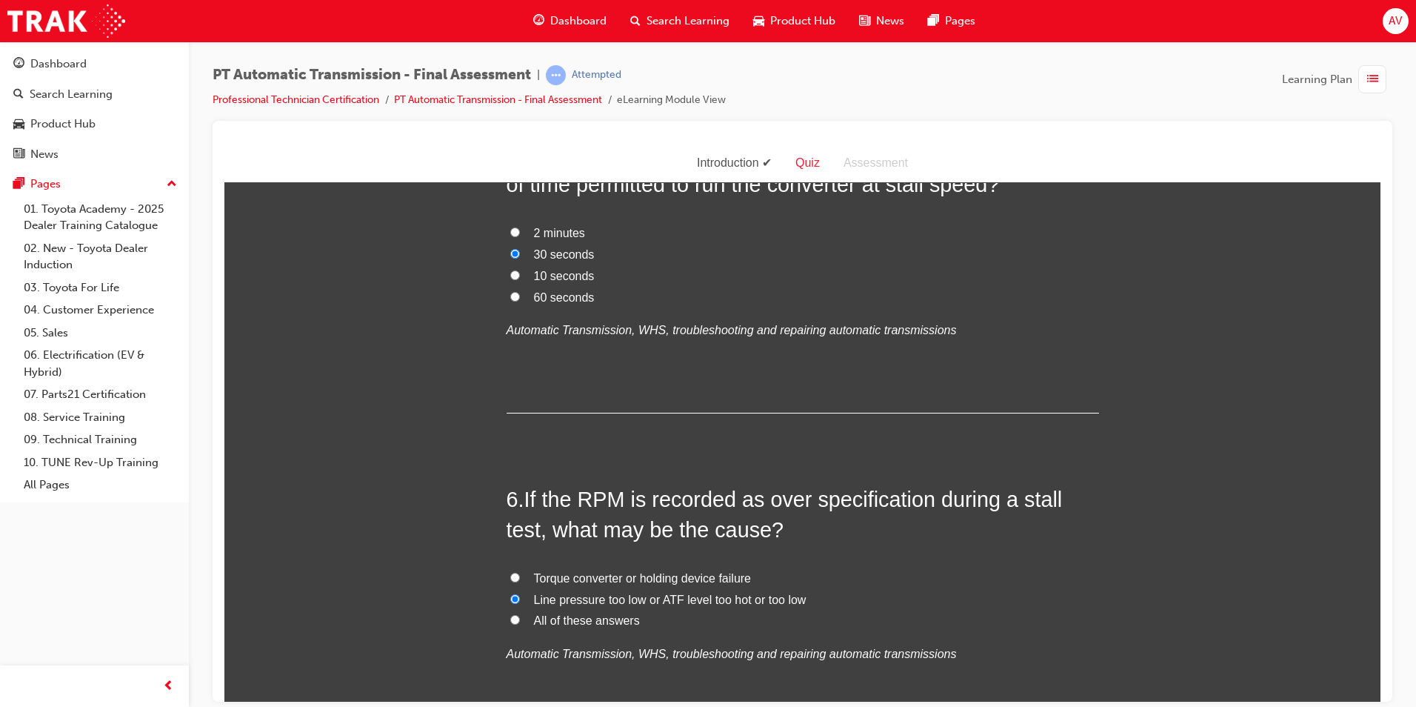
click at [456, 600] on div "You must select an answer for each question before you can submit. Please note,…" at bounding box center [802, 638] width 1156 height 3991
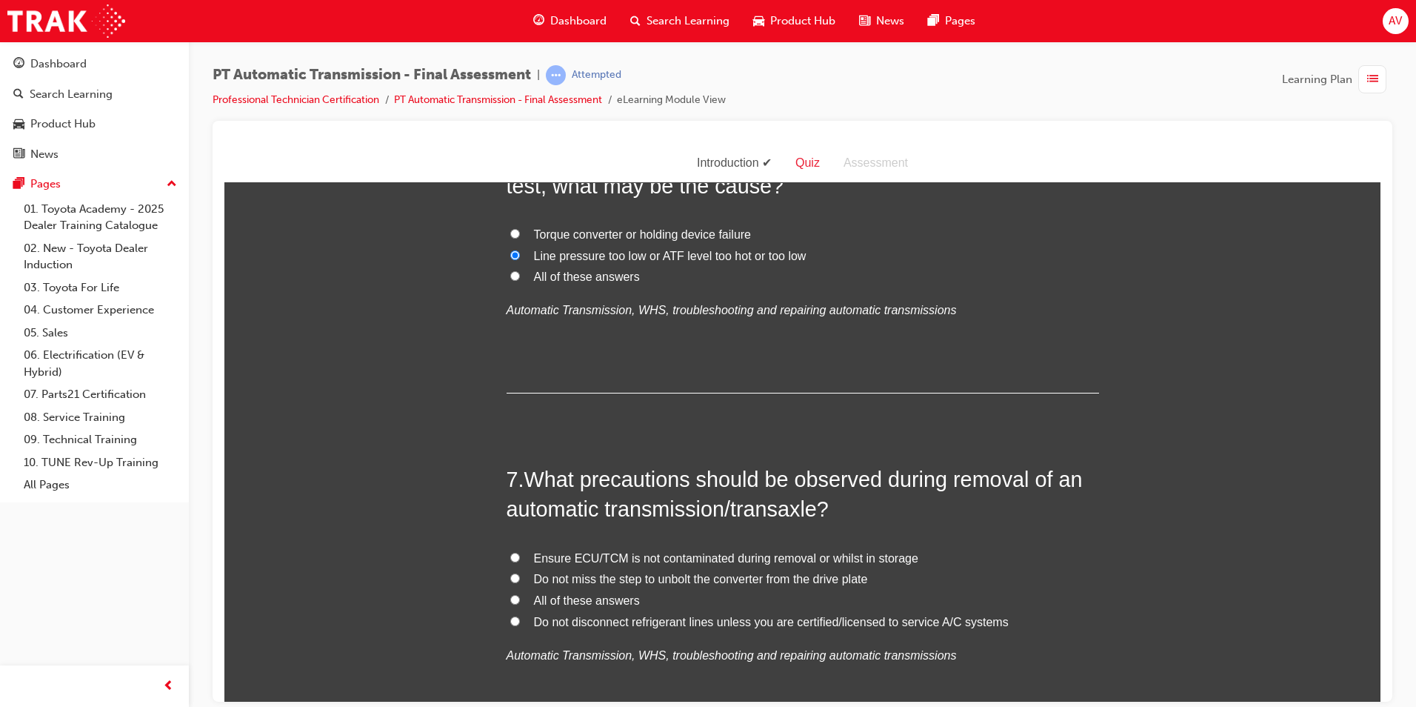
scroll to position [1926, 0]
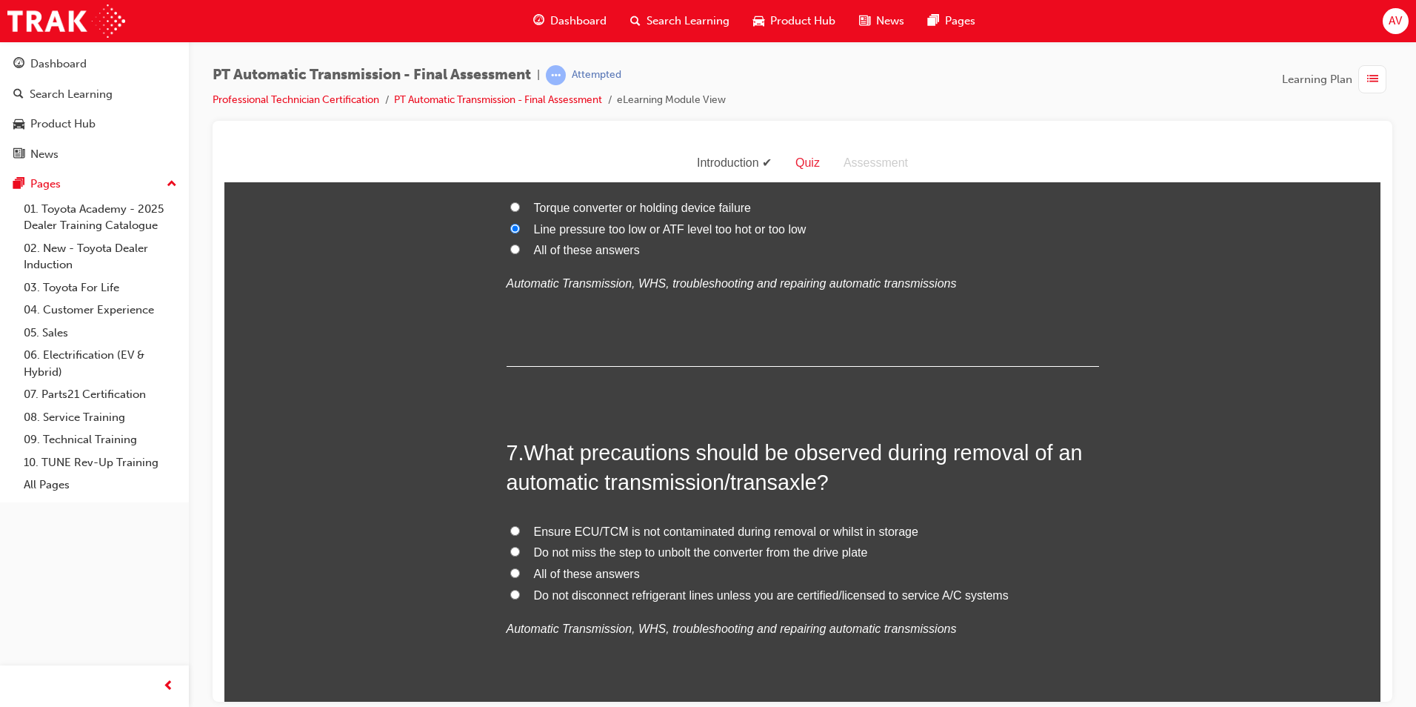
click at [510, 571] on input "All of these answers" at bounding box center [515, 572] width 10 height 10
radio input "true"
click at [356, 547] on div "You must select an answer for each question before you can submit. Please note,…" at bounding box center [802, 267] width 1156 height 3991
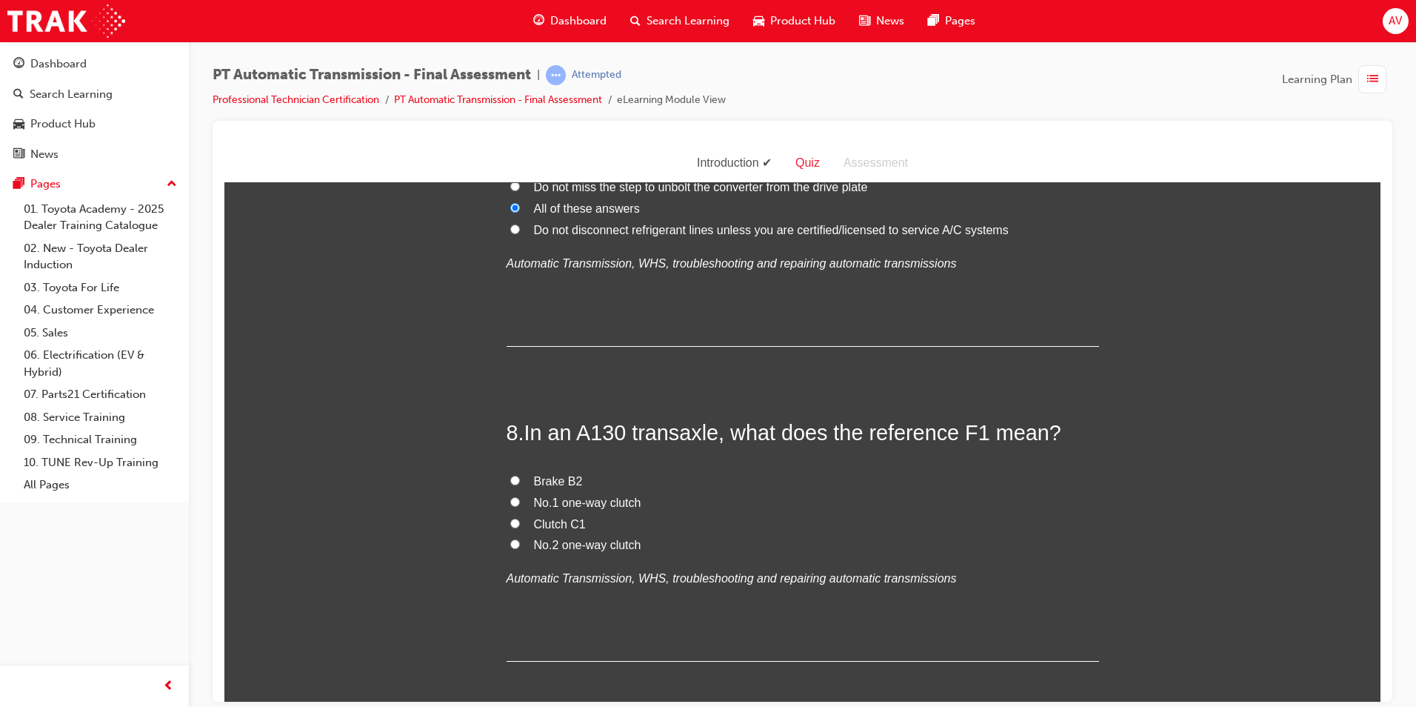
scroll to position [2297, 0]
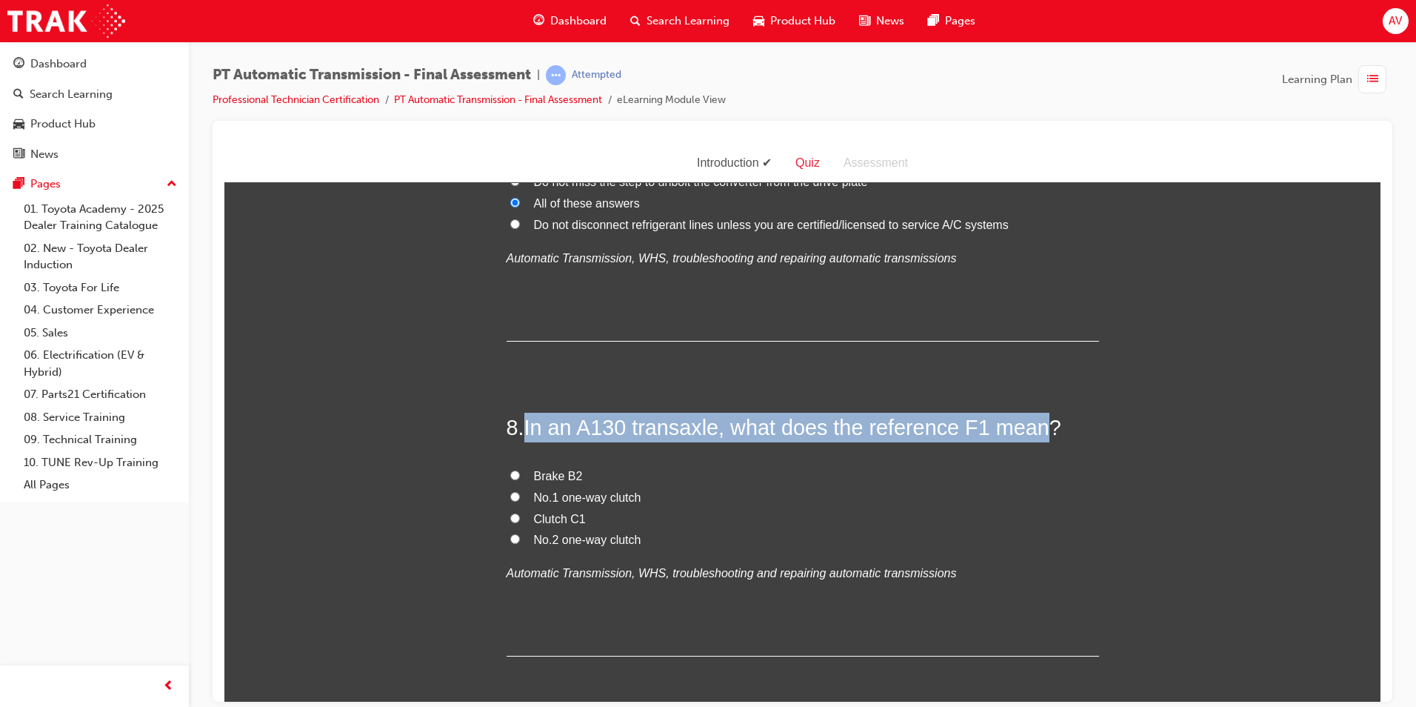
drag, startPoint x: 524, startPoint y: 419, endPoint x: 1038, endPoint y: 419, distance: 514.1
click at [1038, 419] on span "In an A130 transaxle, what does the reference F1 mean?" at bounding box center [792, 427] width 537 height 24
click at [512, 494] on input "No.1 one-way clutch" at bounding box center [515, 496] width 10 height 10
radio input "true"
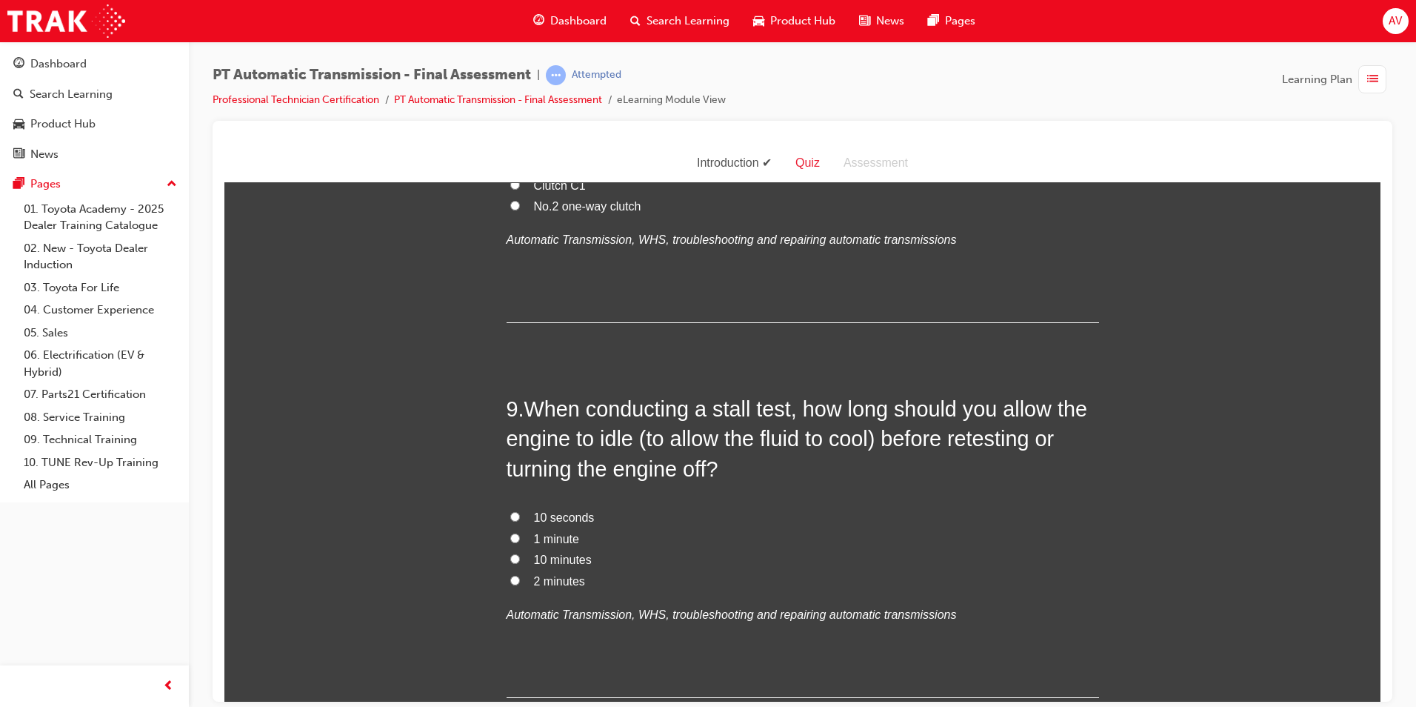
scroll to position [2667, 0]
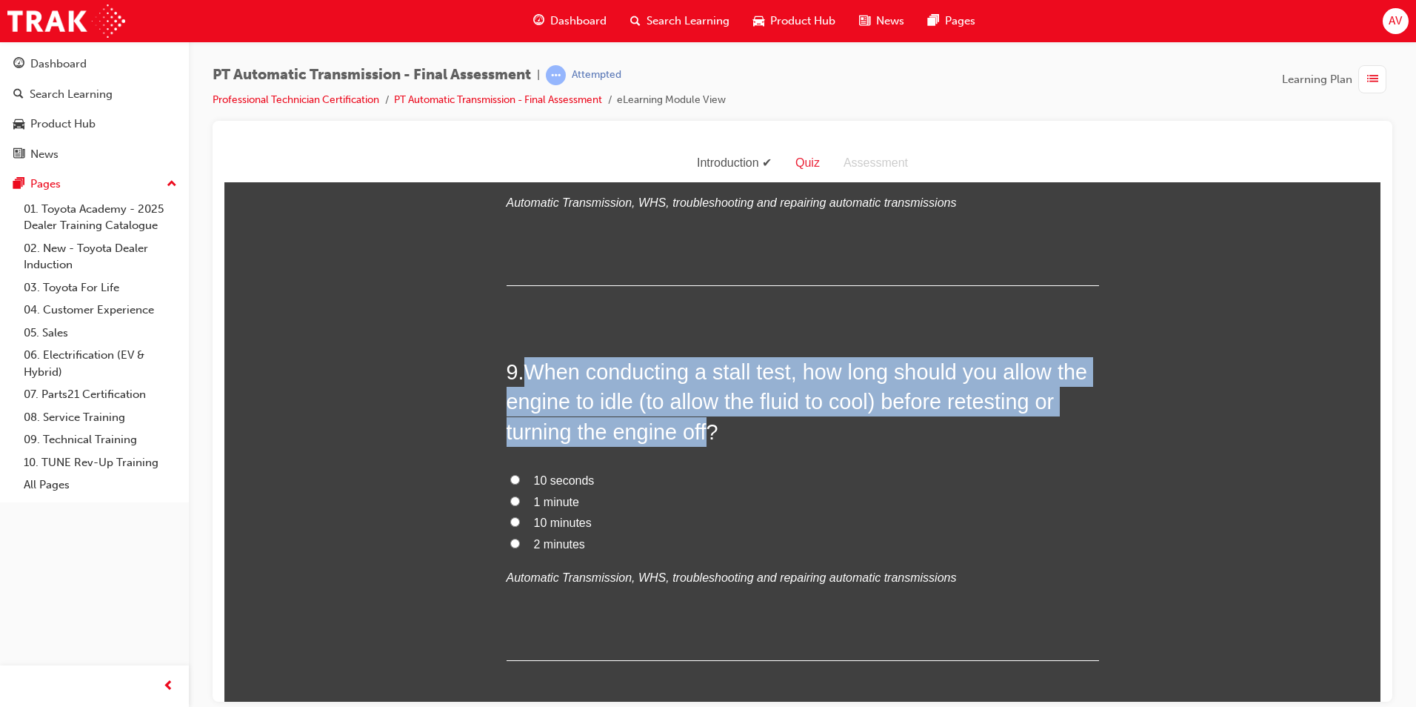
drag, startPoint x: 519, startPoint y: 362, endPoint x: 707, endPoint y: 433, distance: 200.7
click at [707, 433] on h2 "9 . When conducting a stall test, how long should you allow the engine to idle …" at bounding box center [803, 401] width 593 height 90
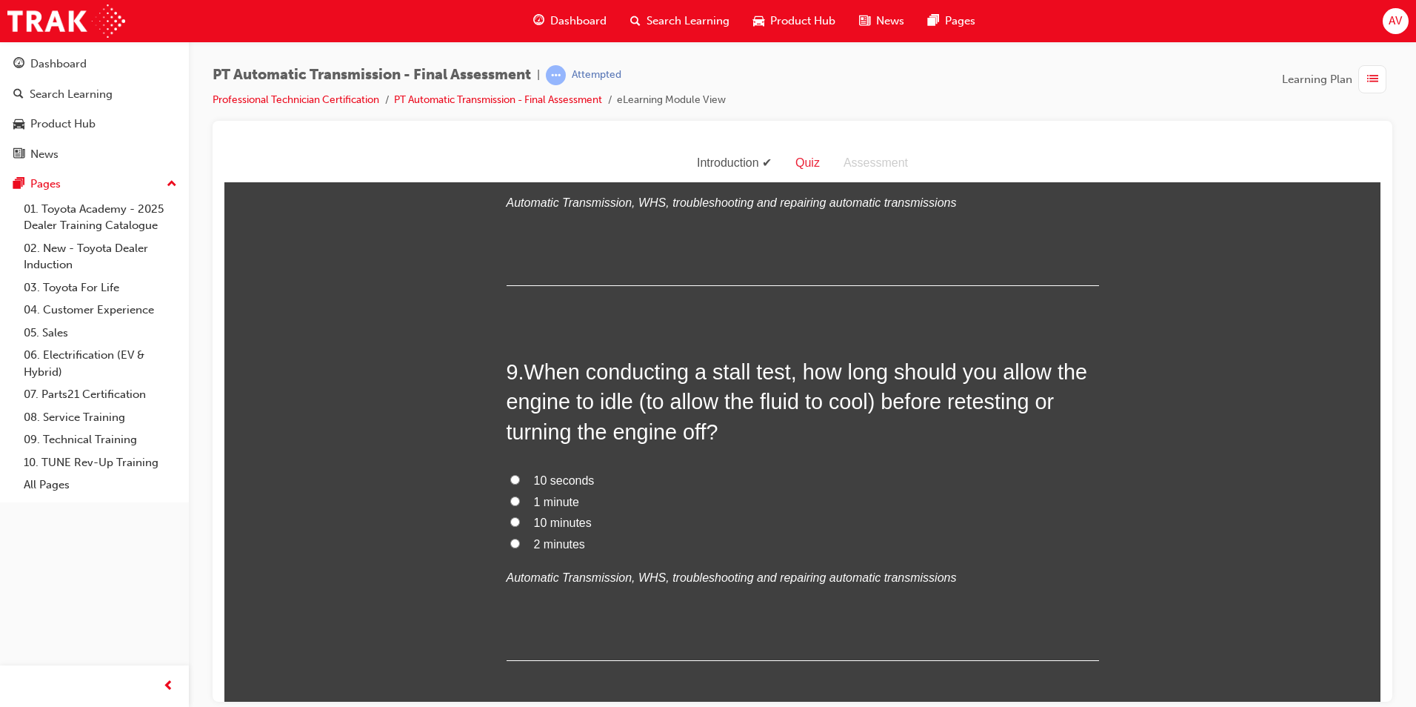
click at [646, 519] on label "10 minutes" at bounding box center [803, 522] width 593 height 21
click at [520, 519] on input "10 minutes" at bounding box center [515, 521] width 10 height 10
radio input "true"
click at [507, 545] on label "2 minutes" at bounding box center [803, 543] width 593 height 21
click at [510, 545] on input "2 minutes" at bounding box center [515, 543] width 10 height 10
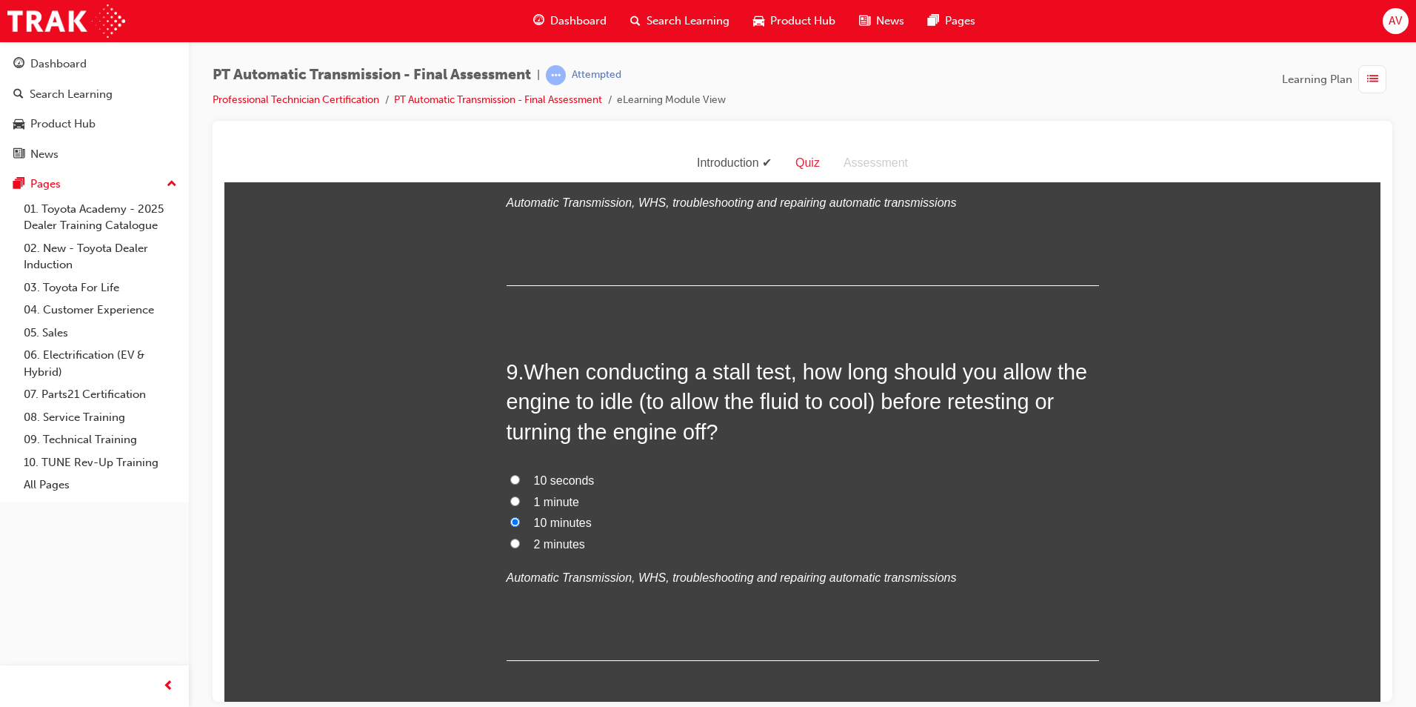
radio input "true"
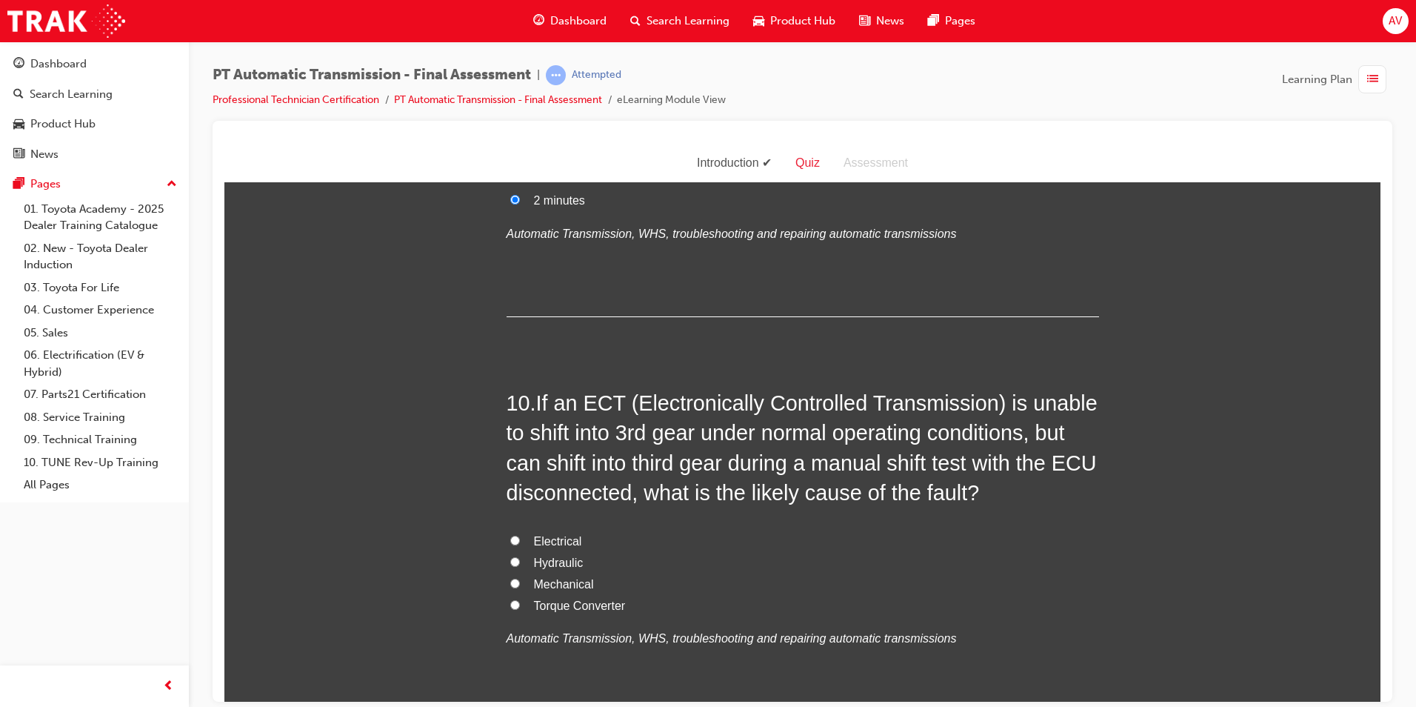
scroll to position [3037, 0]
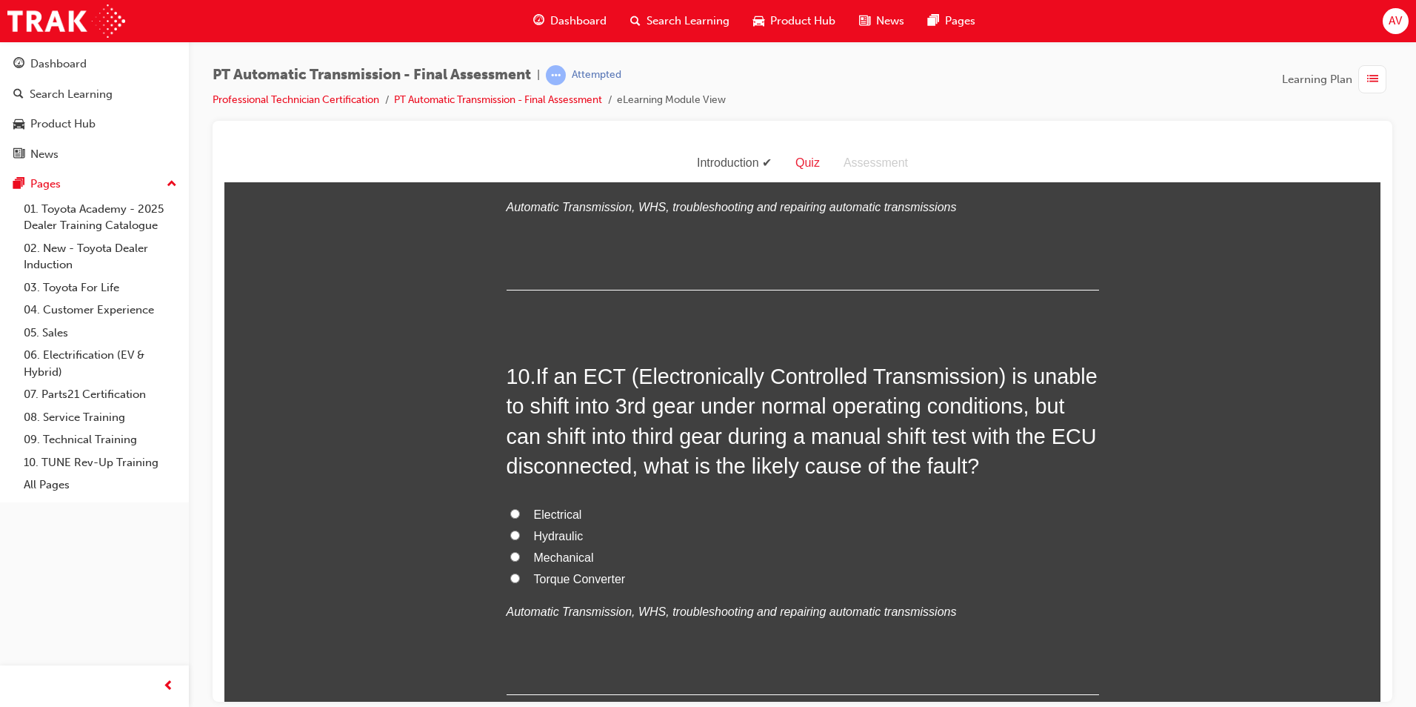
click at [510, 551] on input "Mechanical" at bounding box center [515, 556] width 10 height 10
radio input "true"
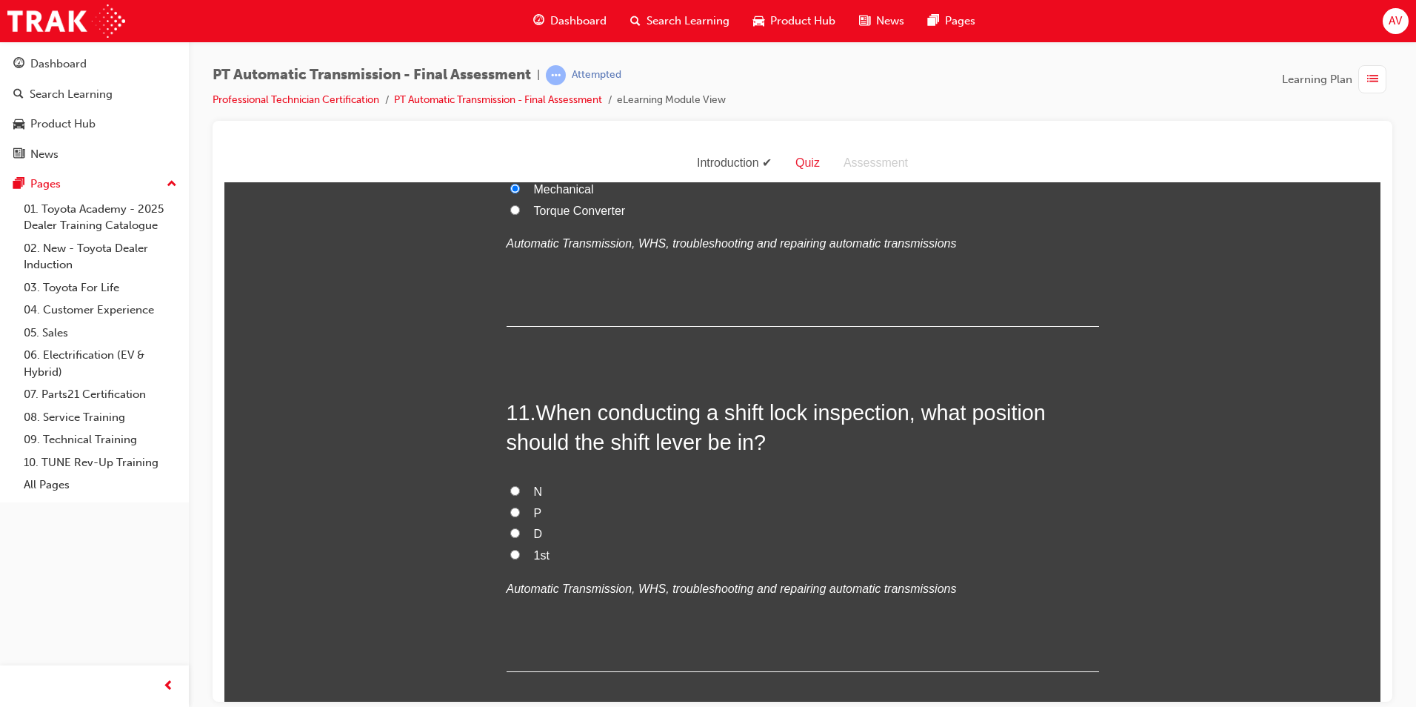
scroll to position [3408, 0]
click at [510, 509] on input "P" at bounding box center [515, 509] width 10 height 10
radio input "true"
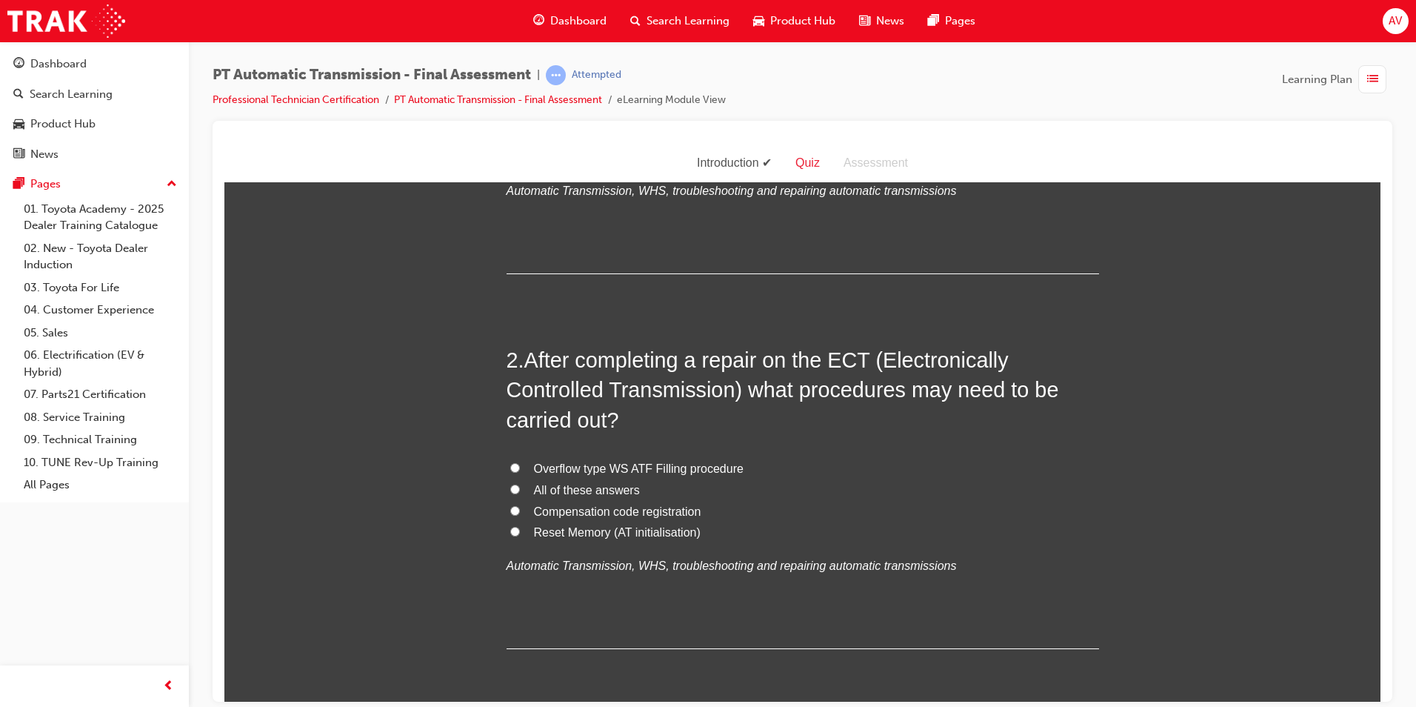
scroll to position [296, 0]
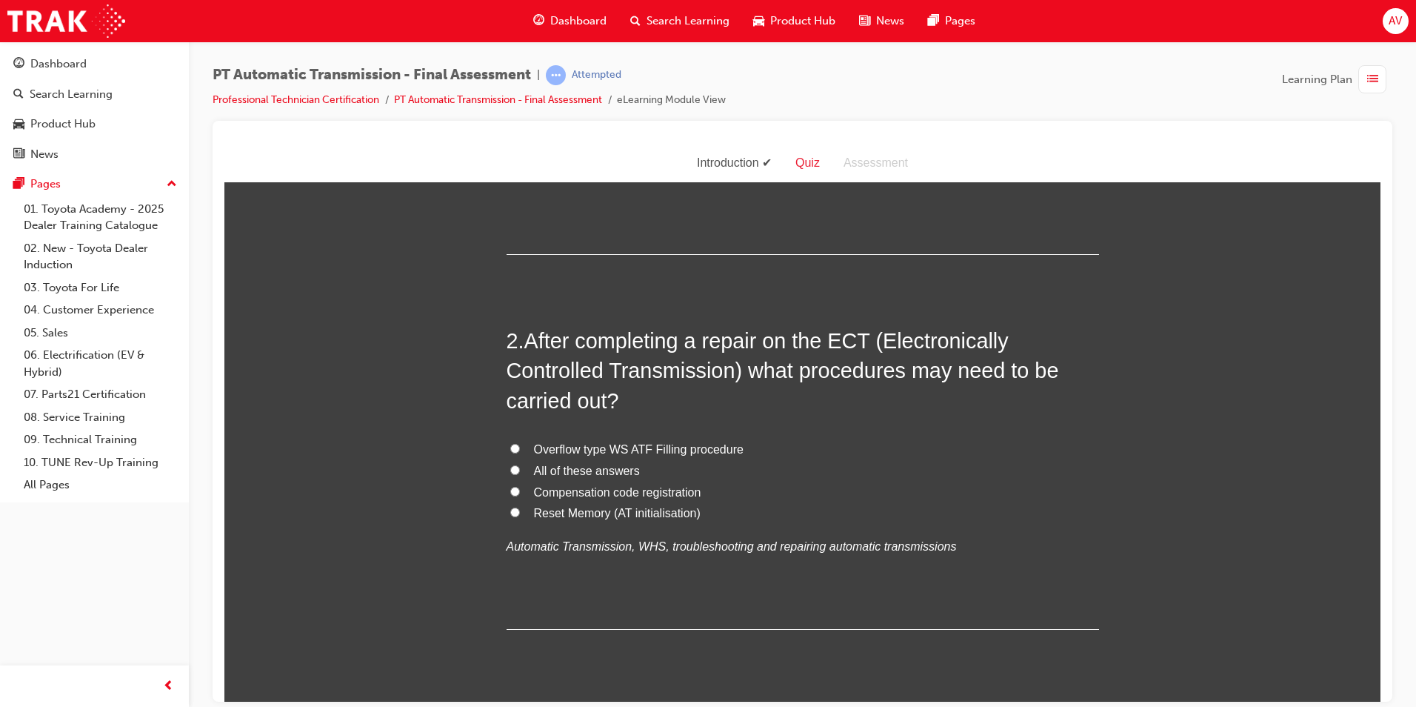
click at [512, 468] on input "All of these answers" at bounding box center [515, 469] width 10 height 10
radio input "true"
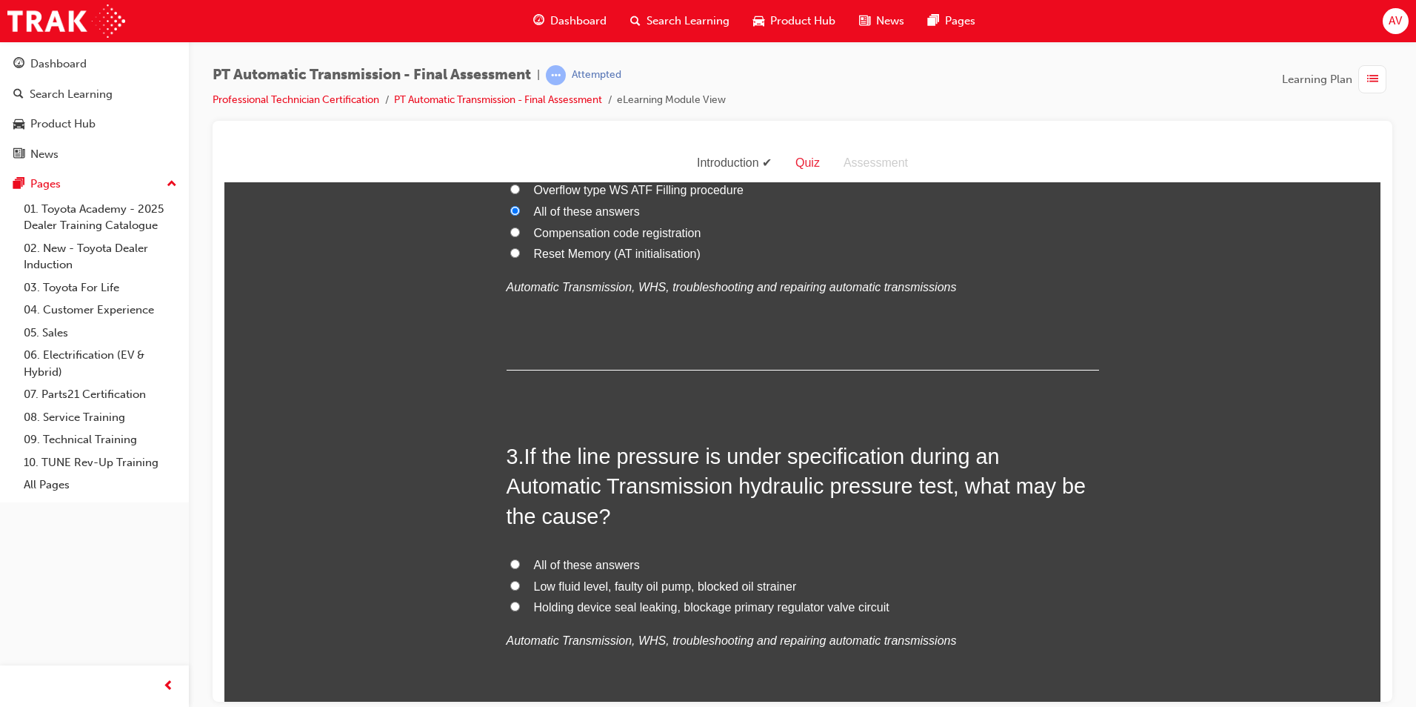
scroll to position [593, 0]
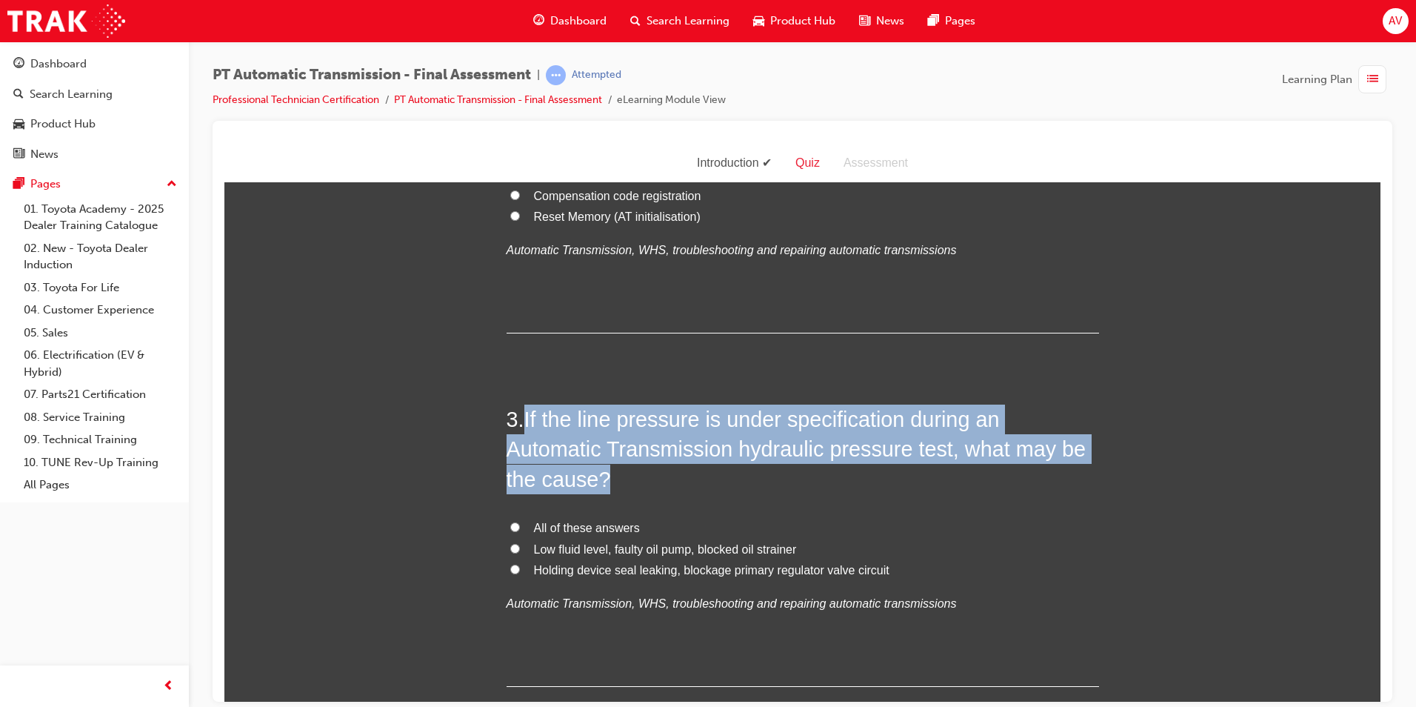
drag, startPoint x: 521, startPoint y: 414, endPoint x: 602, endPoint y: 468, distance: 97.2
click at [602, 468] on h2 "3 . If the line pressure is under specification during an Automatic Transmissio…" at bounding box center [803, 449] width 593 height 90
click at [510, 525] on input "All of these answers" at bounding box center [515, 527] width 10 height 10
radio input "true"
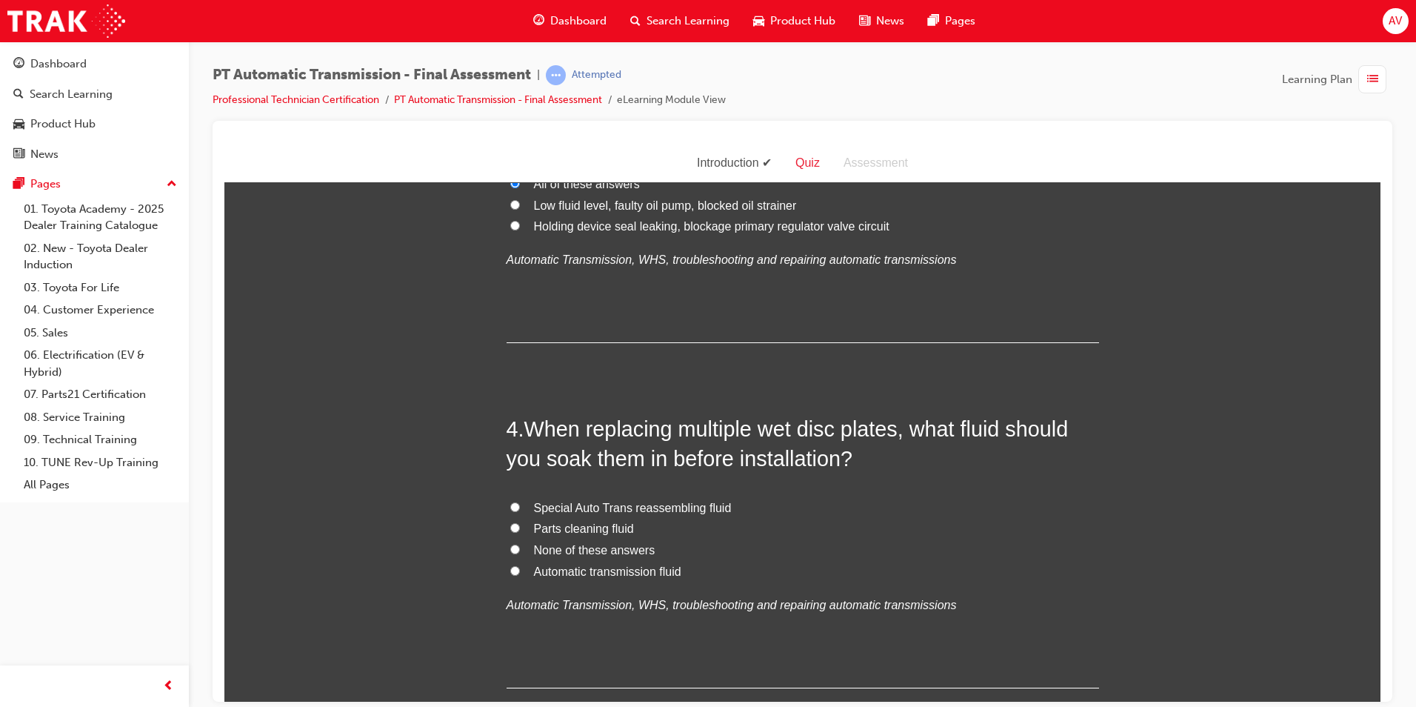
scroll to position [963, 0]
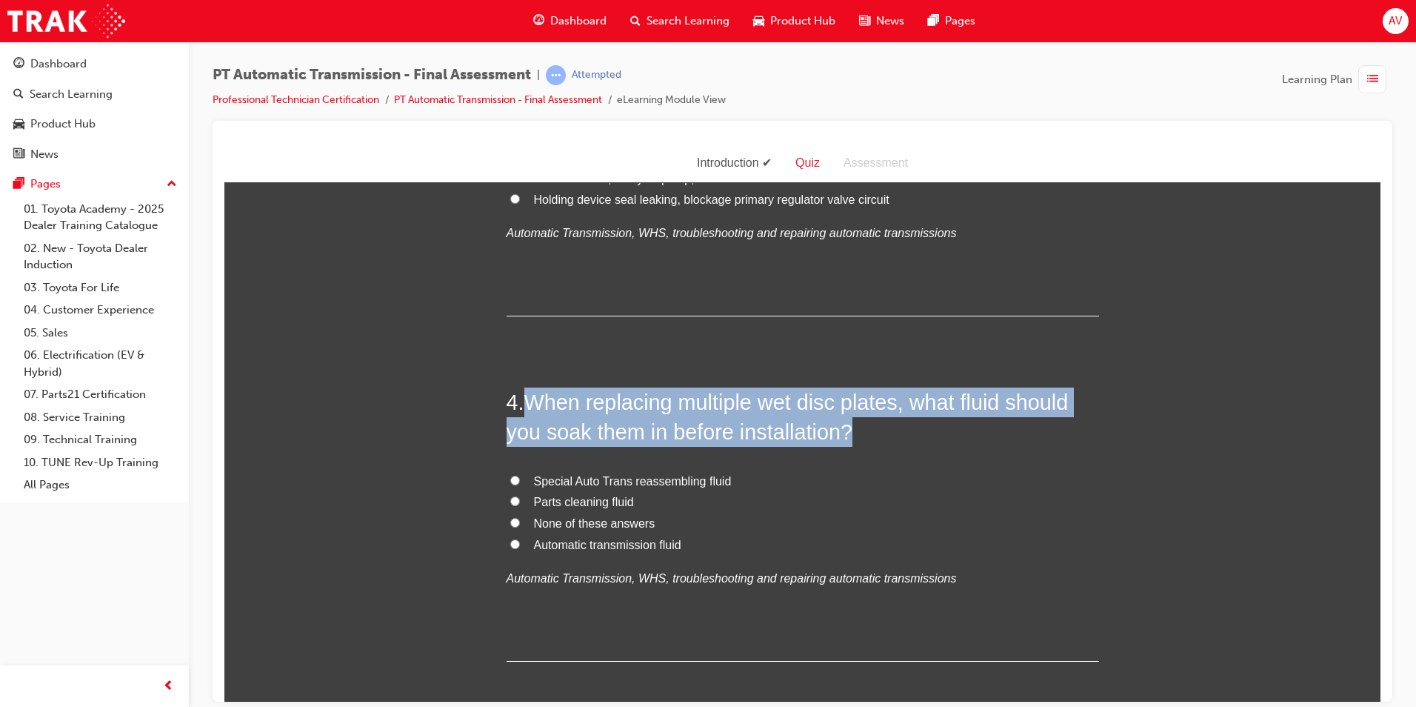
drag, startPoint x: 533, startPoint y: 400, endPoint x: 845, endPoint y: 440, distance: 314.4
click at [845, 440] on span "When replacing multiple wet disc plates, what fluid should you soak them in bef…" at bounding box center [788, 416] width 562 height 53
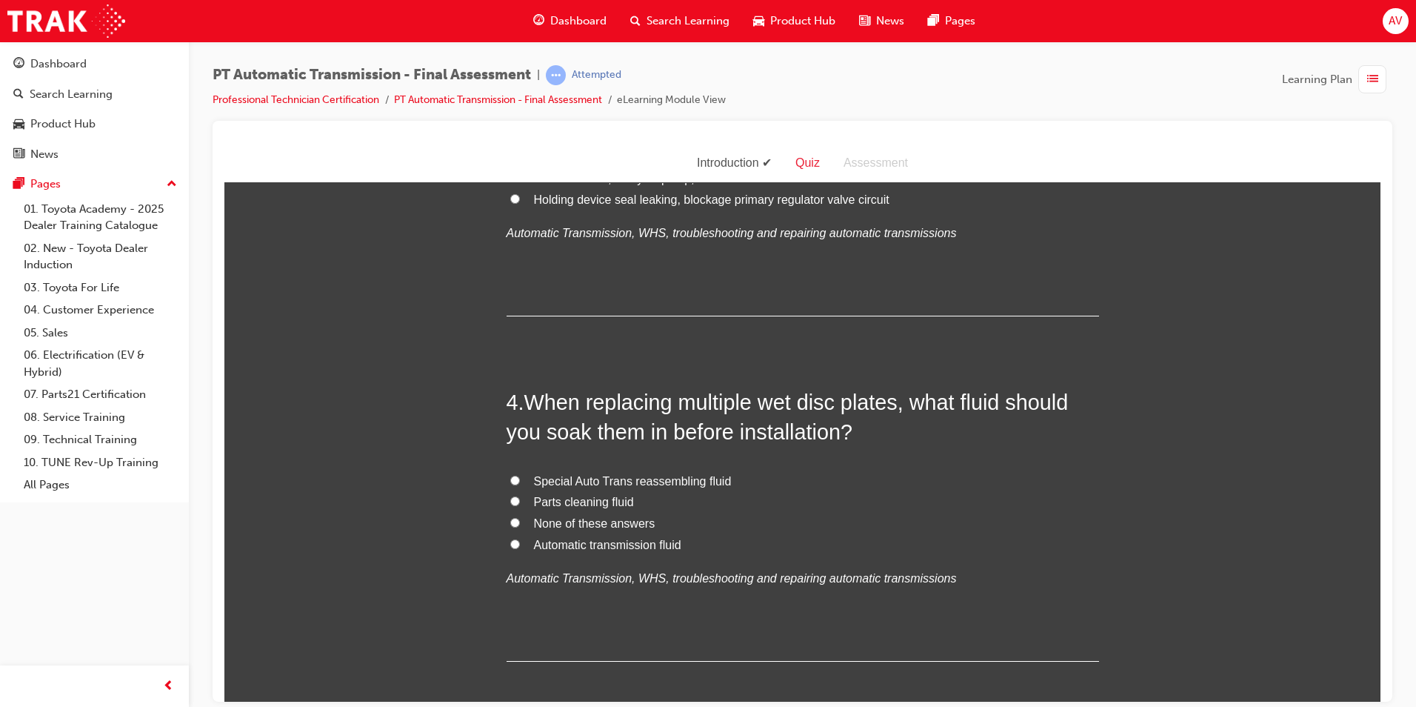
click at [650, 478] on span "Special Auto Trans reassembling fluid" at bounding box center [633, 480] width 198 height 13
click at [520, 478] on input "Special Auto Trans reassembling fluid" at bounding box center [515, 480] width 10 height 10
radio input "true"
click at [510, 545] on input "Automatic transmission fluid" at bounding box center [515, 544] width 10 height 10
radio input "true"
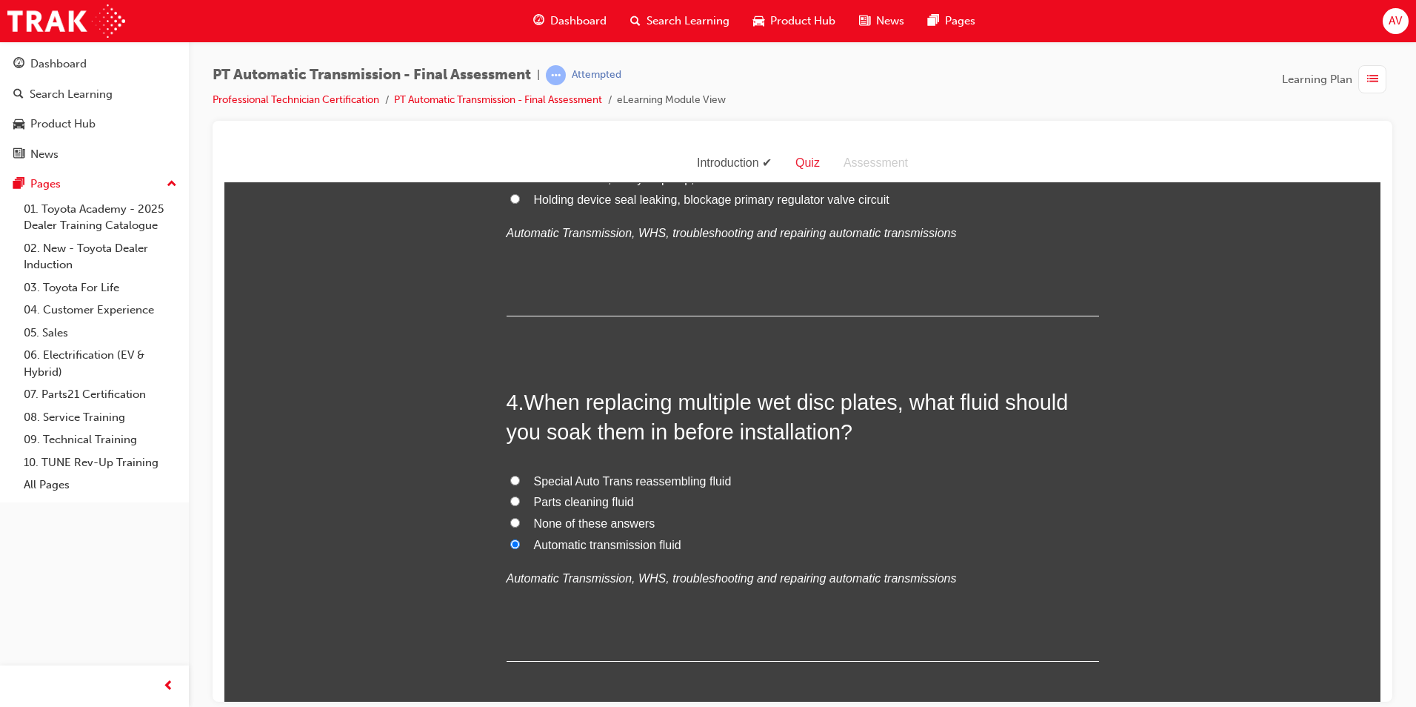
click at [510, 475] on input "Special Auto Trans reassembling fluid" at bounding box center [515, 480] width 10 height 10
radio input "true"
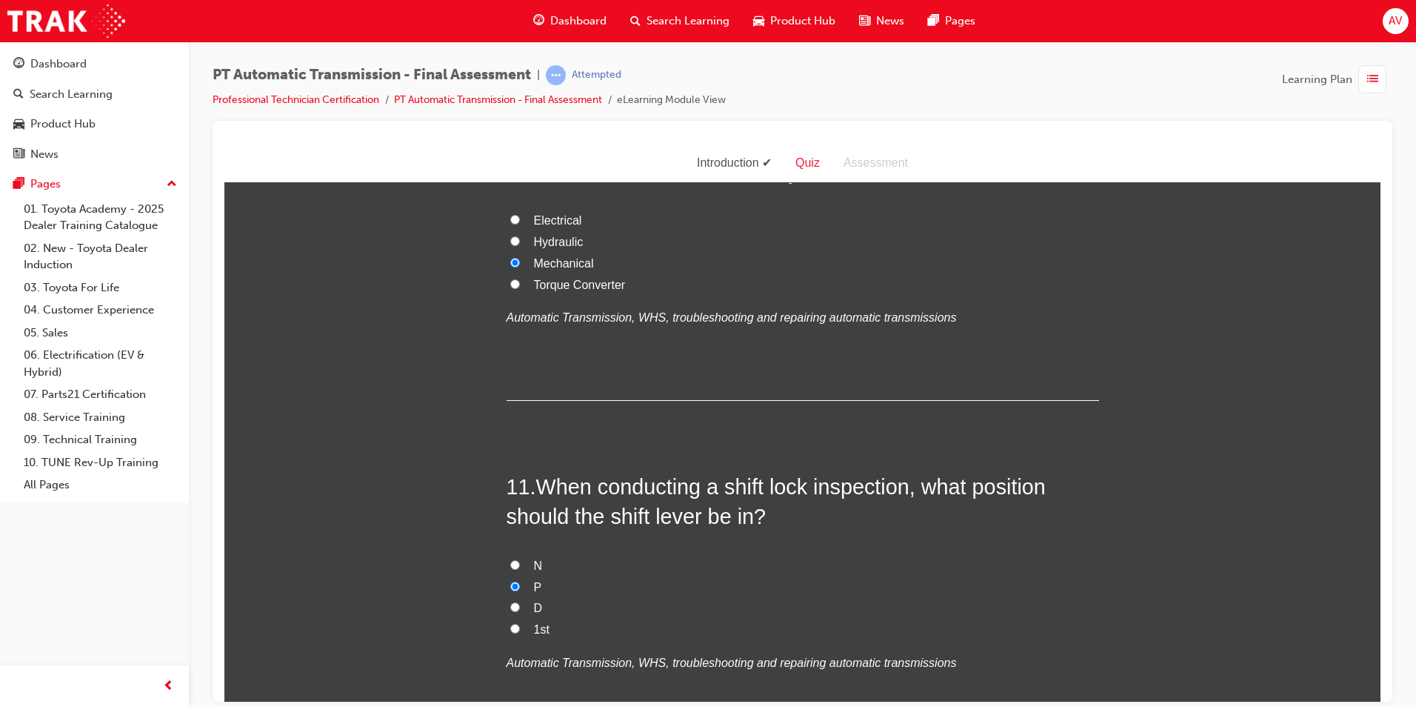
scroll to position [3488, 0]
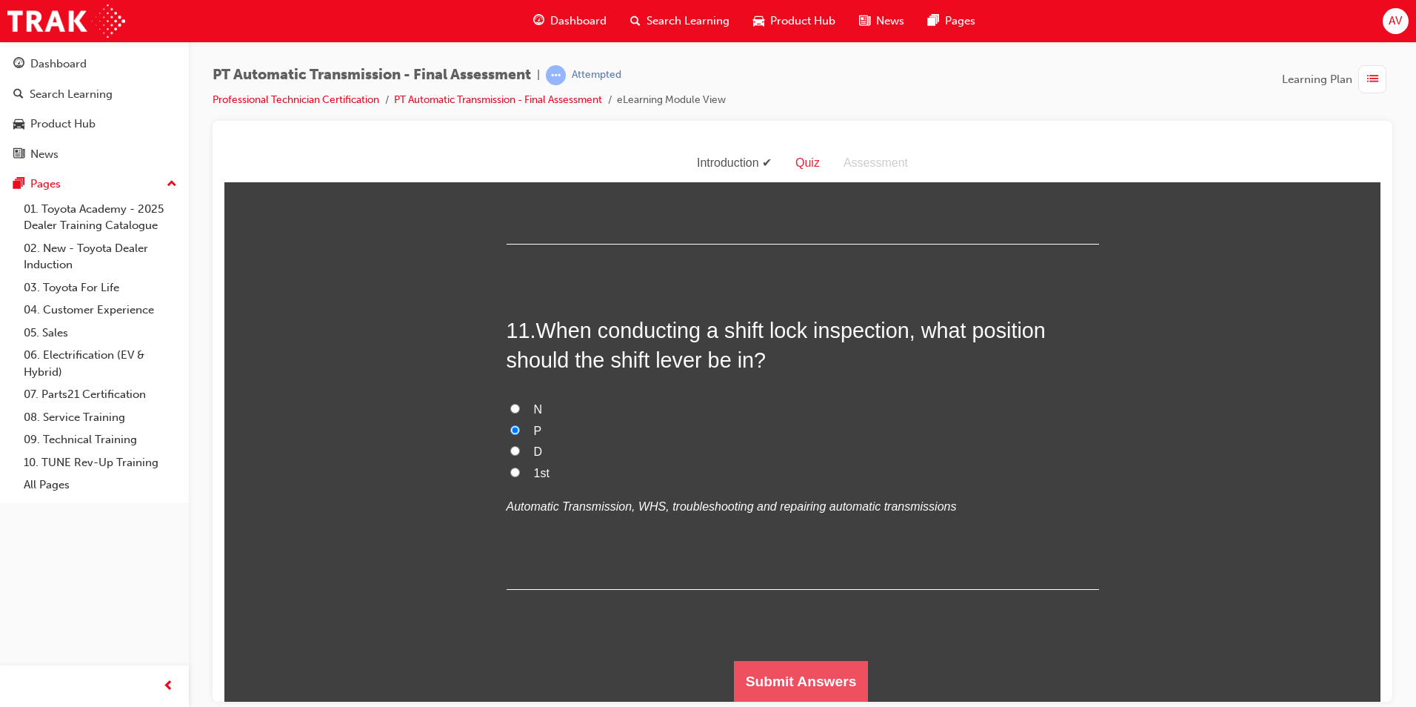
click at [844, 668] on button "Submit Answers" at bounding box center [801, 680] width 135 height 41
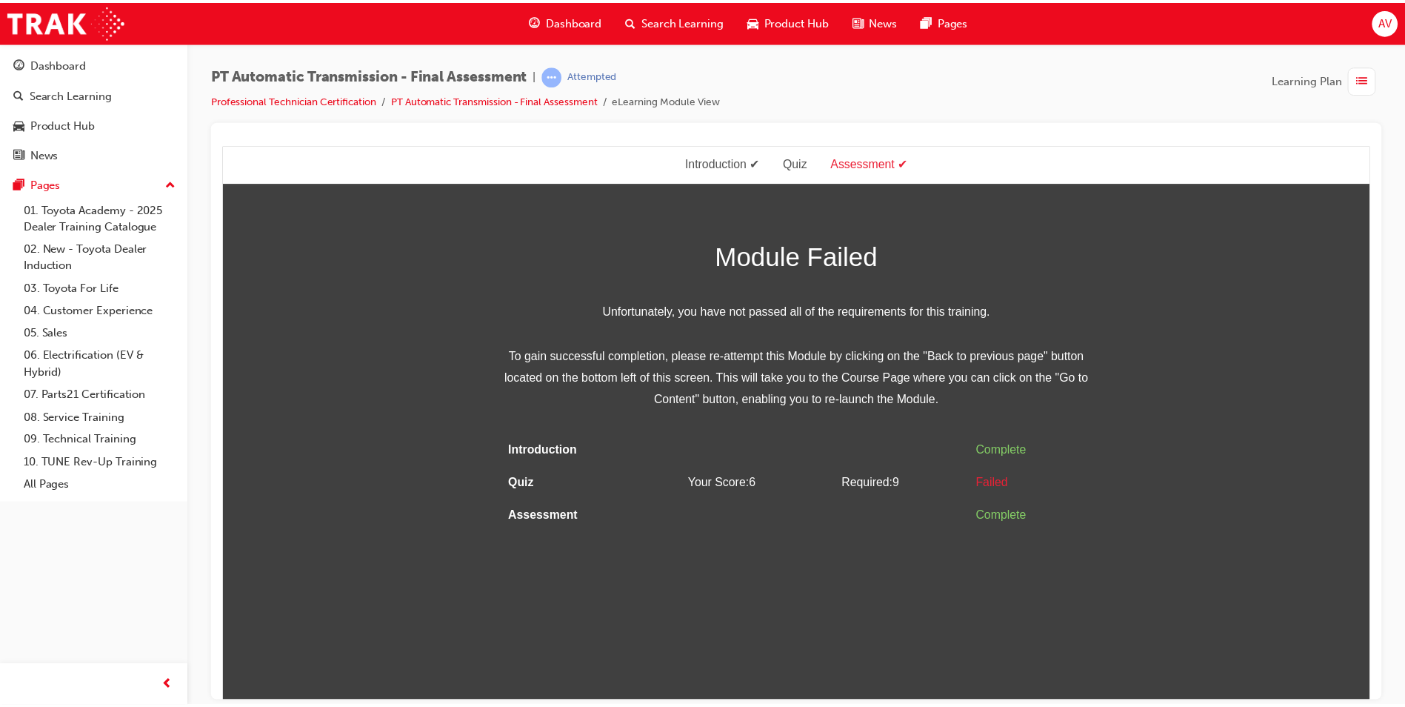
scroll to position [0, 0]
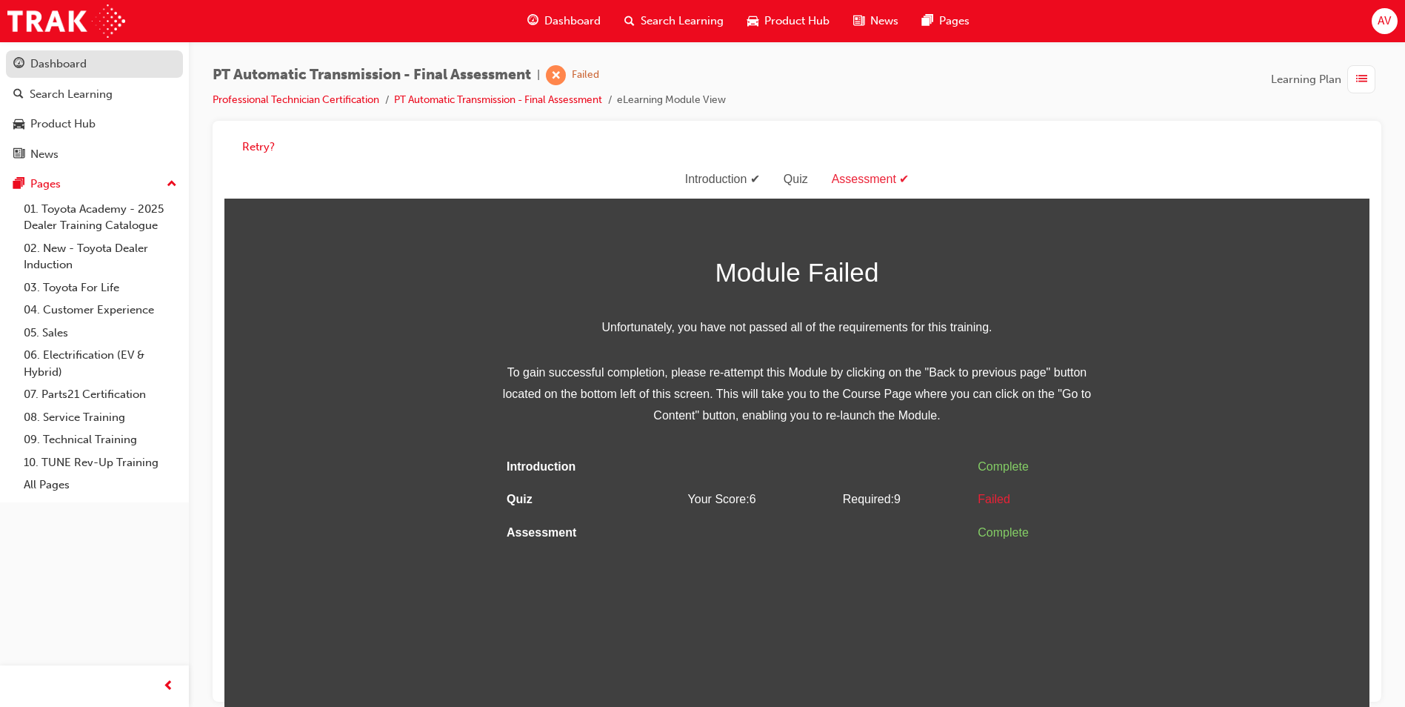
click at [80, 67] on div "Dashboard" at bounding box center [58, 64] width 56 height 17
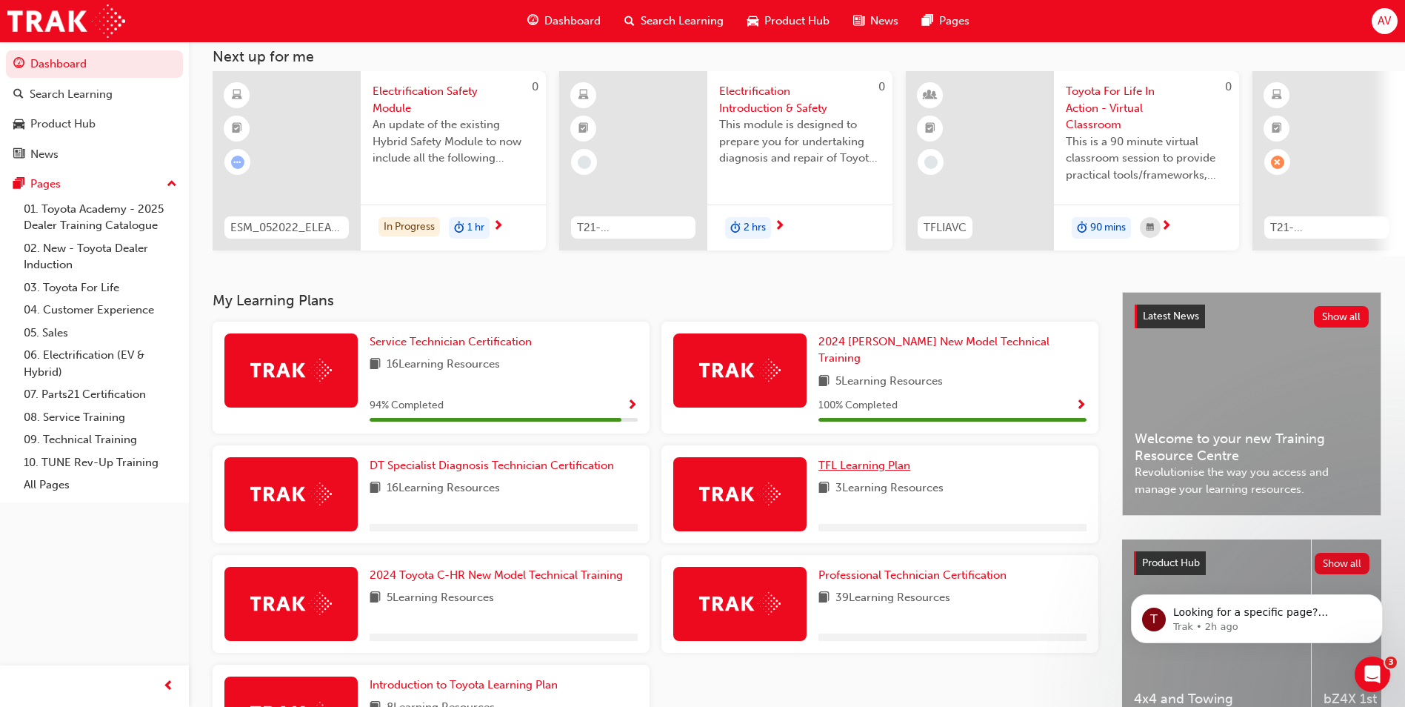
scroll to position [205, 0]
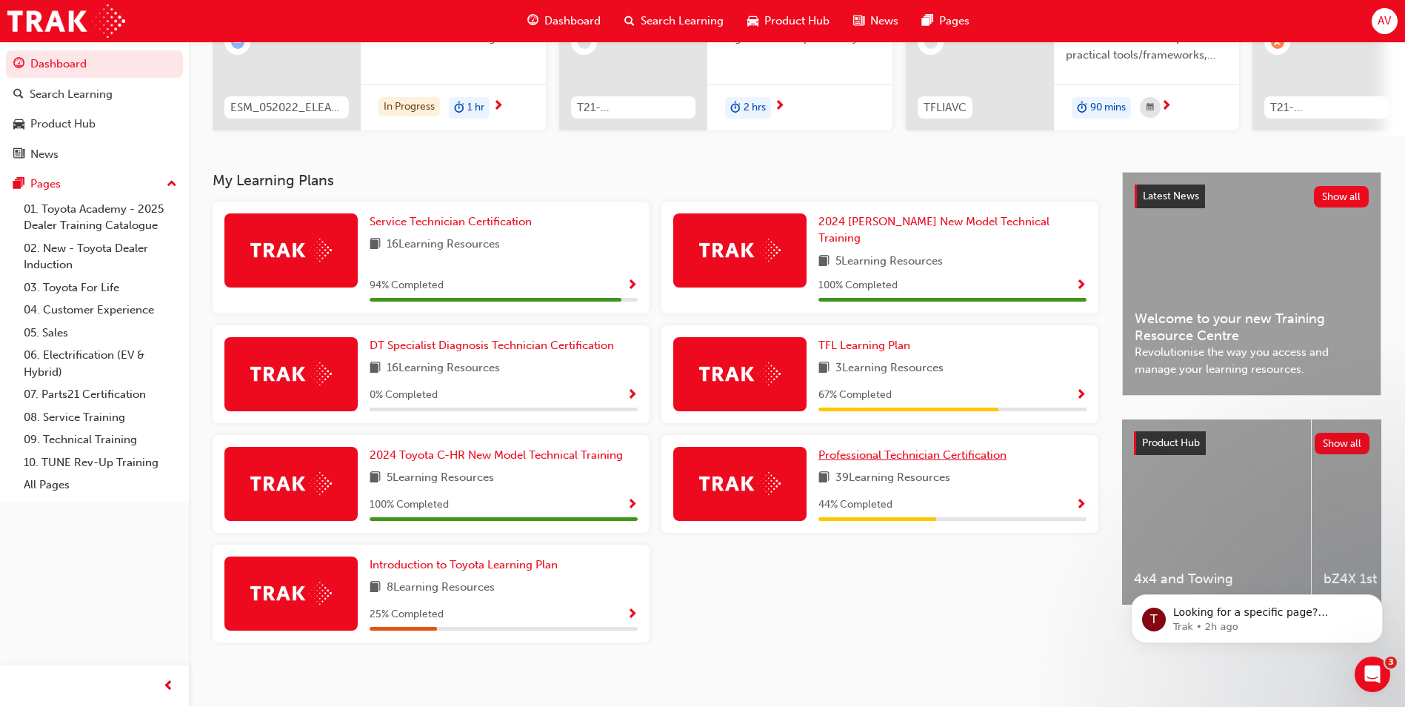
click at [925, 448] on span "Professional Technician Certification" at bounding box center [913, 454] width 188 height 13
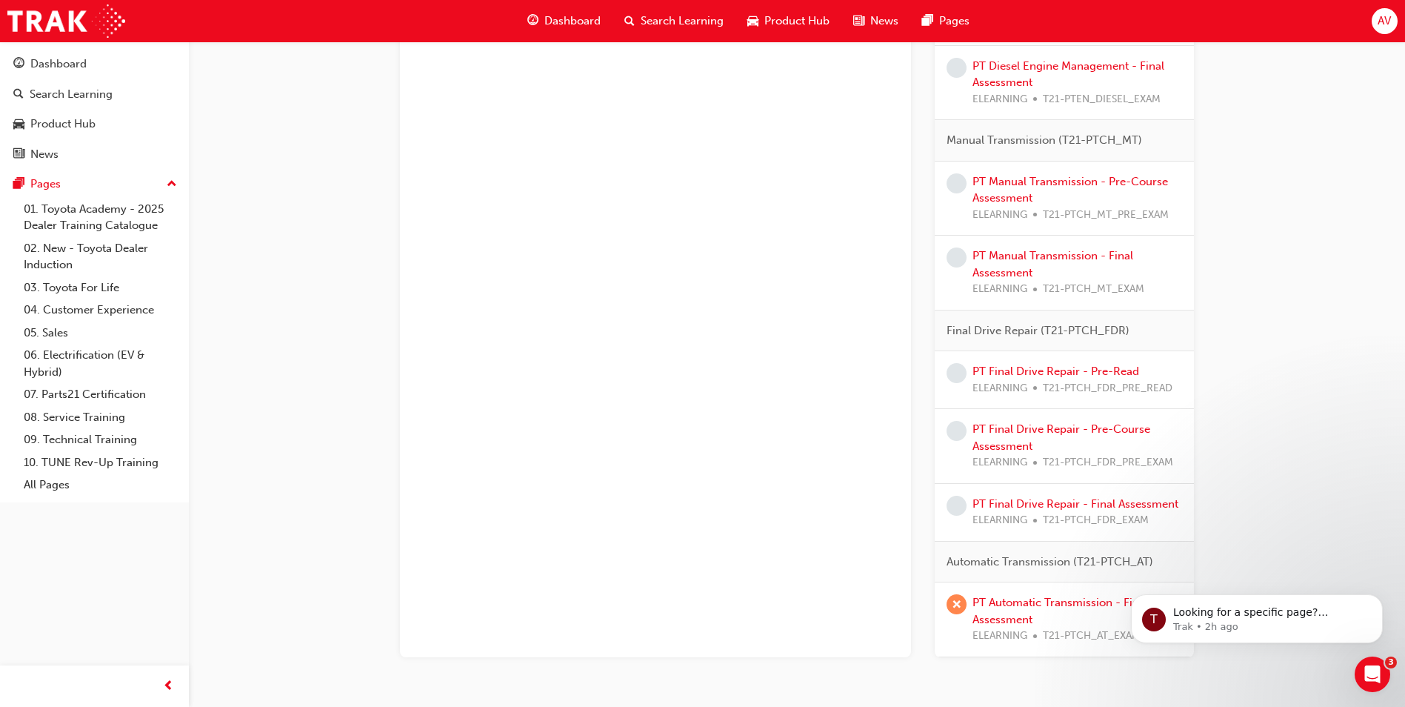
scroll to position [1839, 0]
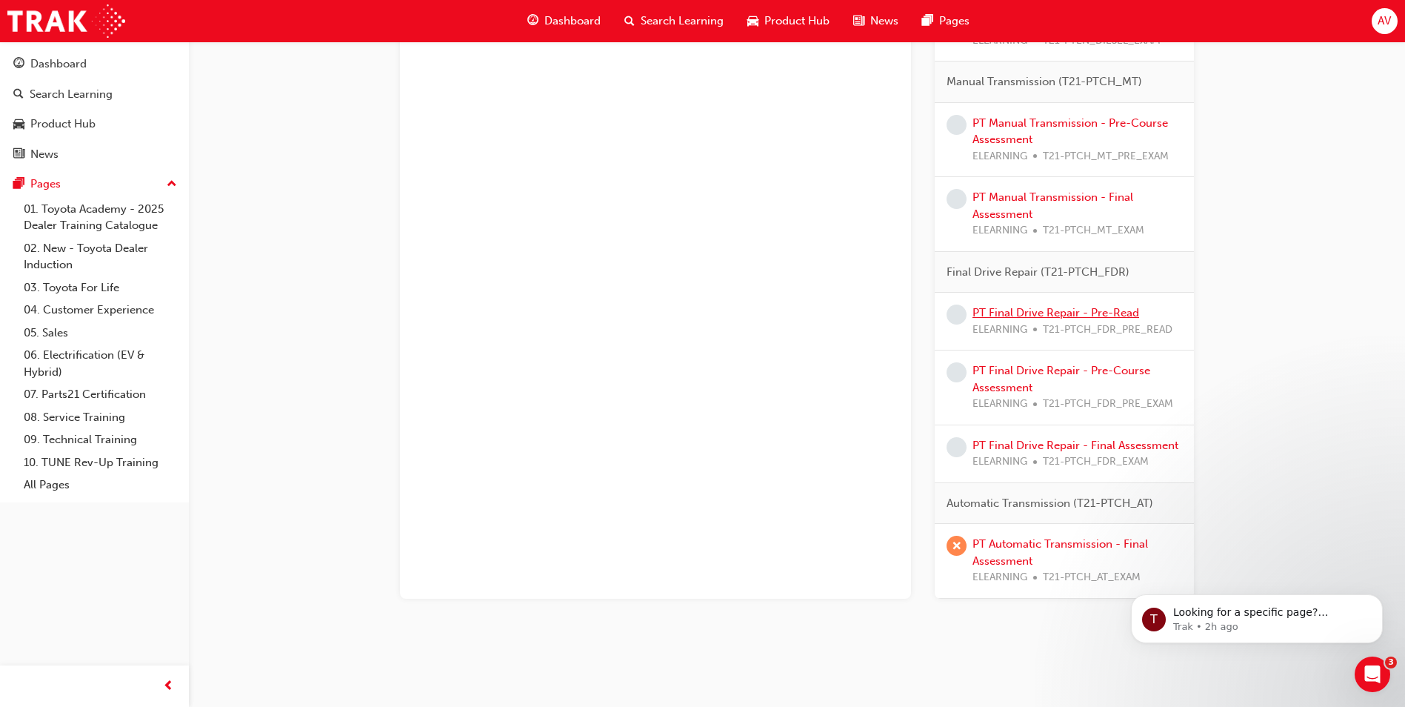
click at [1067, 311] on link "PT Final Drive Repair - Pre-Read" at bounding box center [1056, 312] width 167 height 13
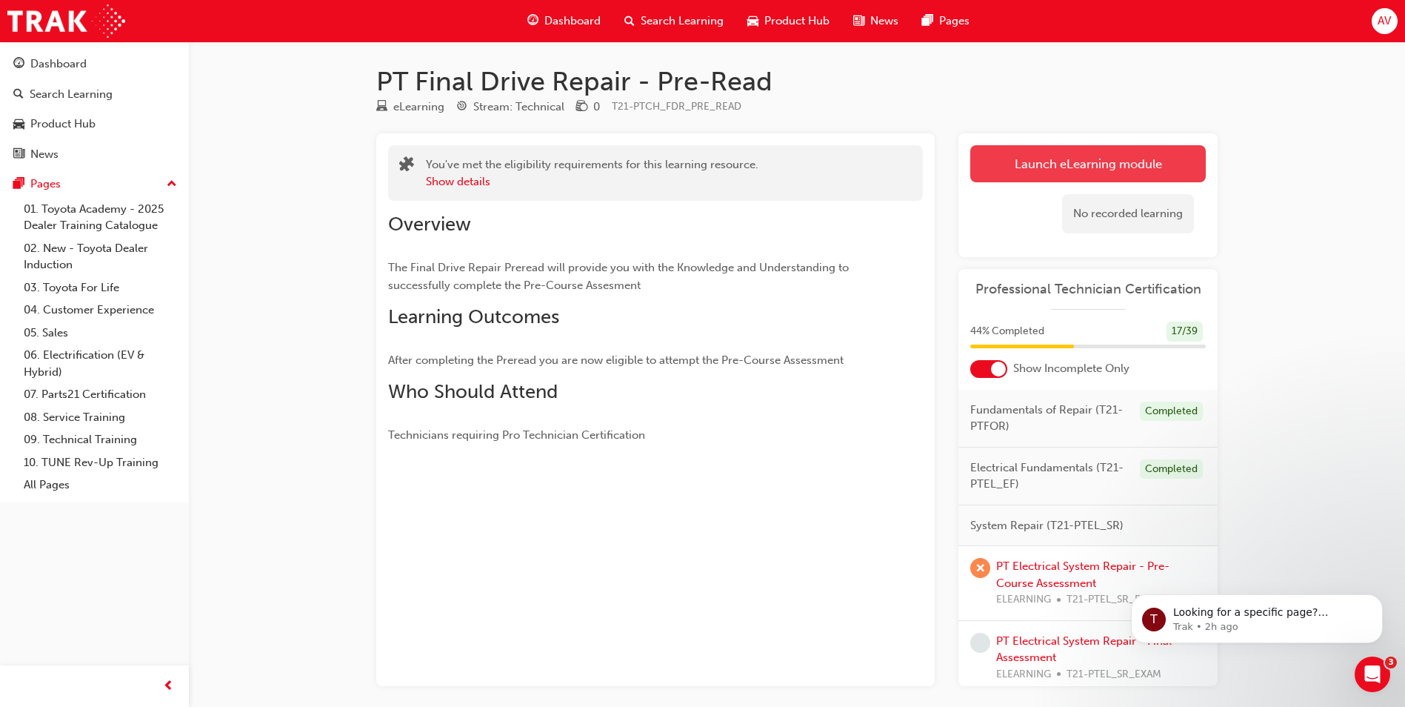
click at [1080, 170] on link "Launch eLearning module" at bounding box center [1088, 163] width 236 height 37
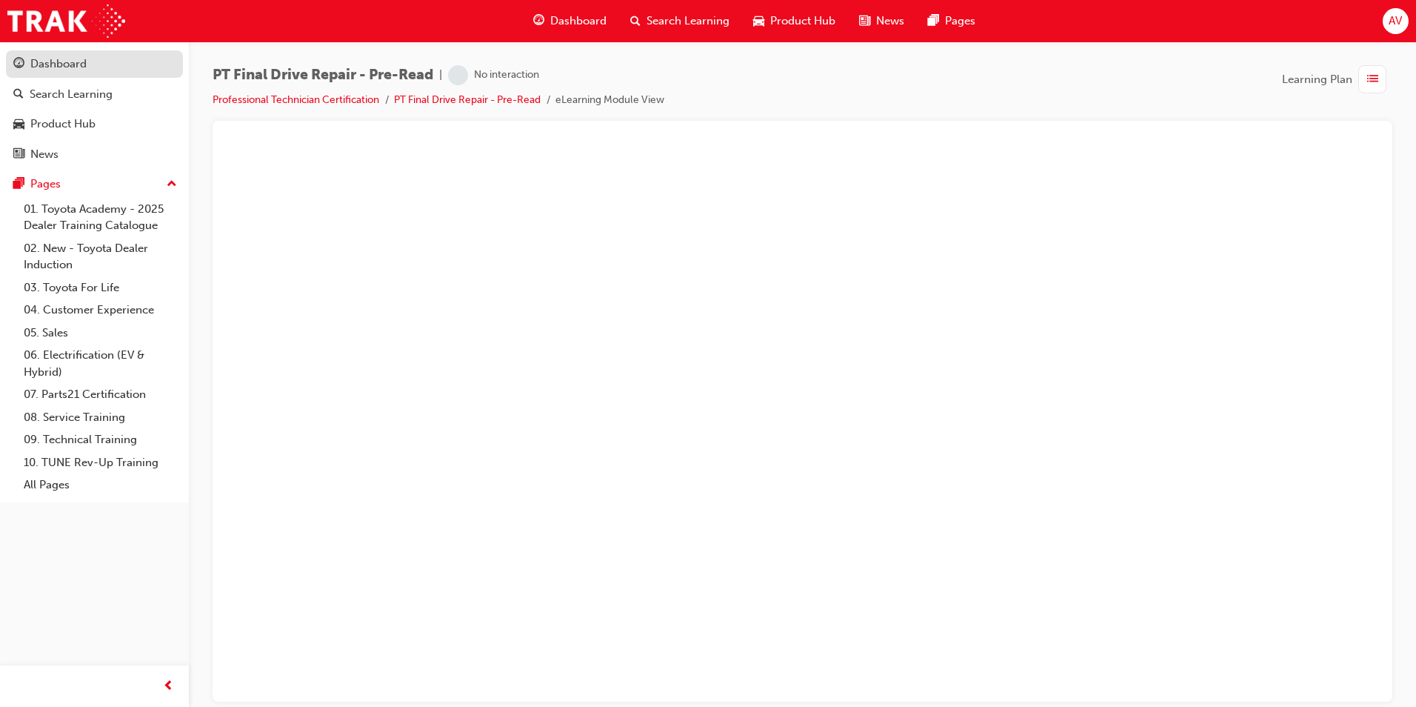
click at [55, 62] on div "Dashboard" at bounding box center [58, 64] width 56 height 17
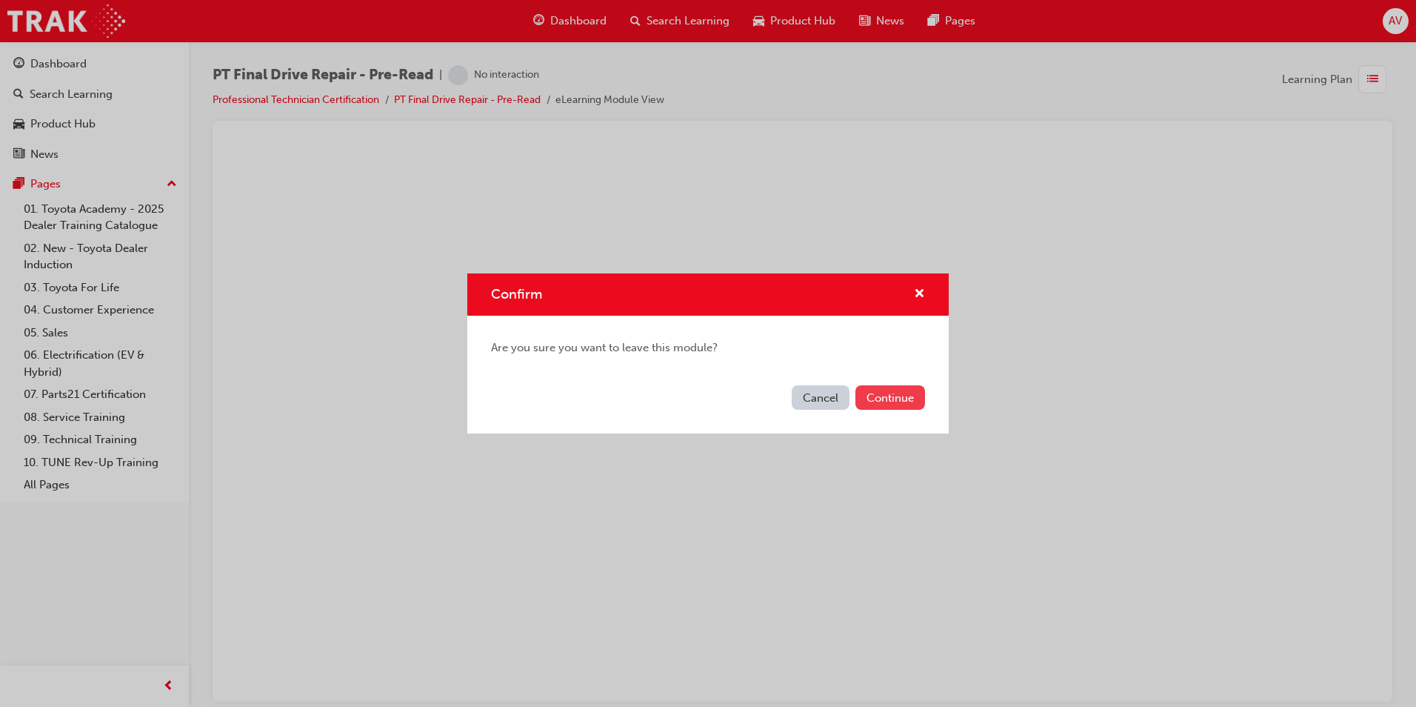
click at [881, 393] on button "Continue" at bounding box center [891, 397] width 70 height 24
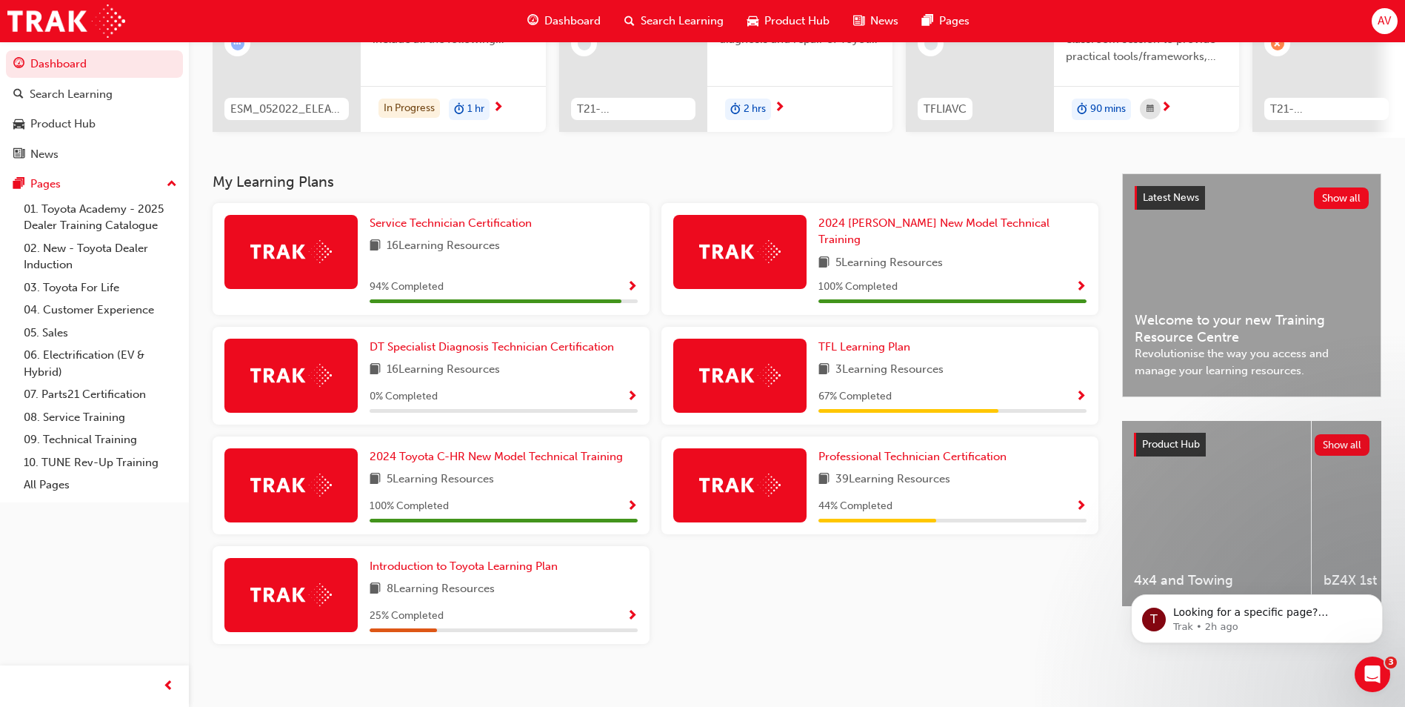
scroll to position [205, 0]
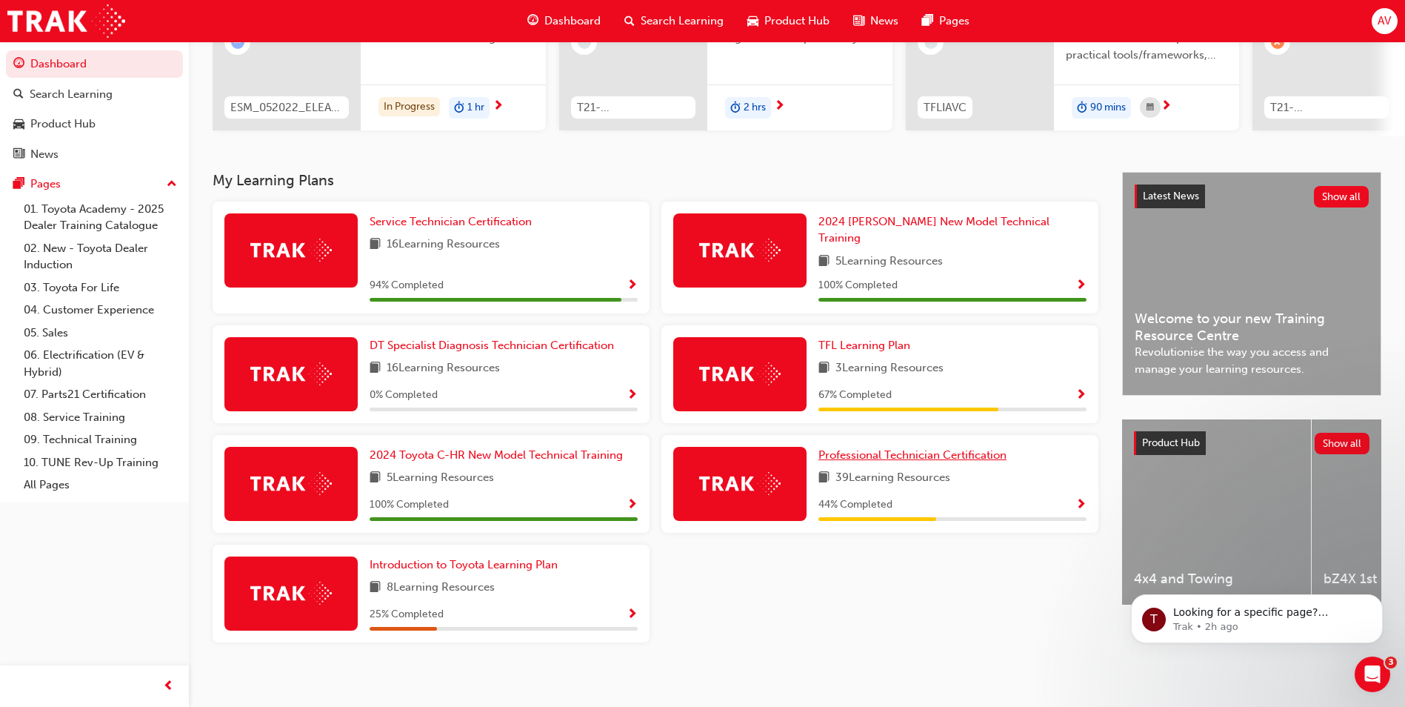
click at [902, 448] on span "Professional Technician Certification" at bounding box center [913, 454] width 188 height 13
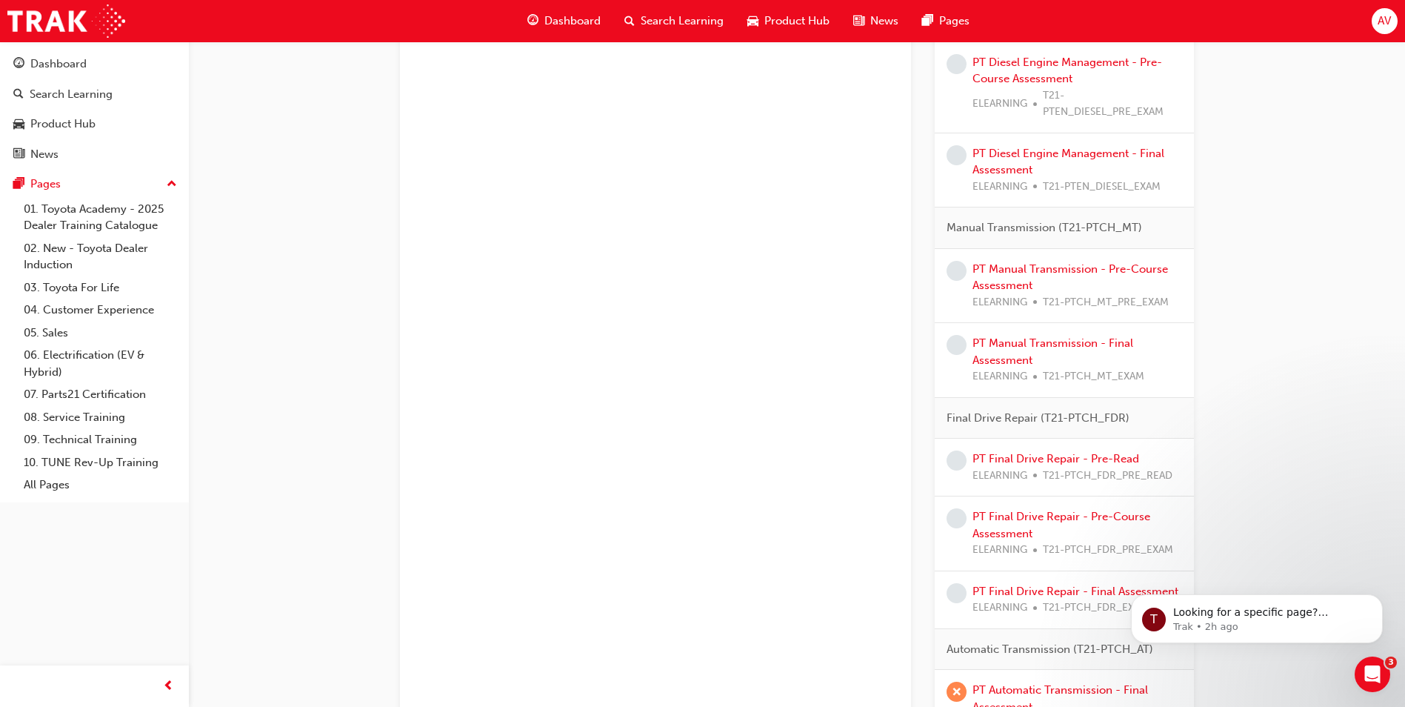
scroll to position [1839, 0]
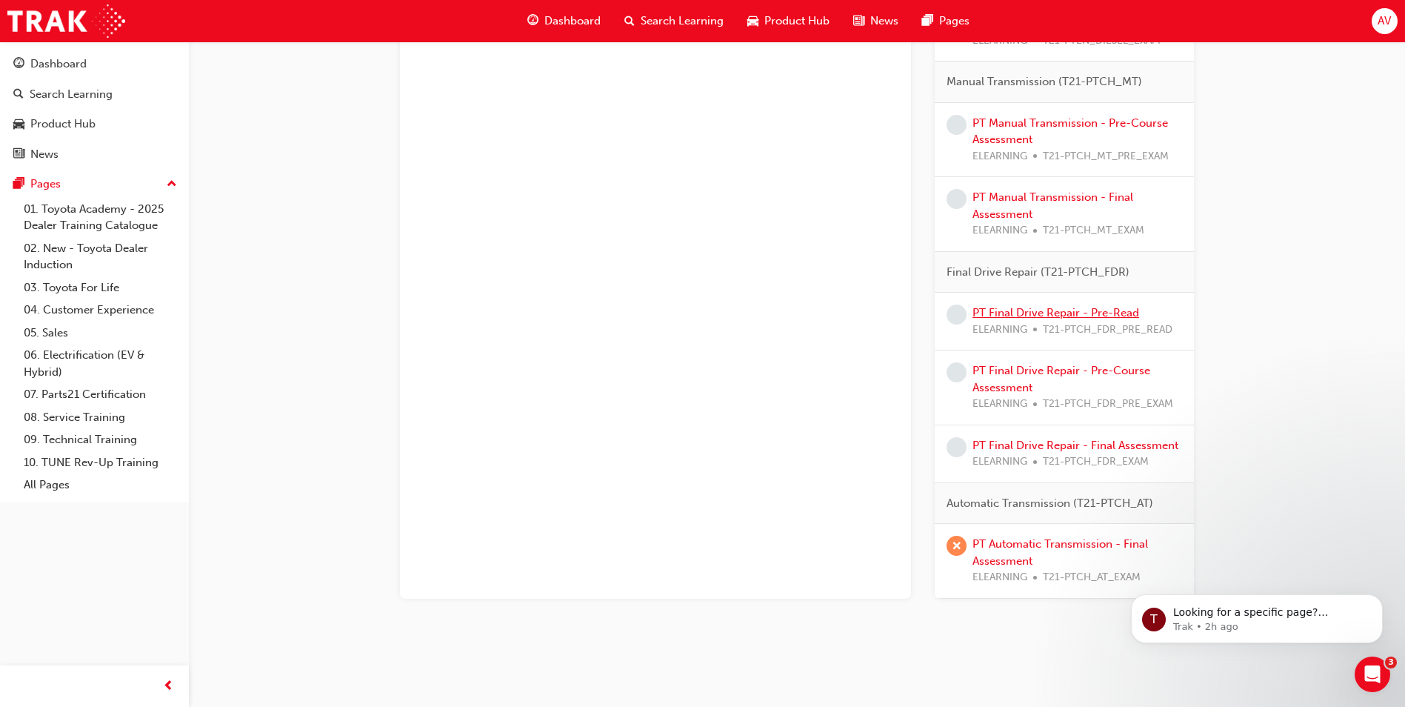
click at [1039, 313] on link "PT Final Drive Repair - Pre-Read" at bounding box center [1056, 312] width 167 height 13
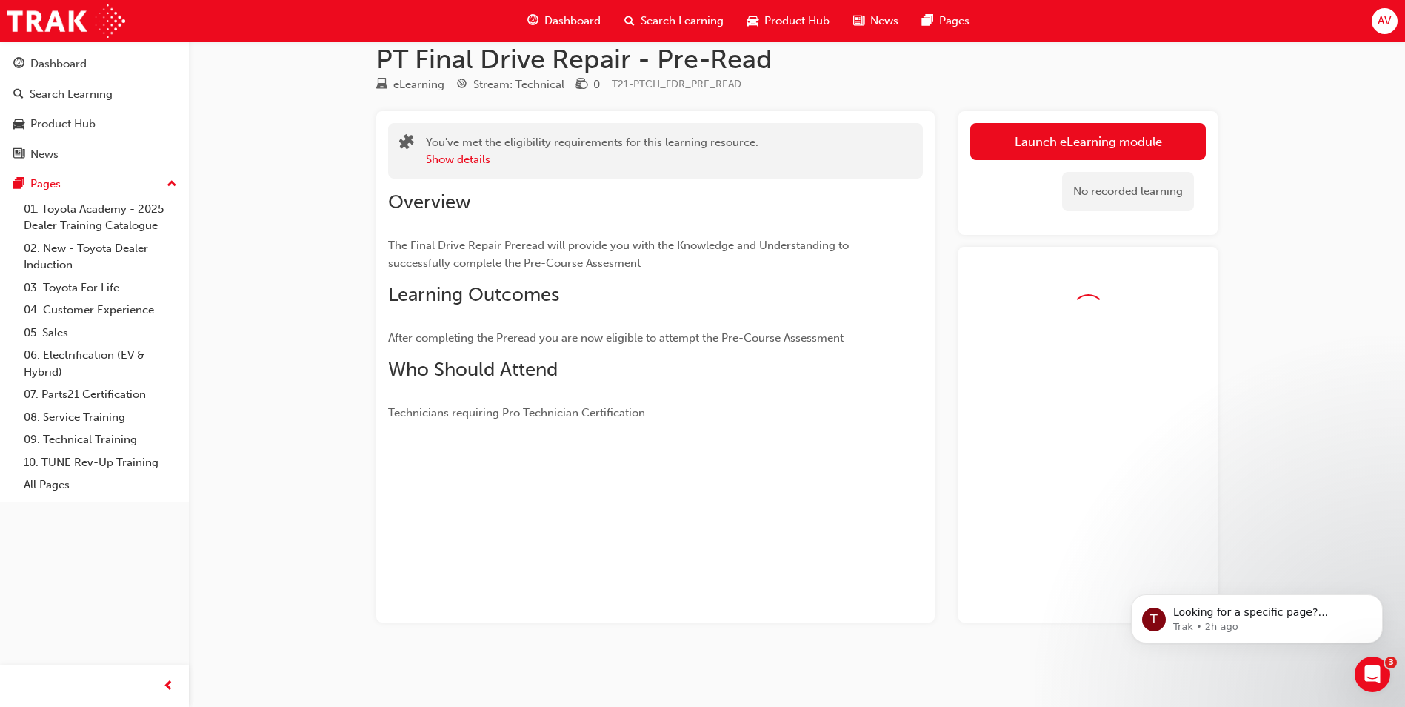
scroll to position [64, 0]
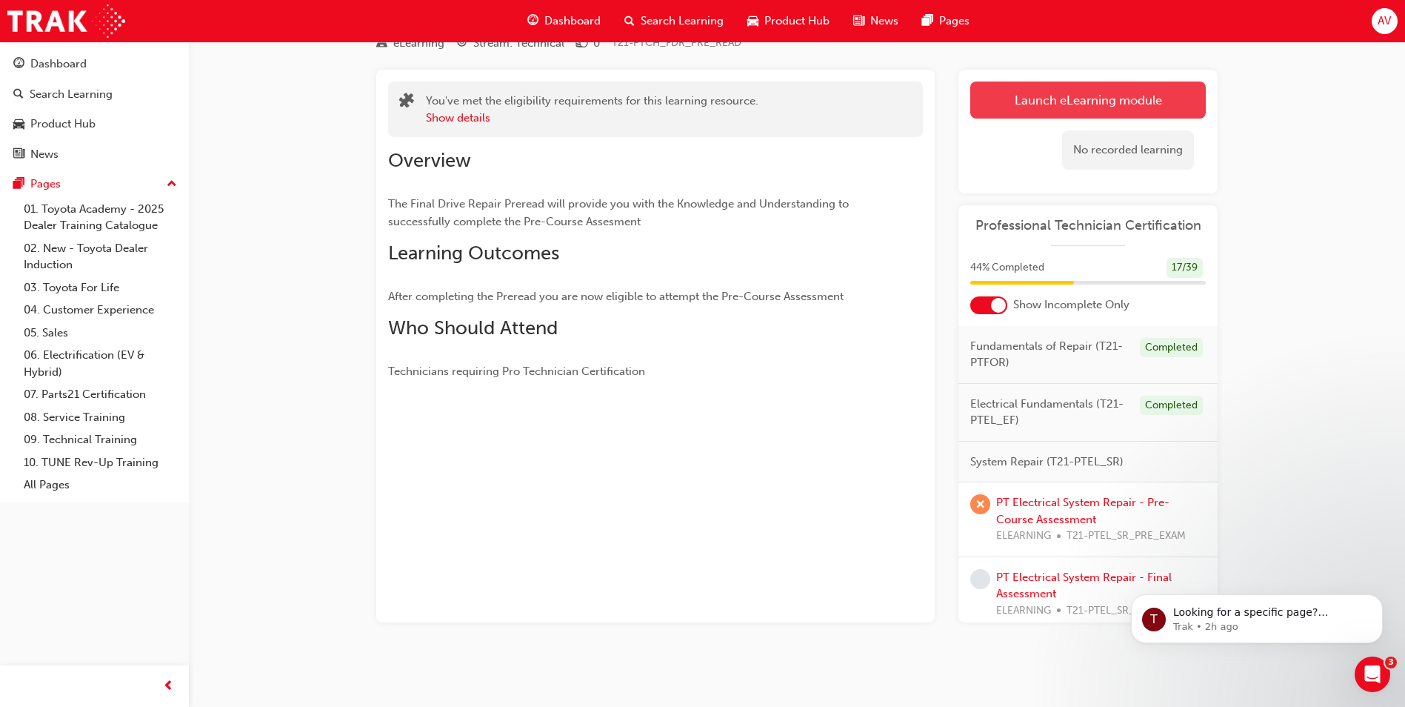
click at [1086, 106] on link "Launch eLearning module" at bounding box center [1088, 99] width 236 height 37
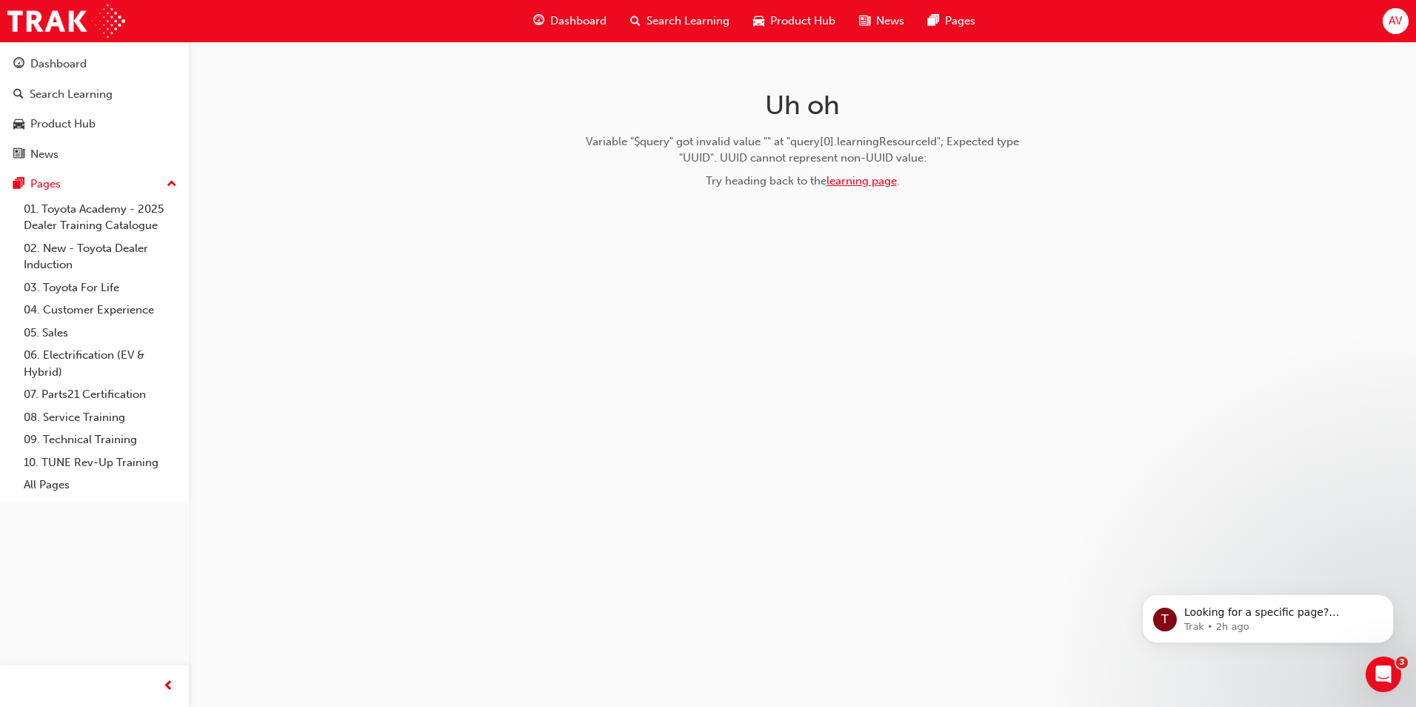
click at [862, 177] on link "learning page" at bounding box center [862, 180] width 70 height 13
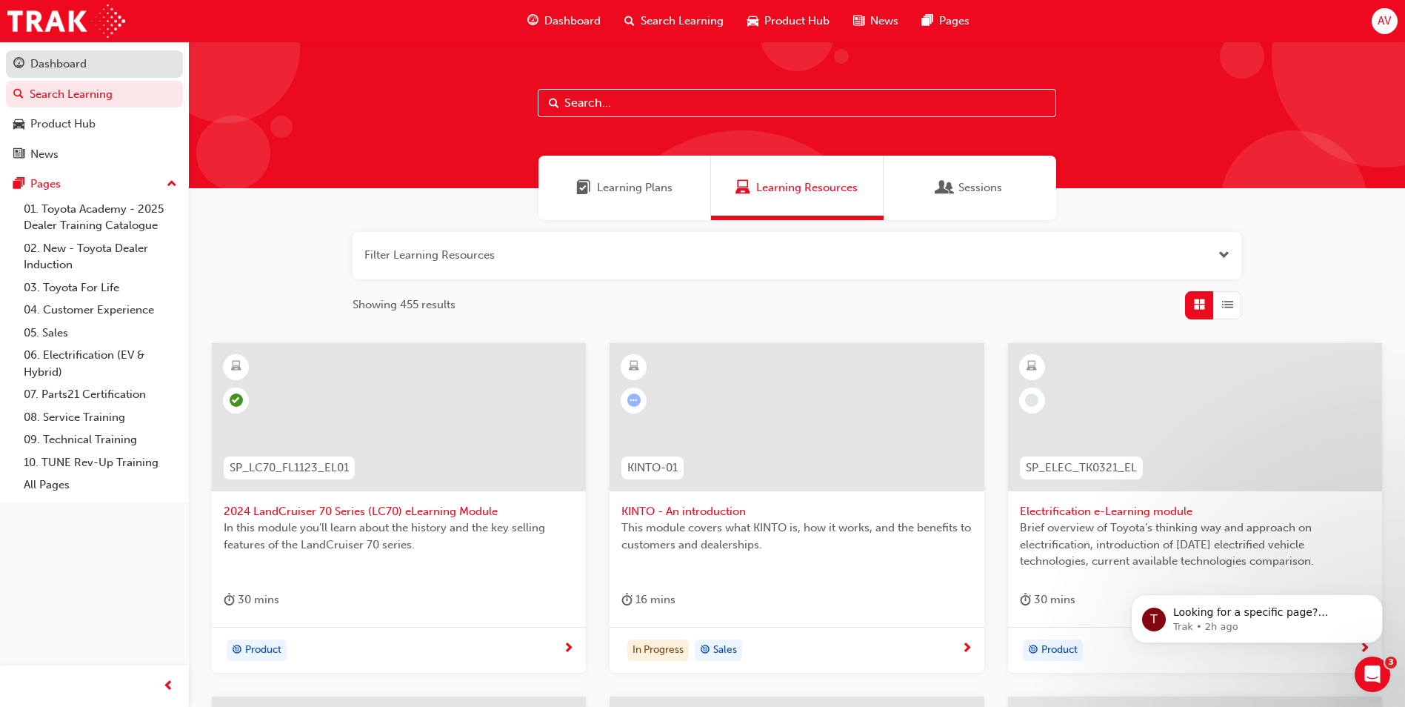
click at [78, 57] on div "Dashboard" at bounding box center [58, 64] width 56 height 17
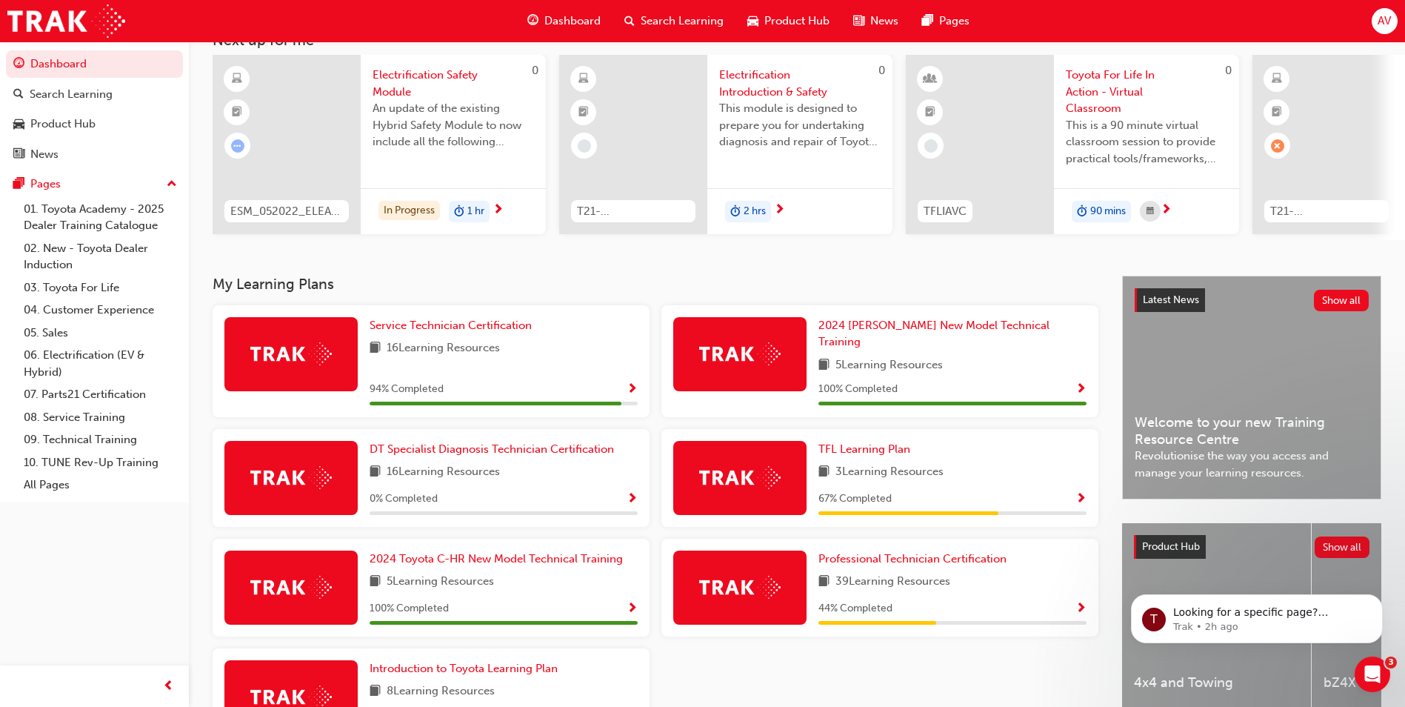
scroll to position [205, 0]
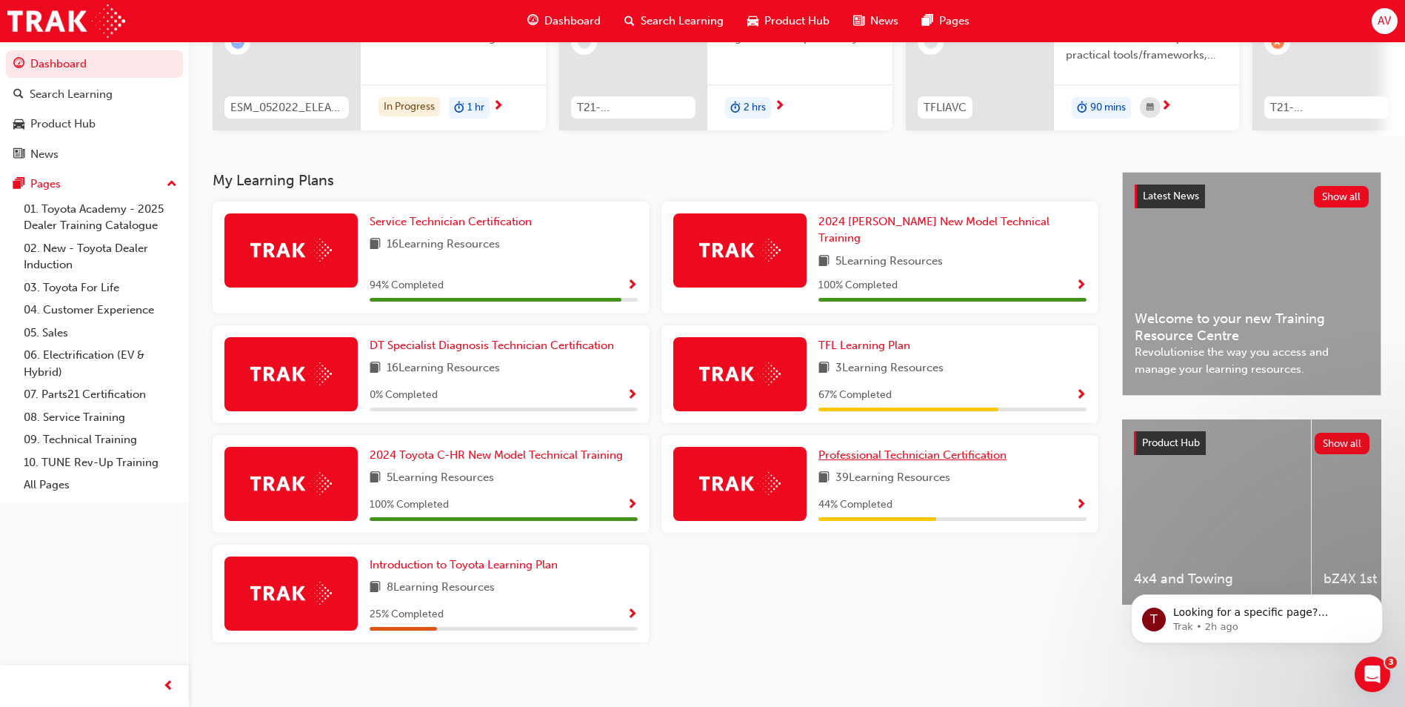
click at [897, 448] on span "Professional Technician Certification" at bounding box center [913, 454] width 188 height 13
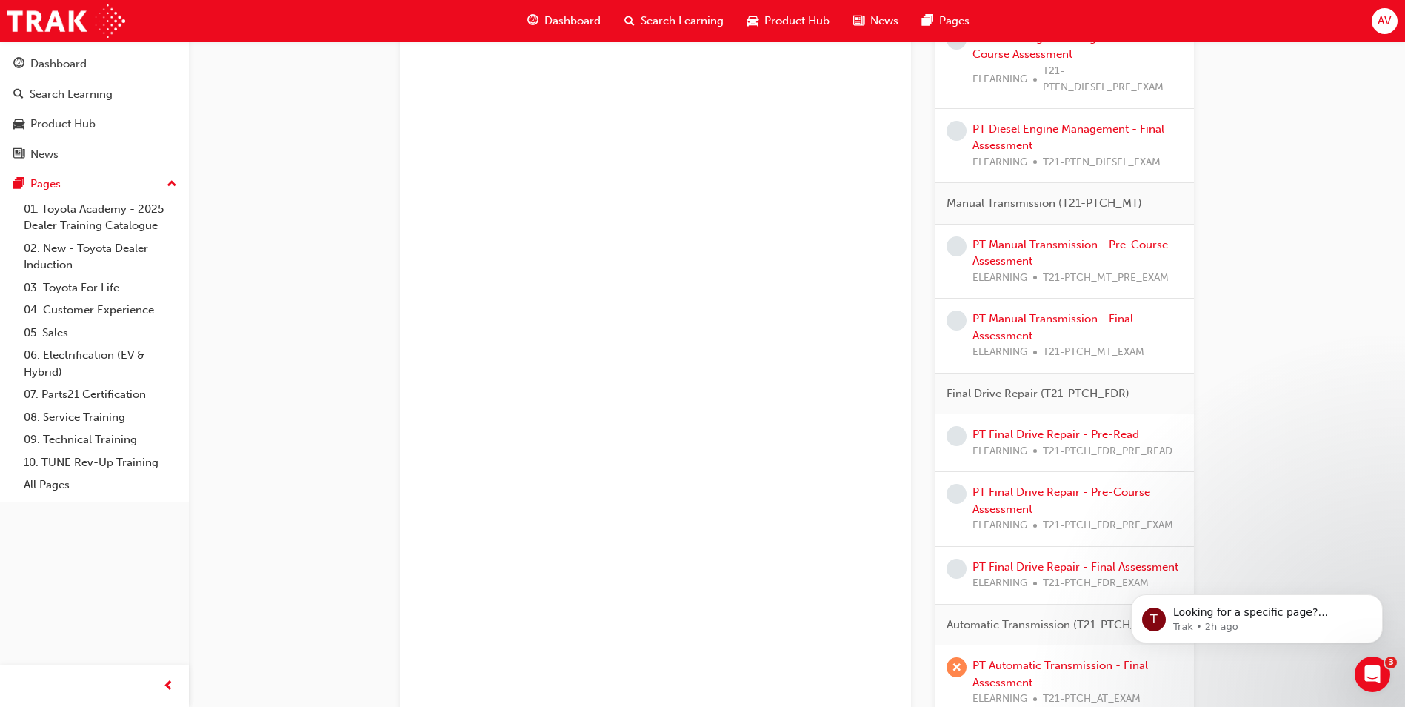
scroll to position [1691, 0]
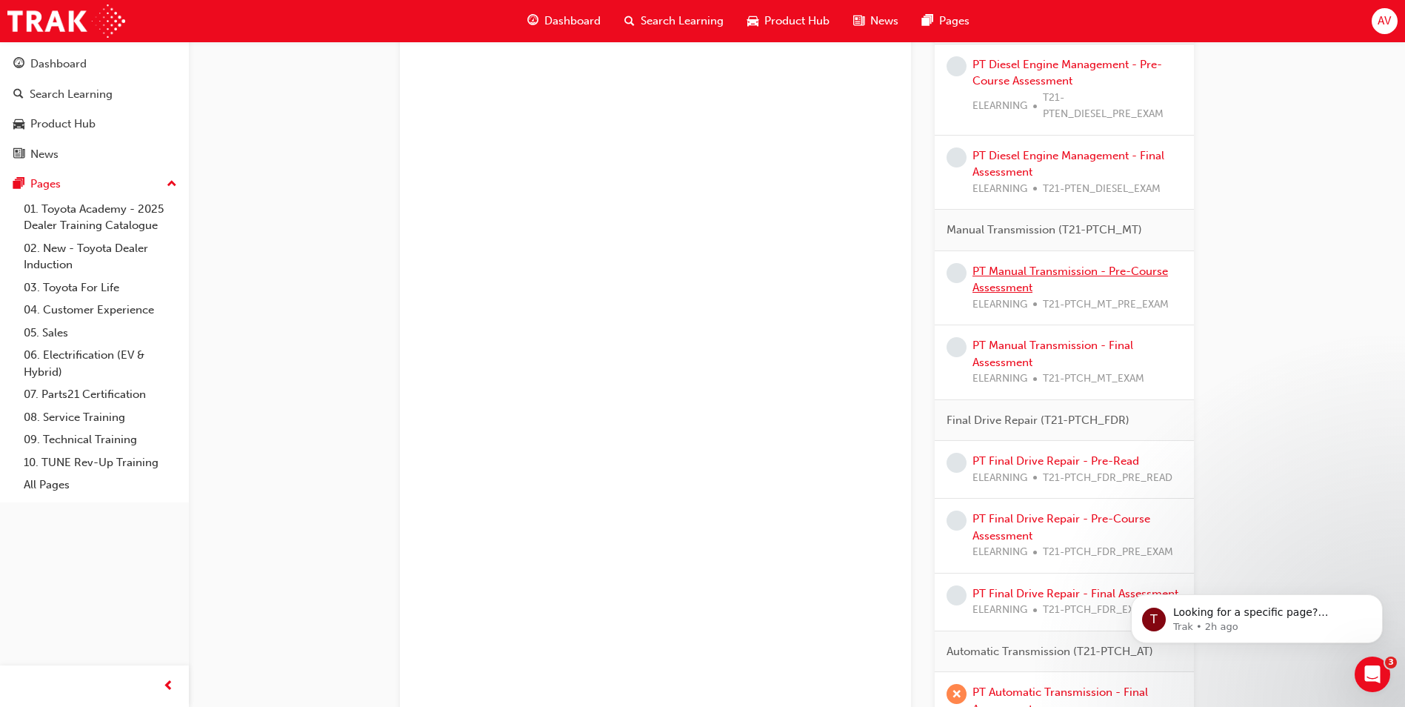
click at [1109, 269] on link "PT Manual Transmission - Pre-Course Assessment" at bounding box center [1071, 279] width 196 height 30
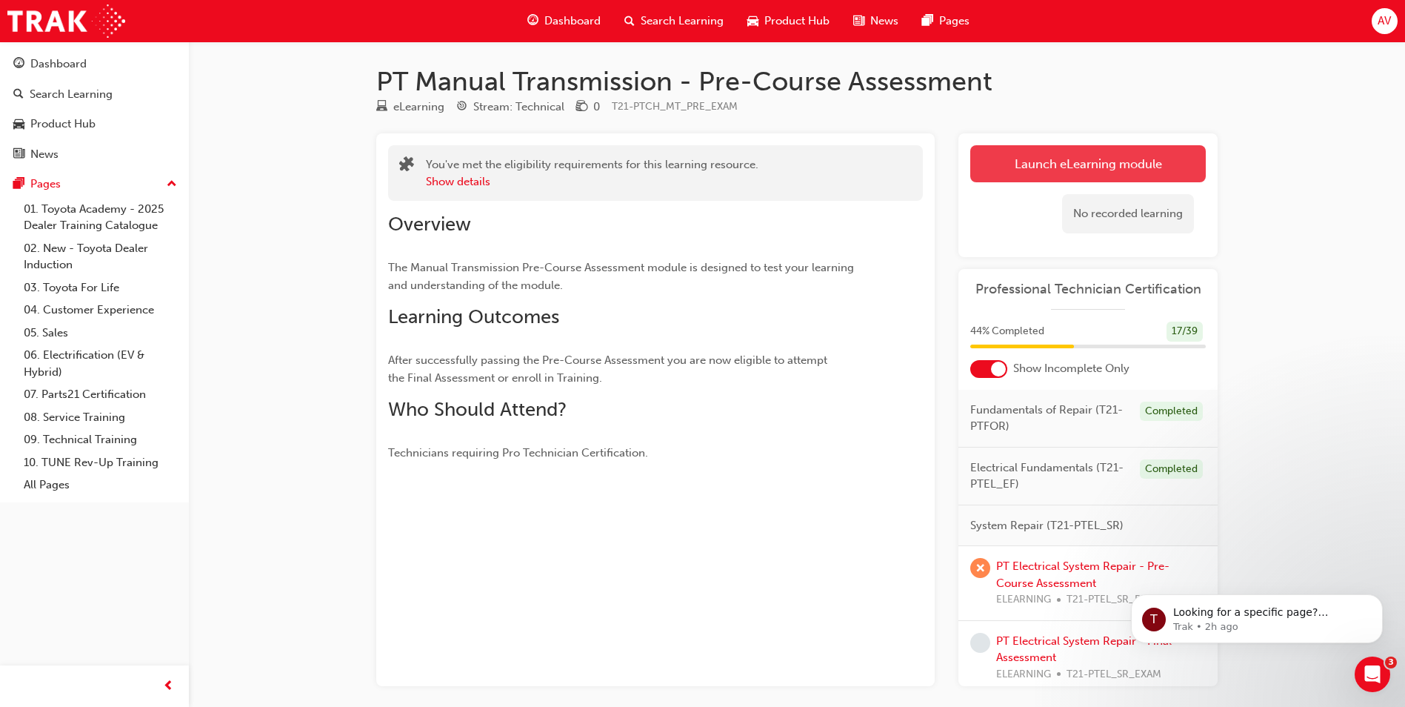
click at [1157, 169] on link "Launch eLearning module" at bounding box center [1088, 163] width 236 height 37
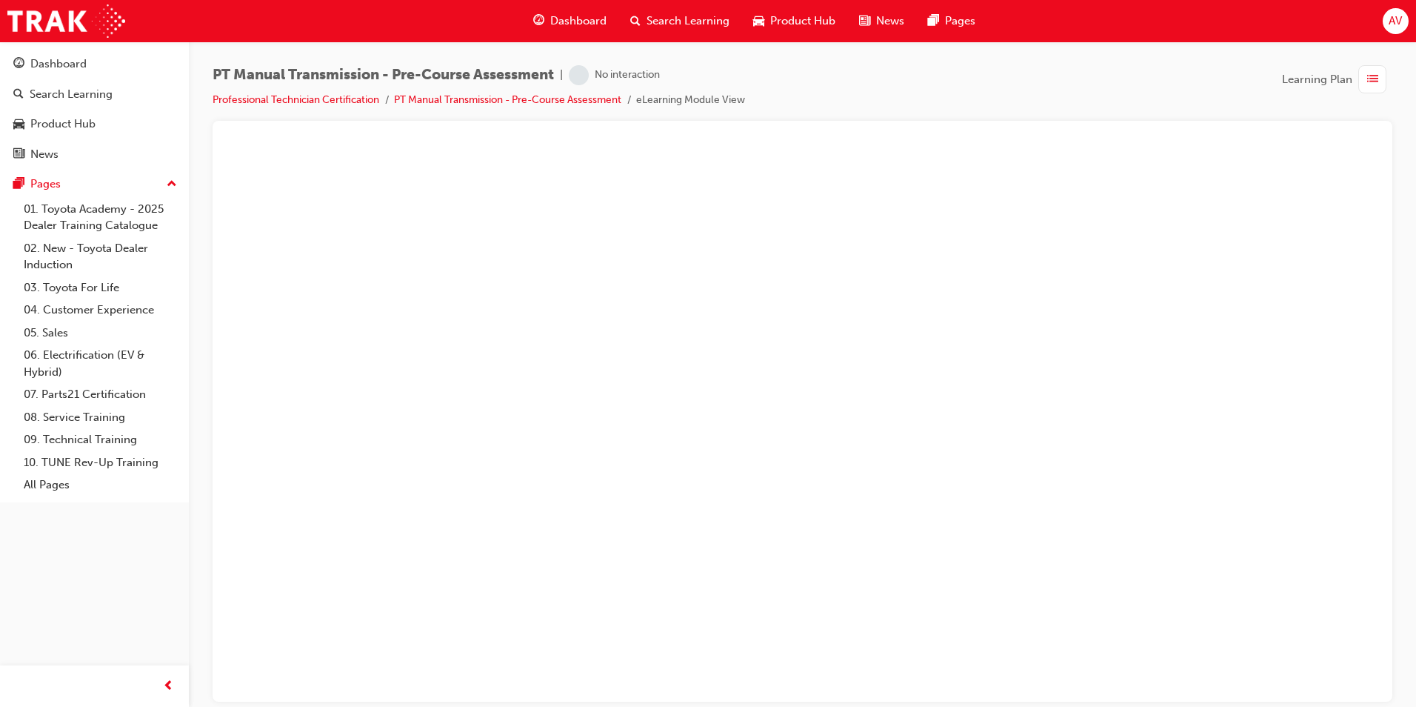
click at [1398, 21] on span "AV" at bounding box center [1395, 21] width 13 height 17
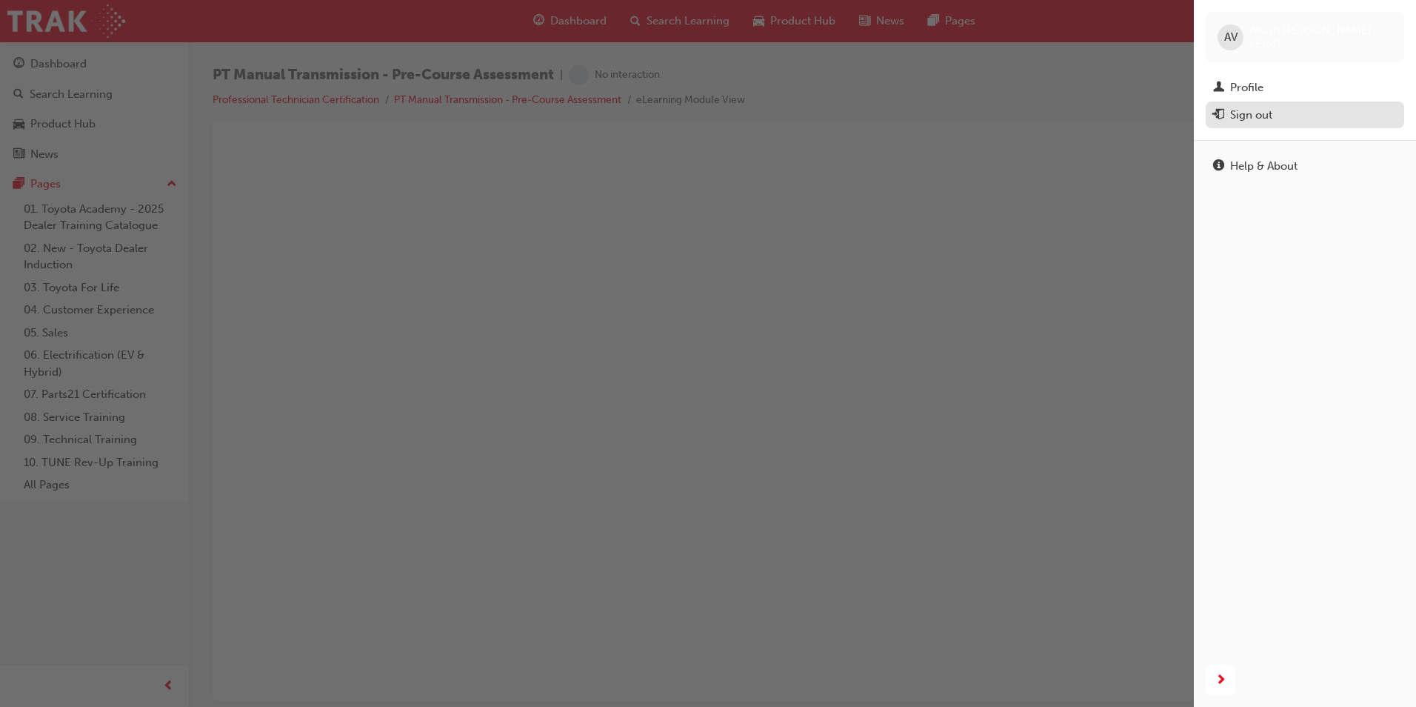
click at [1280, 119] on div "Sign out" at bounding box center [1305, 115] width 184 height 19
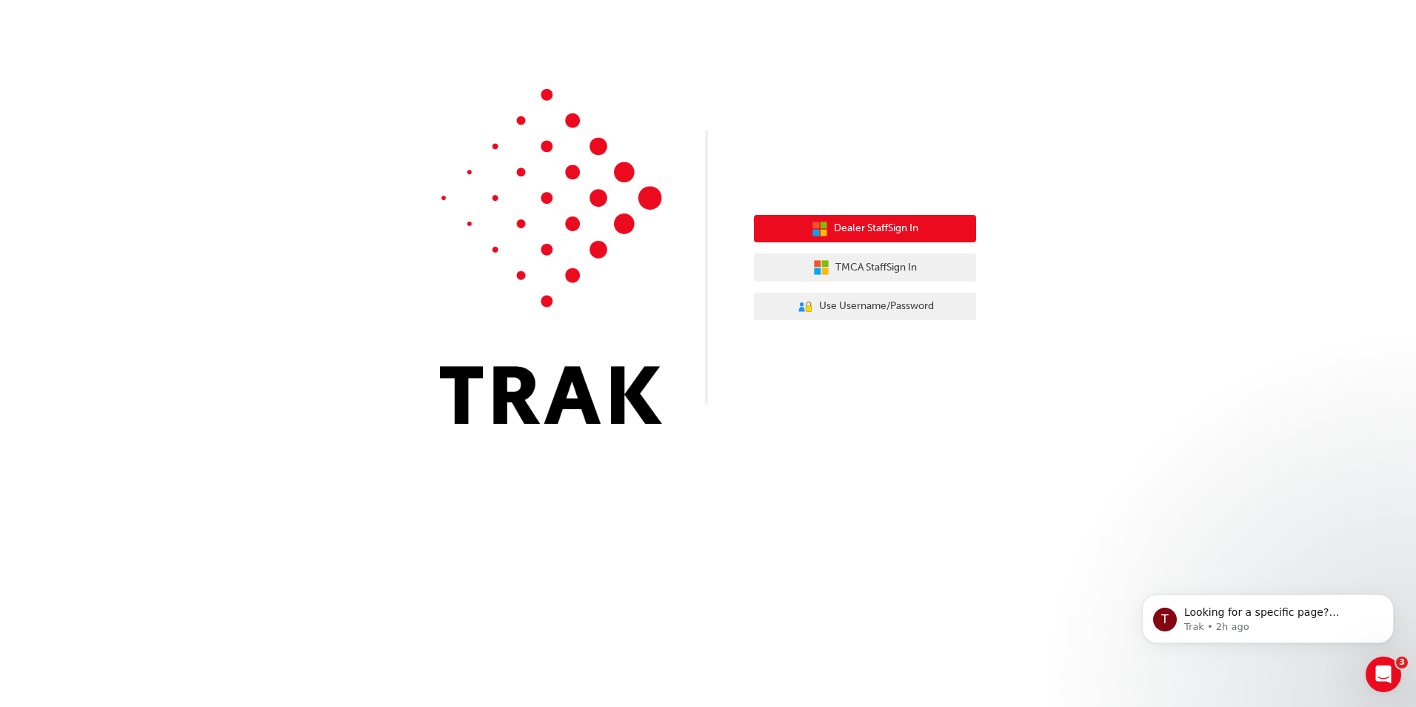
click at [940, 223] on button "Dealer Staff Sign In" at bounding box center [865, 229] width 222 height 28
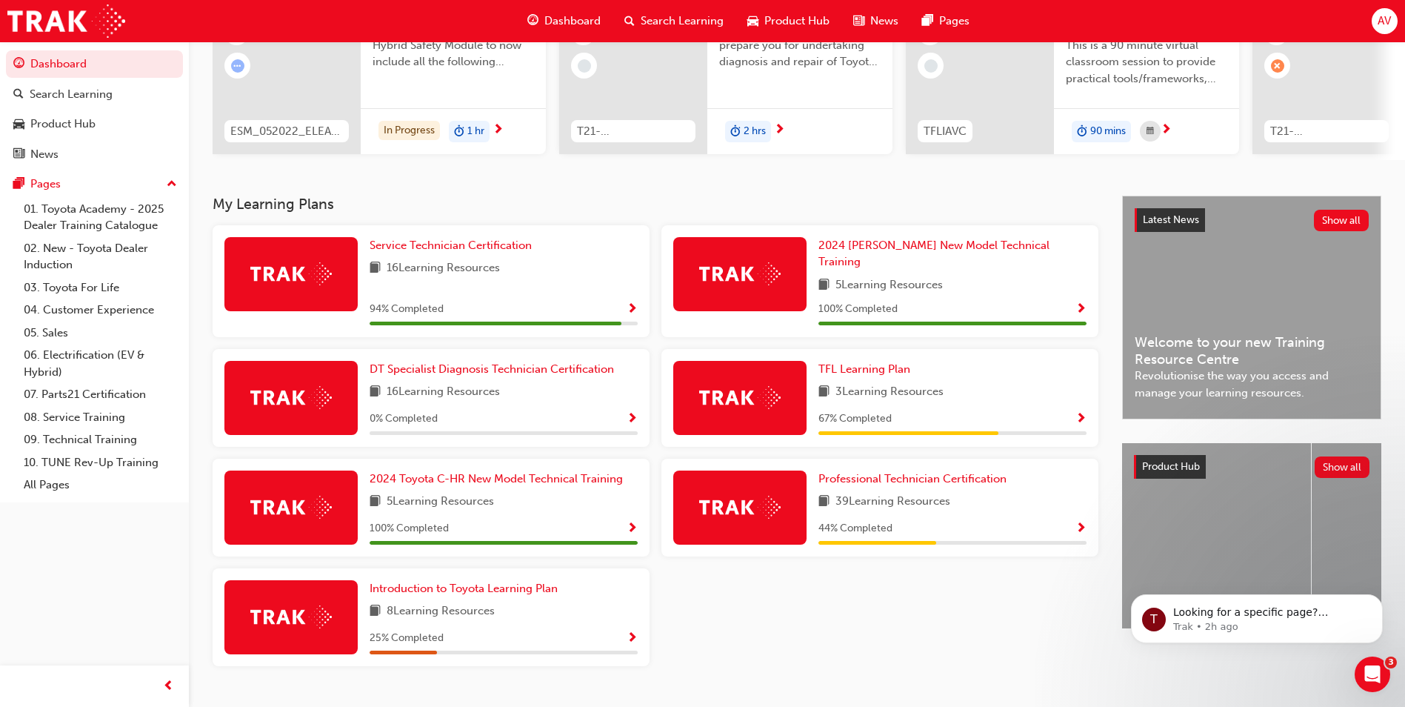
scroll to position [205, 0]
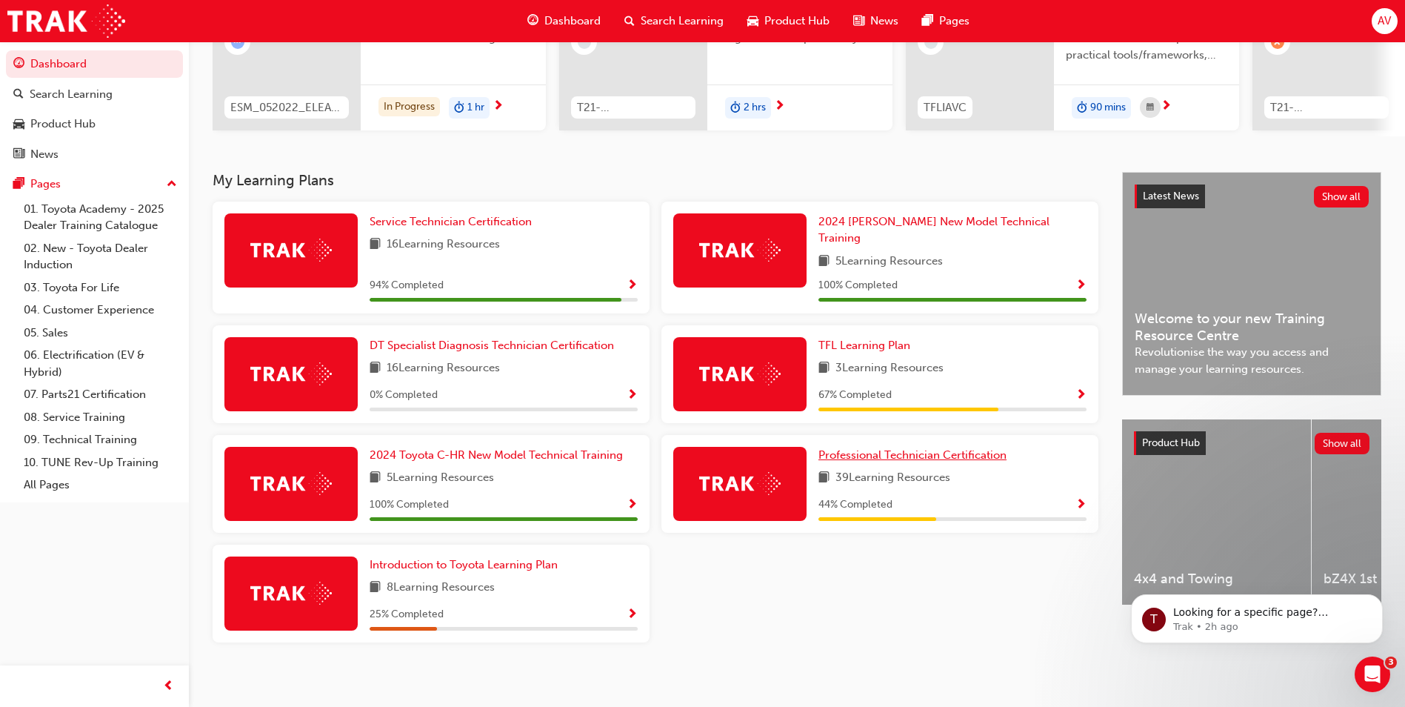
click at [907, 448] on span "Professional Technician Certification" at bounding box center [913, 454] width 188 height 13
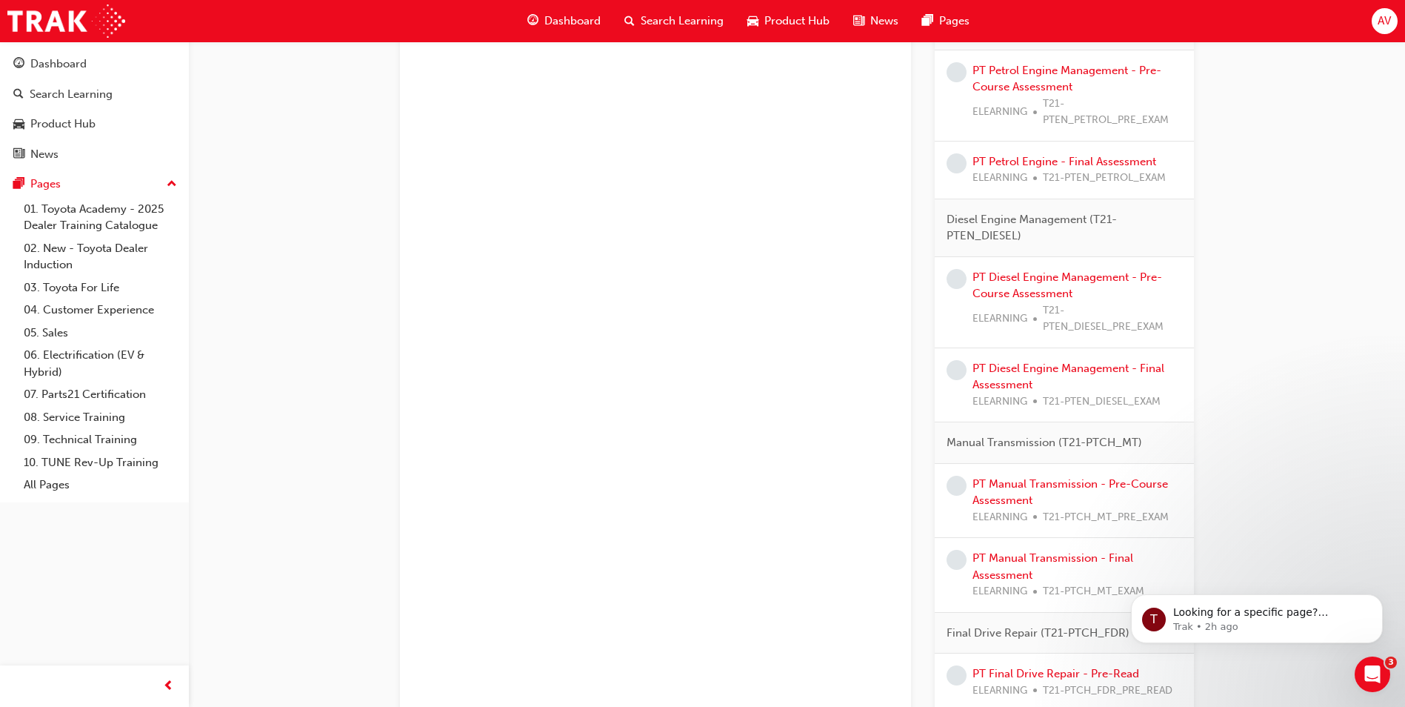
scroll to position [1839, 0]
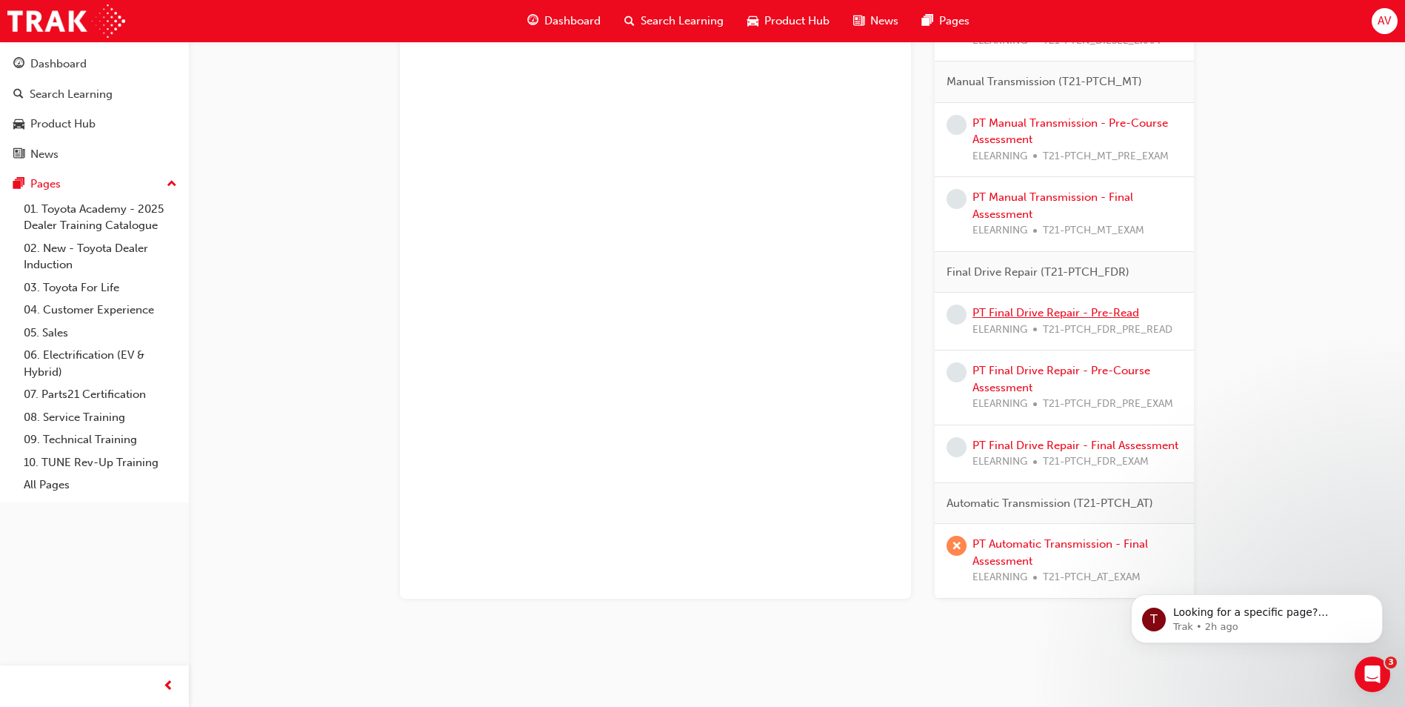
click at [1108, 312] on link "PT Final Drive Repair - Pre-Read" at bounding box center [1056, 312] width 167 height 13
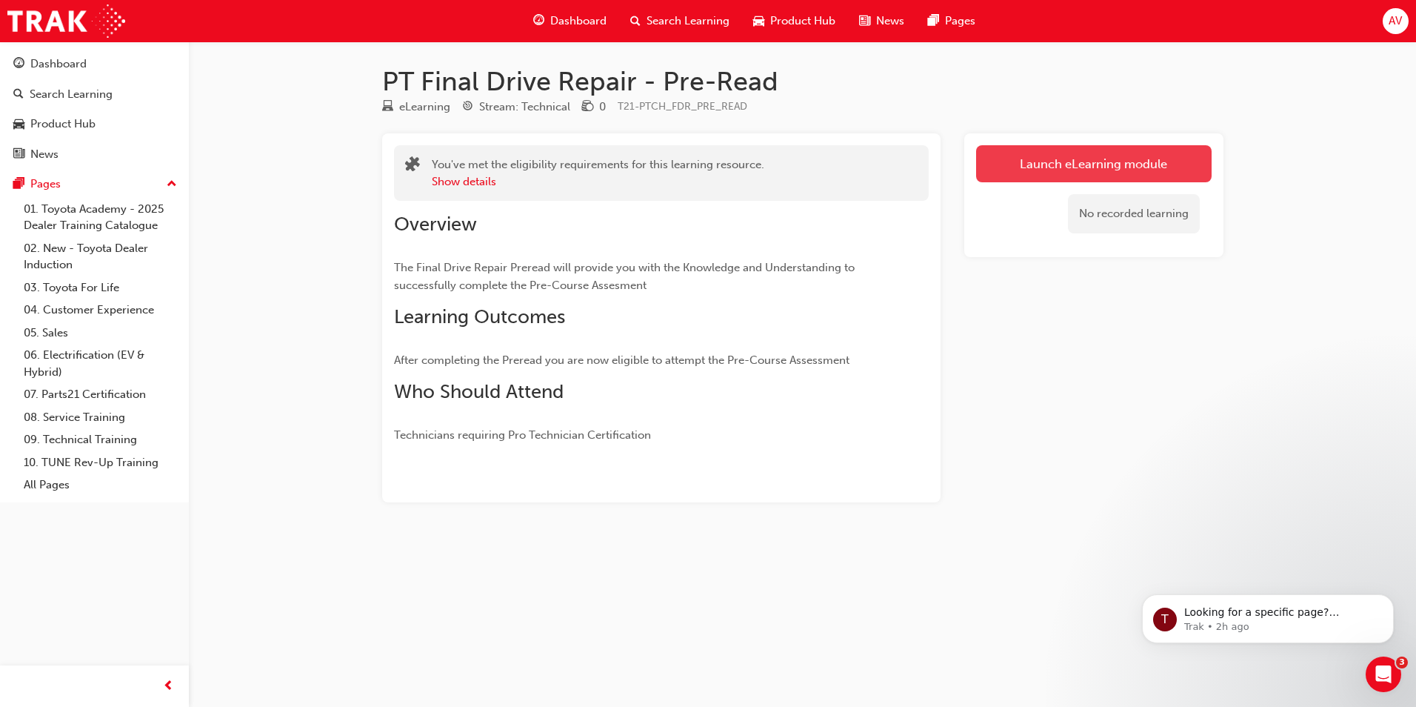
click at [1033, 167] on link "Launch eLearning module" at bounding box center [1094, 163] width 236 height 37
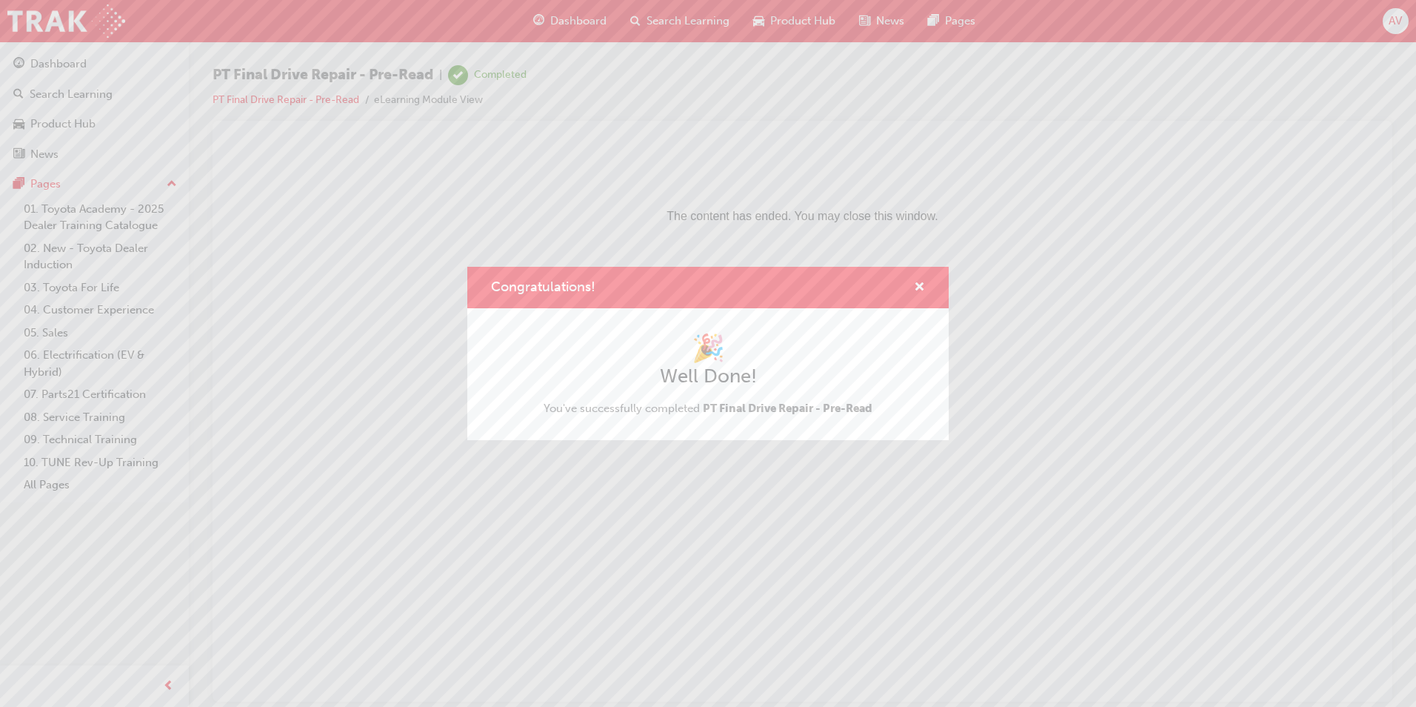
click at [794, 405] on span "PT Final Drive Repair - Pre-Read" at bounding box center [788, 408] width 170 height 13
click at [910, 287] on div "Congratulations!" at bounding box center [913, 288] width 23 height 19
click at [920, 284] on span "cross-icon" at bounding box center [919, 288] width 11 height 13
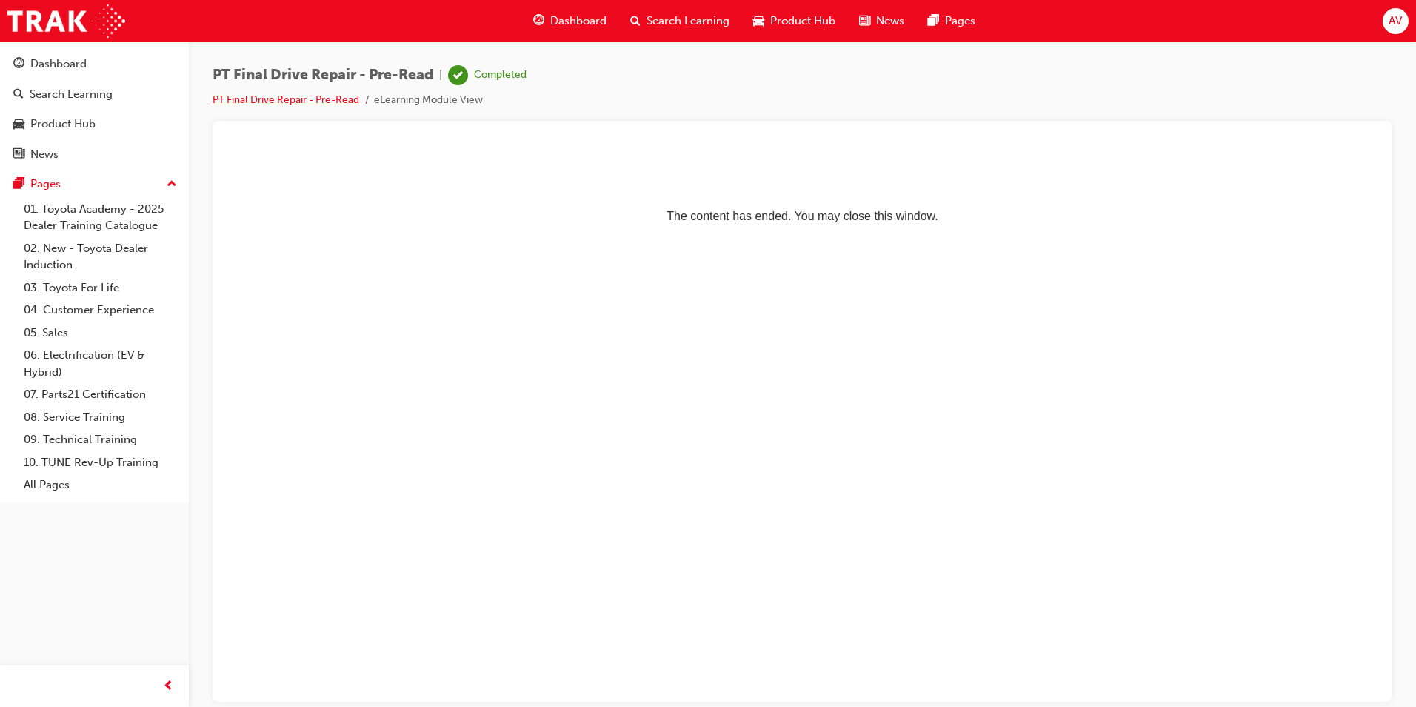
click at [245, 104] on link "PT Final Drive Repair - Pre-Read" at bounding box center [286, 99] width 147 height 13
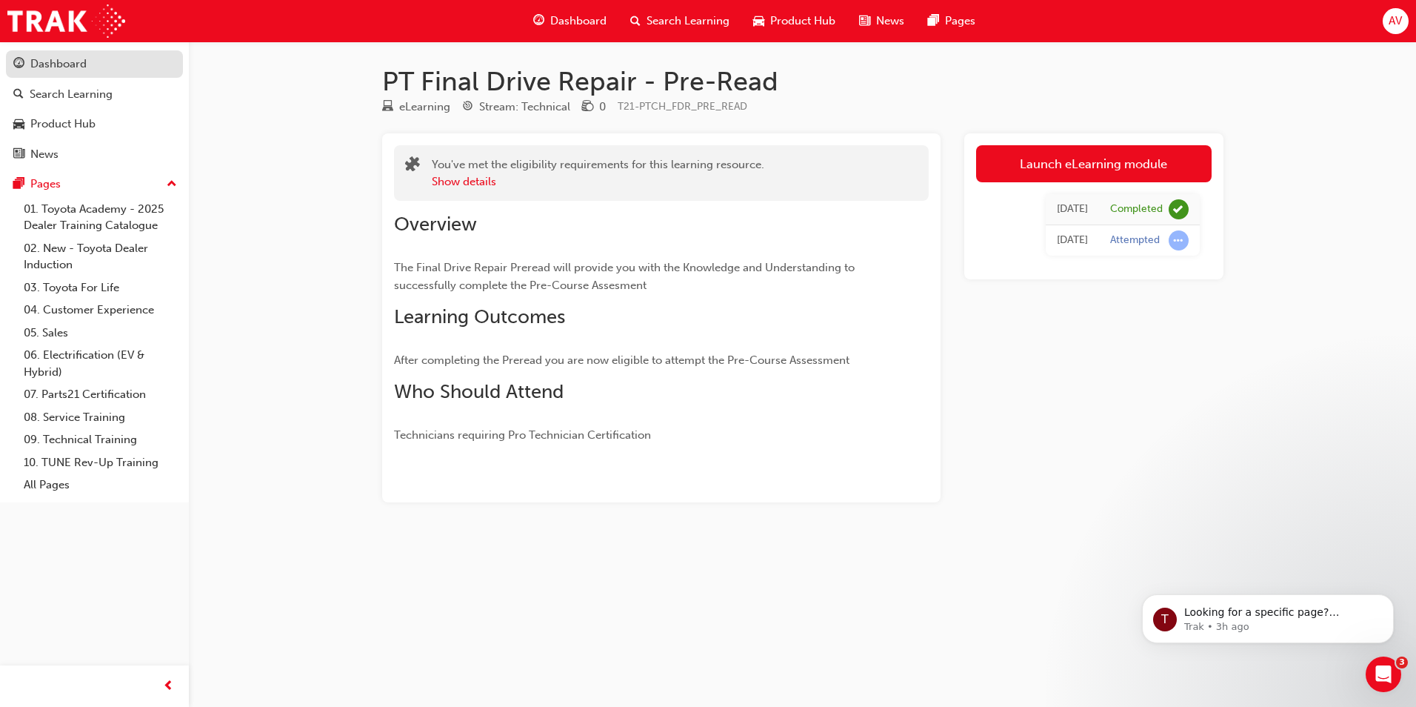
click at [71, 71] on div "Dashboard" at bounding box center [58, 64] width 56 height 17
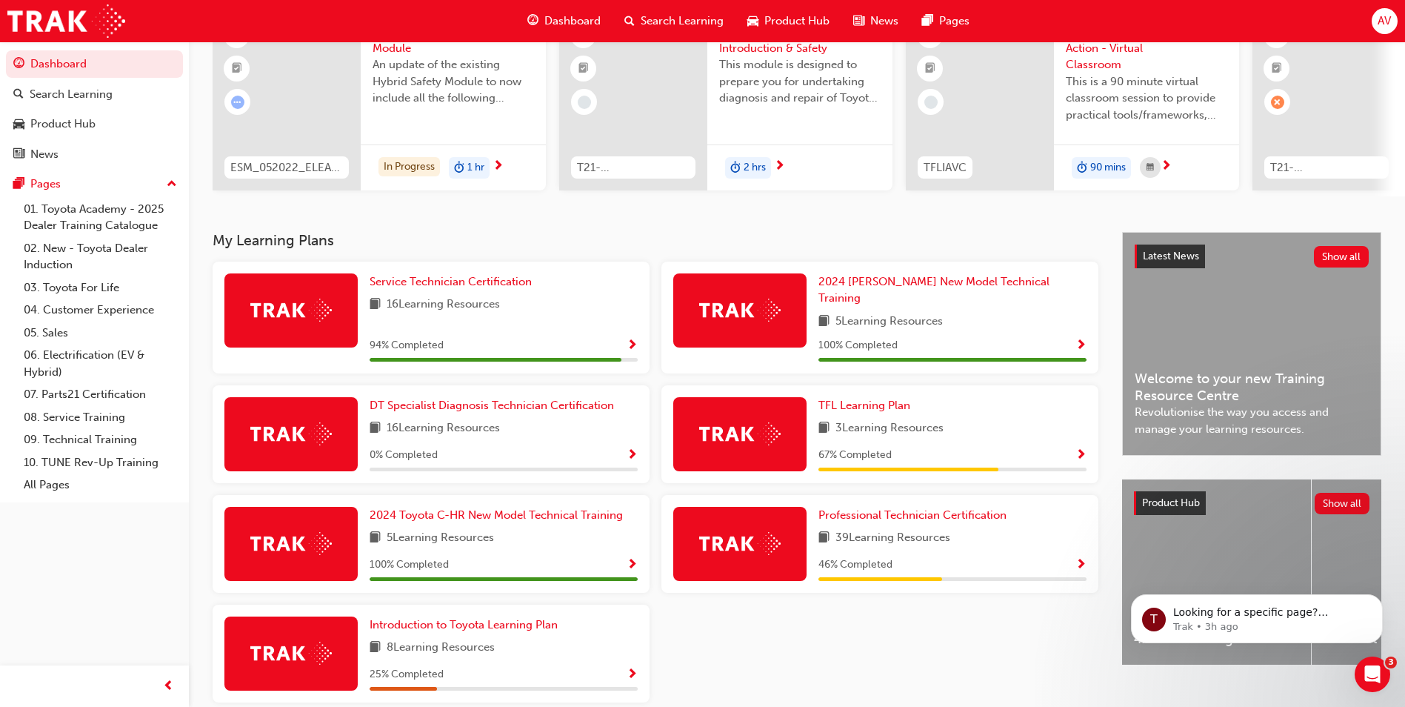
scroll to position [148, 0]
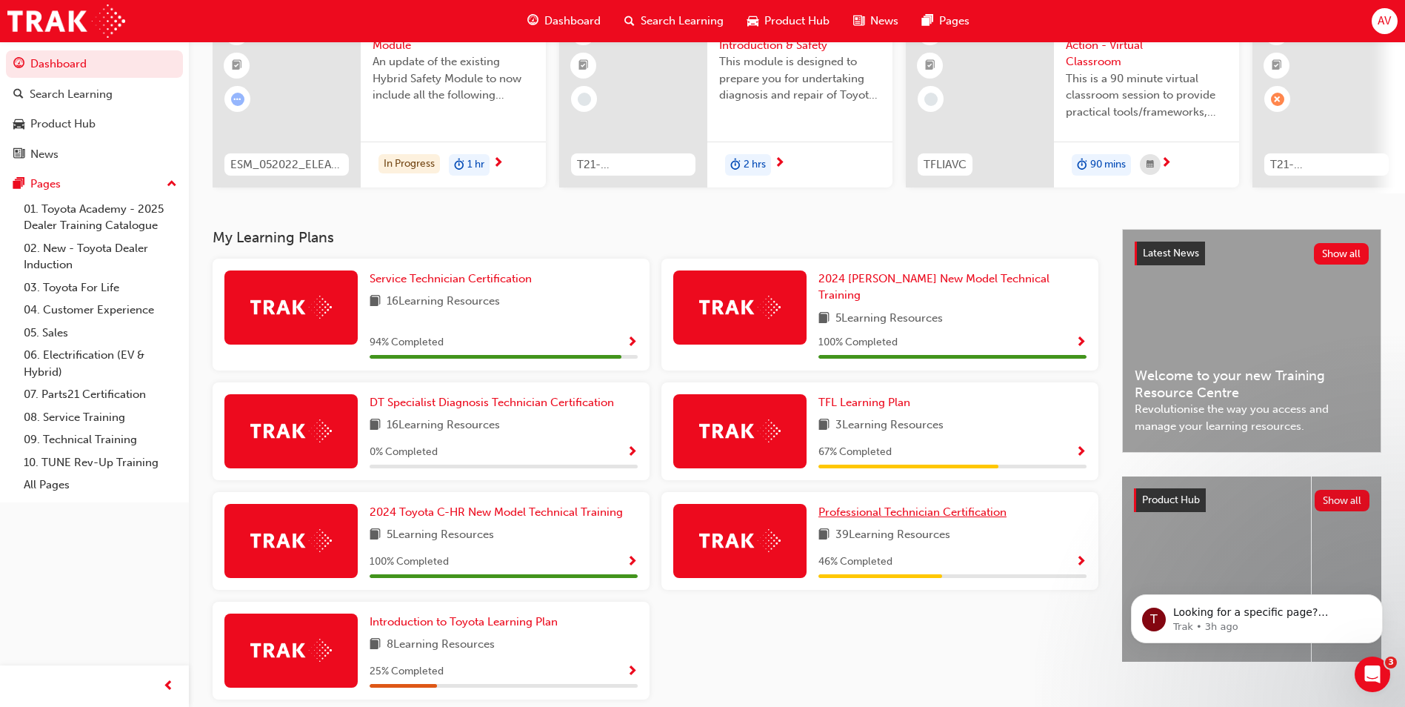
click at [931, 505] on span "Professional Technician Certification" at bounding box center [913, 511] width 188 height 13
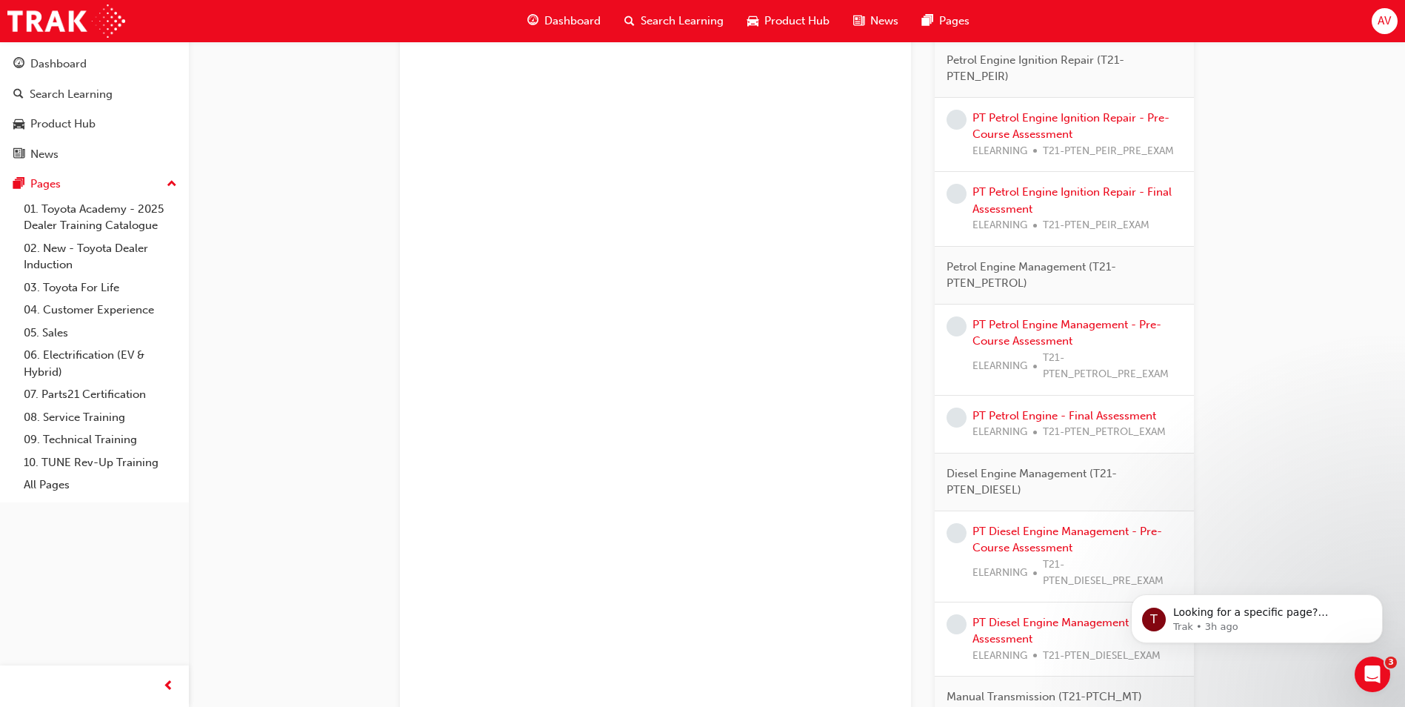
scroll to position [1188, 0]
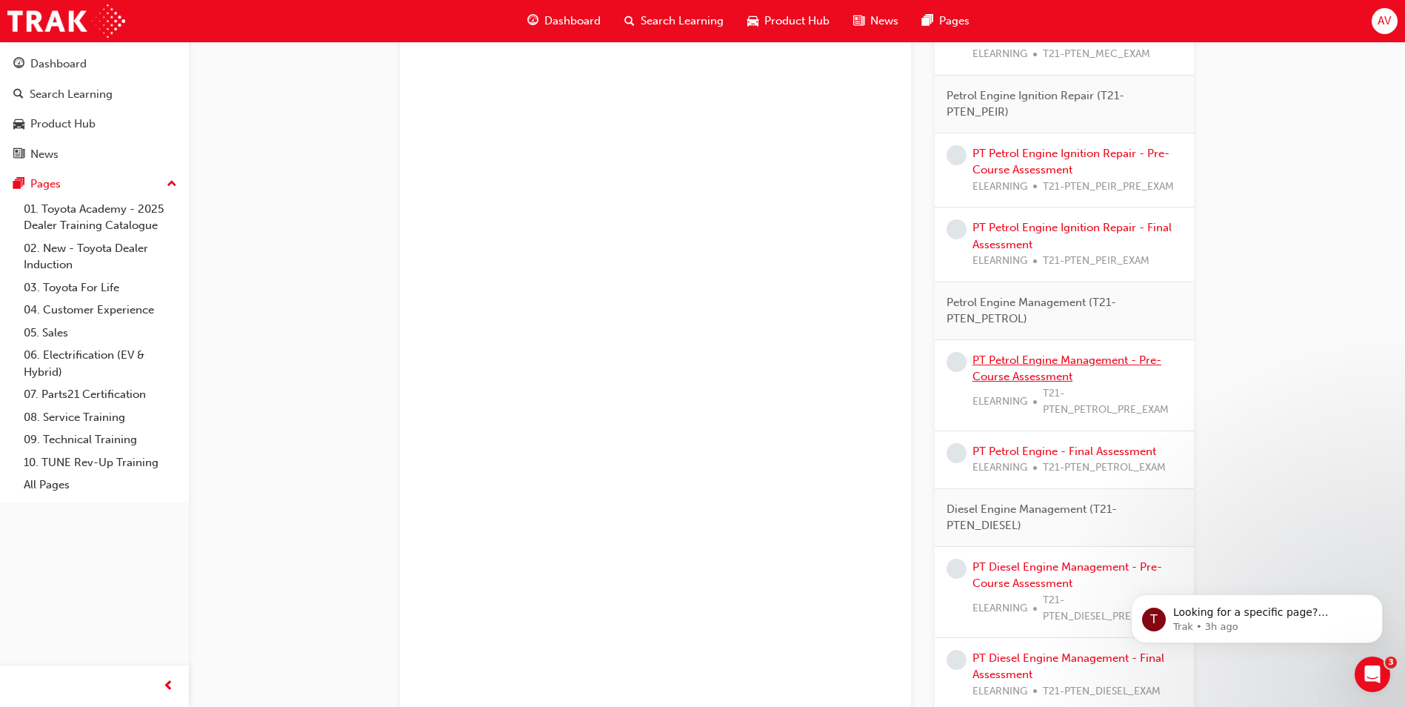
click at [1104, 355] on link "PT Petrol Engine Management - Pre-Course Assessment" at bounding box center [1067, 368] width 189 height 30
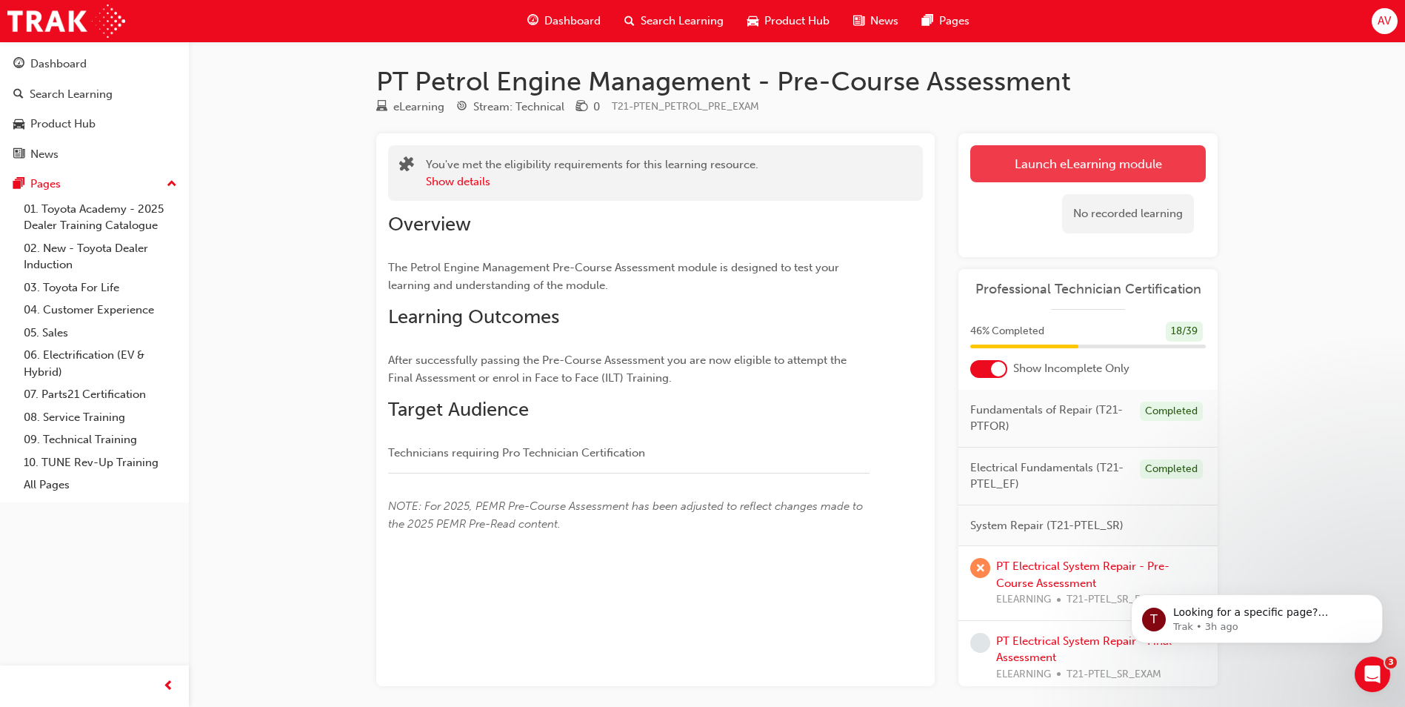
click at [1011, 167] on link "Launch eLearning module" at bounding box center [1088, 163] width 236 height 37
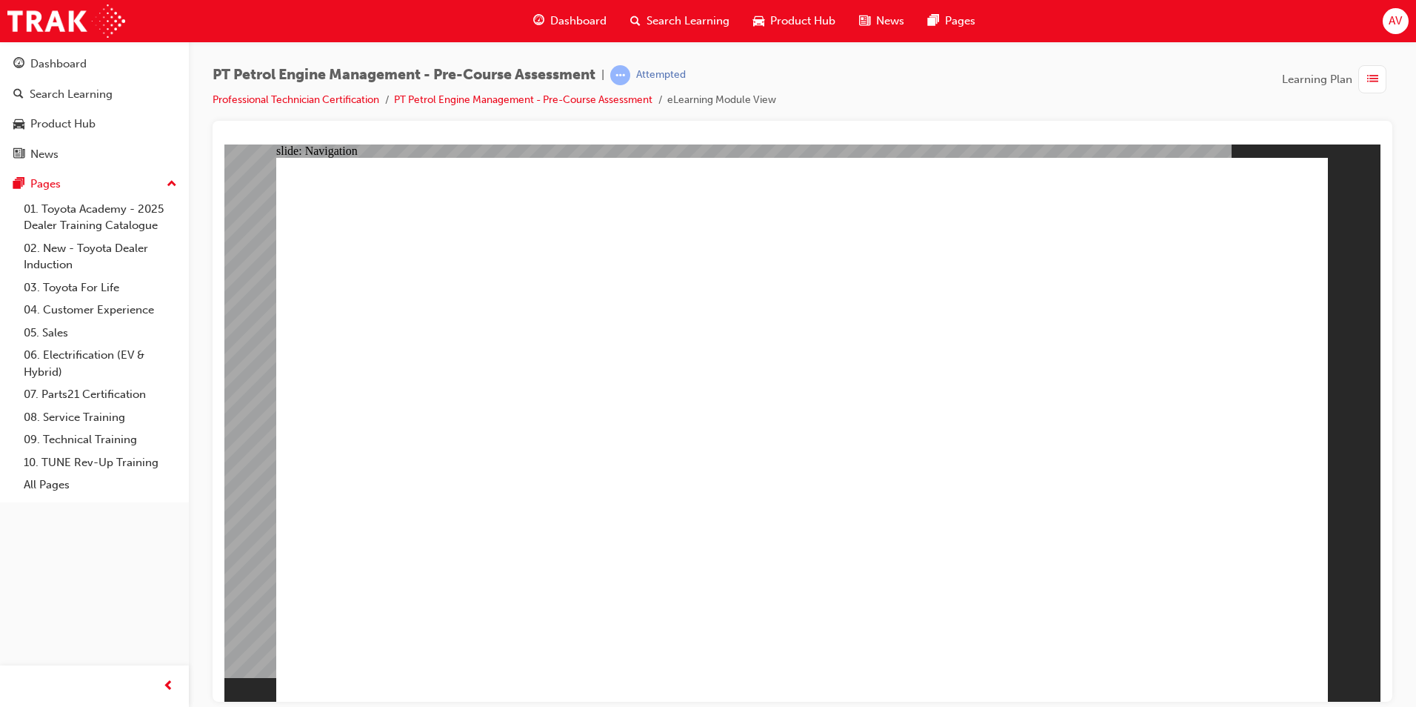
drag, startPoint x: 472, startPoint y: 250, endPoint x: 593, endPoint y: 269, distance: 122.2
radio input "true"
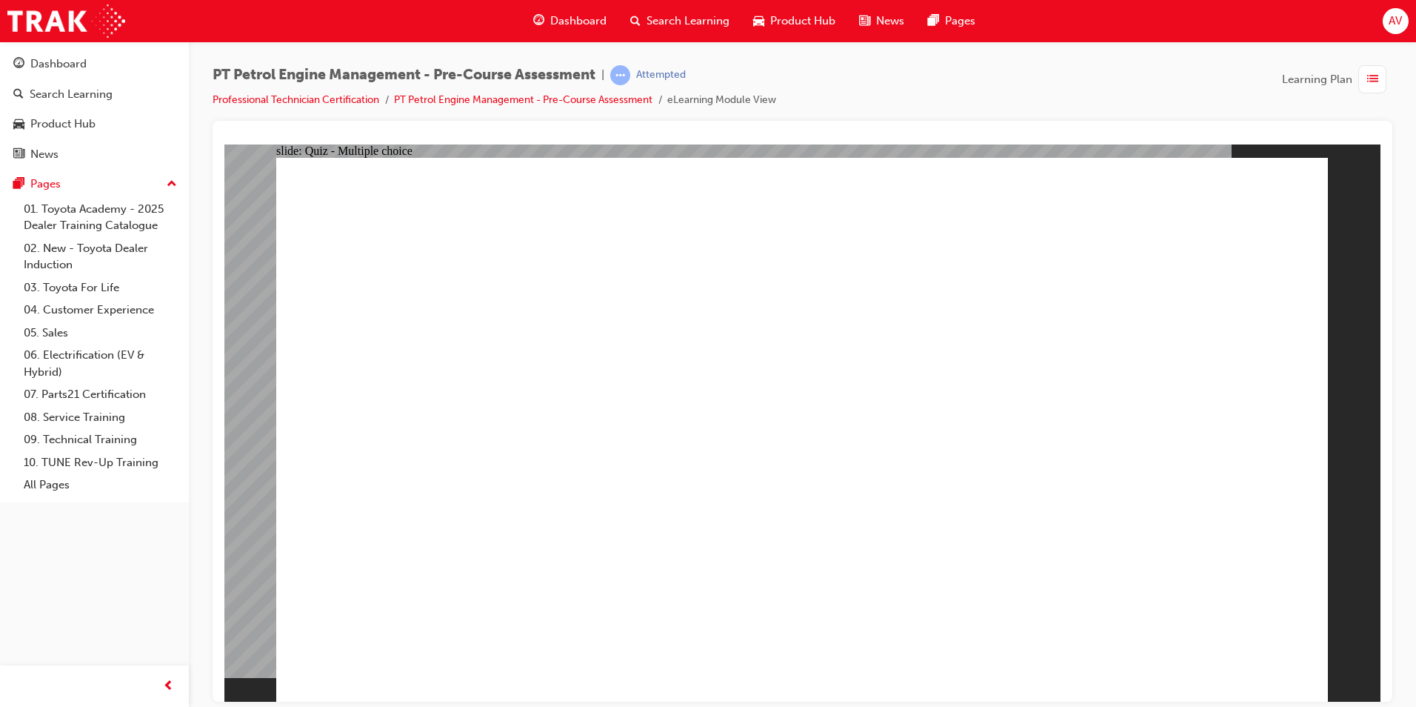
radio input "true"
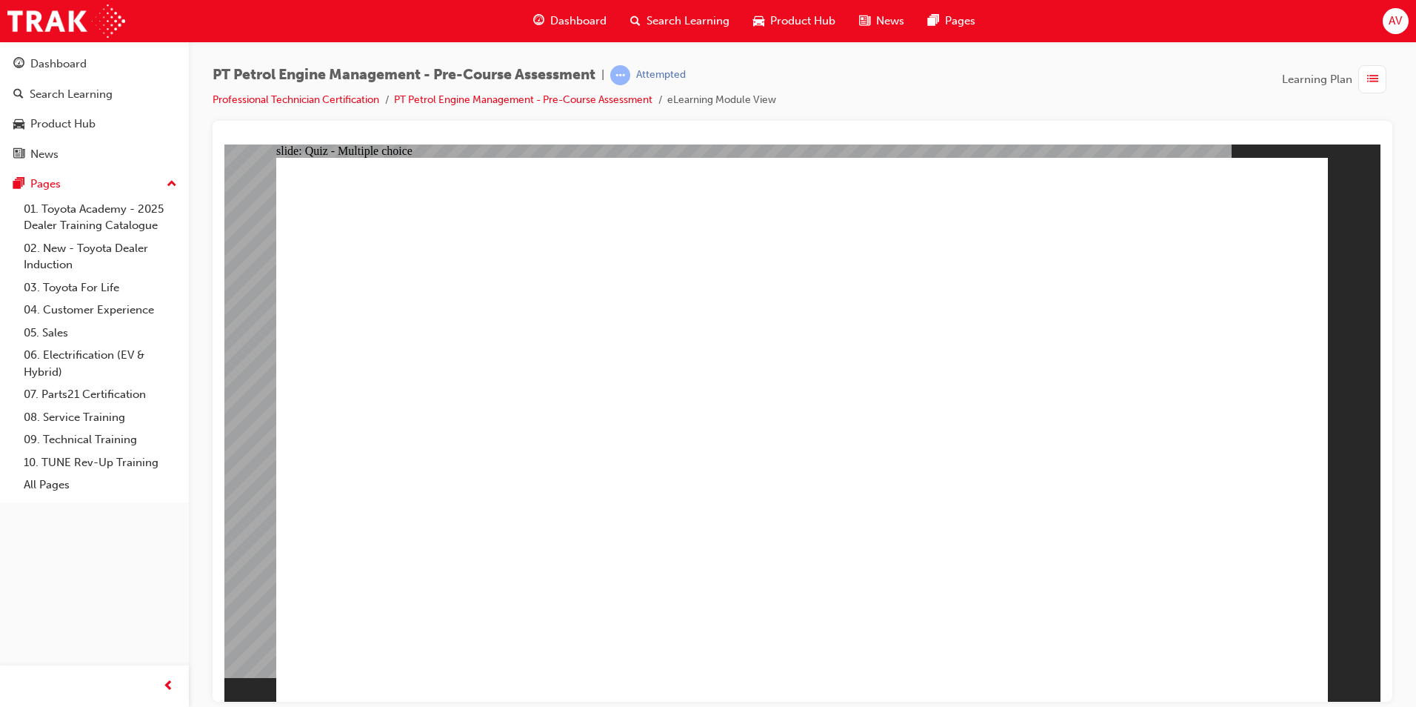
radio input "true"
drag, startPoint x: 1224, startPoint y: 627, endPoint x: 1228, endPoint y: 641, distance: 13.8
radio input "true"
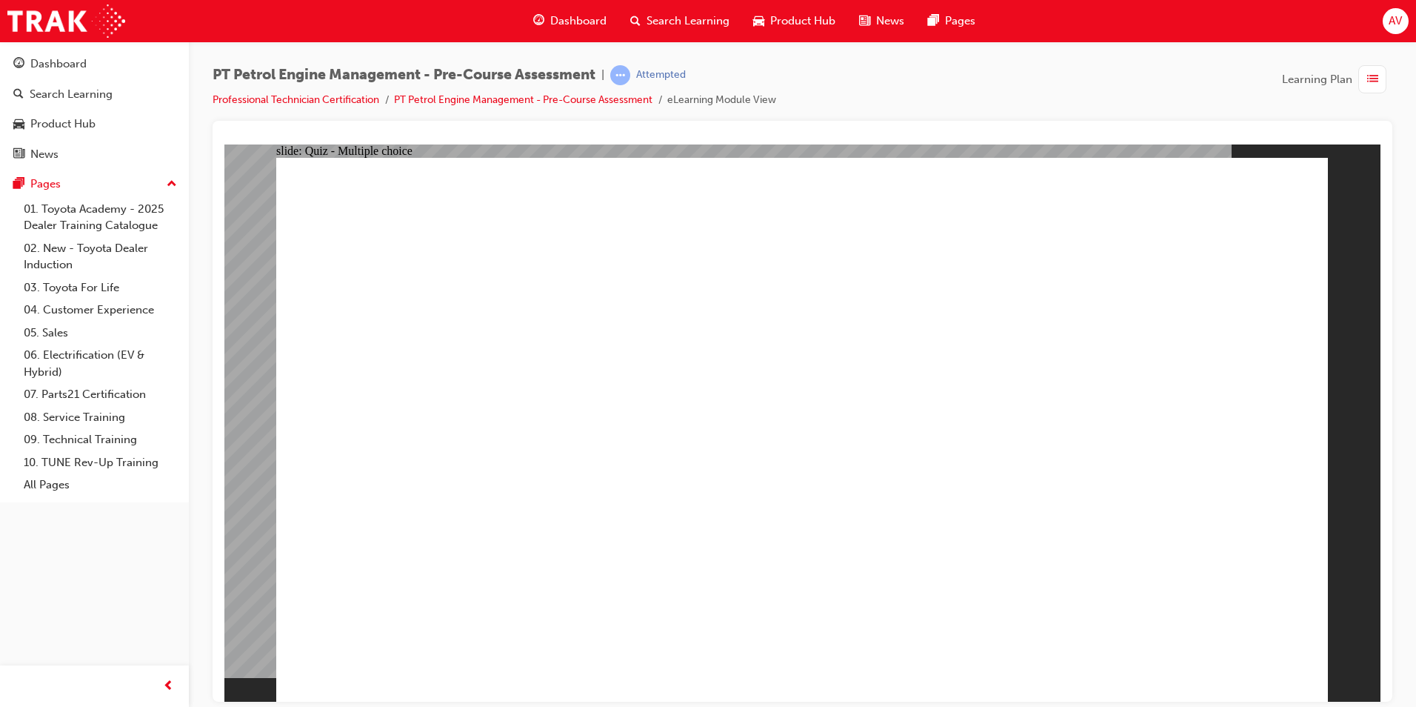
drag, startPoint x: 1242, startPoint y: 628, endPoint x: 1230, endPoint y: 644, distance: 20.0
radio input "true"
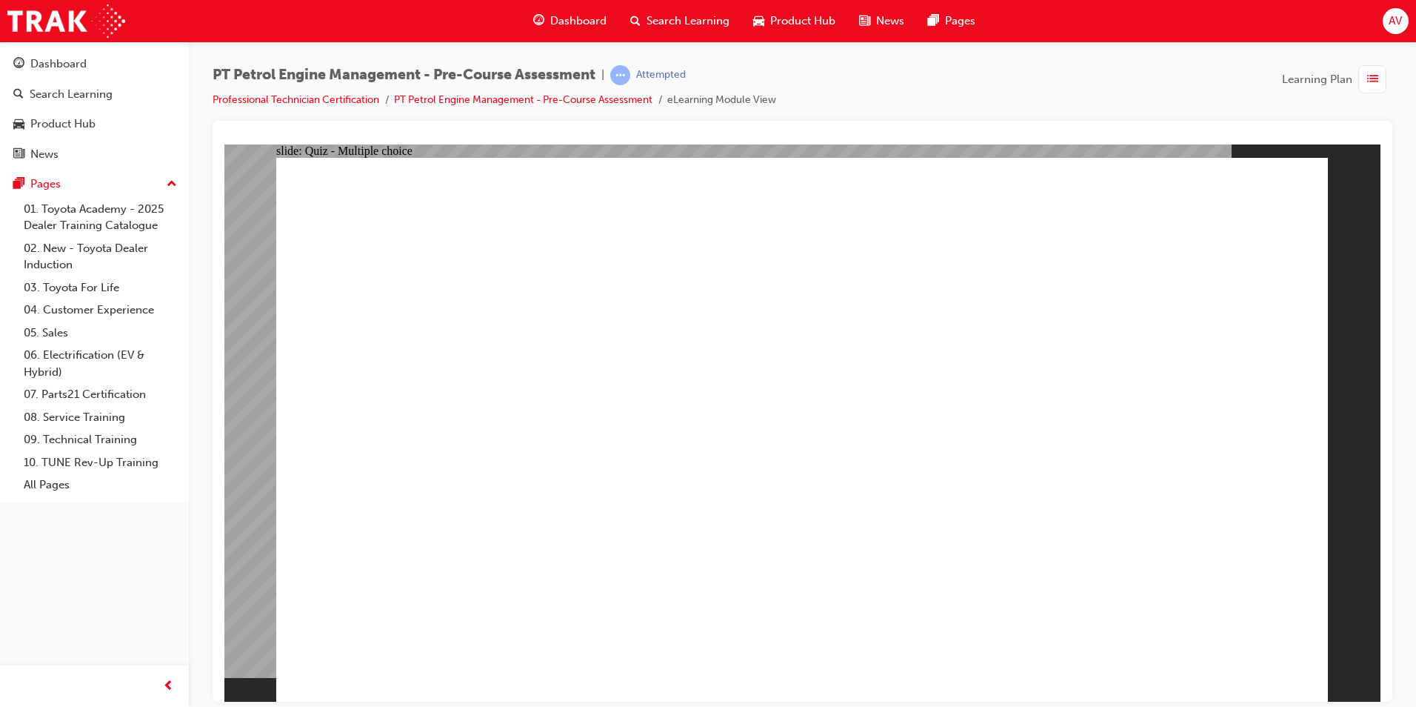
radio input "true"
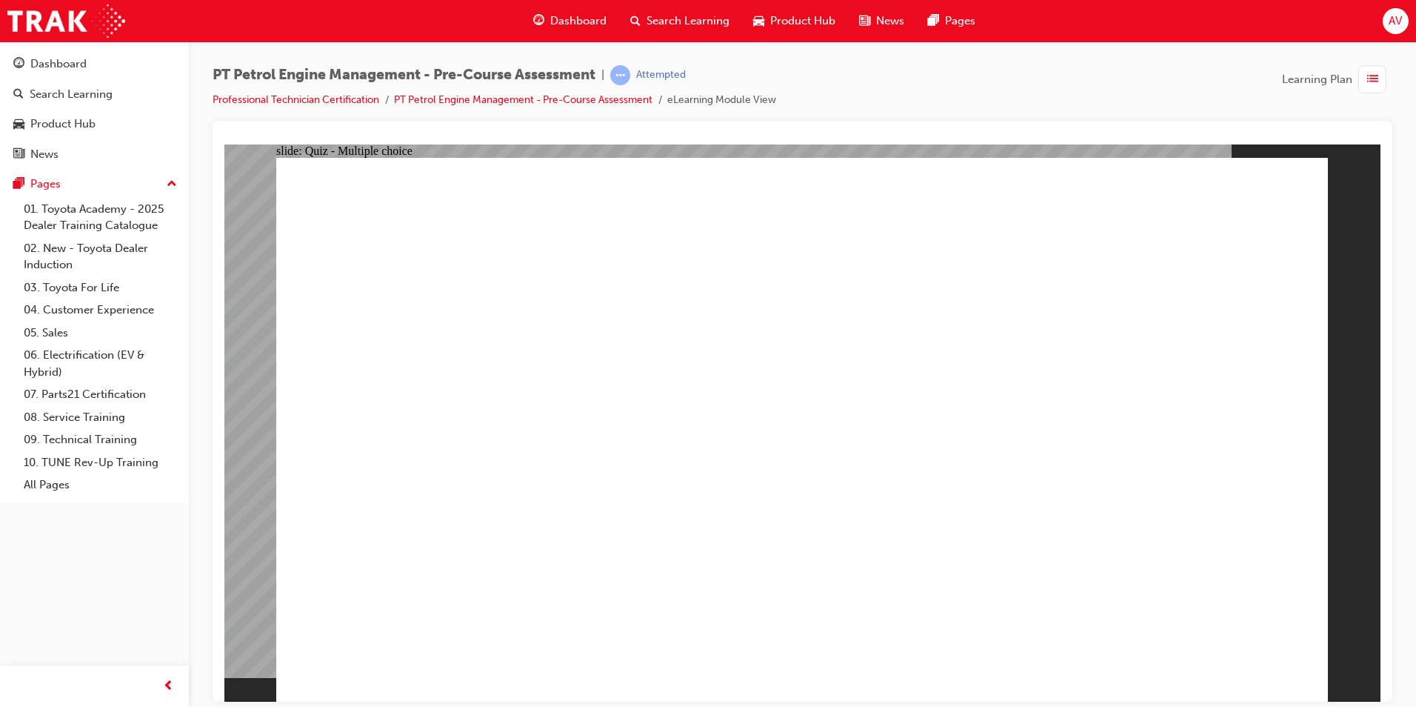
radio input "false"
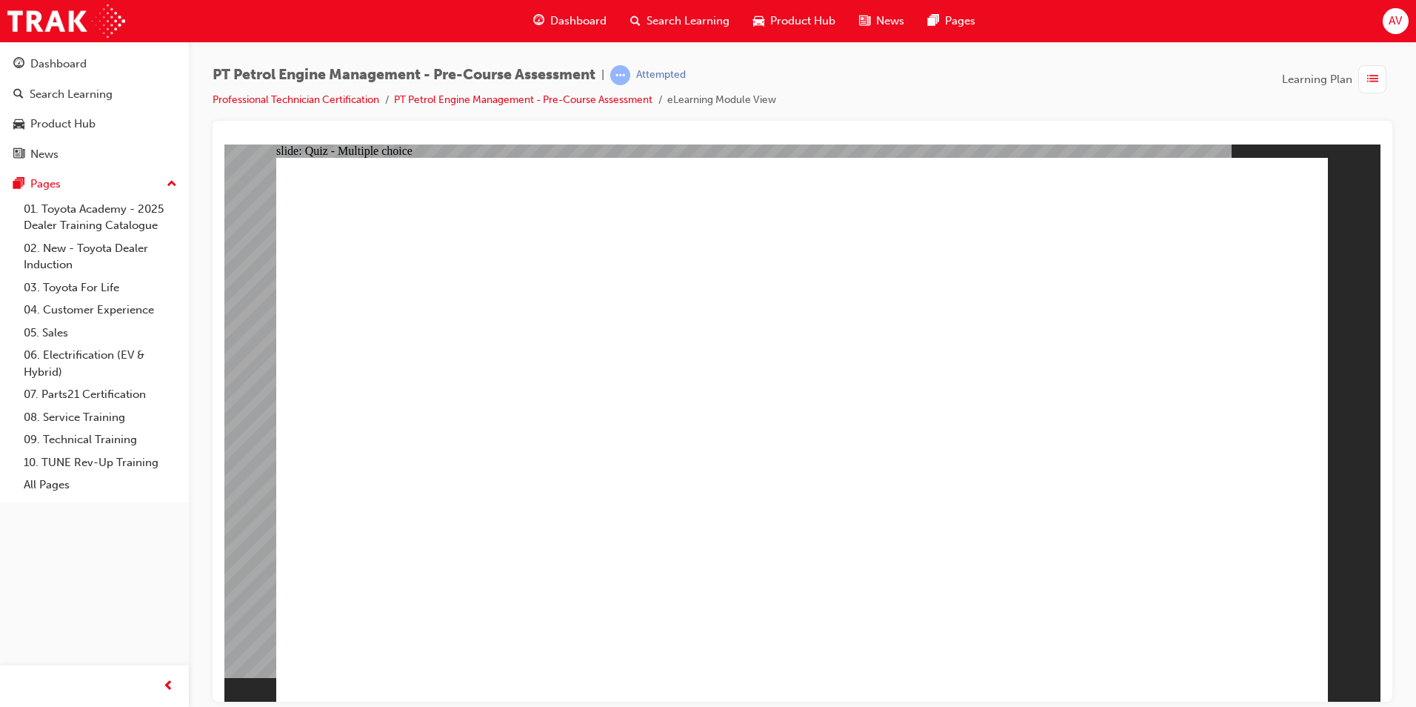
radio input "true"
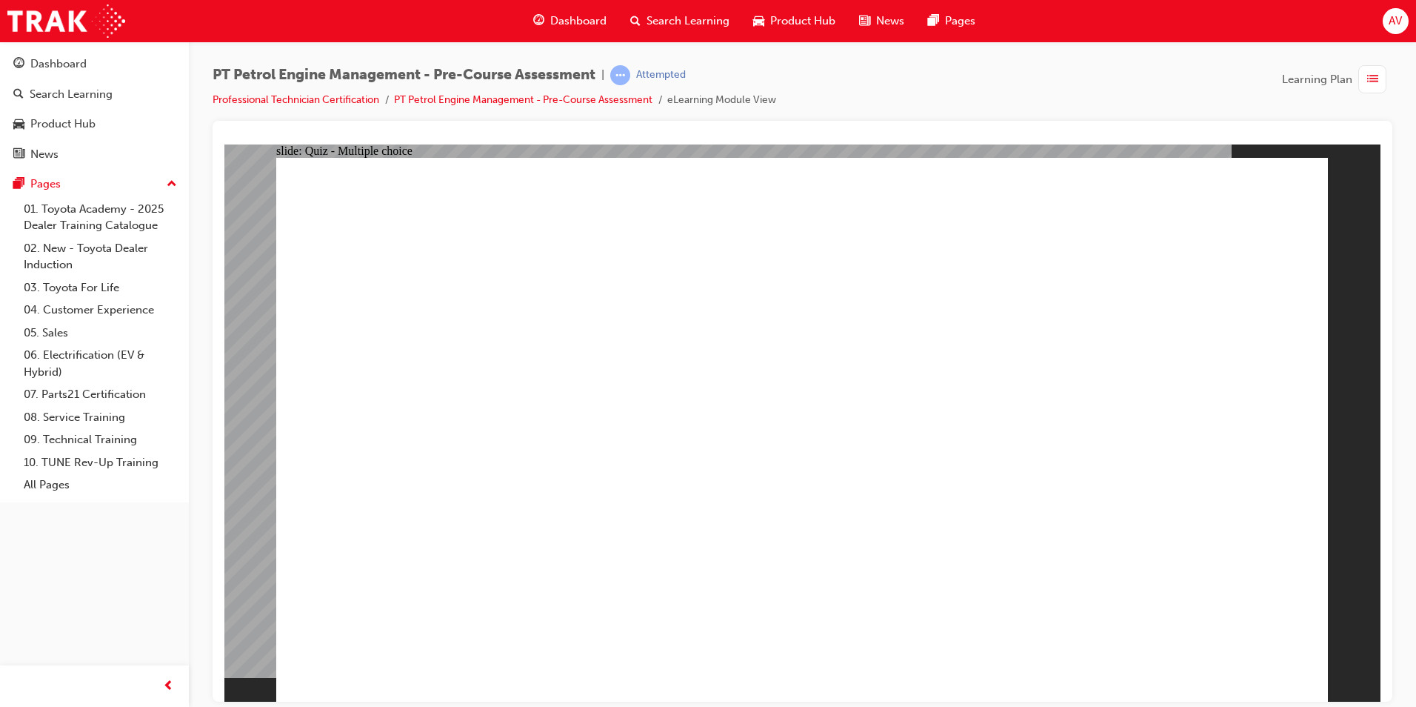
radio input "true"
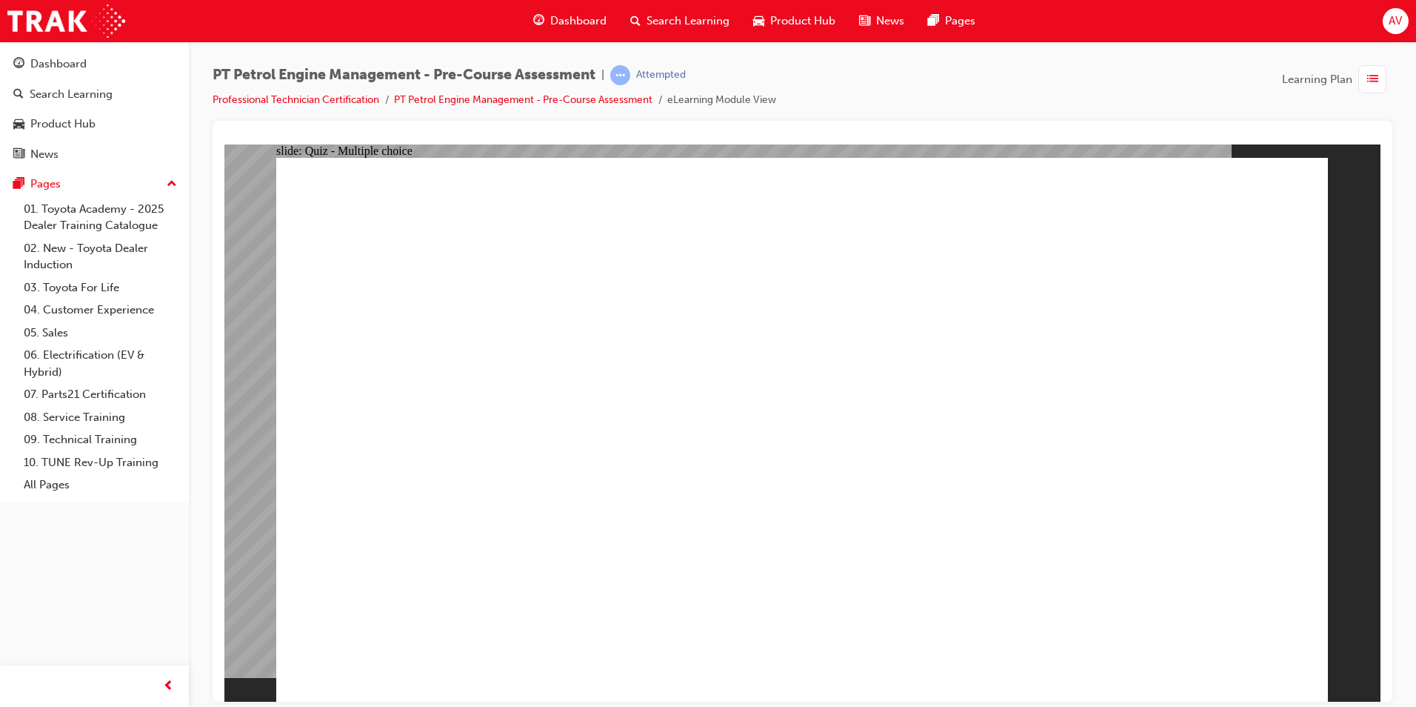
radio input "true"
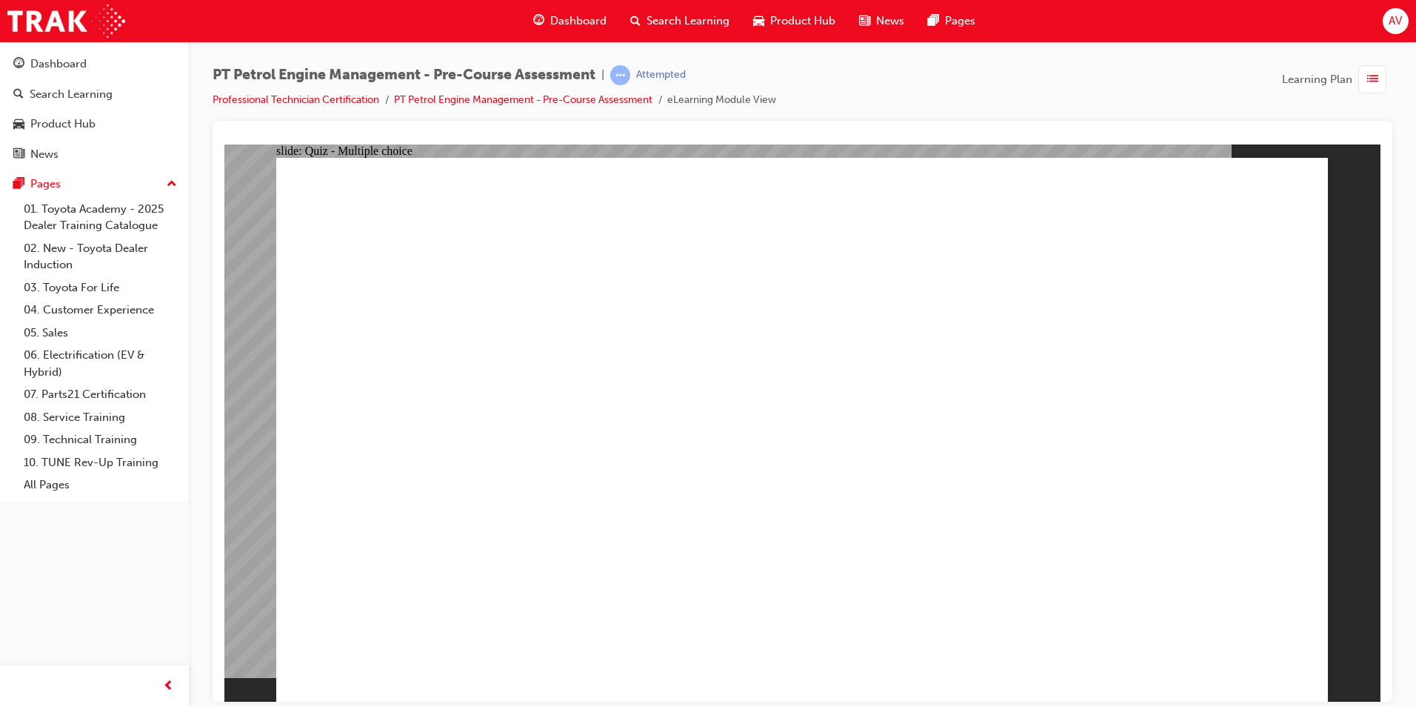
radio input "true"
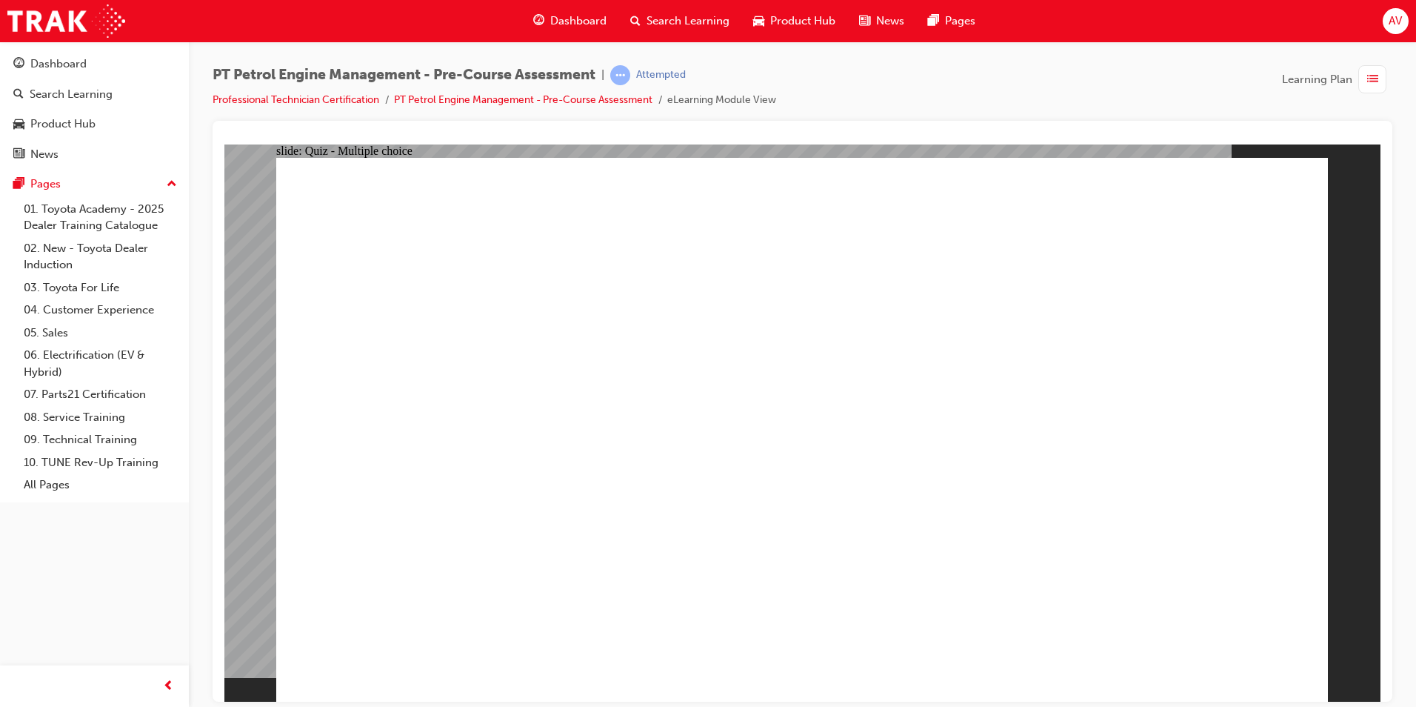
radio input "true"
drag, startPoint x: 768, startPoint y: 487, endPoint x: 740, endPoint y: 479, distance: 29.1
radio input "true"
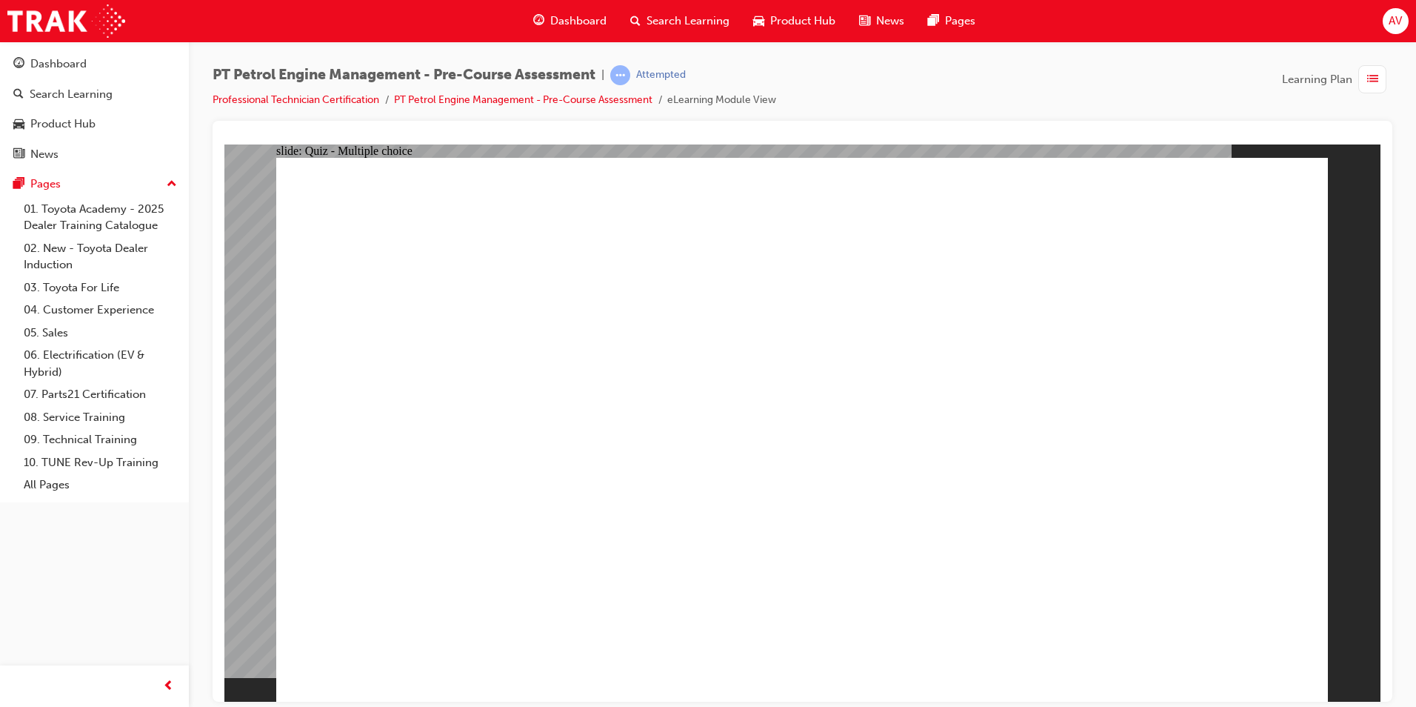
radio input "true"
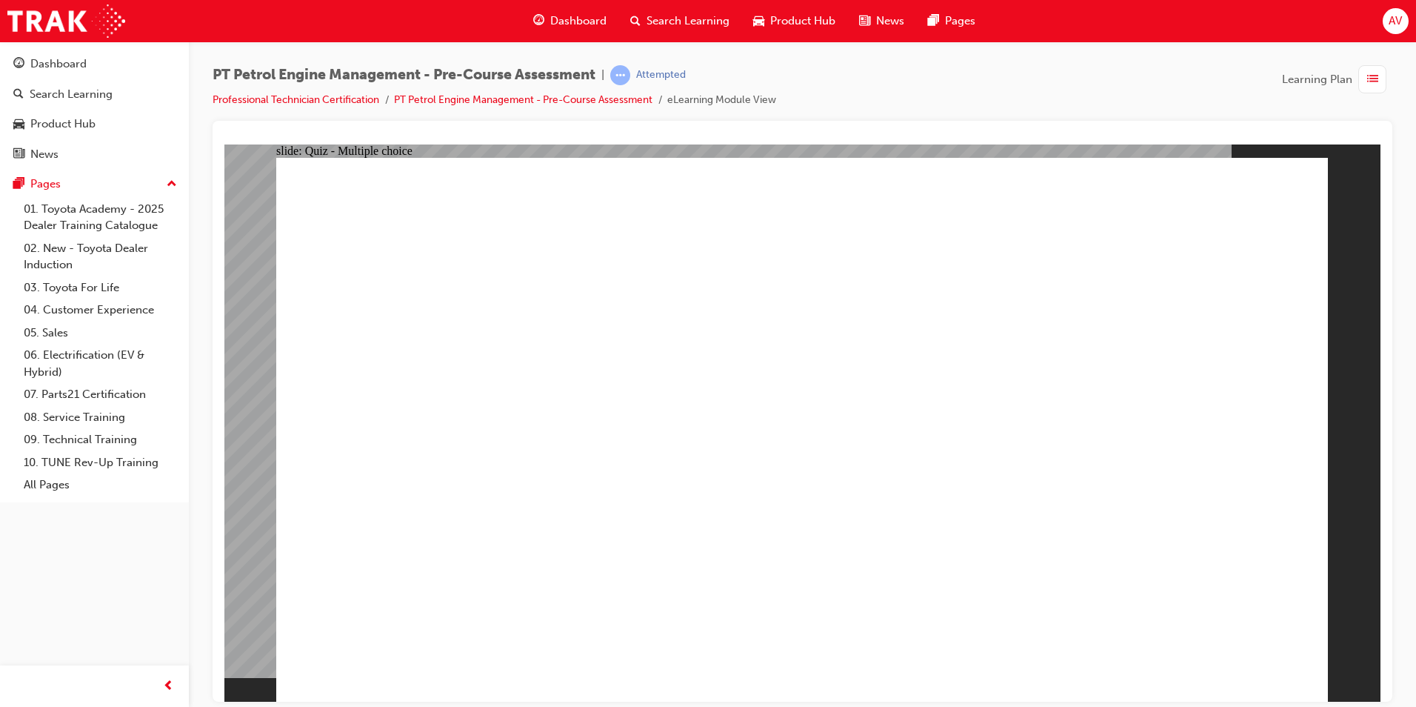
radio input "true"
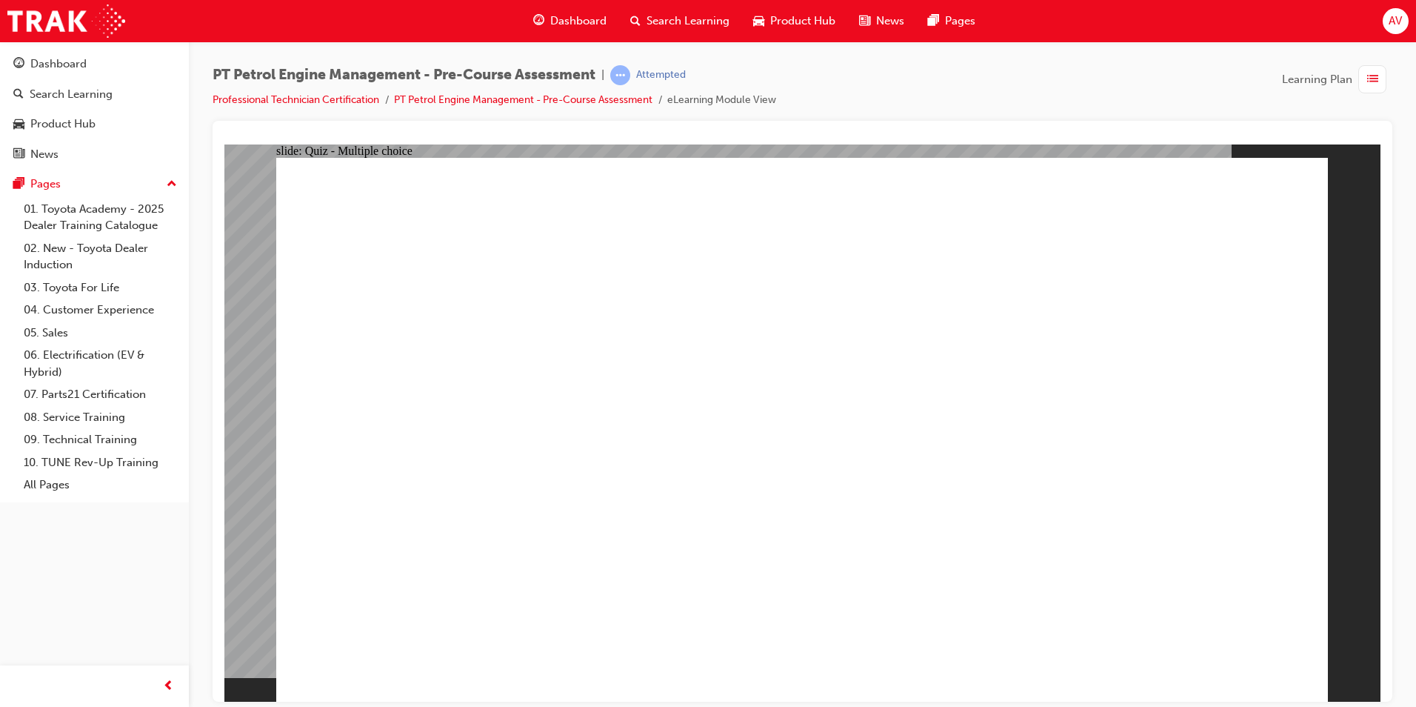
radio input "true"
drag, startPoint x: 566, startPoint y: 525, endPoint x: 582, endPoint y: 512, distance: 21.1
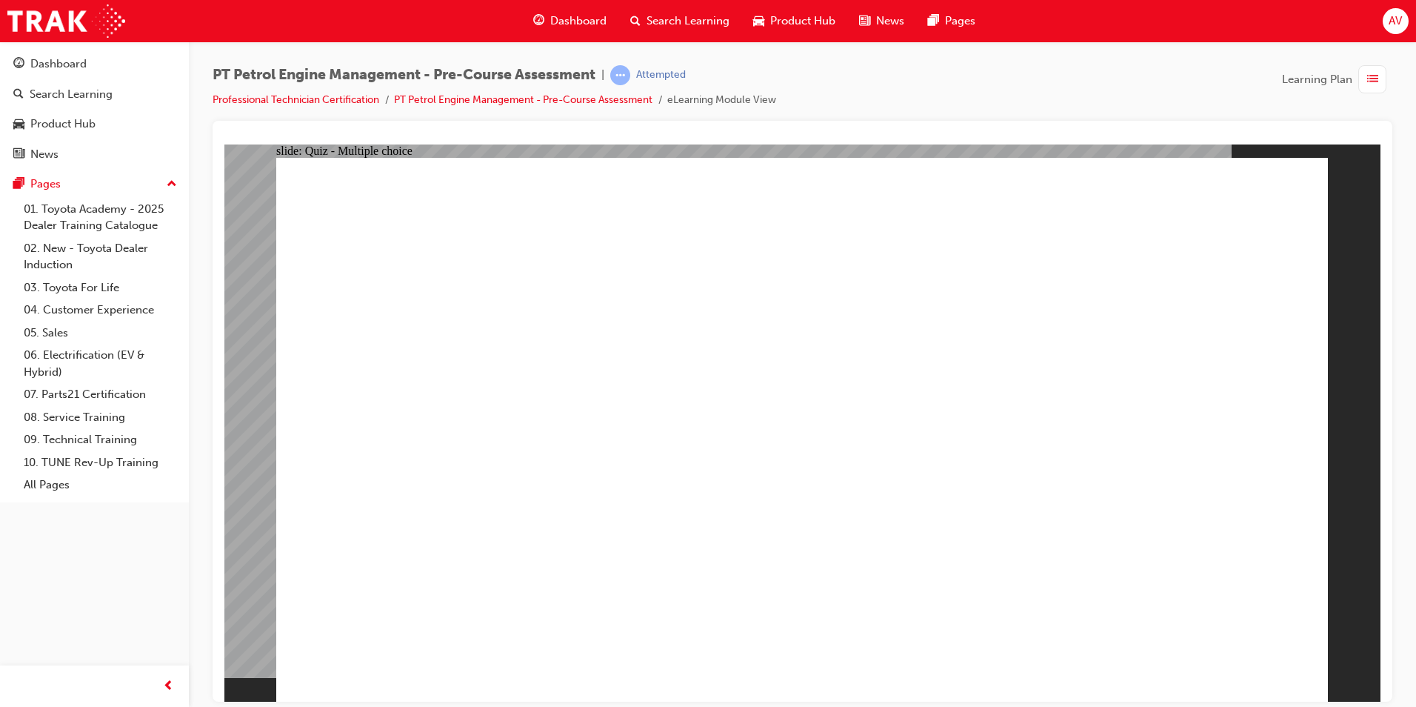
radio input "true"
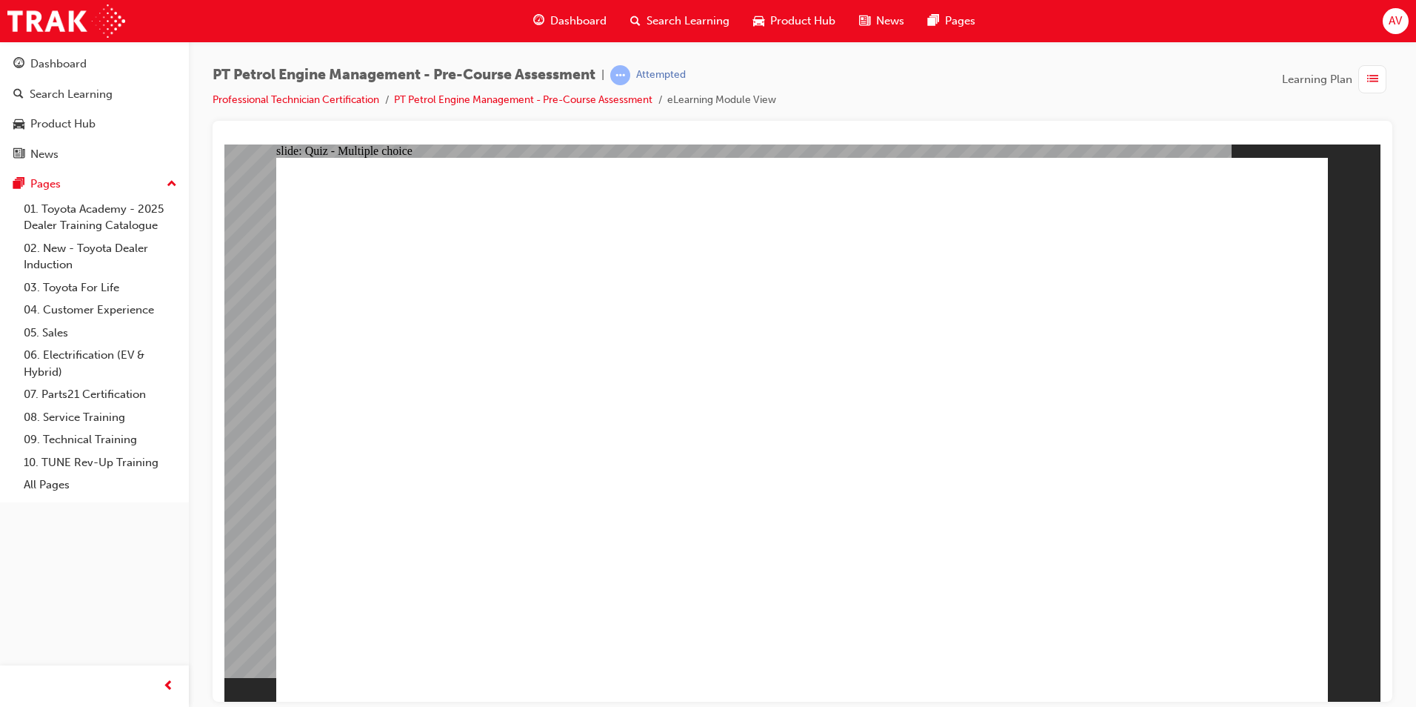
radio input "true"
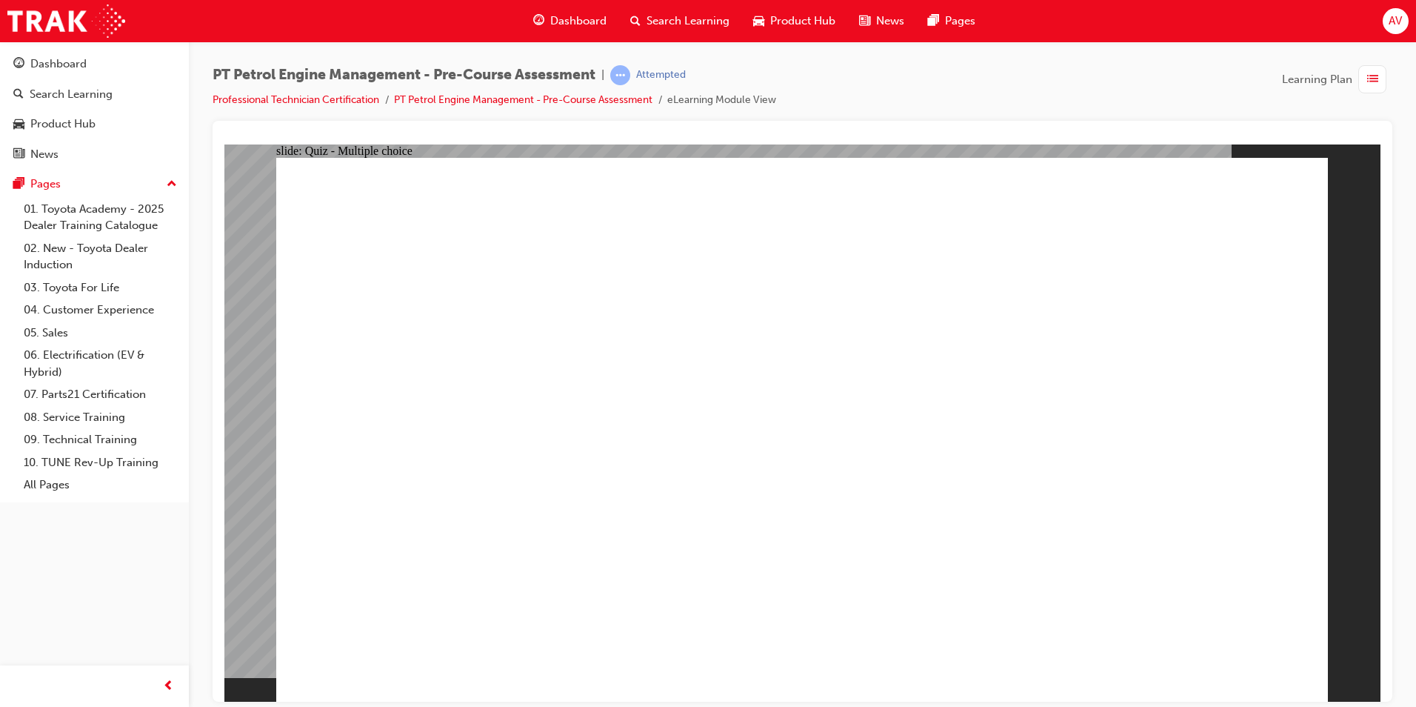
radio input "true"
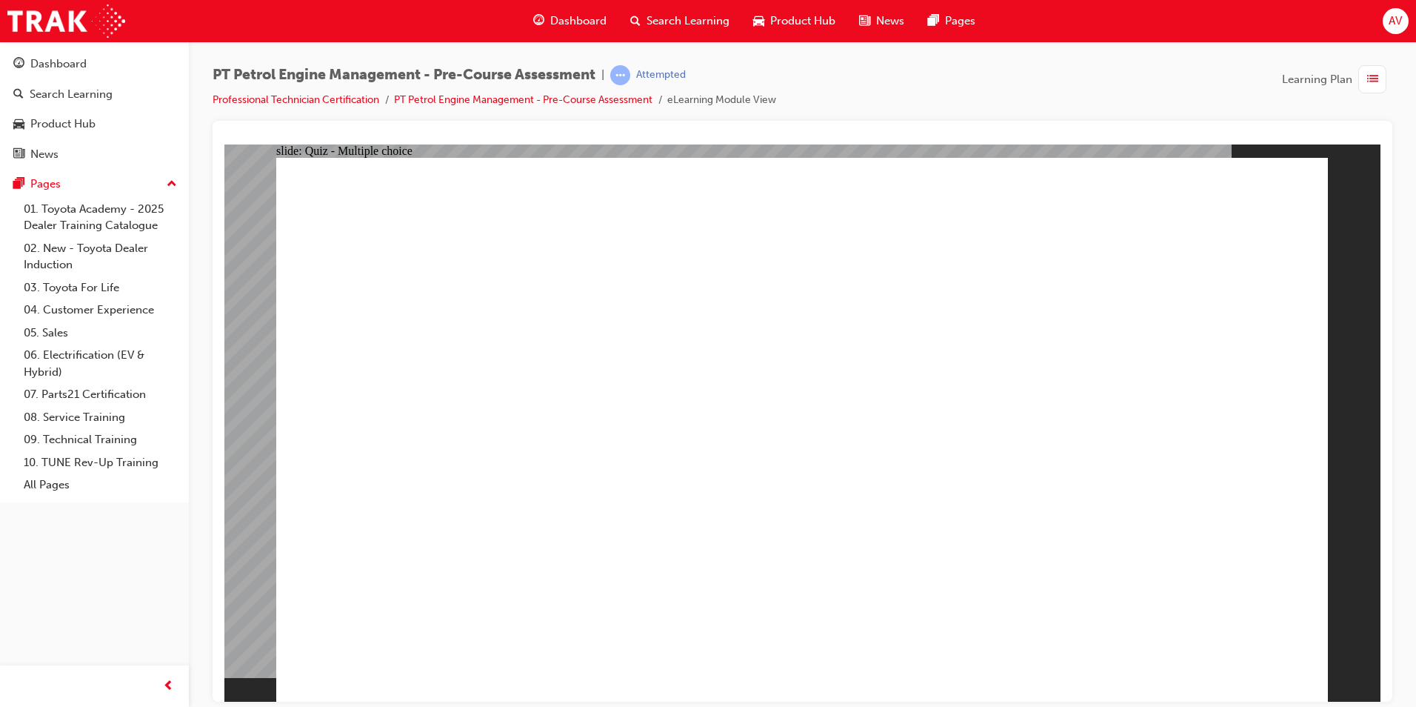
radio input "false"
radio input "true"
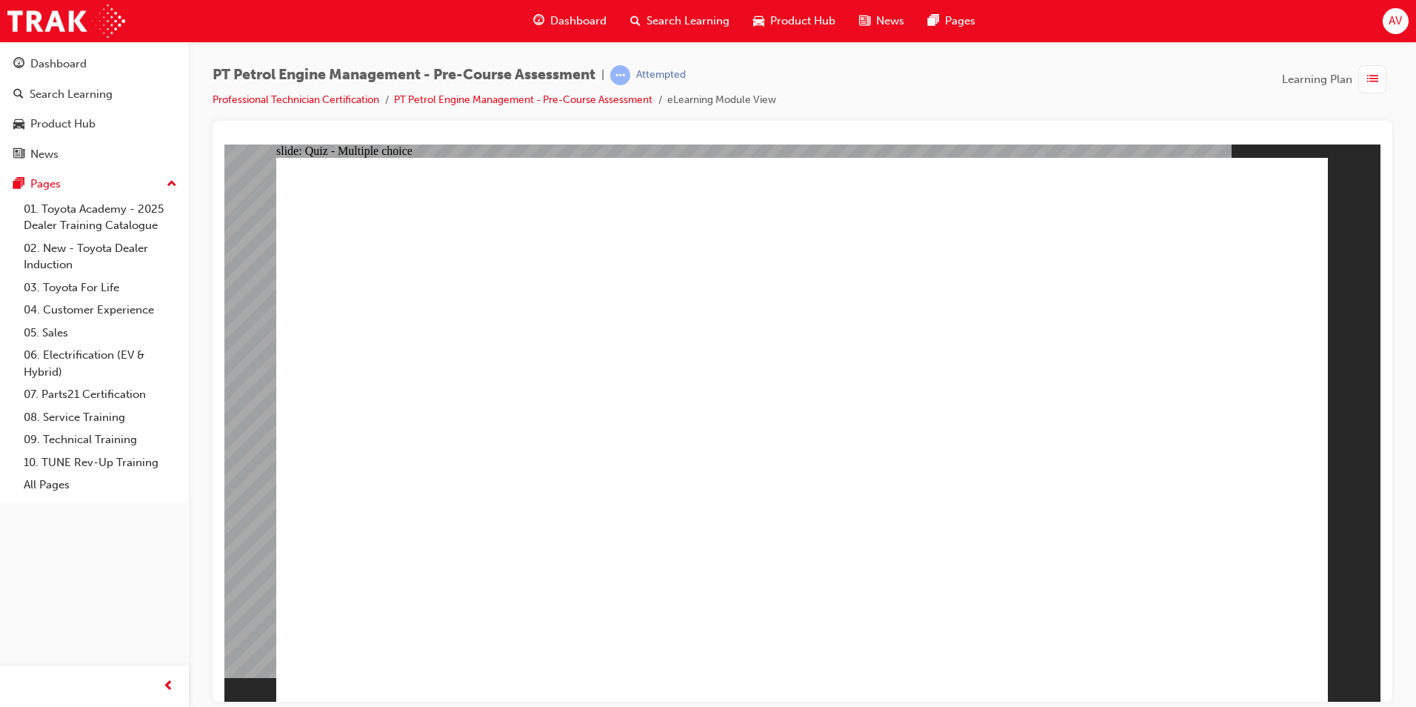
radio input "true"
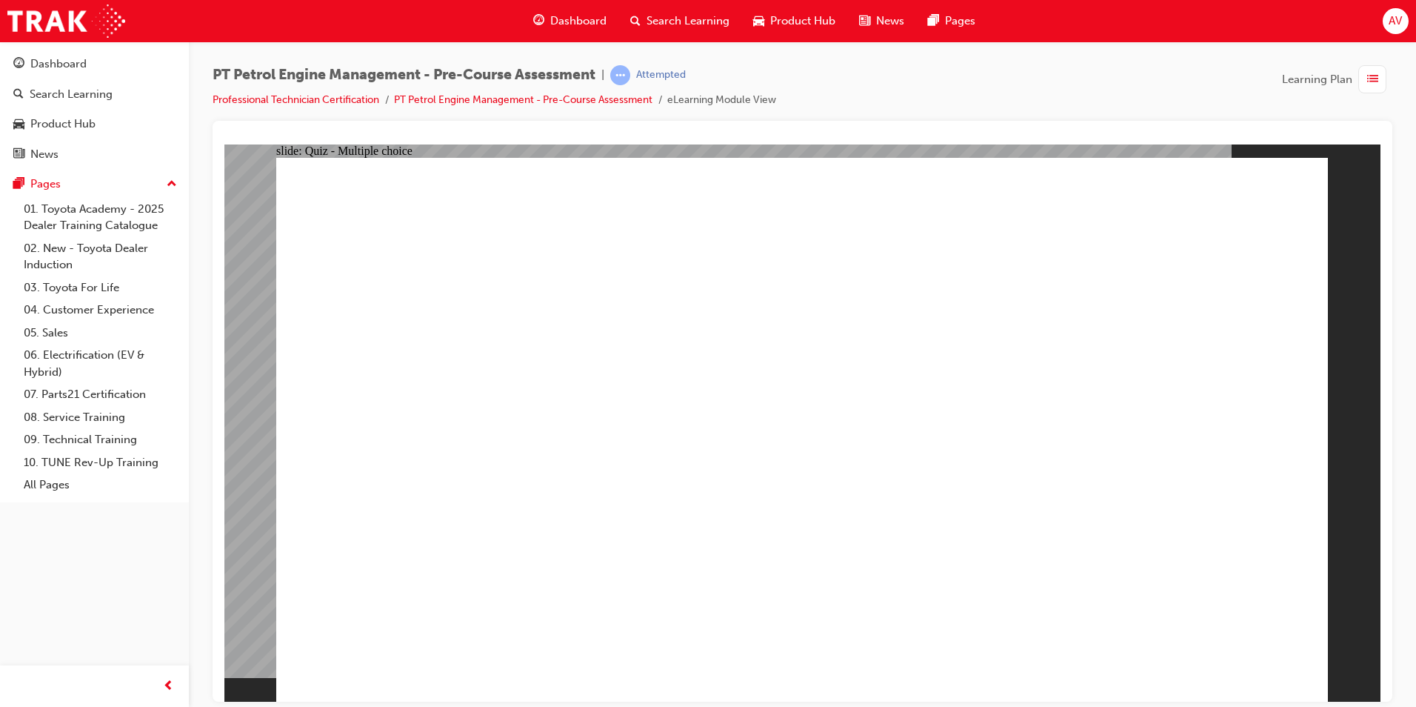
radio input "true"
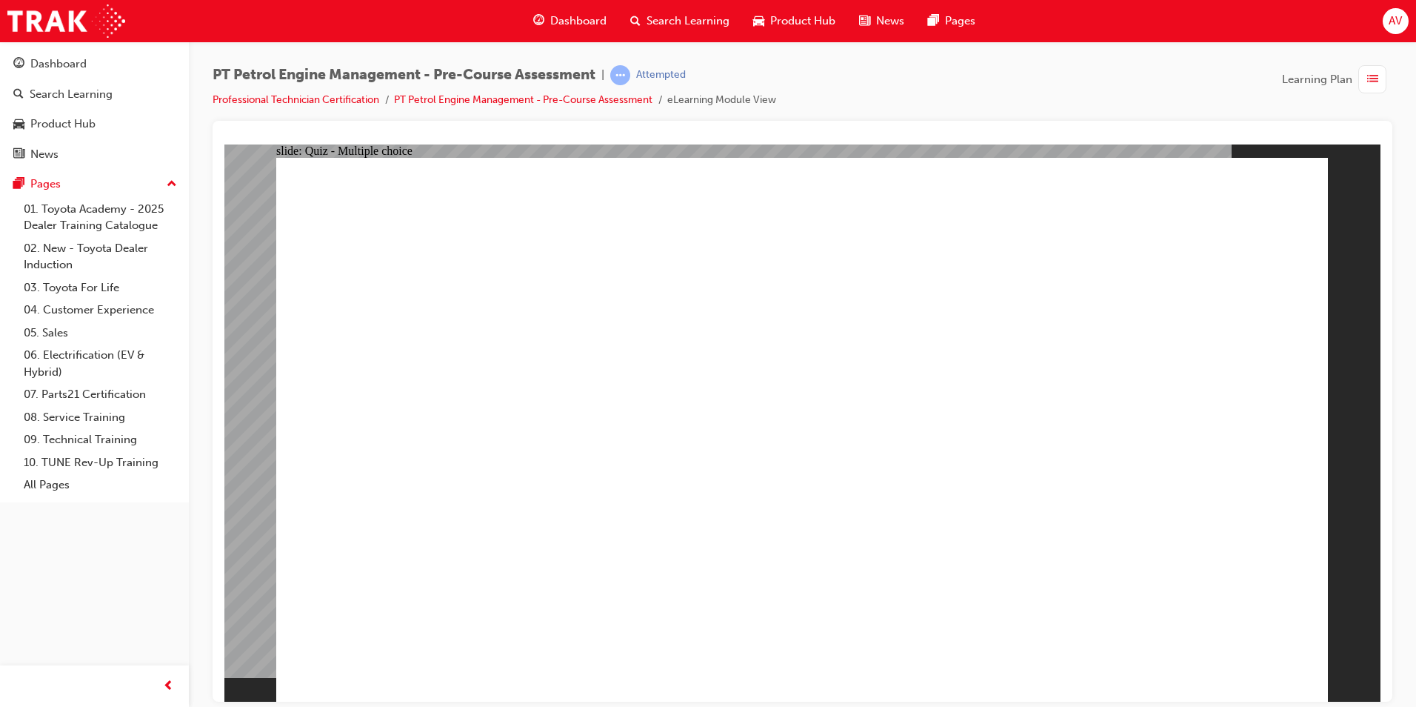
radio input "false"
radio input "true"
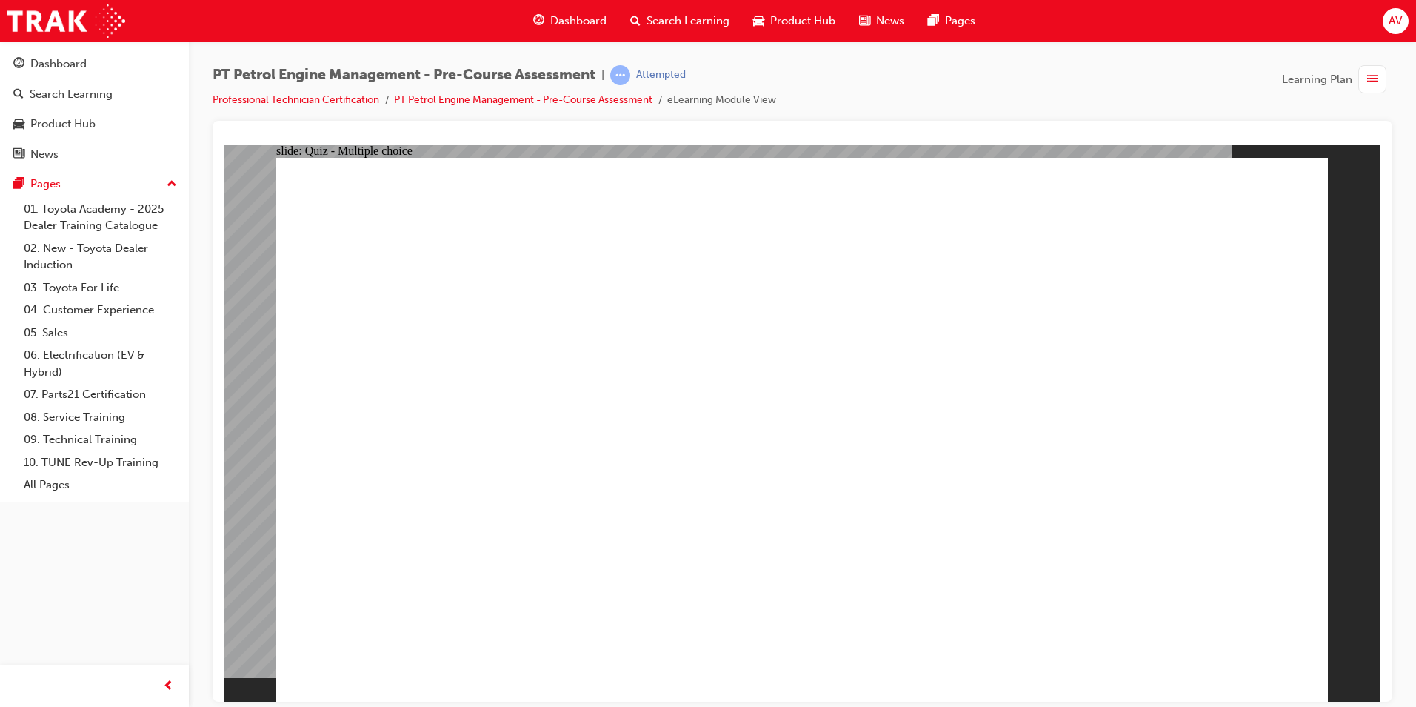
radio input "true"
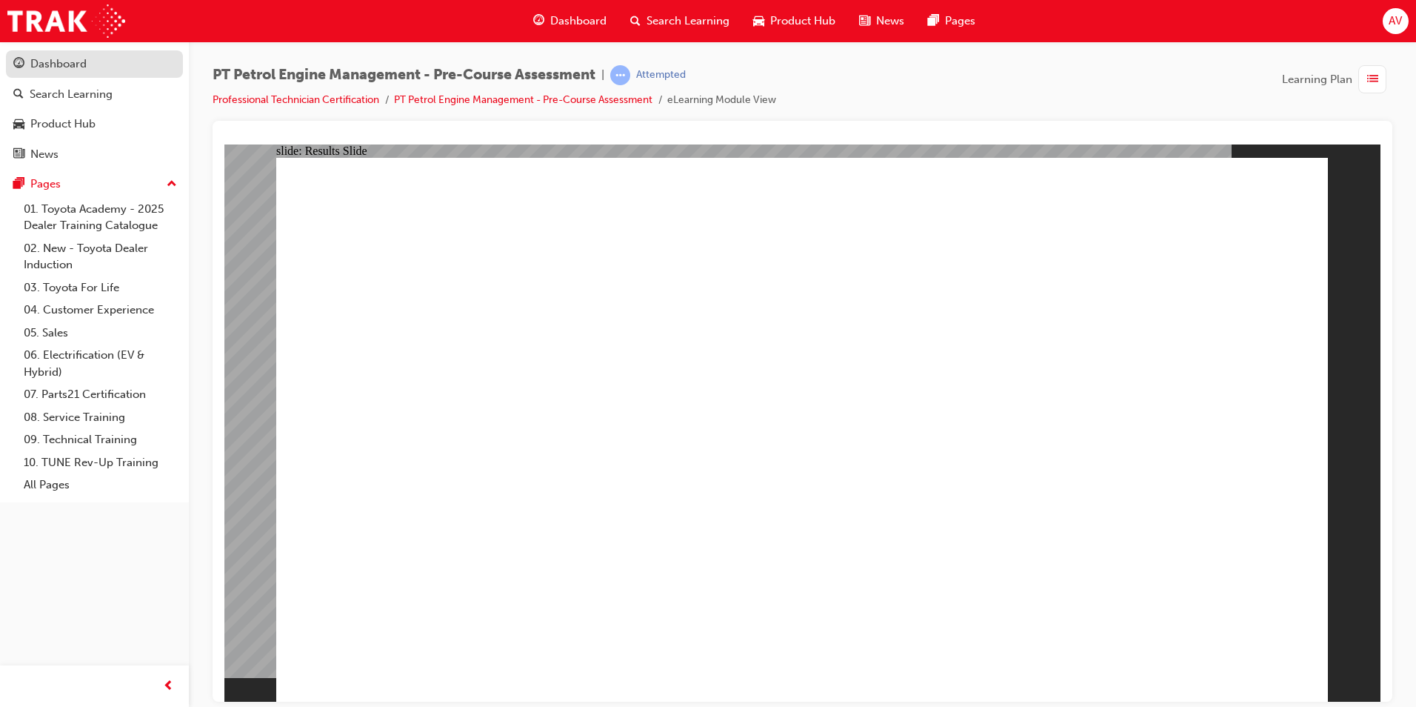
click at [59, 63] on div "Dashboard" at bounding box center [58, 64] width 56 height 17
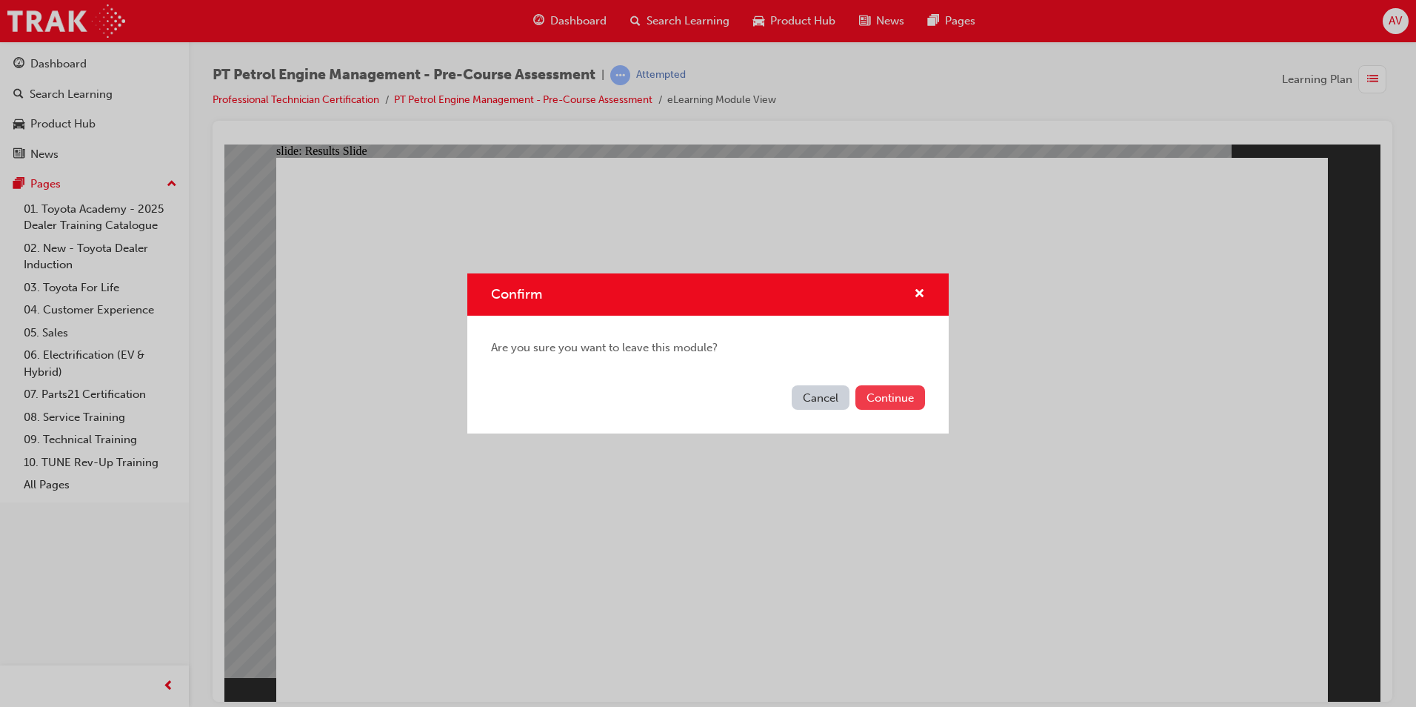
click at [882, 393] on button "Continue" at bounding box center [891, 397] width 70 height 24
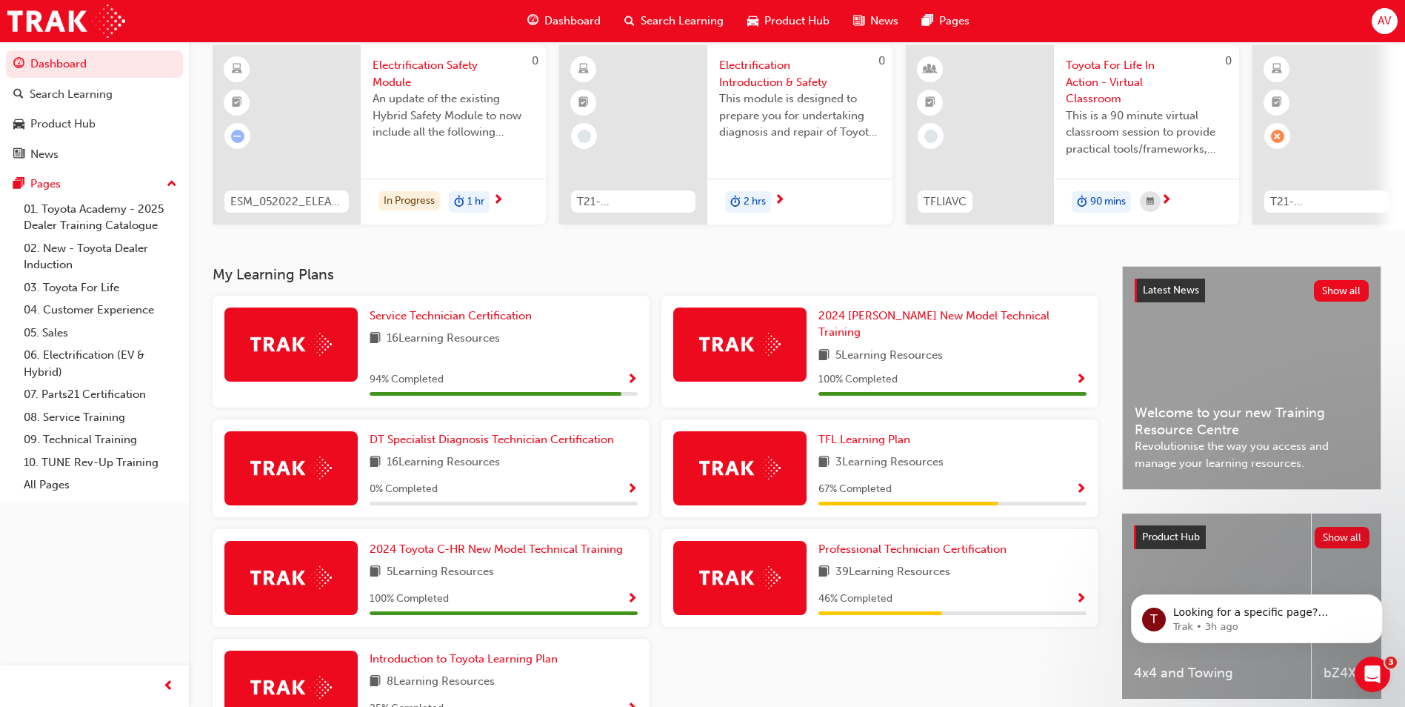
scroll to position [148, 0]
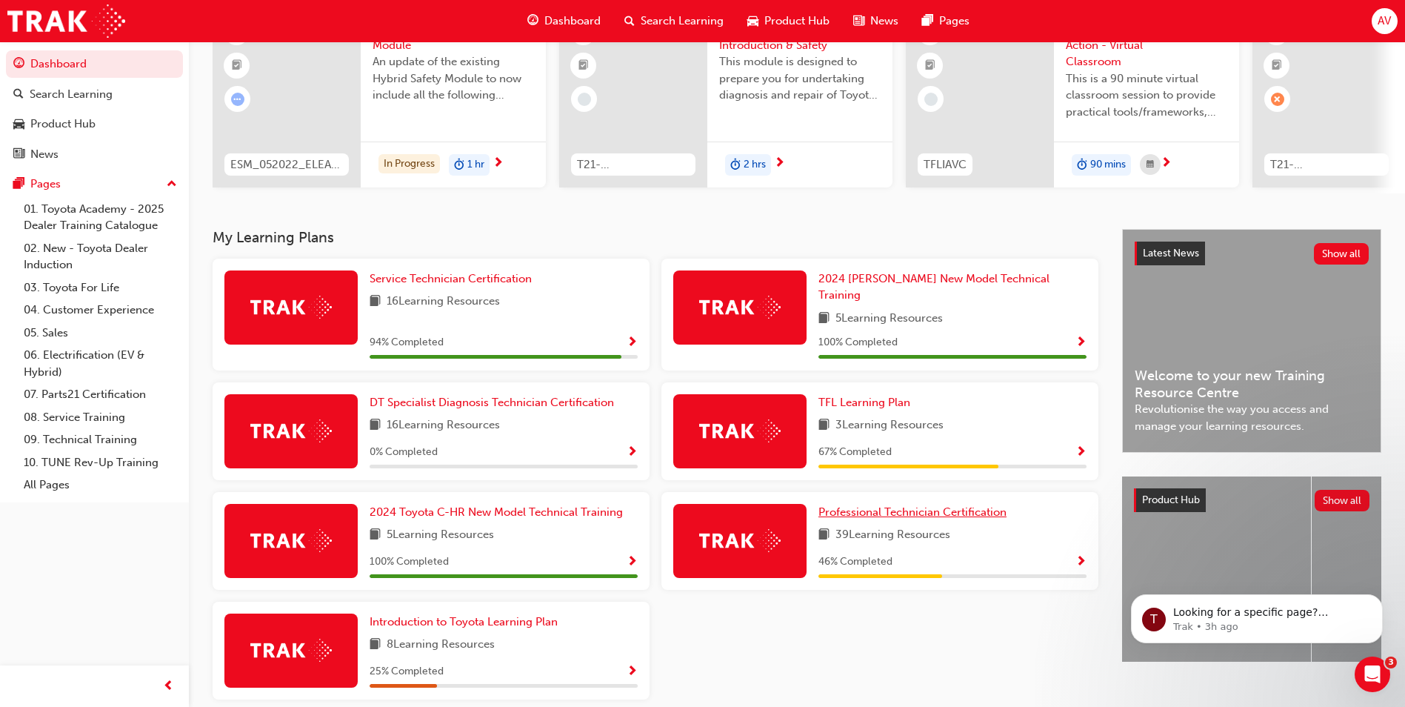
click at [936, 505] on span "Professional Technician Certification" at bounding box center [913, 511] width 188 height 13
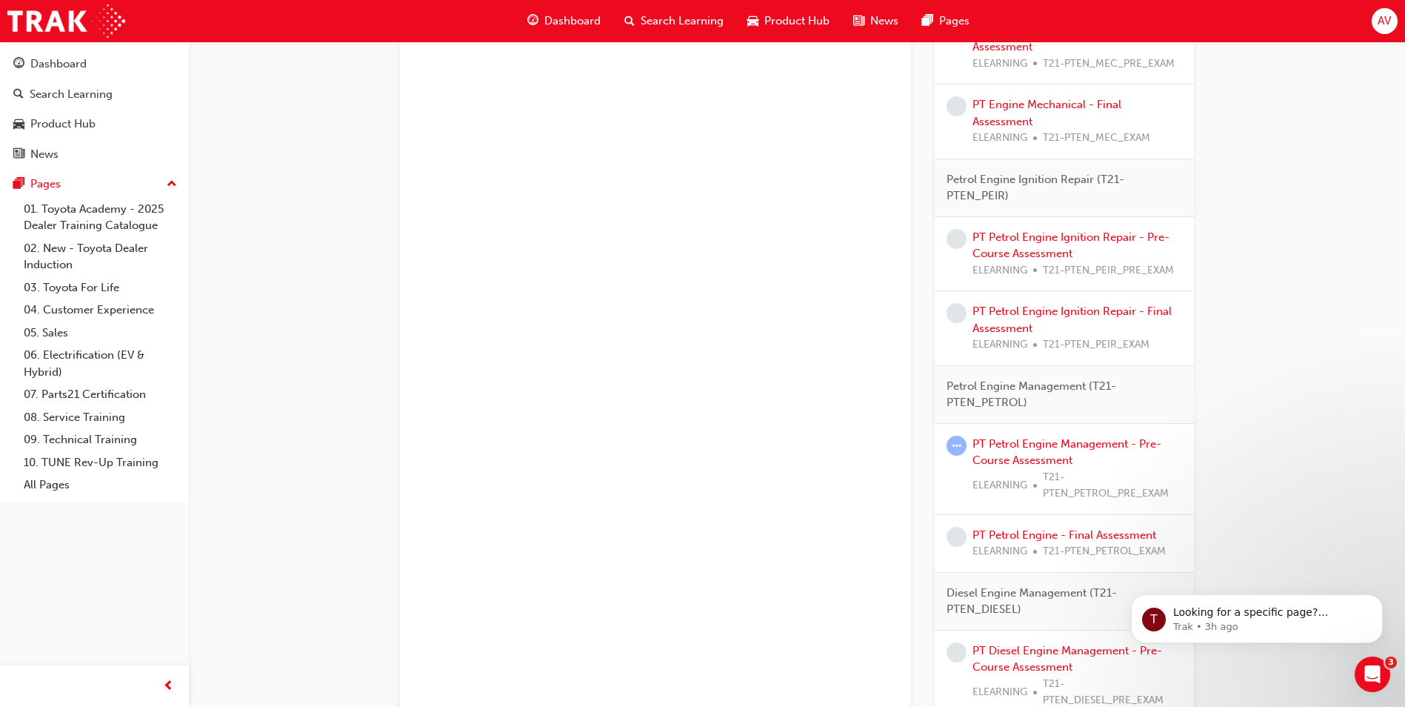
scroll to position [1040, 0]
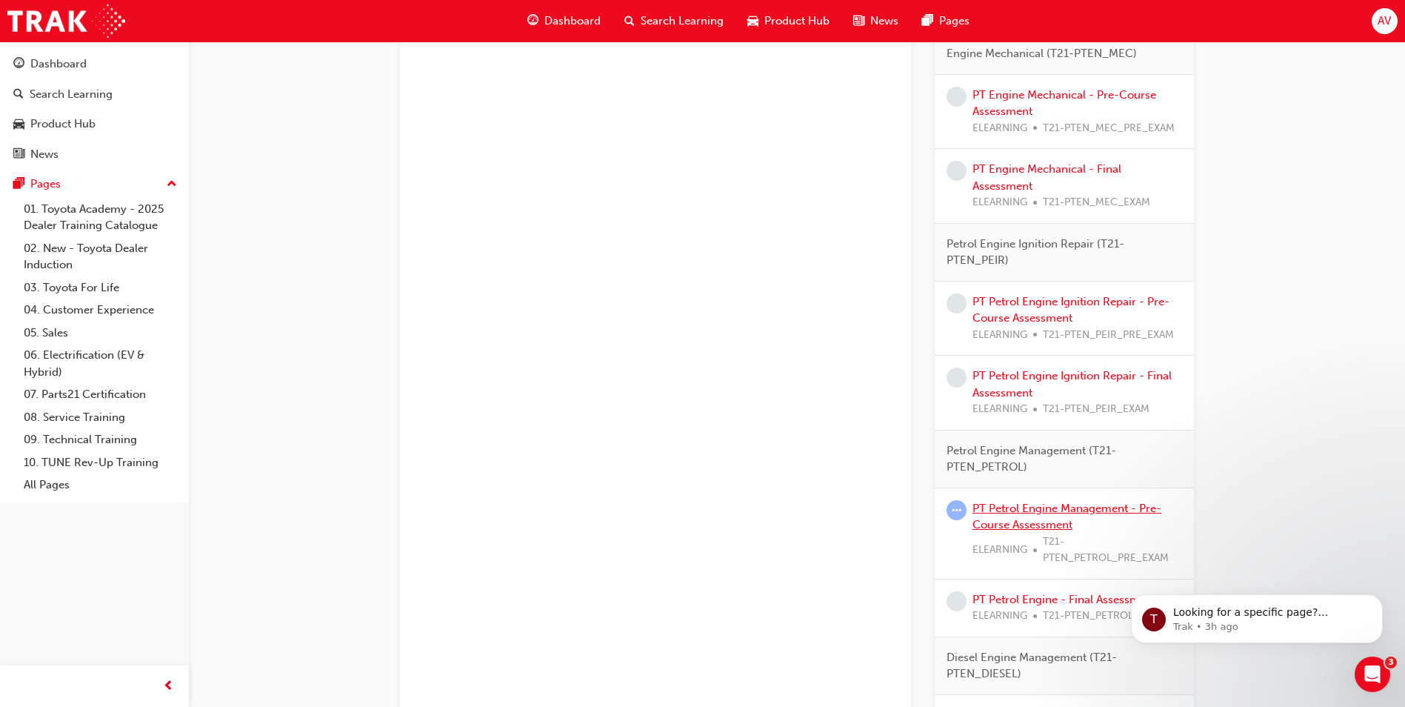
click at [1059, 512] on link "PT Petrol Engine Management - Pre-Course Assessment" at bounding box center [1067, 517] width 189 height 30
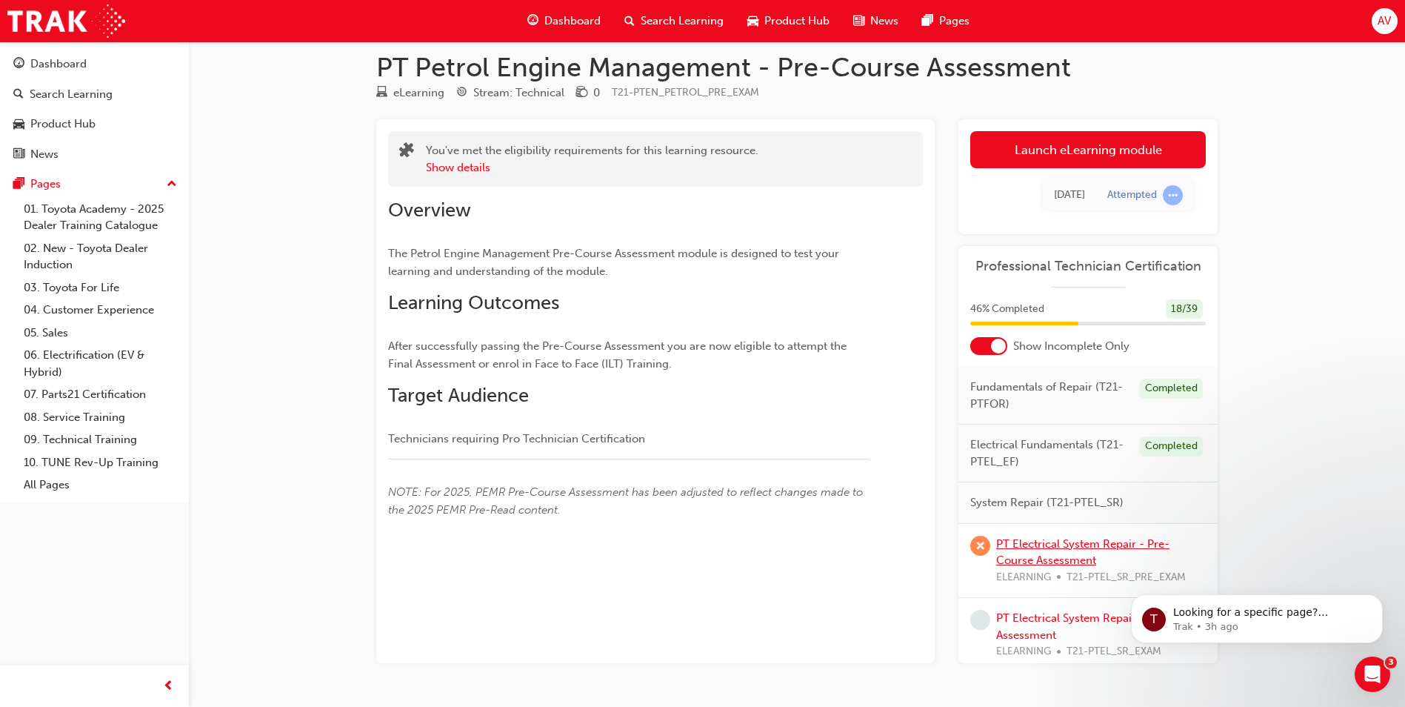
scroll to position [55, 0]
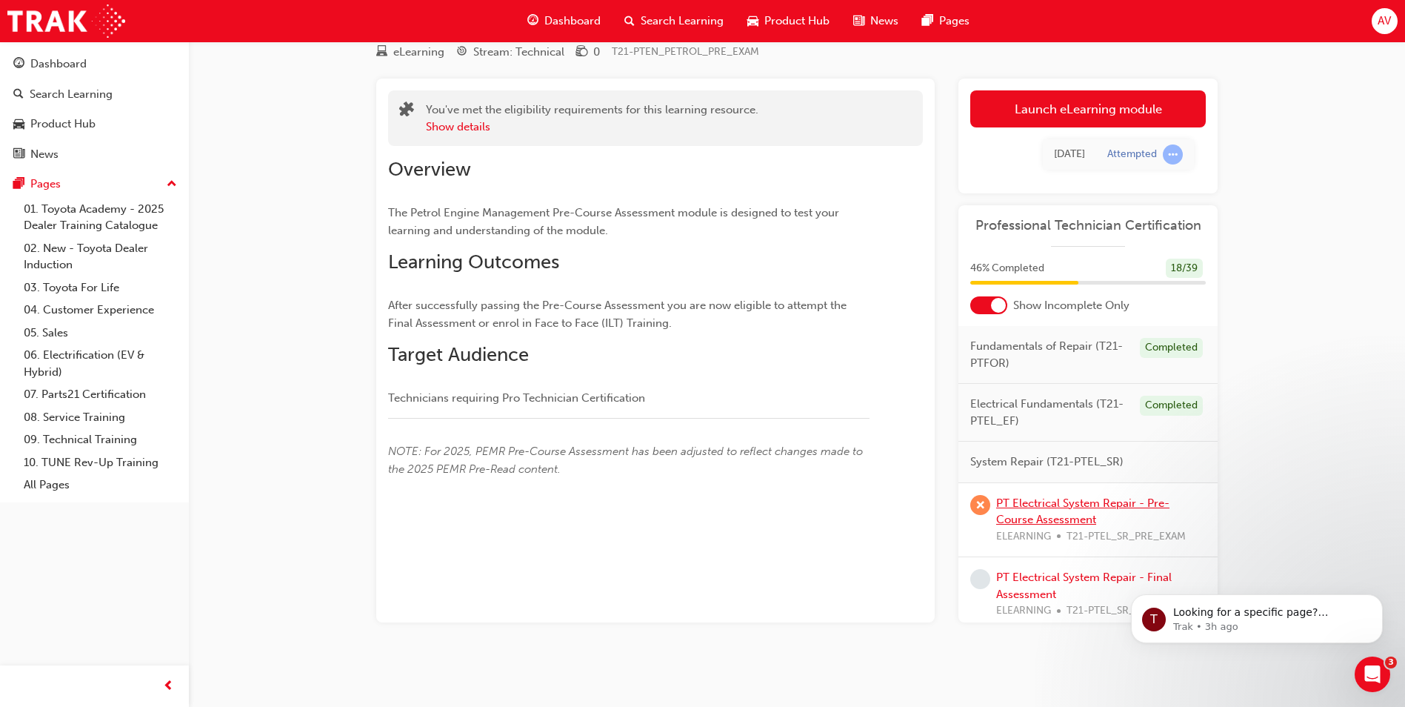
click at [1088, 495] on div "PT Electrical System Repair - Pre-Course Assessment ELEARNING T21-PTEL_SR_PRE_E…" at bounding box center [1101, 520] width 210 height 50
click at [1074, 501] on link "PT Electrical System Repair - Pre-Course Assessment" at bounding box center [1082, 511] width 173 height 30
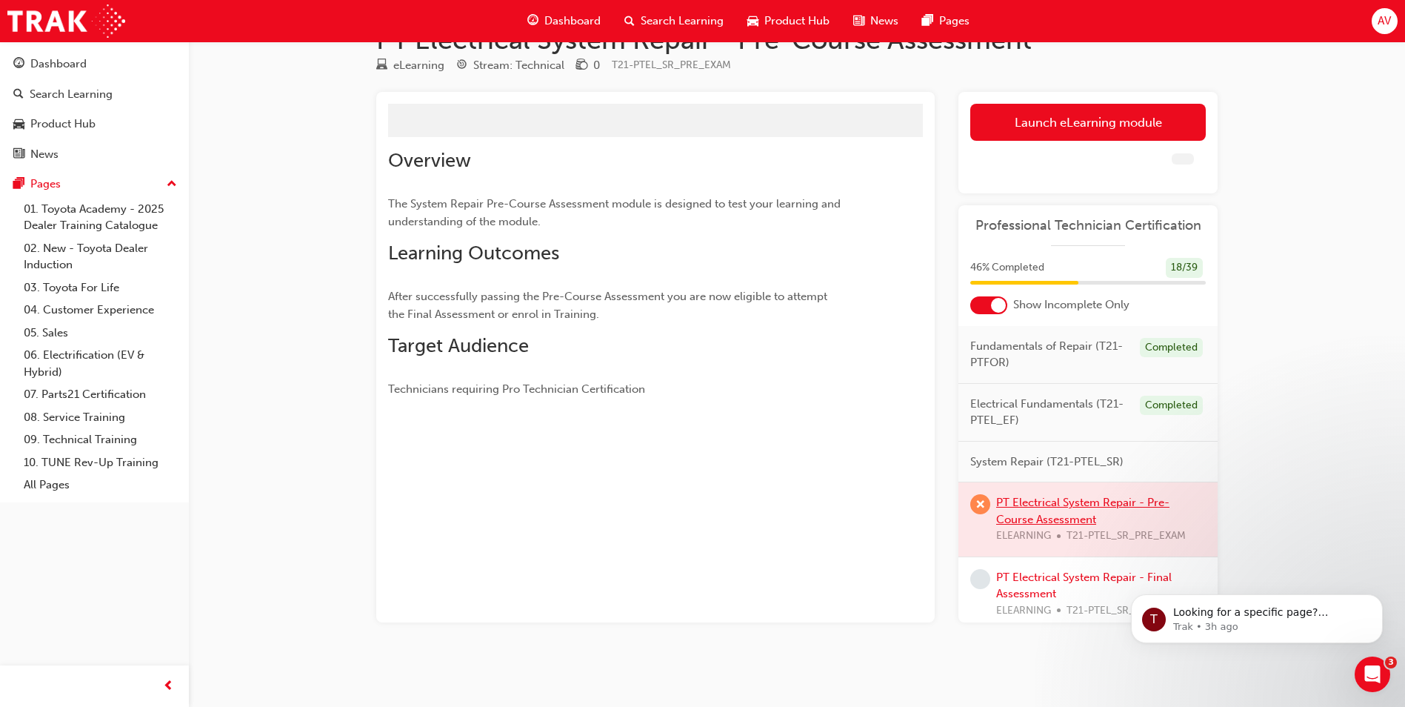
scroll to position [55, 0]
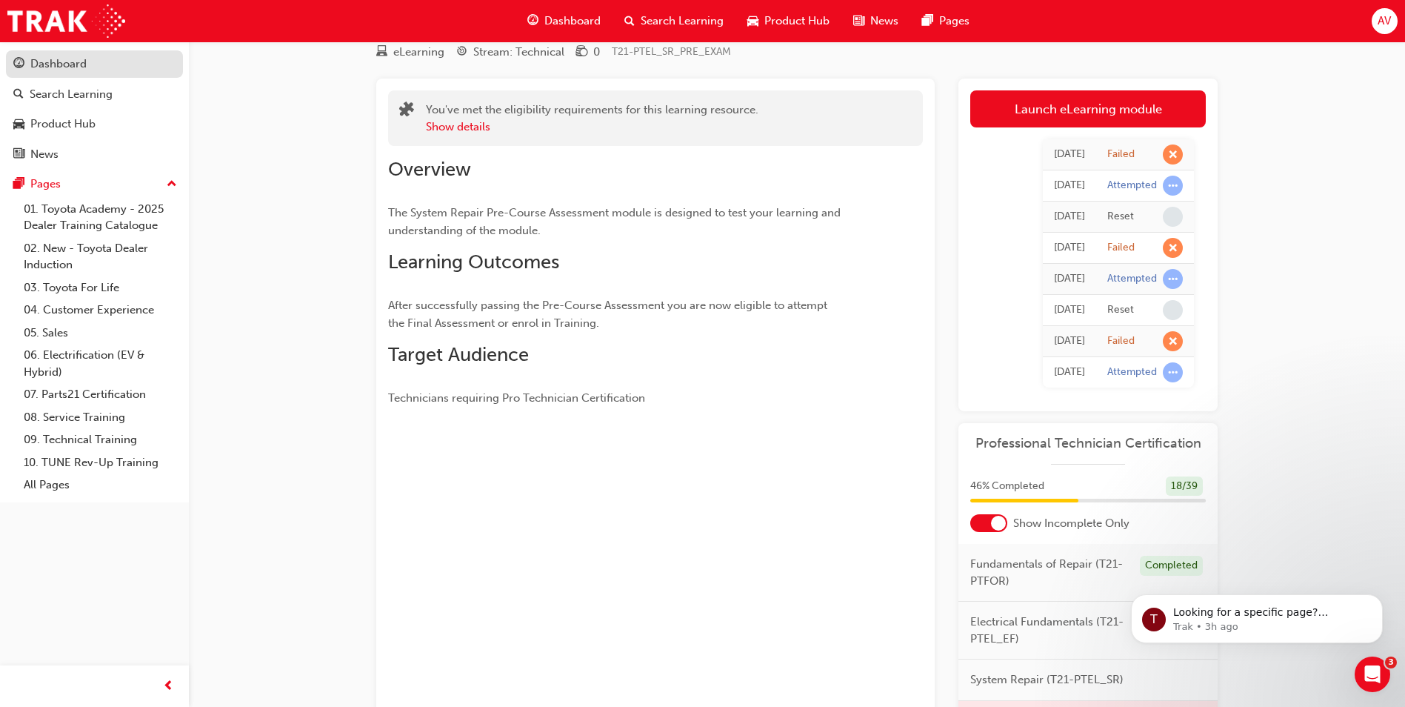
click at [69, 59] on div "Dashboard" at bounding box center [58, 64] width 56 height 17
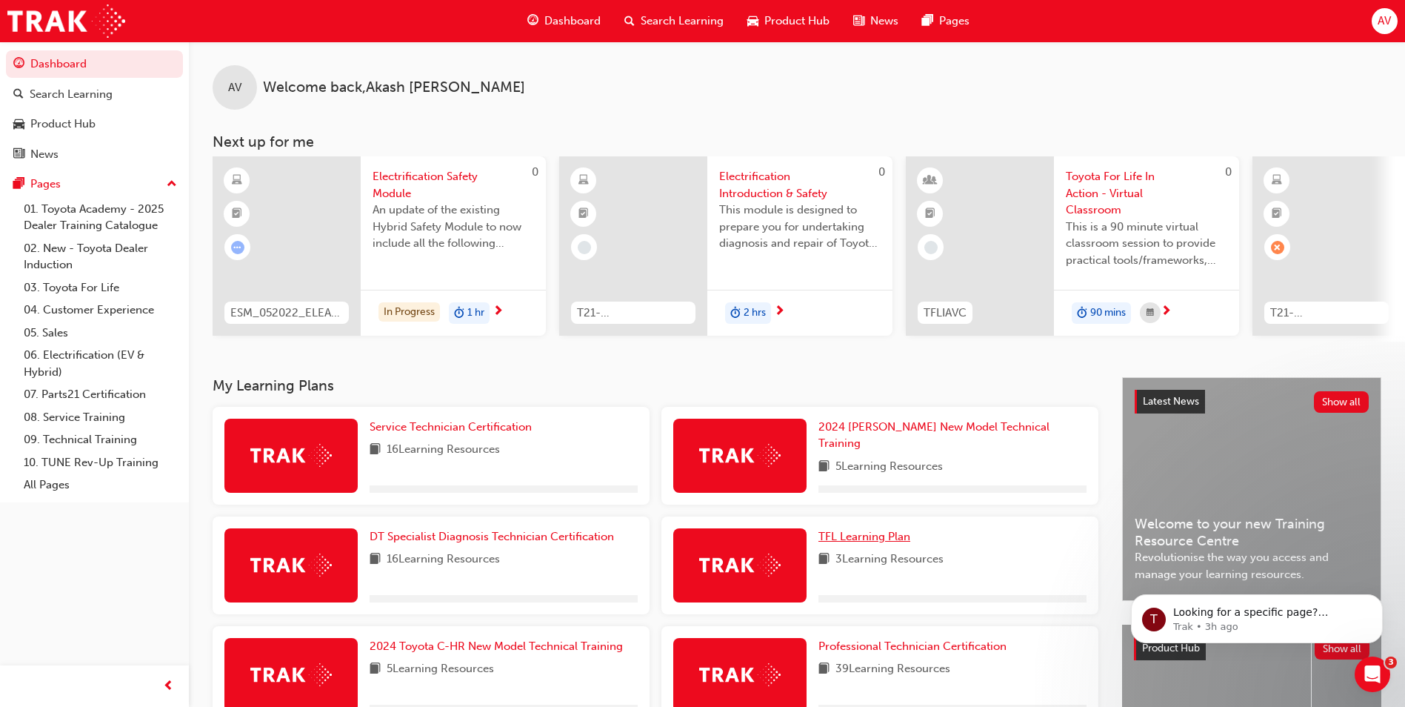
scroll to position [205, 0]
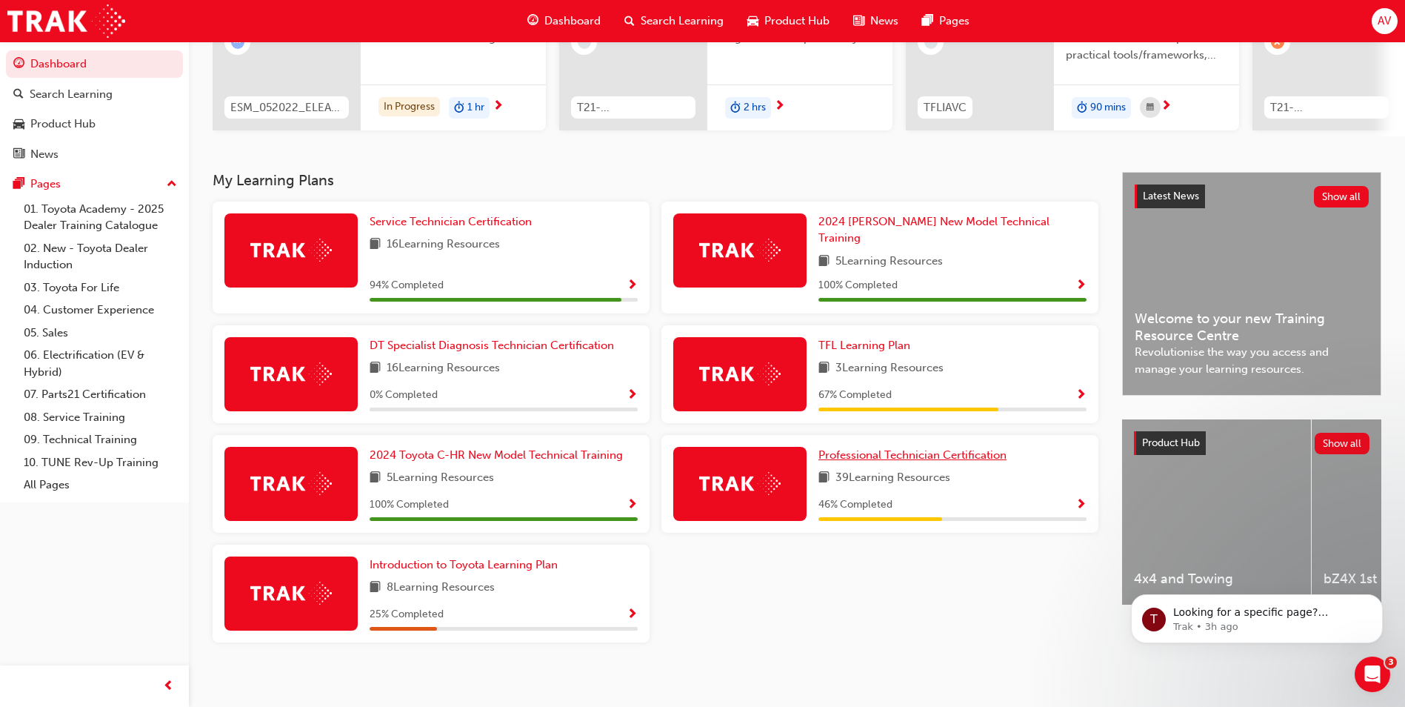
click at [879, 448] on span "Professional Technician Certification" at bounding box center [913, 454] width 188 height 13
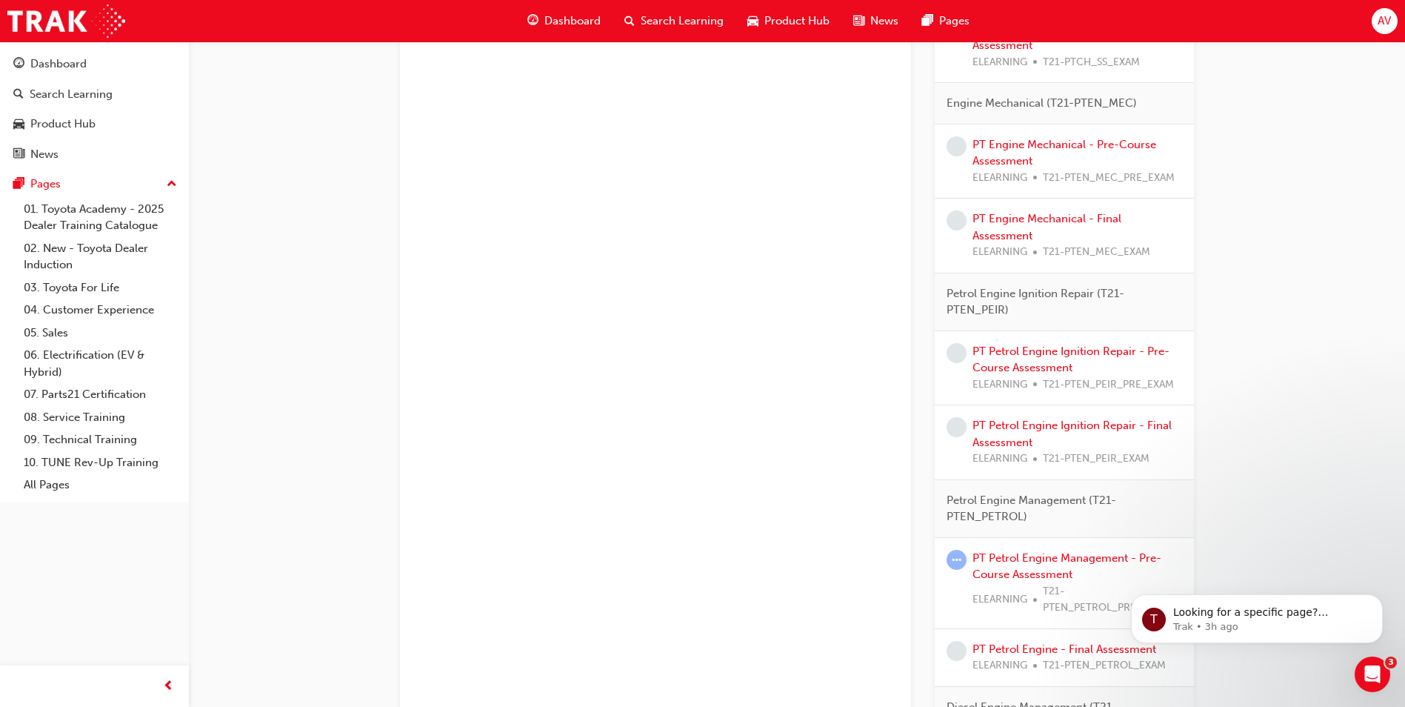
scroll to position [966, 0]
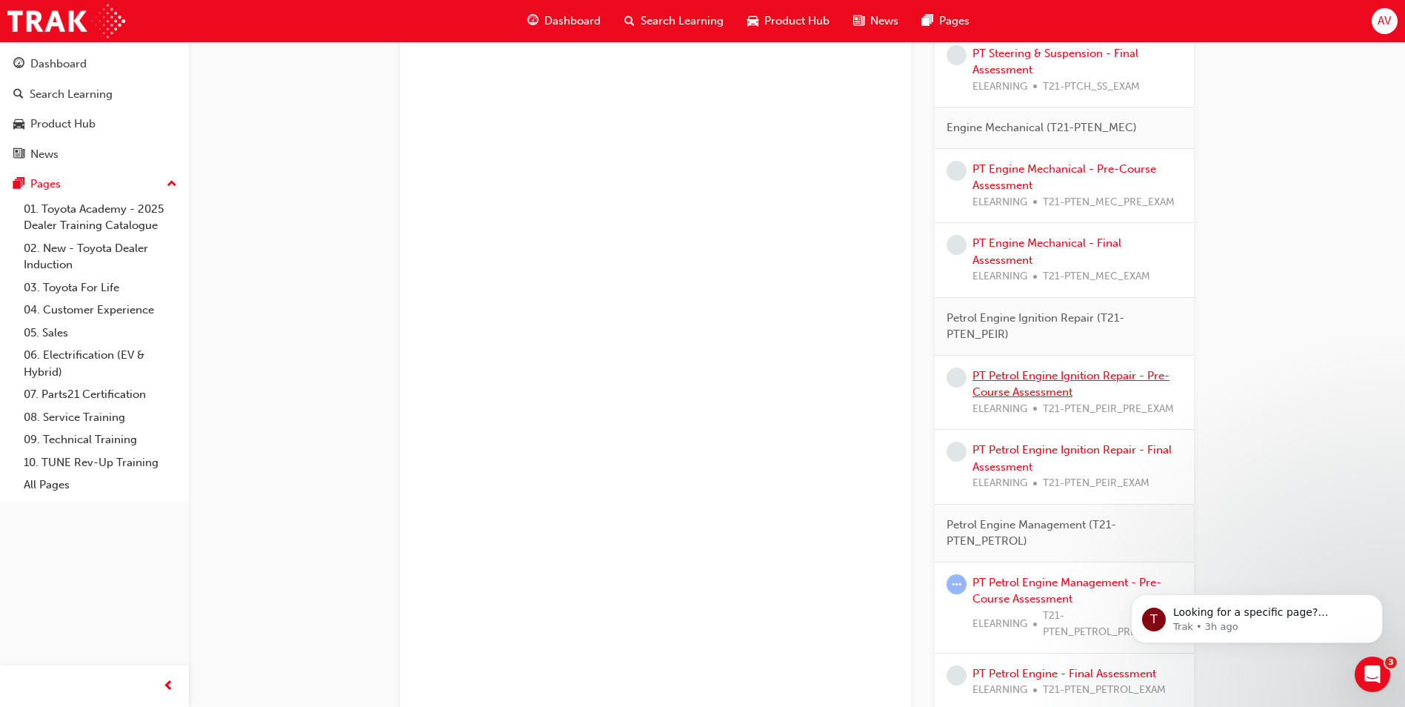
click at [1036, 382] on link "PT Petrol Engine Ignition Repair - Pre-Course Assessment" at bounding box center [1071, 384] width 197 height 30
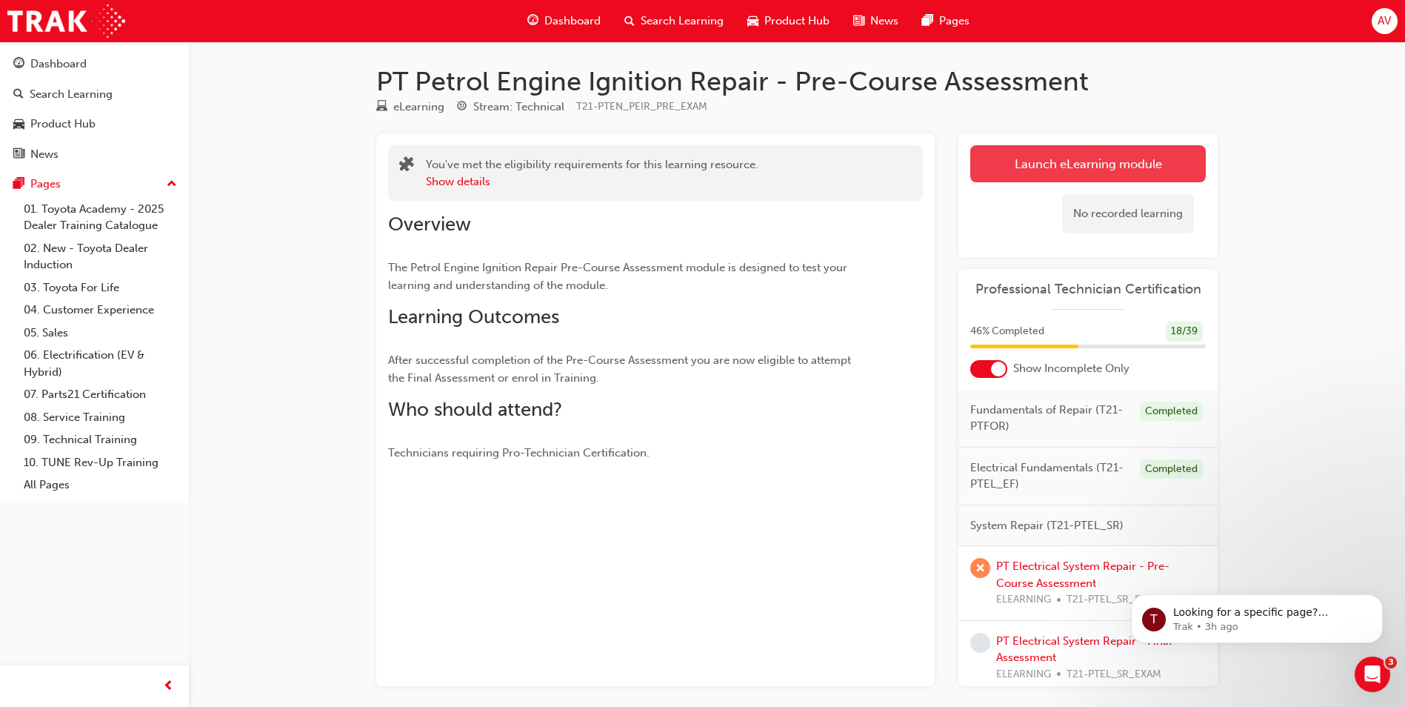
click at [1065, 159] on link "Launch eLearning module" at bounding box center [1088, 163] width 236 height 37
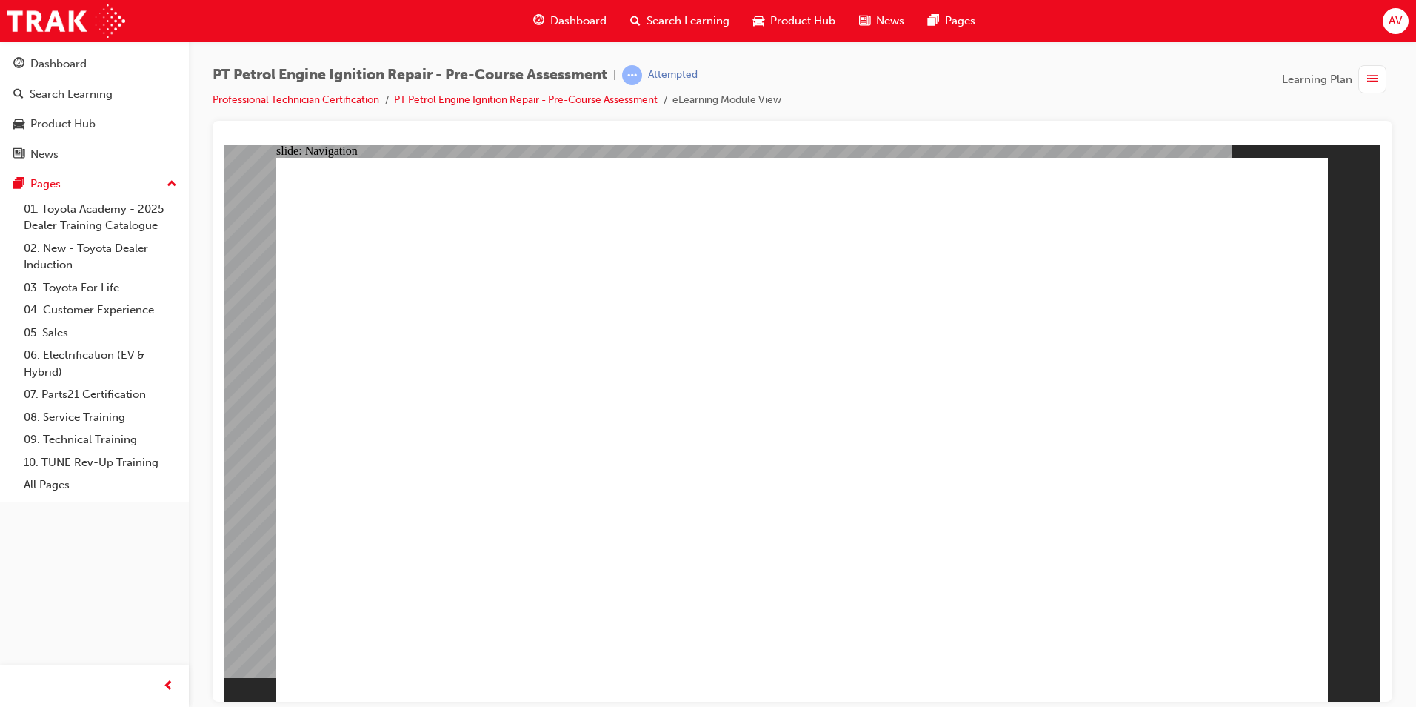
radio input "true"
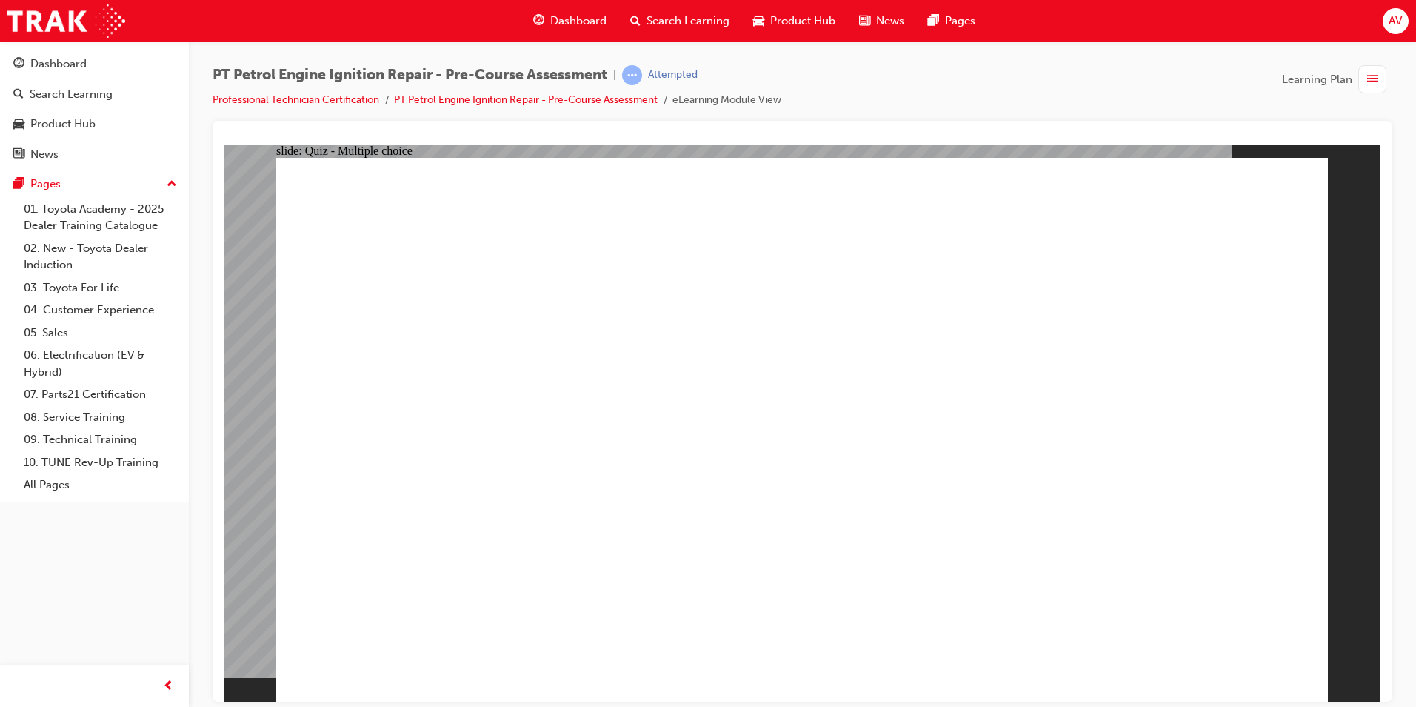
radio input "true"
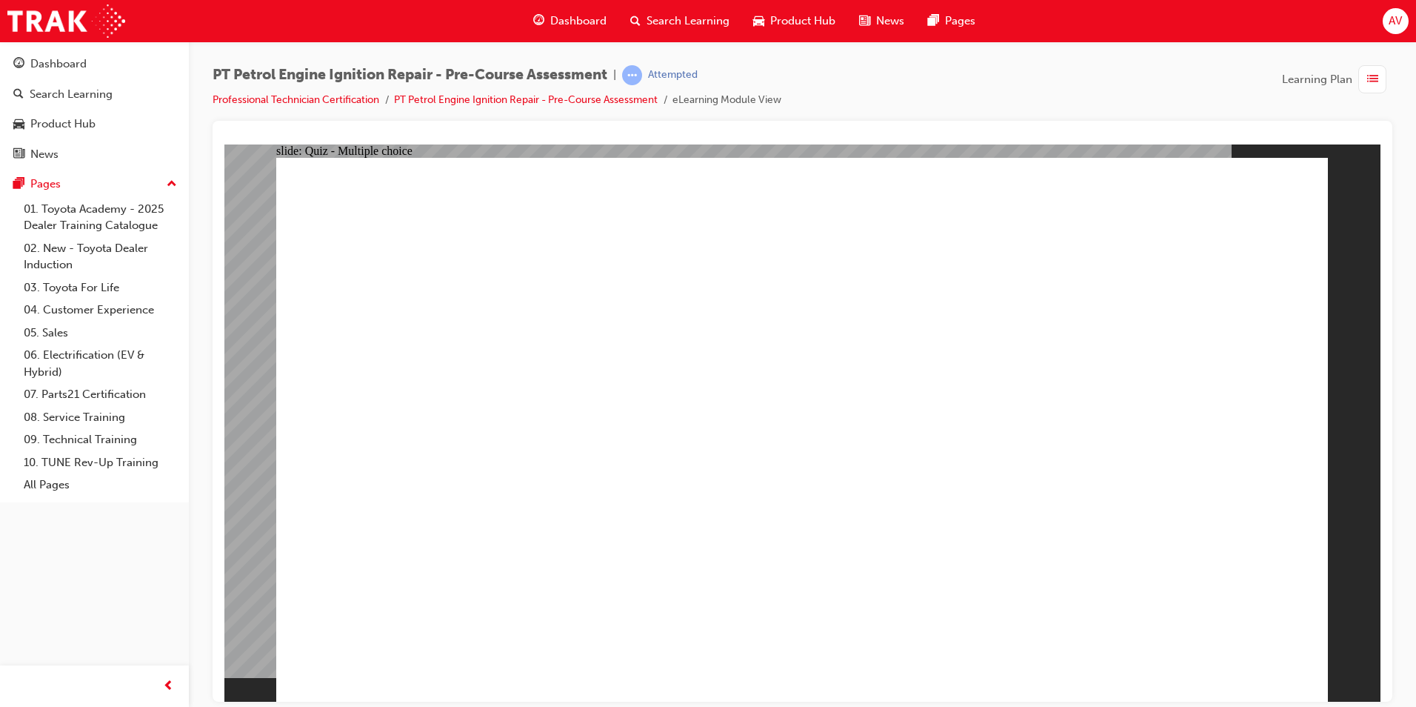
radio input "true"
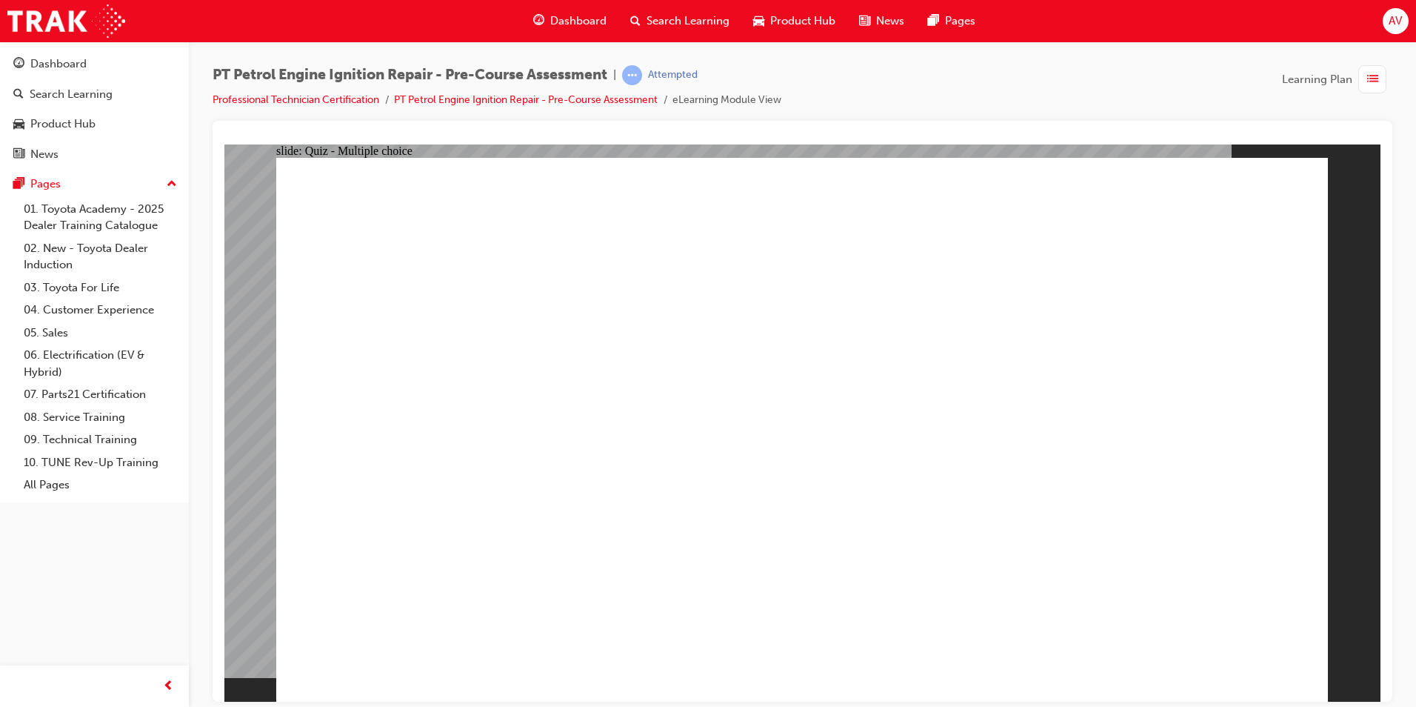
radio input "true"
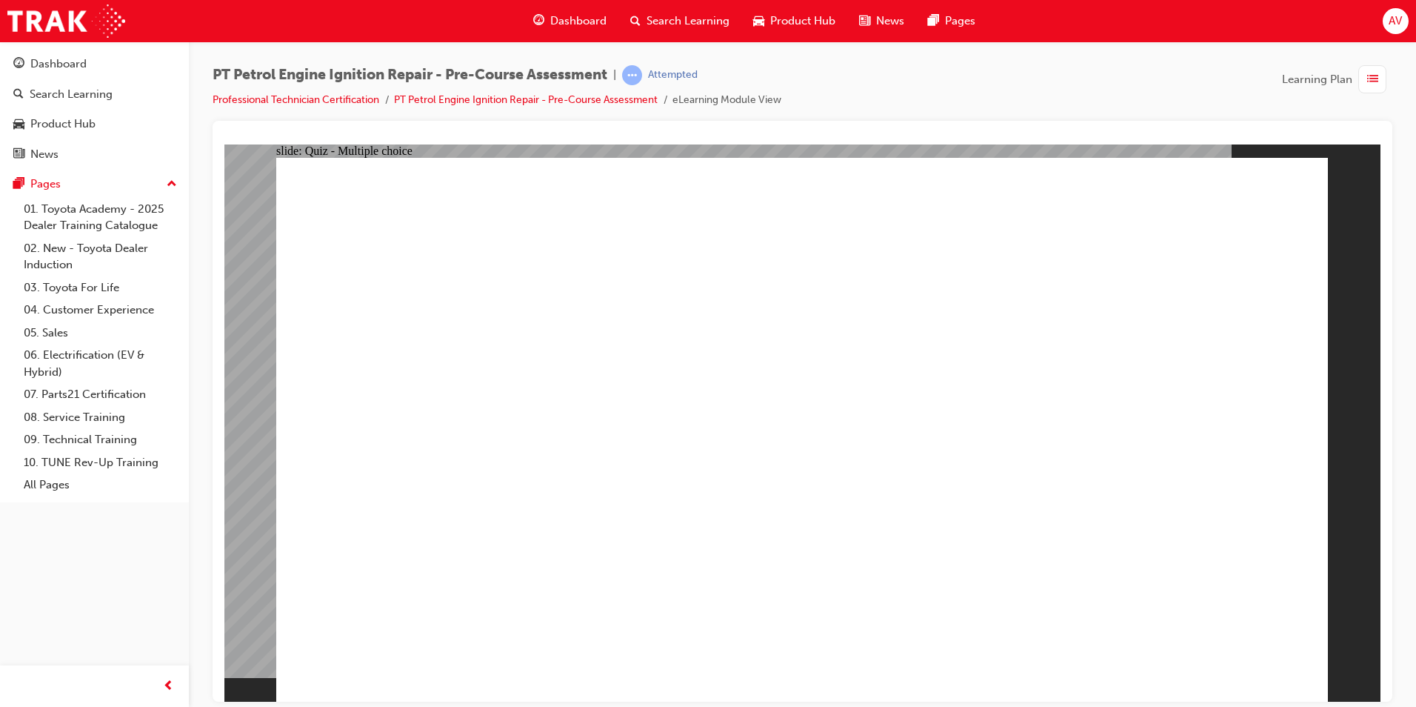
radio input "true"
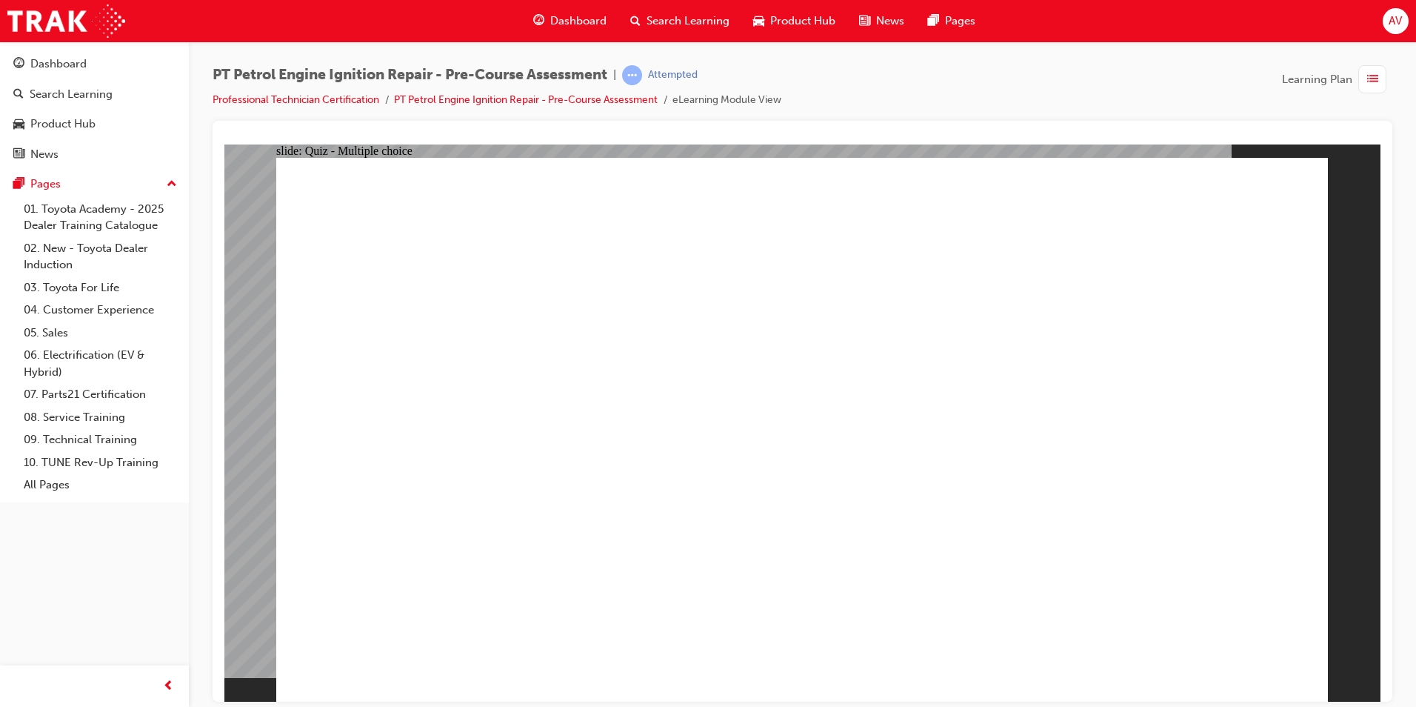
radio input "true"
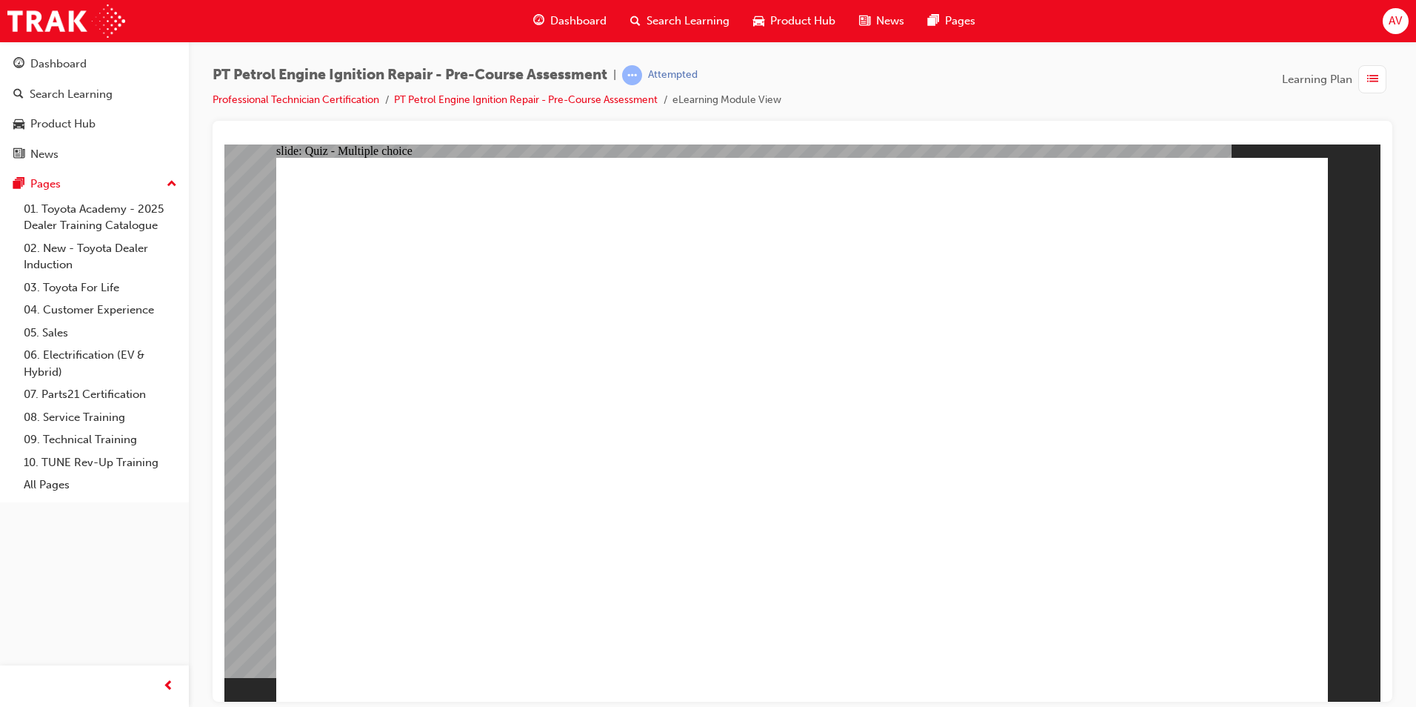
radio input "true"
click at [33, 64] on div "Dashboard" at bounding box center [58, 64] width 56 height 17
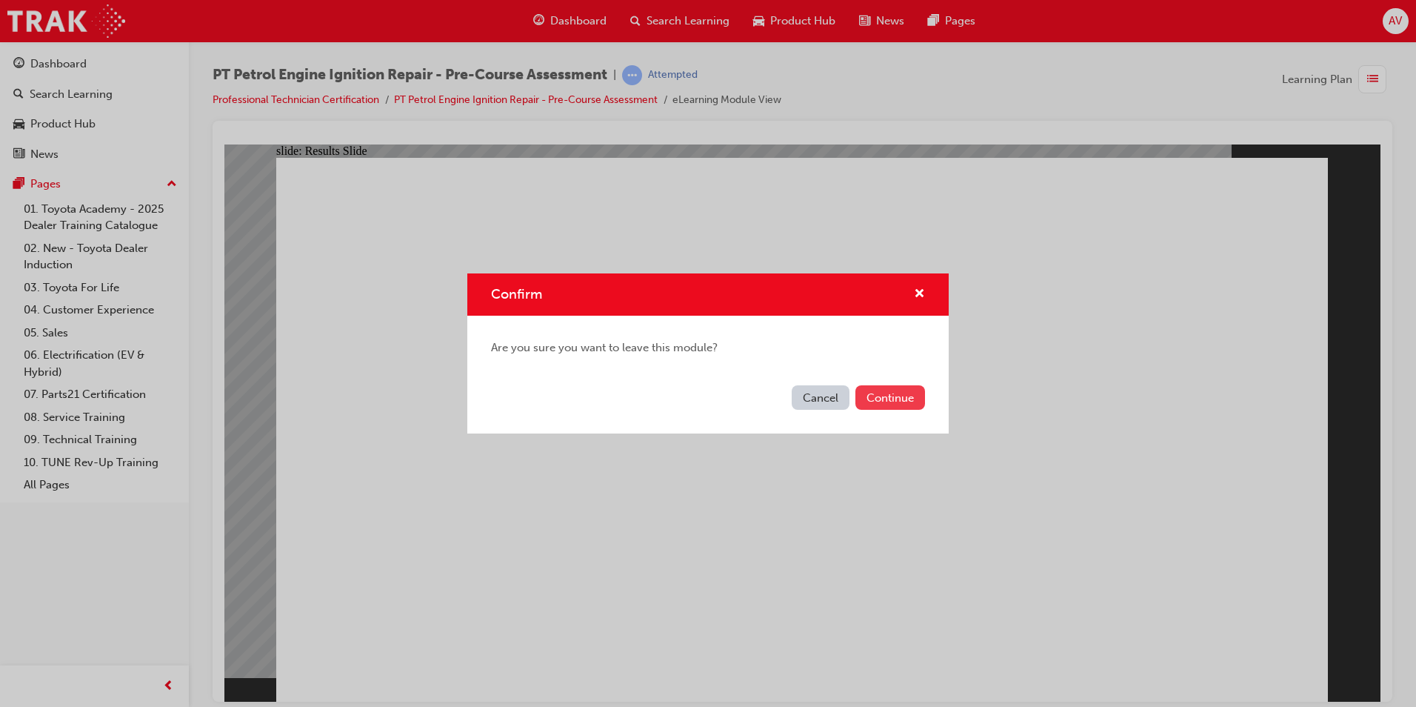
click at [913, 402] on button "Continue" at bounding box center [891, 397] width 70 height 24
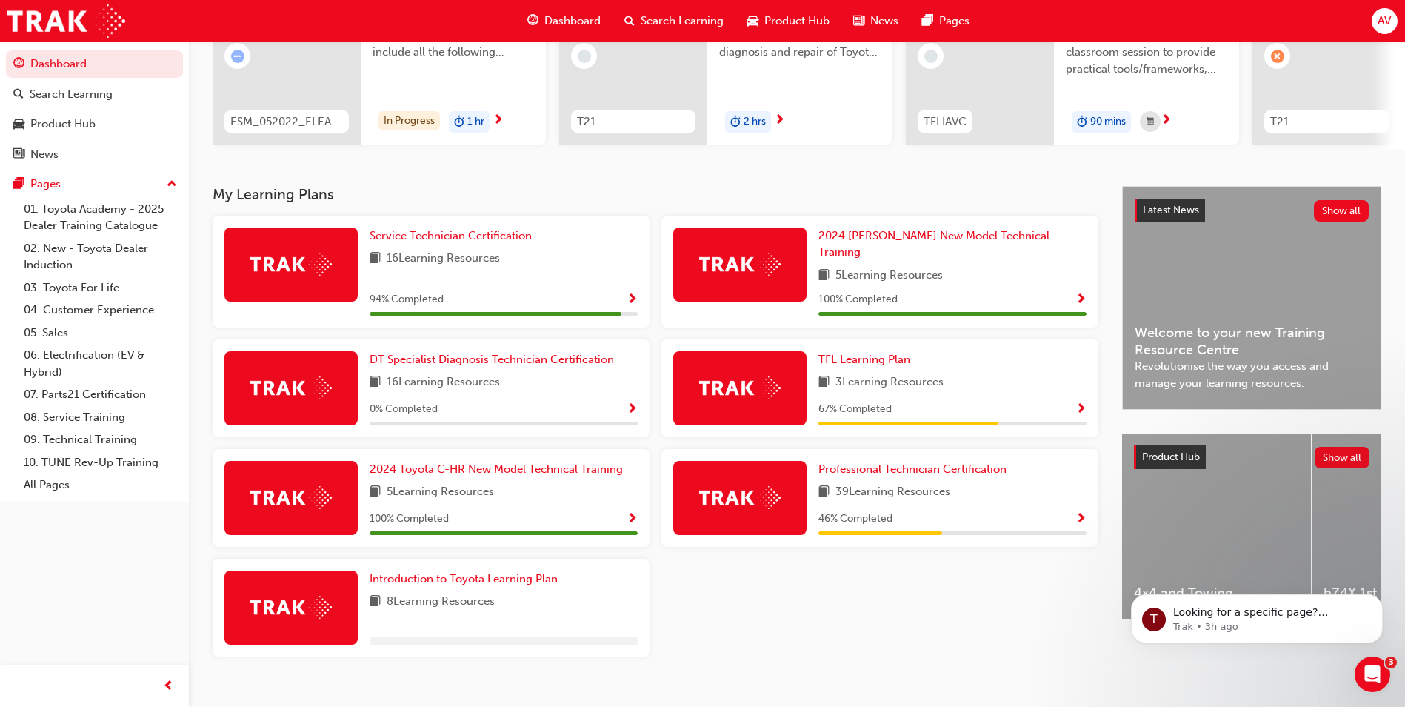
scroll to position [205, 0]
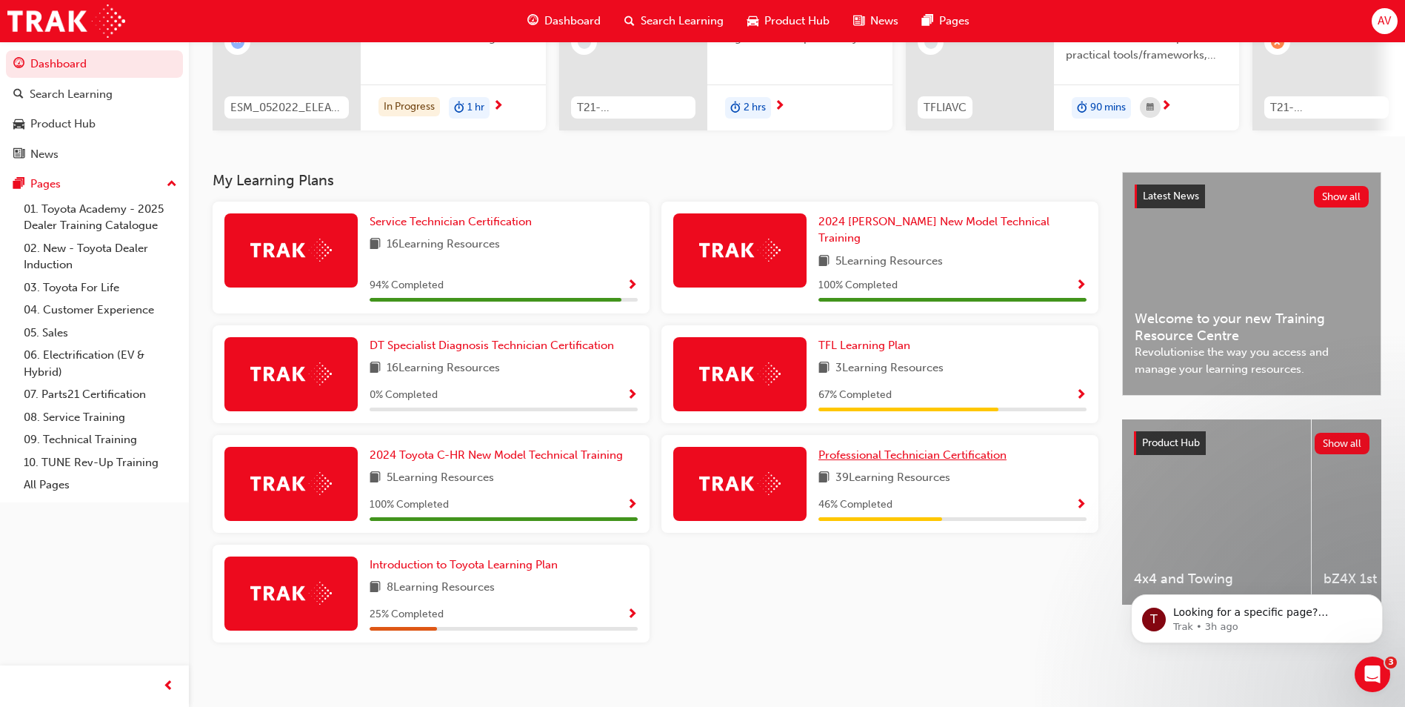
click at [890, 448] on span "Professional Technician Certification" at bounding box center [913, 454] width 188 height 13
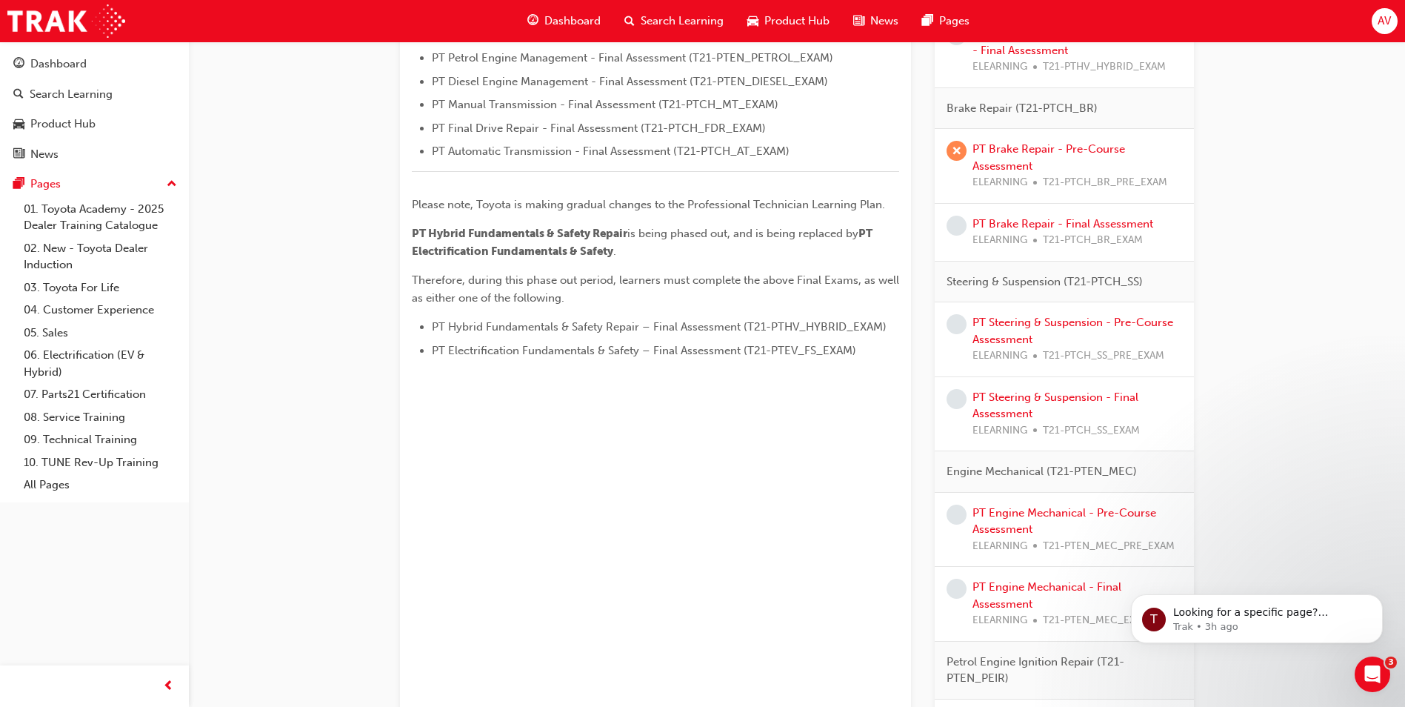
scroll to position [596, 0]
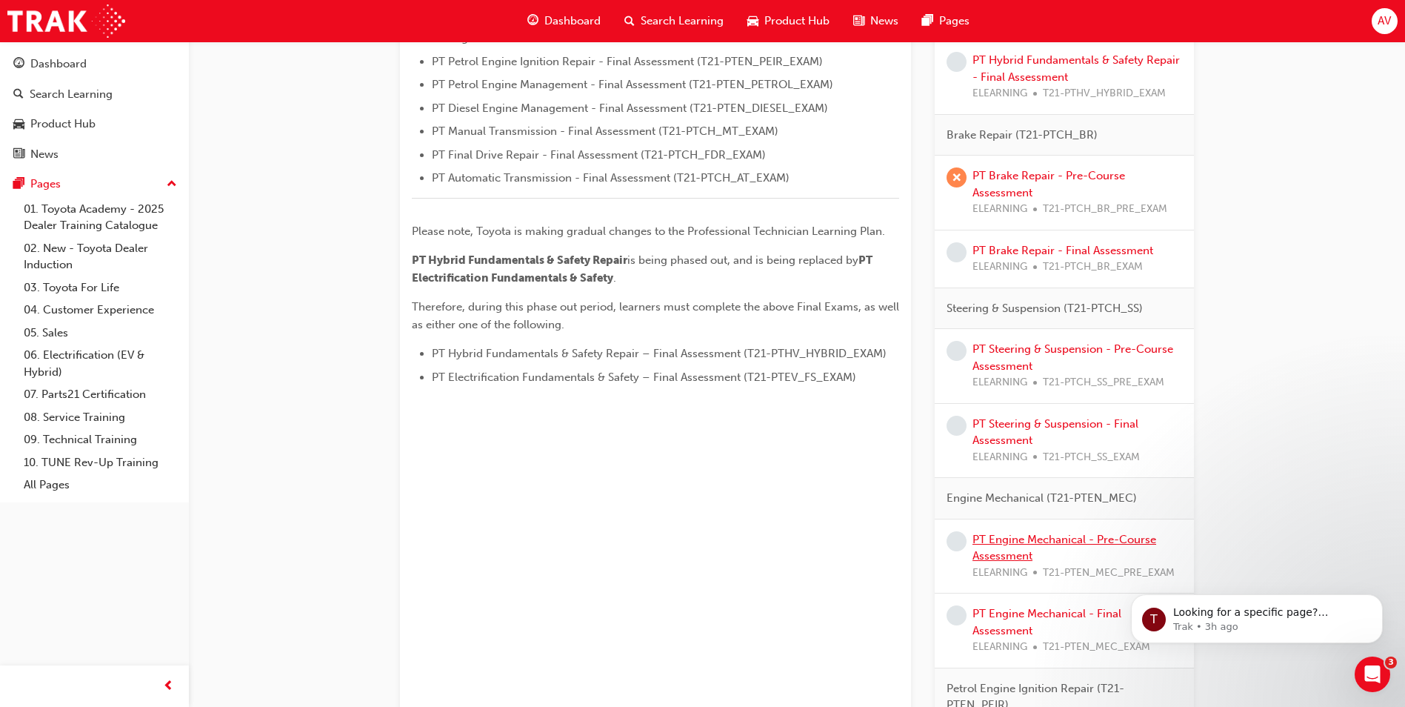
click at [1089, 537] on link "PT Engine Mechanical - Pre-Course Assessment" at bounding box center [1065, 548] width 184 height 30
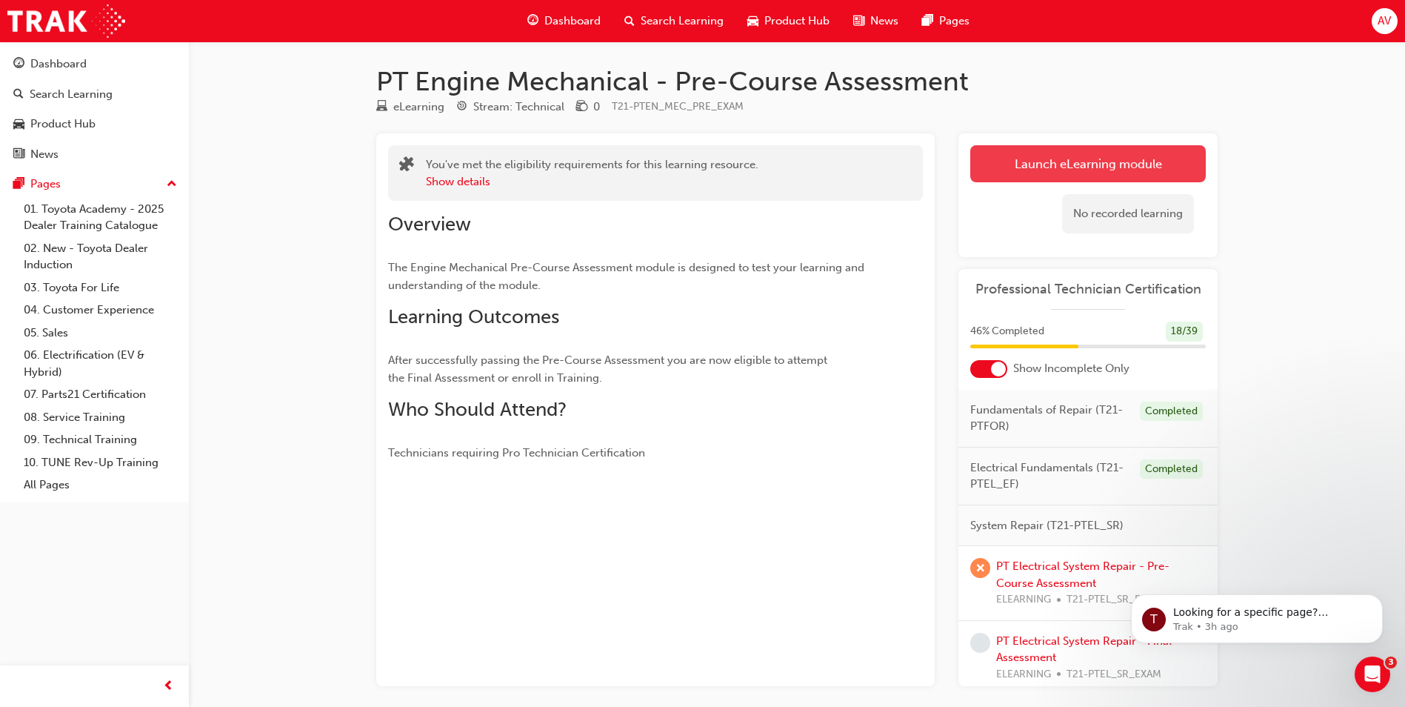
click at [1041, 169] on link "Launch eLearning module" at bounding box center [1088, 163] width 236 height 37
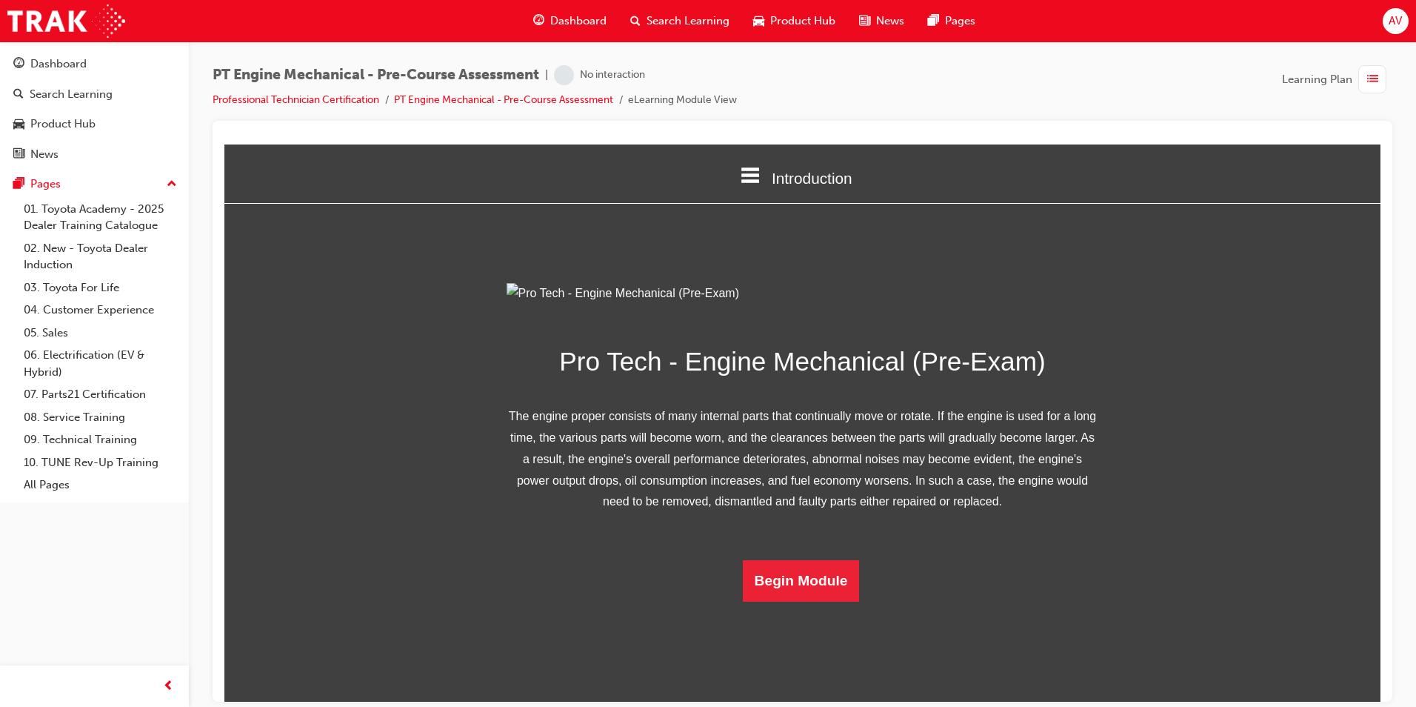
scroll to position [63, 0]
click at [795, 601] on button "Begin Module" at bounding box center [801, 579] width 117 height 41
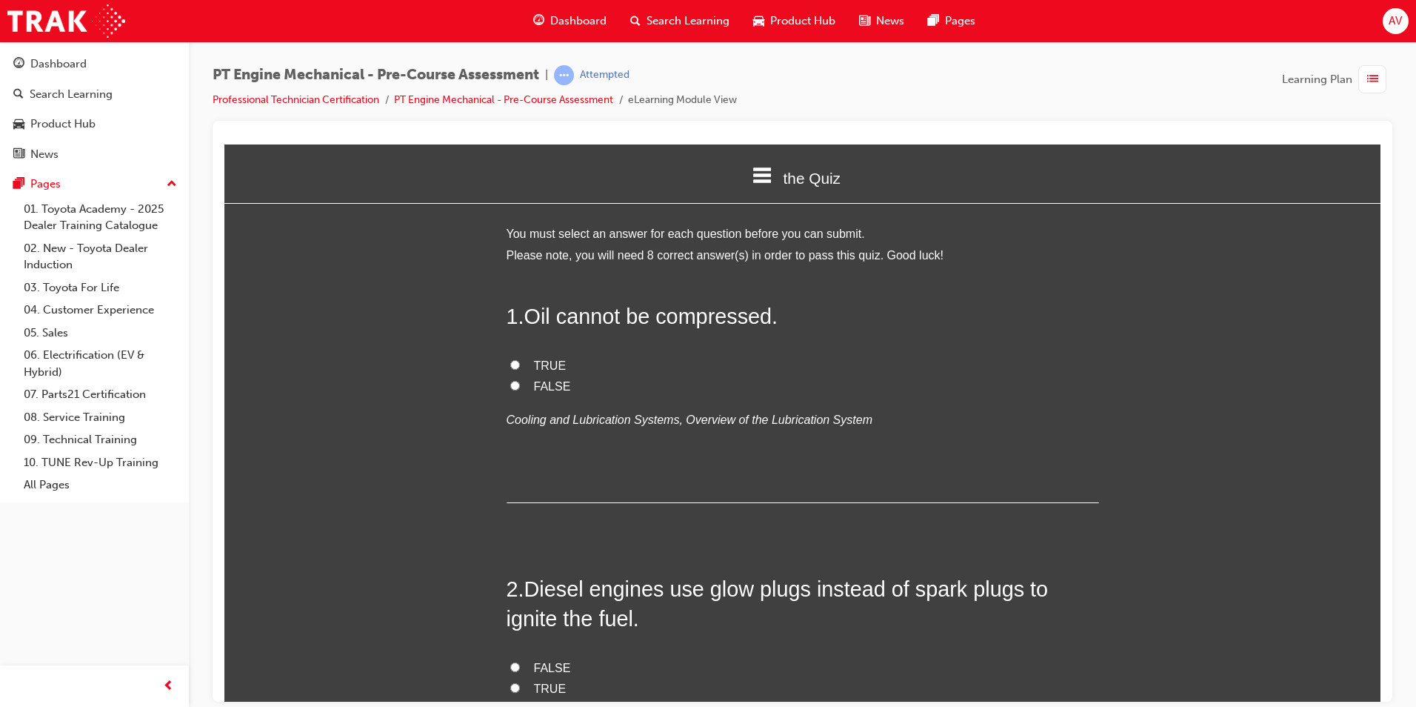
click at [512, 367] on input "TRUE" at bounding box center [515, 364] width 10 height 10
radio input "true"
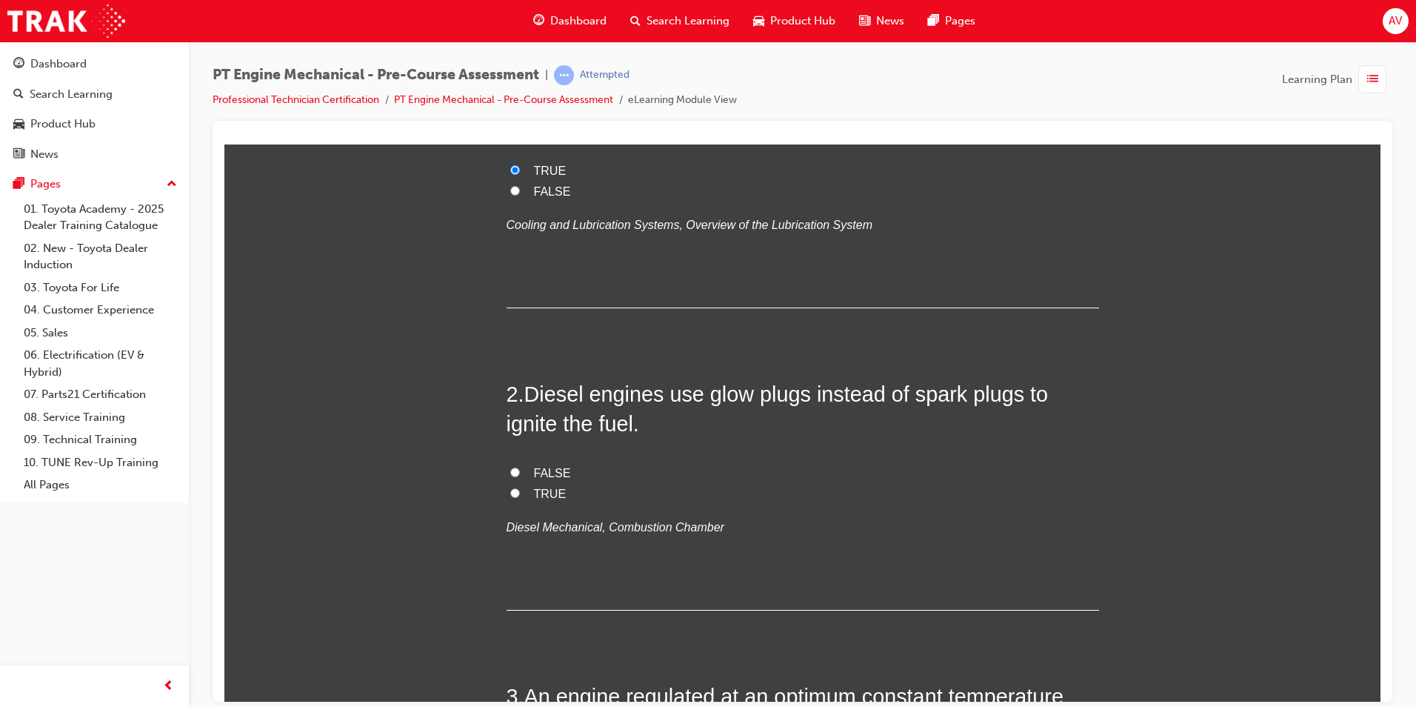
scroll to position [222, 0]
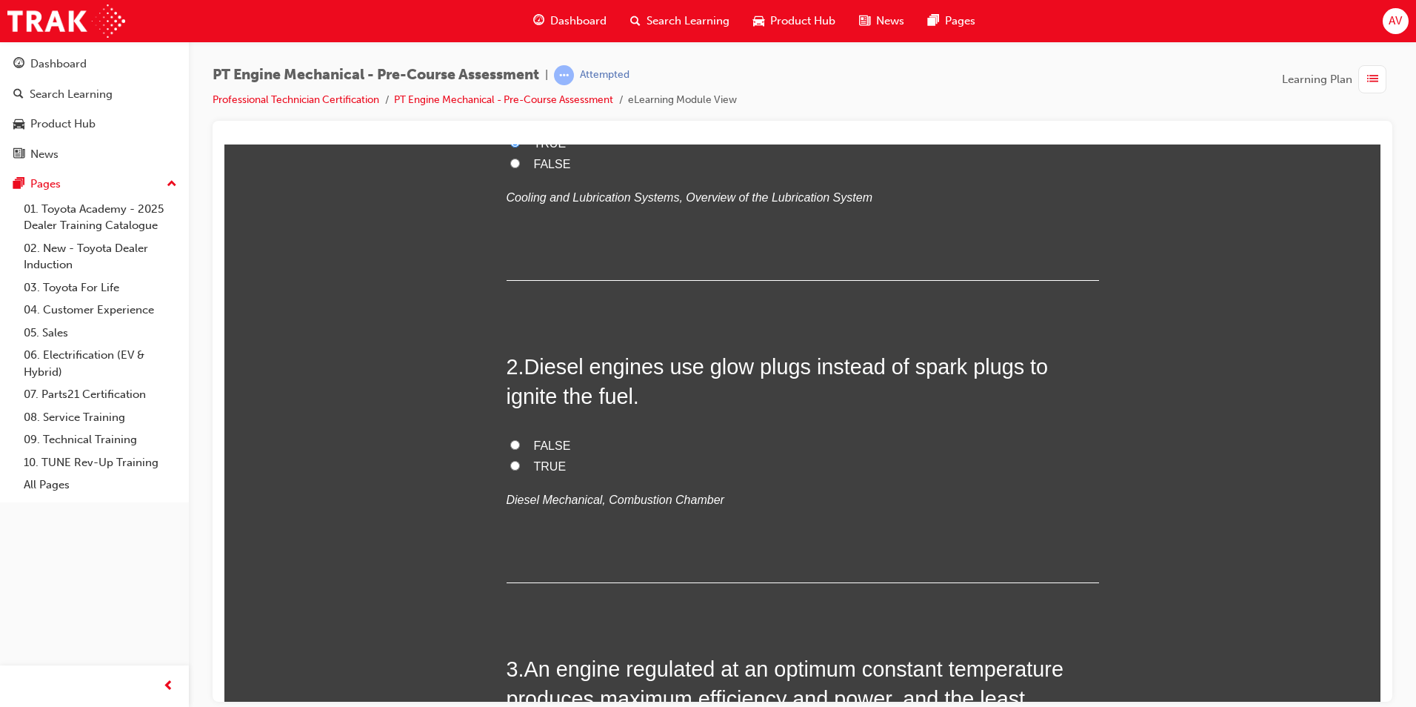
click at [510, 441] on input "FALSE" at bounding box center [515, 444] width 10 height 10
radio input "true"
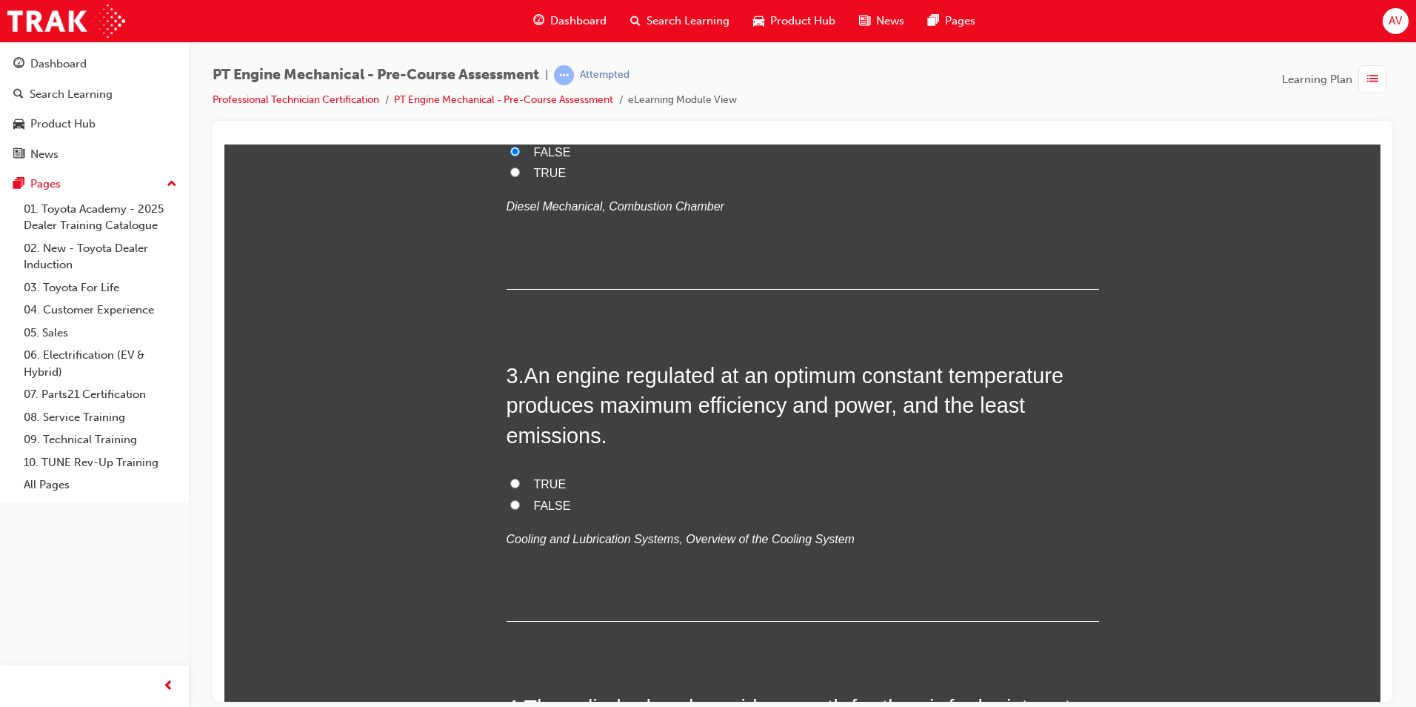
scroll to position [519, 0]
click at [507, 471] on label "TRUE" at bounding box center [803, 480] width 593 height 21
click at [510, 475] on input "TRUE" at bounding box center [515, 480] width 10 height 10
radio input "true"
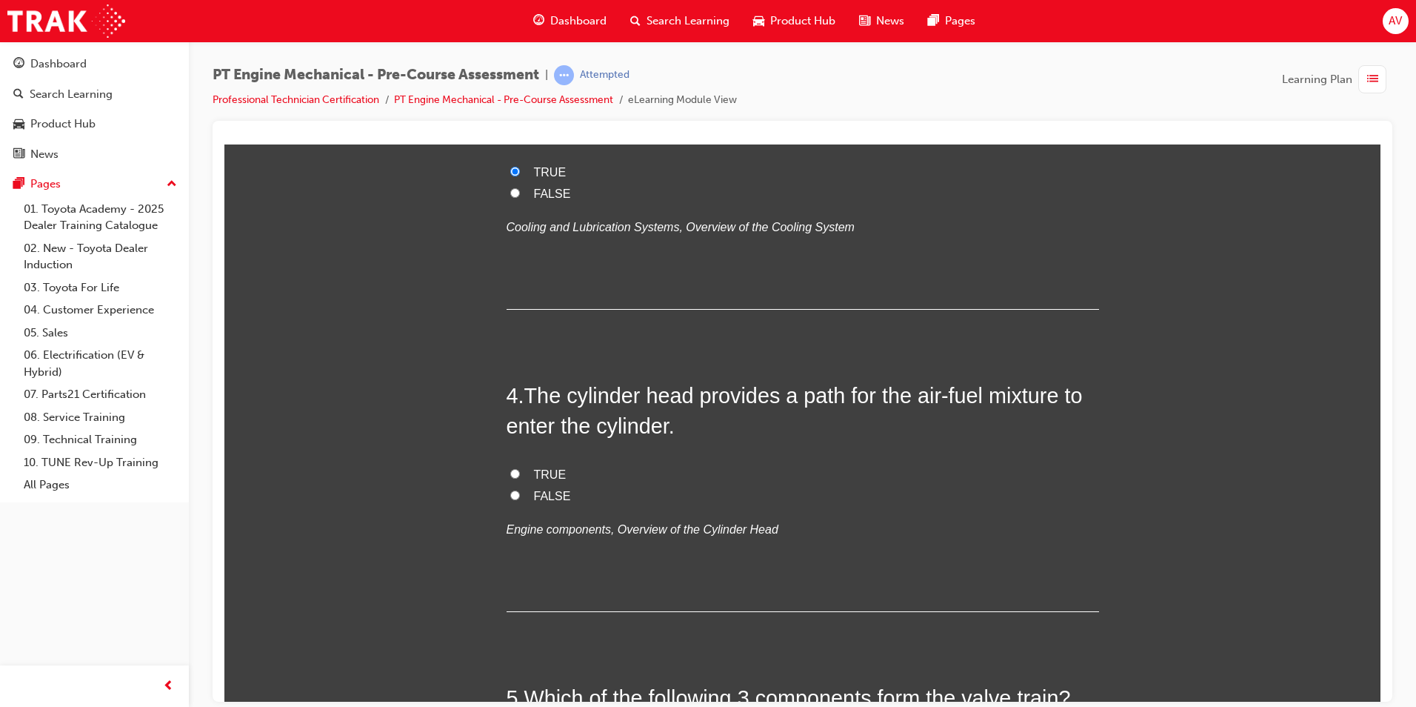
scroll to position [889, 0]
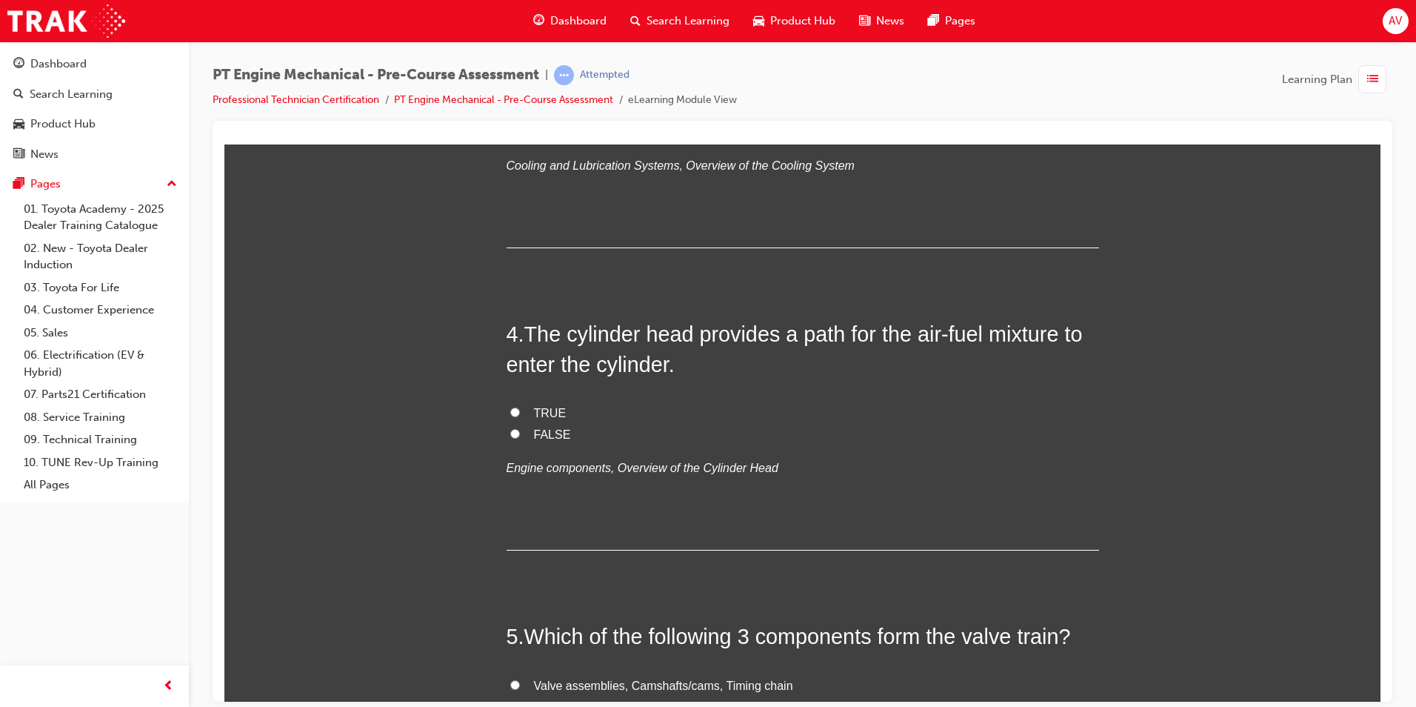
click at [510, 413] on input "TRUE" at bounding box center [515, 412] width 10 height 10
radio input "true"
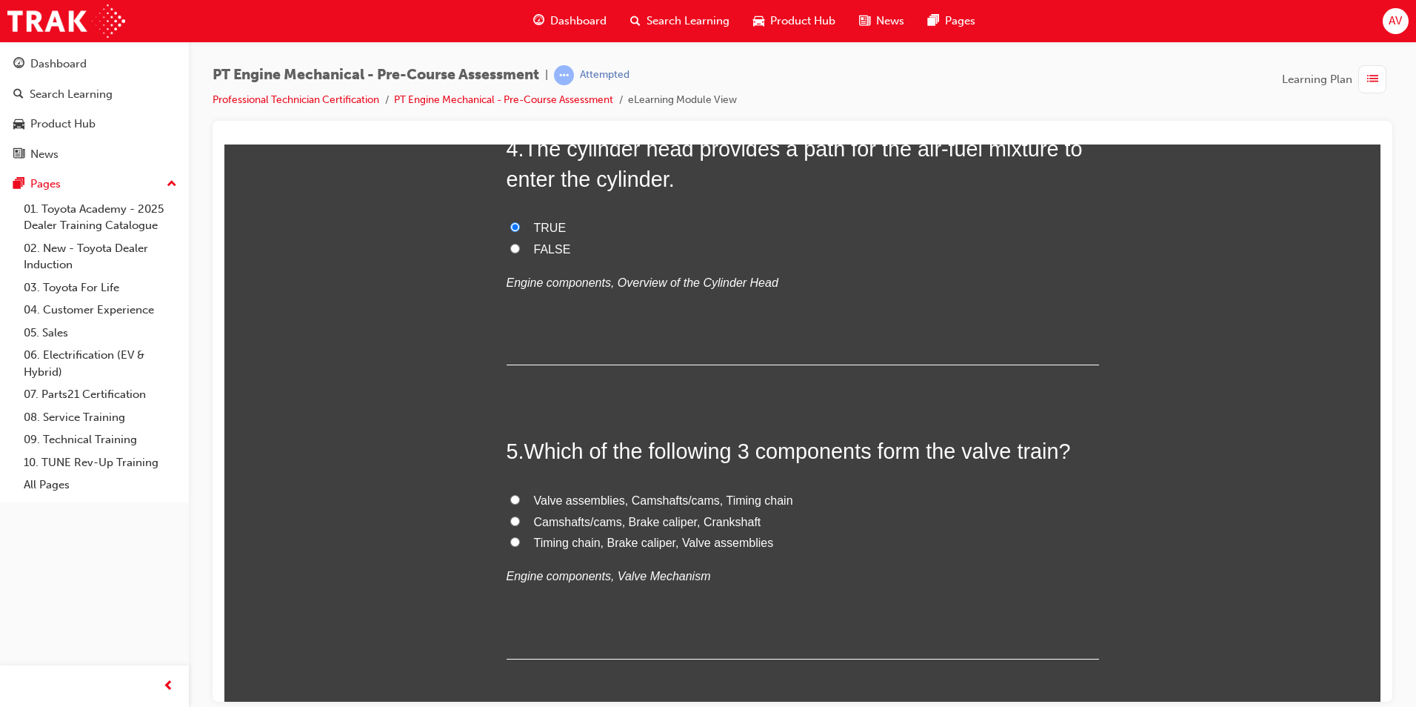
scroll to position [1037, 0]
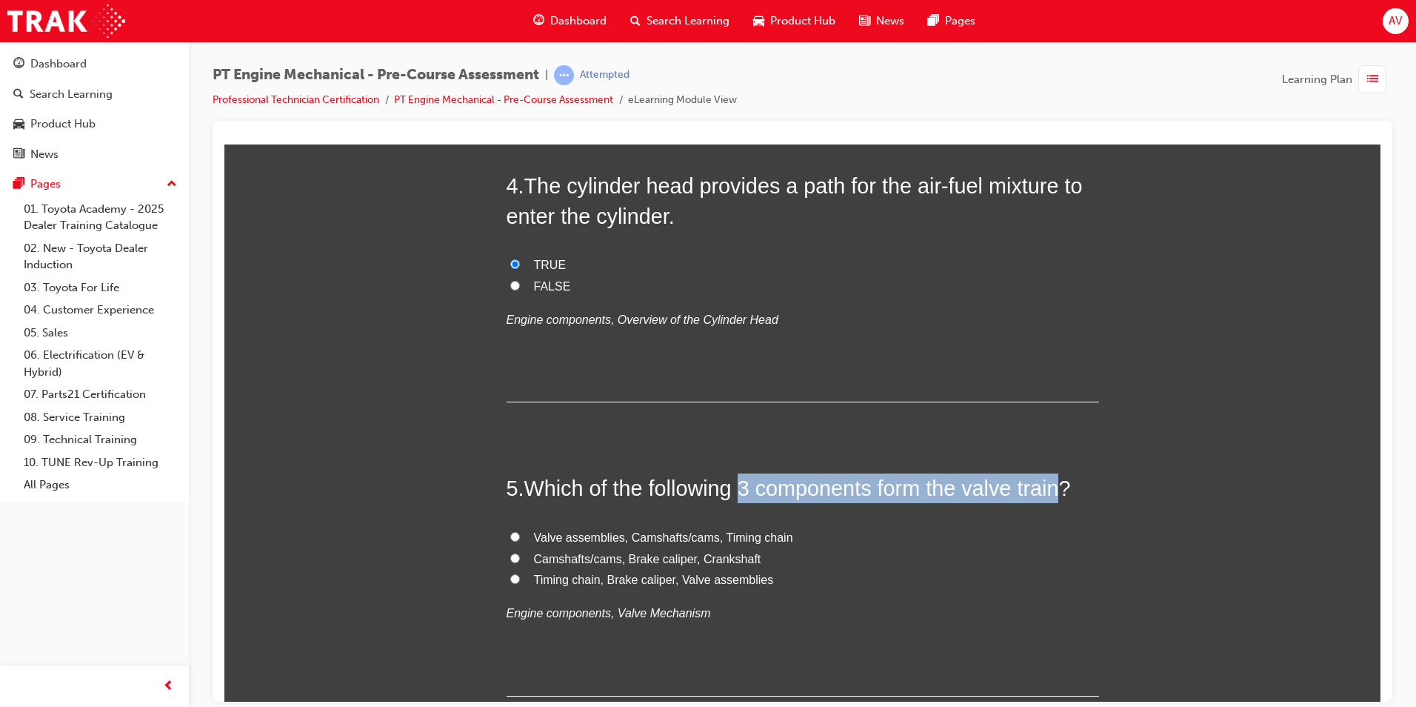
drag, startPoint x: 744, startPoint y: 484, endPoint x: 1058, endPoint y: 490, distance: 314.2
click at [1058, 490] on span "Which of the following 3 components form the valve train?" at bounding box center [797, 488] width 547 height 24
copy span "3 components form the valve train"
click at [636, 534] on span "Valve assemblies, Camshafts/cams, Timing chain" at bounding box center [663, 536] width 259 height 13
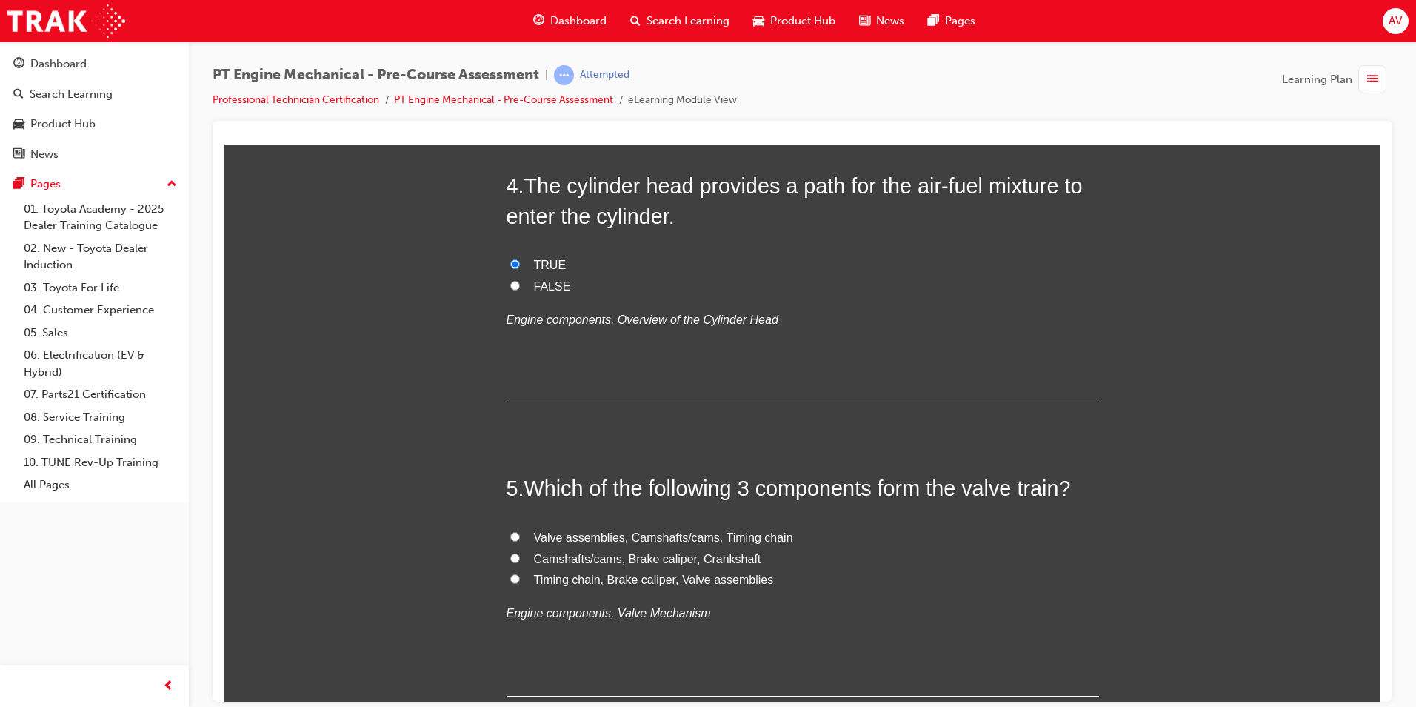
click at [520, 534] on input "Valve assemblies, Camshafts/cams, Timing chain" at bounding box center [515, 536] width 10 height 10
radio input "true"
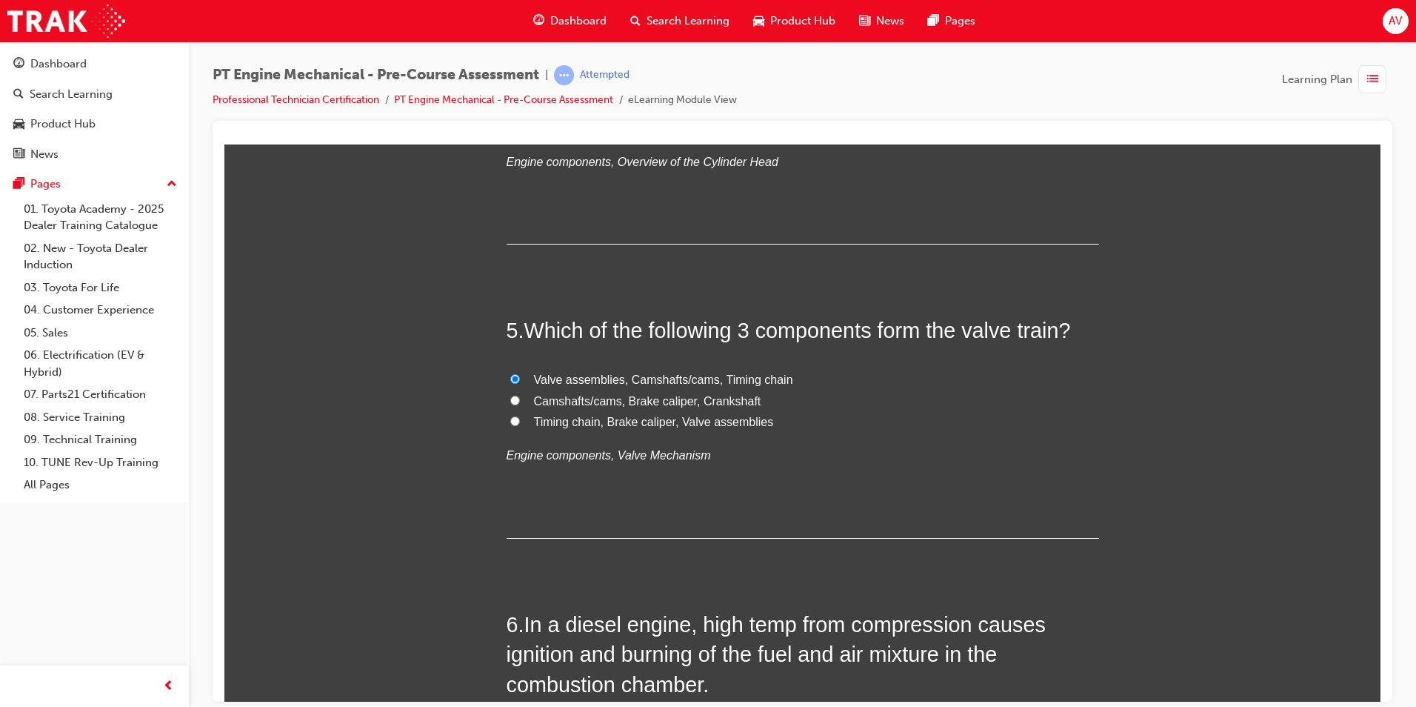
scroll to position [1333, 0]
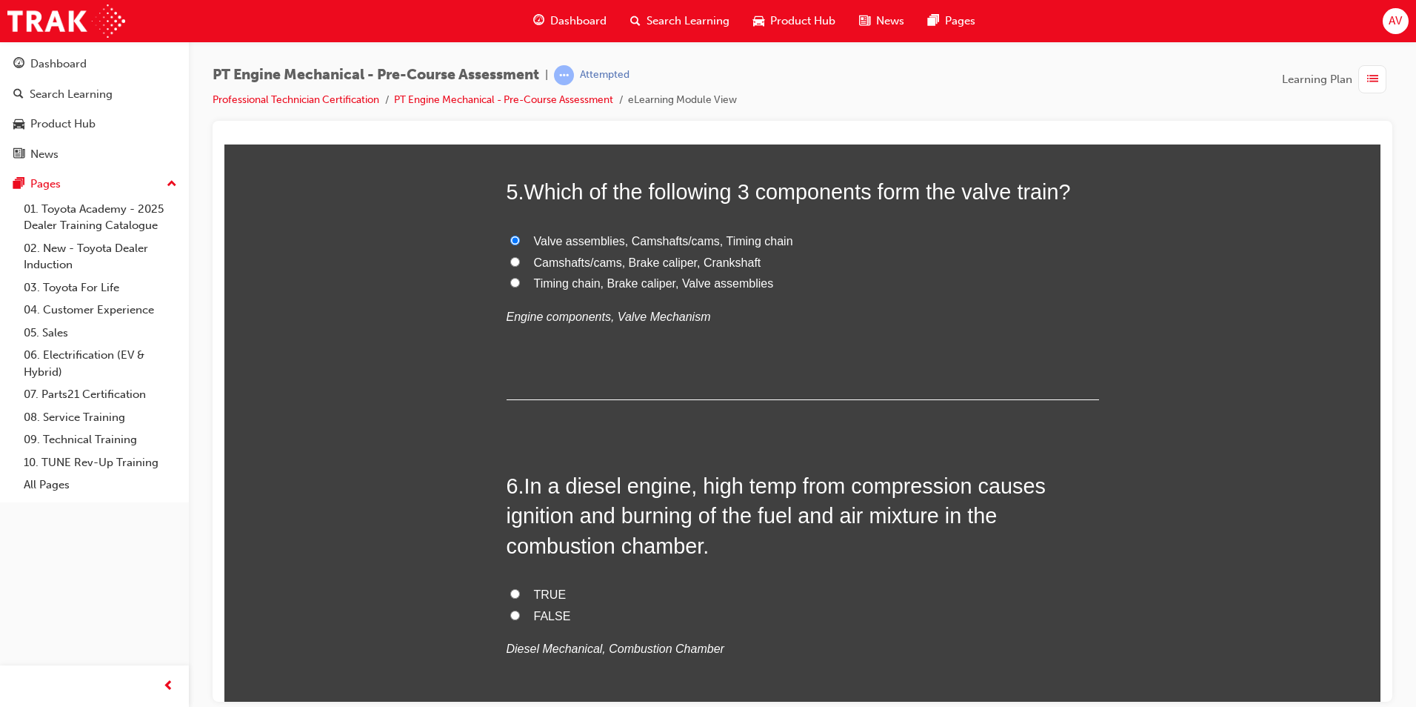
click at [517, 586] on label "TRUE" at bounding box center [803, 594] width 593 height 21
click at [517, 588] on input "TRUE" at bounding box center [515, 593] width 10 height 10
radio input "true"
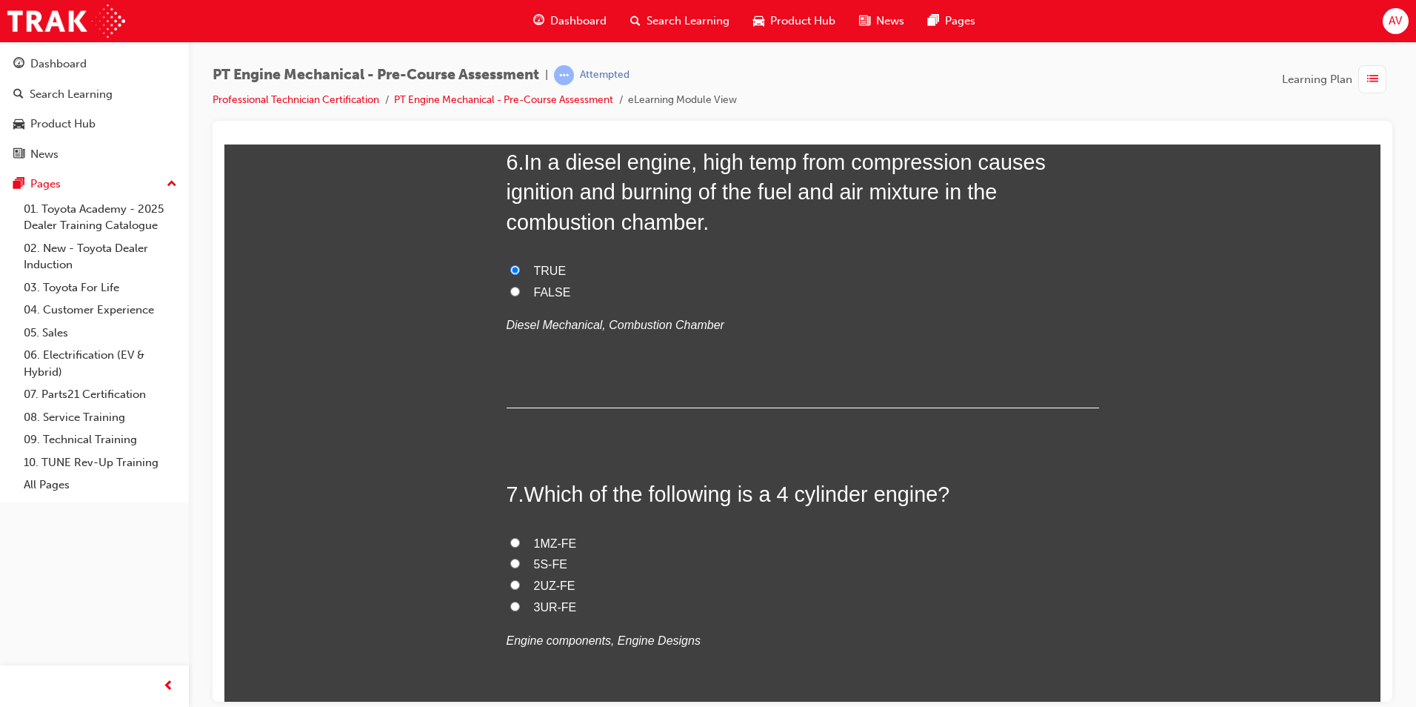
scroll to position [1704, 0]
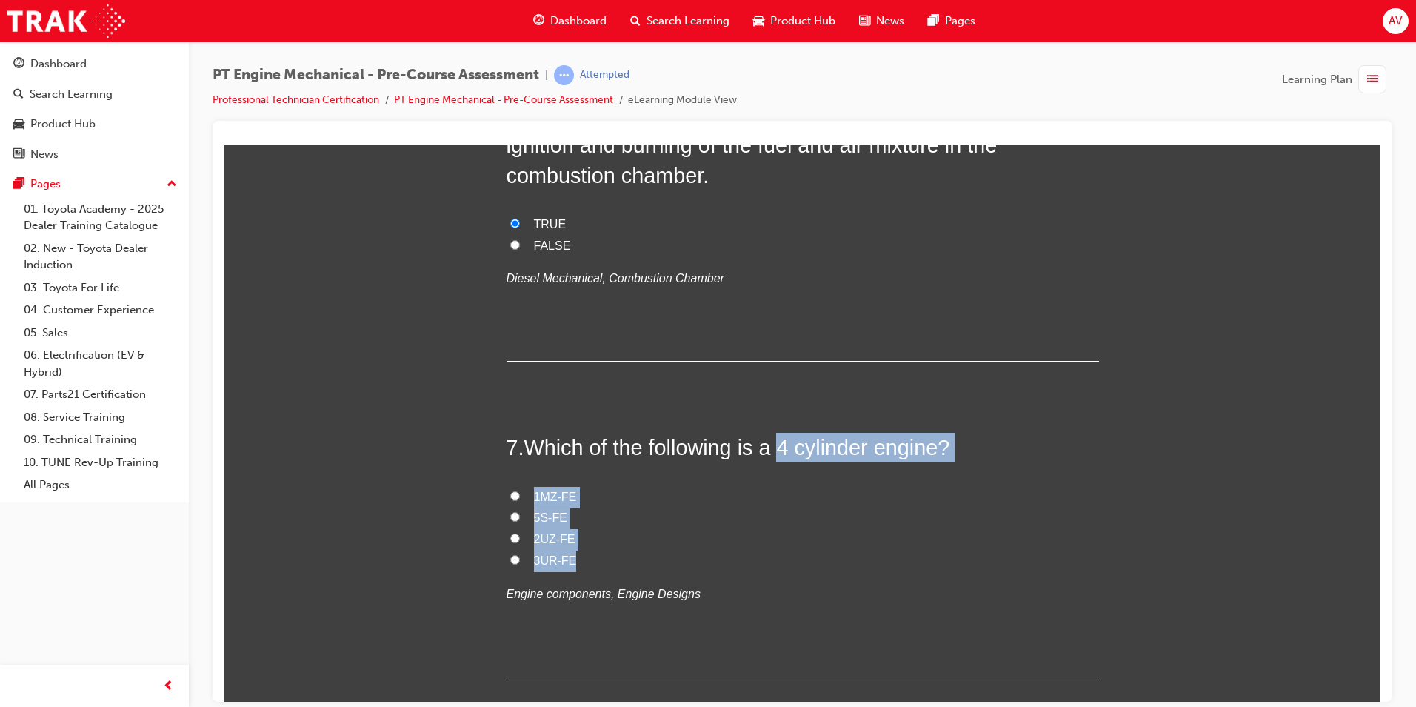
drag, startPoint x: 776, startPoint y: 441, endPoint x: 644, endPoint y: 549, distance: 170.5
click at [644, 549] on div "7 . Which of the following is a 4 cylinder engine? 1MZ-FE 5S-FE 2UZ-FE 3UR-FE E…" at bounding box center [803, 554] width 593 height 244
copy div "4 cylinder engine? 1MZ-FE 5S-FE 2UZ-FE 3UR-FE"
click at [606, 516] on label "5S-FE" at bounding box center [803, 517] width 593 height 21
click at [520, 516] on input "5S-FE" at bounding box center [515, 516] width 10 height 10
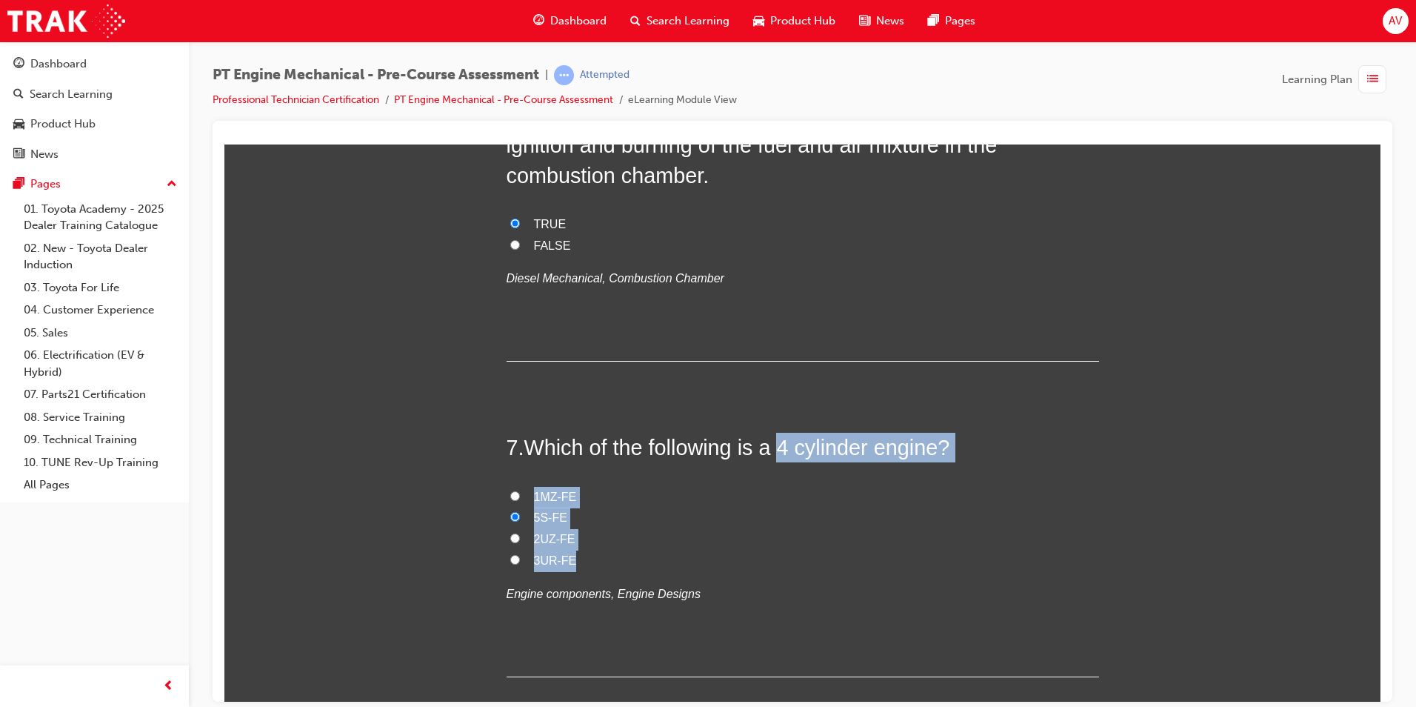
radio input "true"
click at [443, 519] on div "You must select an answer for each question before you can submit. Please note,…" at bounding box center [802, 92] width 1156 height 3147
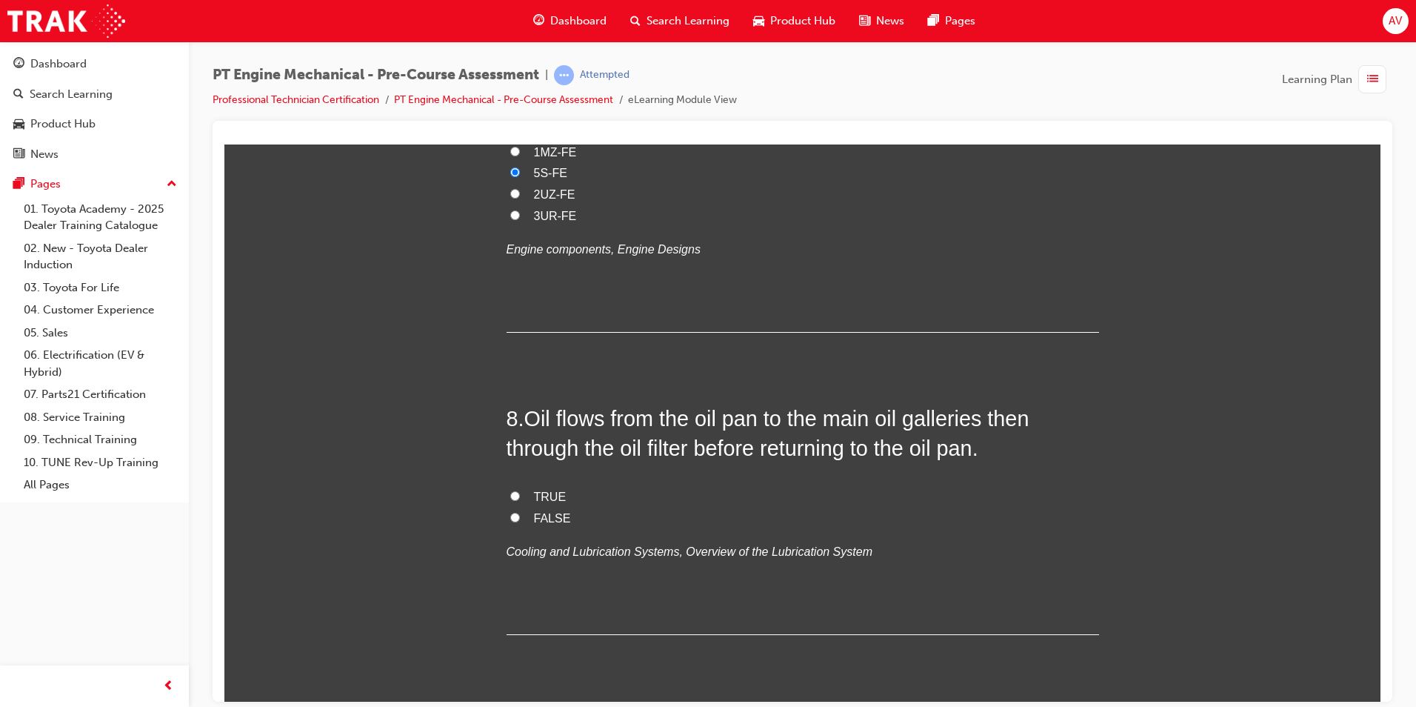
scroll to position [2074, 0]
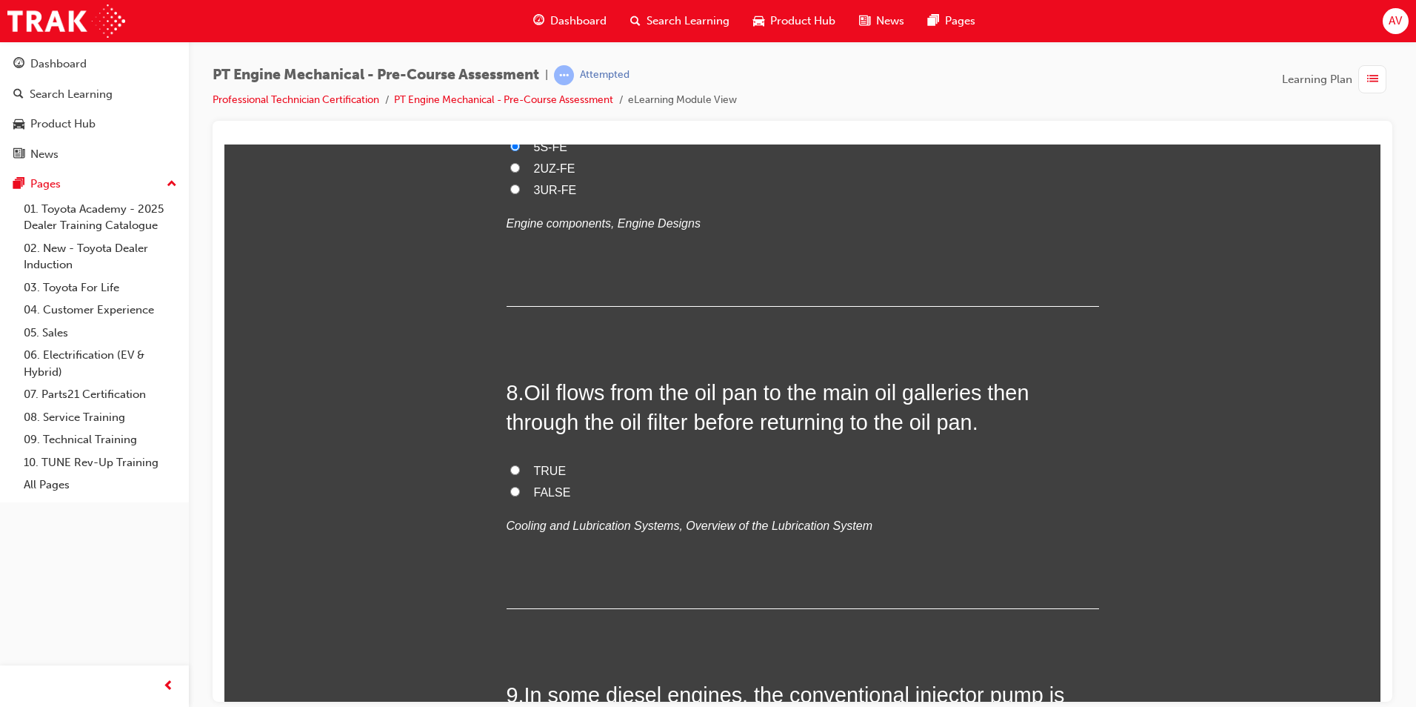
click at [510, 465] on input "TRUE" at bounding box center [515, 469] width 10 height 10
radio input "true"
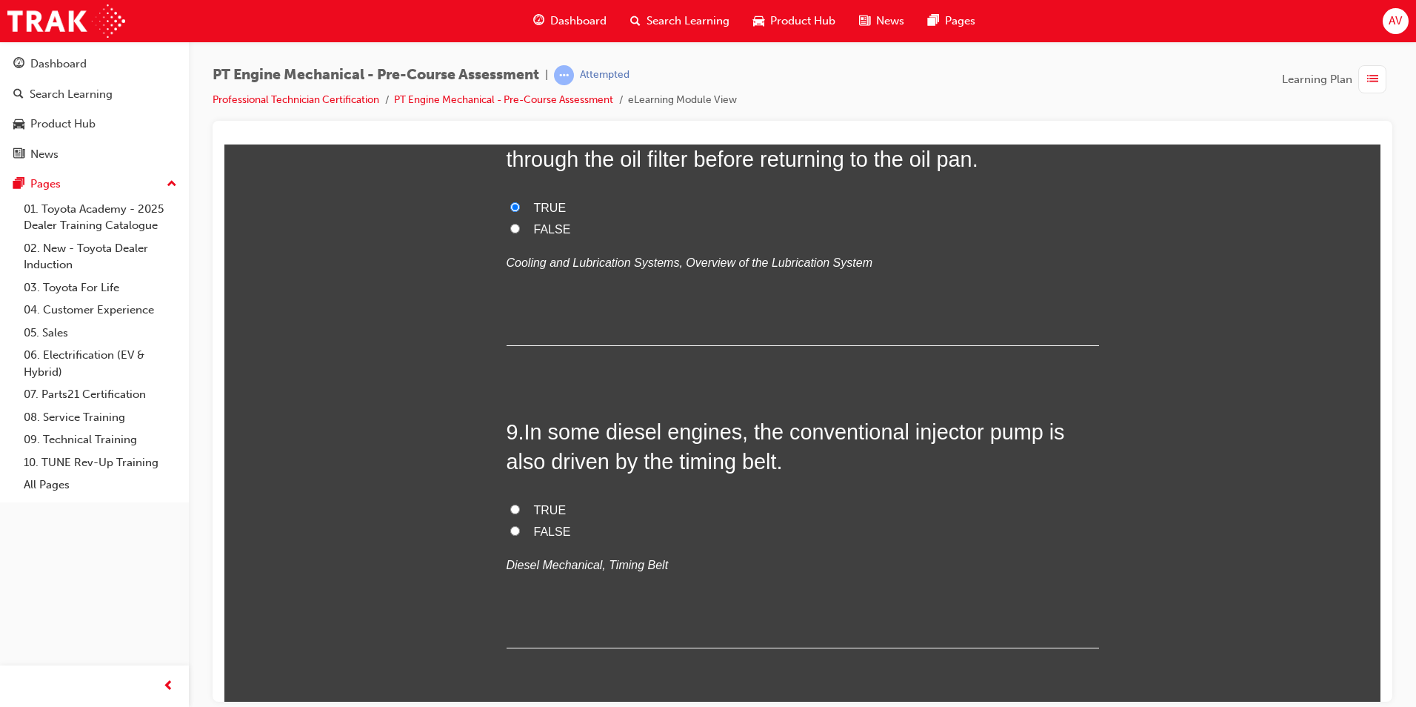
scroll to position [2371, 0]
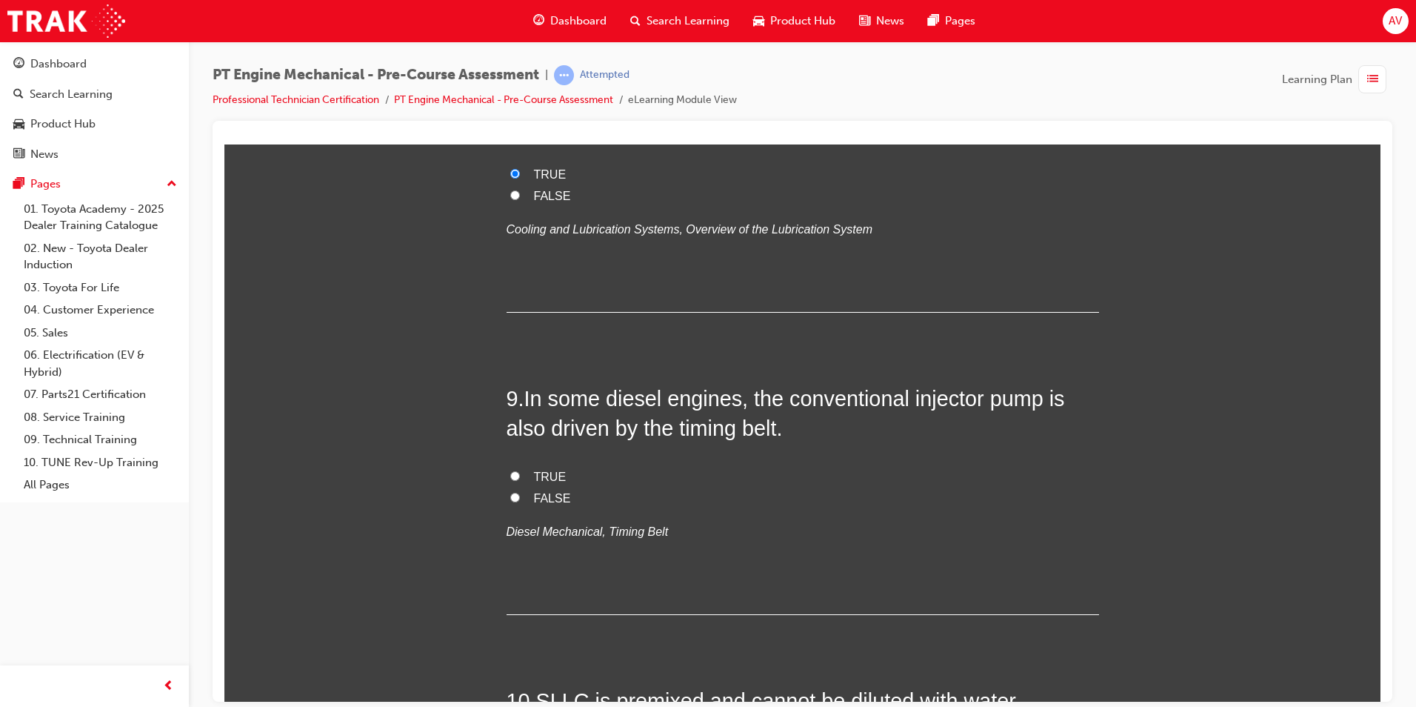
click at [510, 498] on input "FALSE" at bounding box center [515, 497] width 10 height 10
radio input "true"
click at [510, 475] on input "TRUE" at bounding box center [515, 475] width 10 height 10
radio input "true"
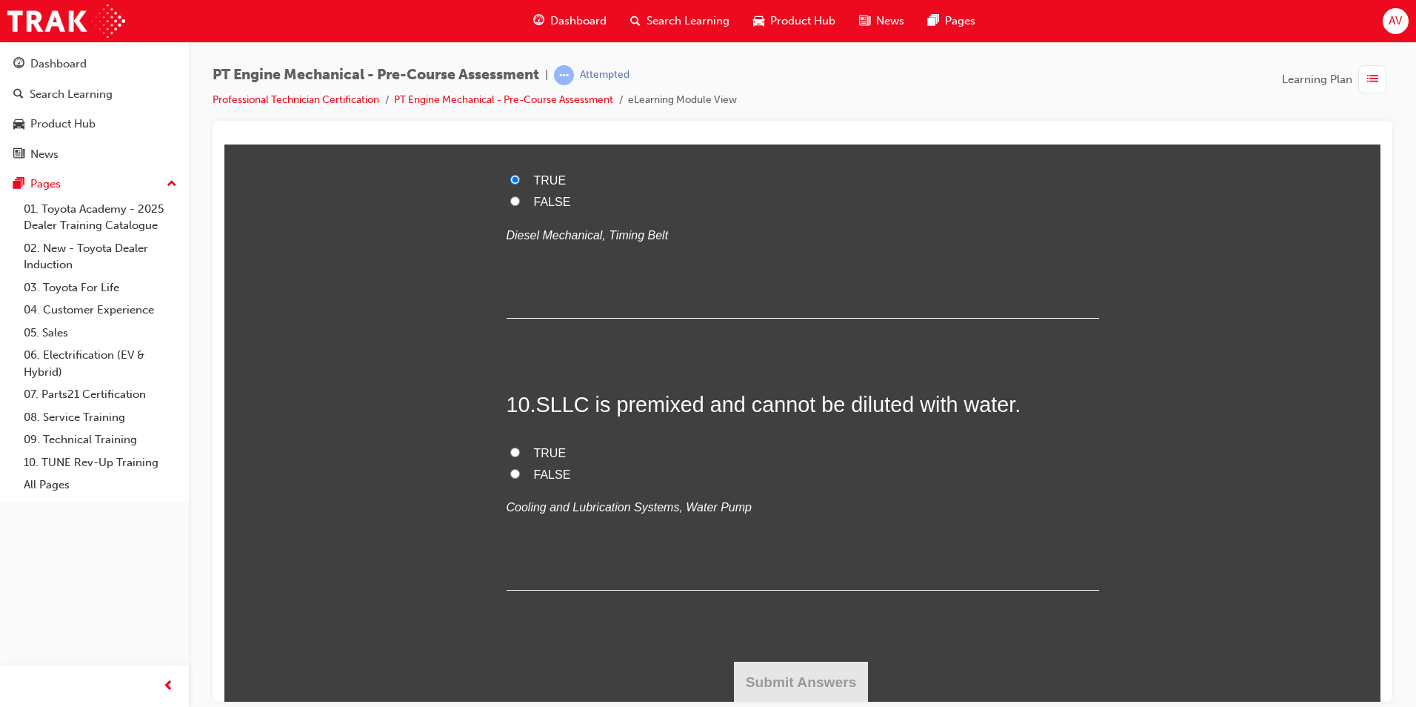
scroll to position [2668, 0]
click at [507, 470] on label "FALSE" at bounding box center [803, 473] width 593 height 21
click at [510, 470] on input "FALSE" at bounding box center [515, 472] width 10 height 10
radio input "true"
click at [813, 676] on button "Submit Answers" at bounding box center [801, 680] width 135 height 41
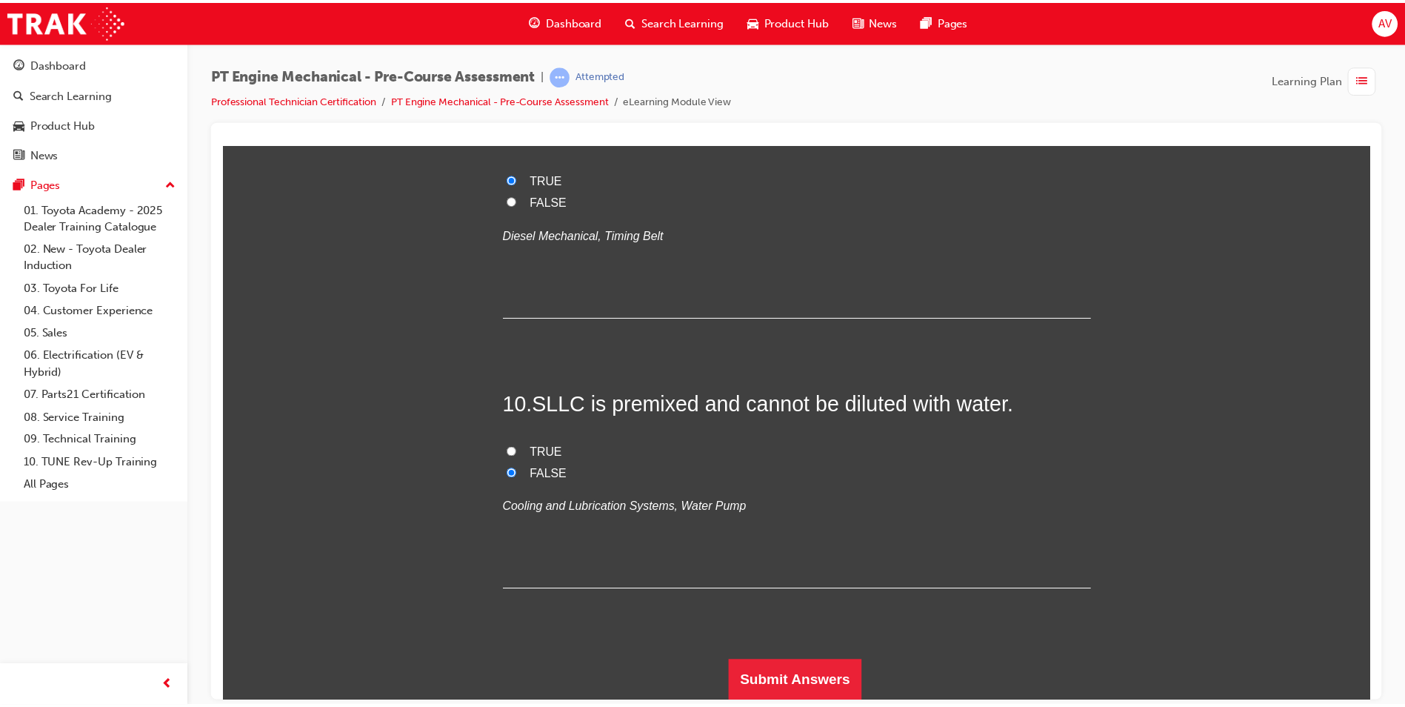
scroll to position [0, 0]
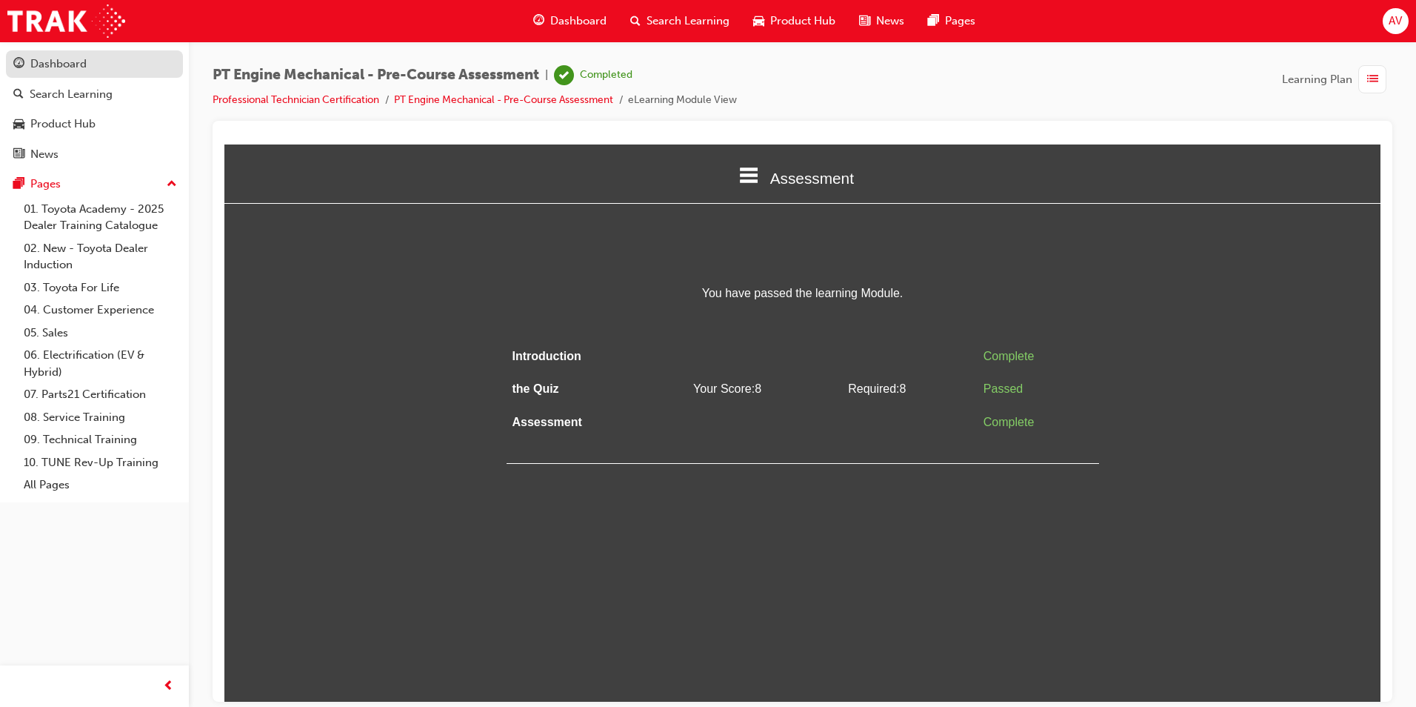
click at [81, 59] on div "Dashboard" at bounding box center [58, 64] width 56 height 17
